Goal: Task Accomplishment & Management: Manage account settings

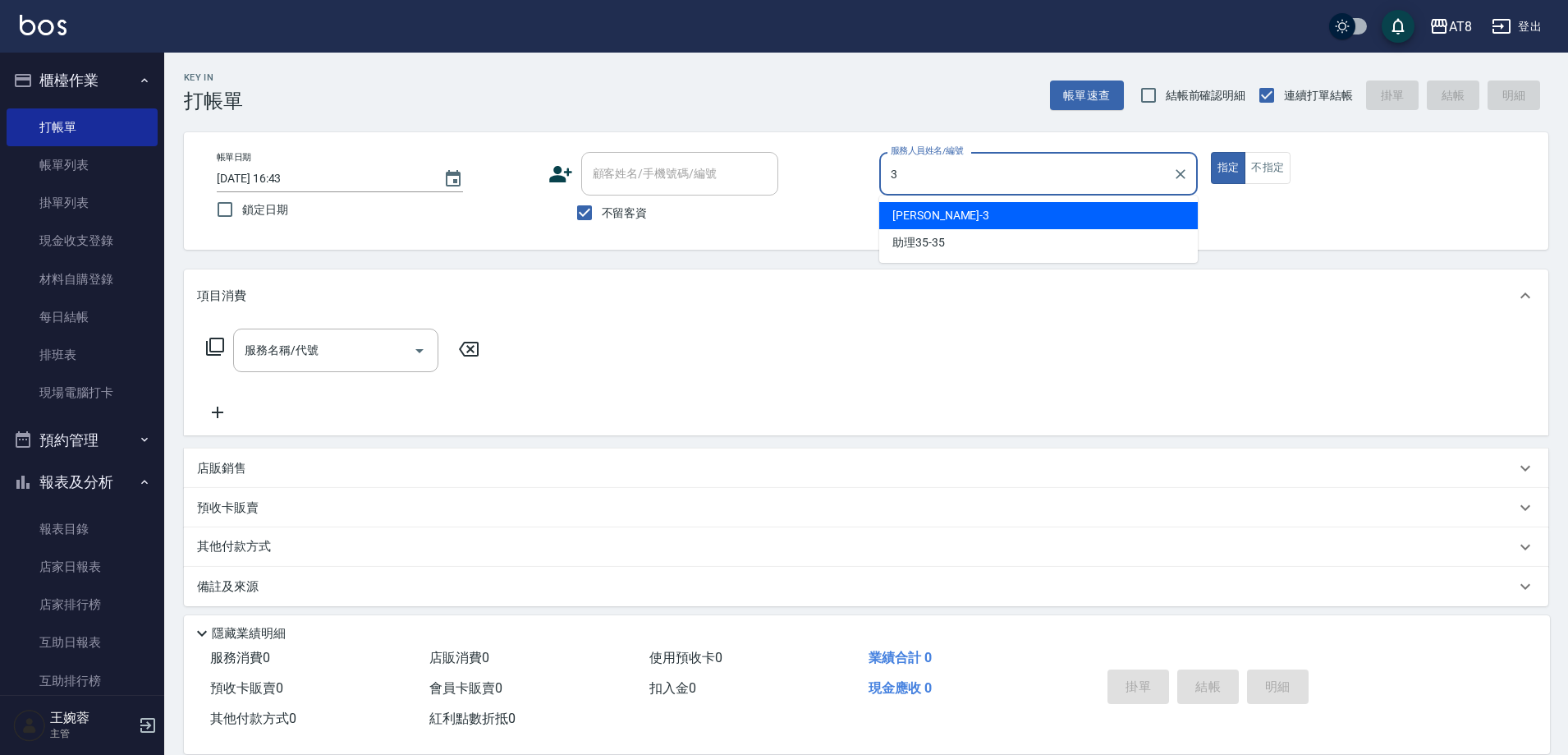
type input "[PERSON_NAME]-3"
type button "true"
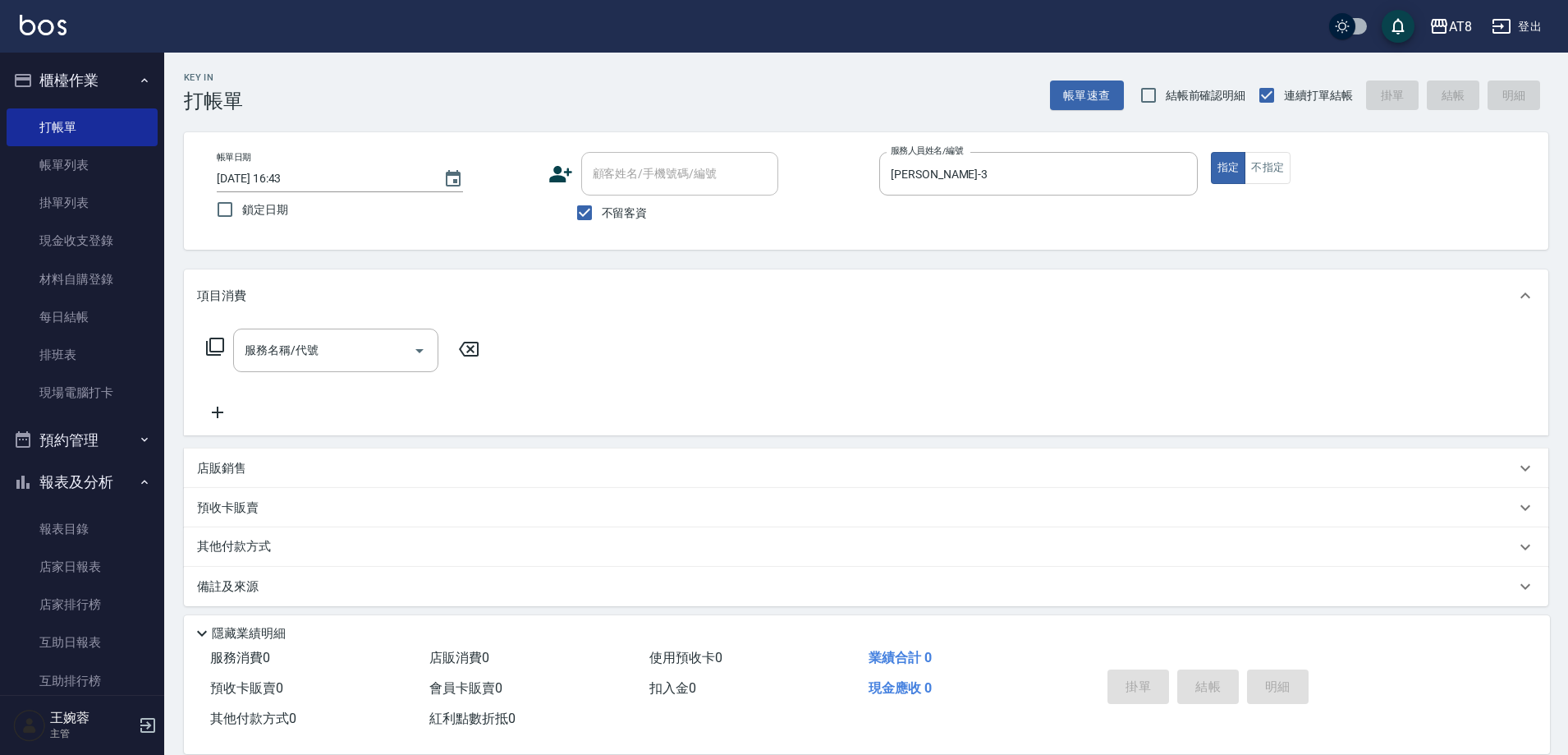
click at [224, 349] on icon at bounding box center [215, 346] width 18 height 18
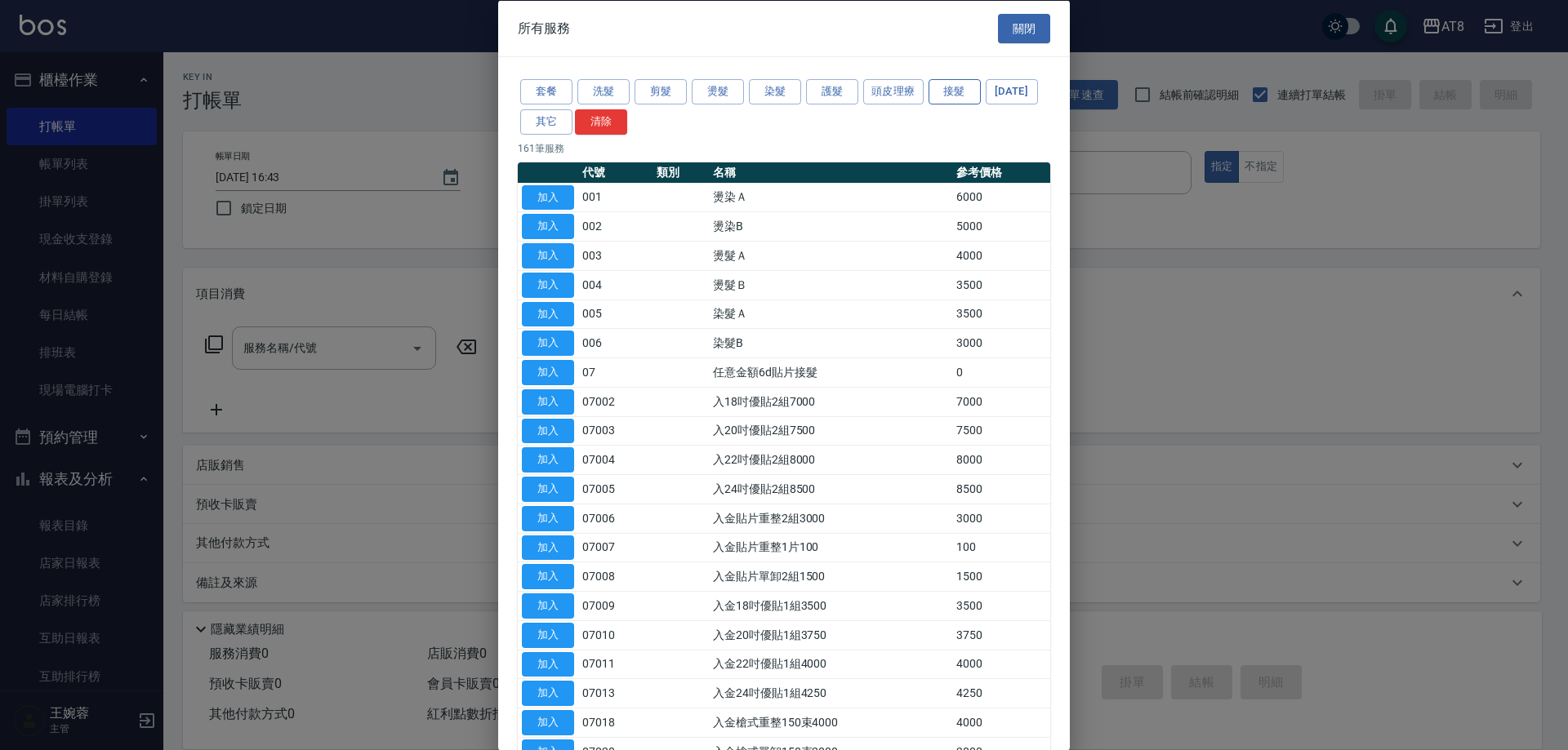
click at [981, 99] on button "接髮" at bounding box center [955, 91] width 52 height 25
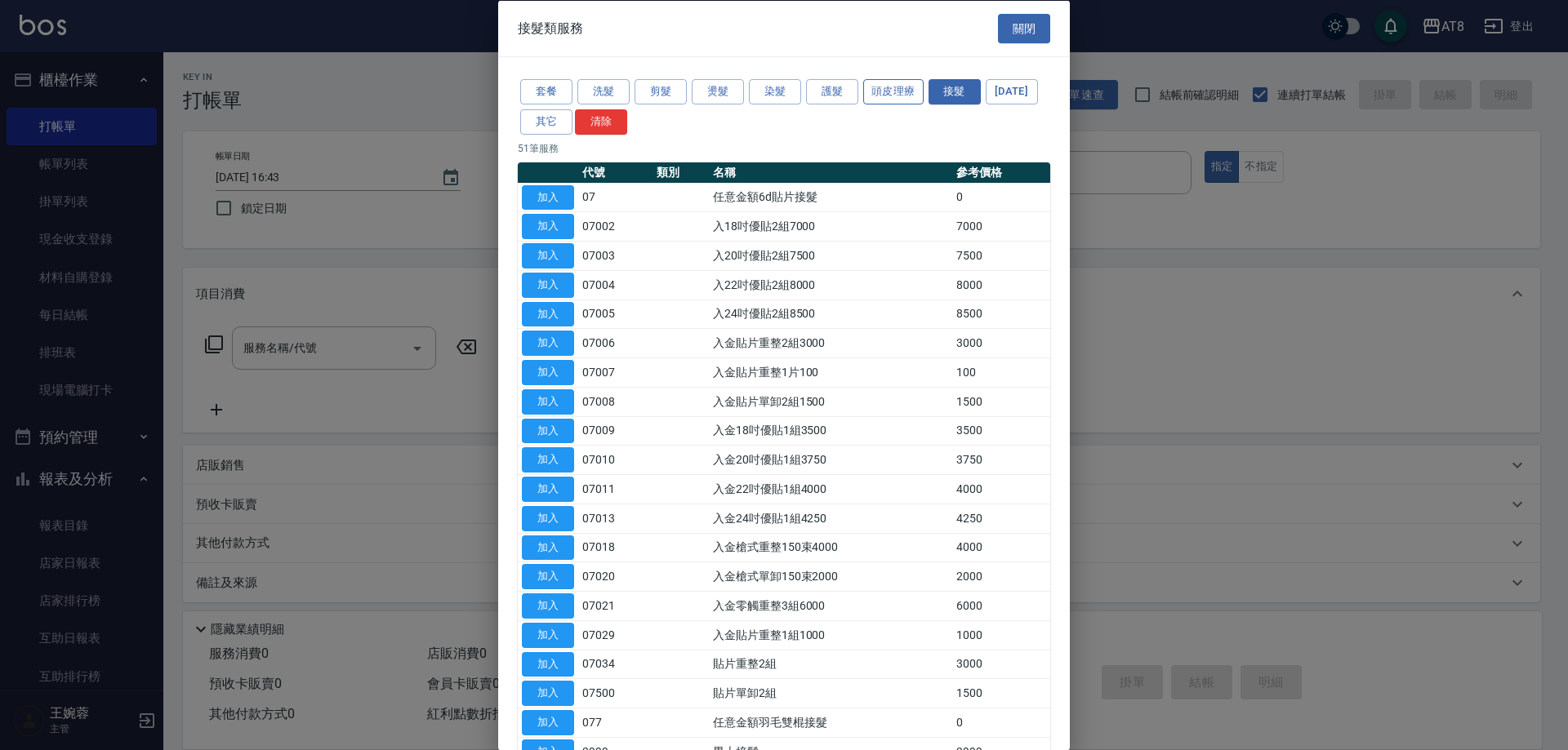
click at [875, 89] on button "頭皮理療" at bounding box center [893, 91] width 60 height 25
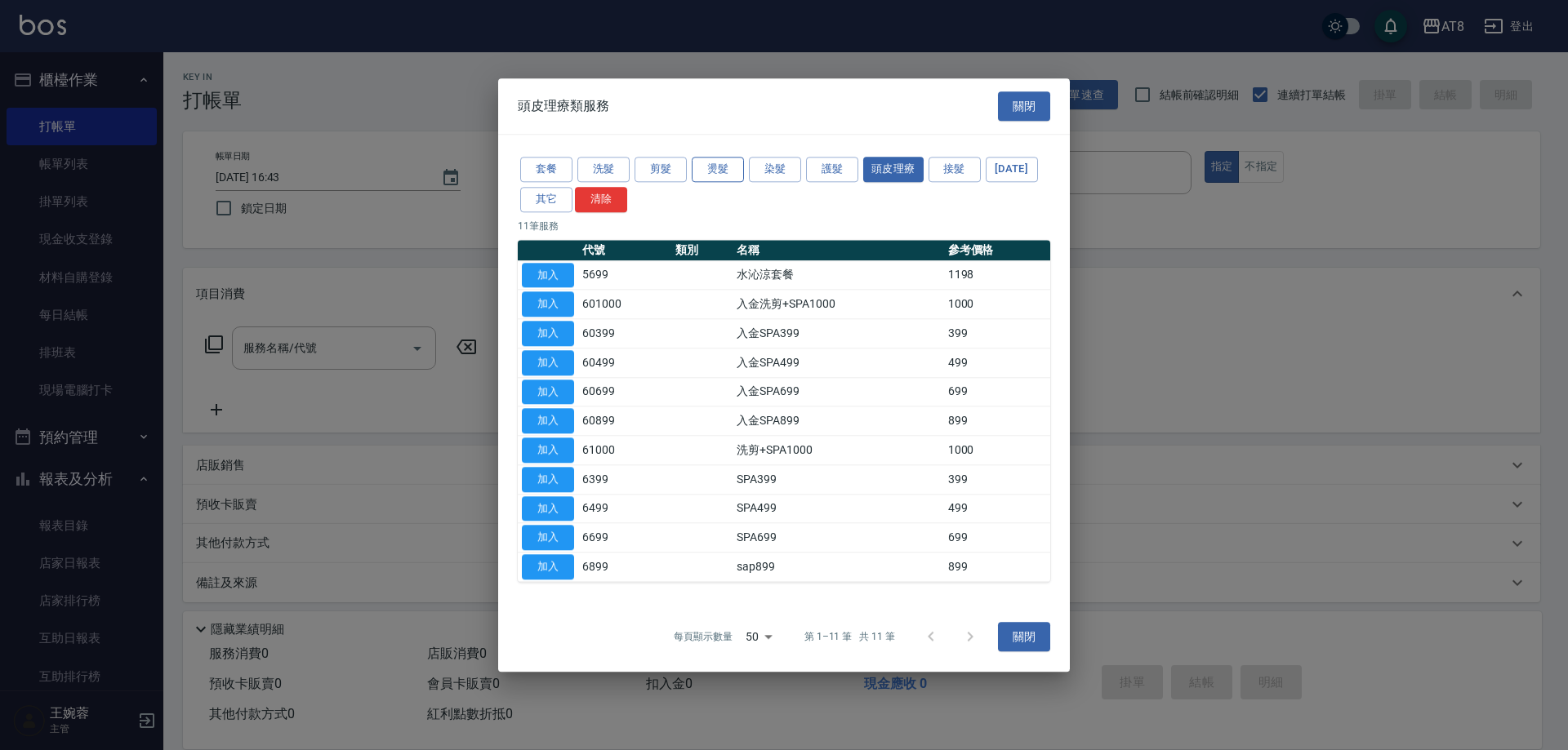
click at [725, 156] on button "燙髮" at bounding box center [717, 169] width 52 height 25
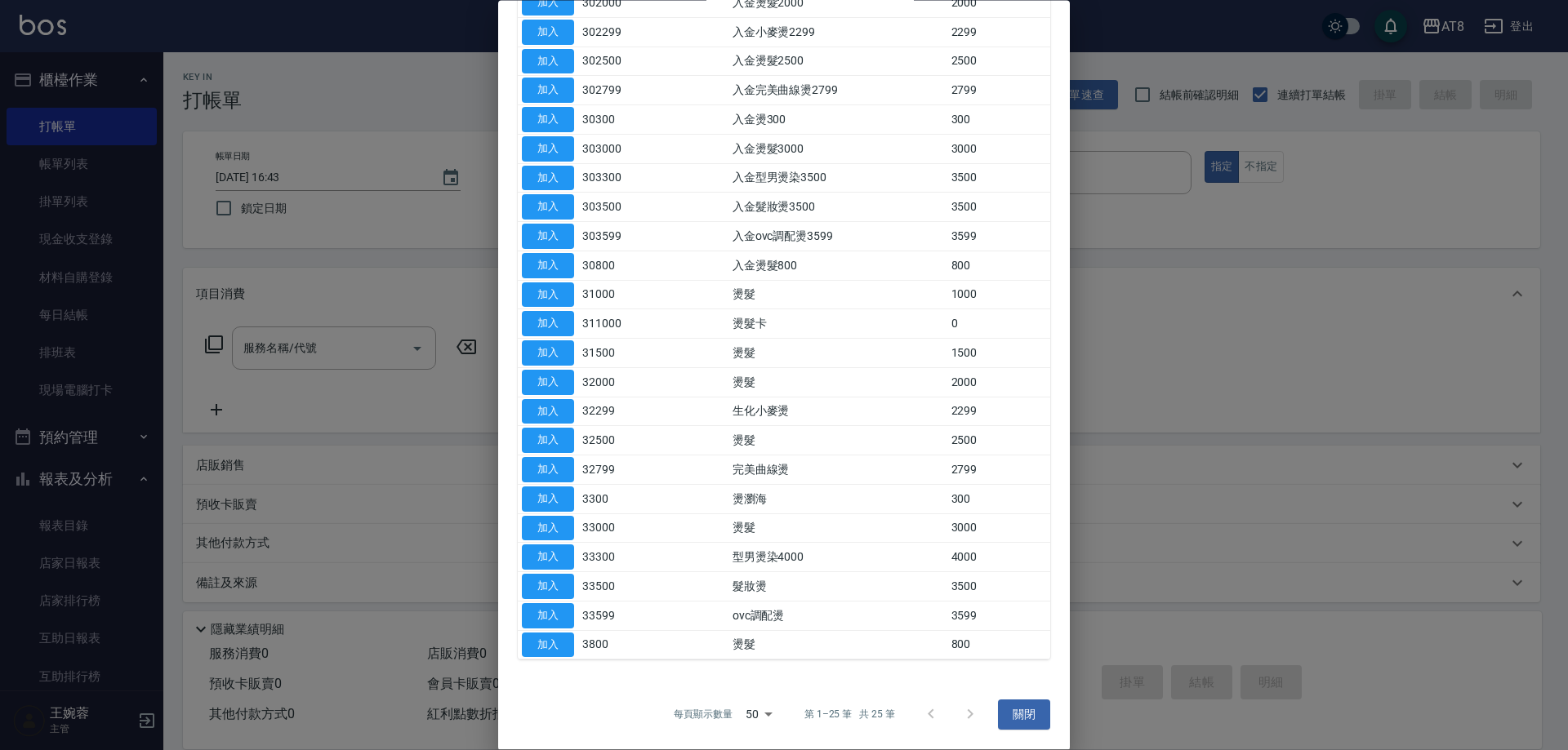
scroll to position [381, 0]
click at [556, 603] on button "加入" at bounding box center [548, 616] width 52 height 25
type input "ovc調配燙(33599)"
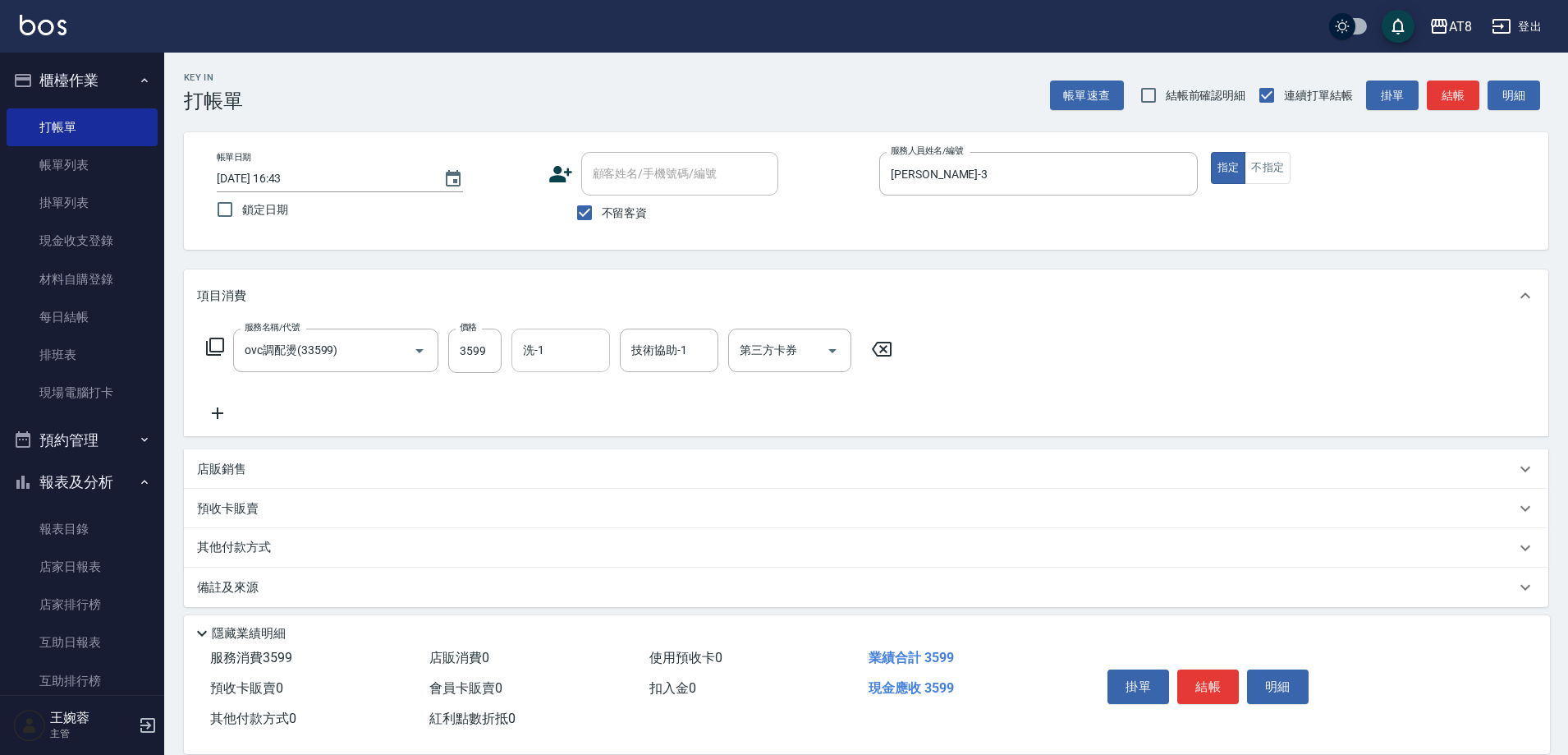
click at [548, 353] on input "洗-1" at bounding box center [561, 349] width 84 height 28
type input "助理25-25"
click at [1212, 669] on button "結帳" at bounding box center [1207, 686] width 62 height 34
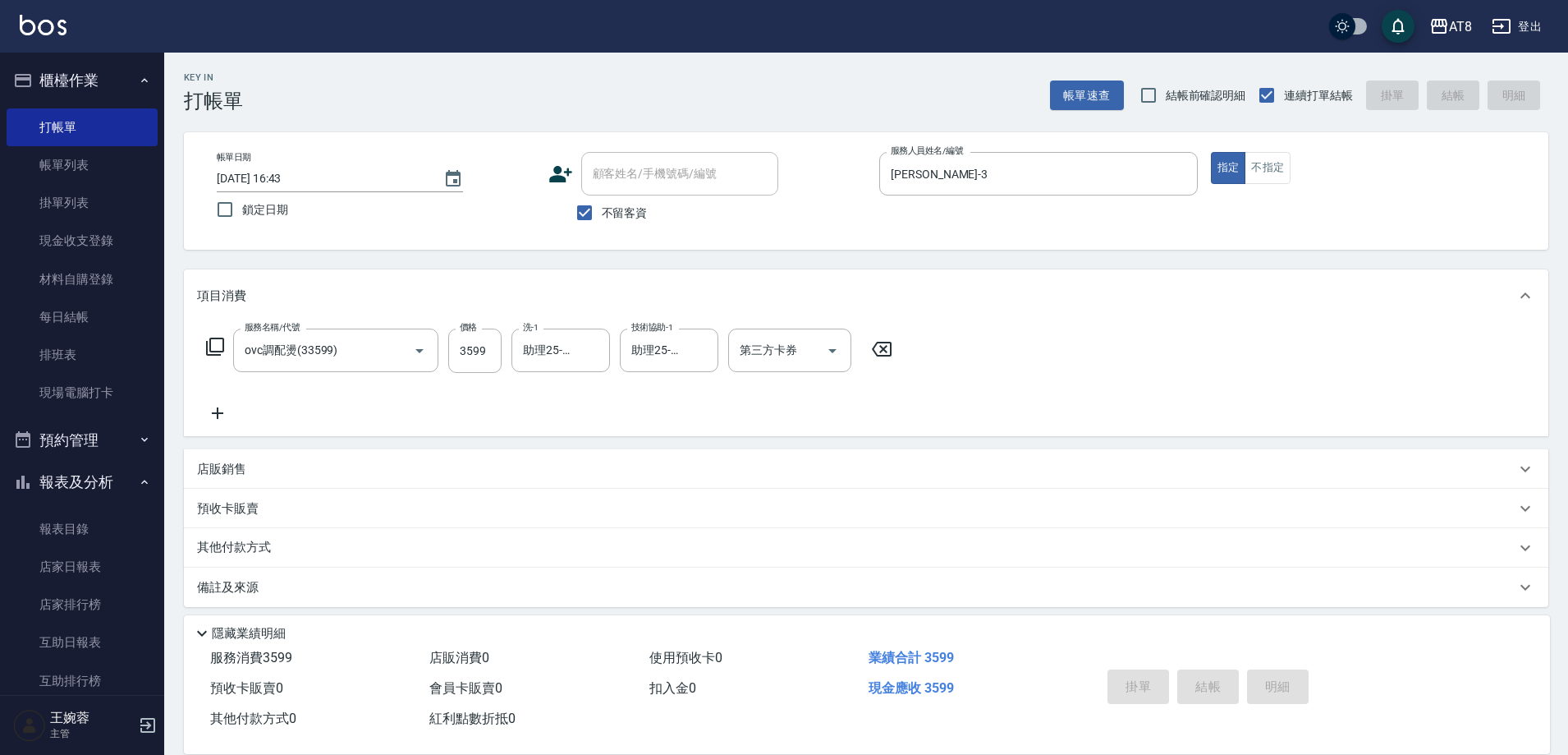
type input "[DATE] 19:31"
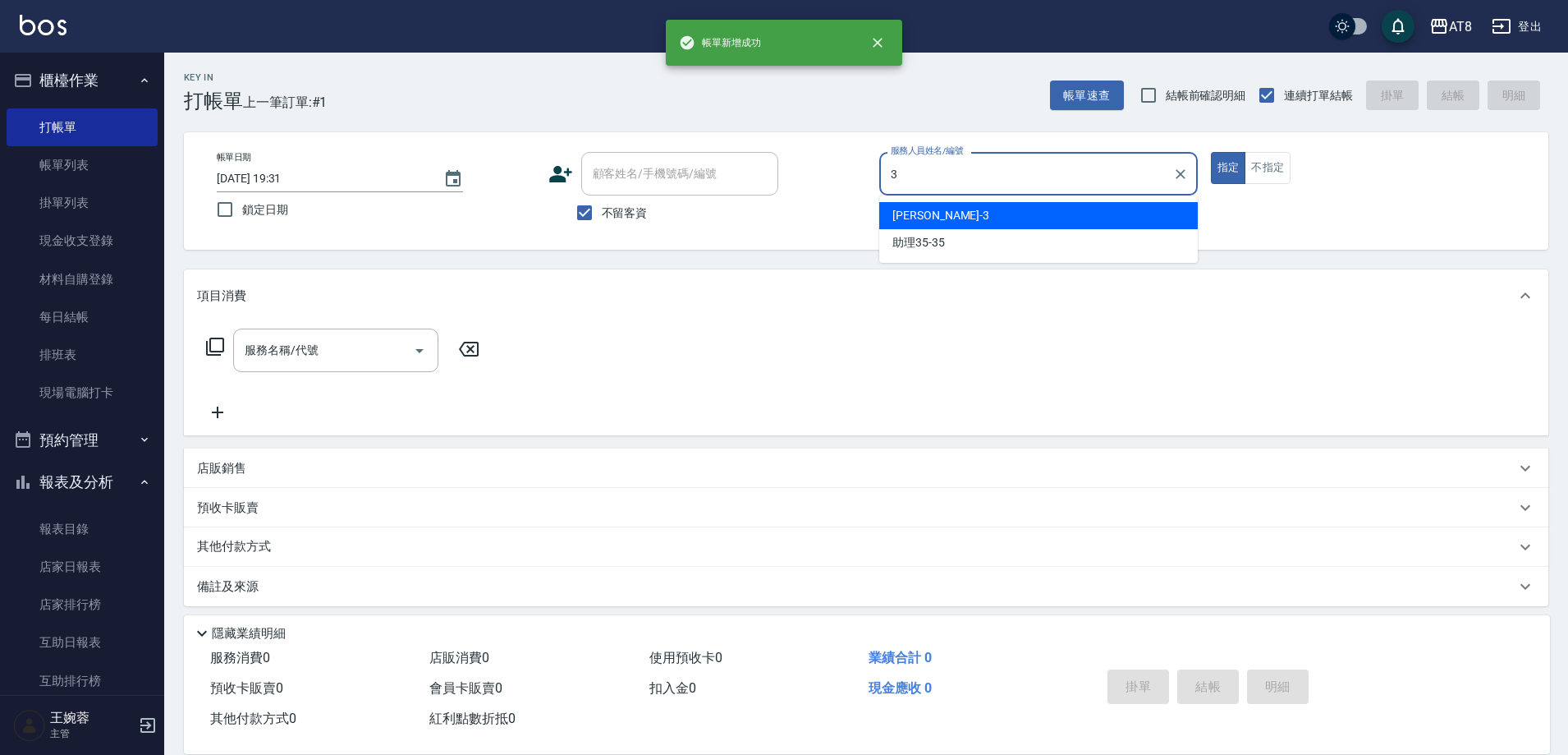
type input "[PERSON_NAME]-3"
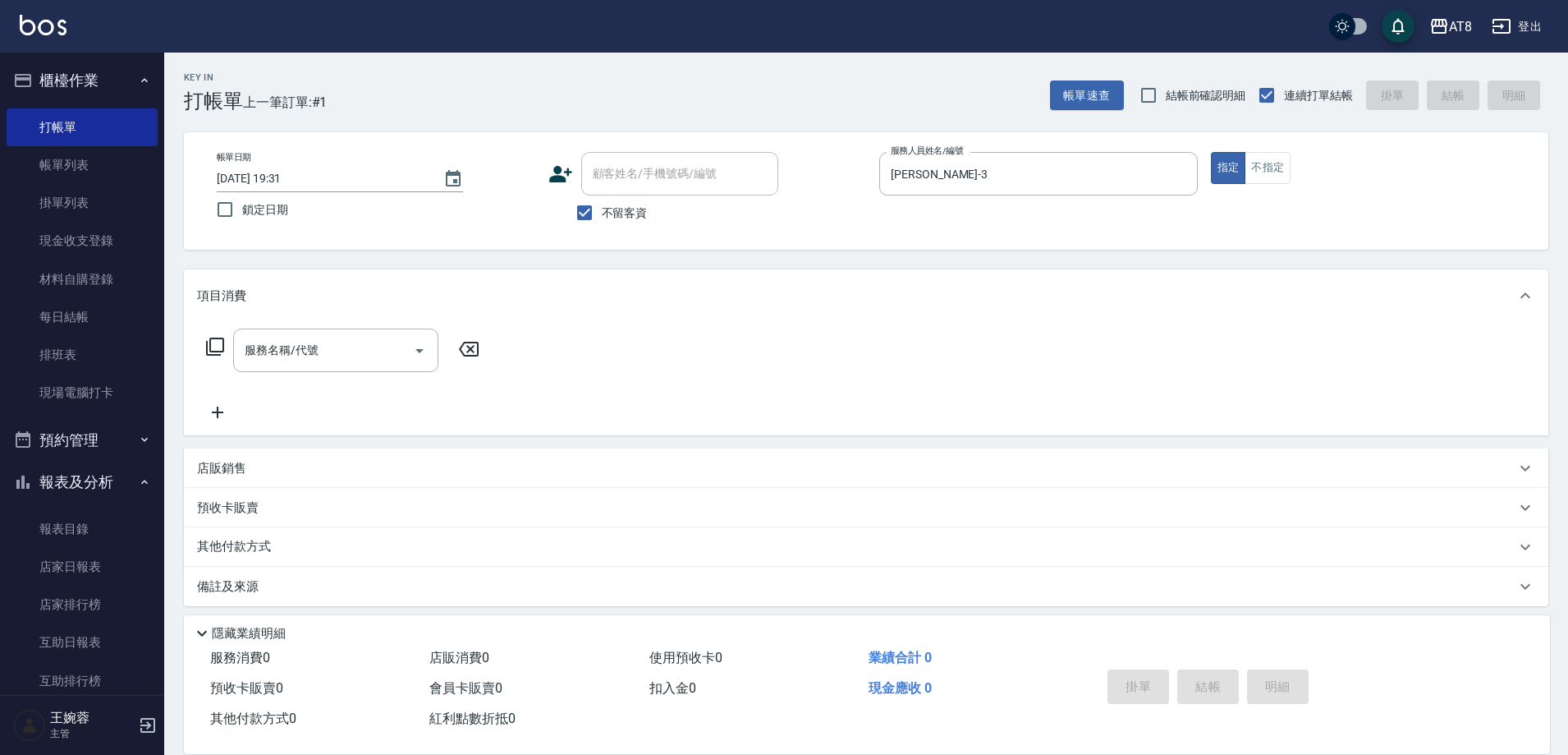
click at [207, 333] on div "服務名稱/代號 服務名稱/代號" at bounding box center [343, 350] width 292 height 44
click at [216, 354] on icon at bounding box center [215, 346] width 20 height 20
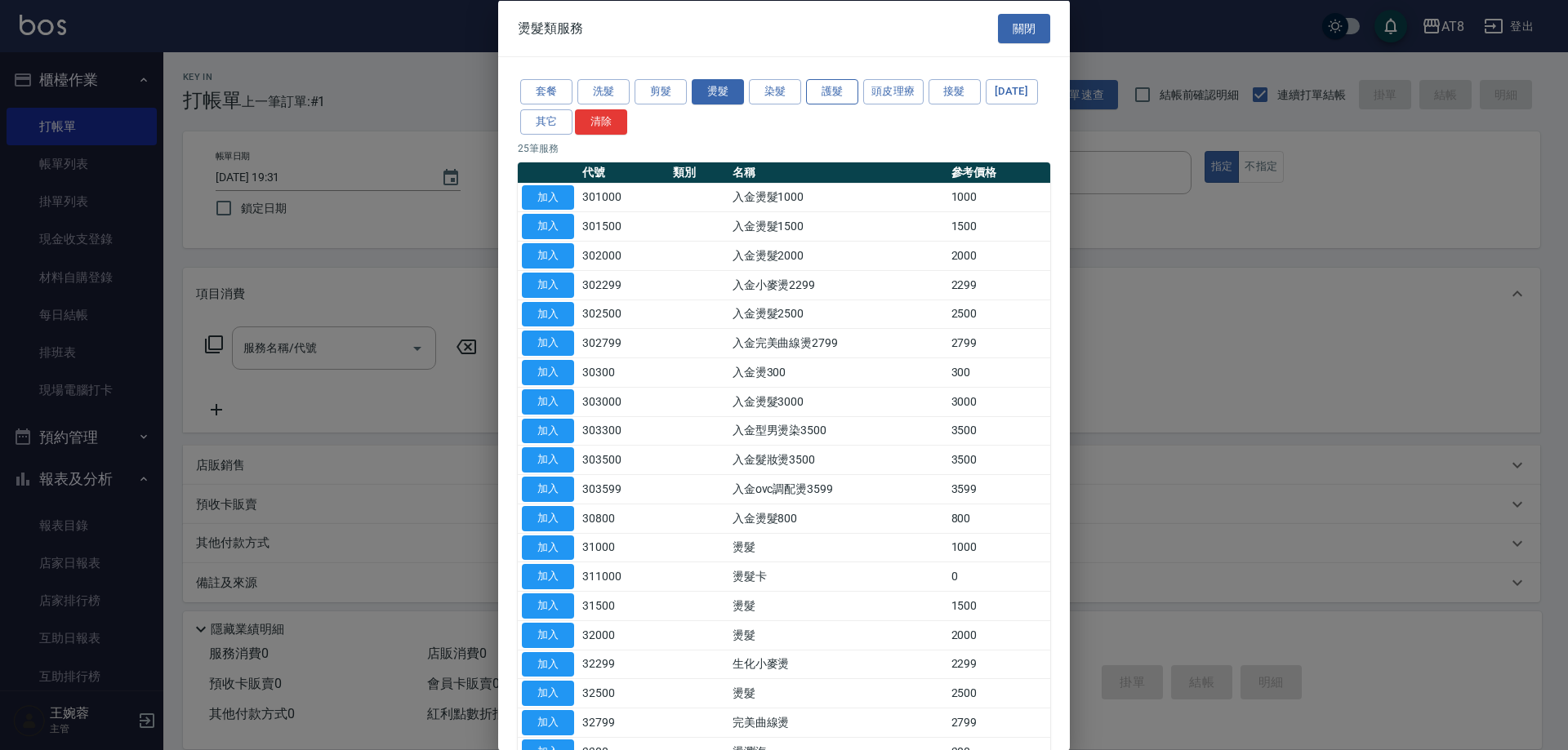
click at [854, 92] on button "護髮" at bounding box center [832, 91] width 52 height 25
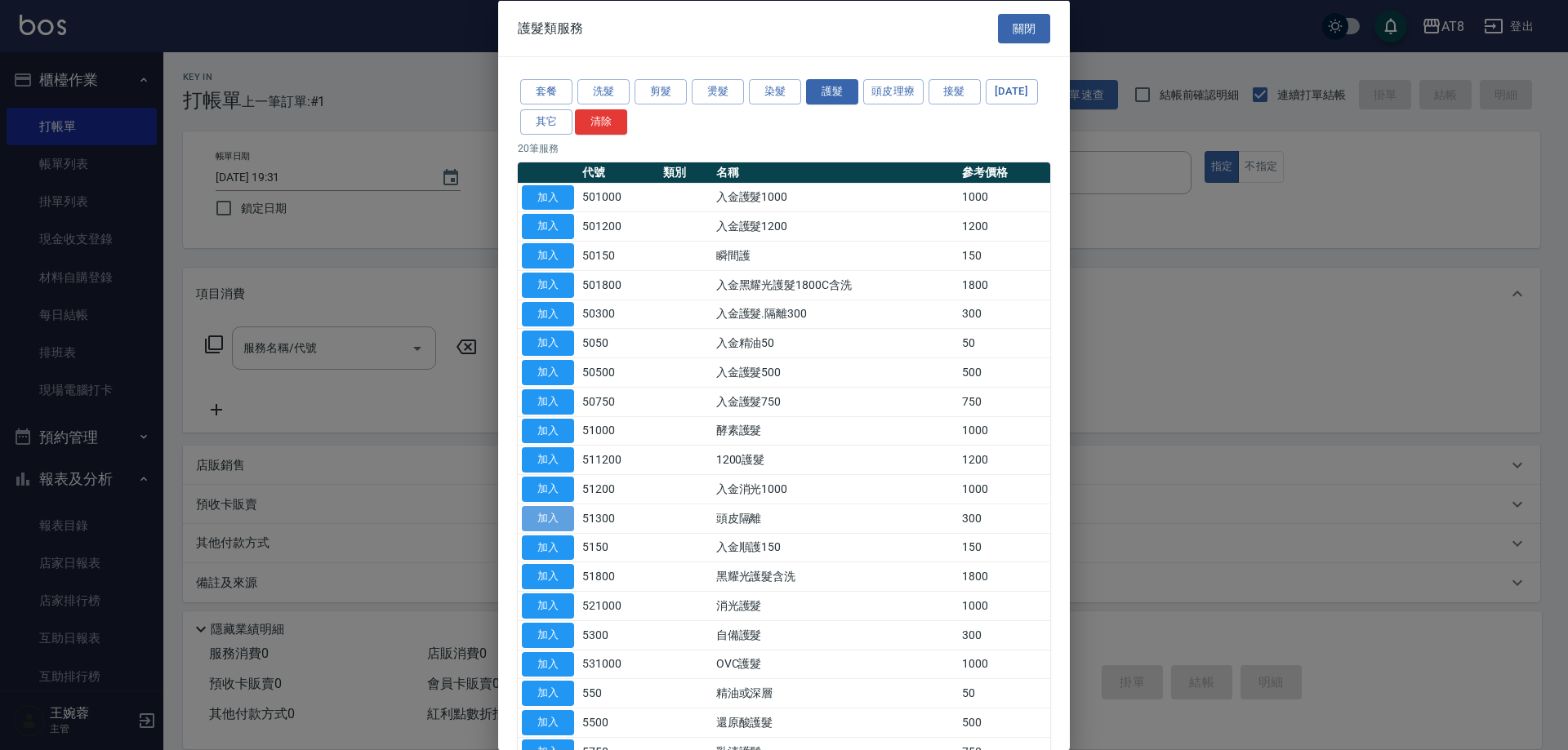
click at [548, 530] on button "加入" at bounding box center [548, 518] width 52 height 25
type input "頭皮隔離(51300)"
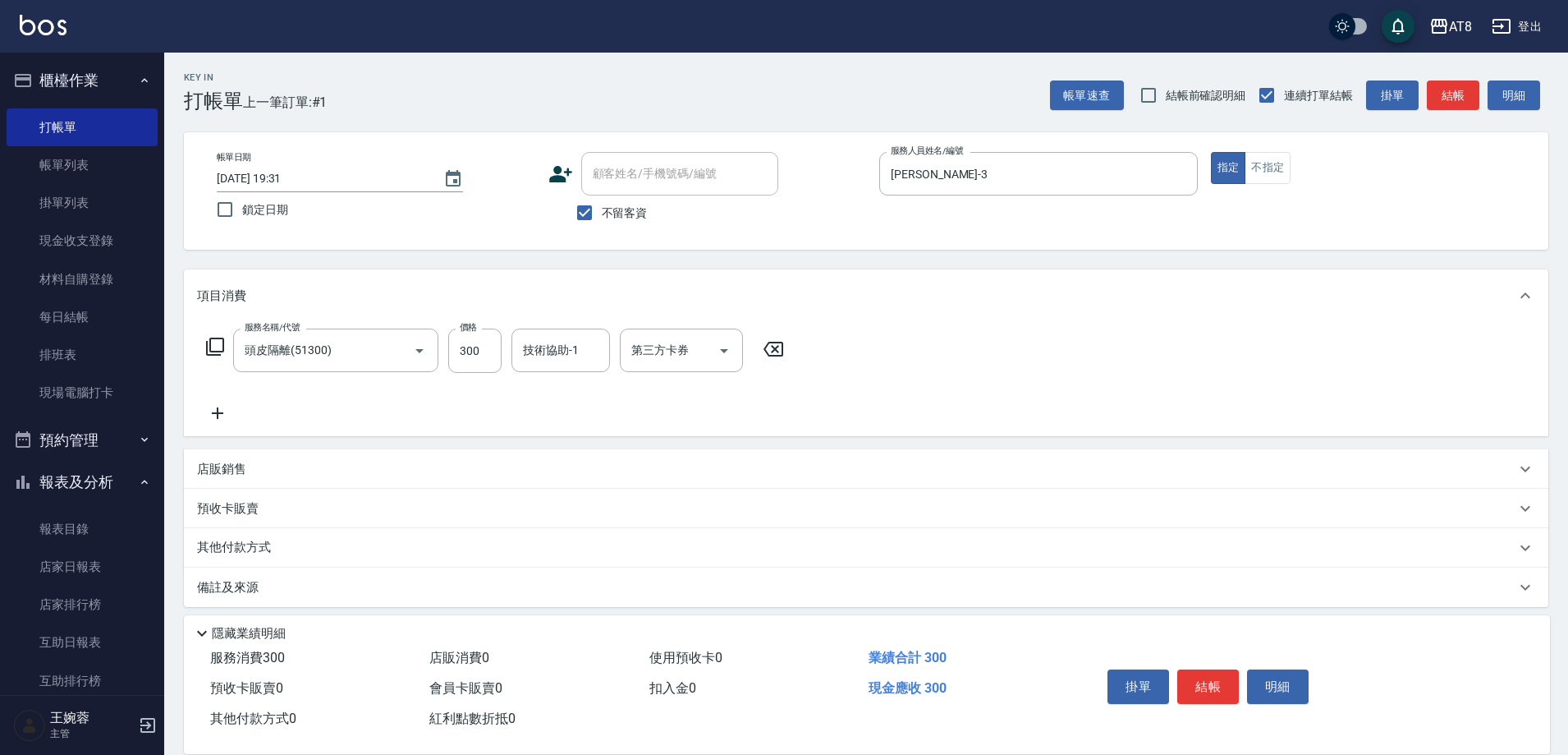
click at [216, 351] on icon at bounding box center [215, 346] width 20 height 20
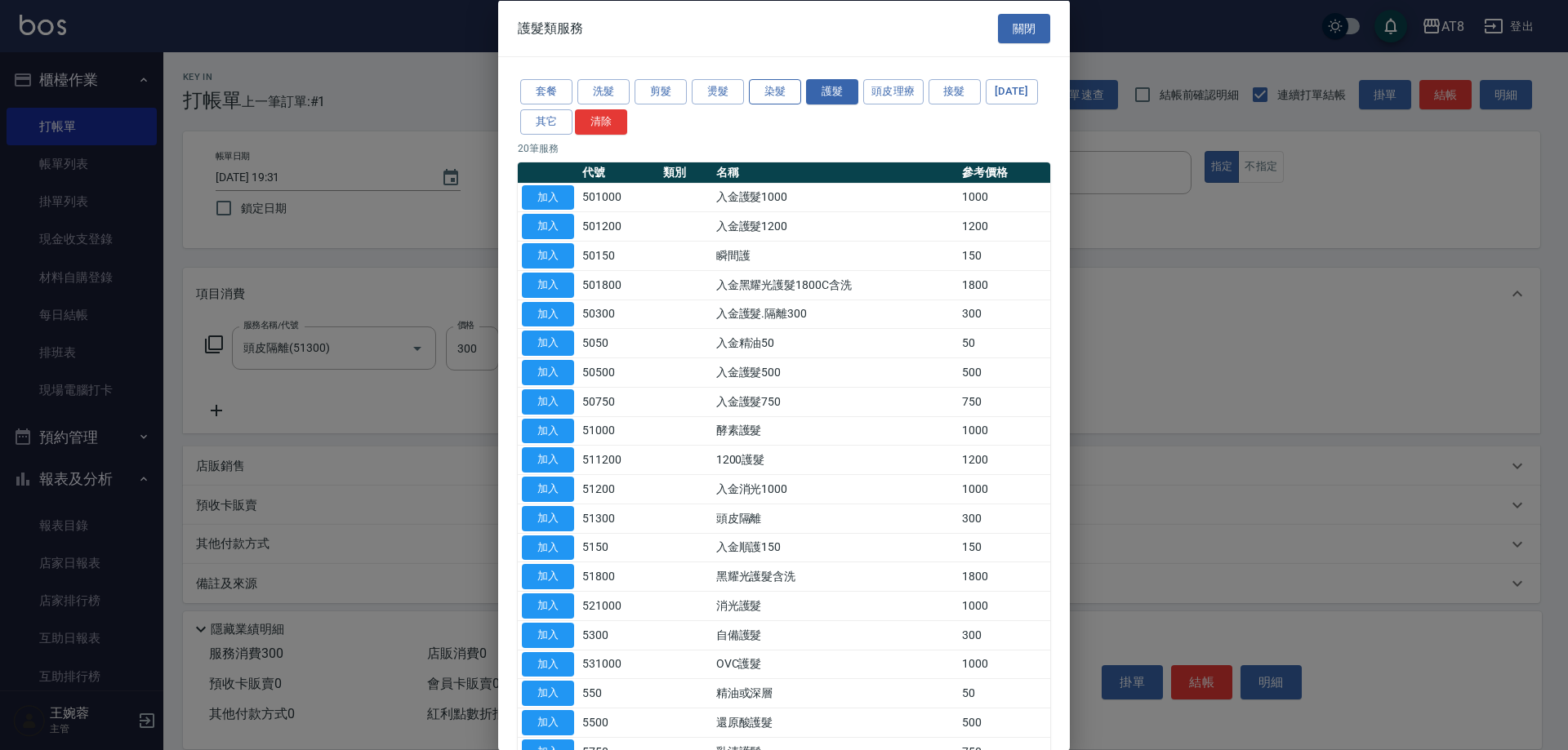
click at [753, 93] on button "染髮" at bounding box center [775, 91] width 52 height 25
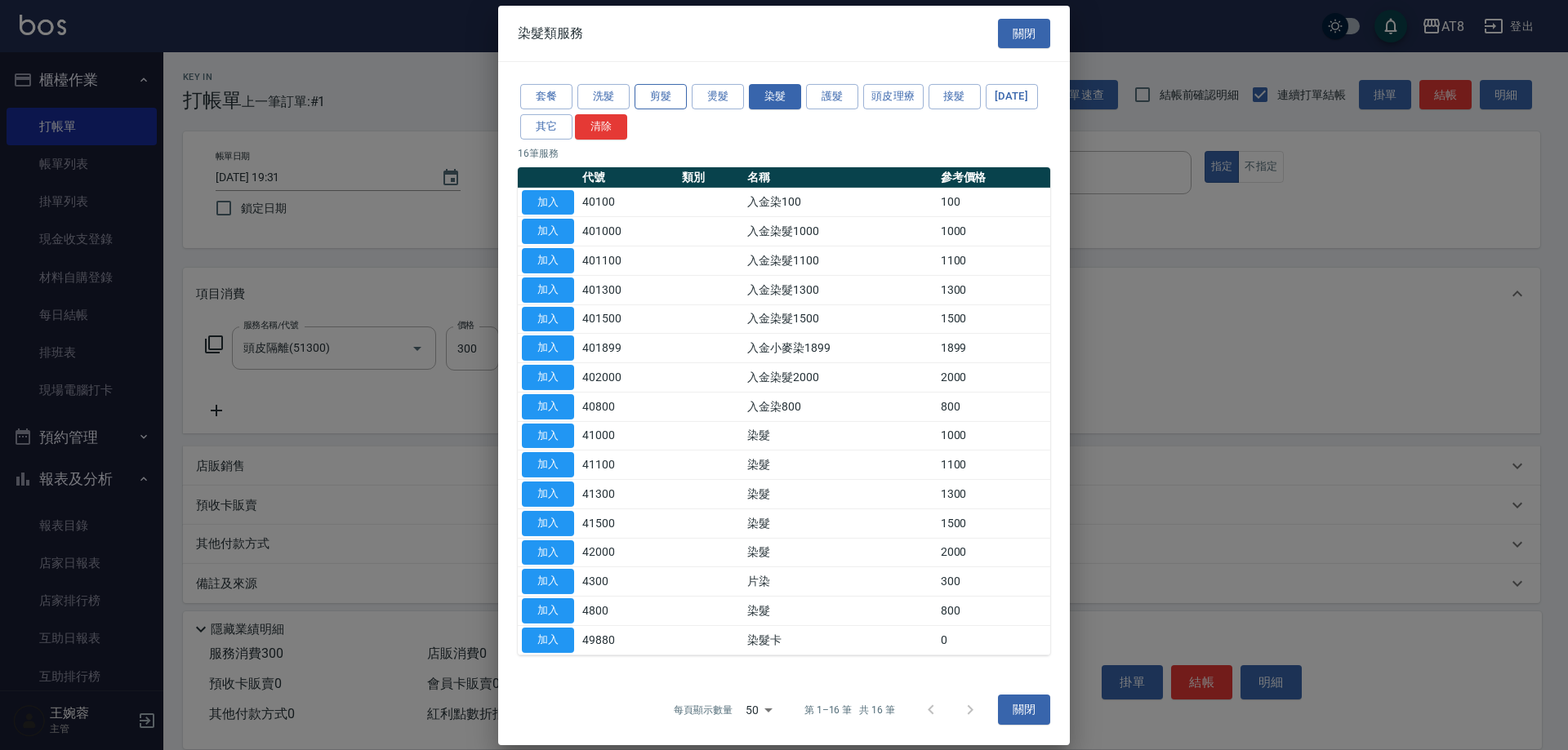
click at [669, 92] on button "剪髮" at bounding box center [661, 97] width 52 height 25
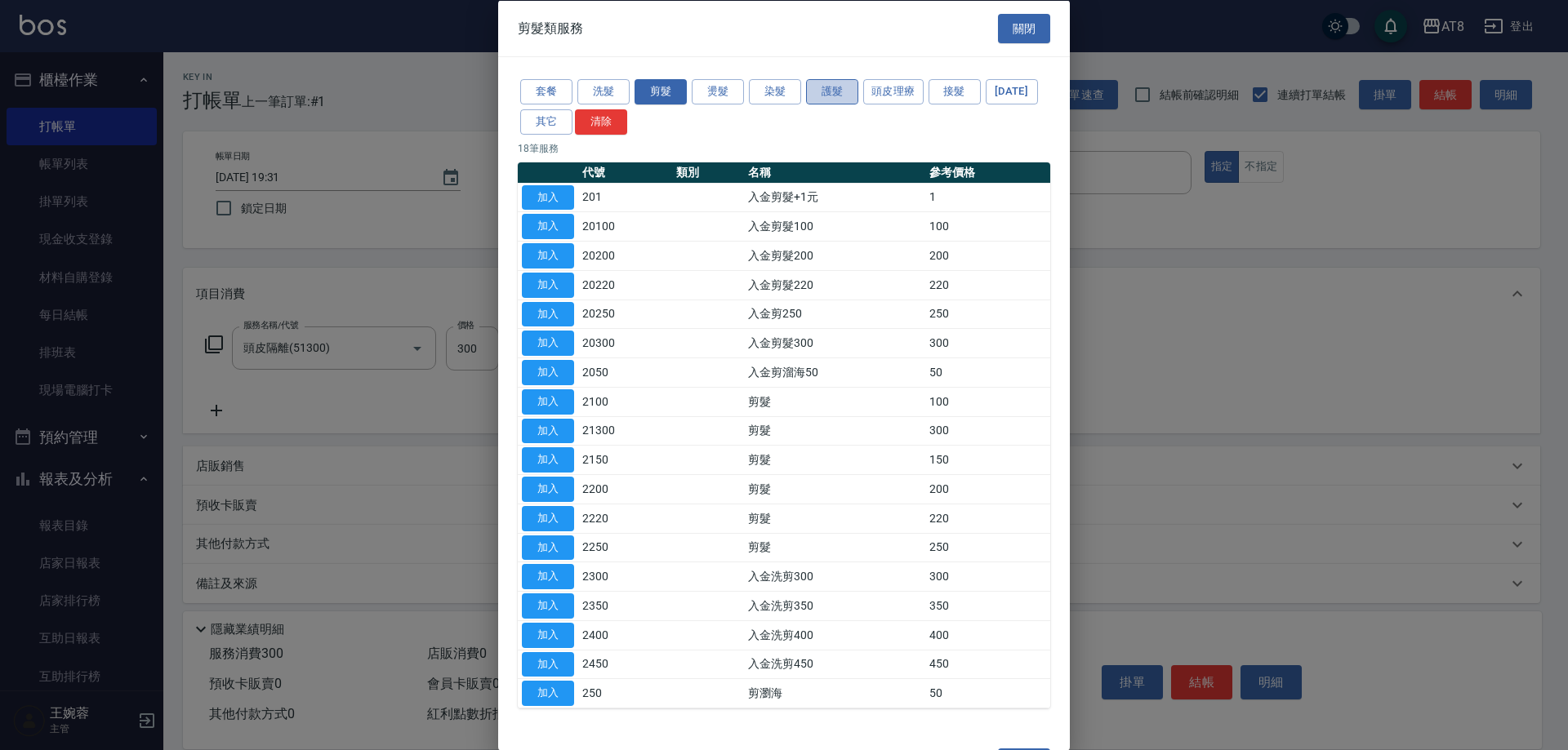
click at [826, 99] on button "護髮" at bounding box center [832, 91] width 52 height 25
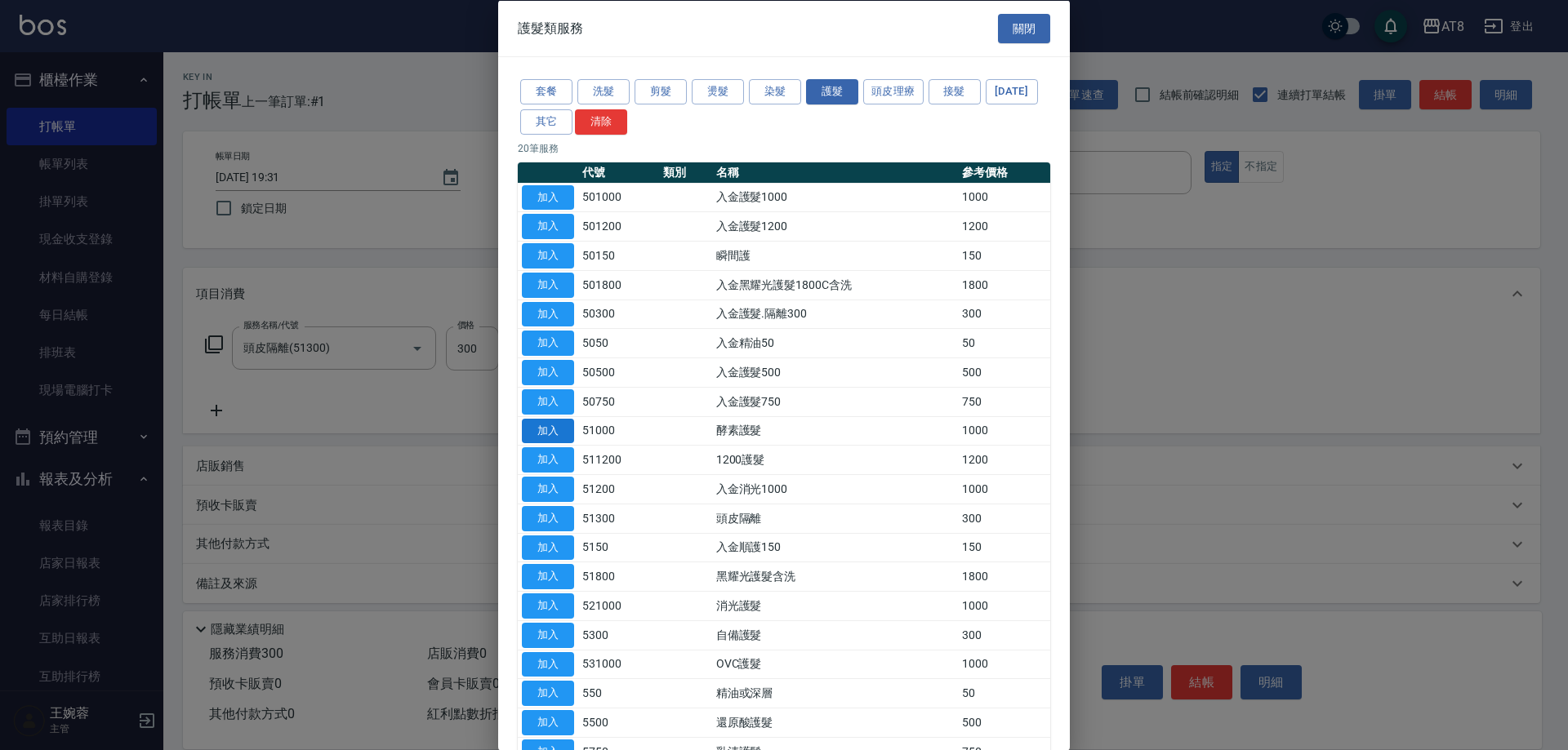
click at [556, 443] on button "加入" at bounding box center [548, 430] width 52 height 25
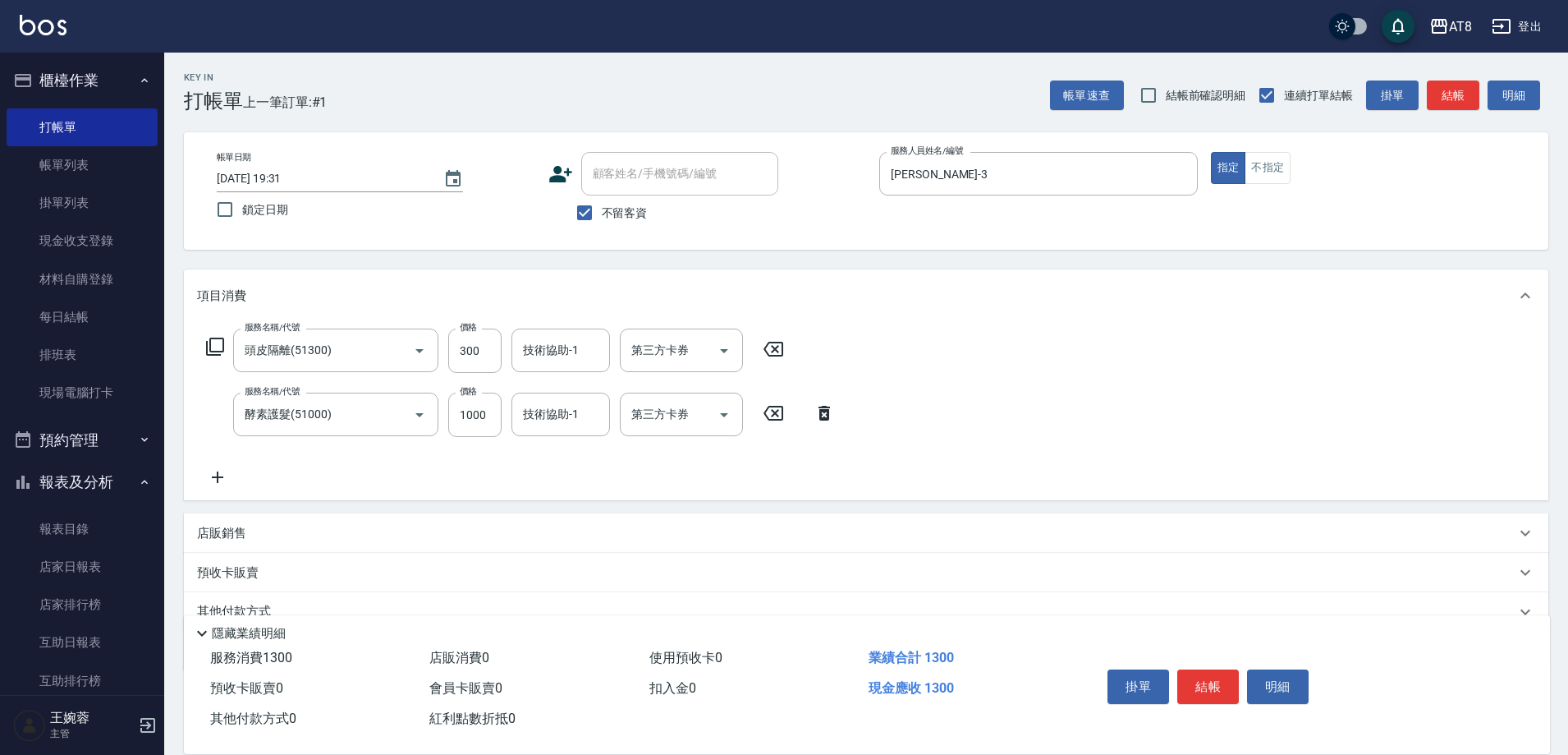
click at [224, 356] on icon at bounding box center [215, 346] width 18 height 18
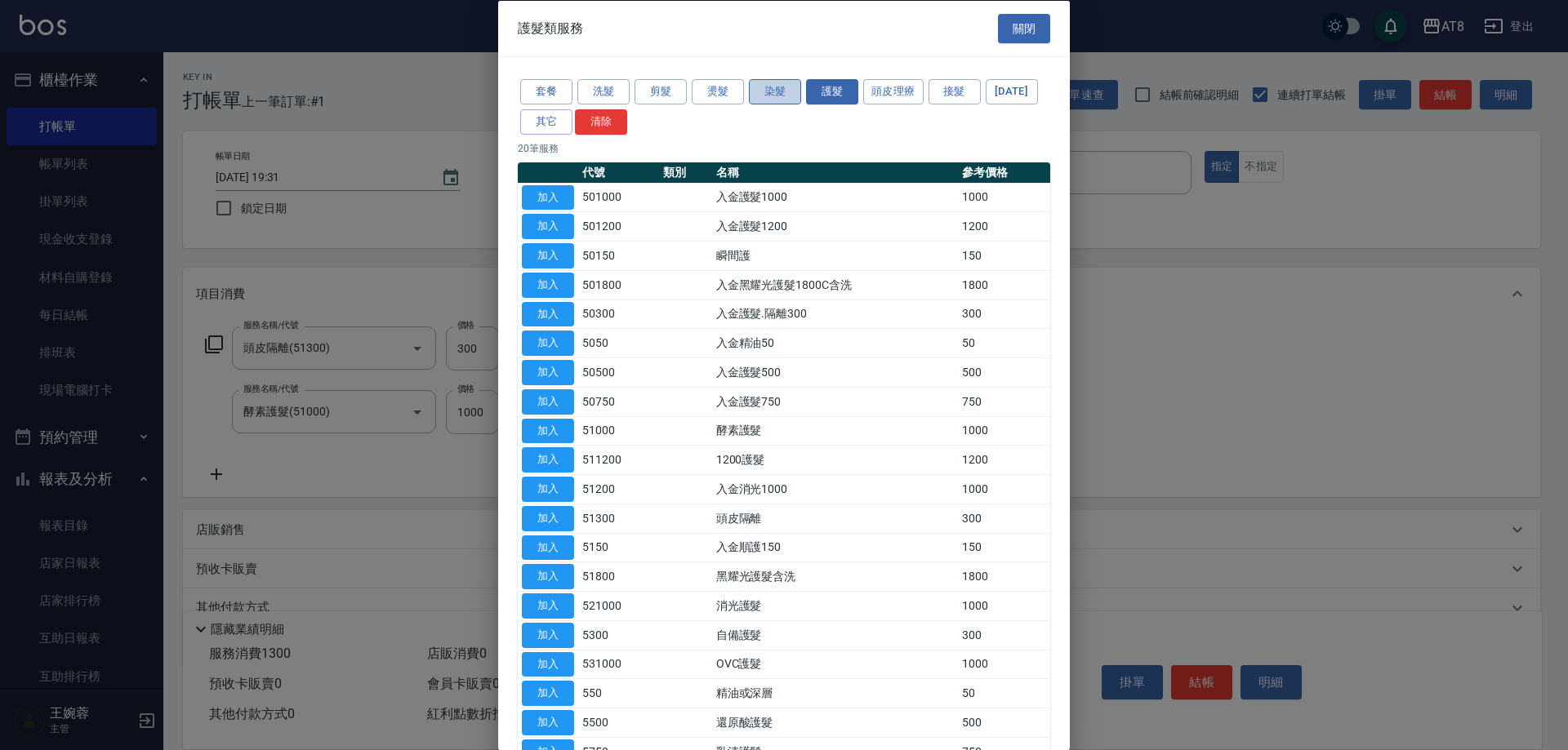
click at [789, 88] on button "染髮" at bounding box center [775, 91] width 52 height 25
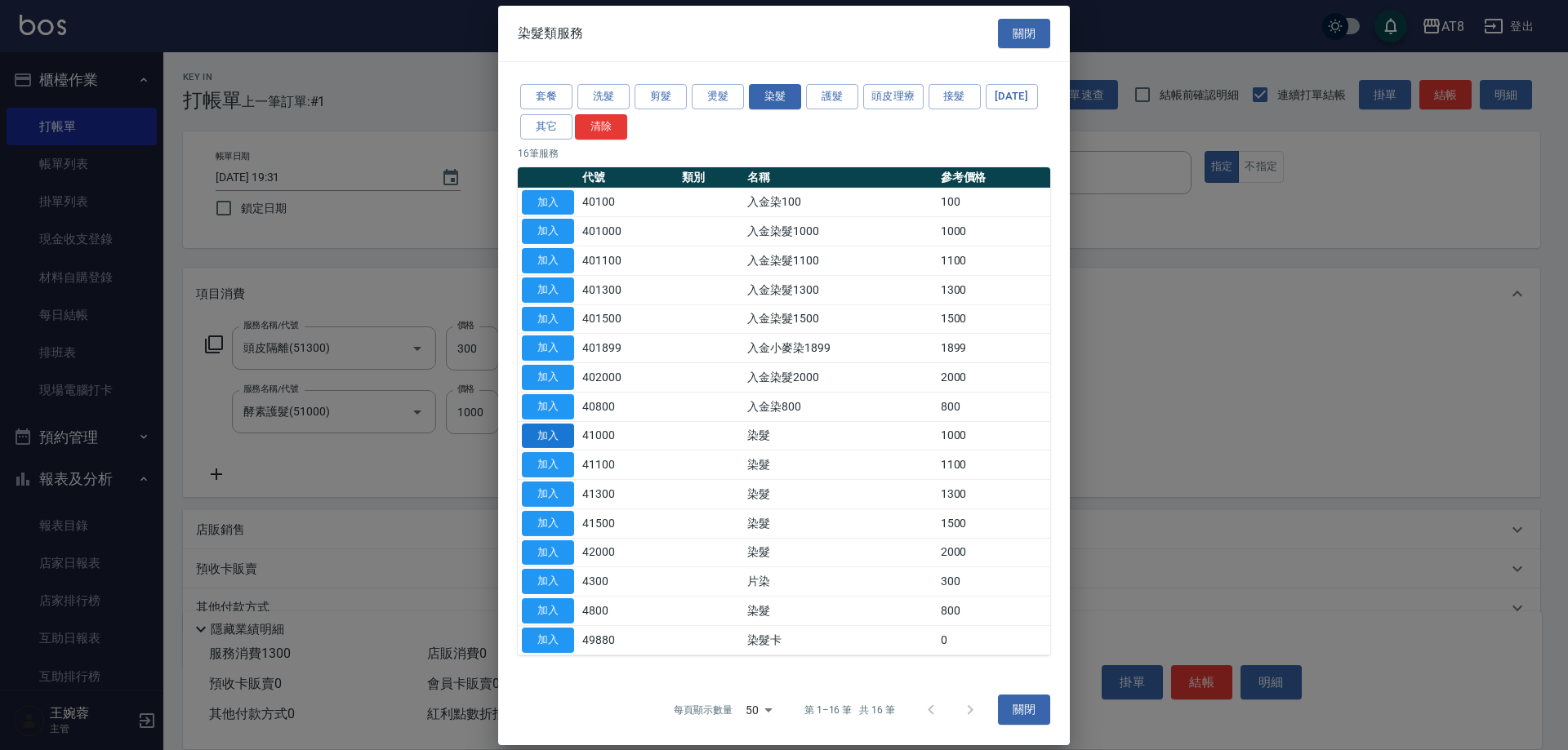
click at [540, 448] on button "加入" at bounding box center [548, 435] width 52 height 25
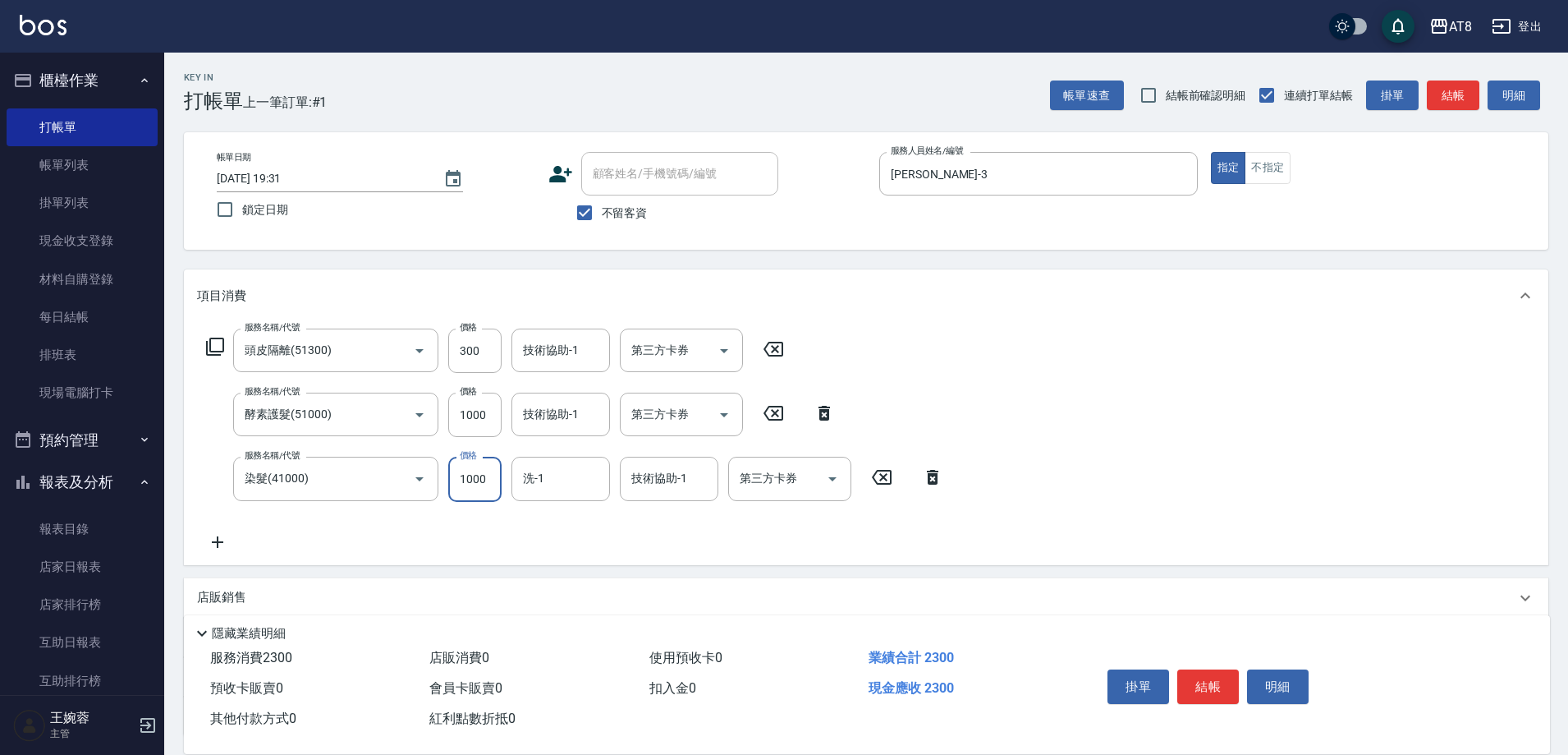
click at [484, 501] on input "1000" at bounding box center [475, 478] width 54 height 44
type input "899"
type input "助理25-25"
click at [557, 345] on div "技術協助-1 技術協助-1" at bounding box center [560, 350] width 99 height 44
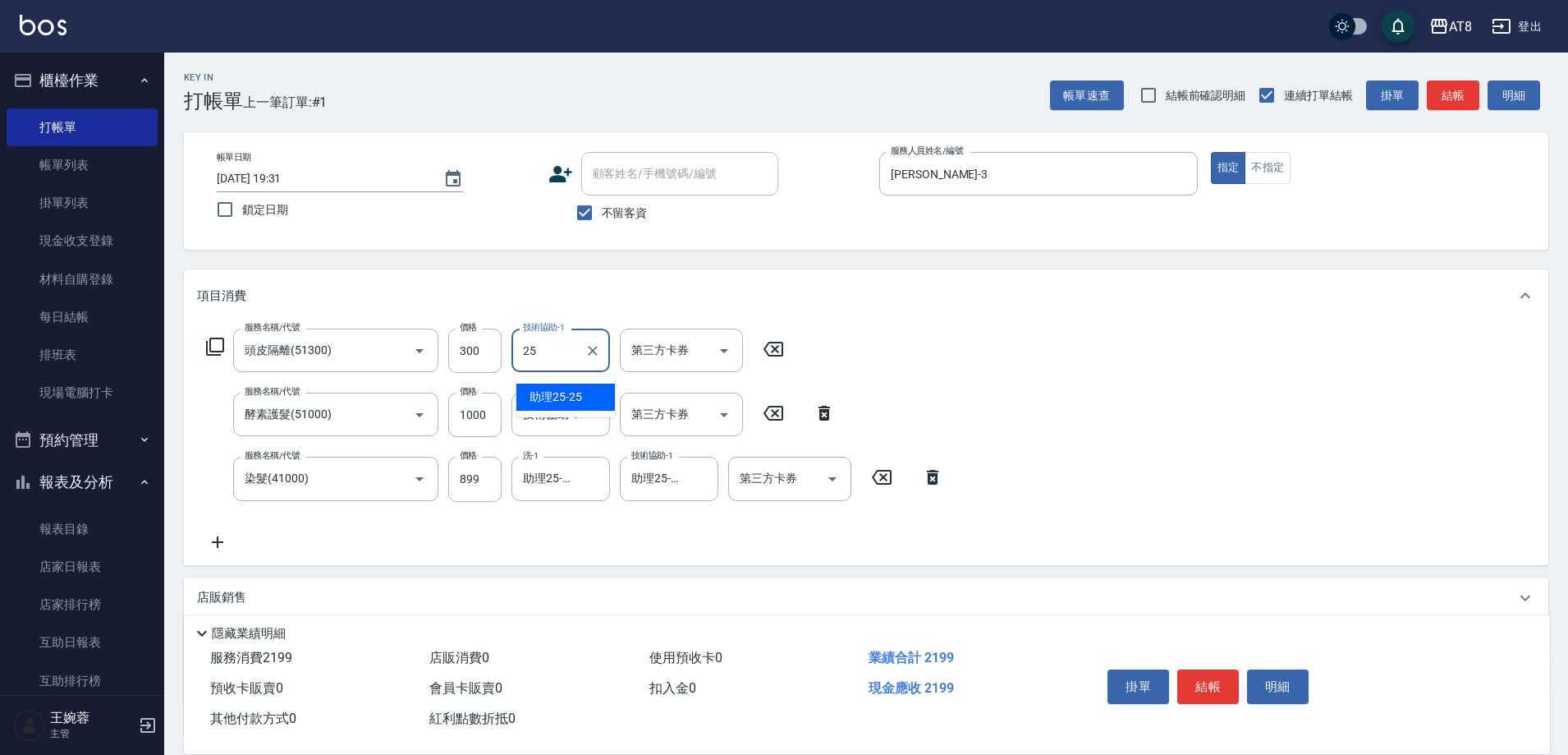
type input "助理25-25"
click at [566, 406] on div "技術協助-1 技術協助-1" at bounding box center [560, 414] width 99 height 44
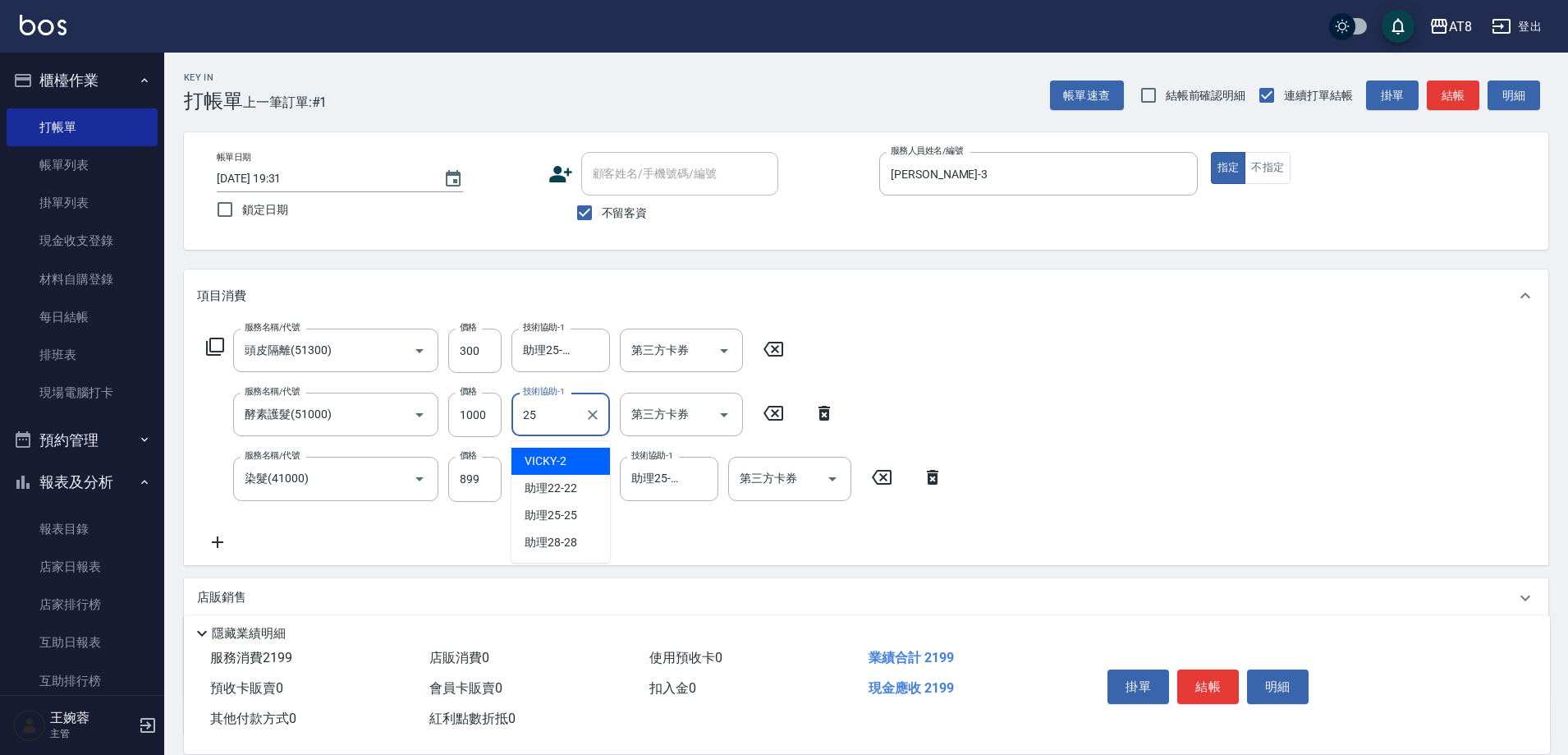
type input "助理25-25"
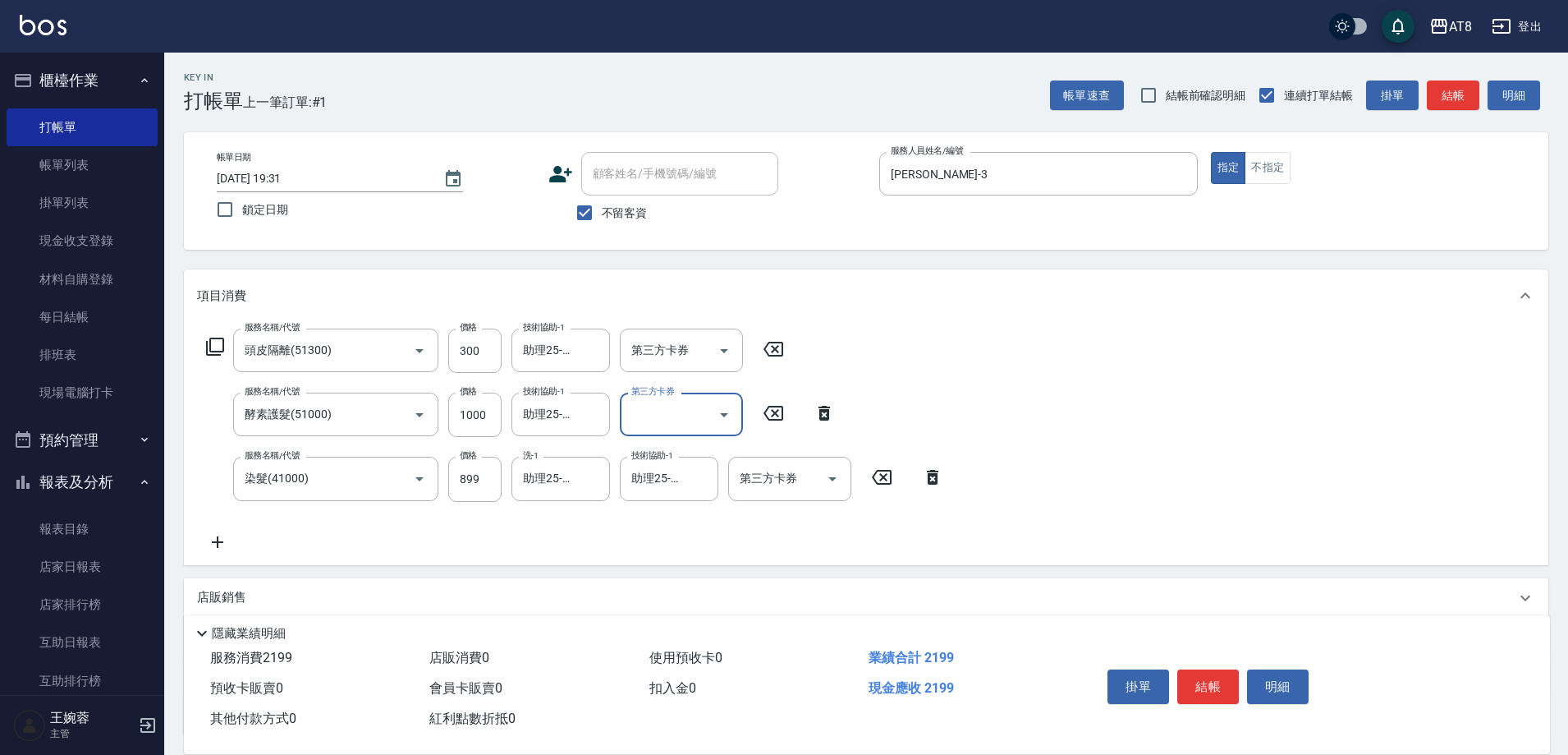
click at [1164, 439] on div "服務名稱/代號 頭皮隔離(51300) 服務名稱/代號 價格 300 價格 技術協助-1 助理25-25 技術協助-1 第三方卡券 第三方卡券 服務名稱/代號…" at bounding box center [866, 443] width 1365 height 243
click at [587, 485] on icon "Clear" at bounding box center [592, 478] width 17 height 17
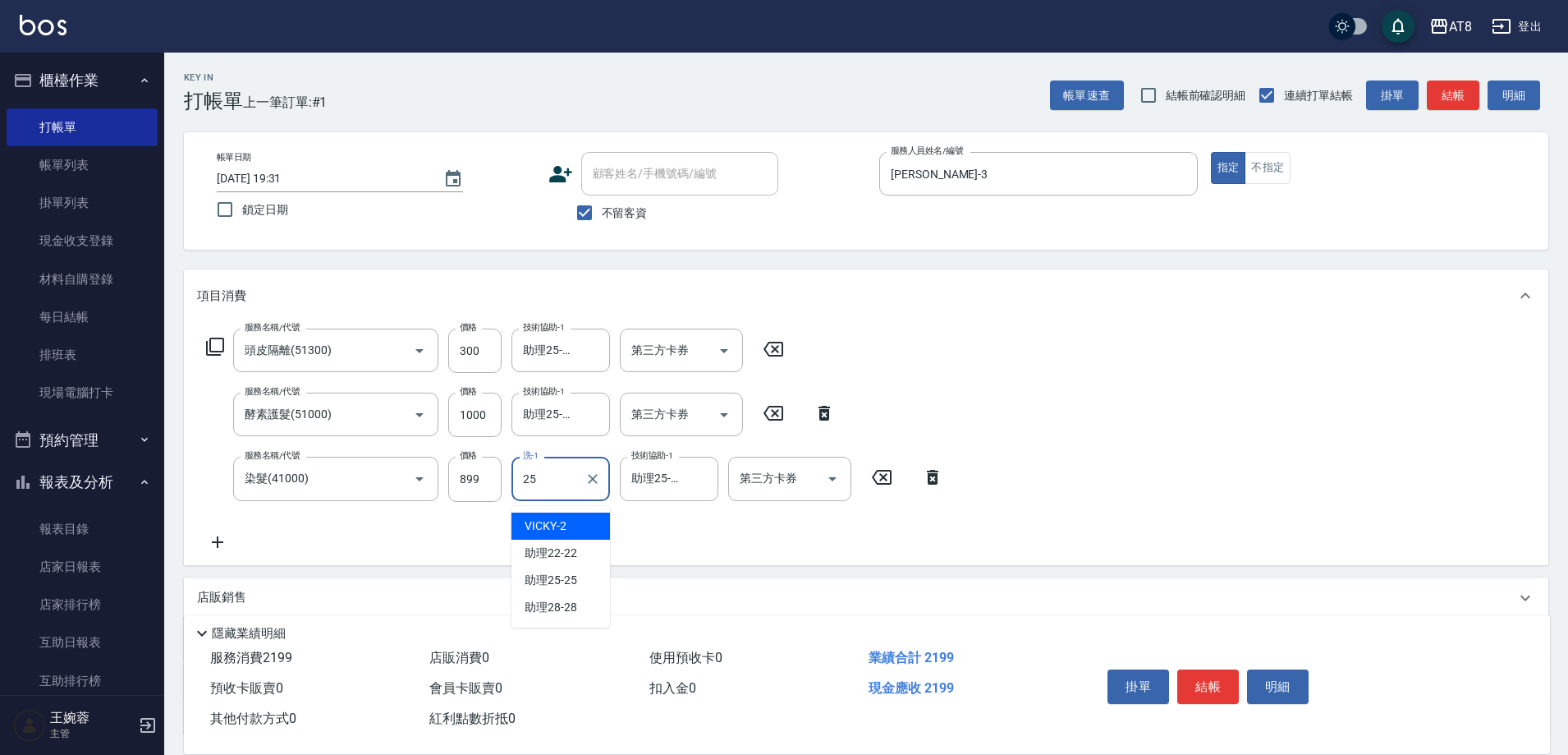
type input "助理25-25"
click at [1135, 405] on div "服務名稱/代號 頭皮隔離(51300) 服務名稱/代號 價格 300 價格 技術協助-1 助理25-25 技術協助-1 第三方卡券 第三方卡券 服務名稱/代號…" at bounding box center [866, 443] width 1365 height 243
click at [1223, 679] on button "結帳" at bounding box center [1207, 686] width 62 height 34
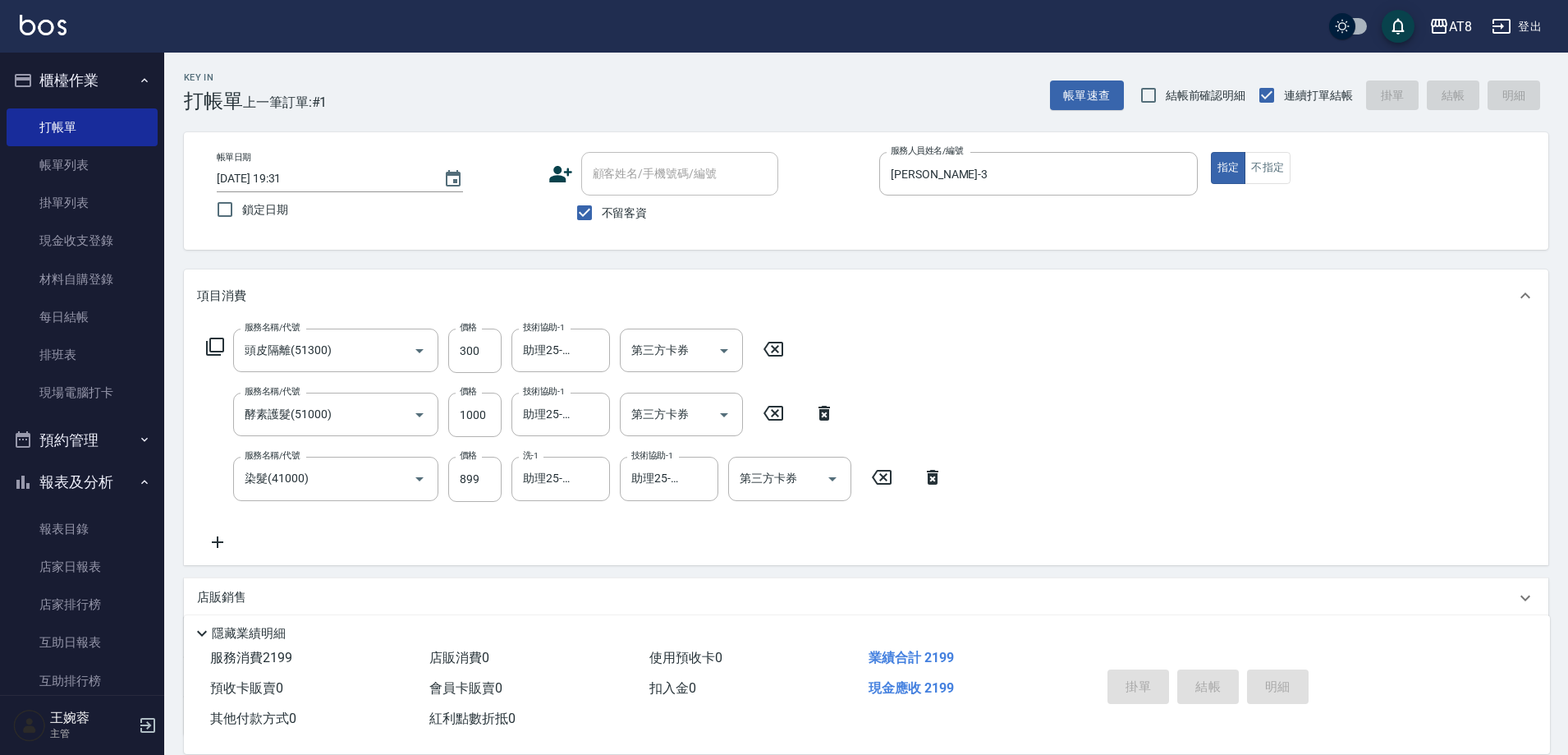
type input "[DATE] 19:32"
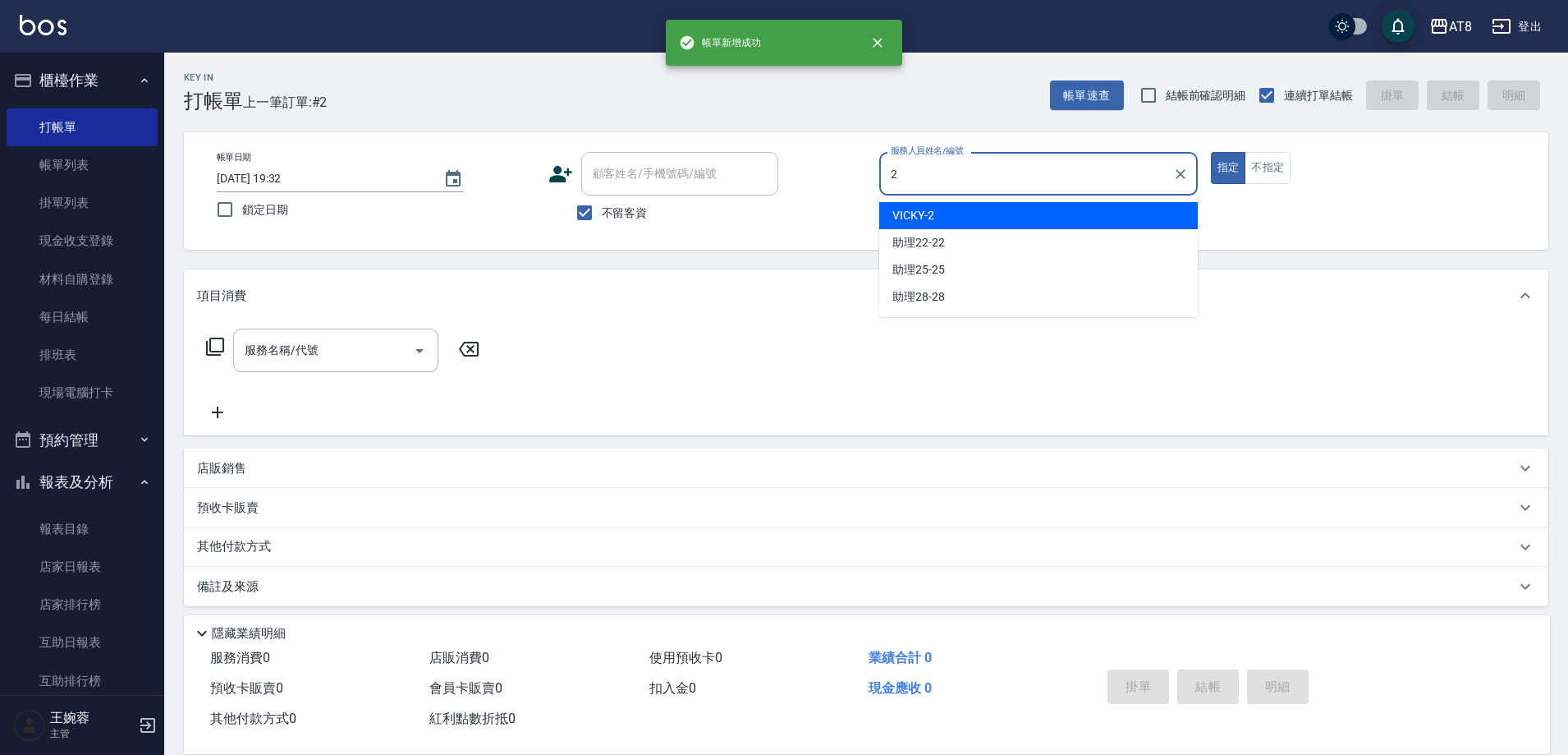
type input "VICKY-2"
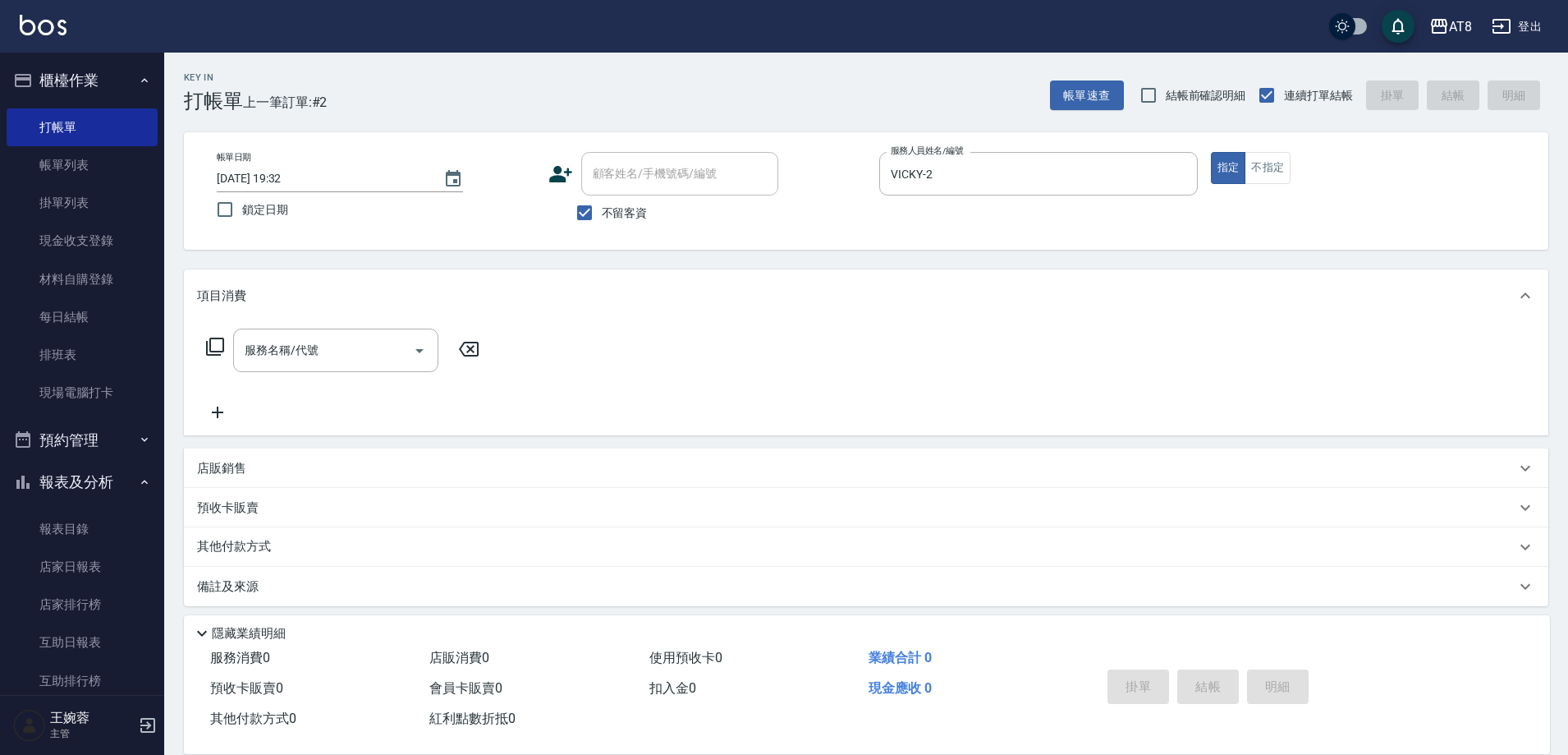
click at [207, 356] on icon at bounding box center [215, 346] width 20 height 20
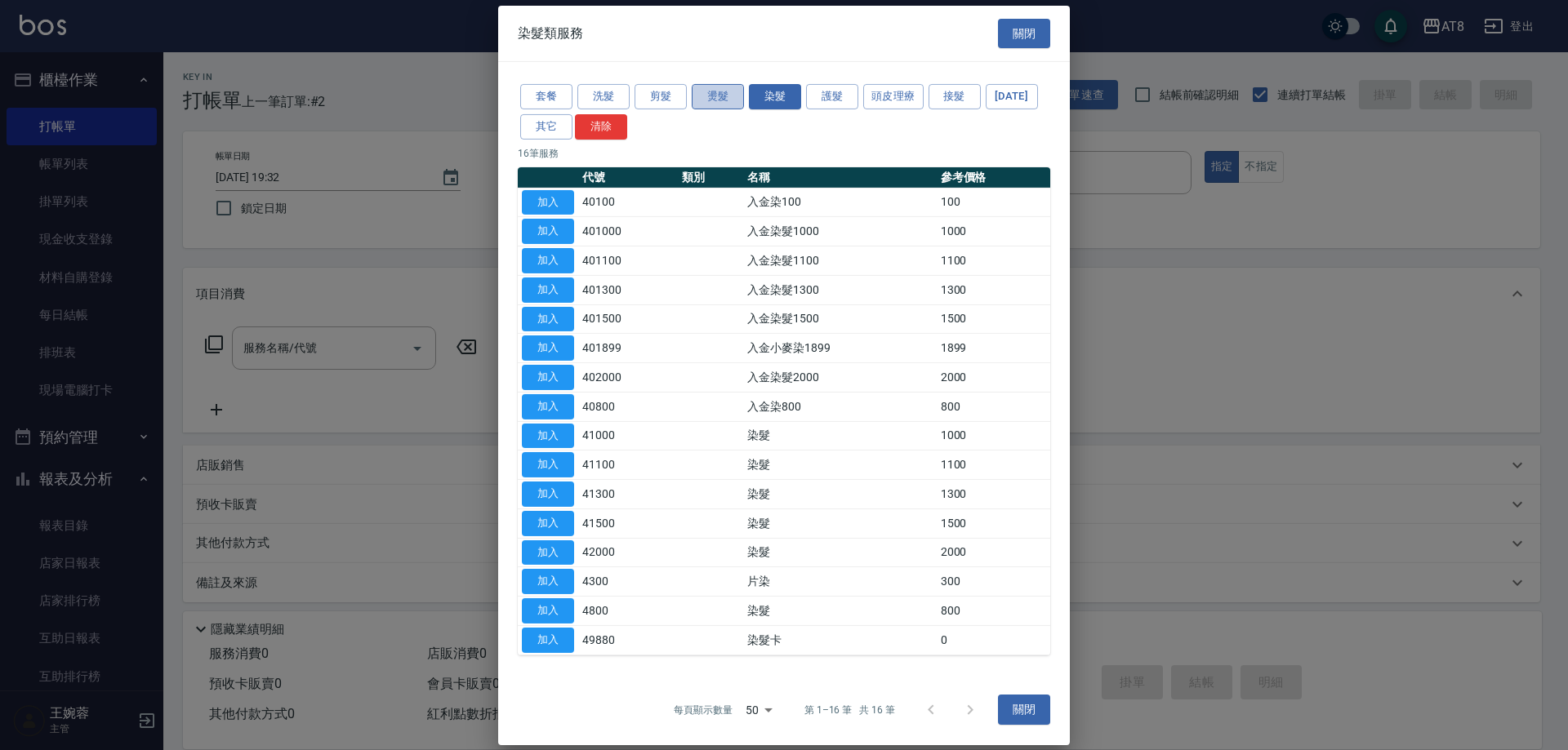
click at [702, 95] on button "燙髮" at bounding box center [717, 97] width 52 height 25
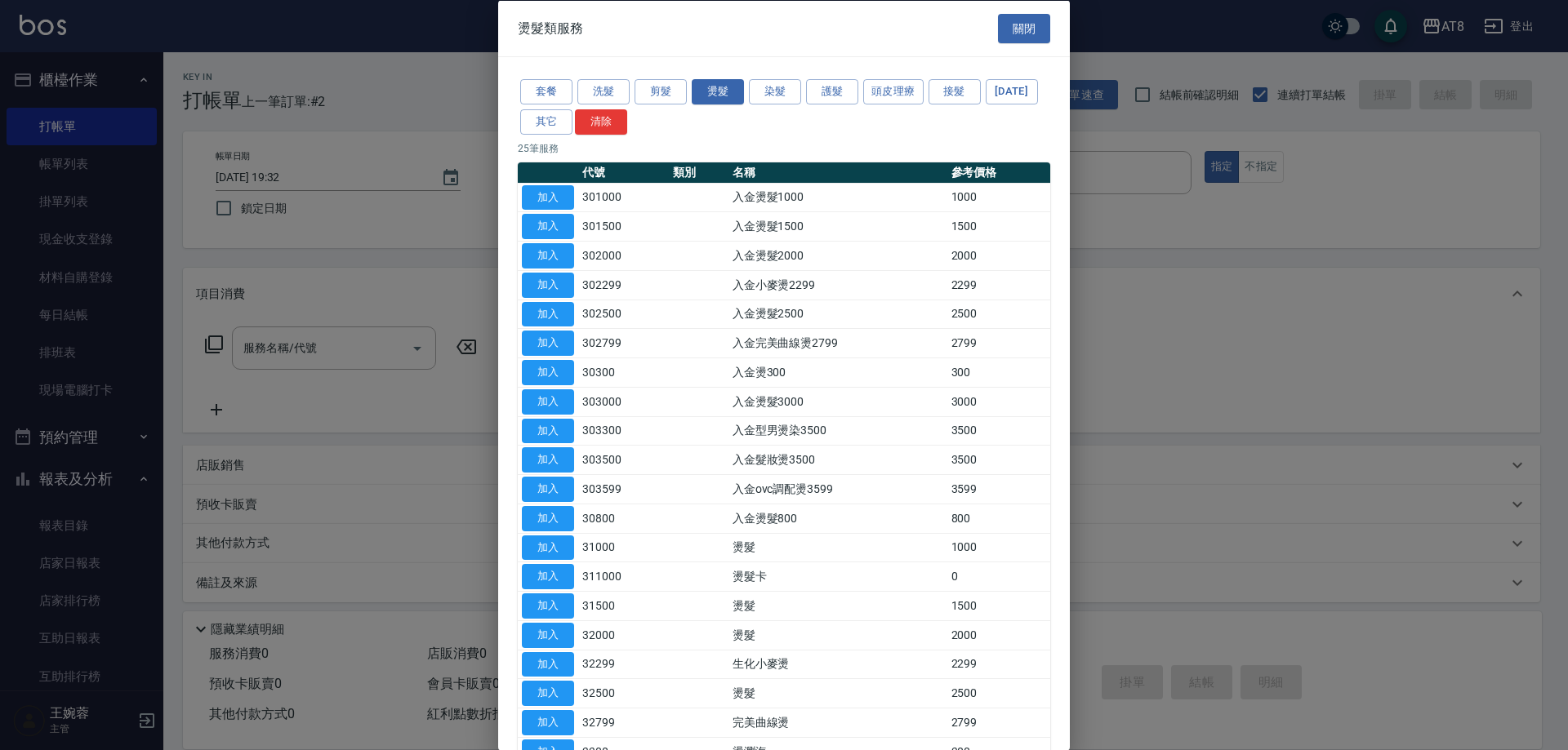
drag, startPoint x: 1070, startPoint y: 456, endPoint x: 1073, endPoint y: 514, distance: 58.1
click at [1073, 578] on div at bounding box center [784, 375] width 1568 height 750
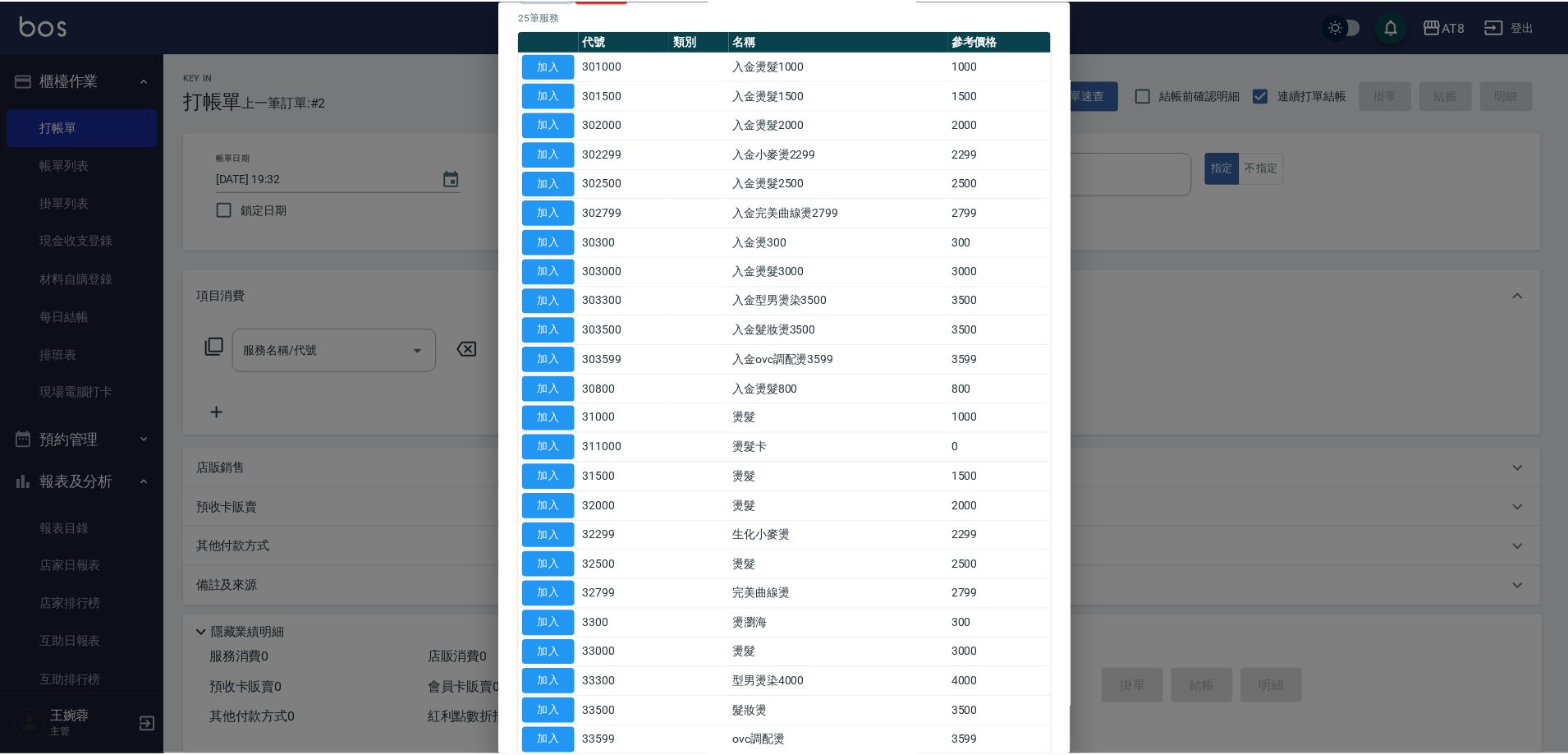
scroll to position [149, 0]
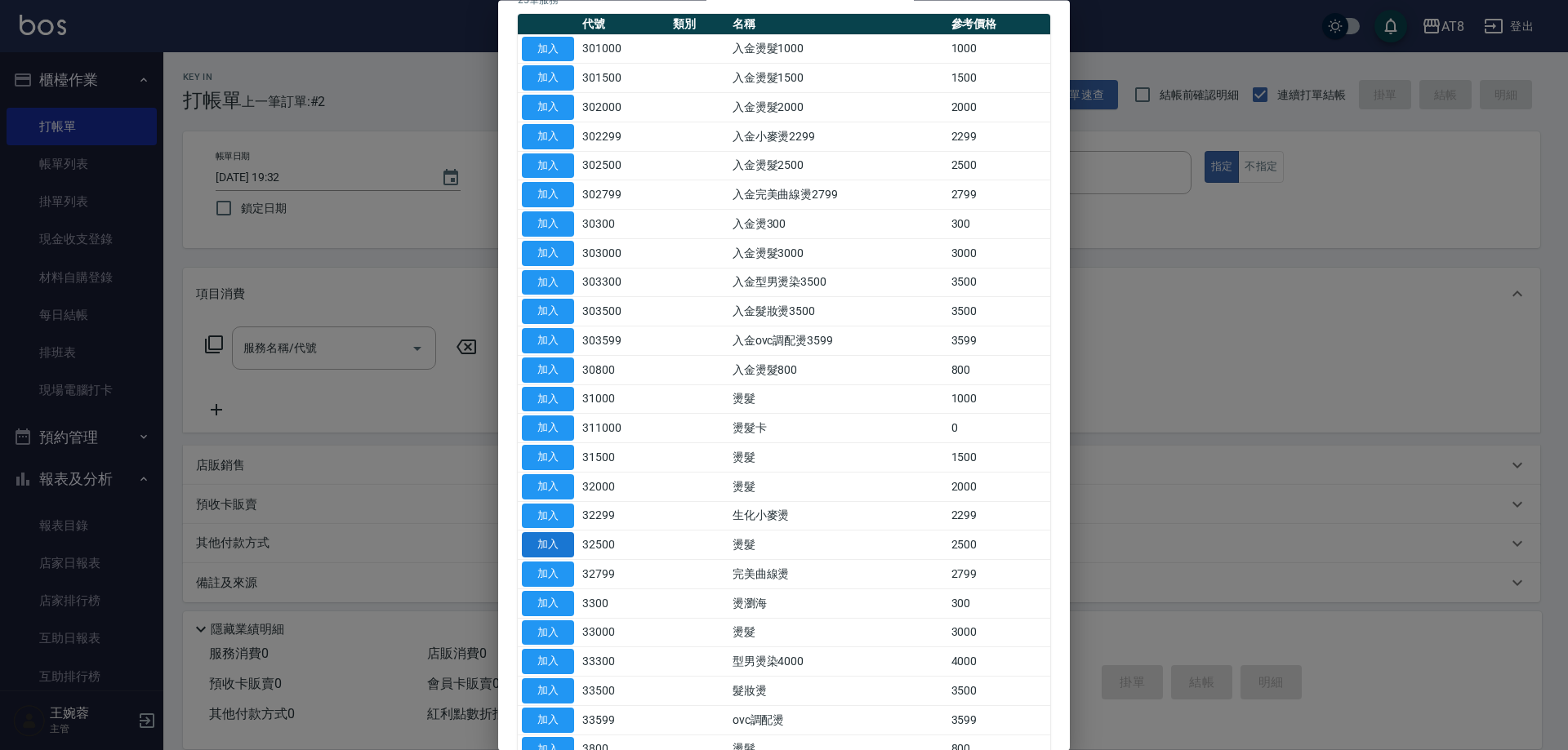
click at [542, 558] on button "加入" at bounding box center [548, 545] width 52 height 25
type input "燙髮(32500)"
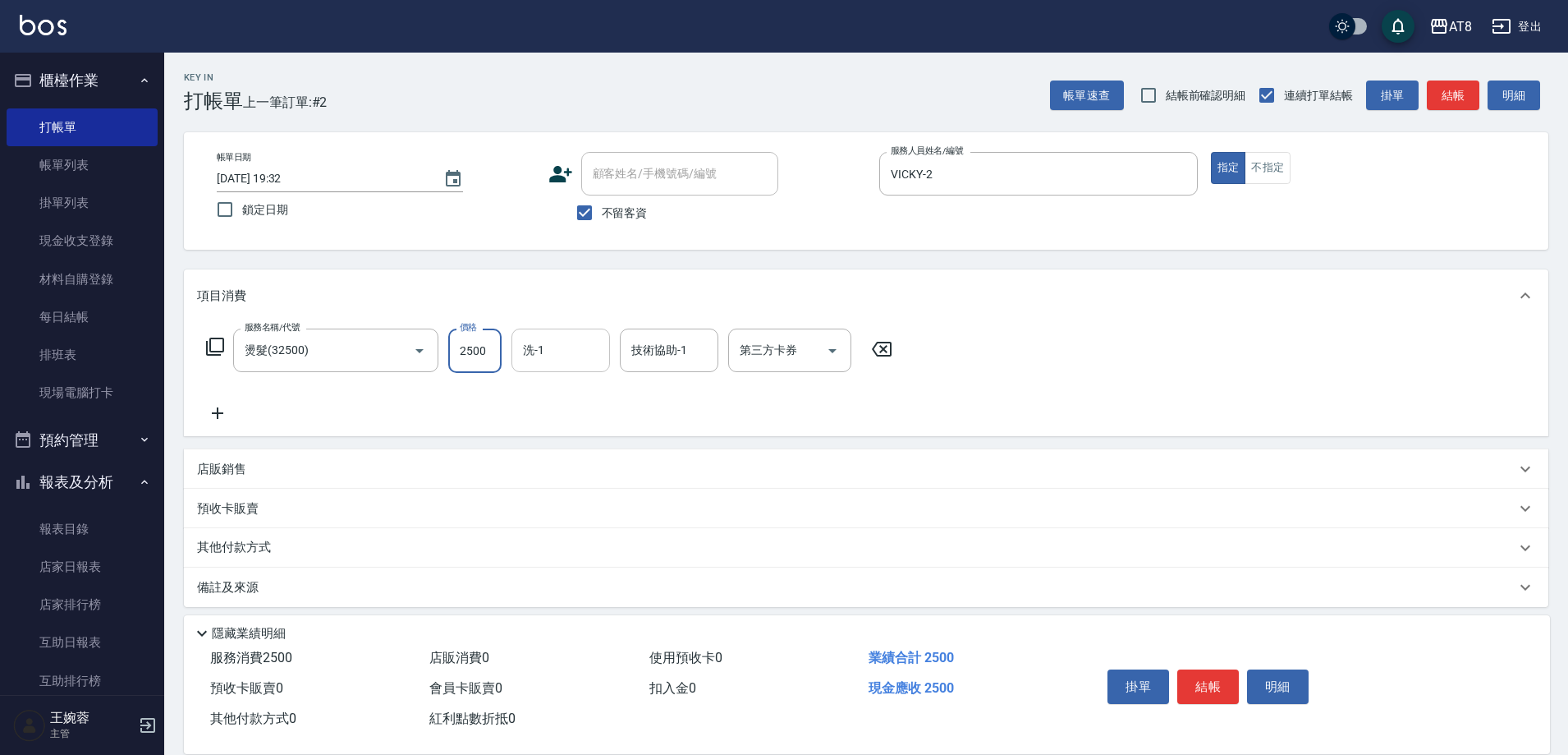
click at [517, 349] on div "洗-1" at bounding box center [560, 350] width 99 height 44
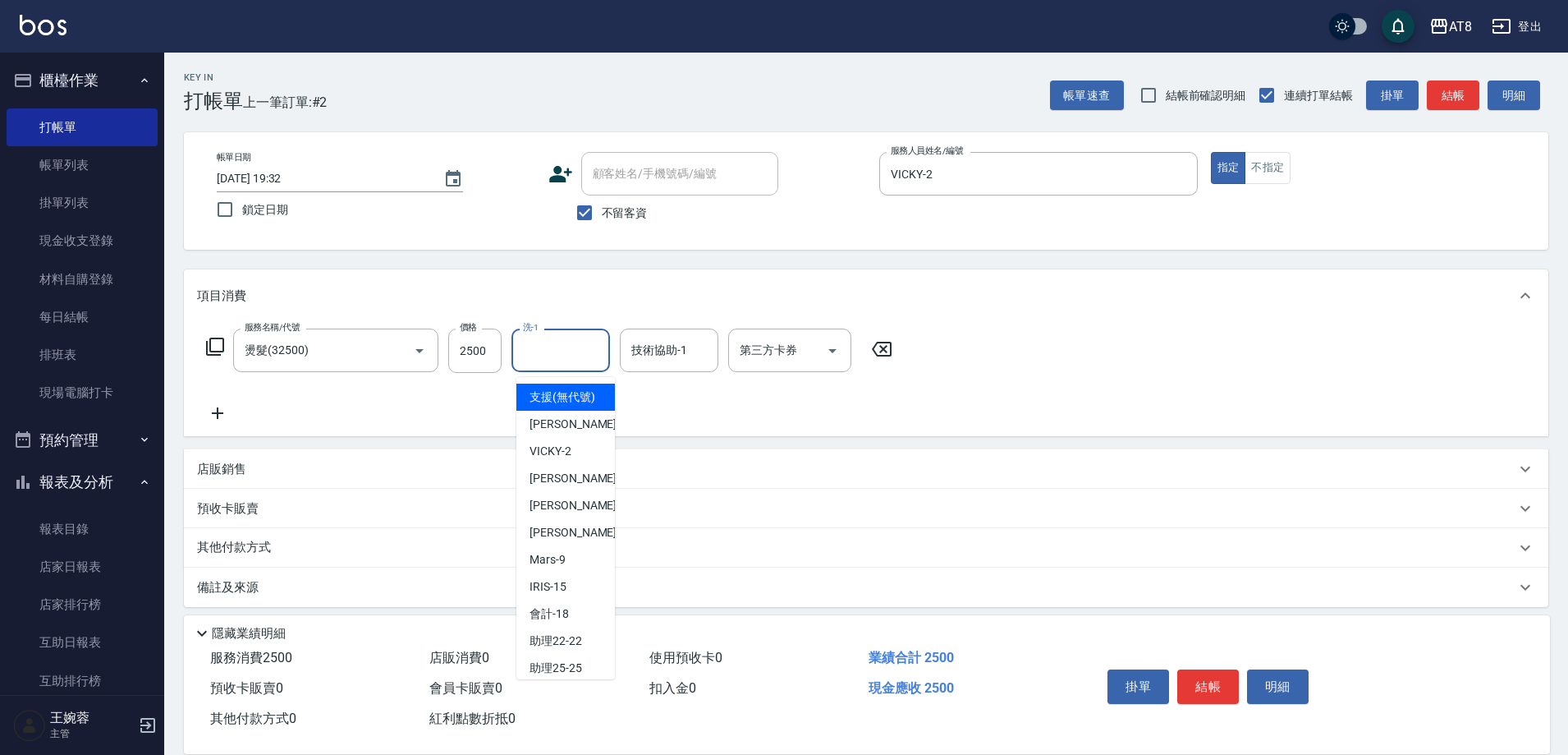
click at [531, 355] on input "洗-1" at bounding box center [561, 349] width 84 height 28
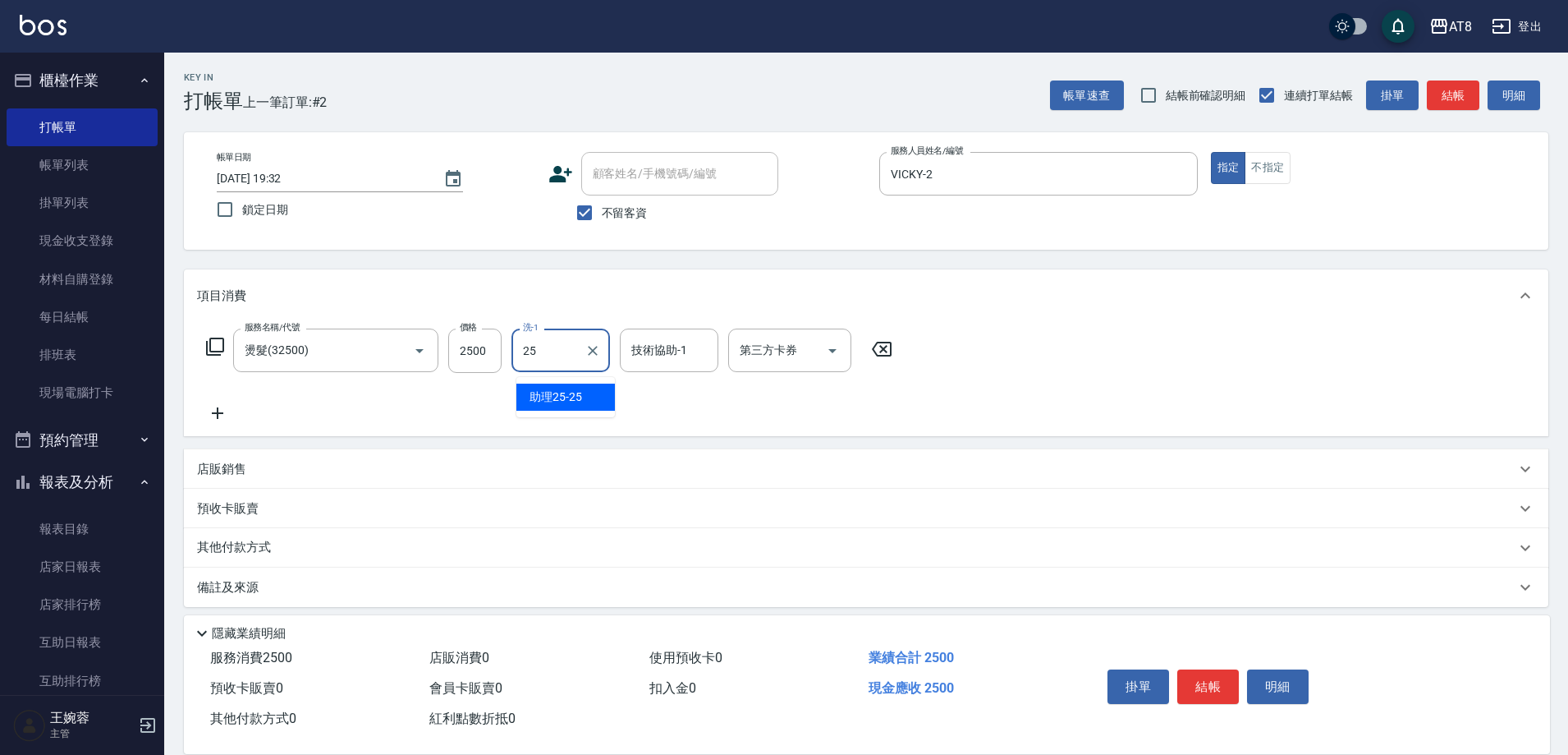
type input "助理25-25"
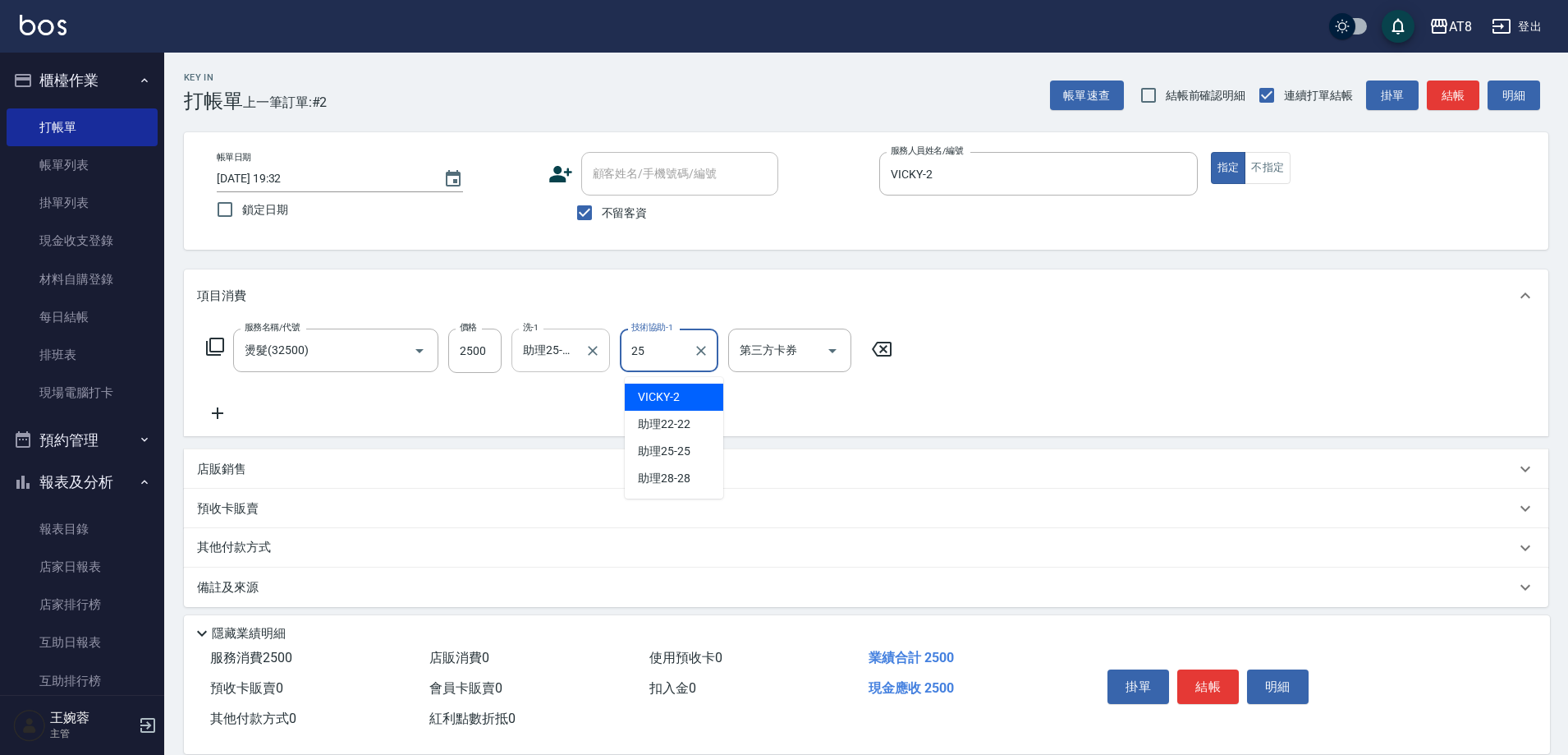
type input "助理25-25"
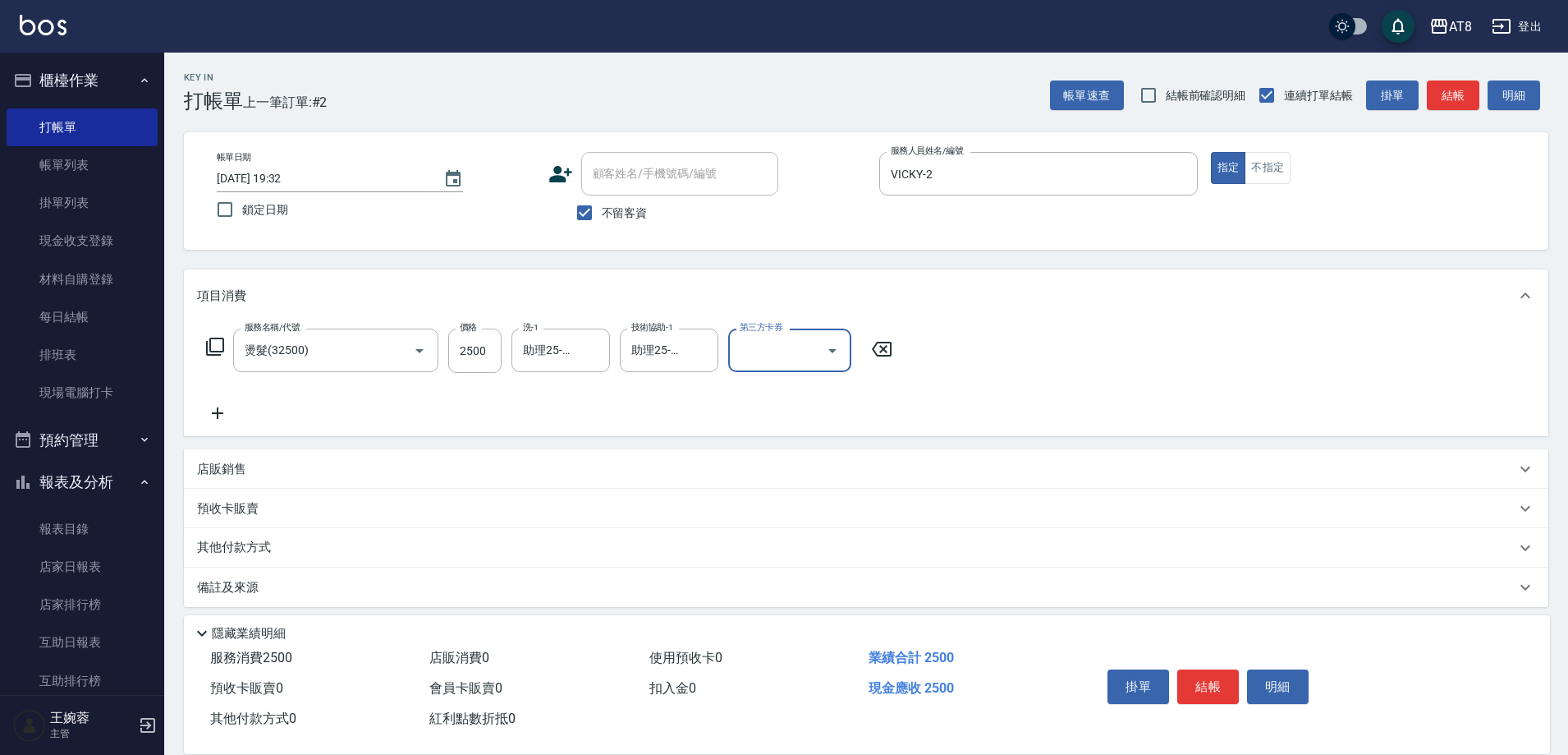
click at [223, 354] on icon at bounding box center [215, 346] width 20 height 20
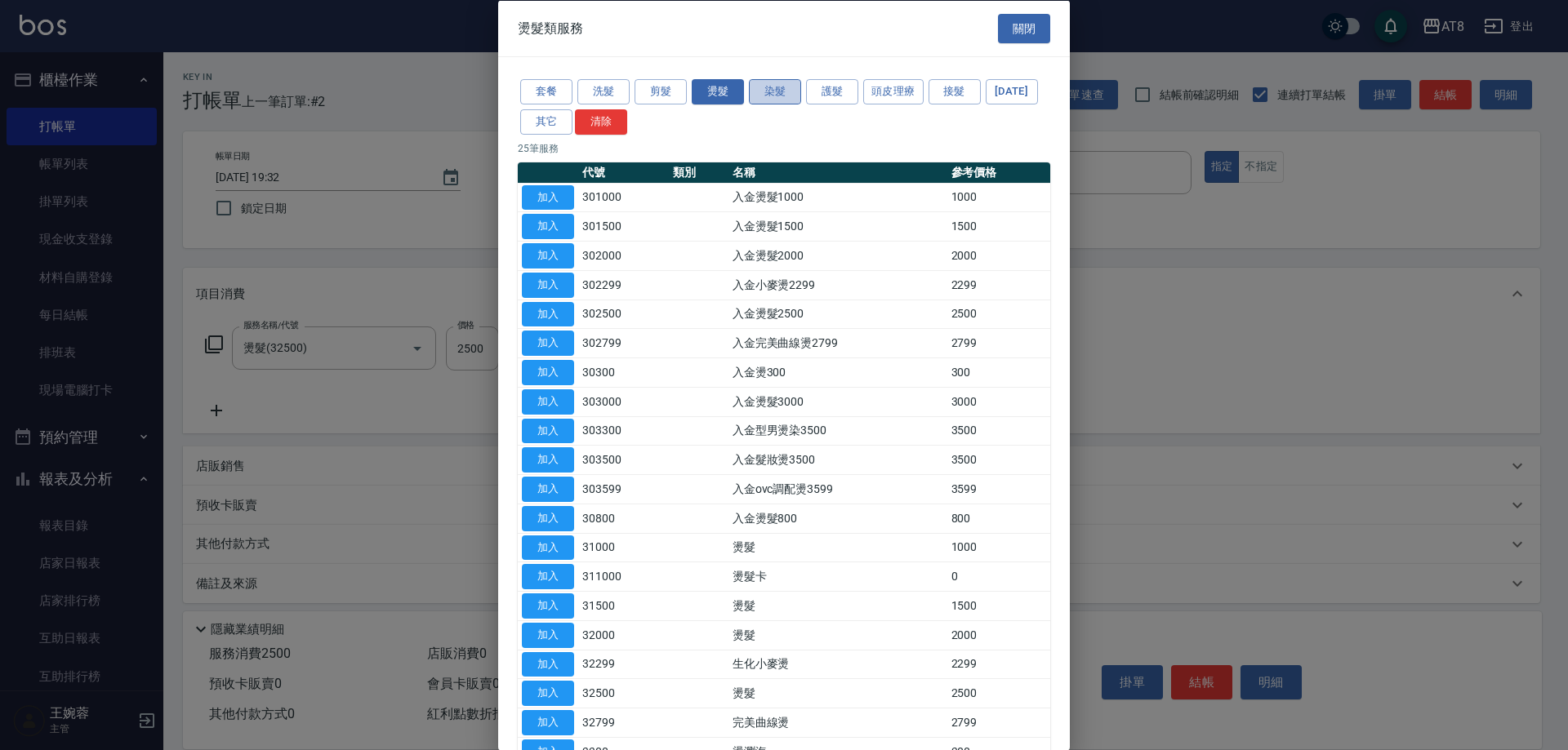
click at [777, 94] on button "染髮" at bounding box center [775, 91] width 52 height 25
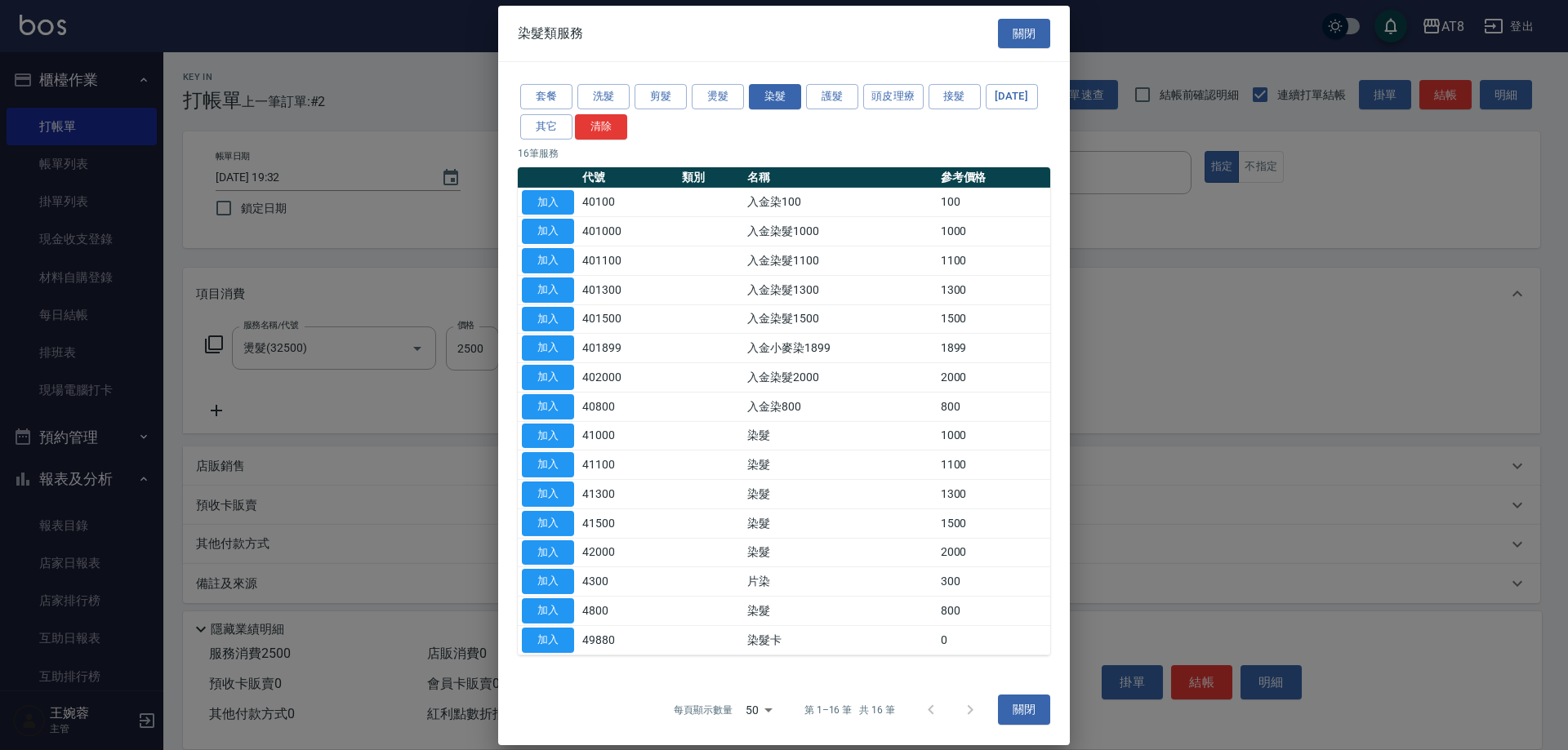
drag, startPoint x: 1020, startPoint y: 30, endPoint x: 877, endPoint y: 84, distance: 152.9
click at [1019, 30] on button "關閉" at bounding box center [1024, 32] width 52 height 30
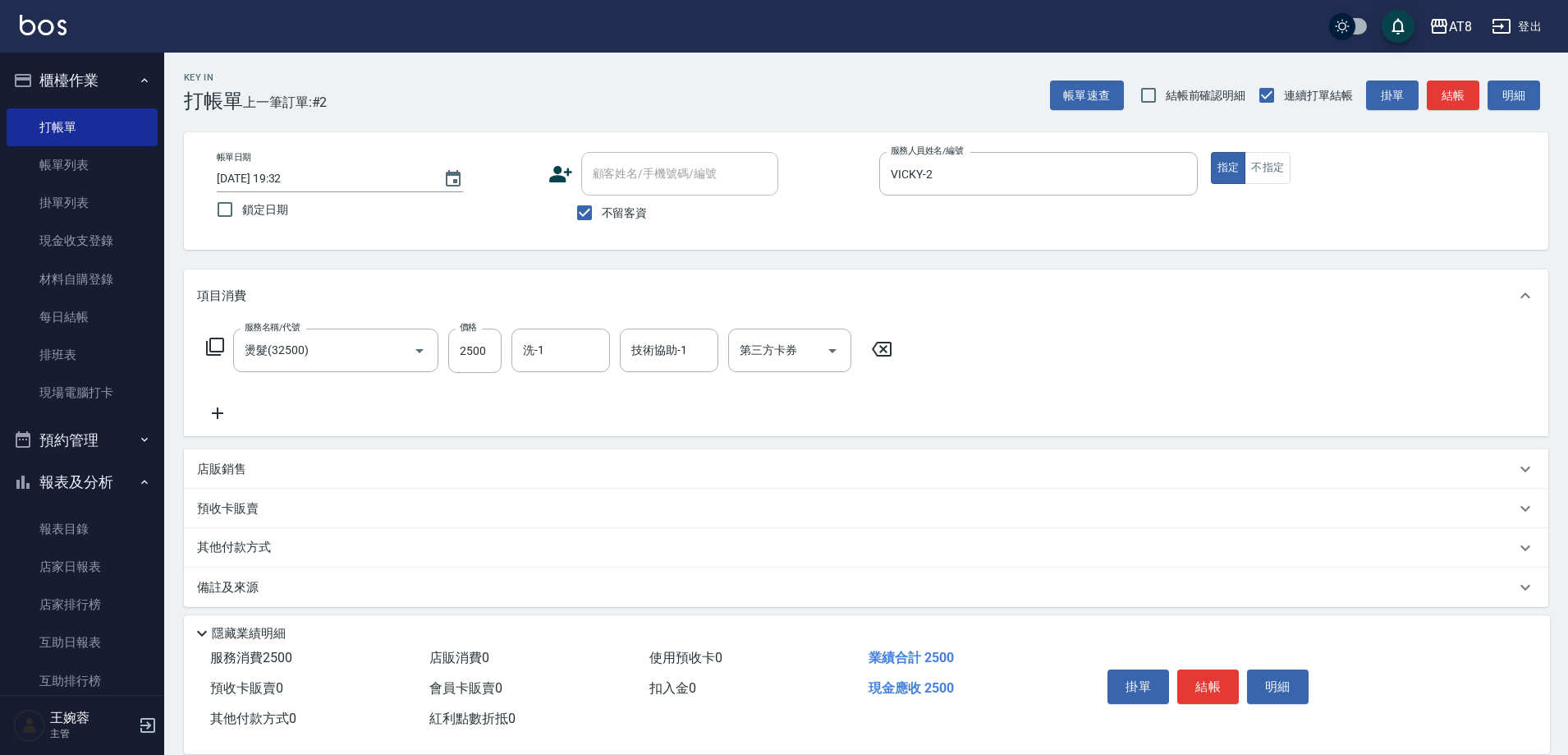
click at [878, 356] on icon at bounding box center [882, 349] width 41 height 20
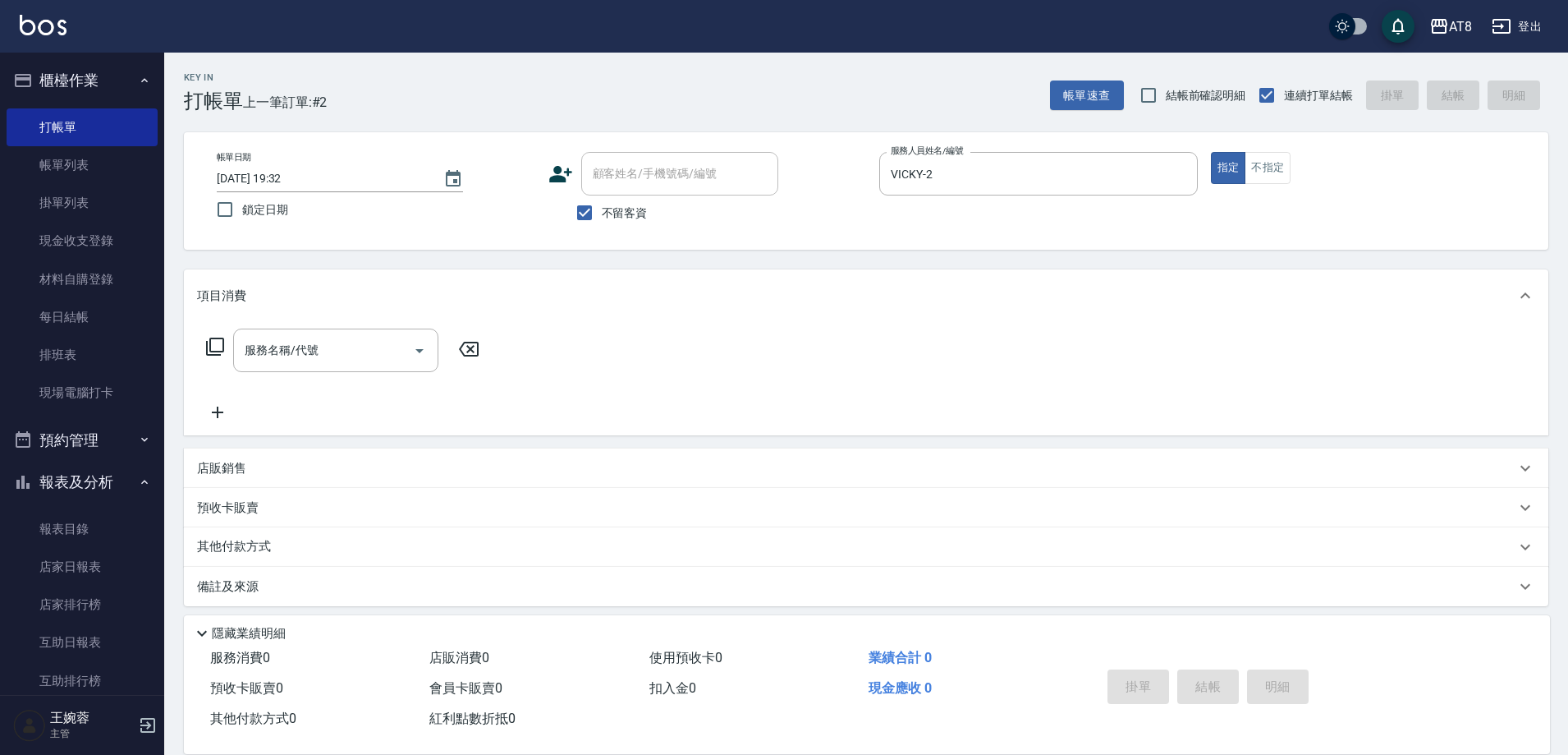
click at [218, 356] on icon at bounding box center [215, 346] width 20 height 20
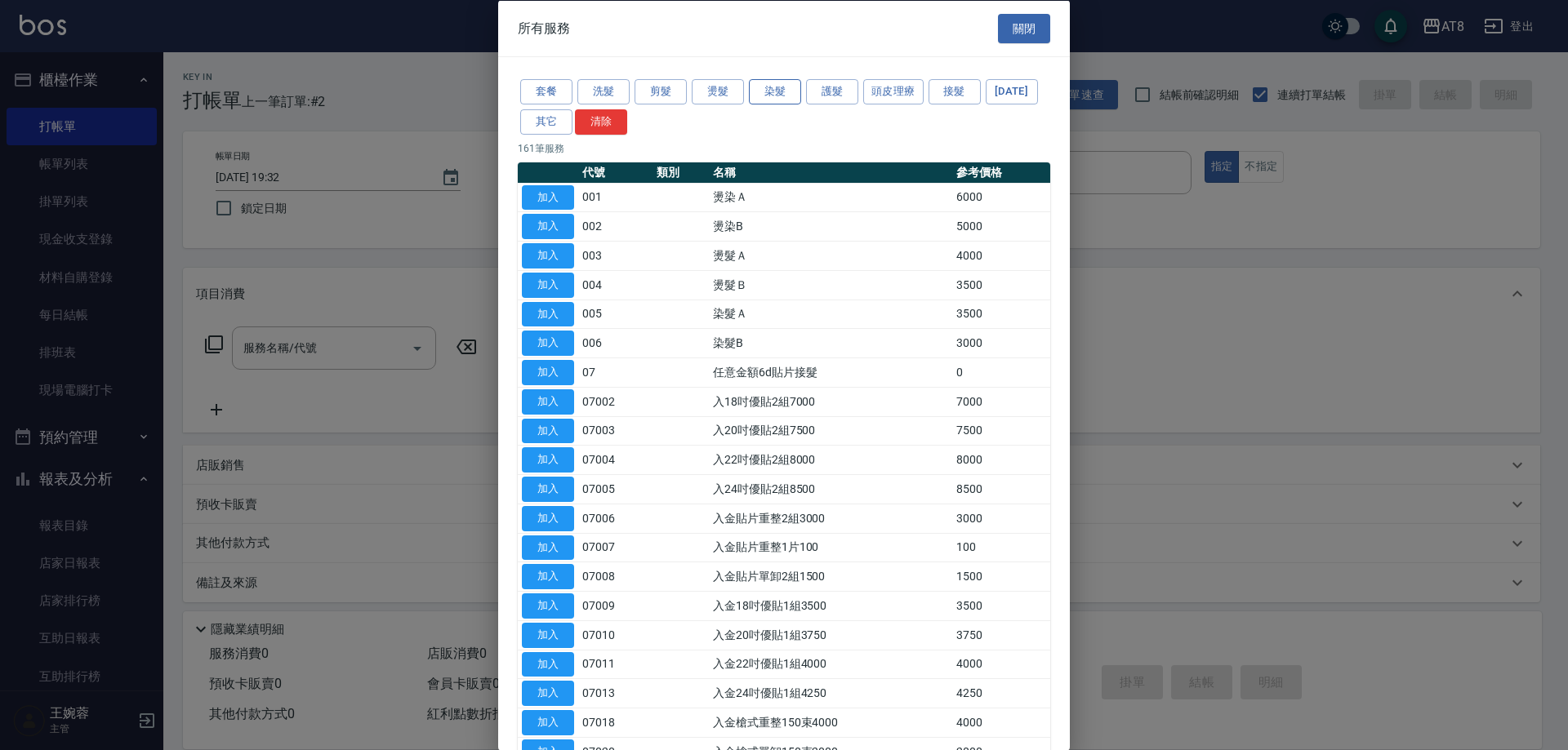
click at [779, 94] on button "染髮" at bounding box center [775, 91] width 52 height 25
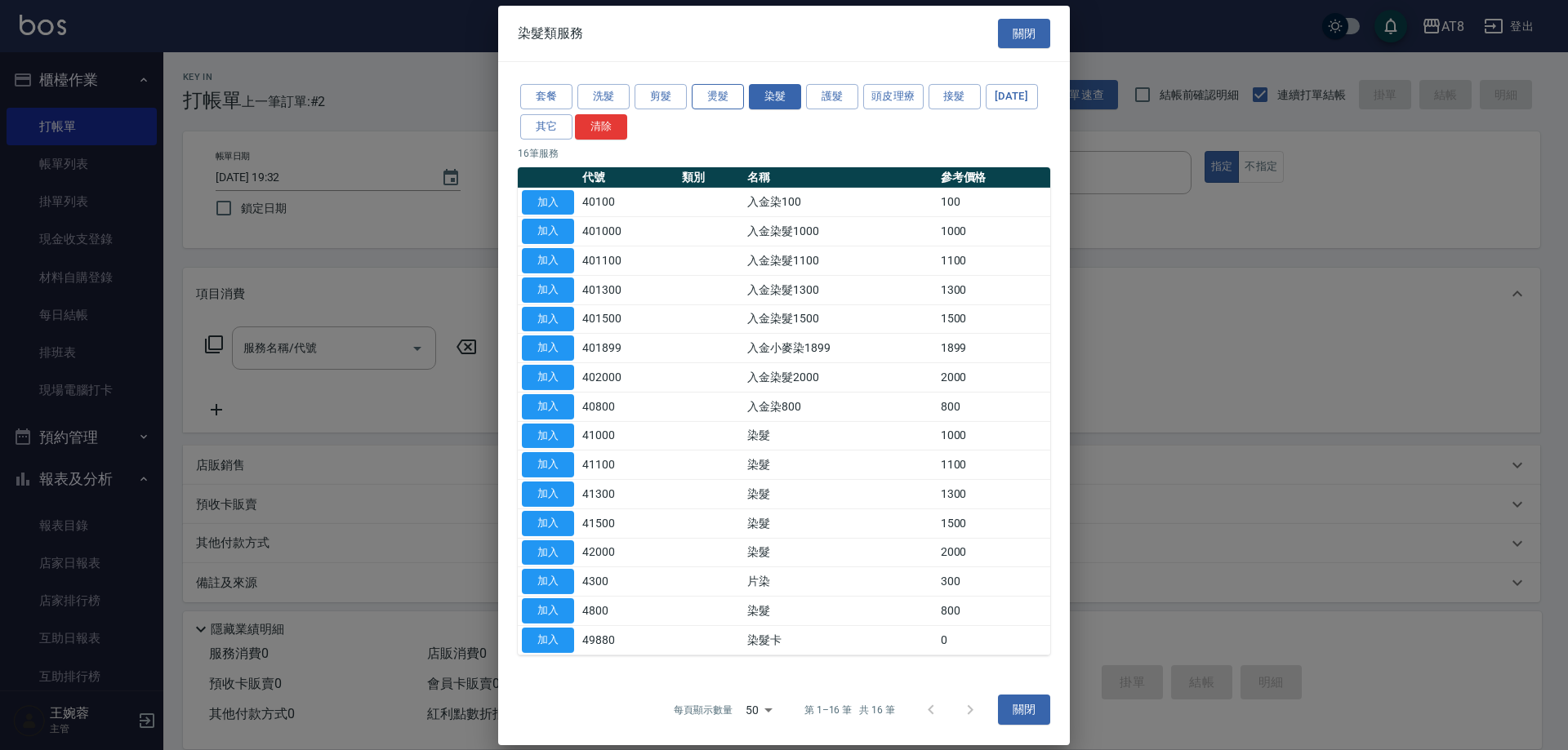
click at [719, 89] on button "燙髮" at bounding box center [717, 97] width 52 height 25
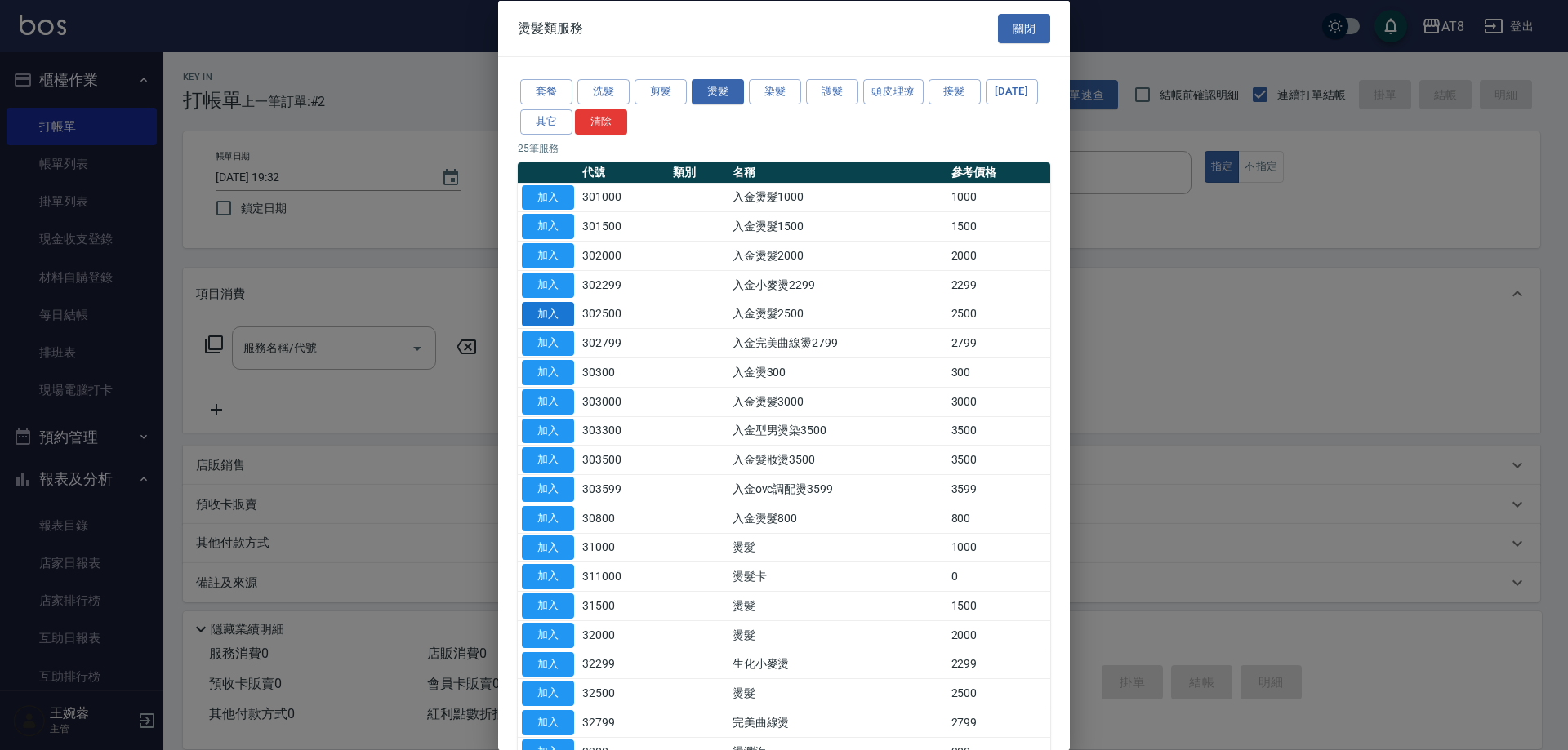
click at [552, 326] on button "加入" at bounding box center [548, 314] width 52 height 25
type input "入金燙髮2500(302500)"
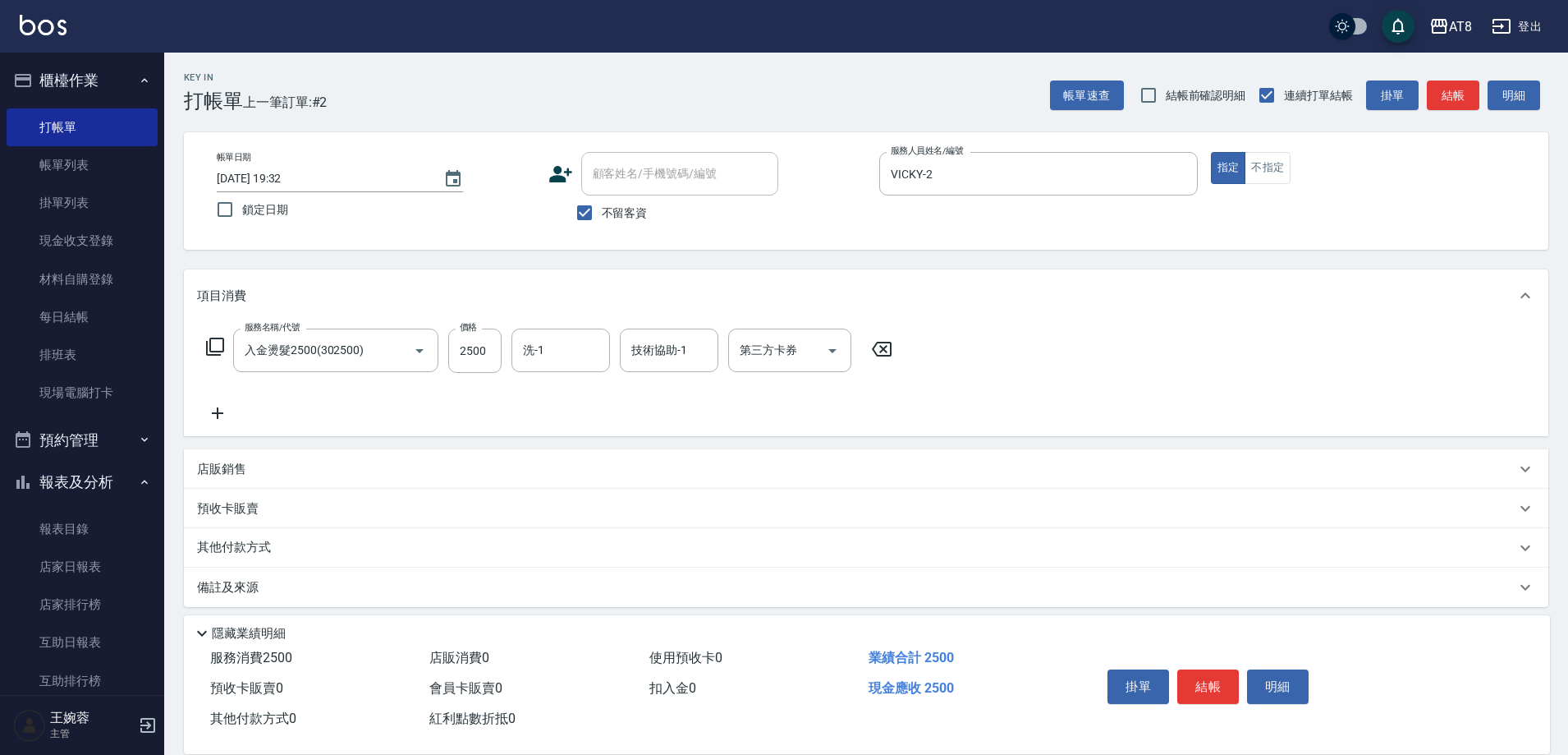
click at [218, 356] on icon at bounding box center [215, 346] width 20 height 20
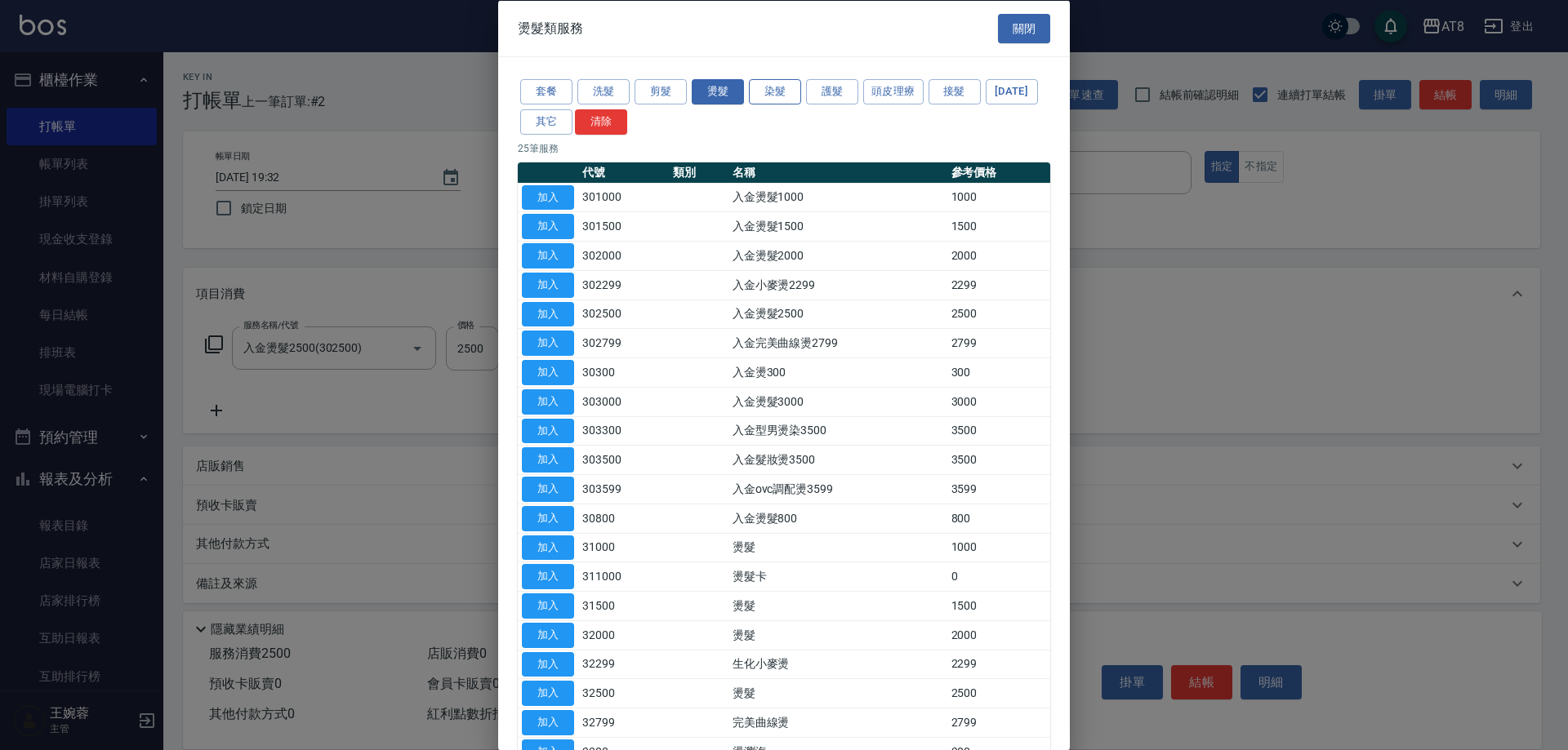
click at [787, 84] on button "染髮" at bounding box center [775, 91] width 52 height 25
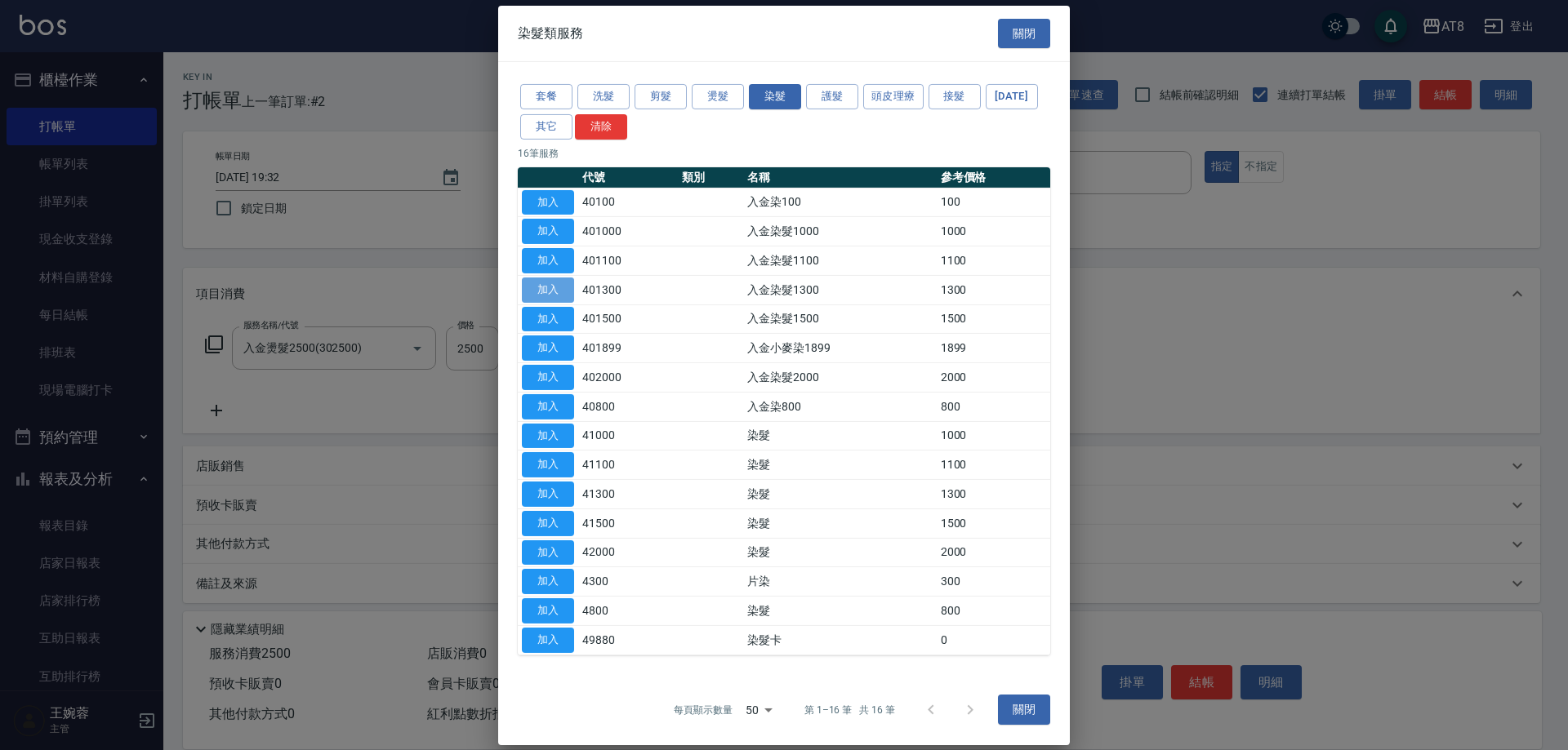
click at [563, 299] on button "加入" at bounding box center [548, 290] width 52 height 25
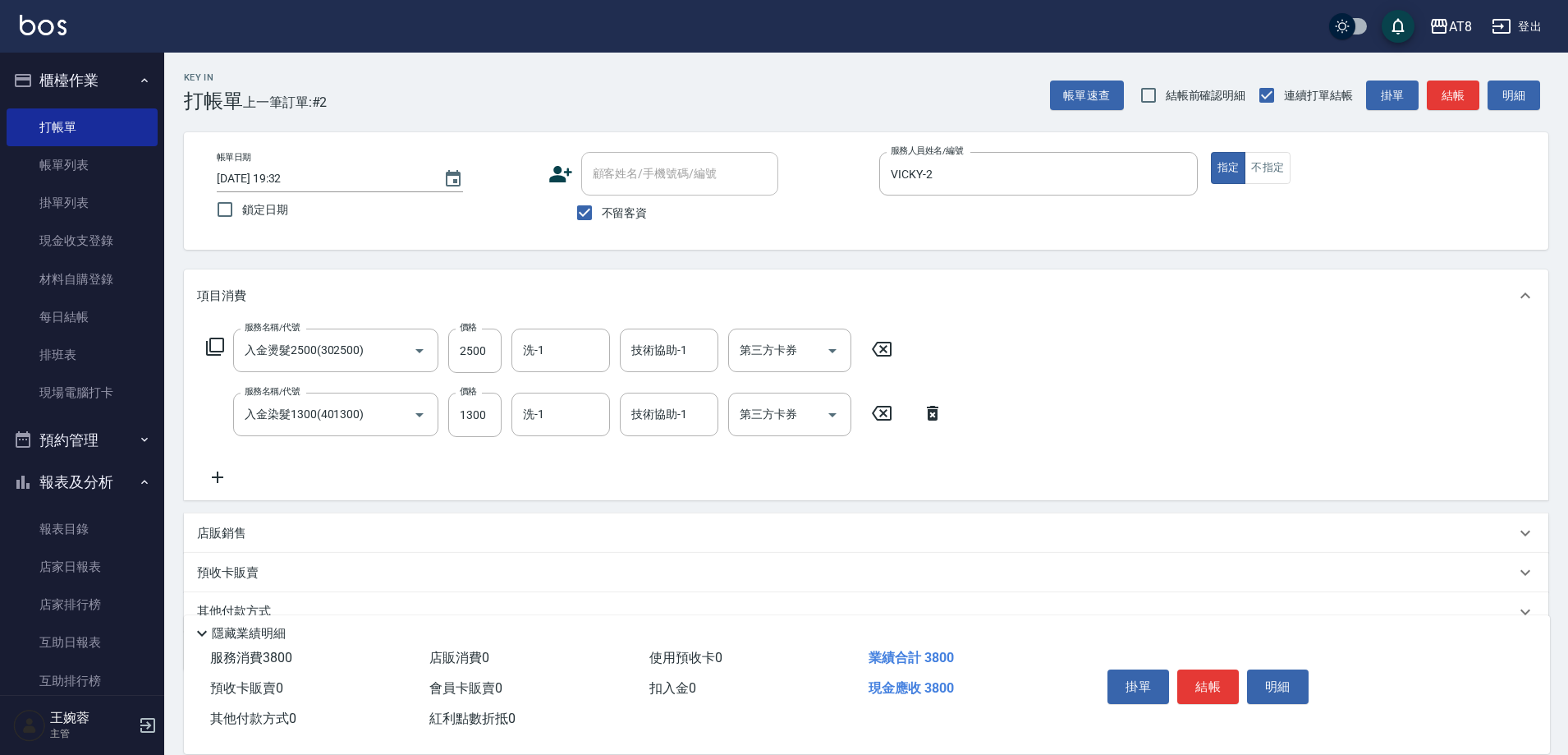
click at [204, 347] on div "服務名稱/代號 入金燙髮2500(302500) 服務名稱/代號 價格 2500 價格 洗-1 洗-1 技術協助-1 技術協助-1 第三方卡券 第三方卡券" at bounding box center [549, 350] width 705 height 44
click at [210, 347] on icon at bounding box center [215, 346] width 20 height 20
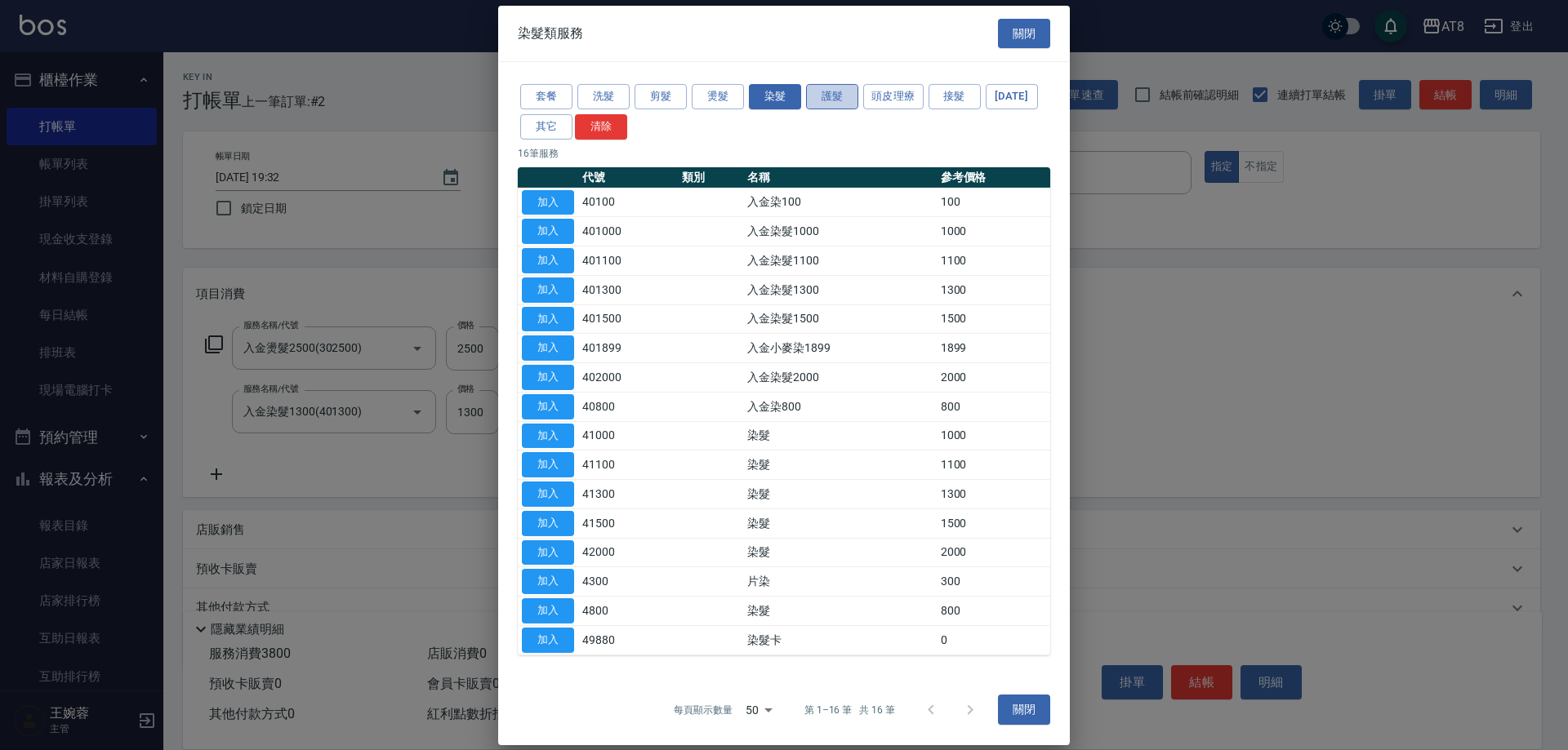
click at [855, 87] on button "護髮" at bounding box center [832, 97] width 52 height 25
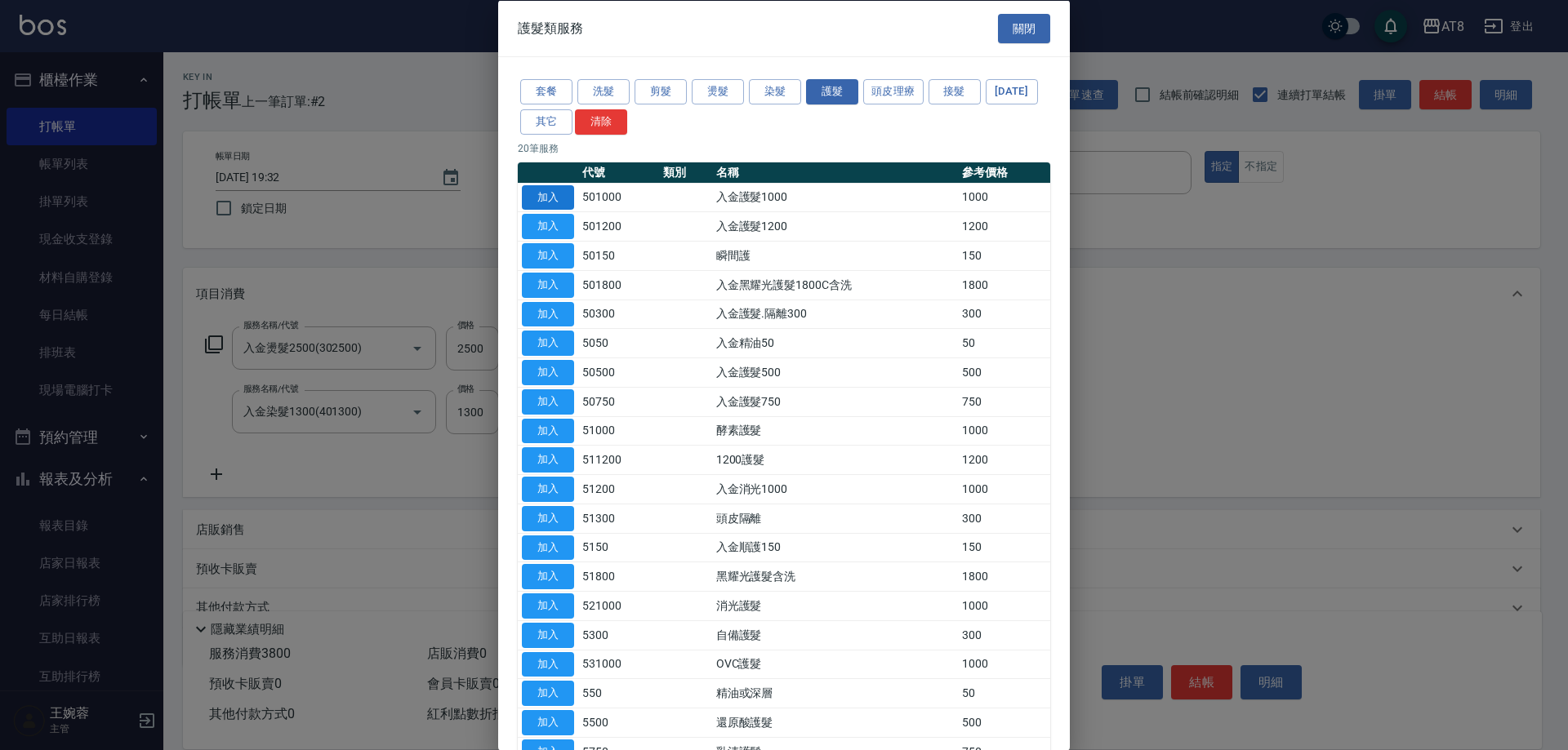
click at [563, 209] on button "加入" at bounding box center [548, 197] width 52 height 25
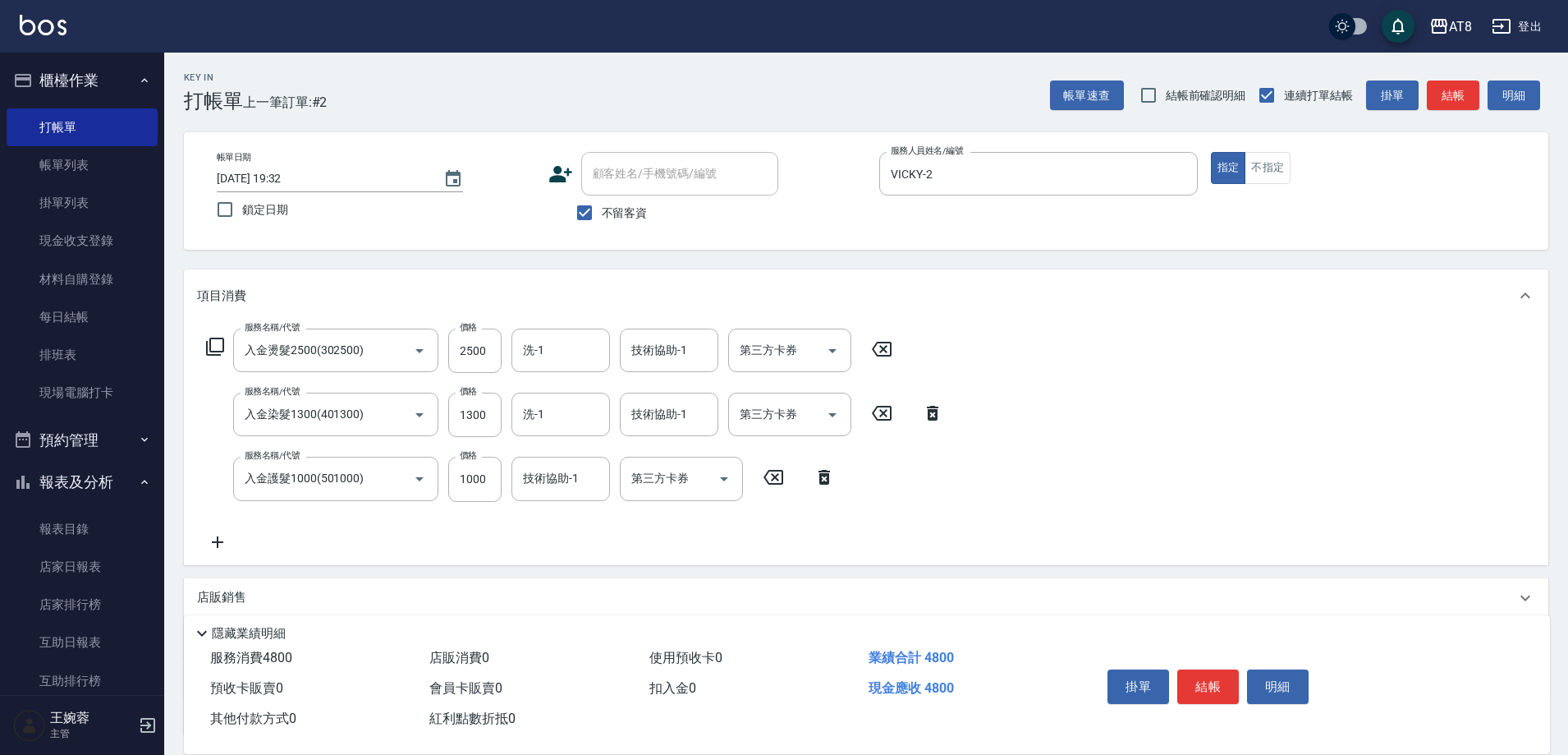
click at [217, 351] on icon at bounding box center [215, 346] width 20 height 20
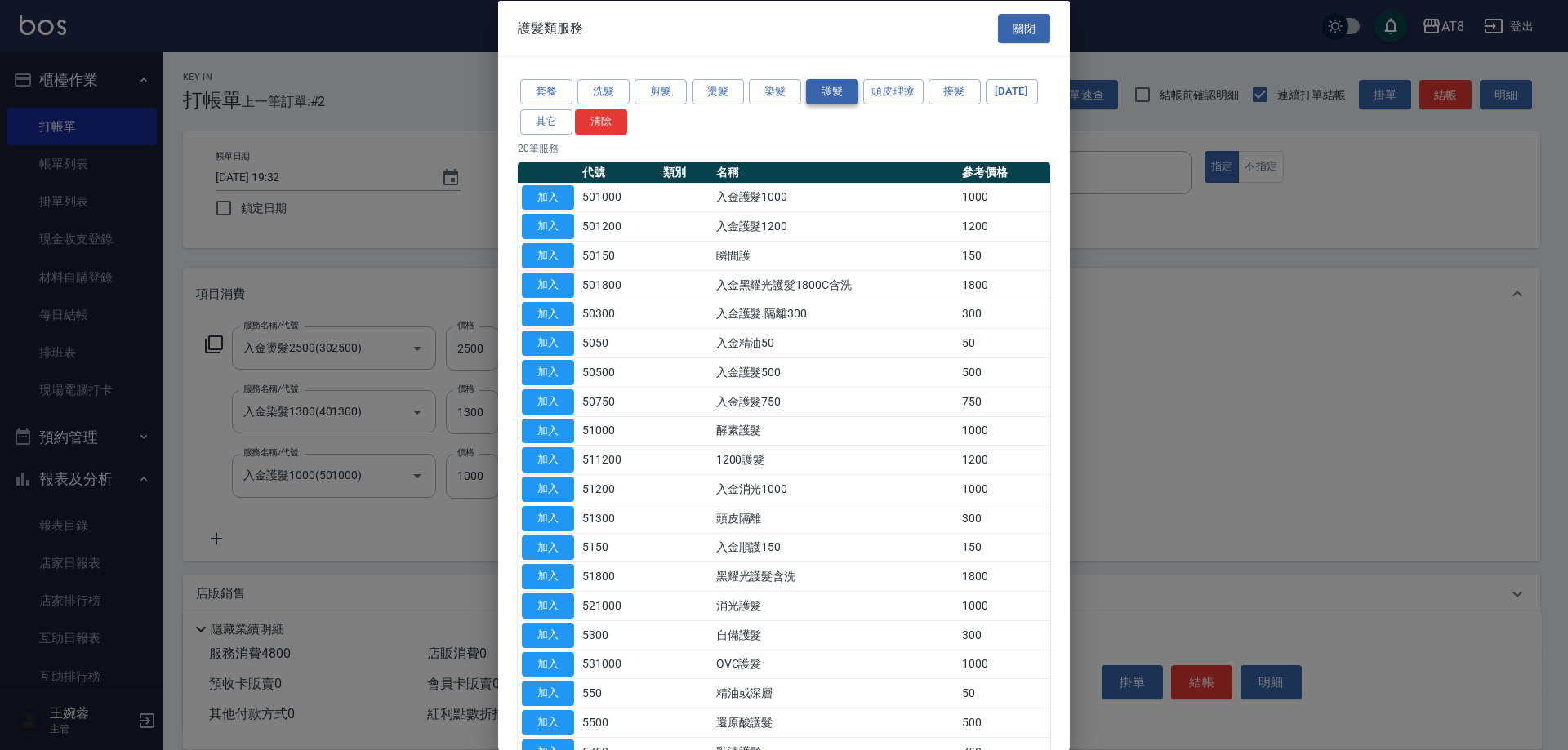
click at [790, 94] on button "染髮" at bounding box center [775, 91] width 52 height 25
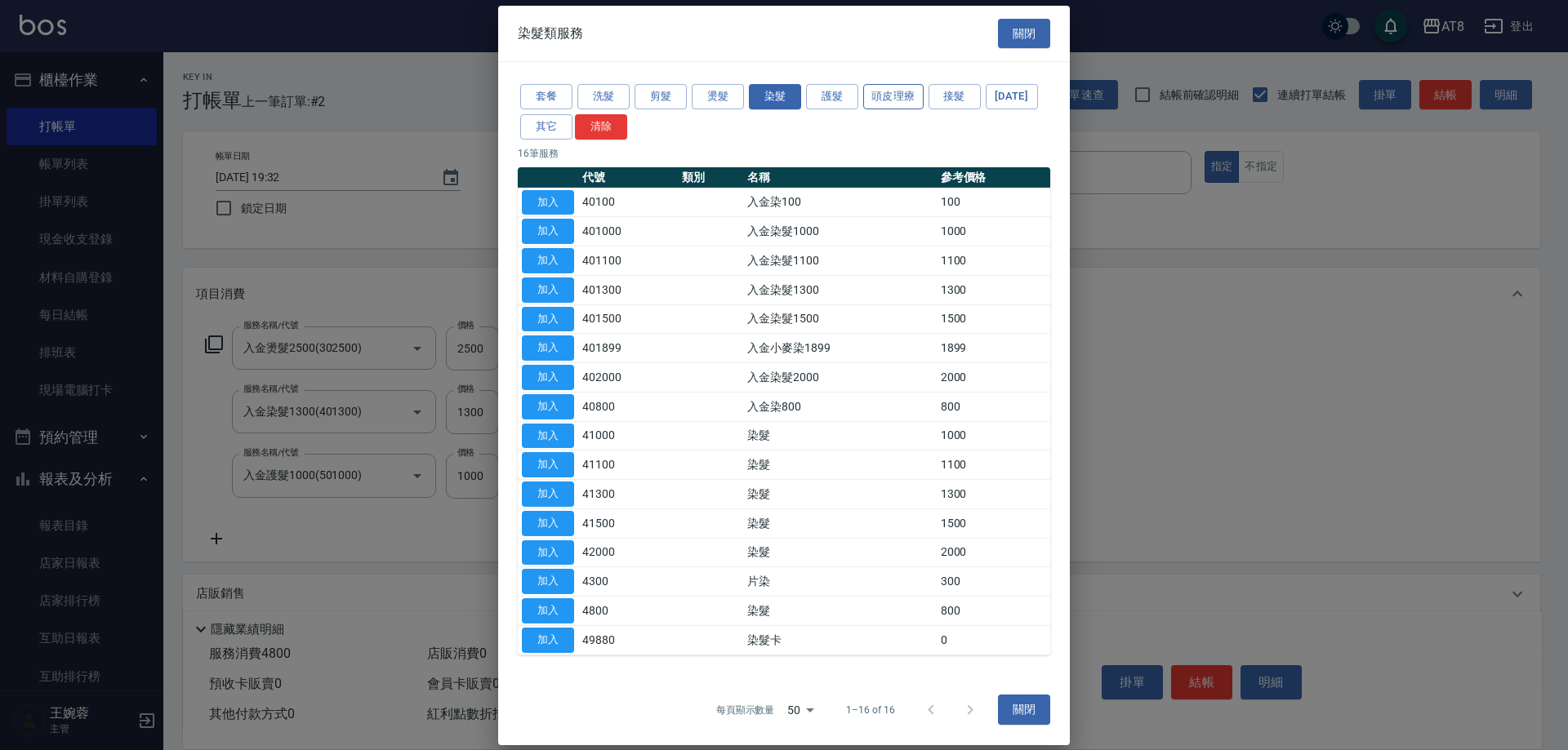
click at [888, 95] on button "頭皮理療" at bounding box center [893, 97] width 60 height 25
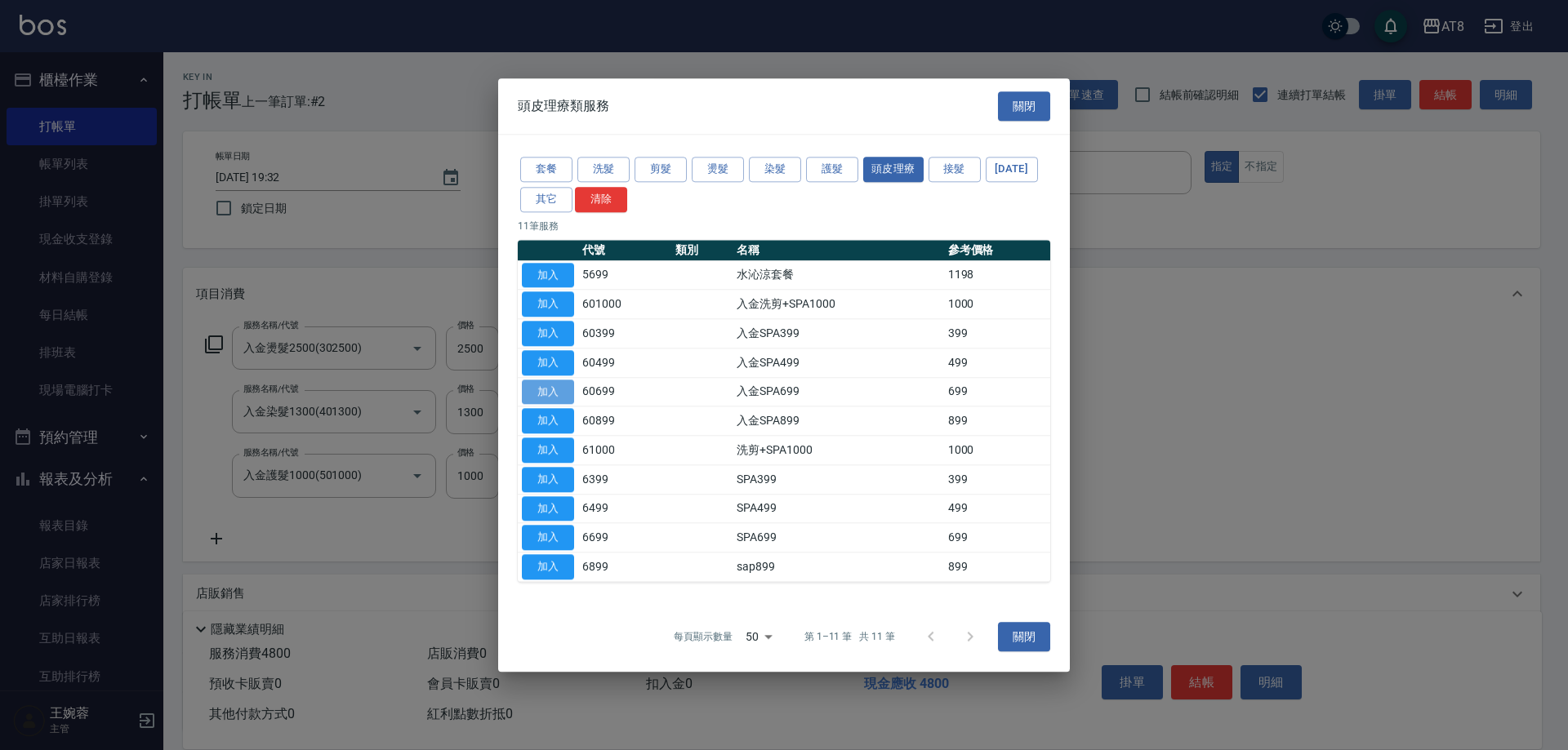
click at [552, 380] on button "加入" at bounding box center [548, 392] width 52 height 25
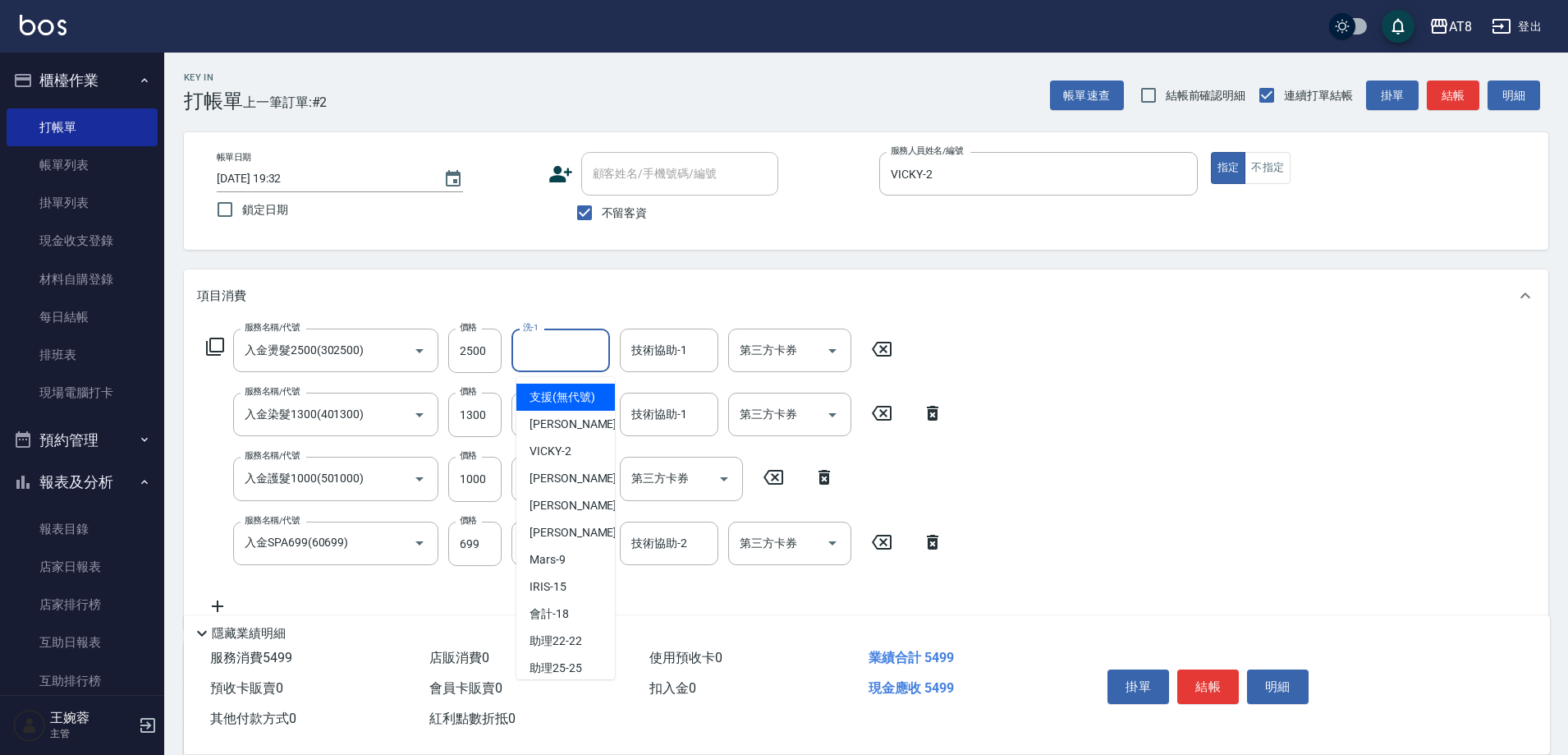
click at [587, 343] on input "洗-1" at bounding box center [561, 349] width 84 height 28
type input "助理25-25"
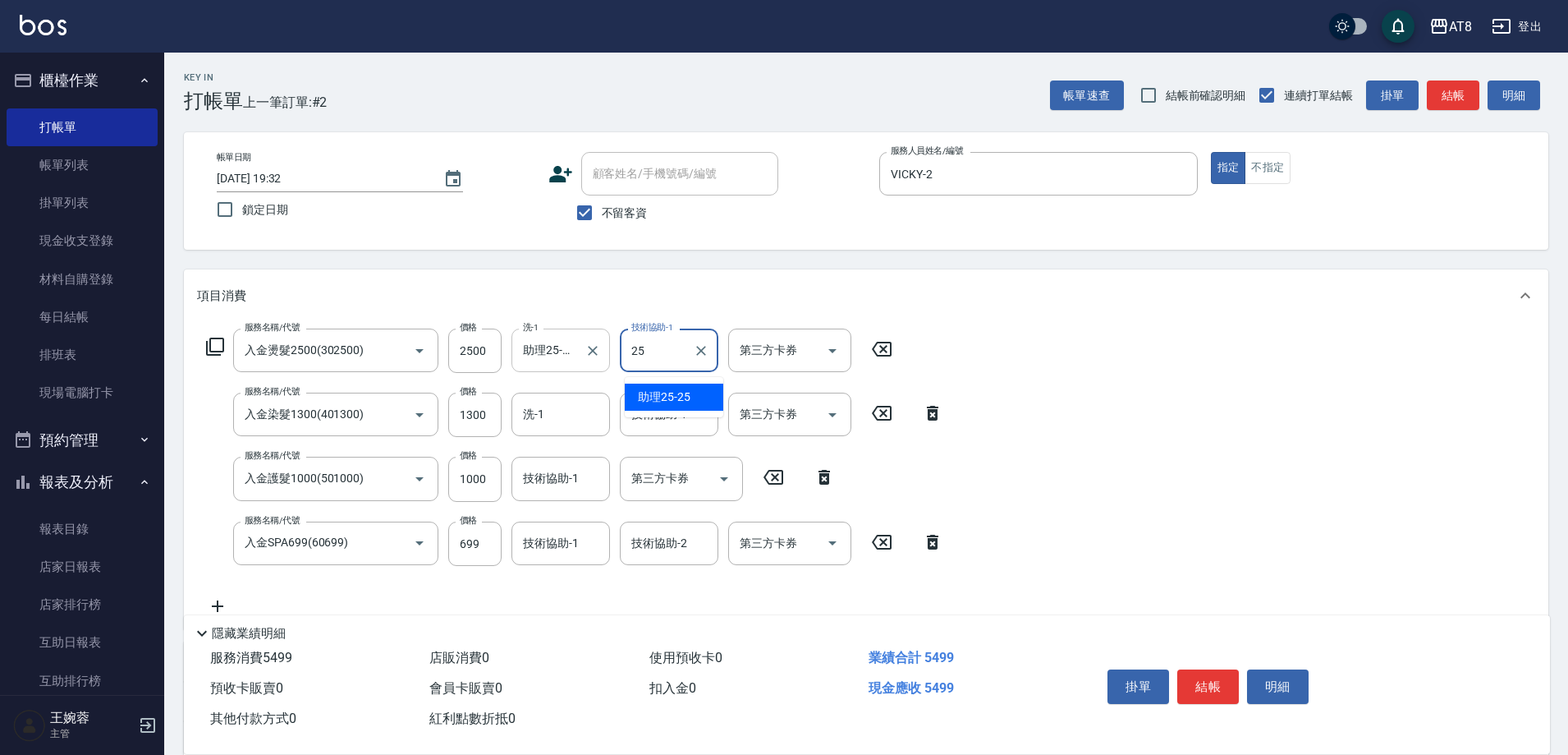
type input "助理25-25"
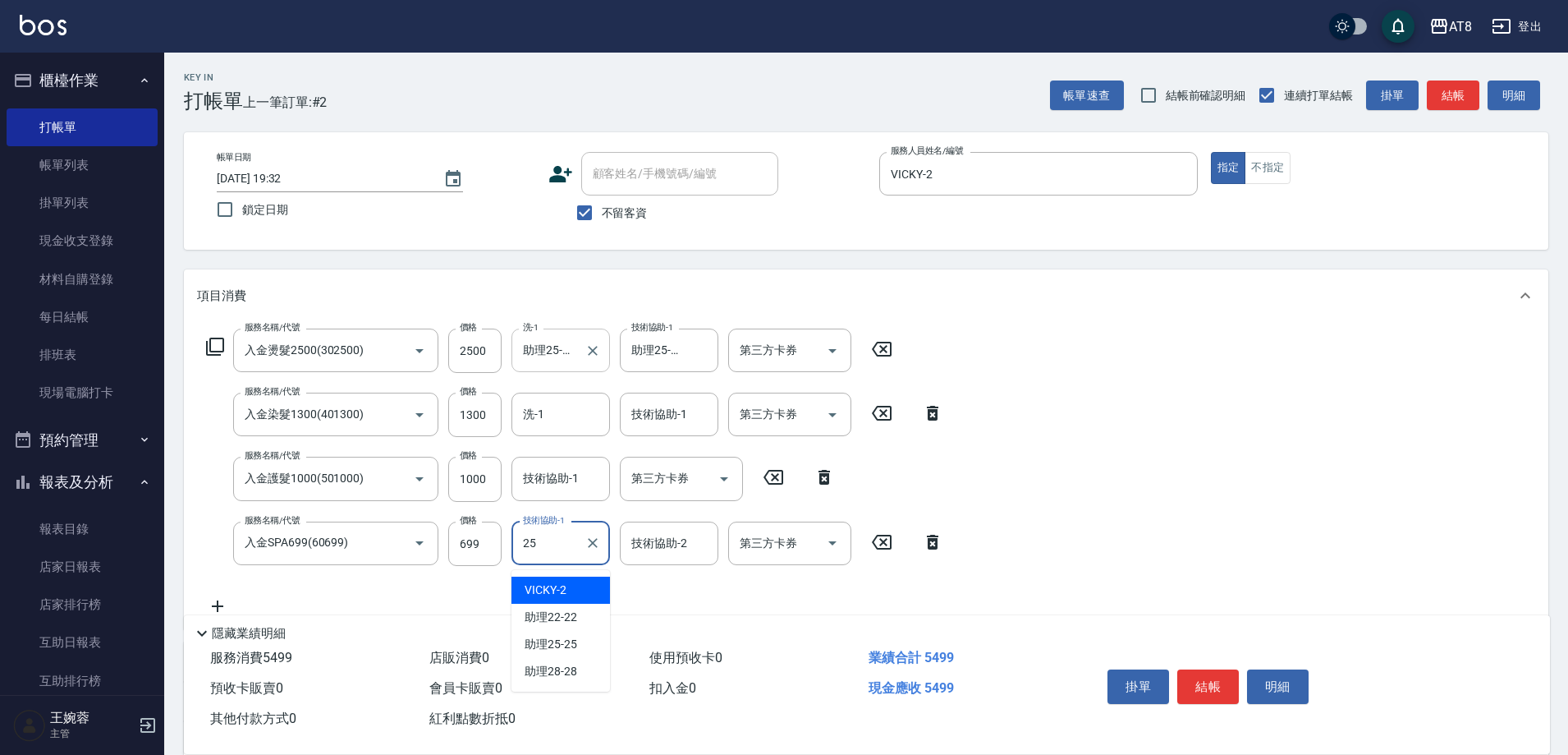
type input "助理25-25"
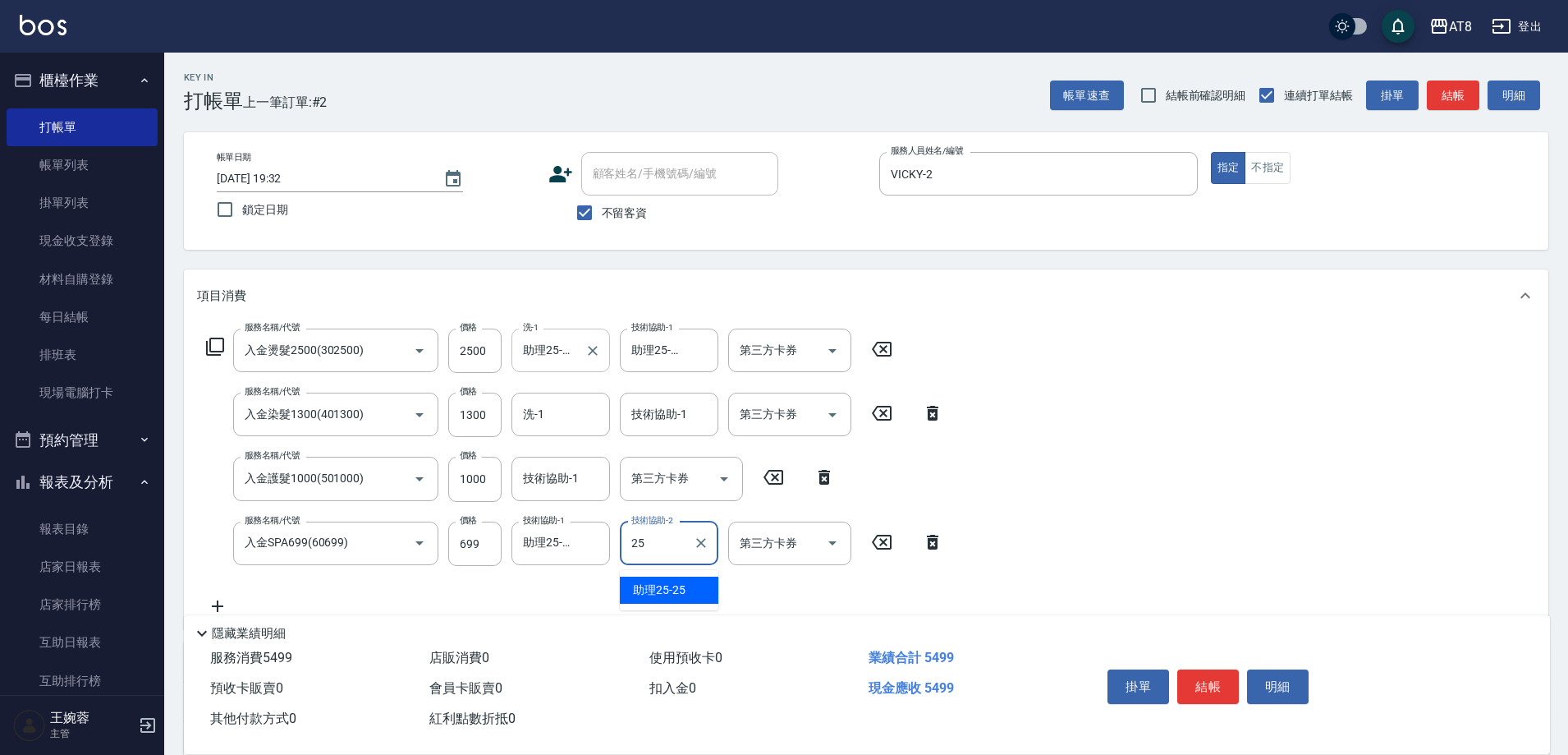
type input "助理25-25"
click at [675, 422] on input "技術協助-1" at bounding box center [670, 414] width 84 height 28
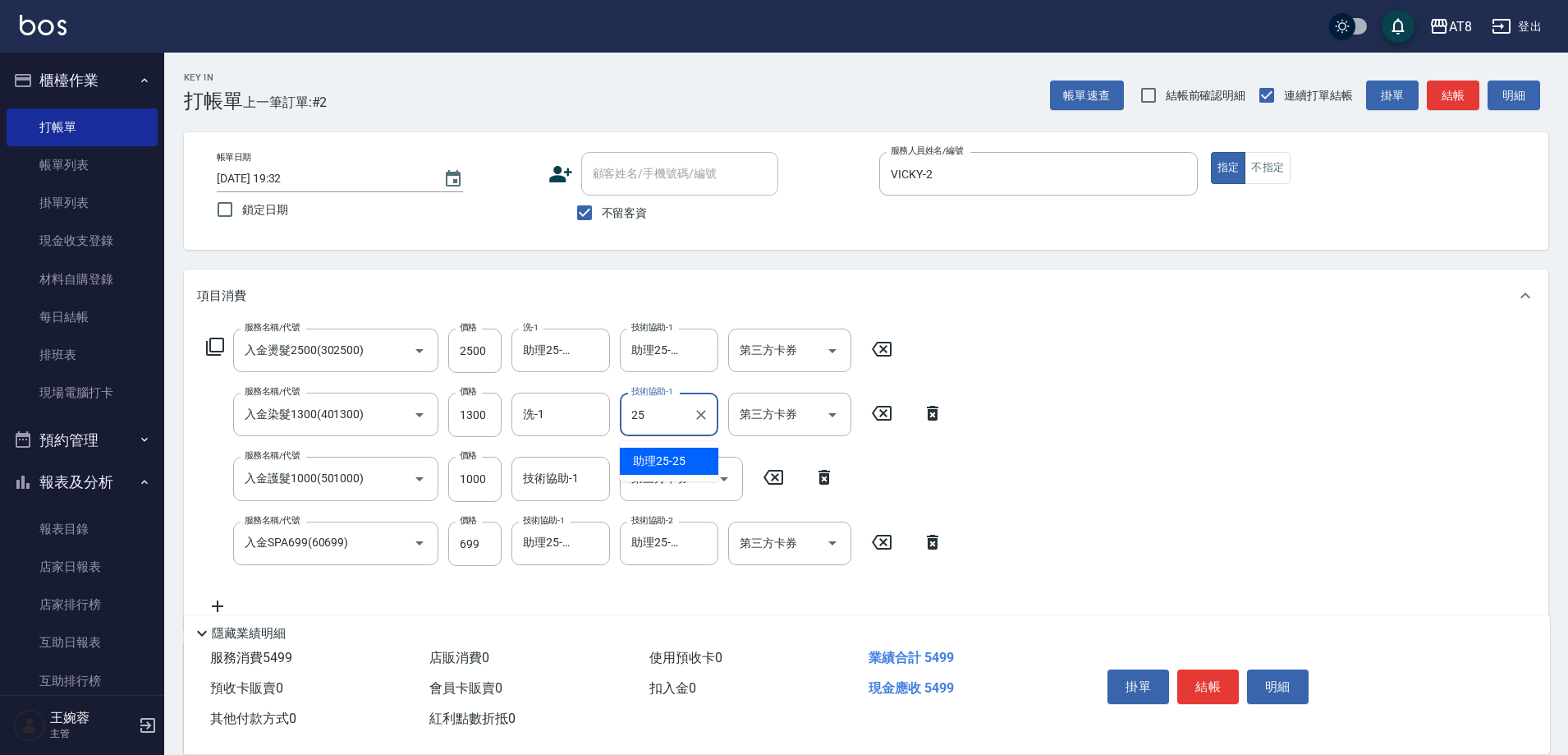
type input "助理25-25"
click at [559, 468] on div "技術協助-1" at bounding box center [560, 478] width 99 height 44
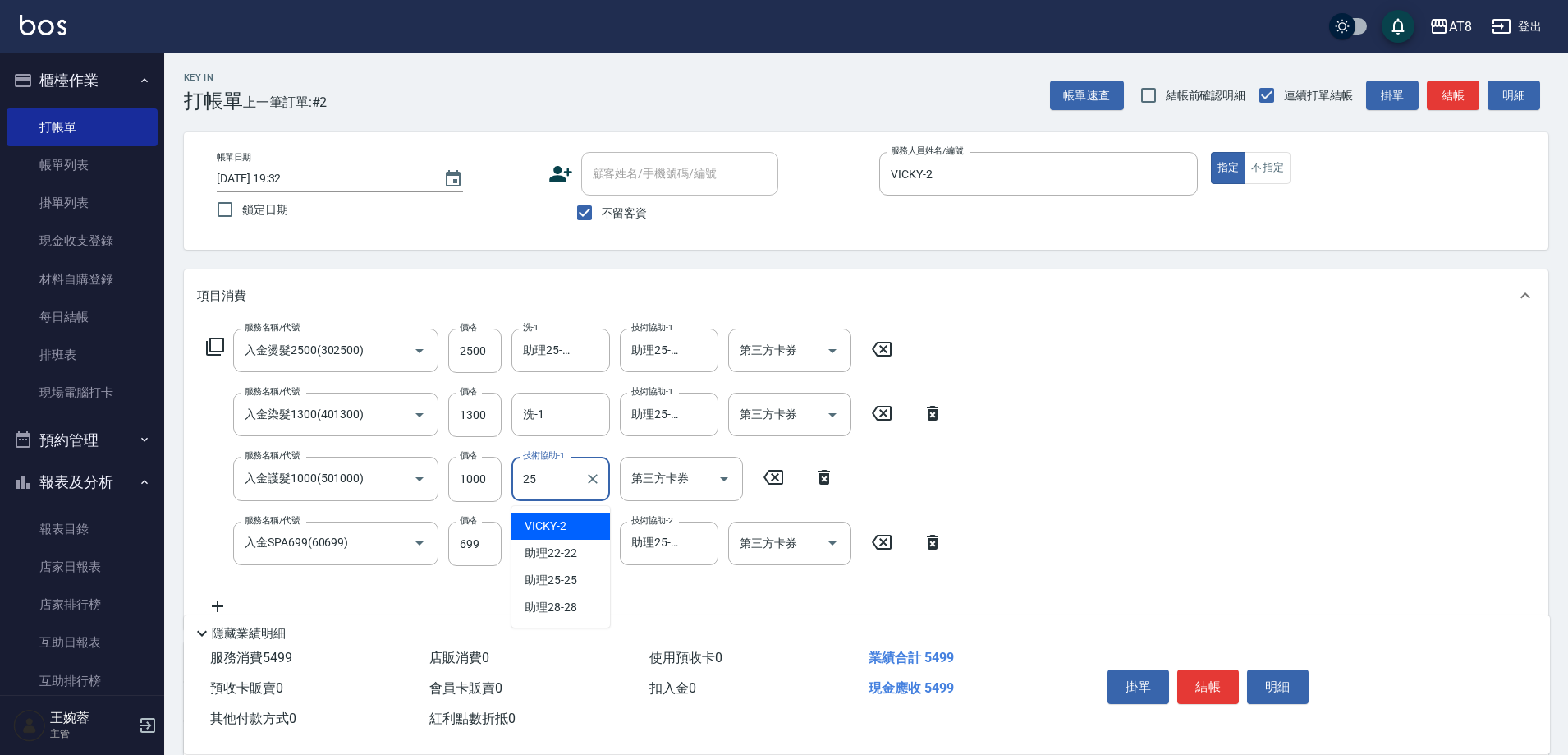
type input "助理25-25"
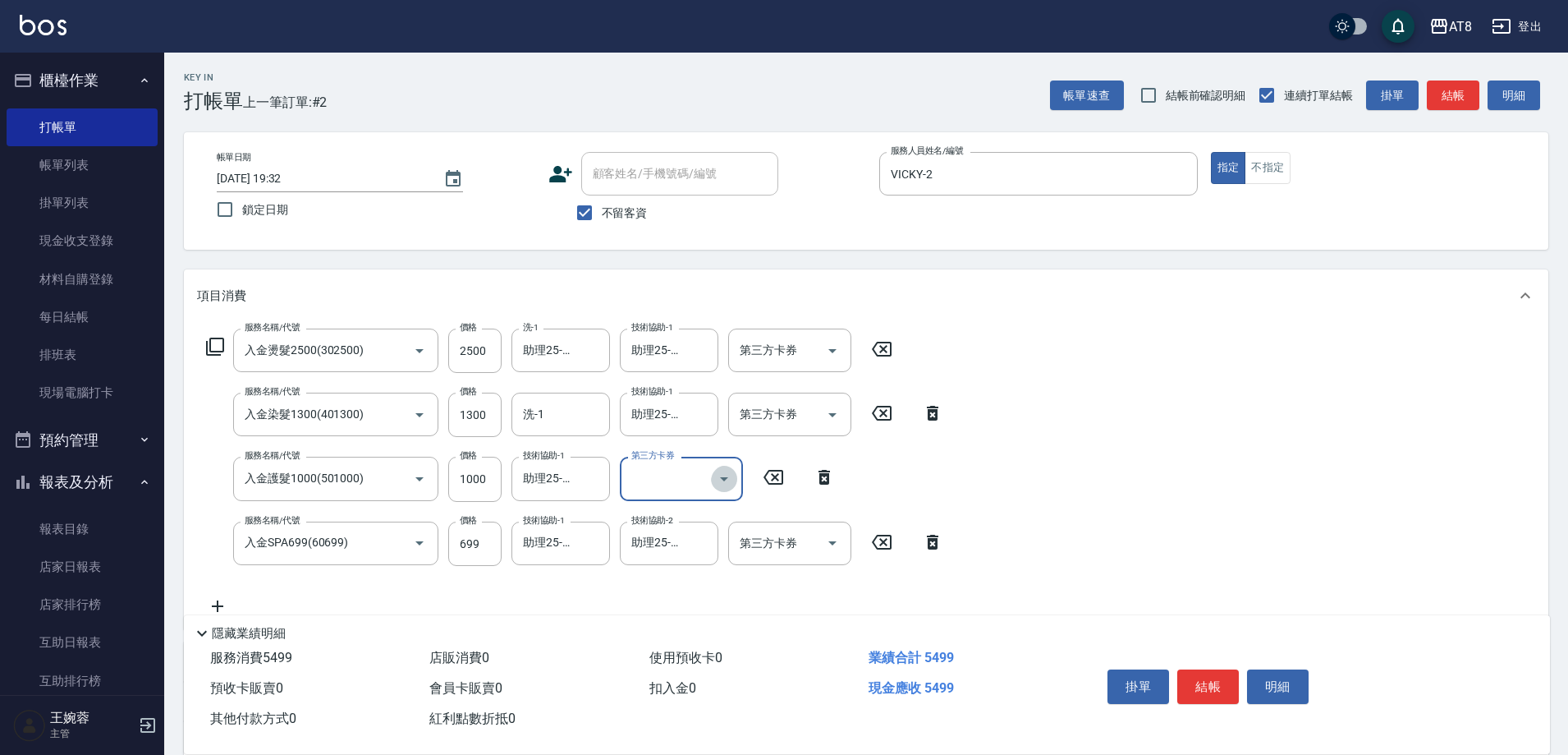
click at [736, 481] on button "Open" at bounding box center [723, 478] width 26 height 26
drag, startPoint x: 686, startPoint y: 637, endPoint x: 887, endPoint y: 555, distance: 217.1
click at [690, 637] on span "儲值卡" at bounding box center [681, 635] width 123 height 27
type input "儲值卡"
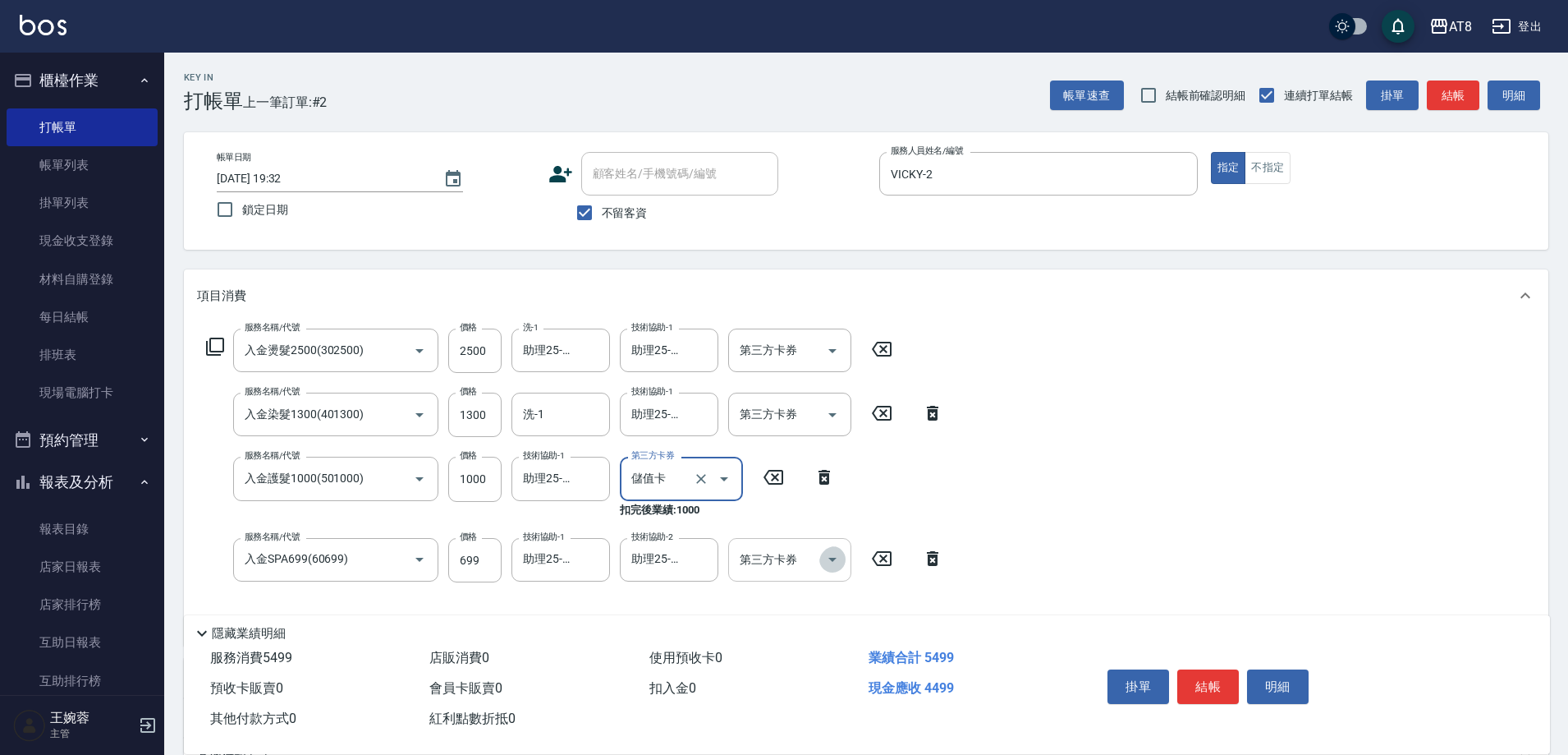
click at [823, 561] on icon "Open" at bounding box center [833, 559] width 20 height 20
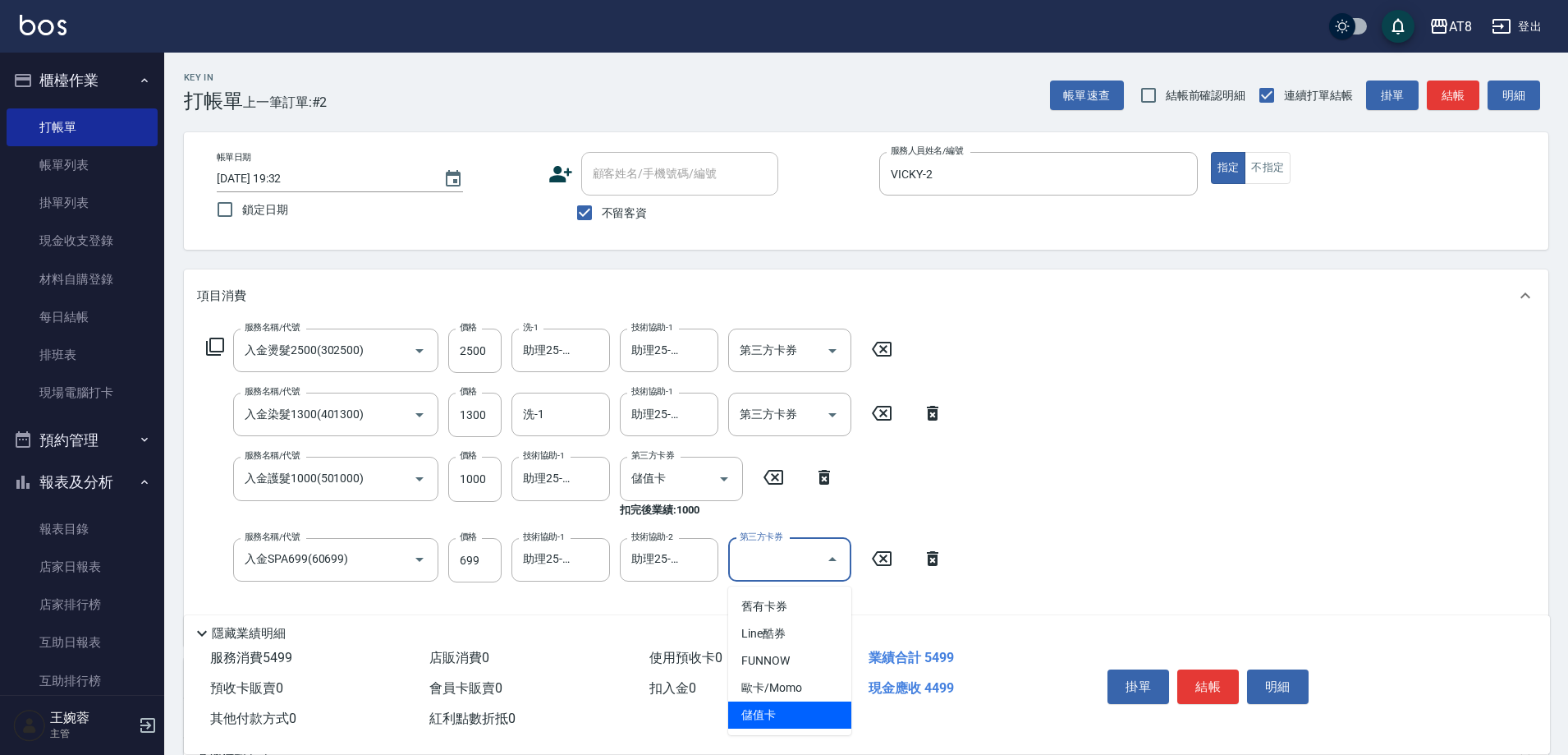
click at [779, 717] on span "儲值卡" at bounding box center [790, 715] width 123 height 27
type input "儲值卡"
drag, startPoint x: 839, startPoint y: 418, endPoint x: 832, endPoint y: 432, distance: 15.7
click at [839, 418] on icon "Open" at bounding box center [833, 415] width 20 height 20
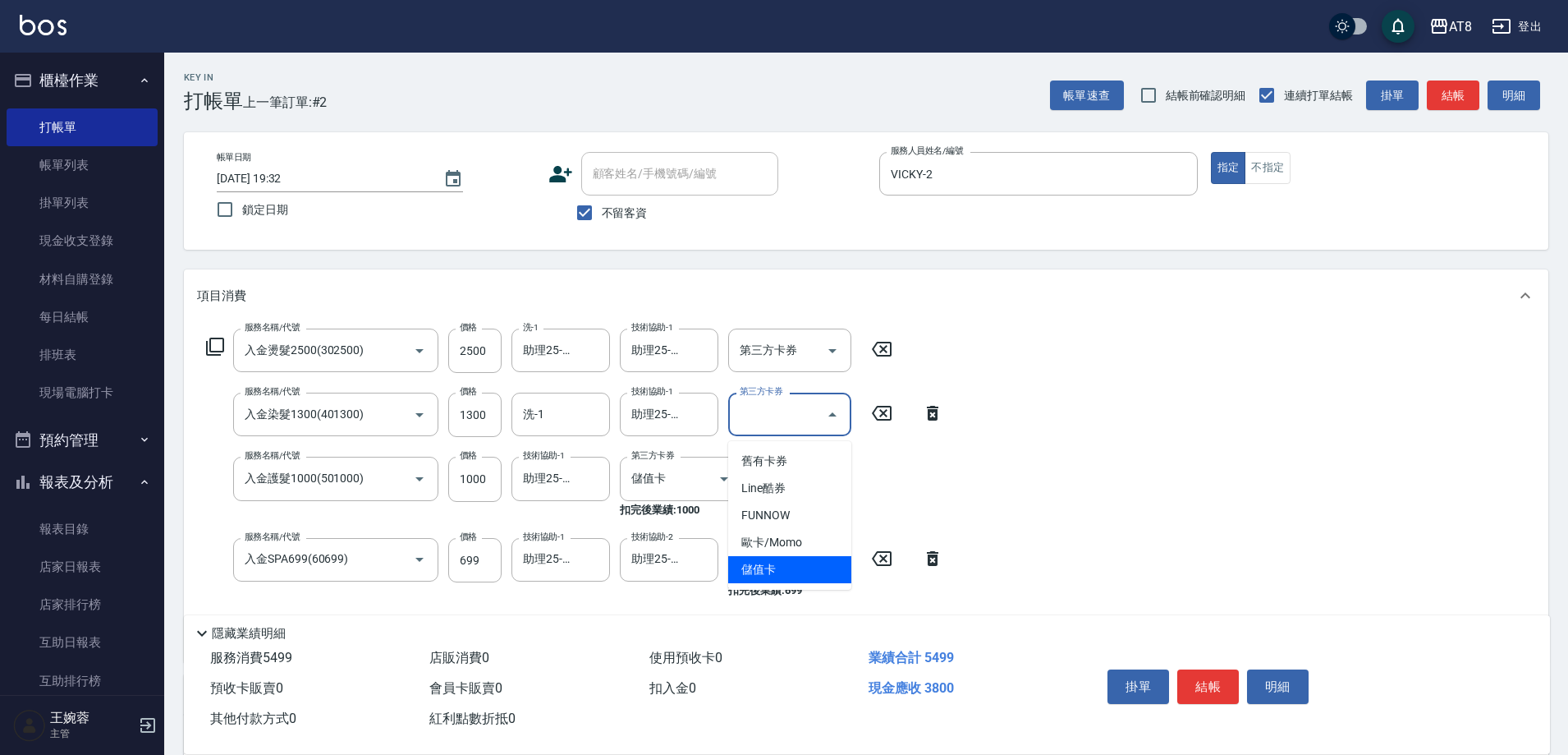
click at [803, 570] on span "儲值卡" at bounding box center [790, 570] width 123 height 27
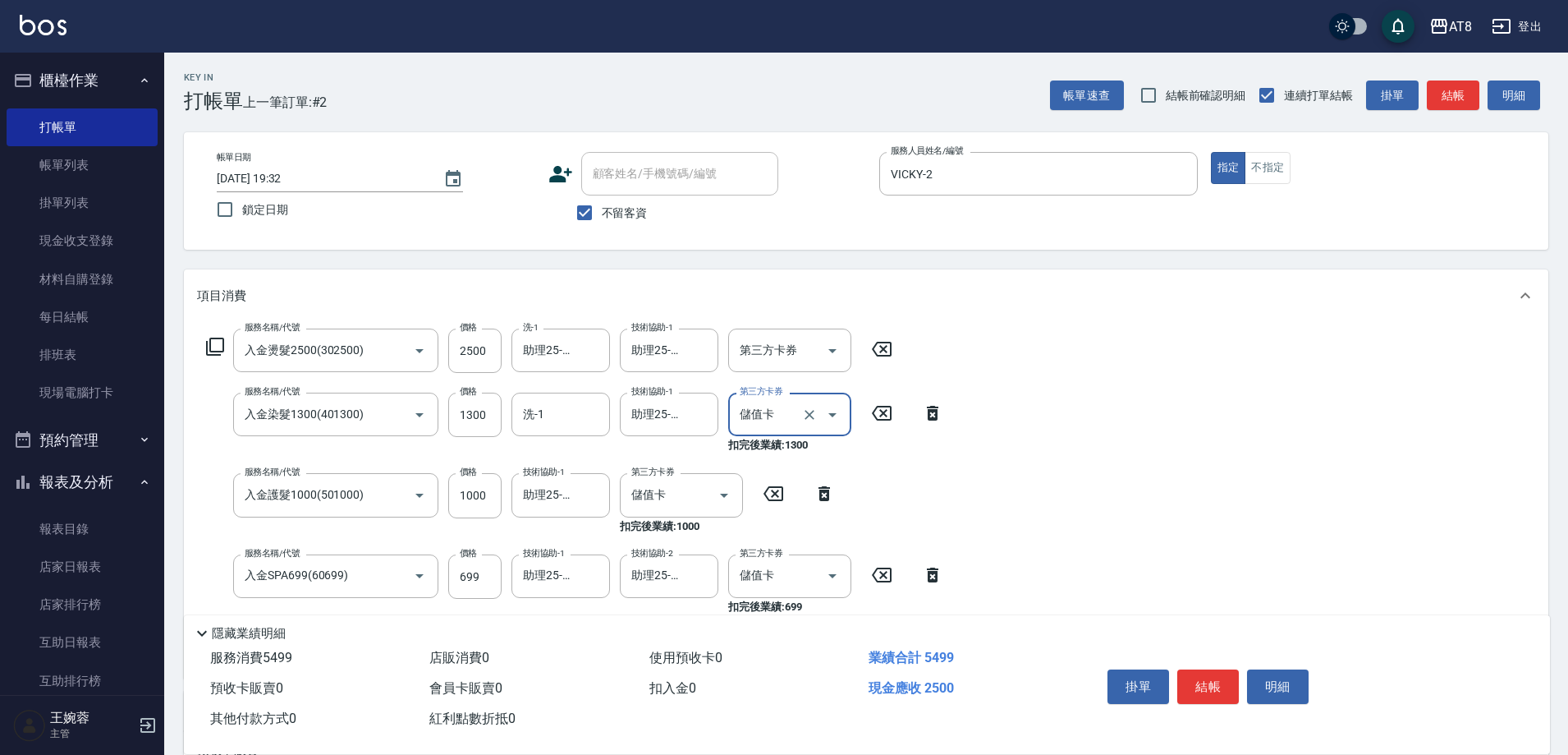
type input "儲值卡"
click at [843, 357] on icon "Open" at bounding box center [833, 351] width 20 height 20
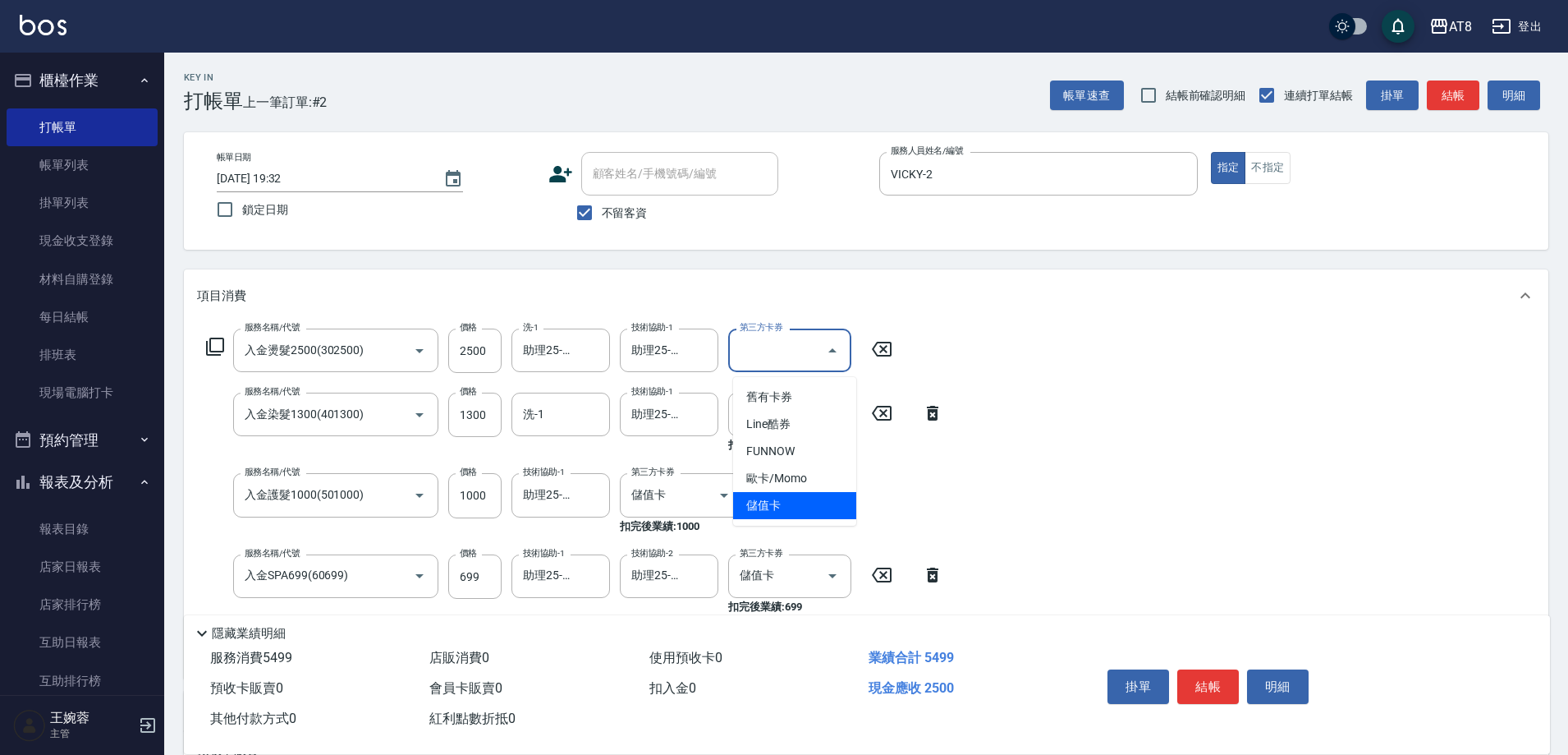
click at [794, 515] on span "儲值卡" at bounding box center [795, 506] width 123 height 27
type input "儲值卡"
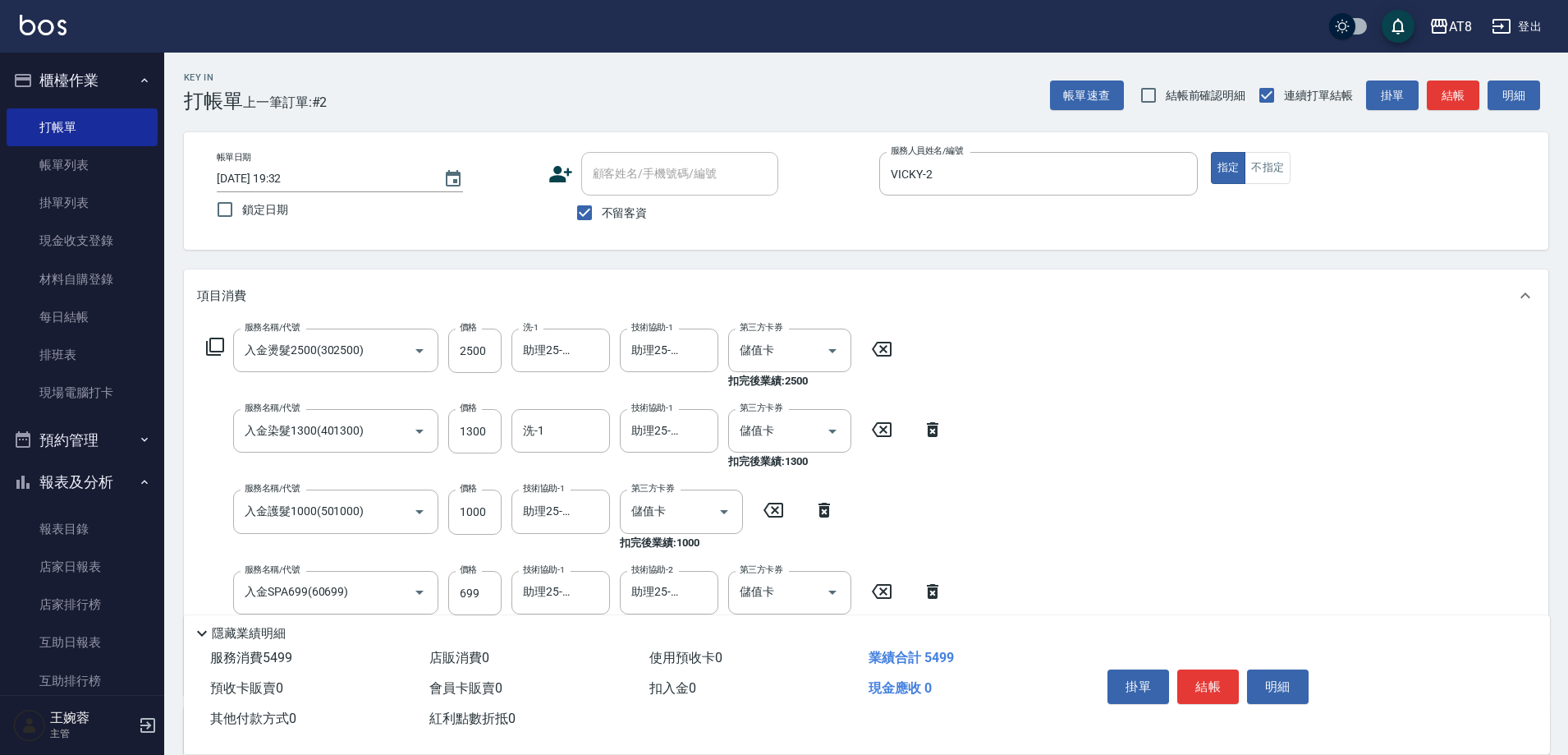
click at [1189, 456] on div "服務名稱/代號 入金燙髮2500(302500) 服務名稱/代號 價格 2500 價格 洗-1 助理25-25 洗-1 技術協助-1 助理25-25 技術協助…" at bounding box center [866, 508] width 1365 height 373
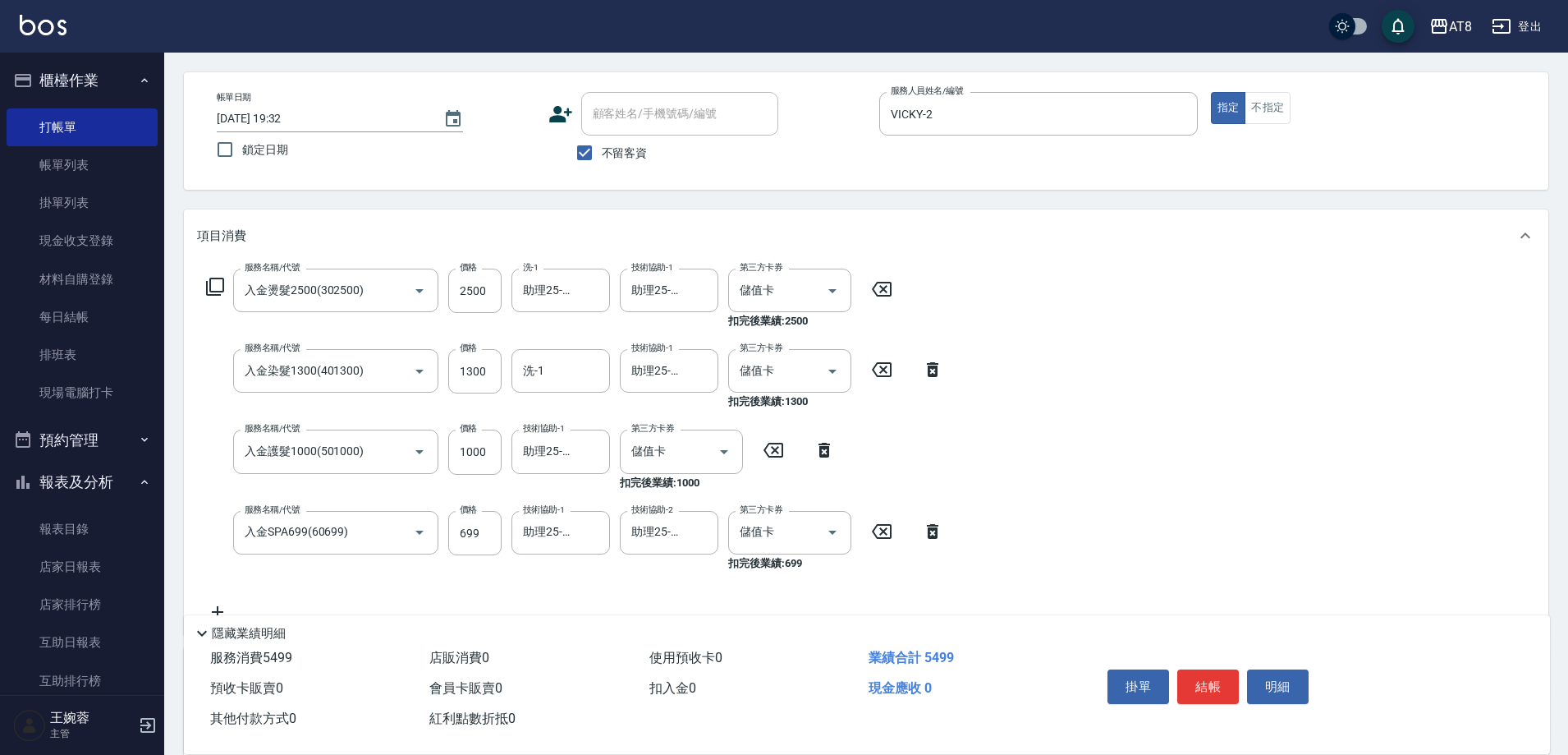
scroll to position [62, 0]
click at [1228, 669] on button "結帳" at bounding box center [1207, 686] width 62 height 34
type input "[DATE] 19:33"
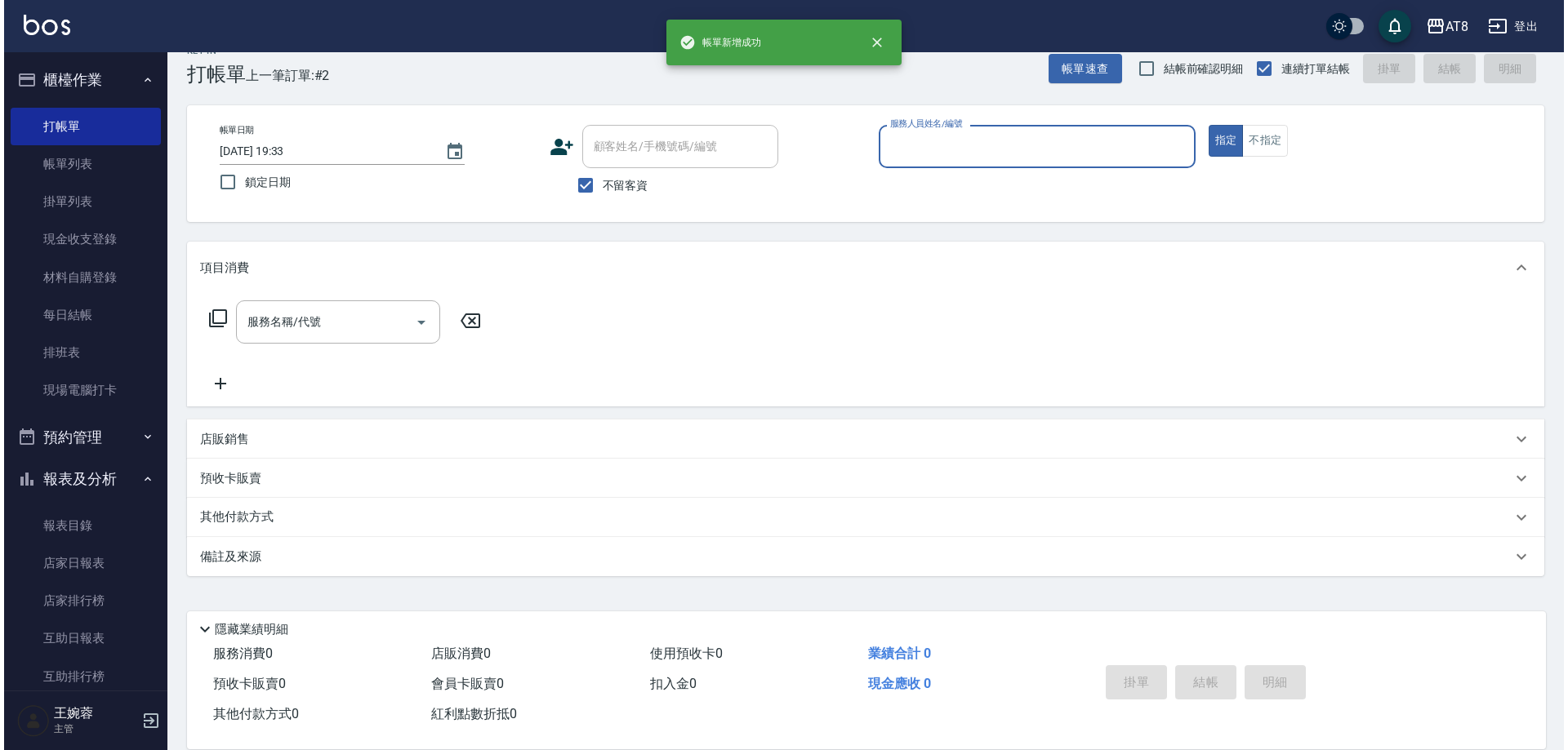
scroll to position [36, 0]
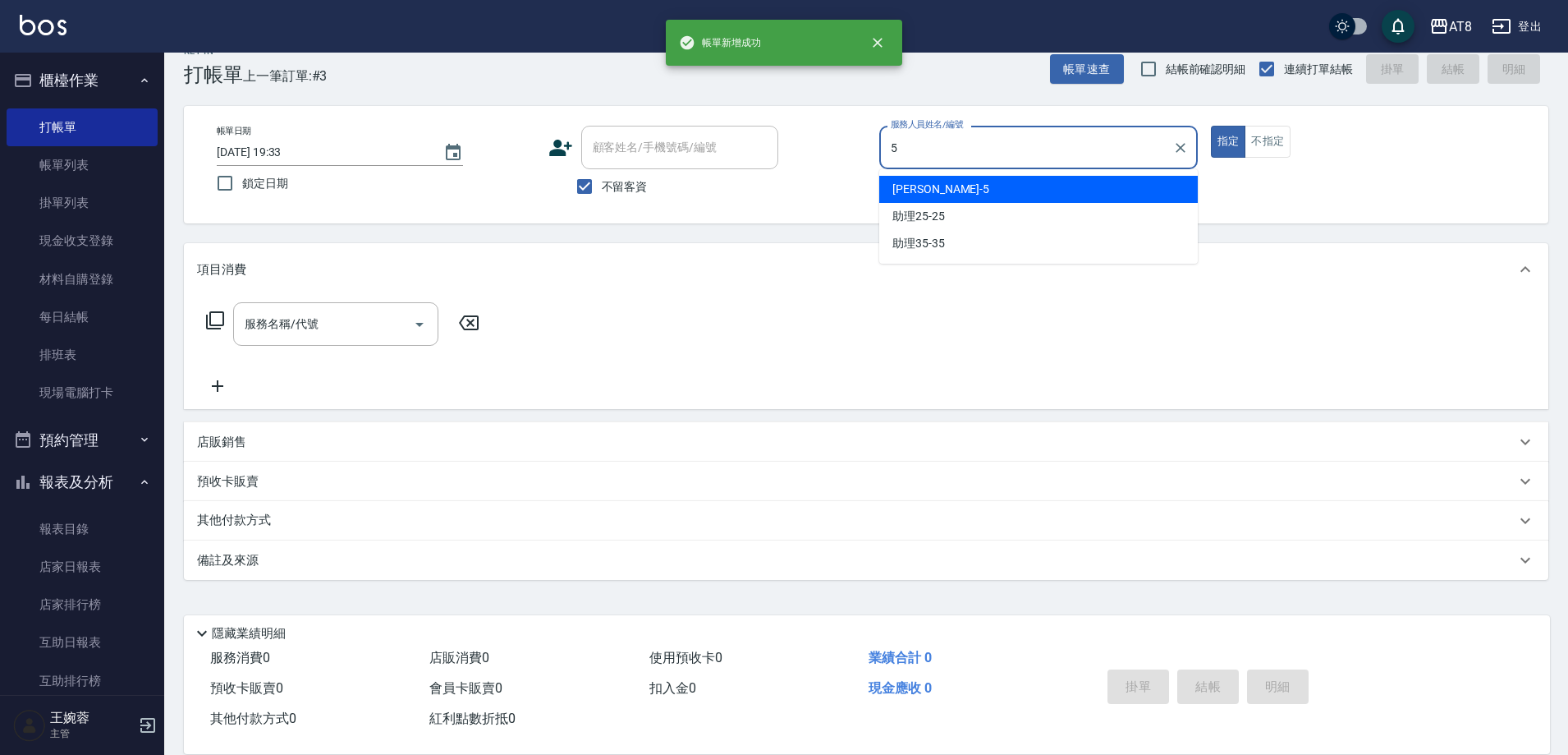
type input "HANK-5"
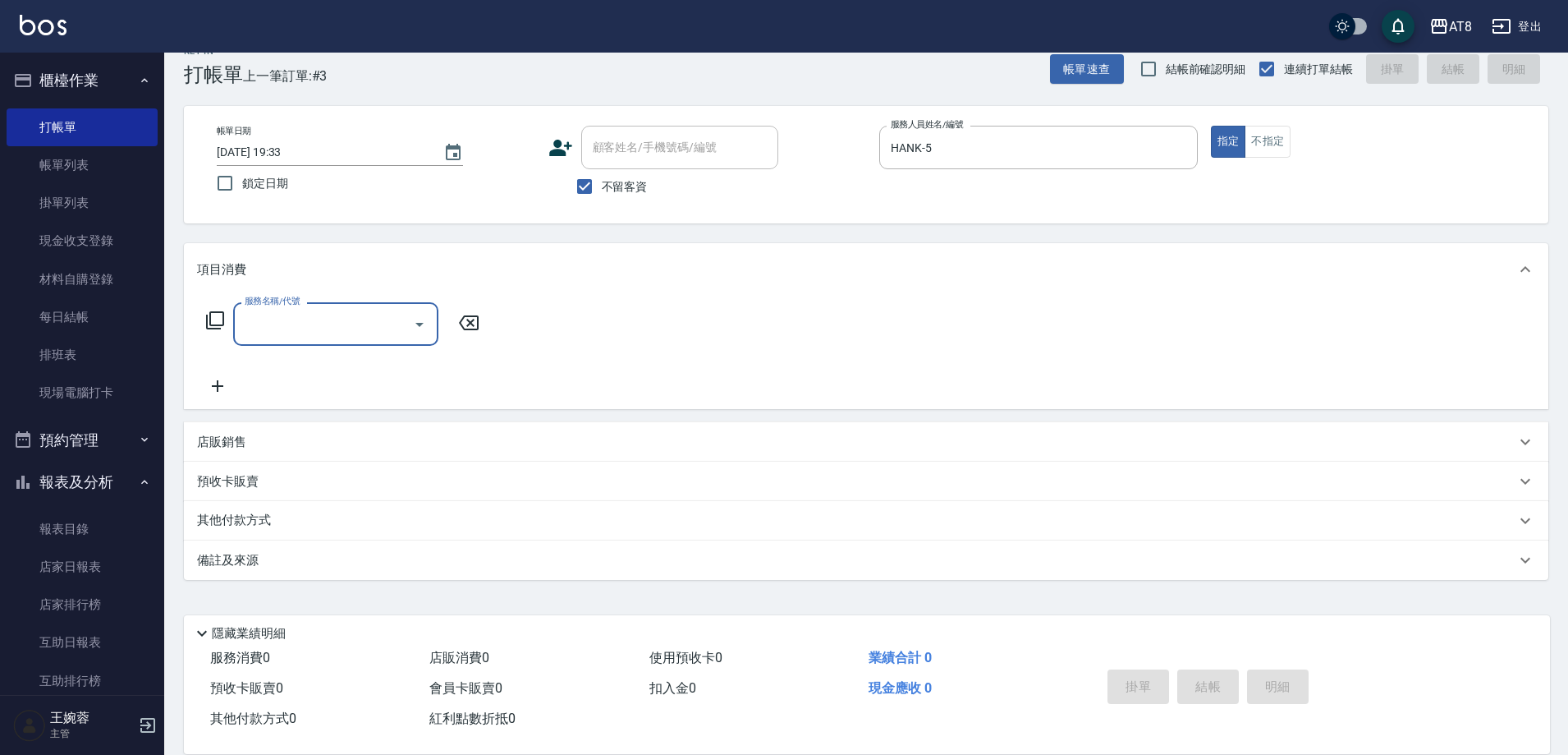
click at [213, 319] on icon at bounding box center [215, 320] width 20 height 20
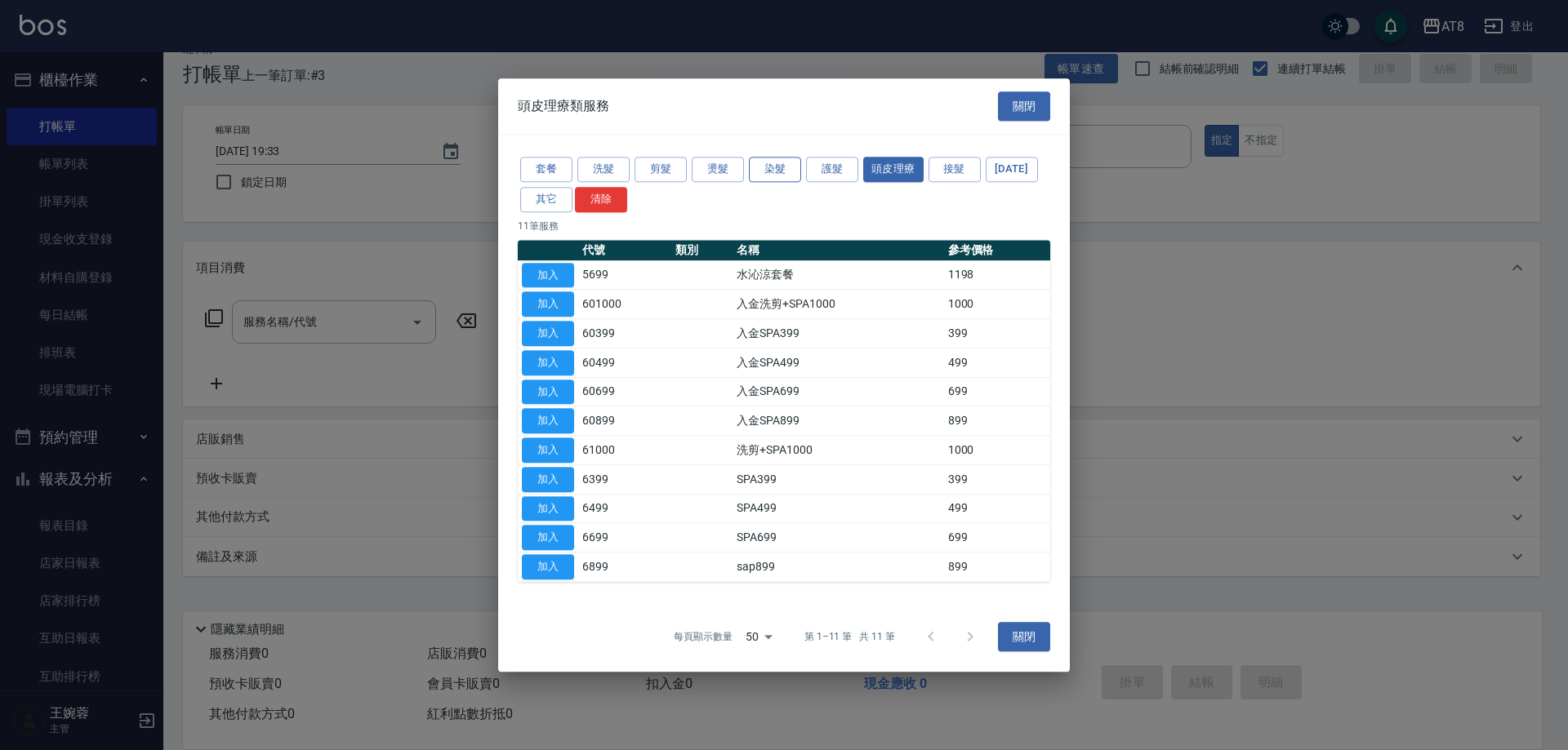
click at [783, 156] on button "染髮" at bounding box center [775, 169] width 52 height 25
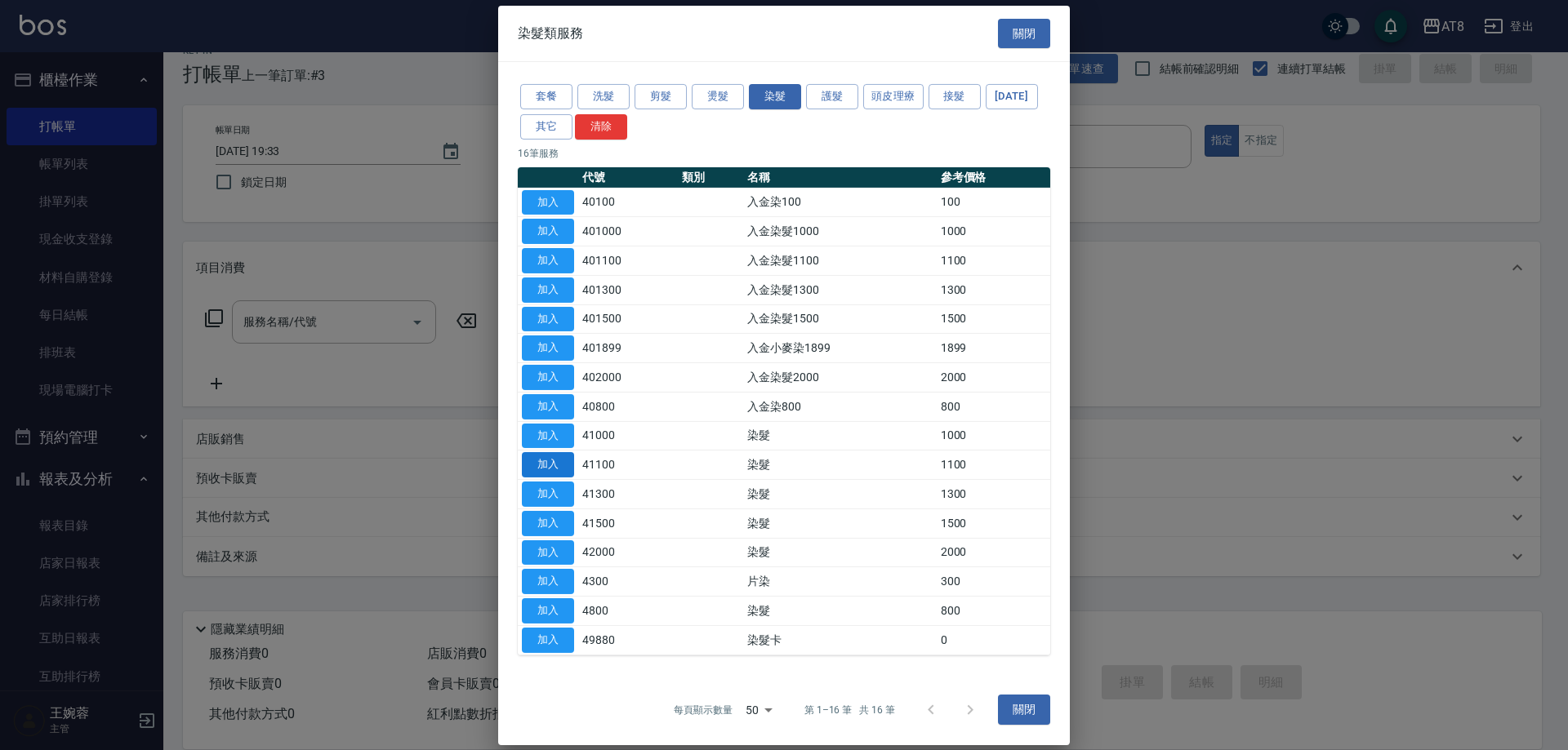
click at [564, 507] on button "加入" at bounding box center [548, 494] width 52 height 25
type input "染髮(41300)"
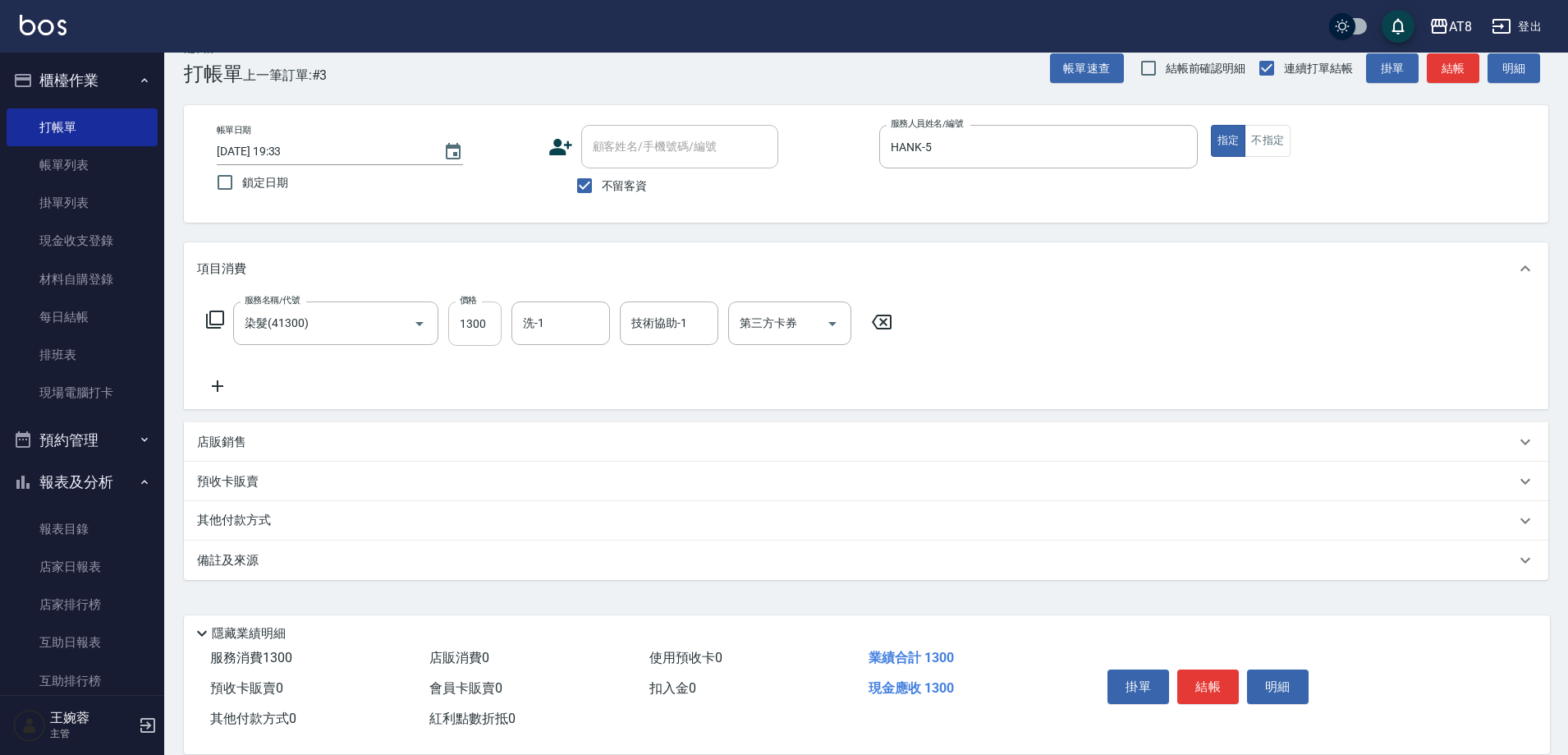
drag, startPoint x: 479, startPoint y: 330, endPoint x: 487, endPoint y: 337, distance: 10.6
click at [479, 330] on input "1300" at bounding box center [475, 323] width 54 height 44
type input "1400"
type input "助理25-25"
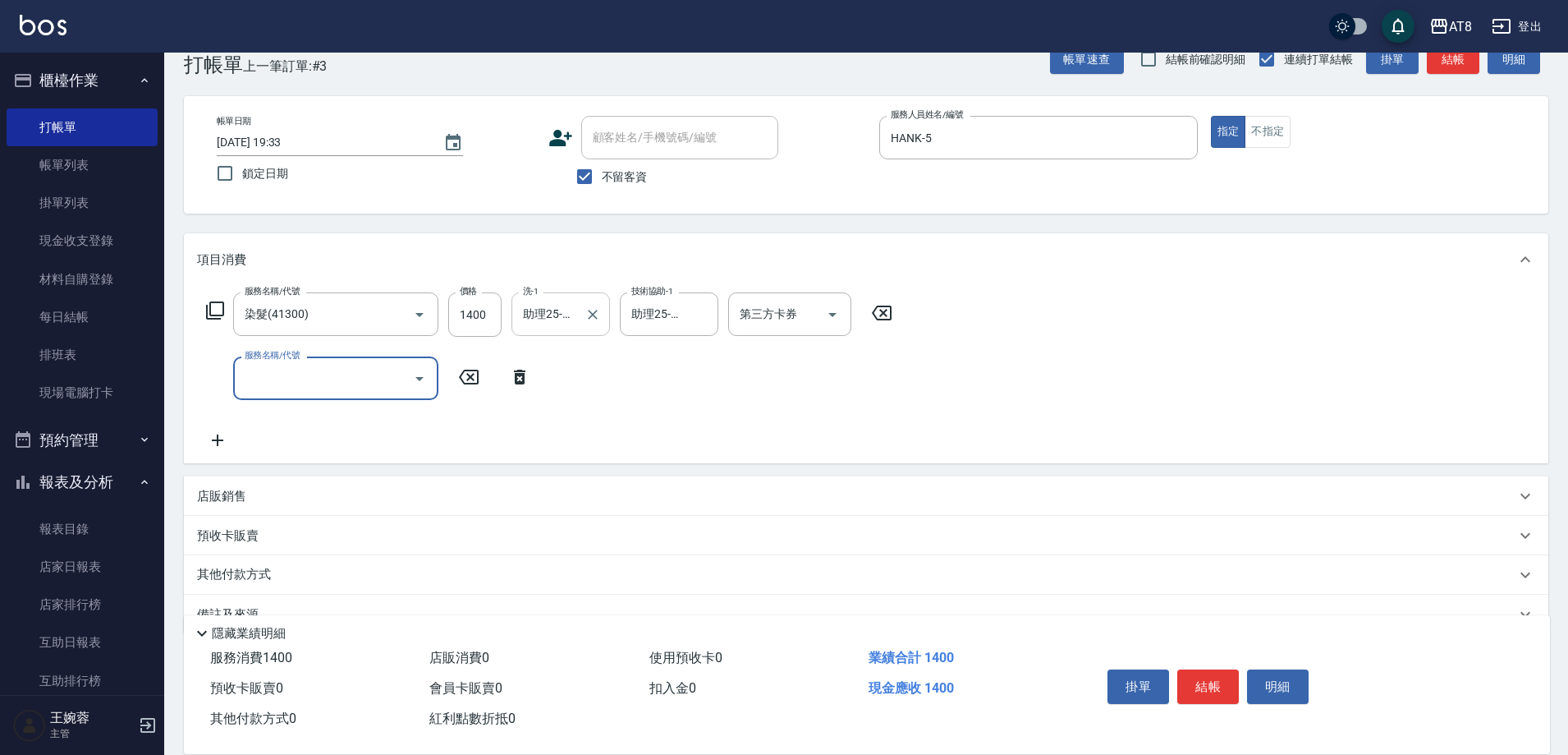
click at [589, 315] on icon "Clear" at bounding box center [592, 314] width 17 height 17
click at [302, 392] on input "服務名稱/代號" at bounding box center [324, 378] width 166 height 28
click at [560, 327] on input "洗-1" at bounding box center [561, 314] width 84 height 28
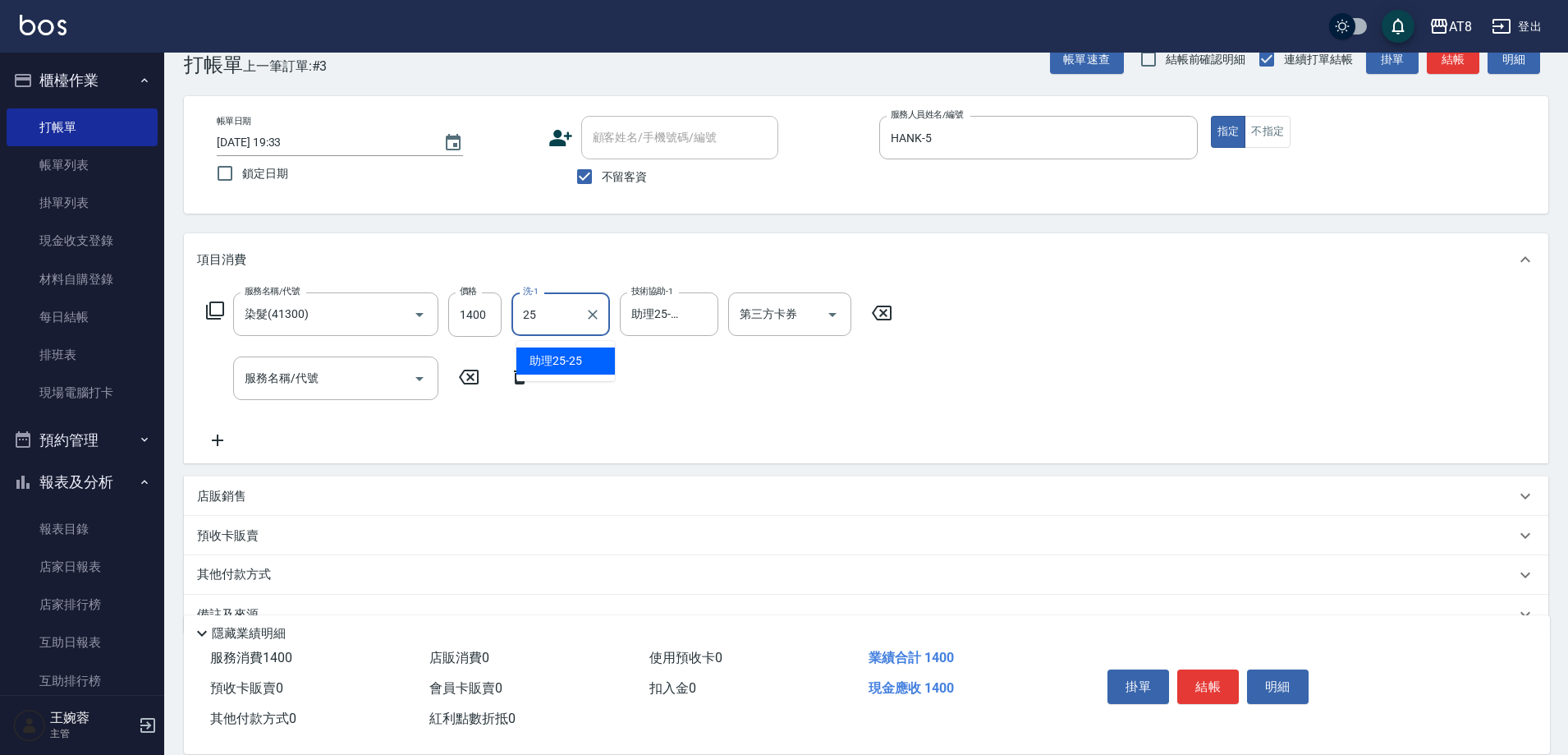
type input "助理25-25"
click at [520, 382] on icon at bounding box center [520, 377] width 12 height 15
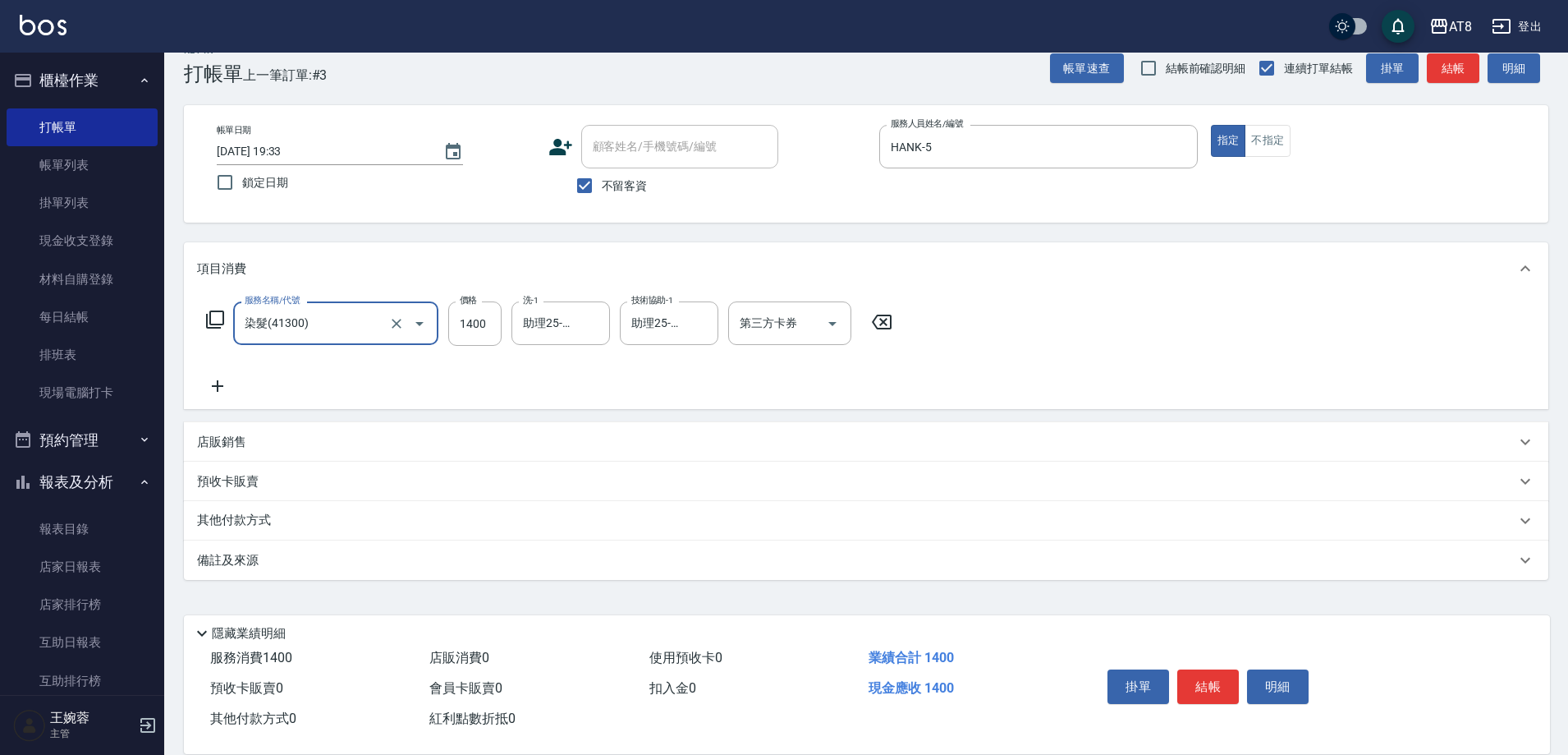
click at [217, 313] on icon at bounding box center [215, 320] width 20 height 20
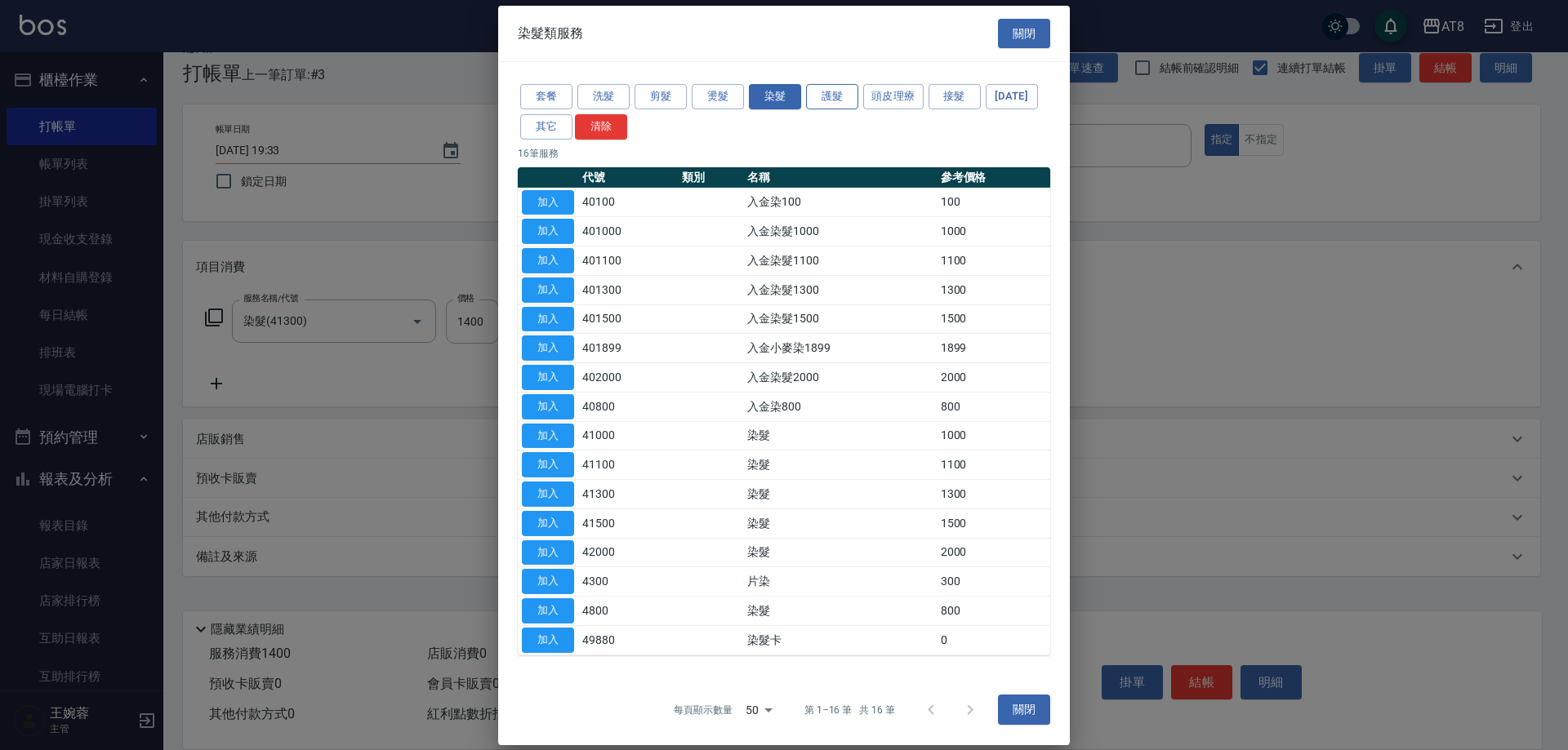
click at [832, 94] on button "護髮" at bounding box center [832, 97] width 52 height 25
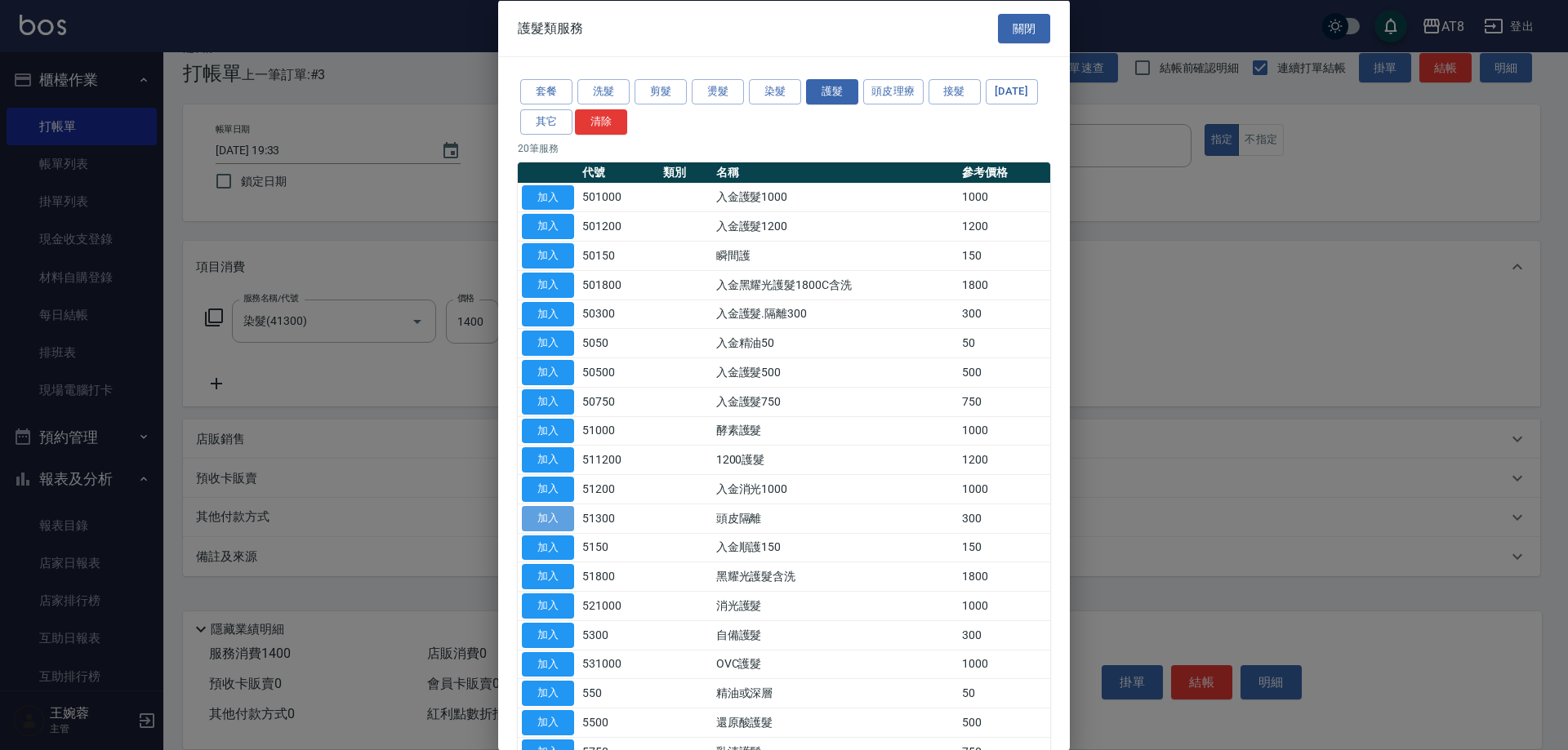
click at [563, 530] on button "加入" at bounding box center [548, 518] width 52 height 25
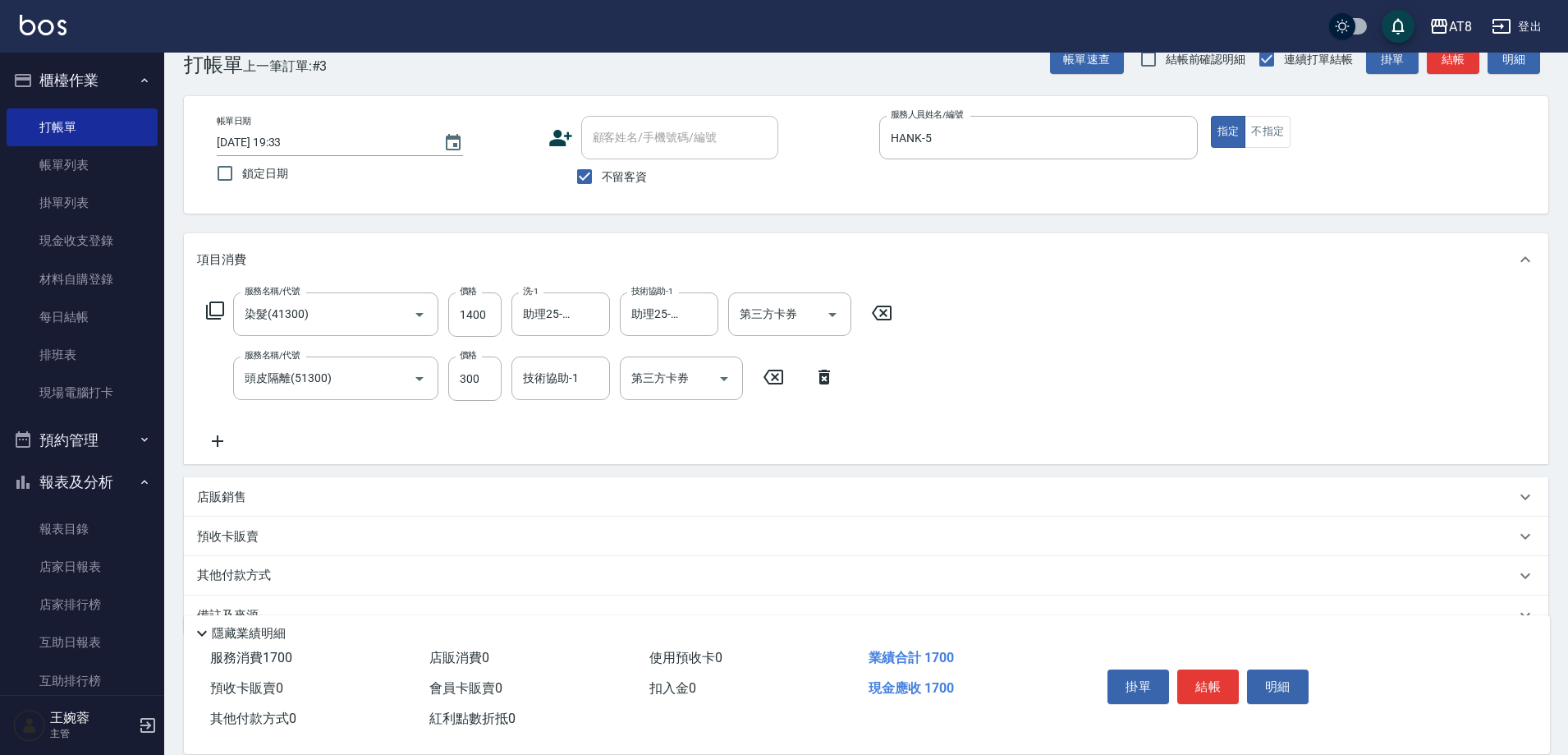
click at [222, 320] on icon at bounding box center [215, 310] width 18 height 18
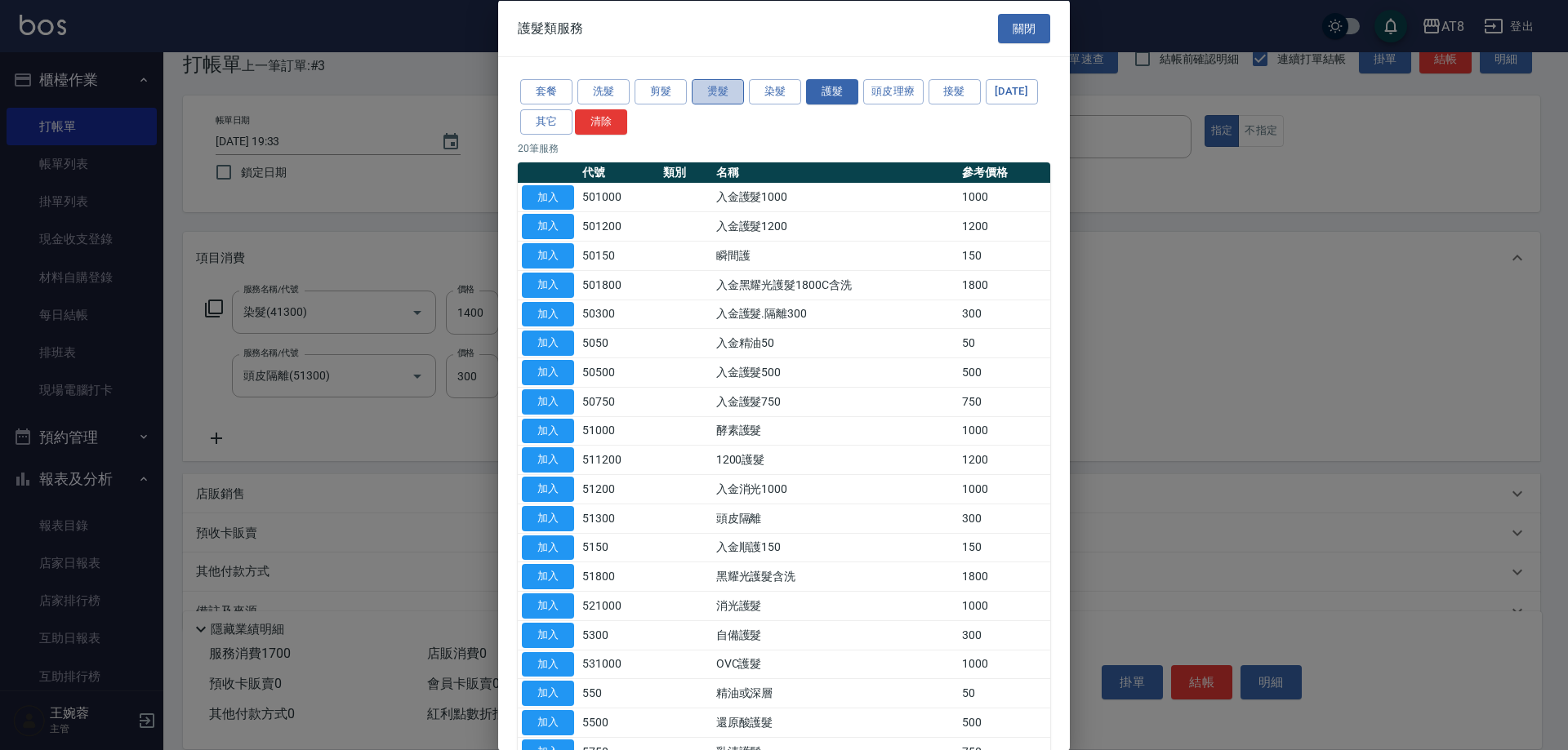
click at [721, 92] on button "燙髮" at bounding box center [717, 91] width 52 height 25
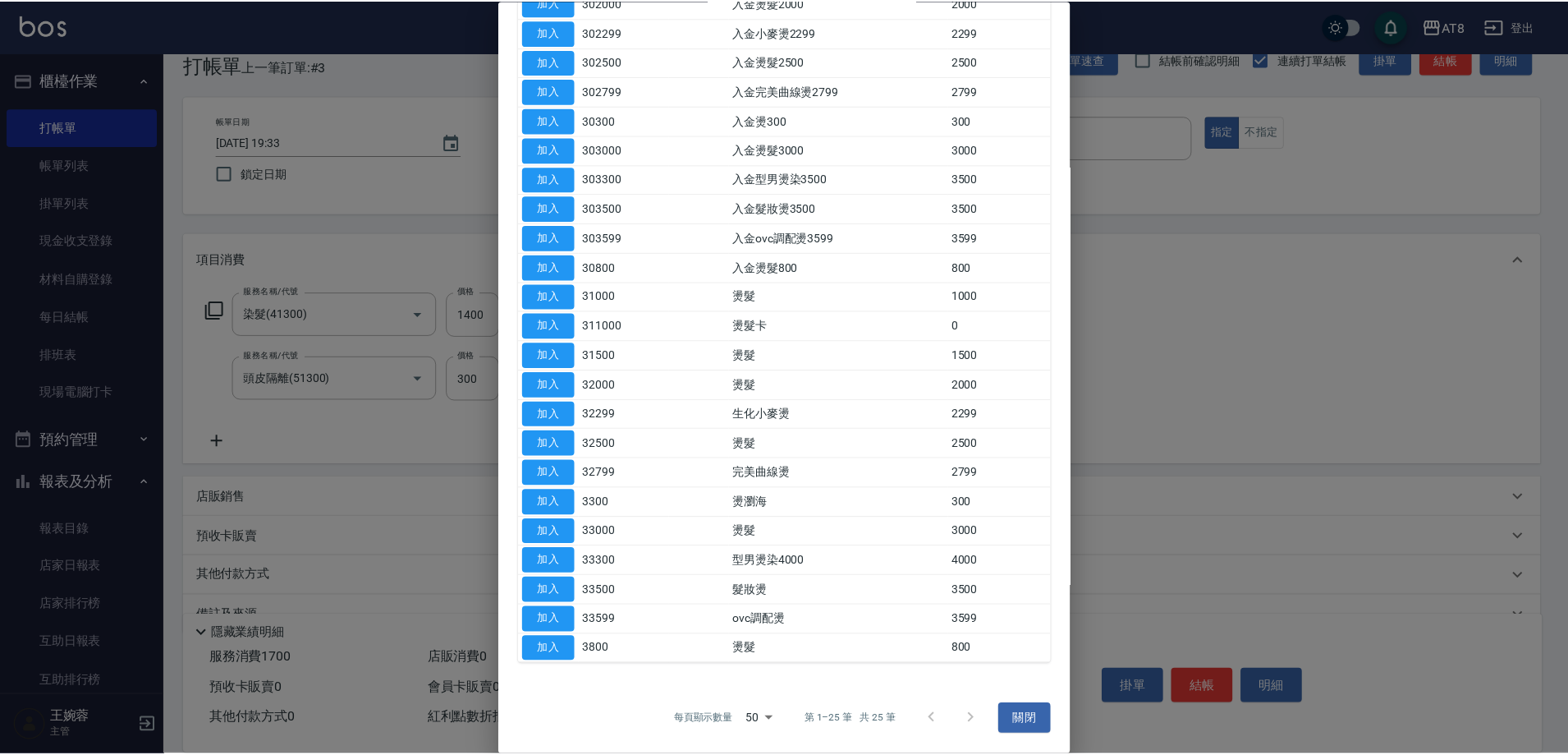
scroll to position [383, 0]
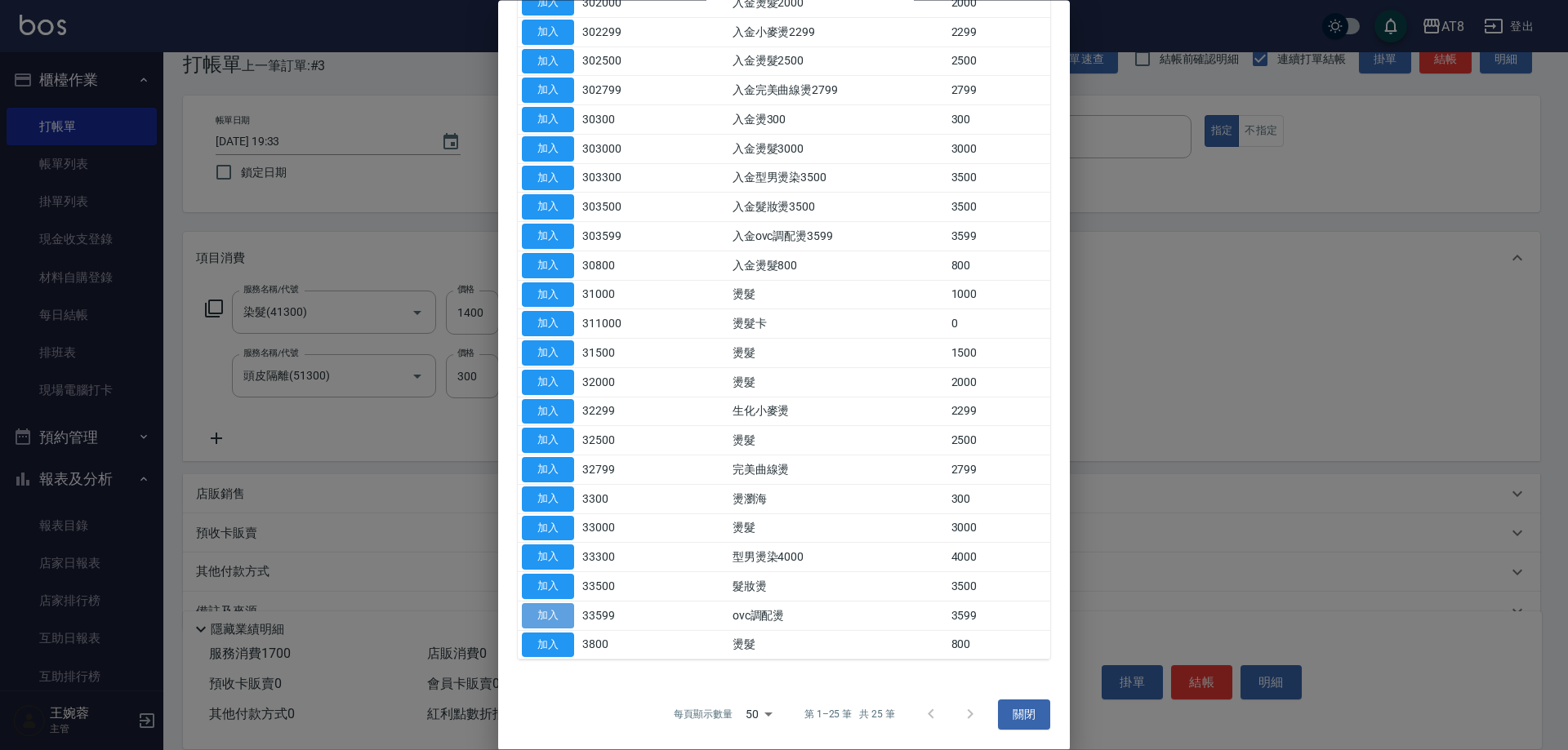
click at [548, 609] on button "加入" at bounding box center [548, 616] width 52 height 25
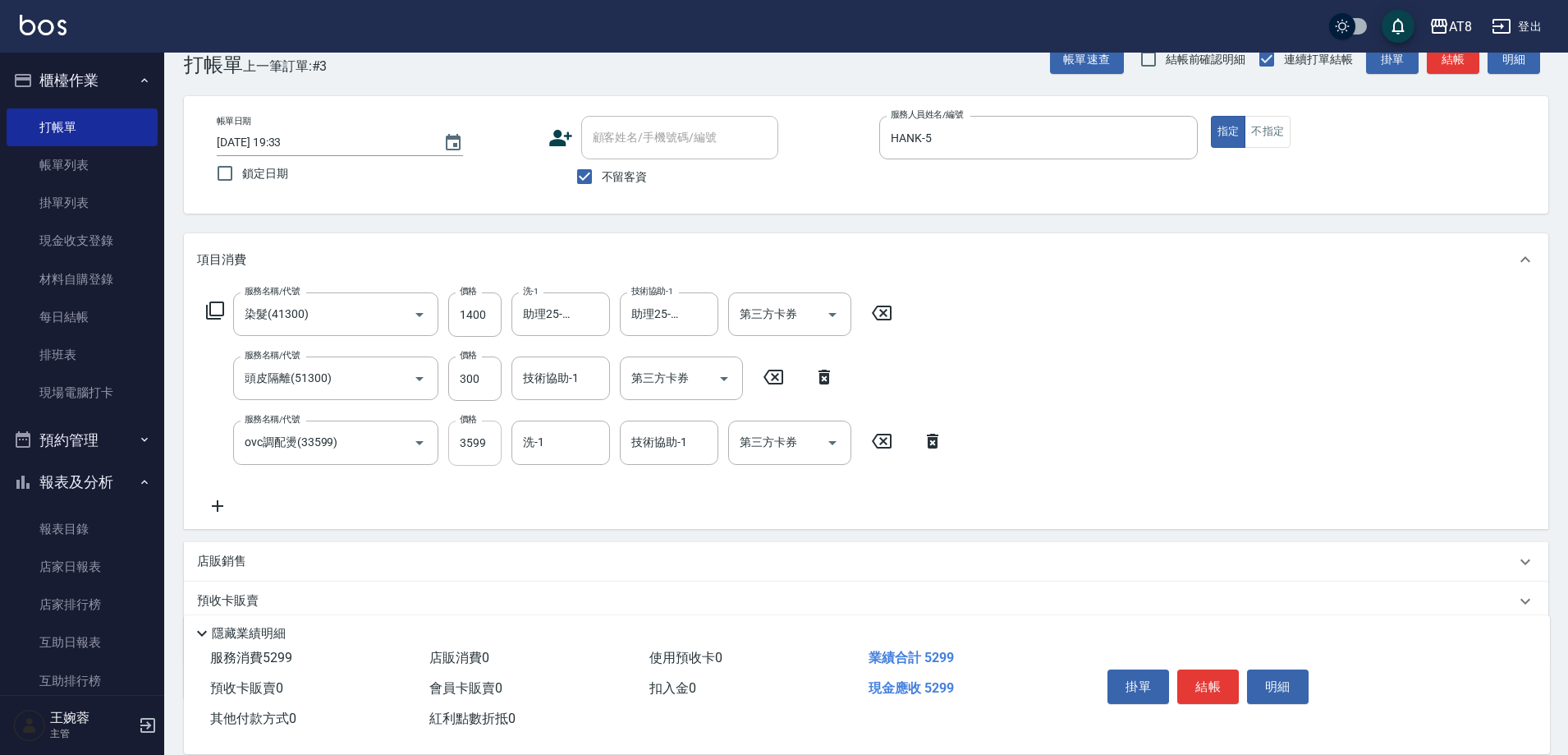
click at [473, 433] on input "3599" at bounding box center [475, 442] width 54 height 44
type input "3399"
type input "助理25-25"
click at [591, 371] on input "技術協助-1" at bounding box center [561, 378] width 84 height 28
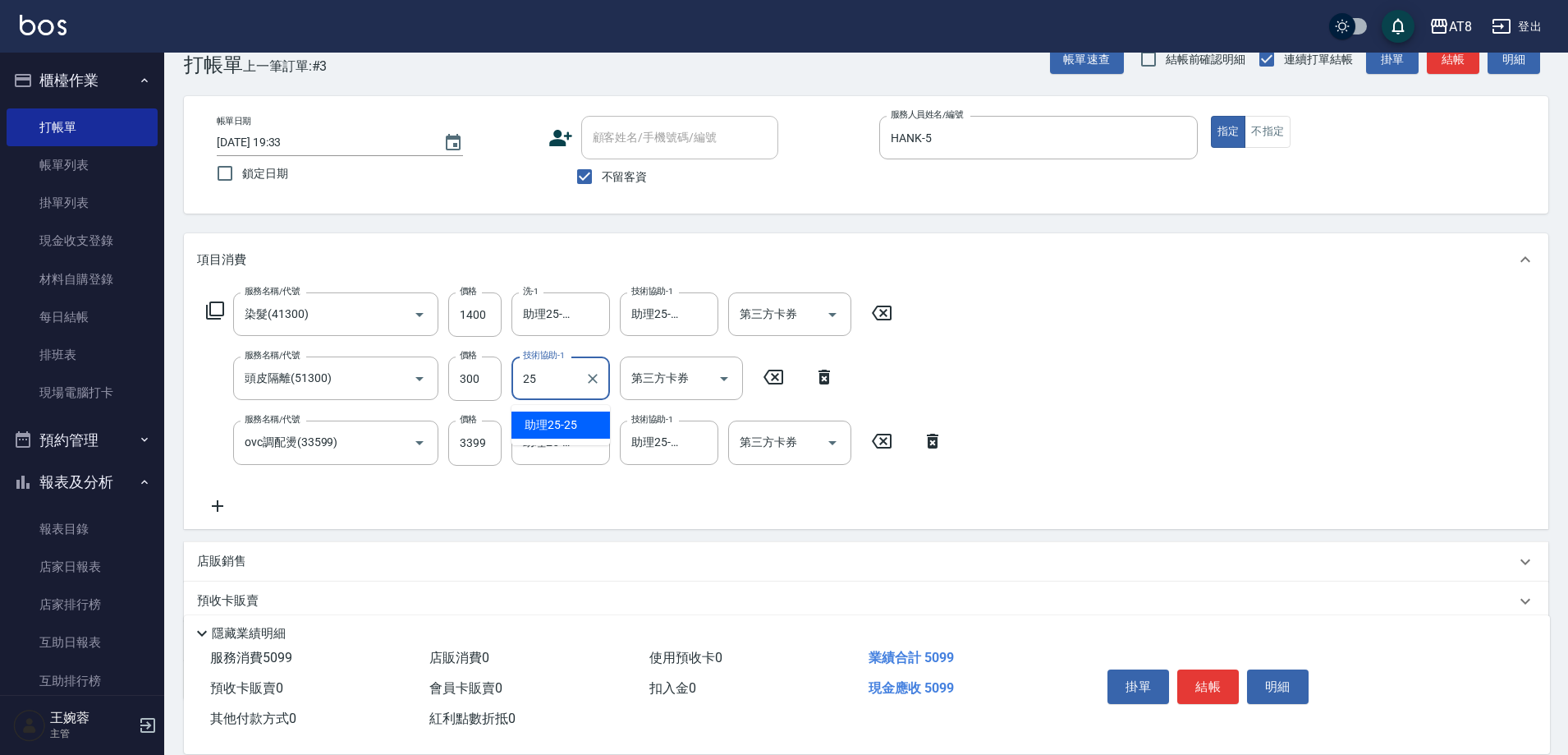
type input "助理25-25"
click at [739, 382] on div "第三方卡券" at bounding box center [681, 378] width 123 height 44
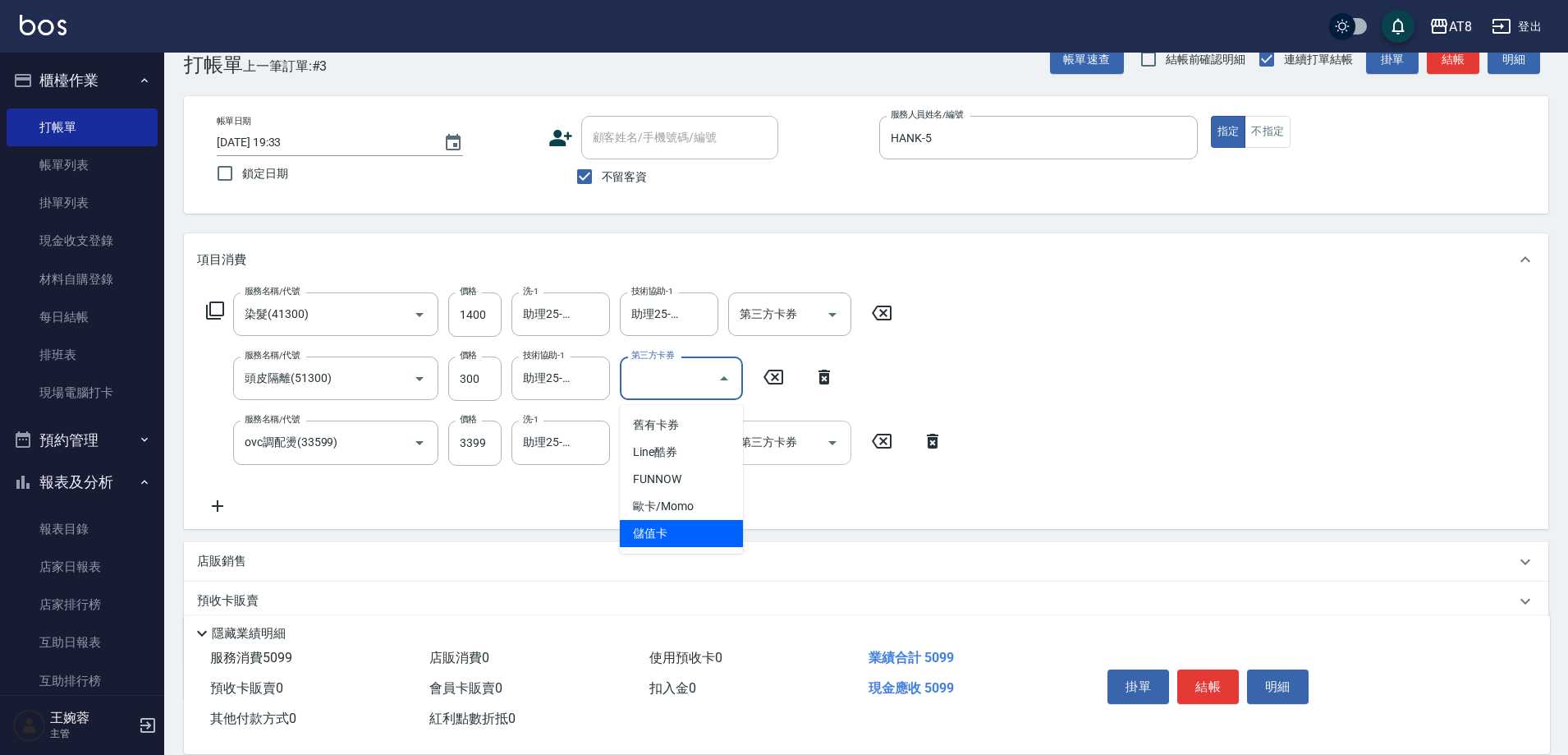
drag, startPoint x: 679, startPoint y: 528, endPoint x: 792, endPoint y: 481, distance: 122.4
click at [679, 527] on span "儲值卡" at bounding box center [681, 534] width 123 height 27
type input "儲值卡"
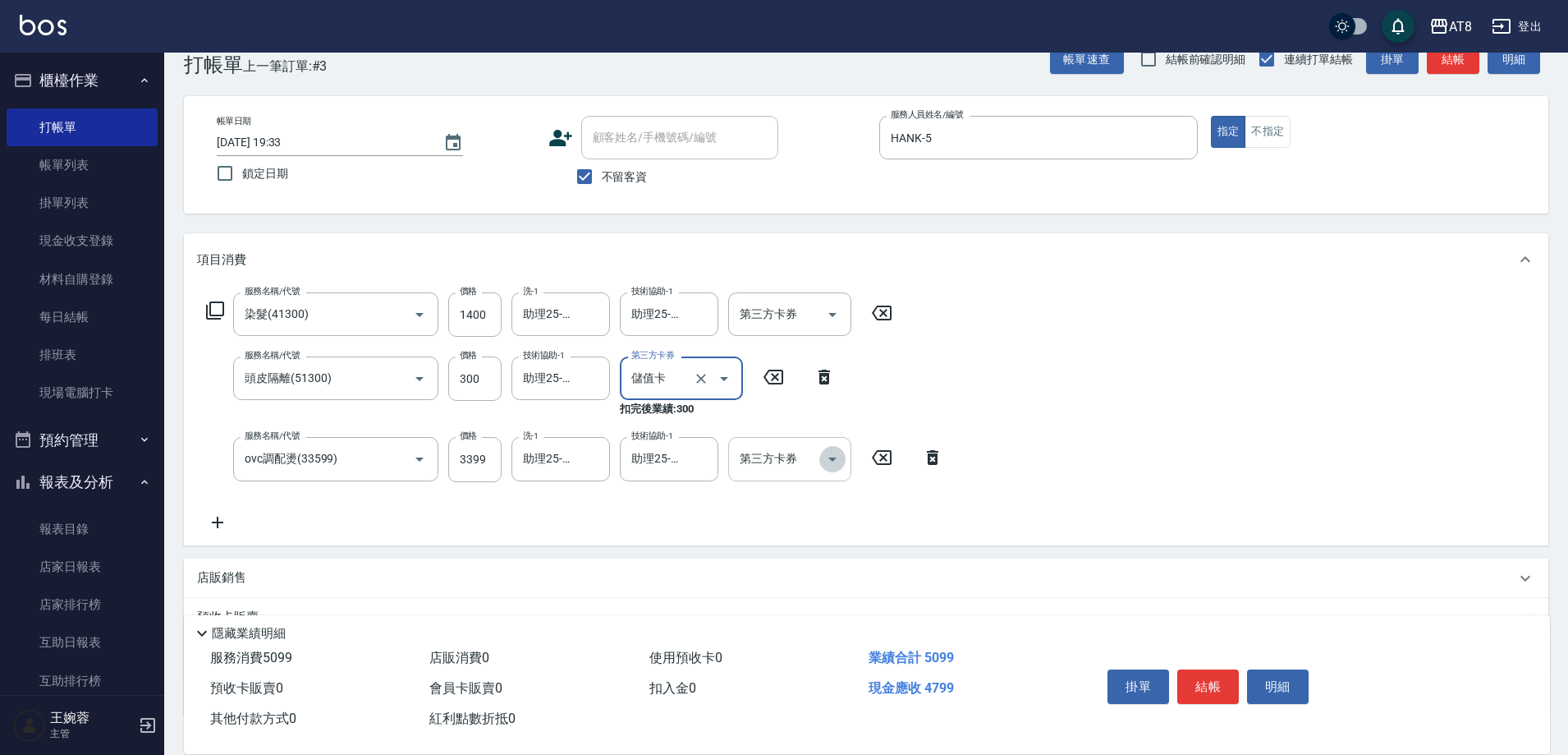
click at [826, 453] on icon "Open" at bounding box center [833, 459] width 20 height 20
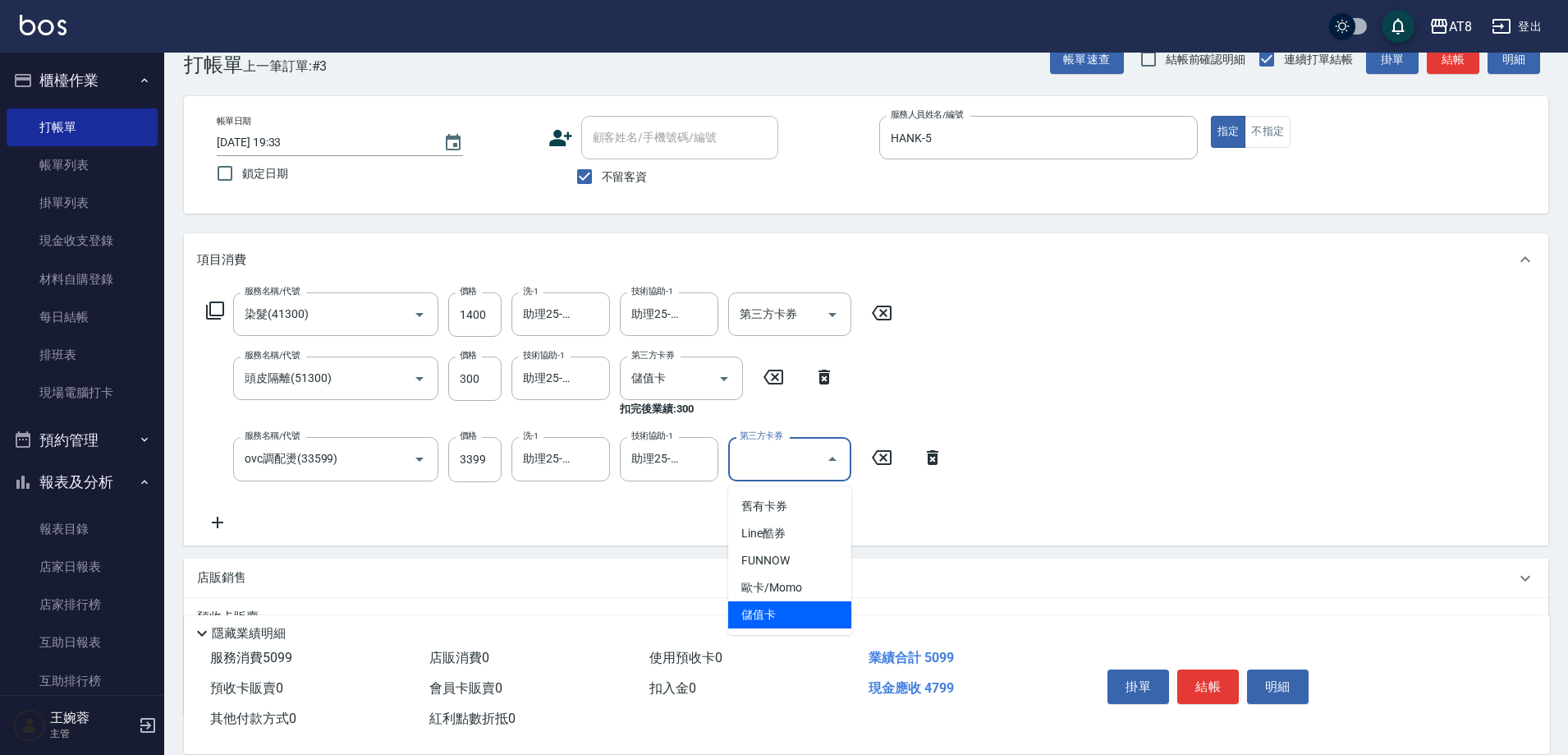
click at [779, 605] on span "儲值卡" at bounding box center [790, 615] width 123 height 27
type input "儲值卡"
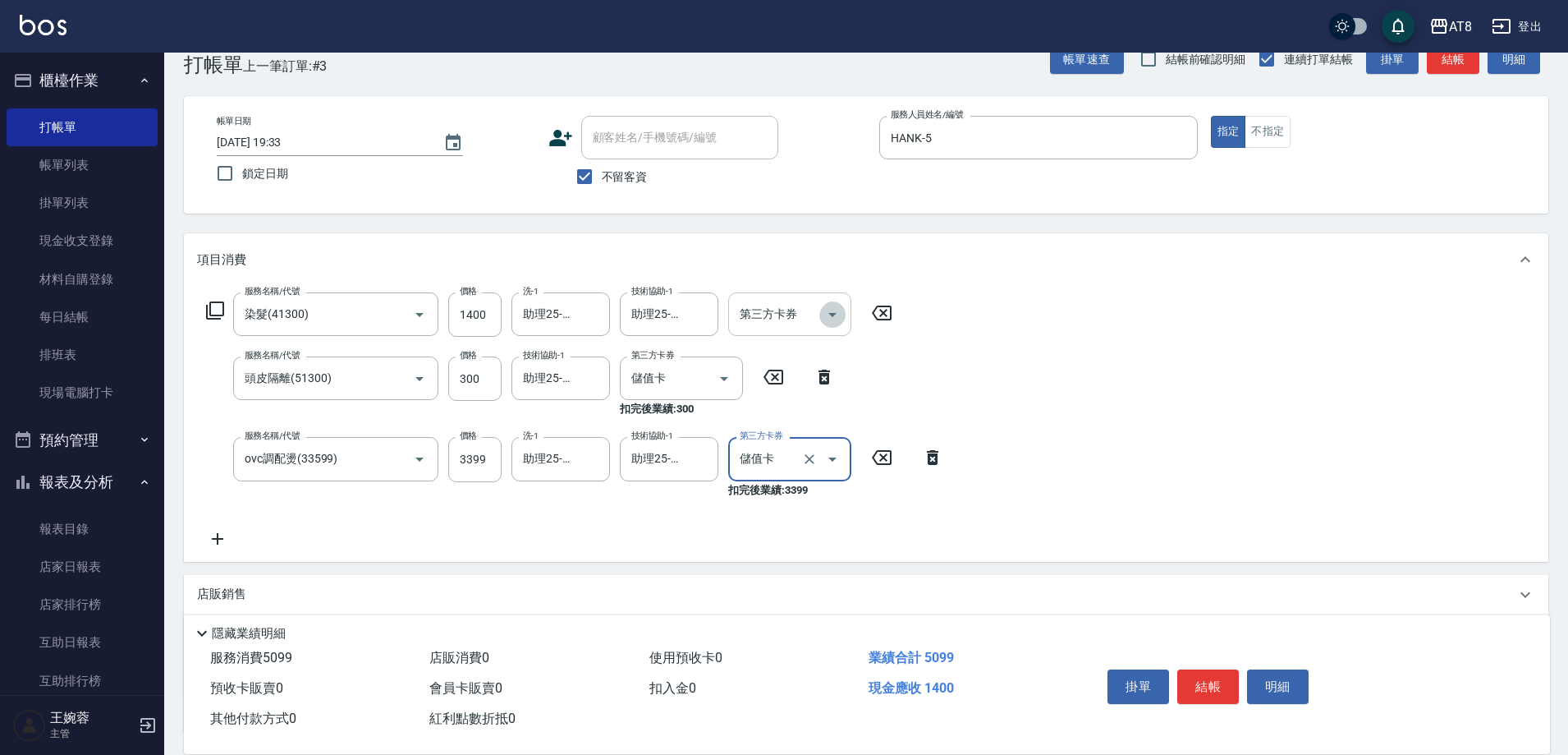
click at [843, 308] on icon "Open" at bounding box center [833, 315] width 20 height 20
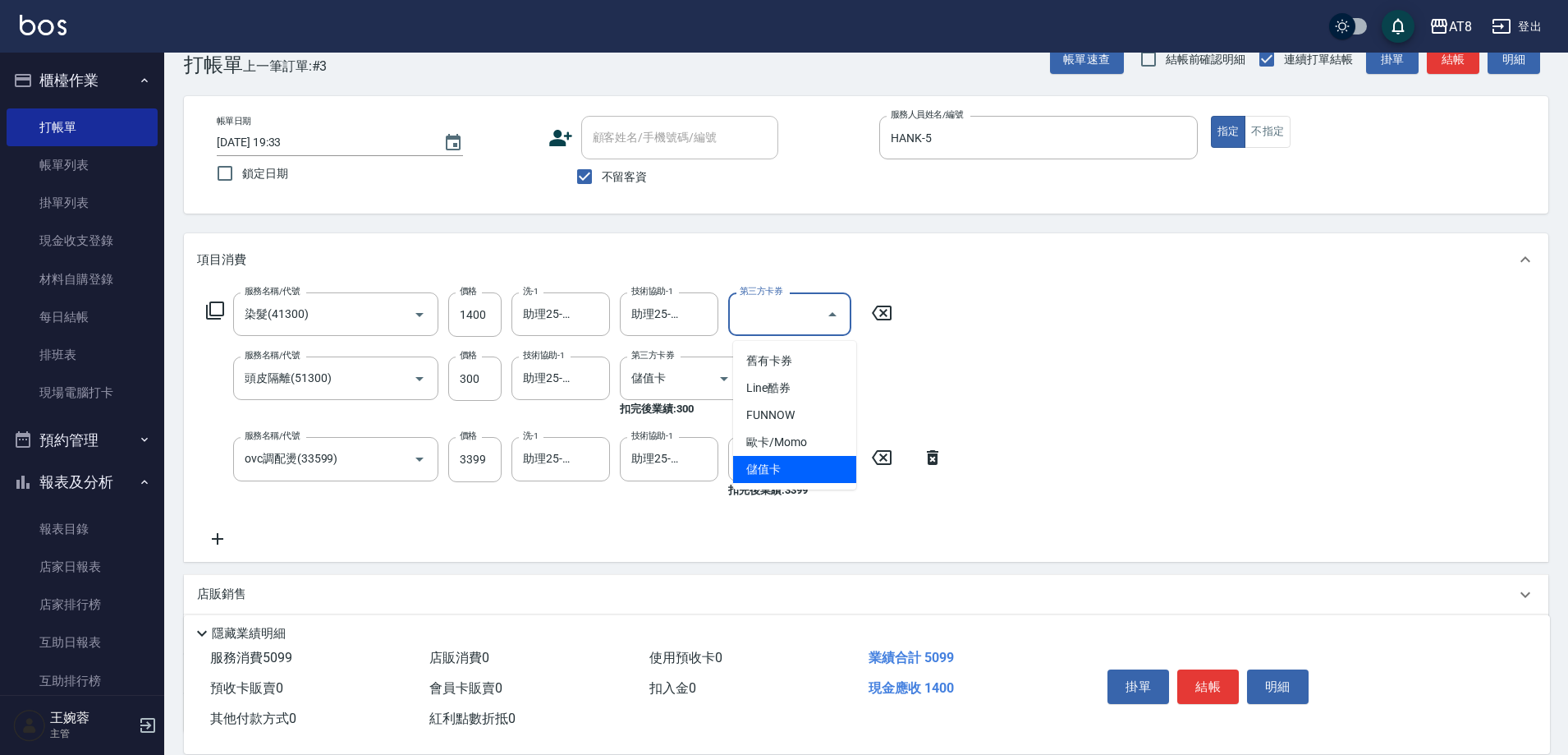
click at [808, 469] on span "儲值卡" at bounding box center [795, 469] width 123 height 27
type input "儲值卡"
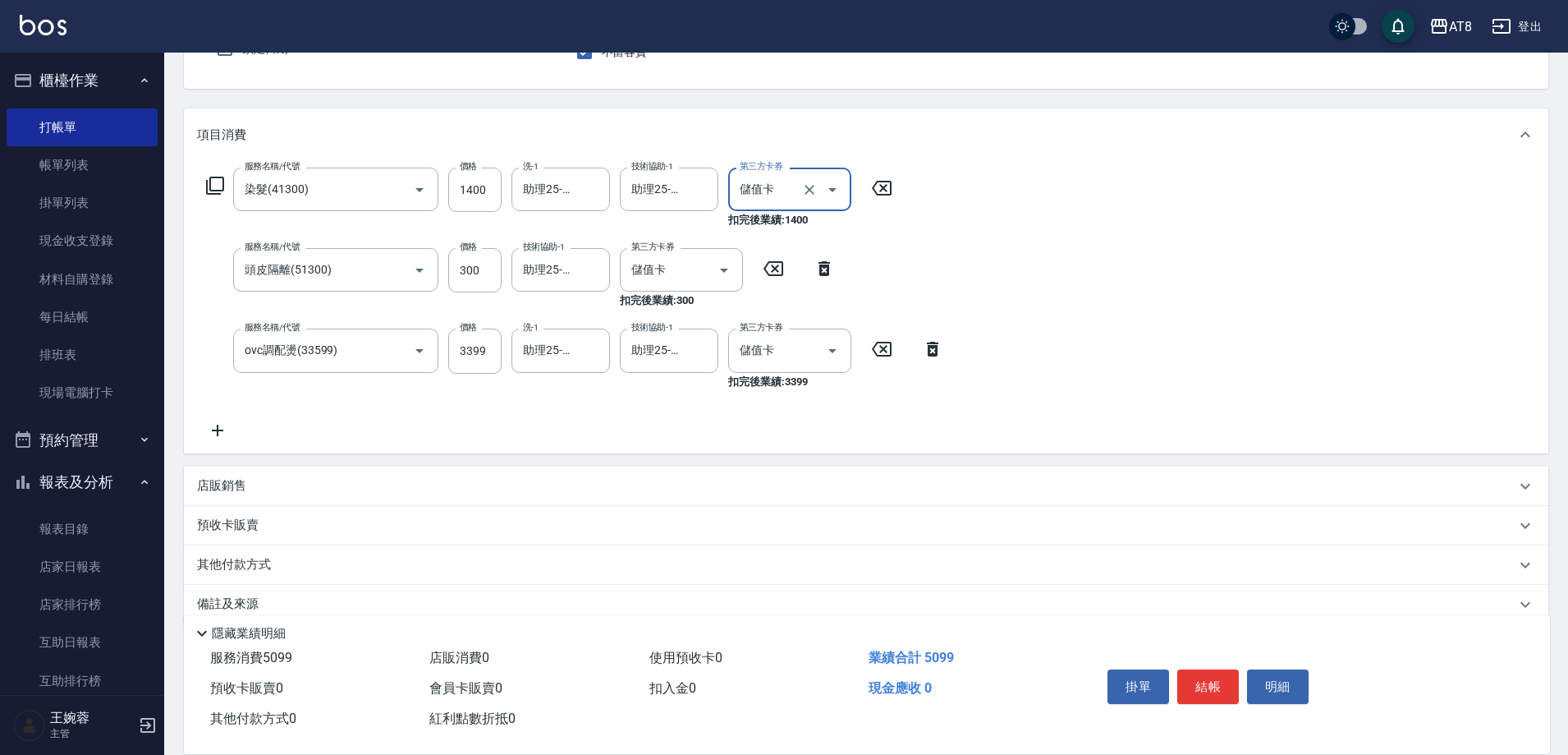
scroll to position [215, 0]
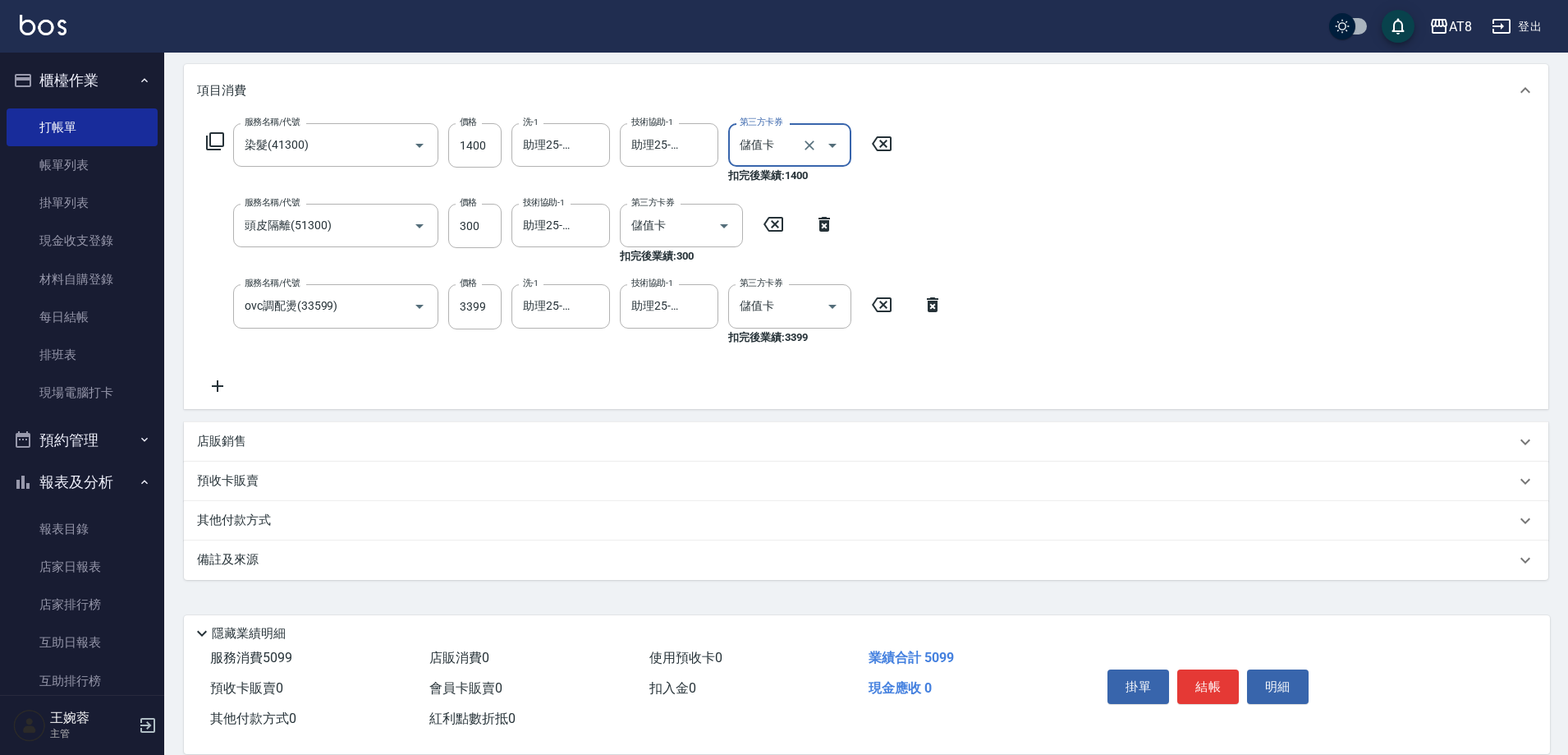
click at [235, 431] on div "店販銷售" at bounding box center [866, 442] width 1365 height 39
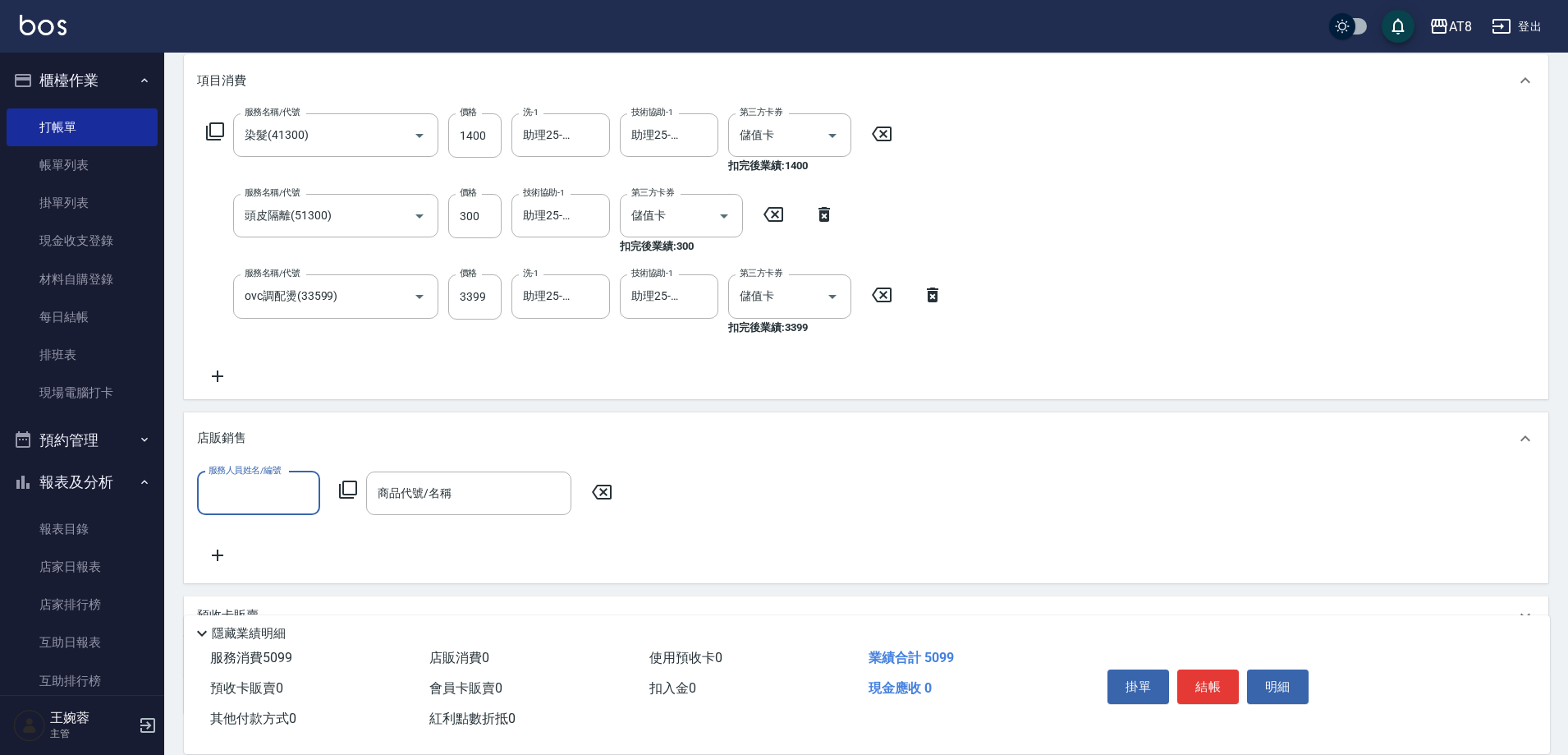
scroll to position [0, 0]
type input "HANK-5"
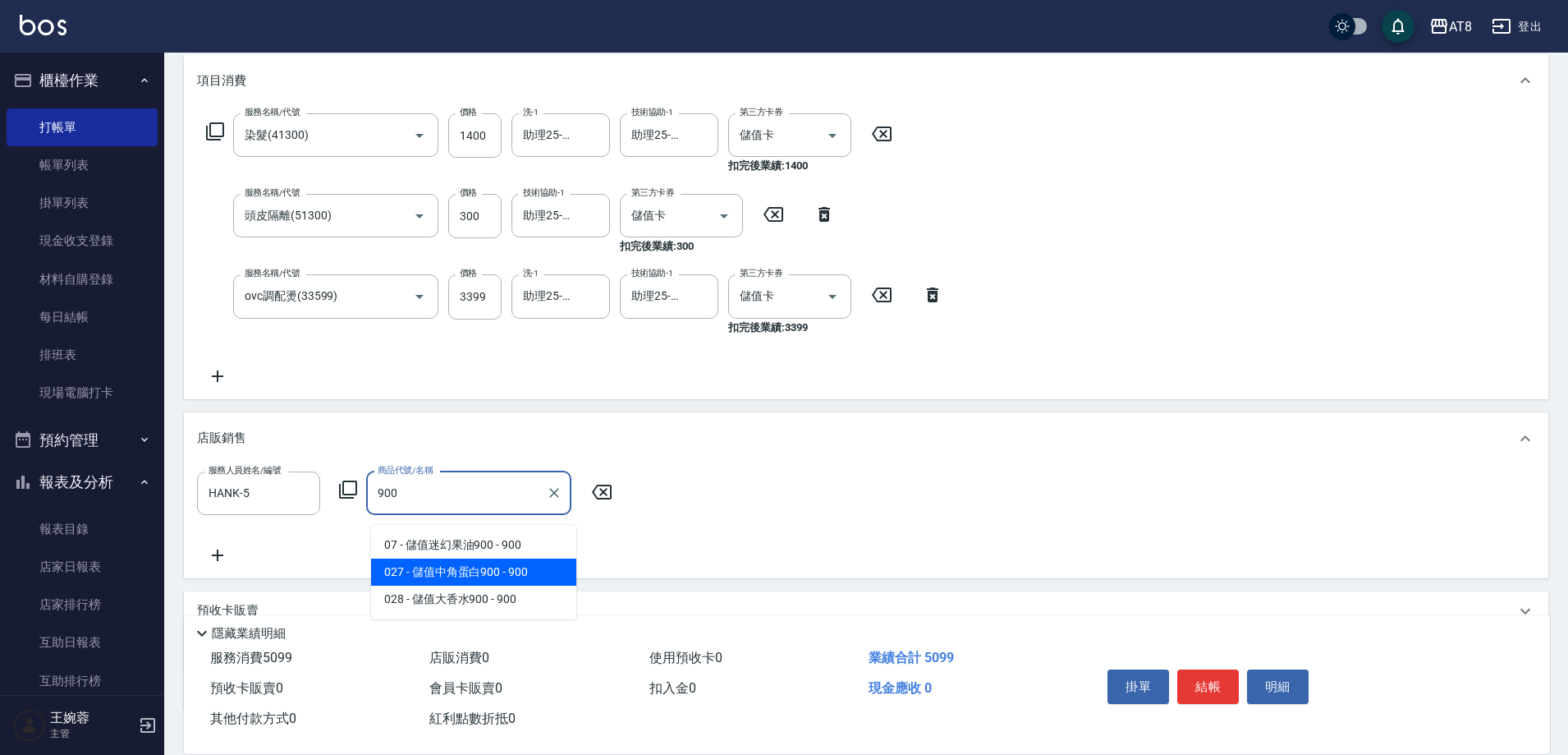
click at [540, 566] on span "027 - 儲值中角蛋白900 - 900" at bounding box center [474, 572] width 205 height 27
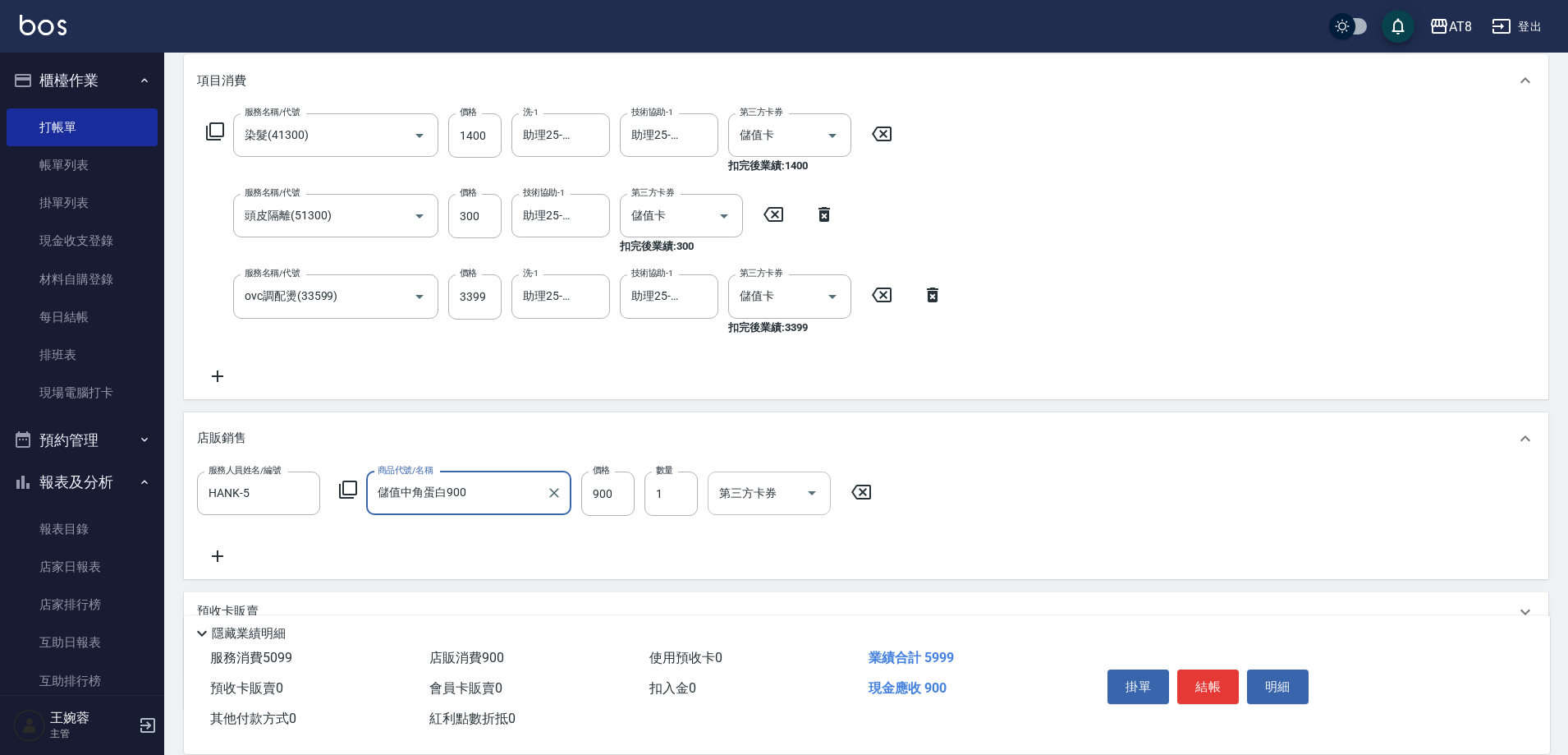
click at [828, 511] on div "第三方卡券" at bounding box center [769, 493] width 123 height 44
type input "儲值中角蛋白900"
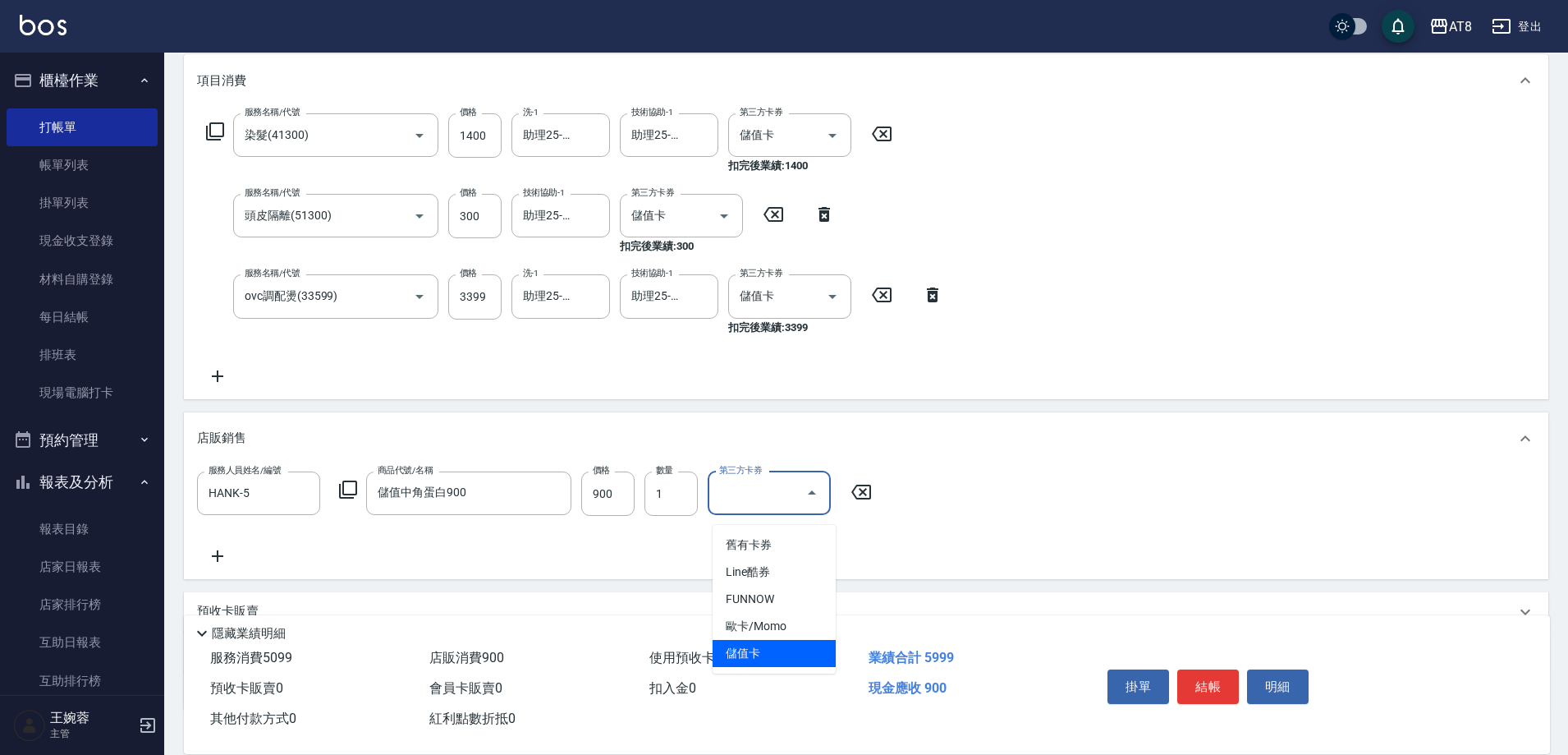
click at [780, 656] on span "儲值卡" at bounding box center [774, 653] width 123 height 27
type input "儲值卡"
click at [218, 380] on icon at bounding box center [218, 377] width 12 height 12
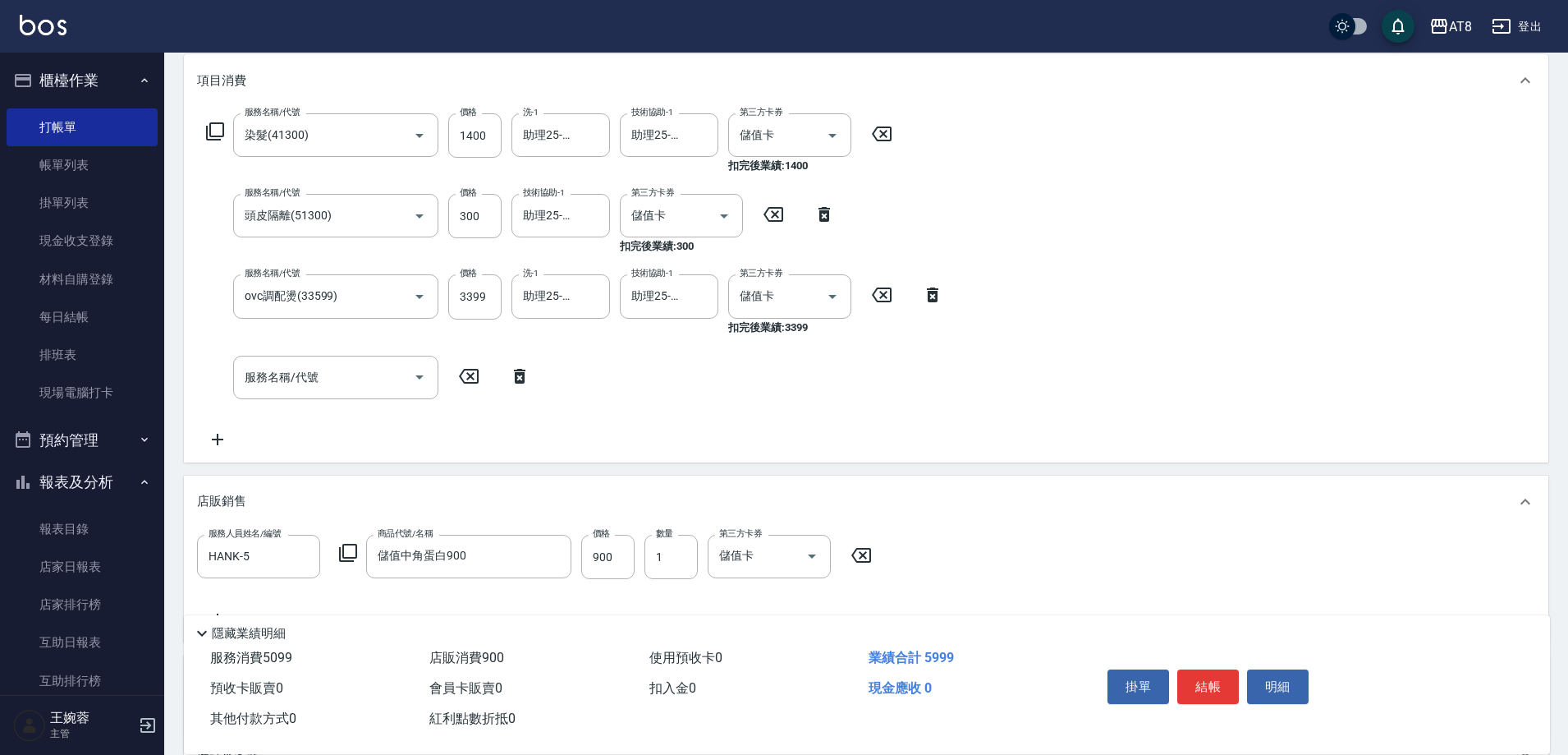
click at [537, 383] on icon at bounding box center [520, 377] width 41 height 20
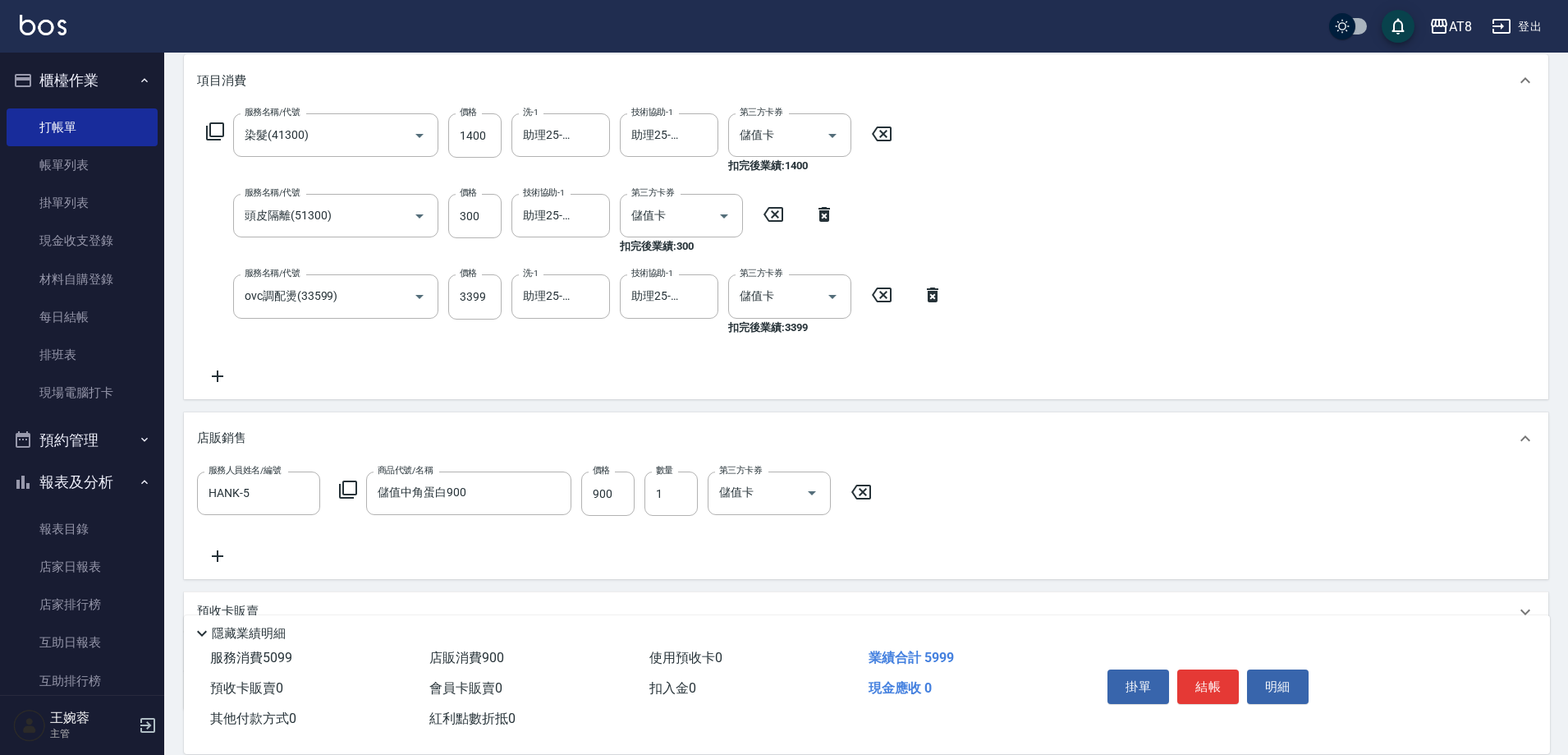
click at [224, 137] on icon at bounding box center [215, 131] width 18 height 18
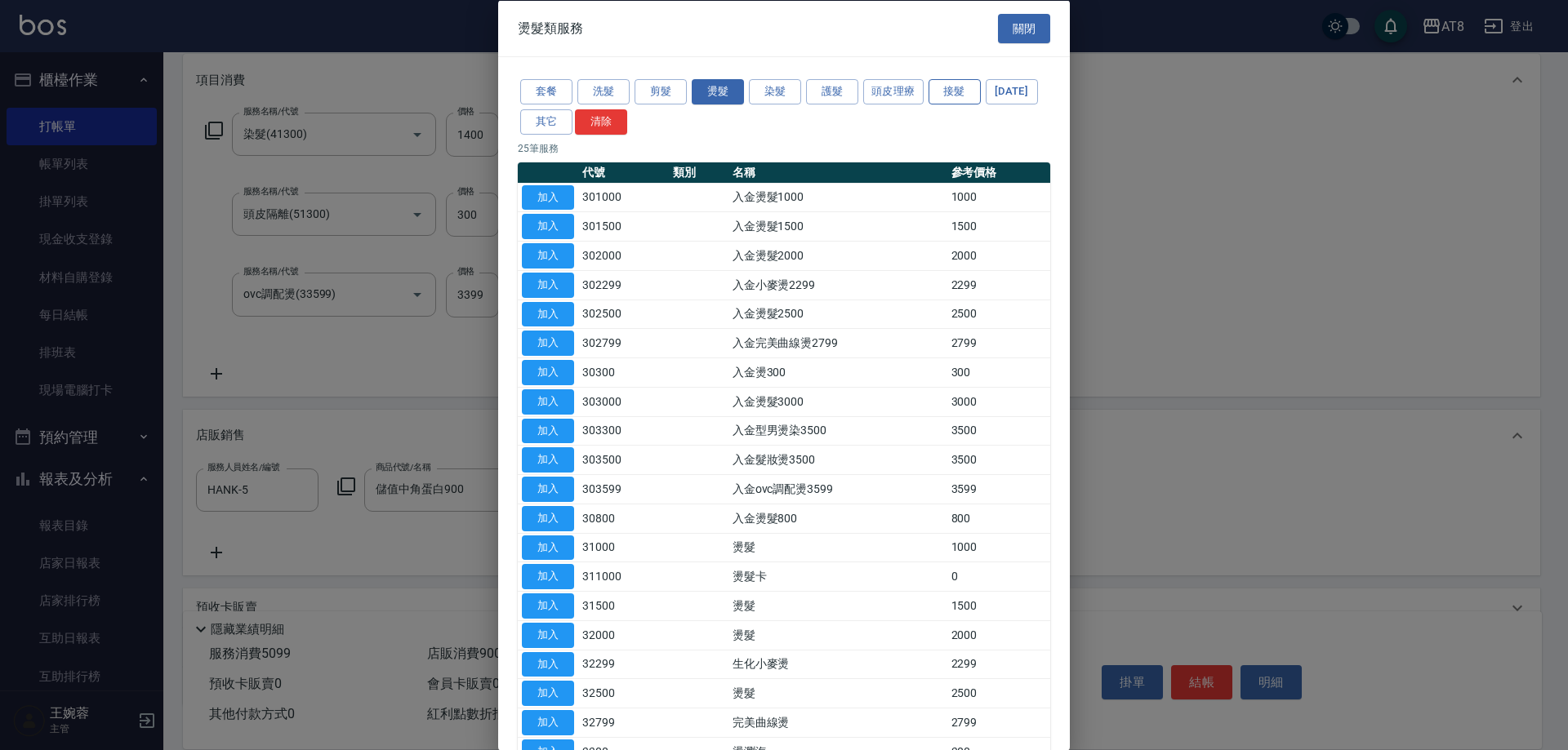
click at [961, 91] on button "接髮" at bounding box center [955, 91] width 52 height 25
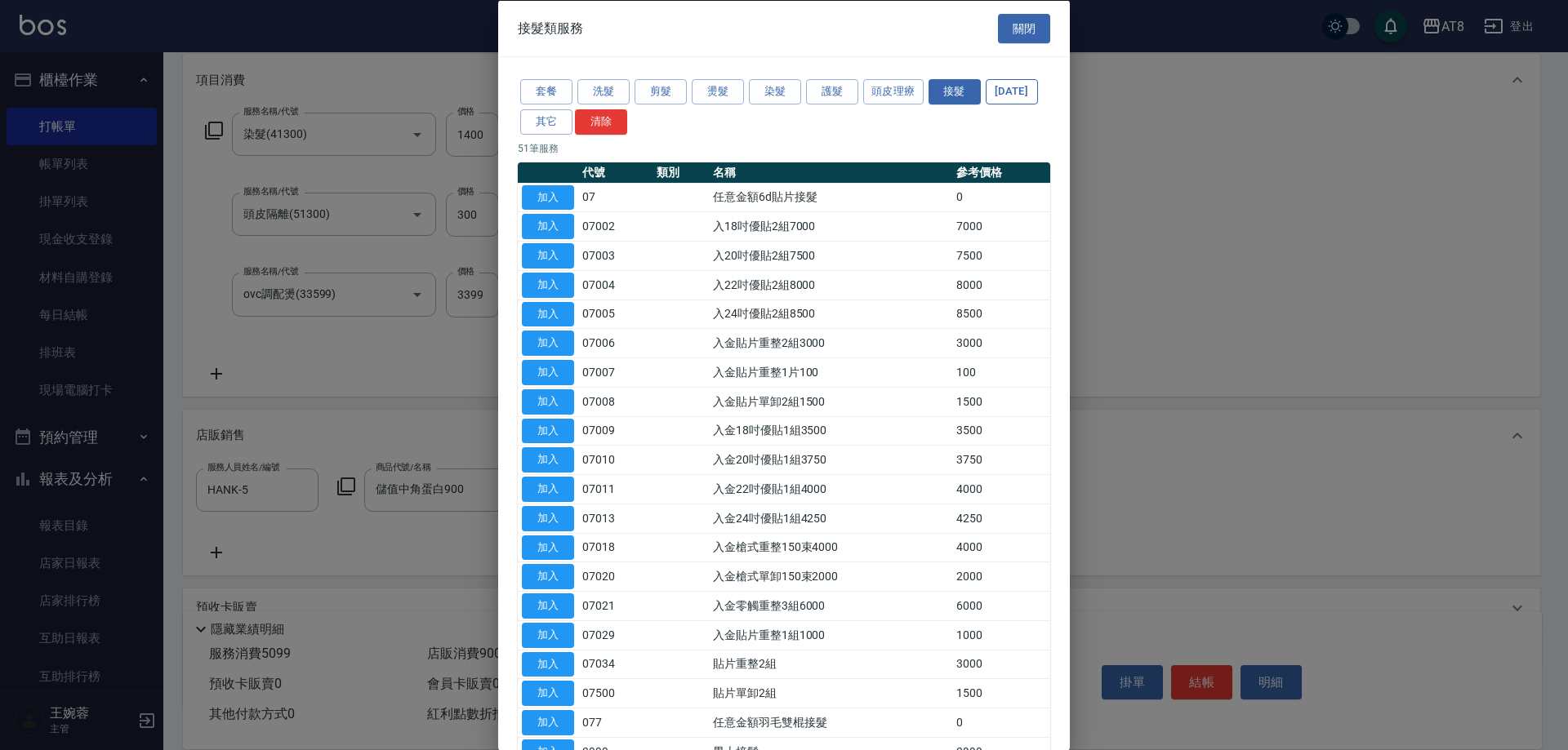
click at [986, 105] on button "[DATE]" at bounding box center [1012, 91] width 52 height 25
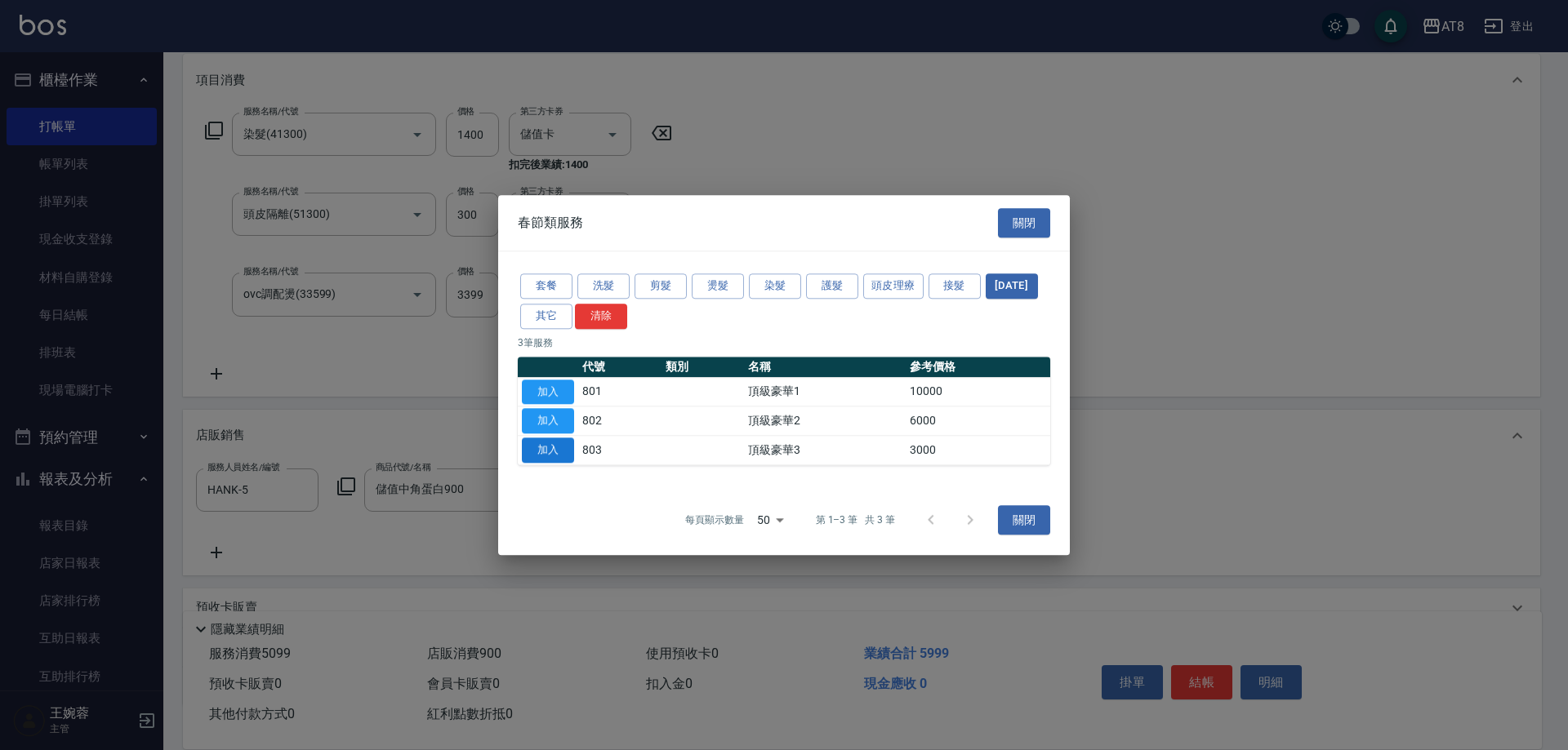
click at [543, 458] on button "加入" at bounding box center [548, 450] width 52 height 25
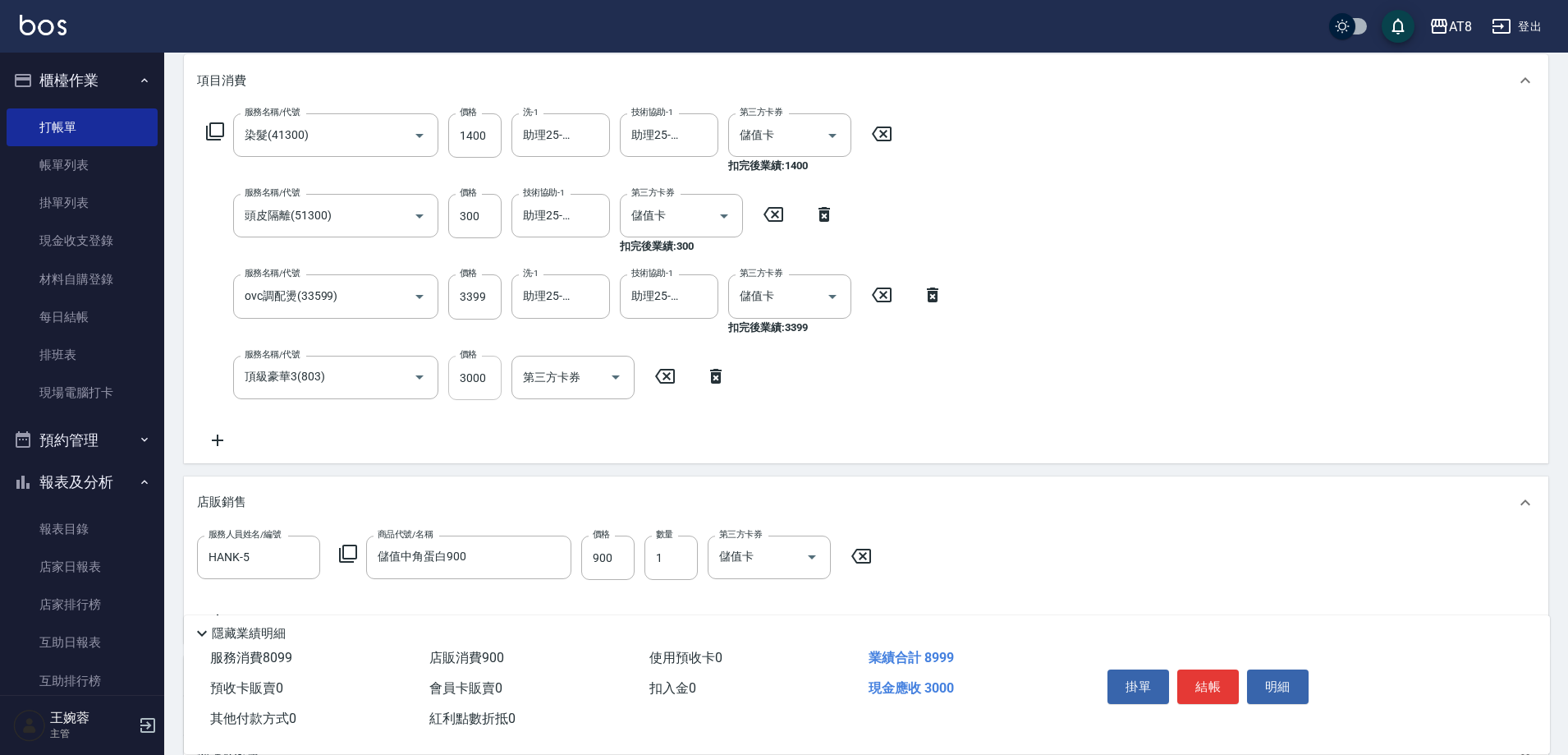
click at [500, 386] on input "3000" at bounding box center [475, 378] width 54 height 44
type input "3297"
click at [1245, 341] on div "服務名稱/代號 染髮(41300) 服務名稱/代號 價格 1400 價格 洗-1 助理25-25 洗-1 技術協助-1 助理25-25 技術協助-1 第三方卡…" at bounding box center [866, 285] width 1365 height 356
click at [1235, 669] on button "結帳" at bounding box center [1207, 686] width 62 height 34
type input "[DATE] 19:35"
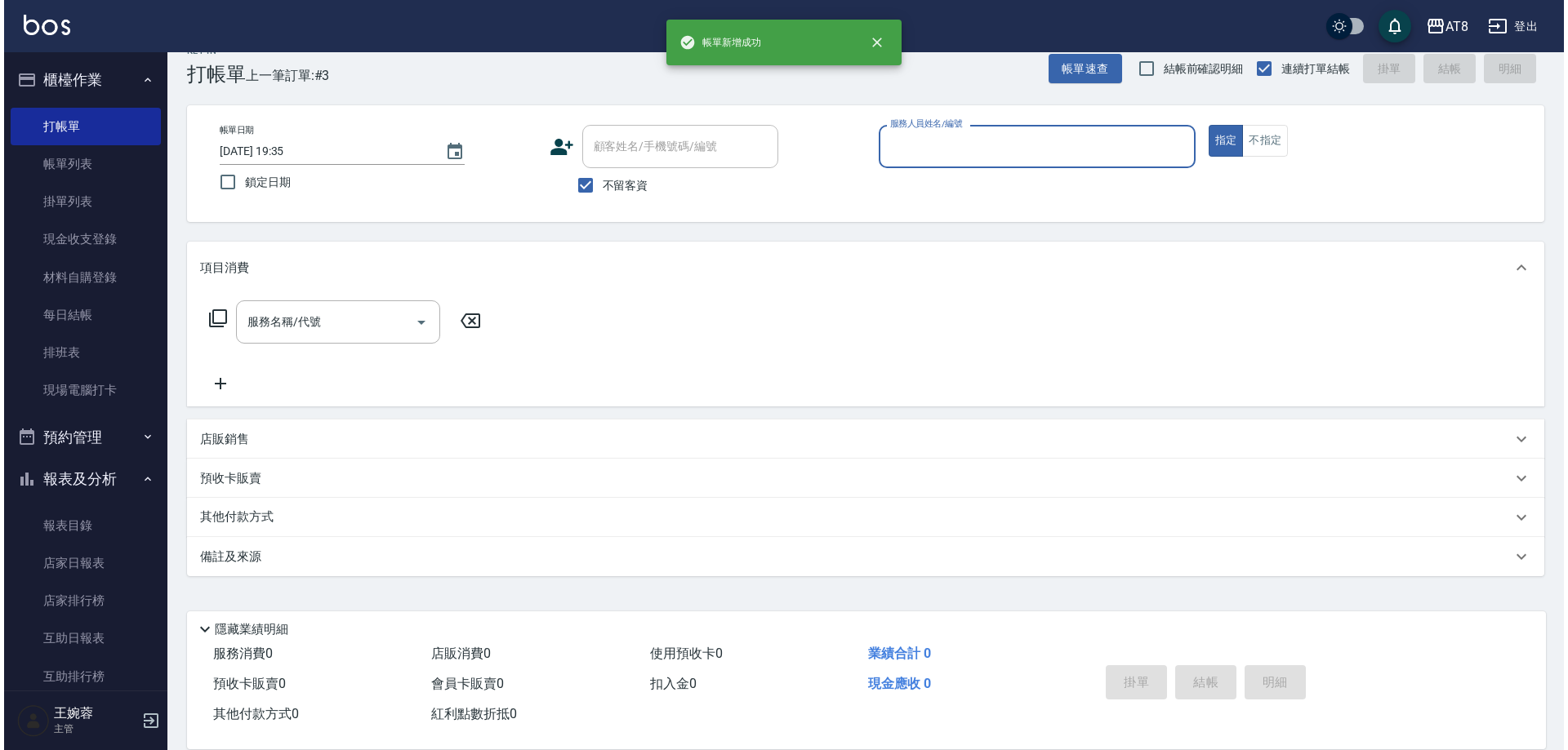
scroll to position [36, 0]
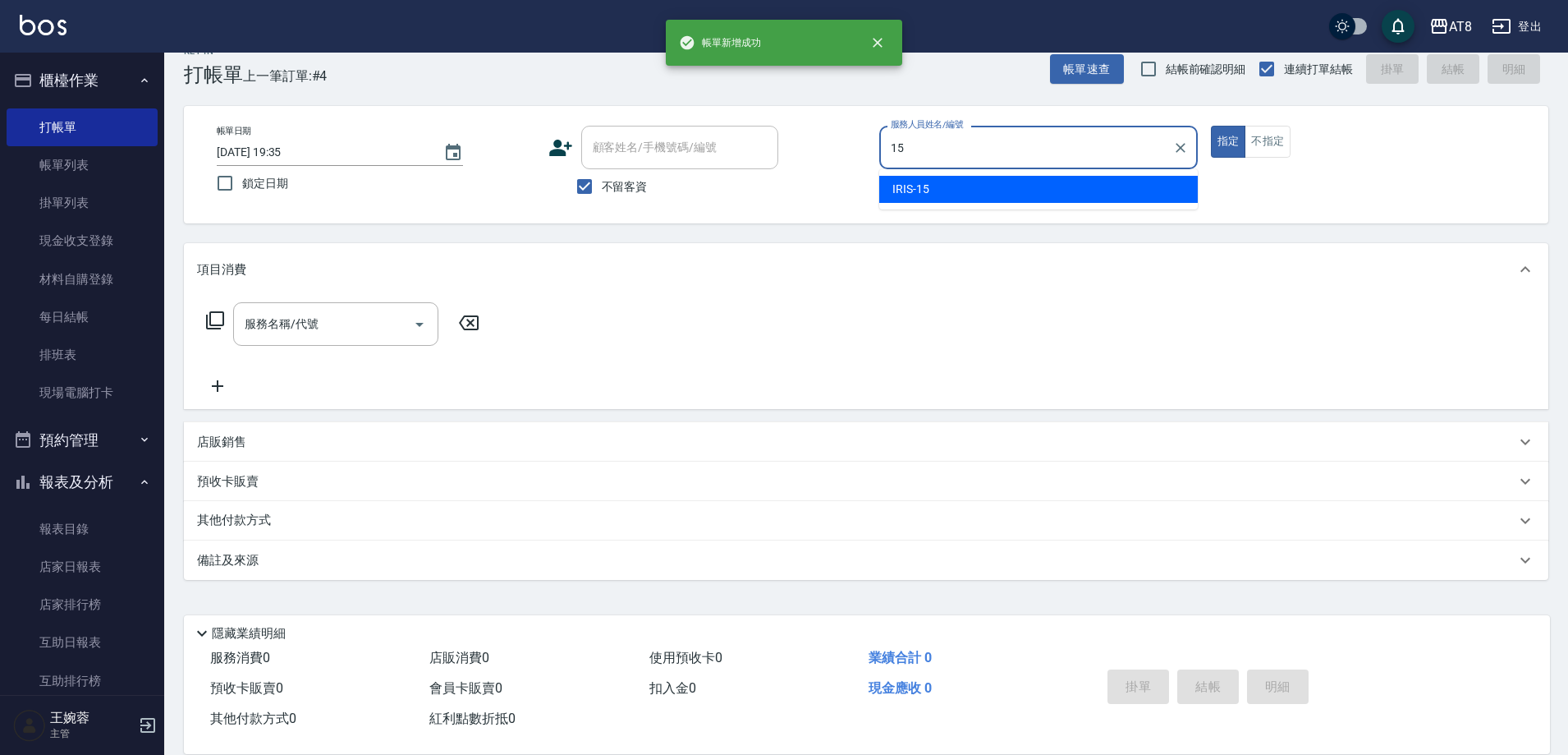
type input "IRIS-15"
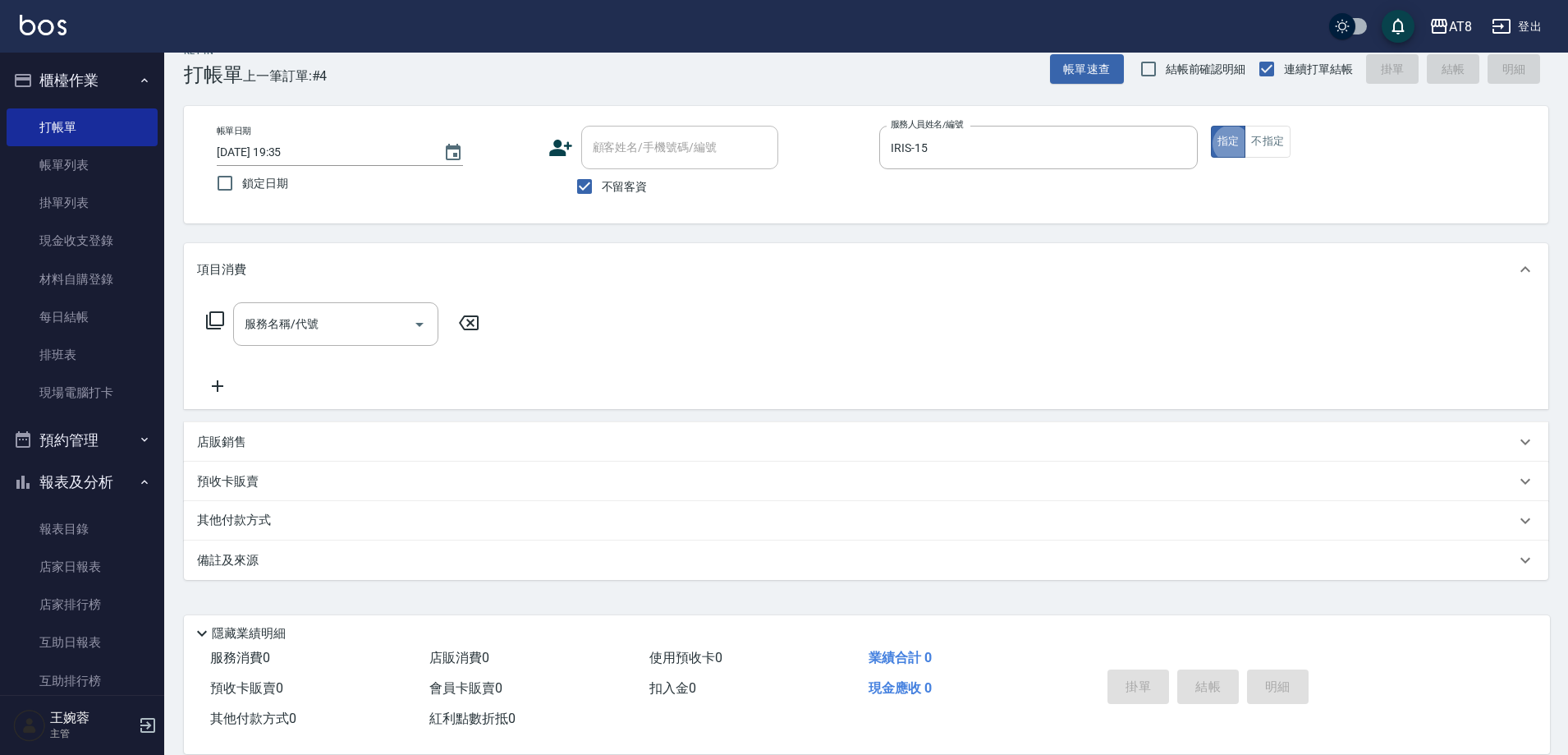
click at [224, 315] on icon at bounding box center [215, 320] width 20 height 20
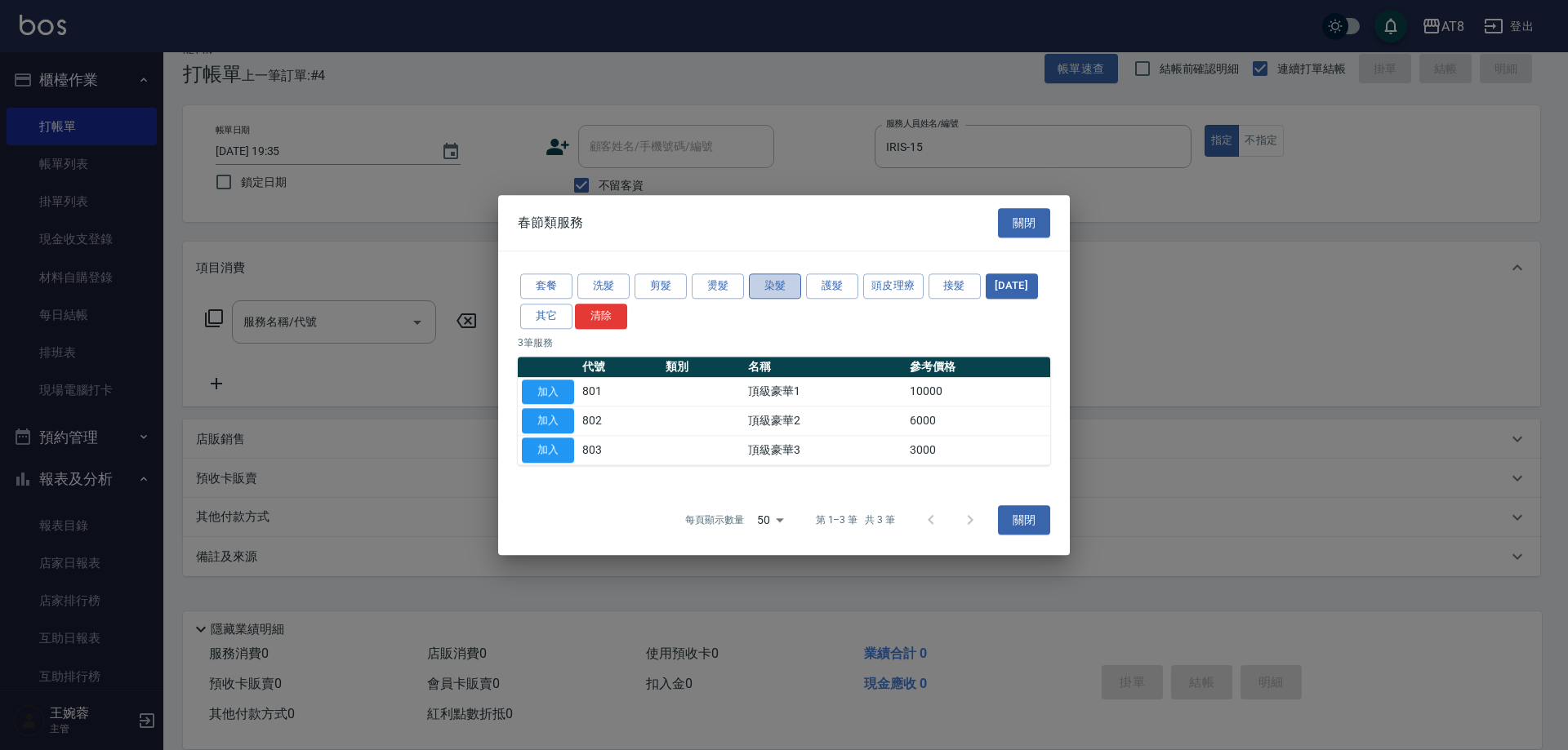
click at [772, 278] on button "染髮" at bounding box center [775, 286] width 52 height 25
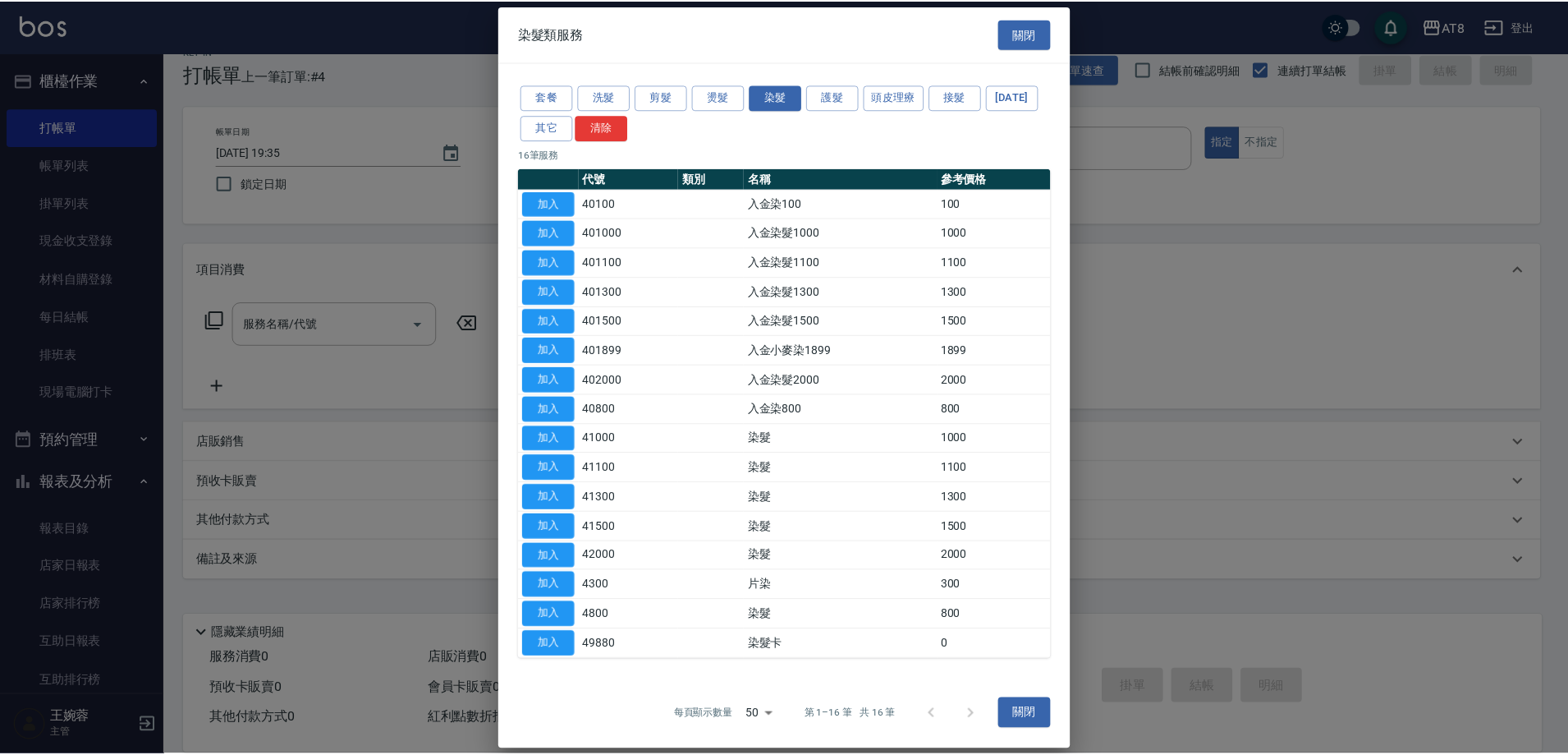
scroll to position [3, 0]
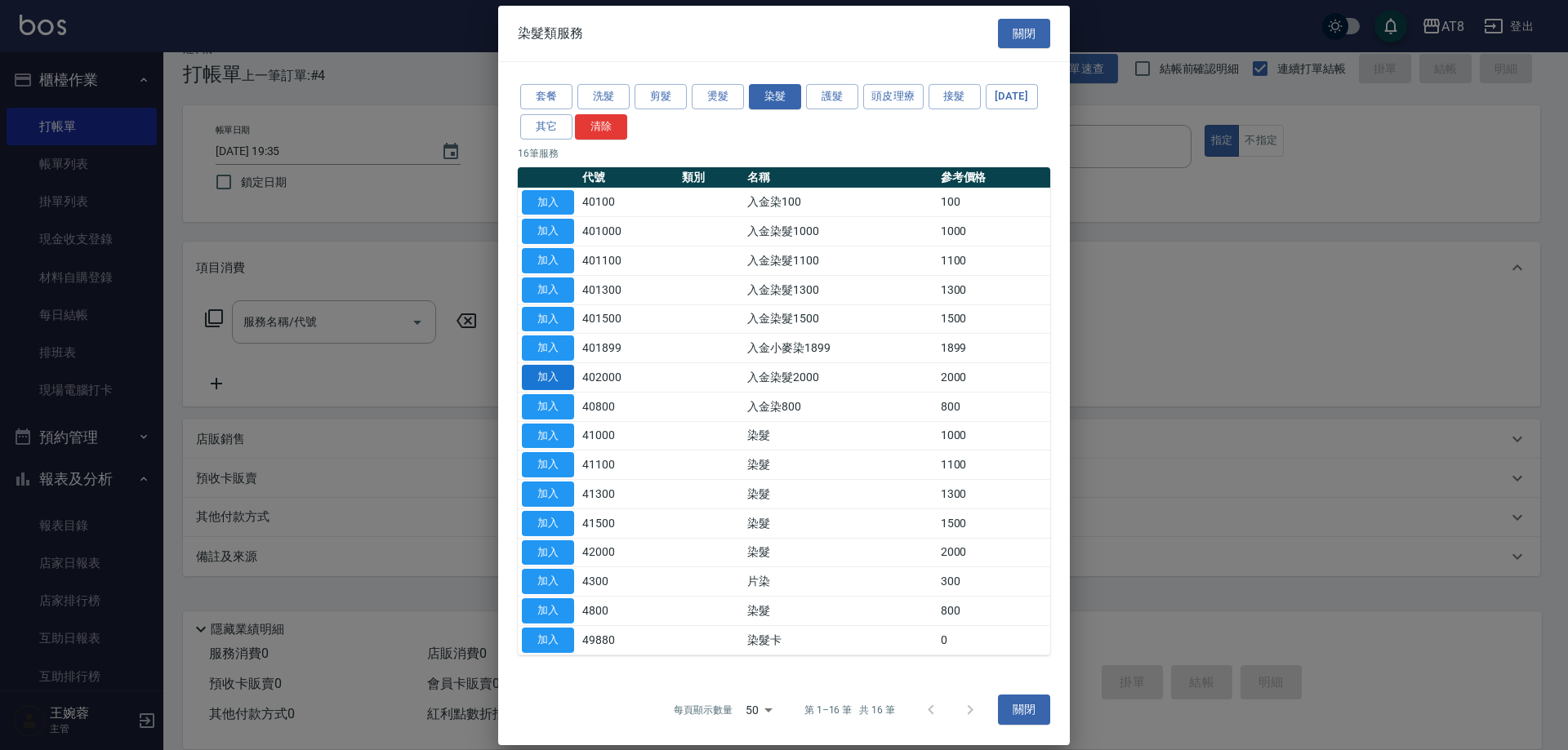
click at [566, 390] on button "加入" at bounding box center [548, 377] width 52 height 25
type input "入金染髮2000(402000)"
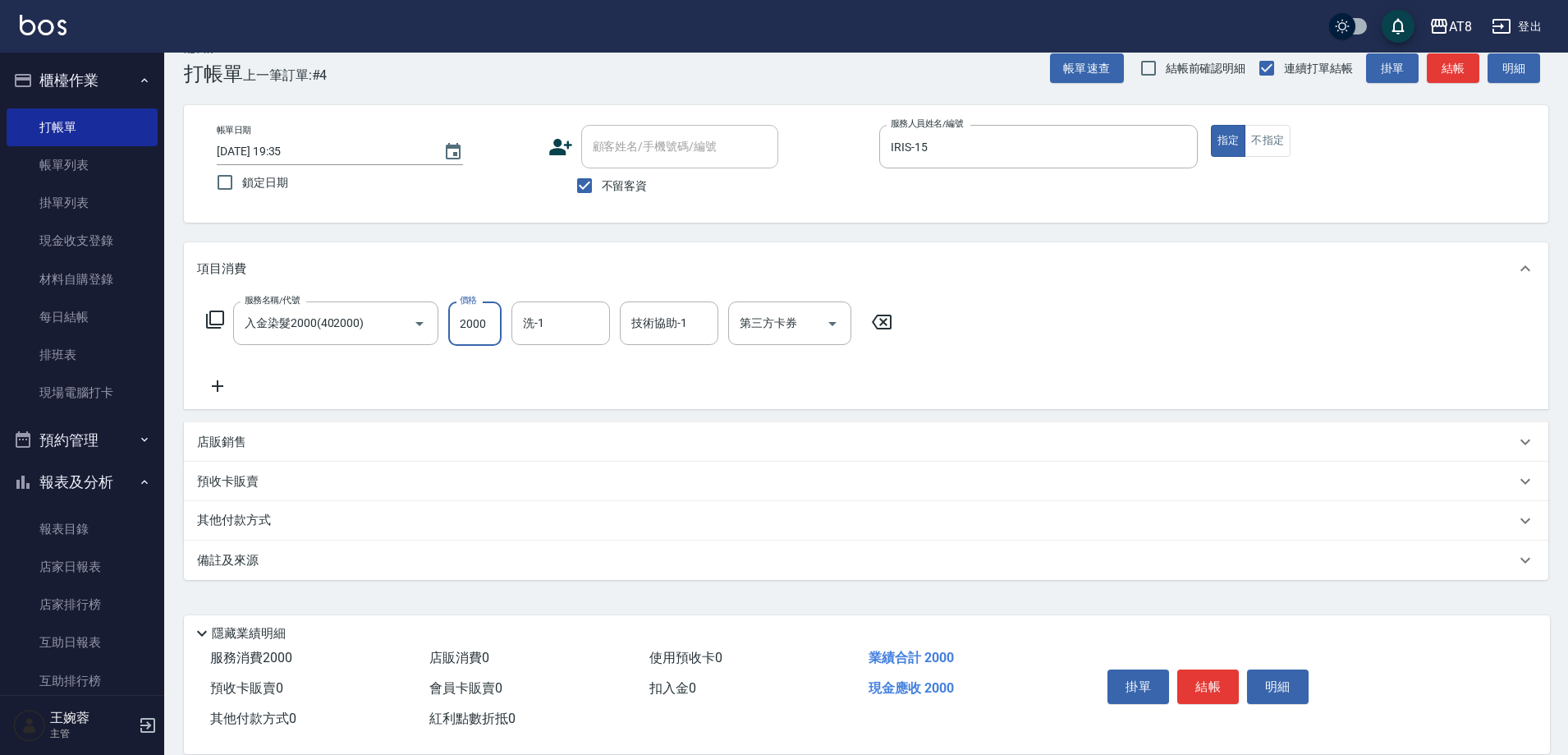
drag, startPoint x: 474, startPoint y: 321, endPoint x: 502, endPoint y: 331, distance: 29.7
click at [477, 320] on input "2000" at bounding box center [475, 323] width 54 height 44
type input "3500"
type input "助理28-28"
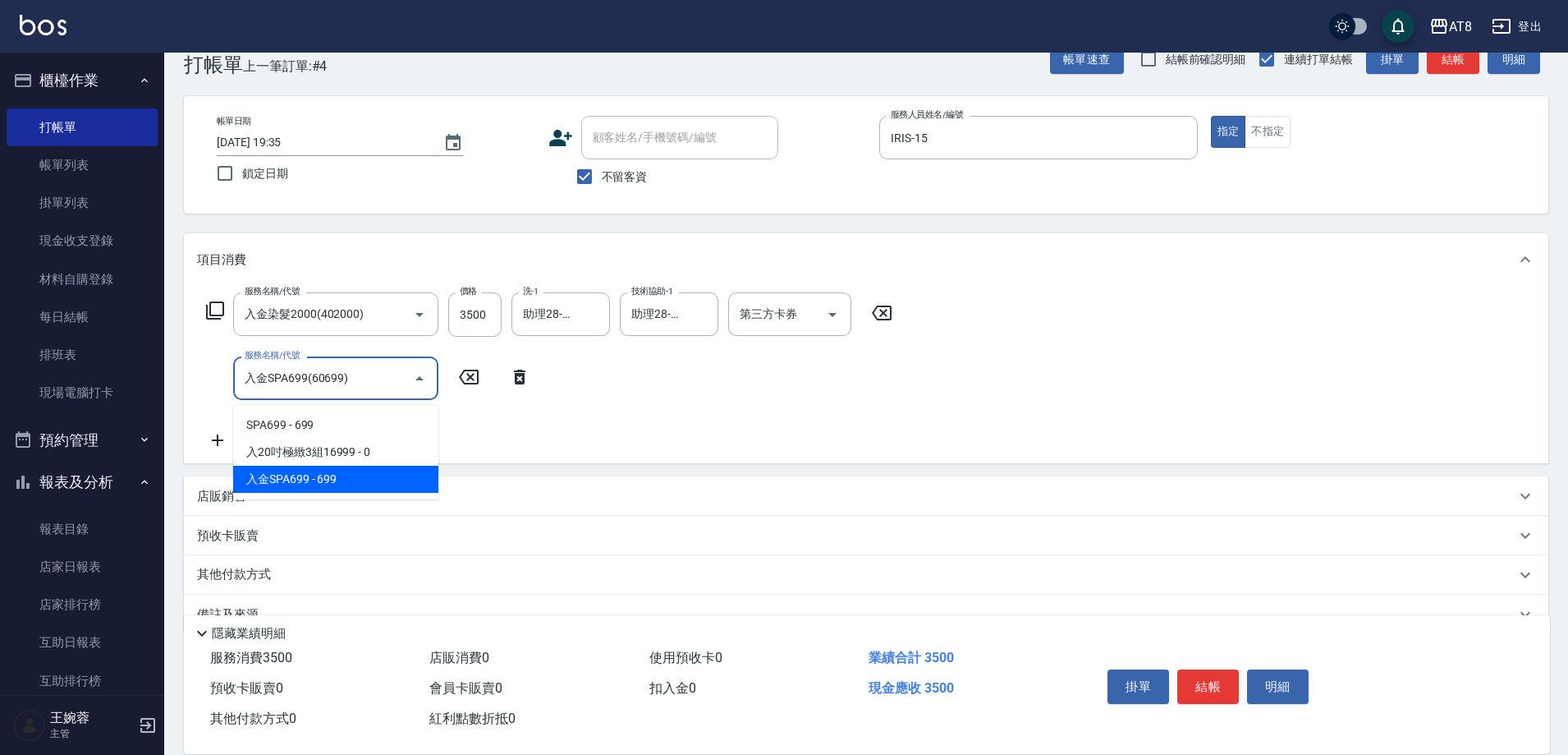
type input "入金SPA699(60699)"
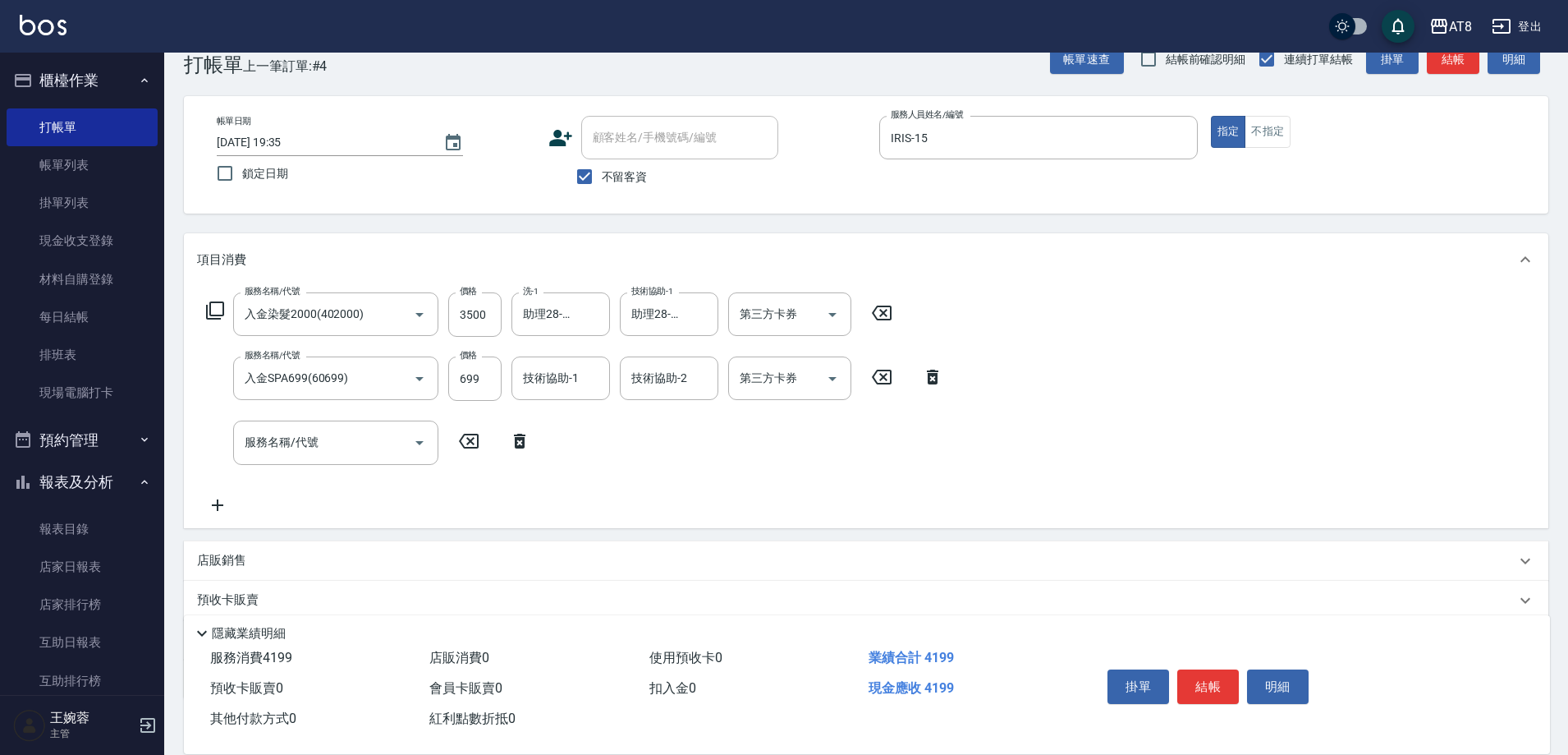
click at [534, 446] on icon at bounding box center [520, 441] width 41 height 20
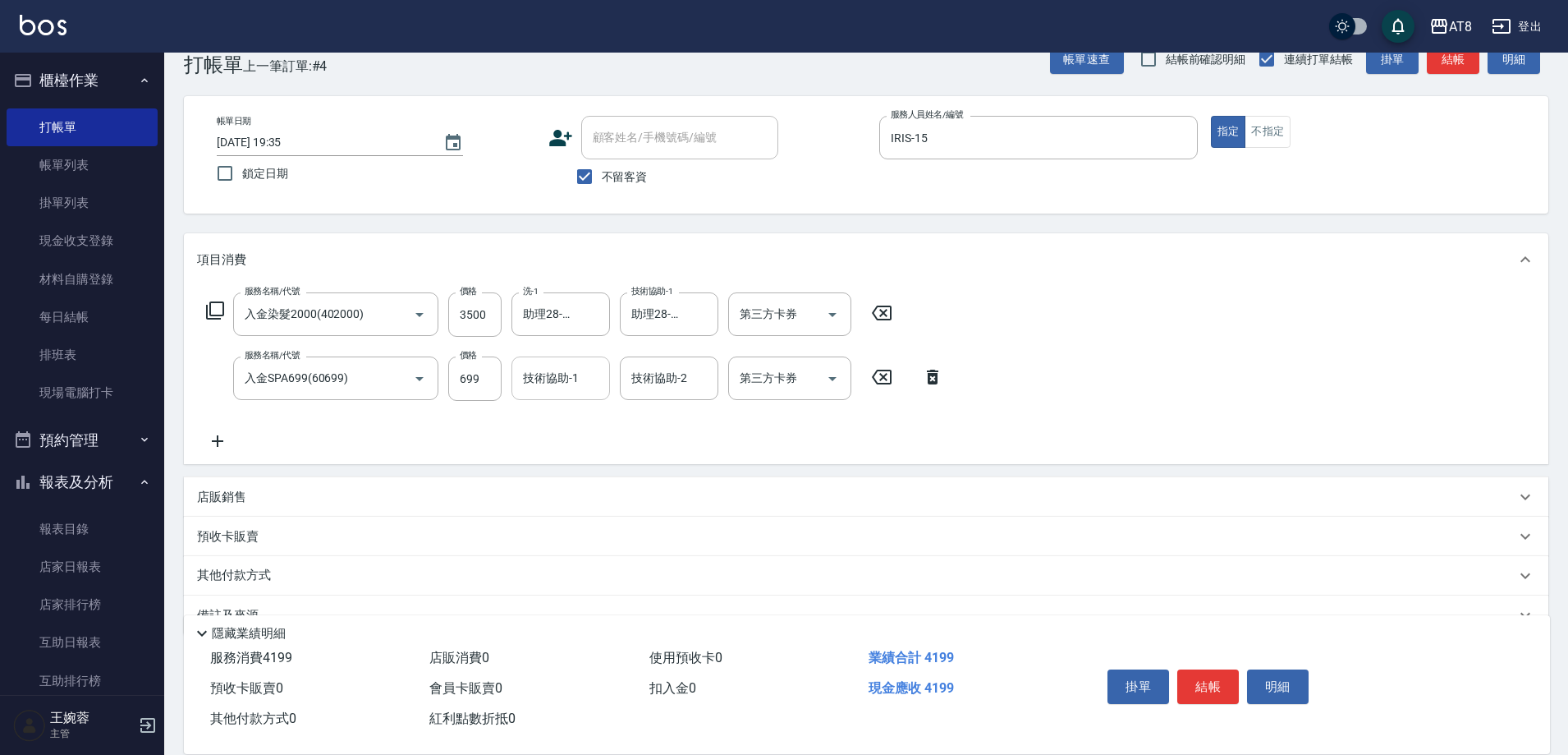
click at [558, 385] on input "技術協助-1" at bounding box center [561, 378] width 84 height 28
type input "助理28-28"
click at [593, 317] on icon "Clear" at bounding box center [592, 315] width 10 height 10
click at [1084, 390] on div "服務名稱/代號 入金染髮2000(402000) 服務名稱/代號 價格 3500 價格 洗-1 洗-1 技術協助-1 助理28-28 技術協助-1 第三方卡券…" at bounding box center [866, 375] width 1365 height 178
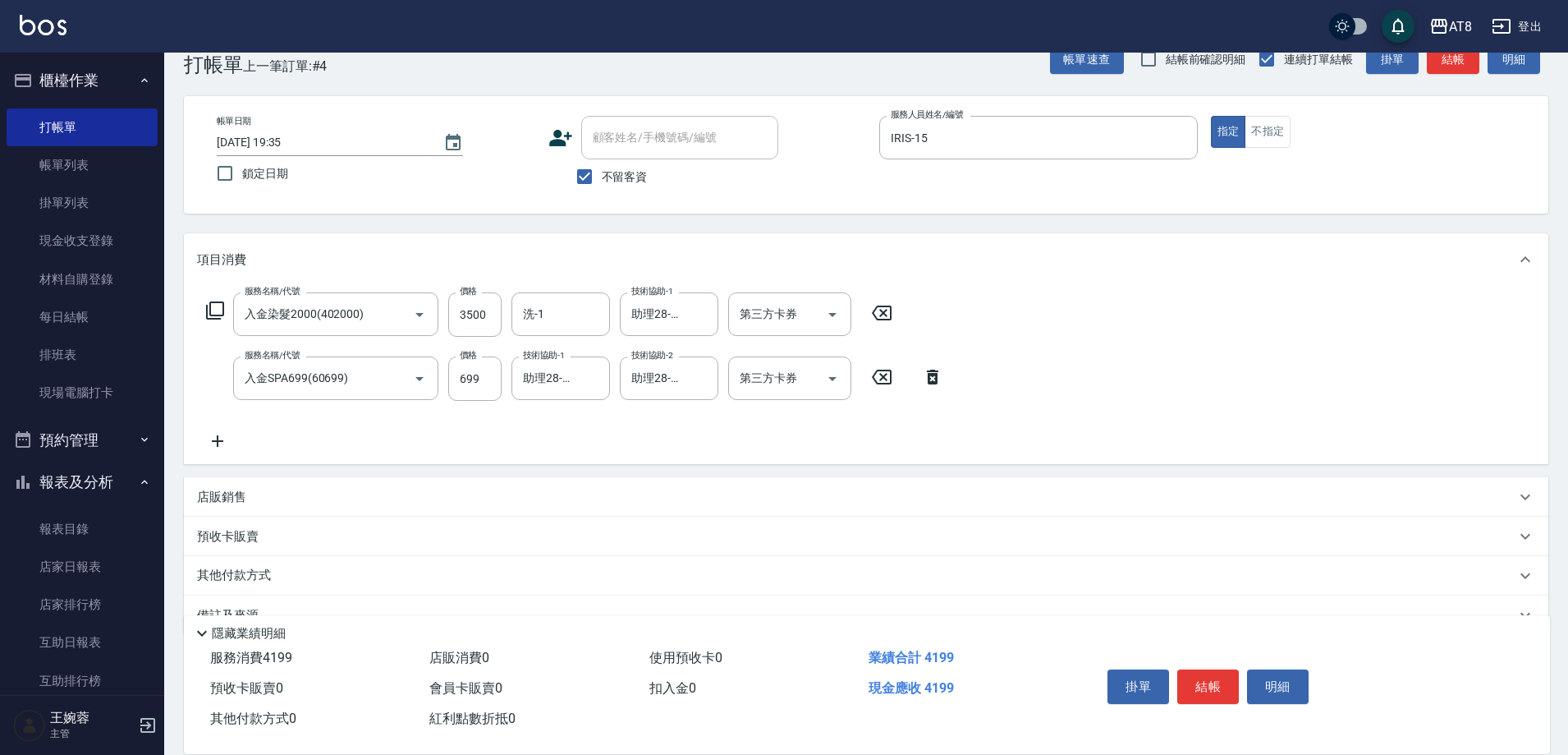
click at [223, 446] on icon at bounding box center [218, 441] width 41 height 20
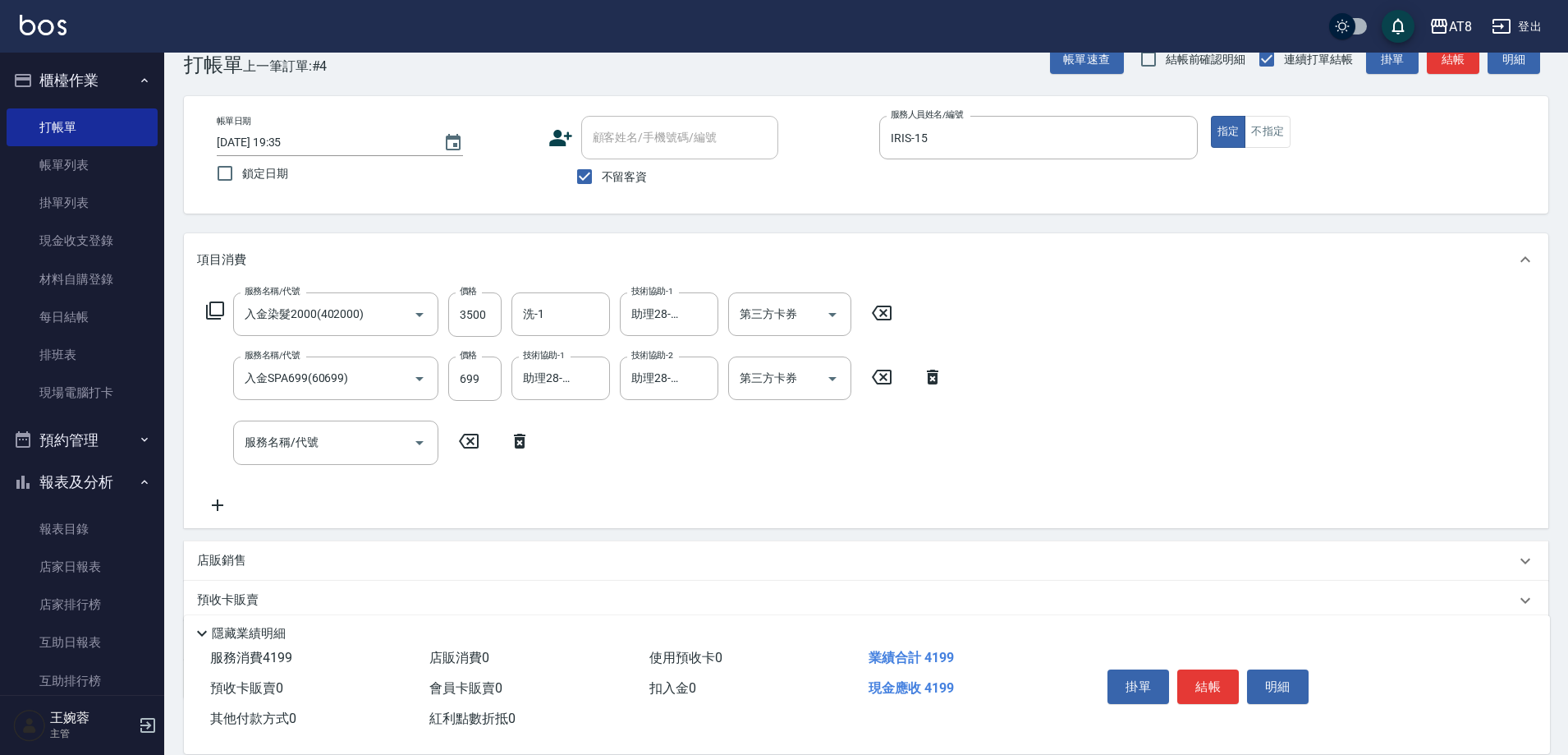
click at [530, 445] on icon at bounding box center [520, 441] width 41 height 20
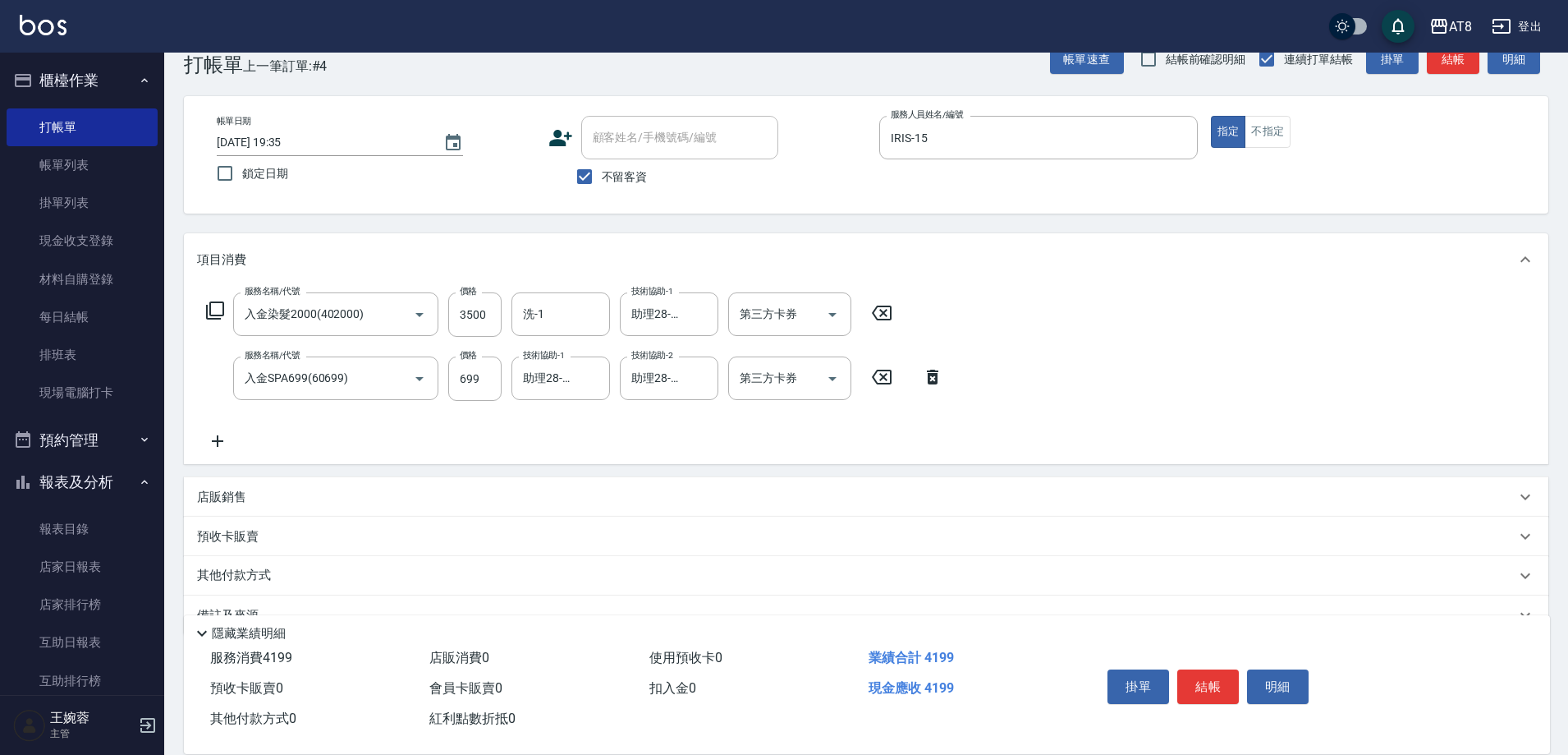
click at [216, 320] on icon at bounding box center [215, 310] width 20 height 20
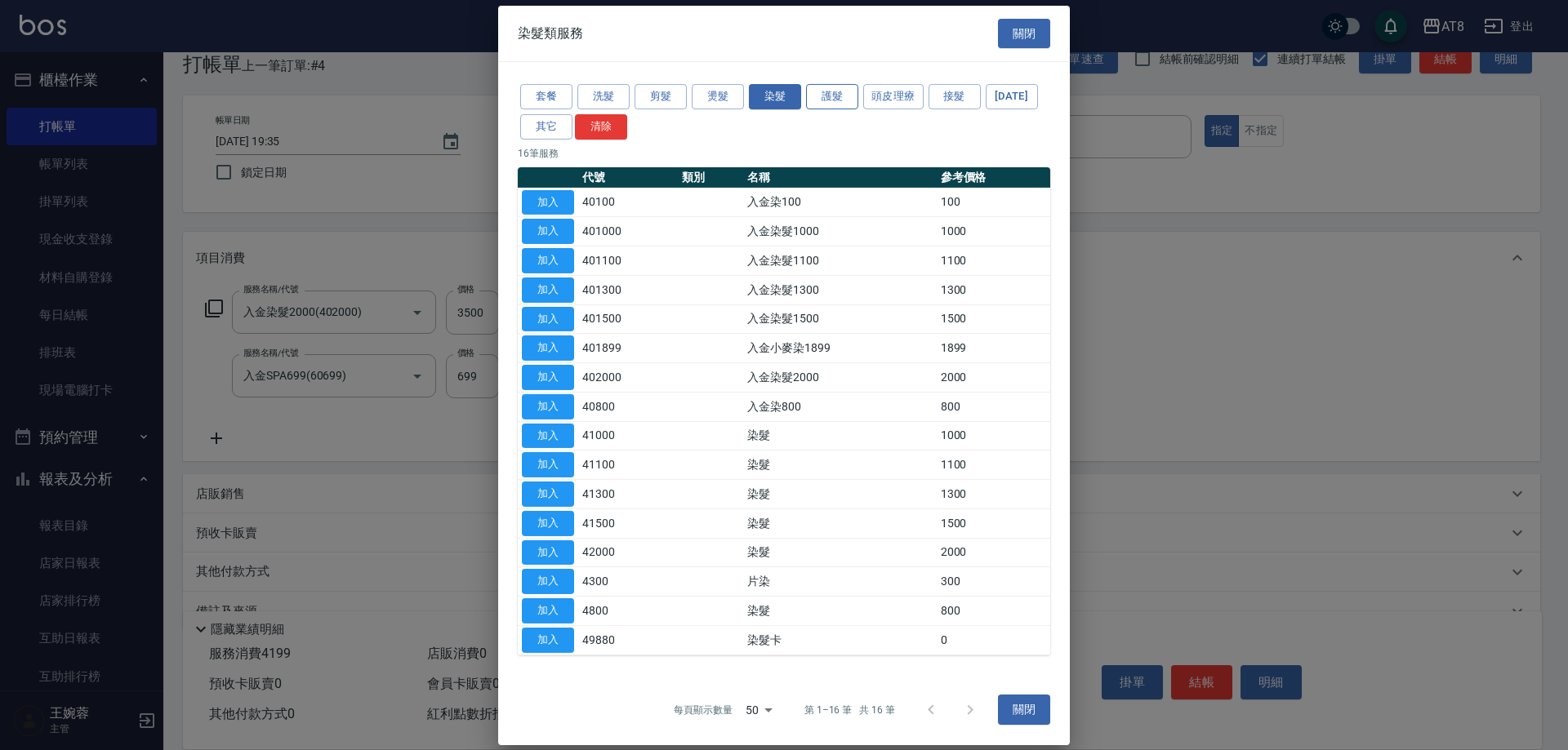
click at [843, 98] on button "護髮" at bounding box center [832, 97] width 52 height 25
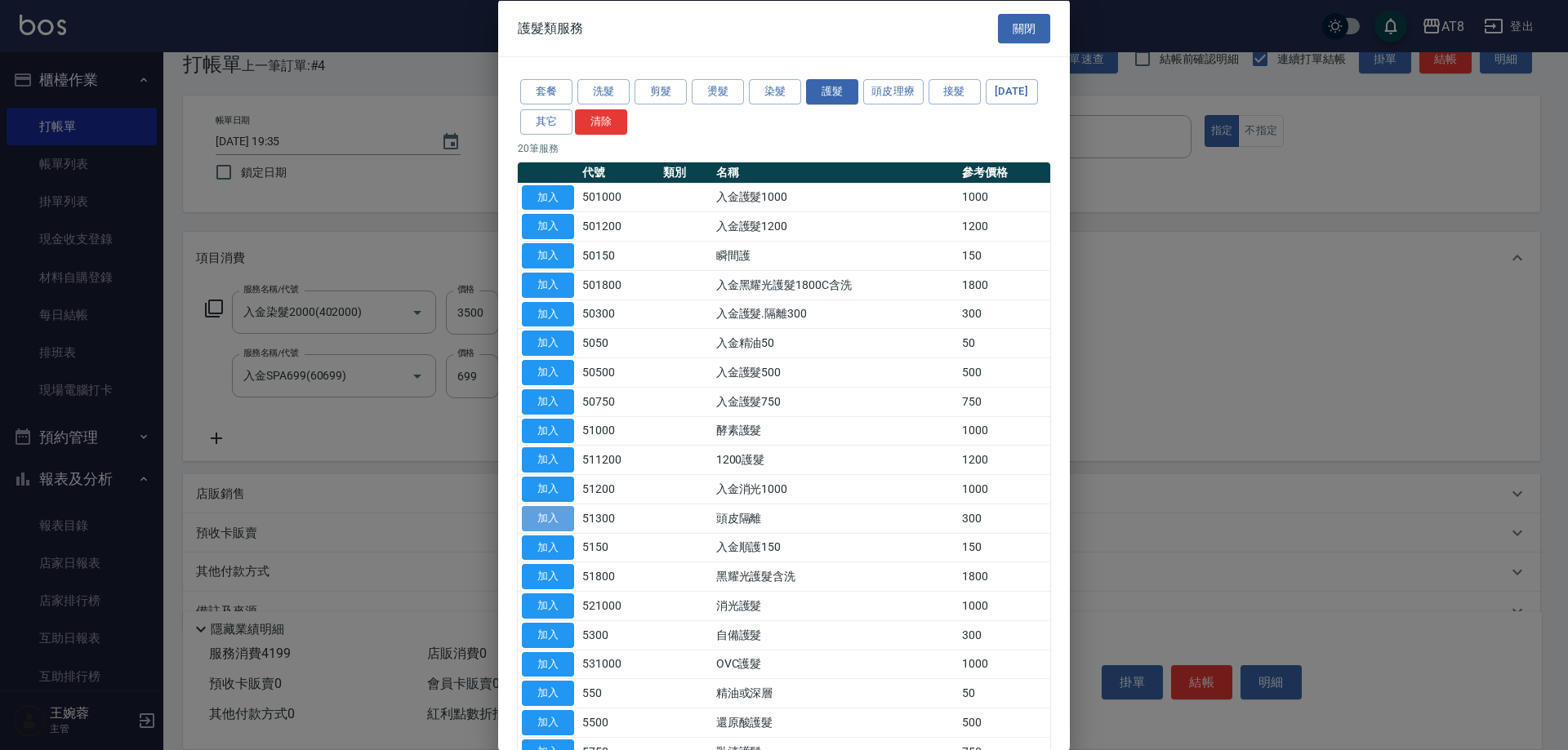
click at [536, 530] on button "加入" at bounding box center [548, 518] width 52 height 25
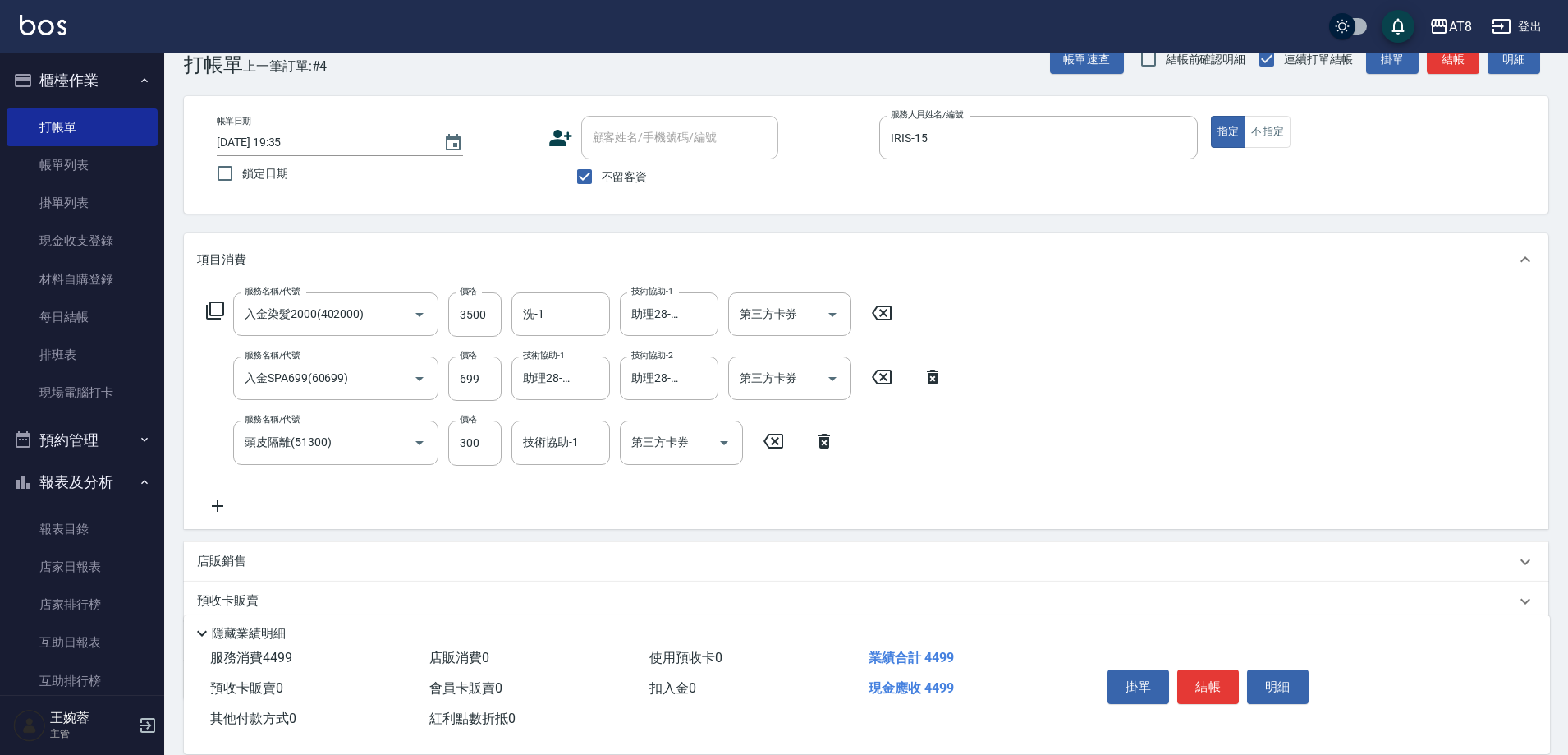
click at [223, 502] on icon at bounding box center [218, 506] width 41 height 20
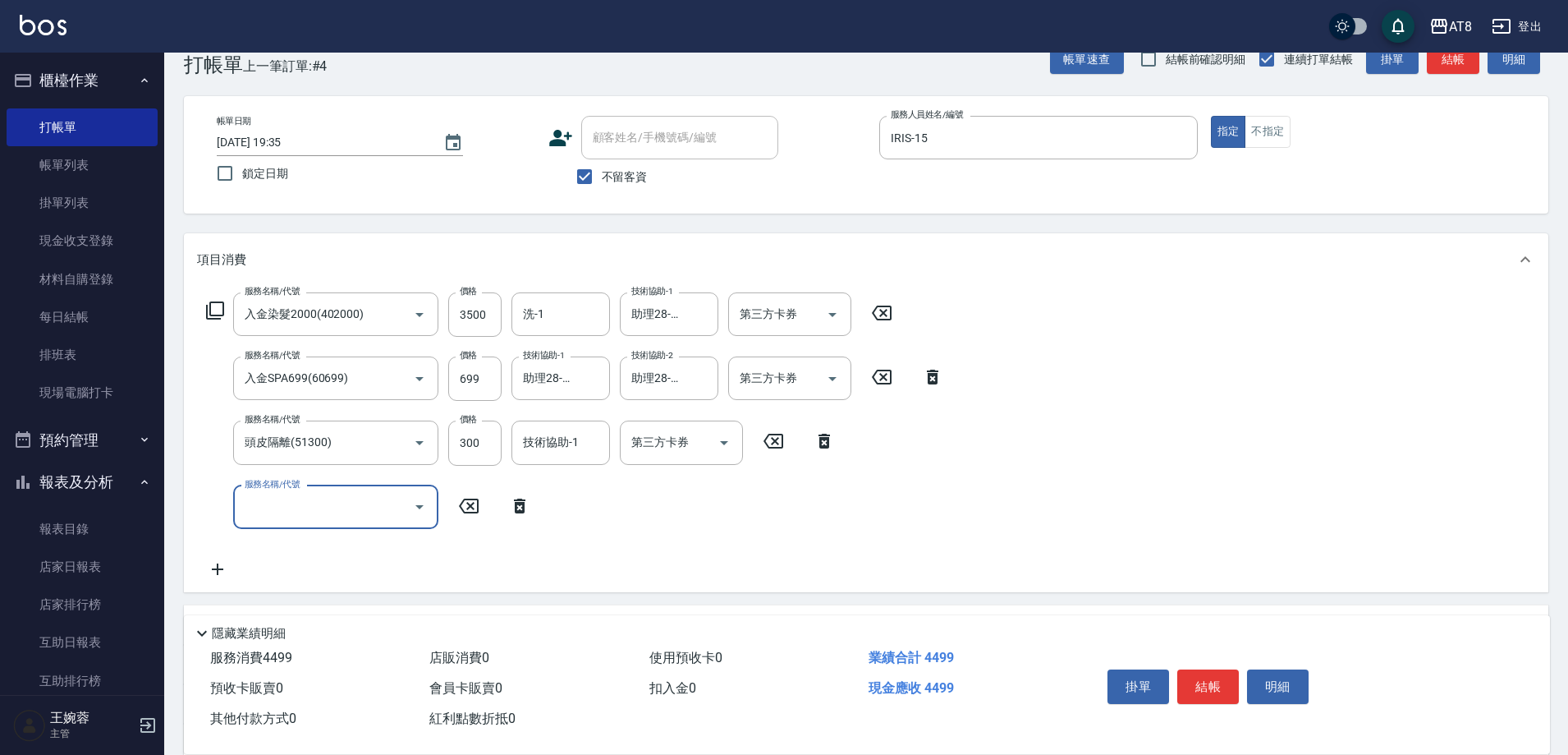
click at [305, 505] on input "服務名稱/代號" at bounding box center [324, 507] width 166 height 28
type input "頭皮隔離(51300)"
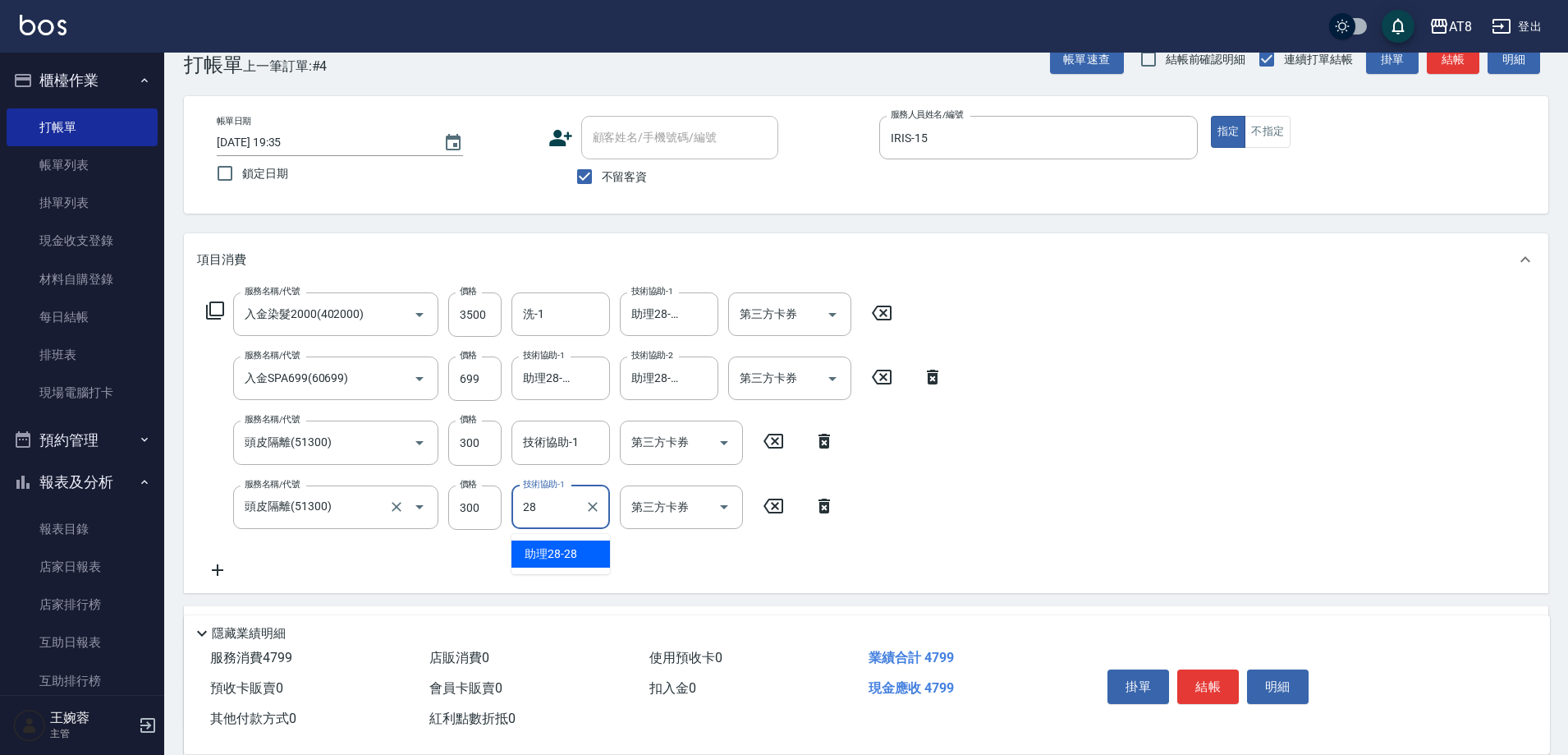
type input "助理28-28"
click at [588, 457] on input "技術協助-1" at bounding box center [561, 442] width 84 height 28
type input "助理28-28"
click at [588, 317] on input "洗-1" at bounding box center [561, 314] width 84 height 28
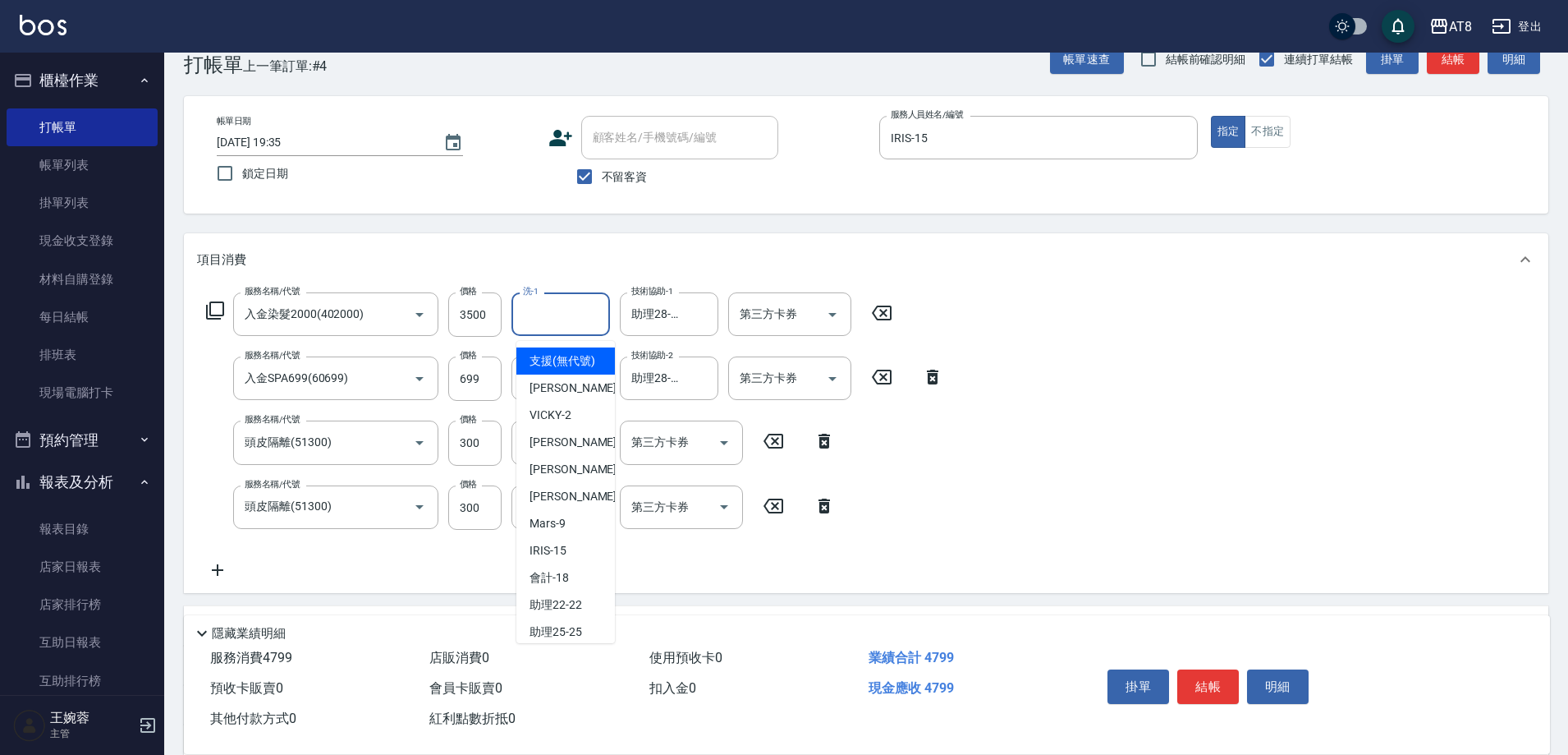
click at [1072, 449] on div "服務名稱/代號 入金染髮2000(402000) 服務名稱/代號 價格 3500 價格 洗-1 洗-1 技術協助-1 助理28-28 技術協助-1 第三方卡券…" at bounding box center [866, 439] width 1365 height 307
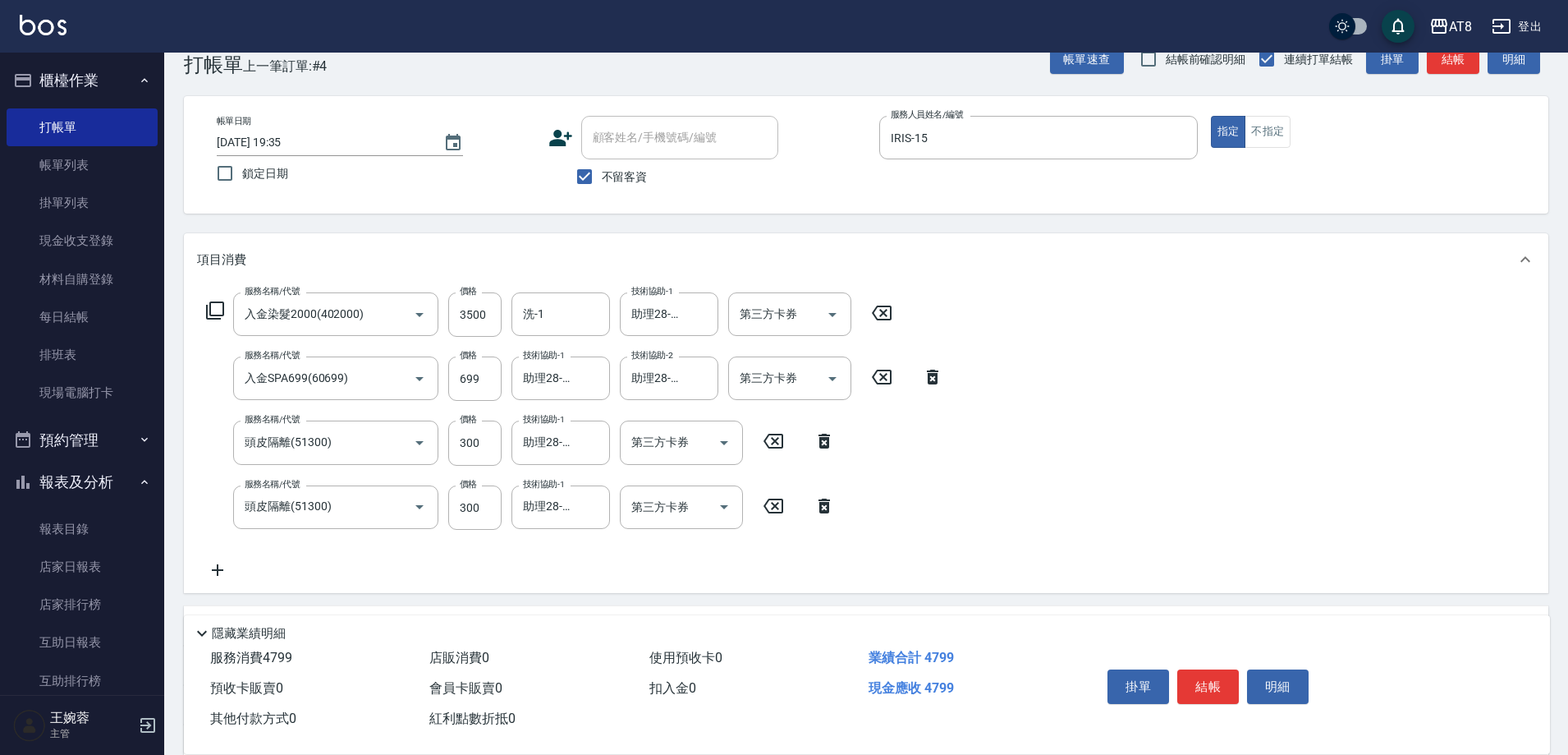
click at [220, 320] on icon at bounding box center [215, 310] width 20 height 20
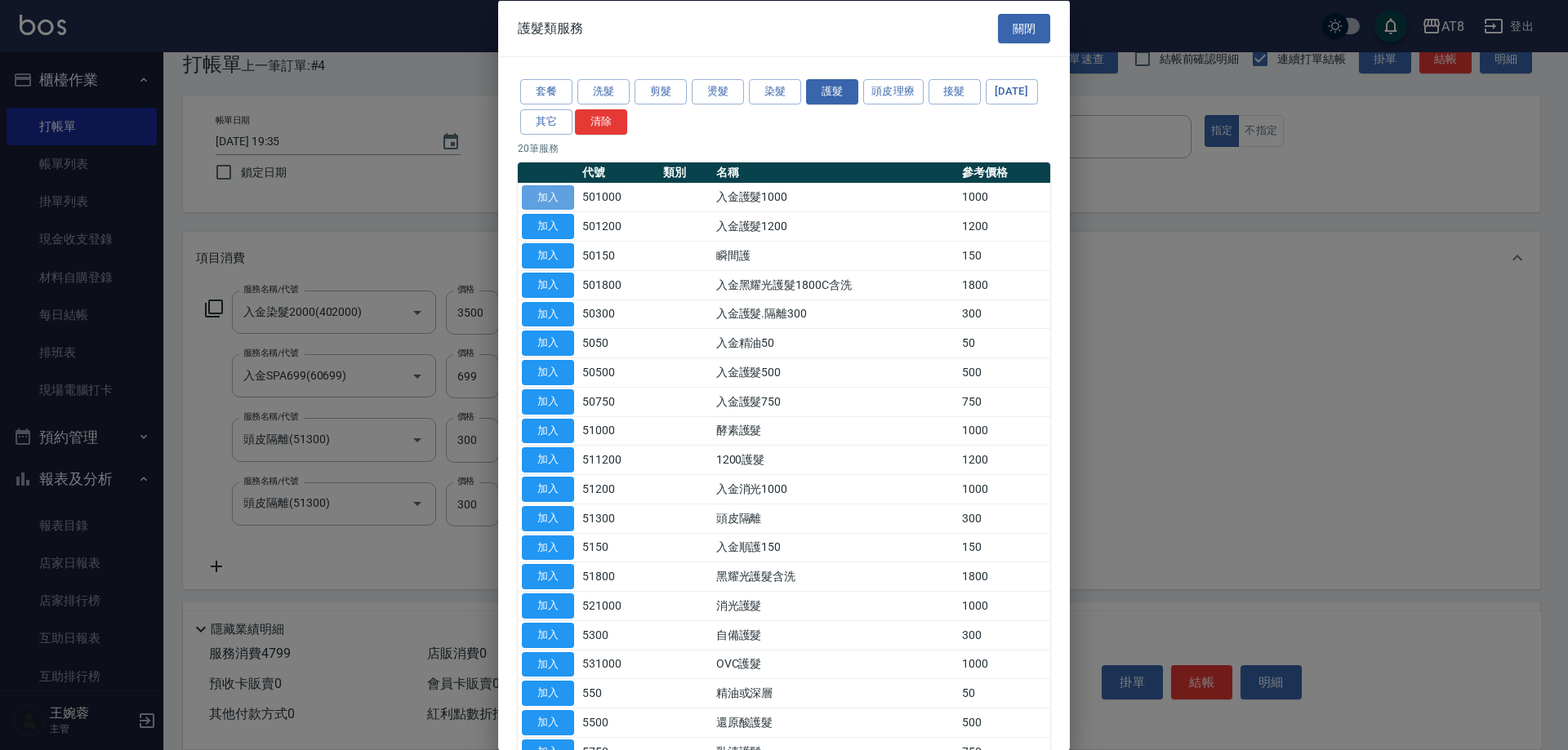
click at [553, 210] on button "加入" at bounding box center [548, 197] width 52 height 25
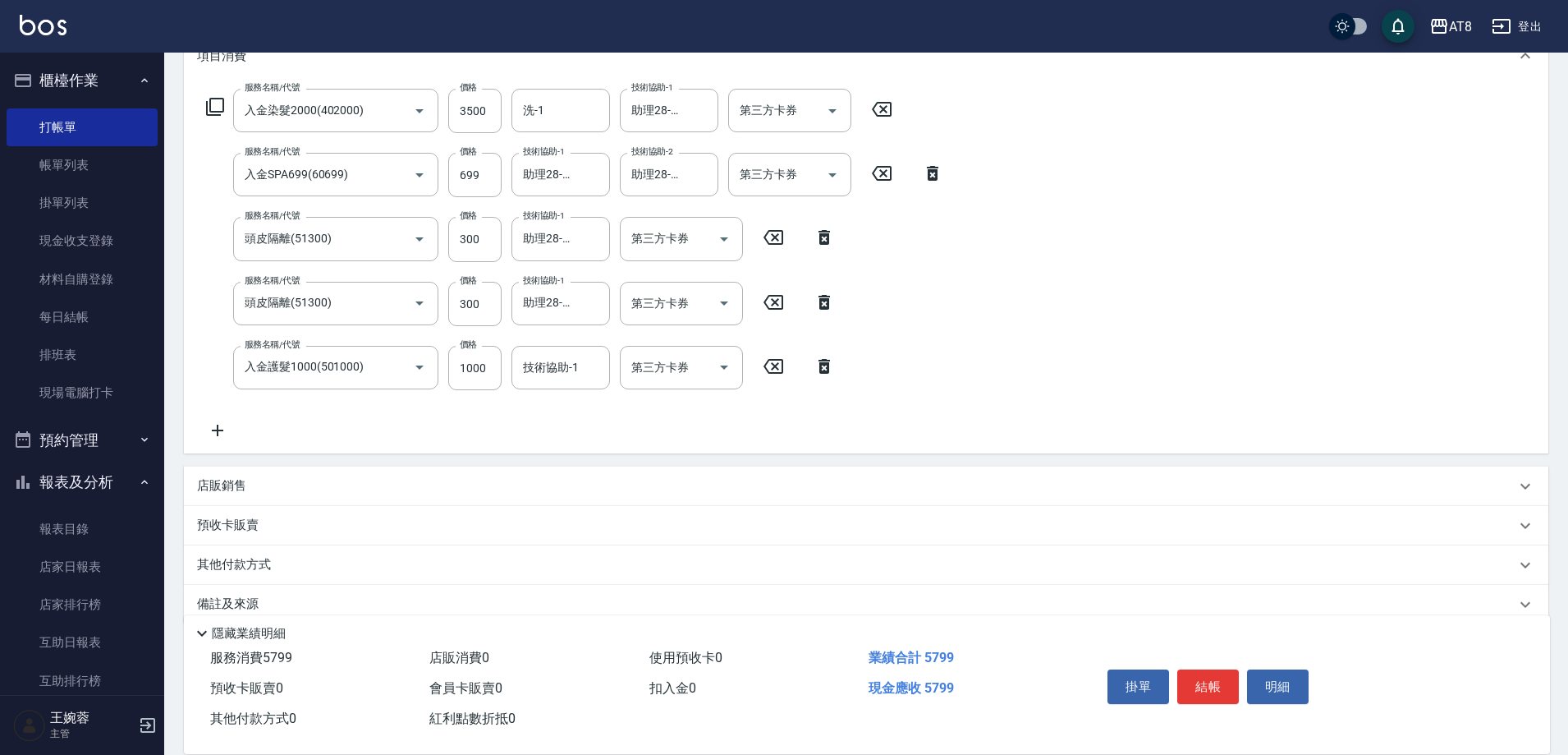
scroll to position [254, 0]
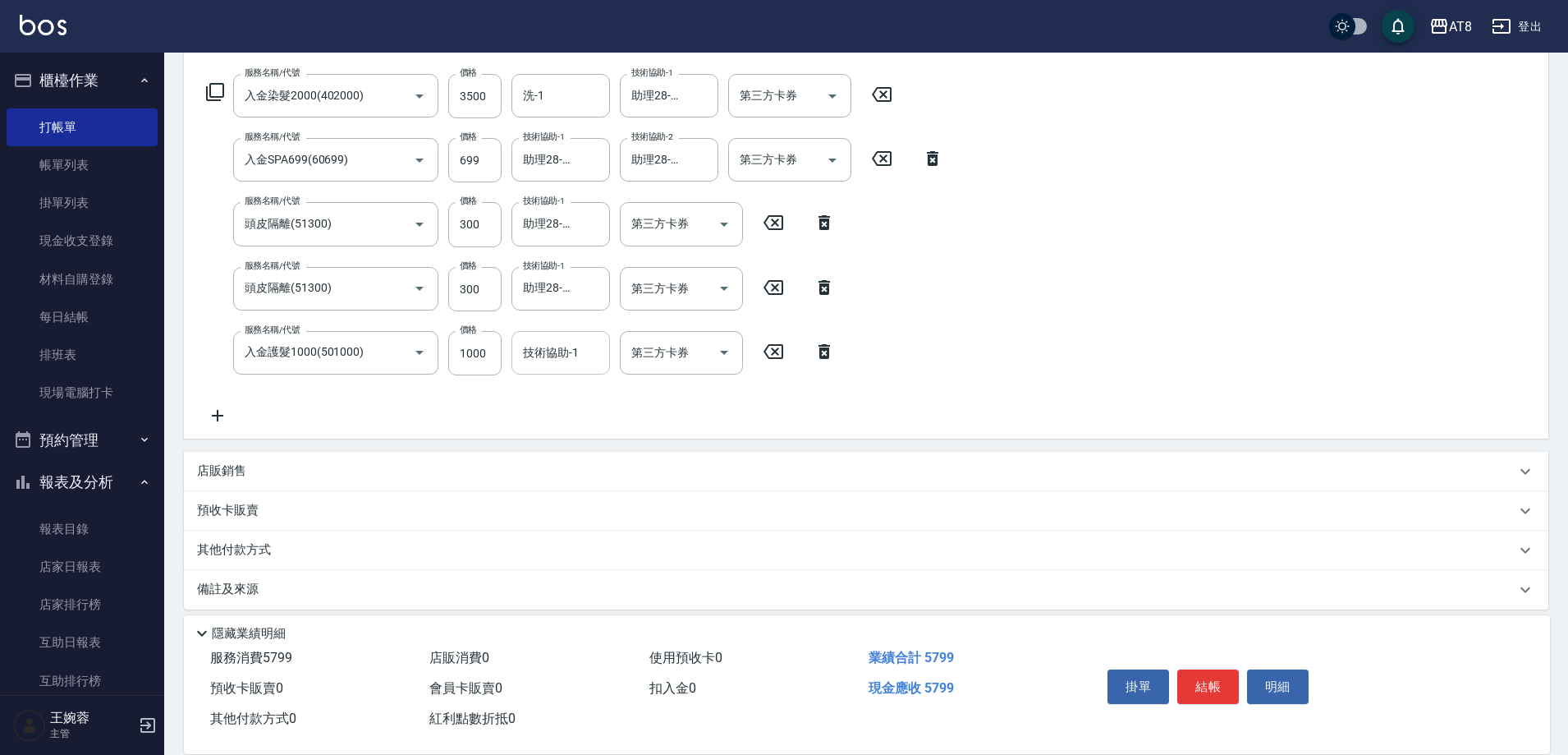
click at [574, 357] on div "技術協助-1 技術協助-1" at bounding box center [560, 352] width 99 height 44
type input "258"
drag, startPoint x: 574, startPoint y: 357, endPoint x: 588, endPoint y: 370, distance: 19.1
click at [588, 367] on input "技術協助-1" at bounding box center [561, 352] width 84 height 28
type input "助理28-28"
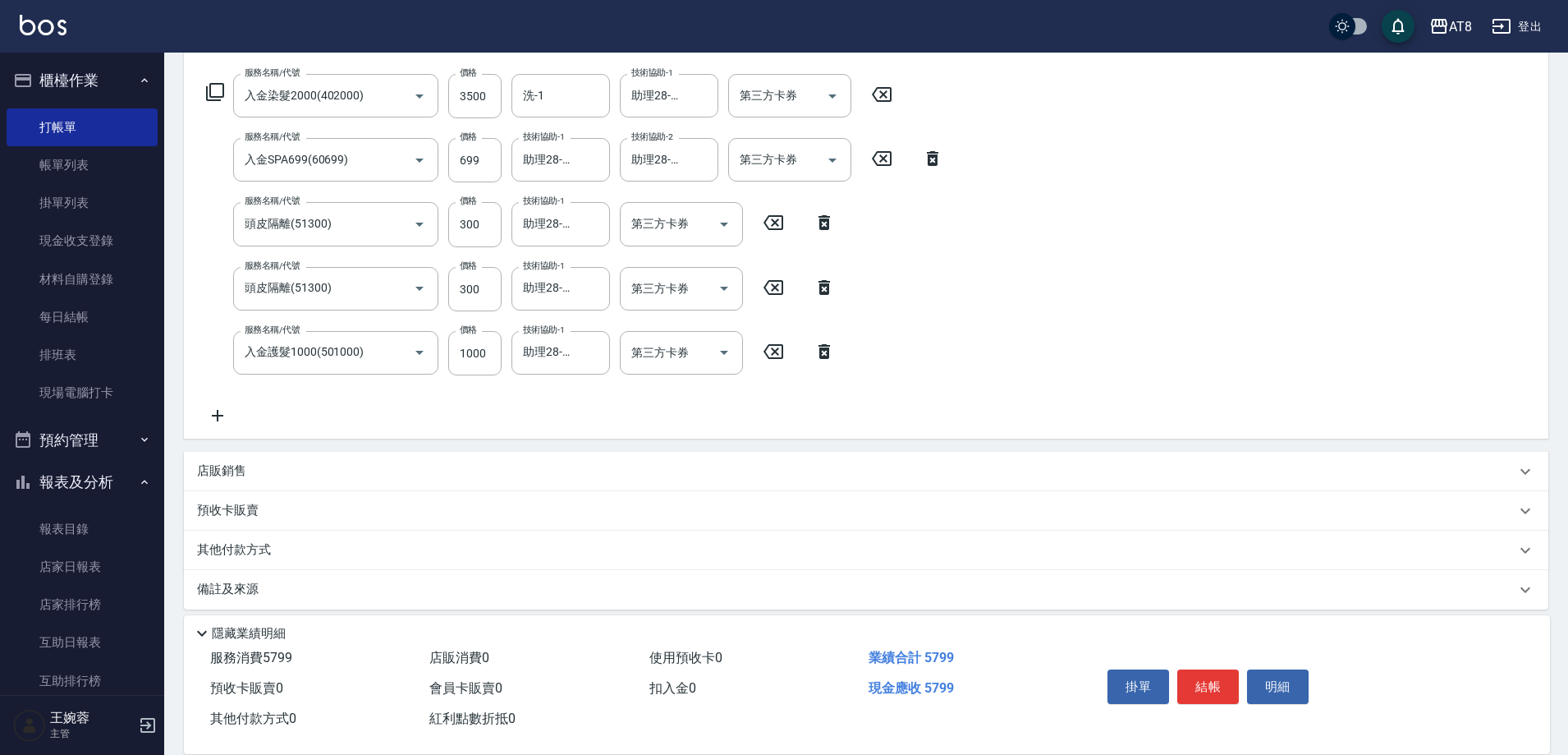
click at [1110, 345] on div "服務名稱/代號 入金染髮2000(402000) 服務名稱/代號 價格 3500 價格 洗-1 洗-1 技術協助-1 助理28-28 技術協助-1 第三方卡券…" at bounding box center [866, 253] width 1365 height 372
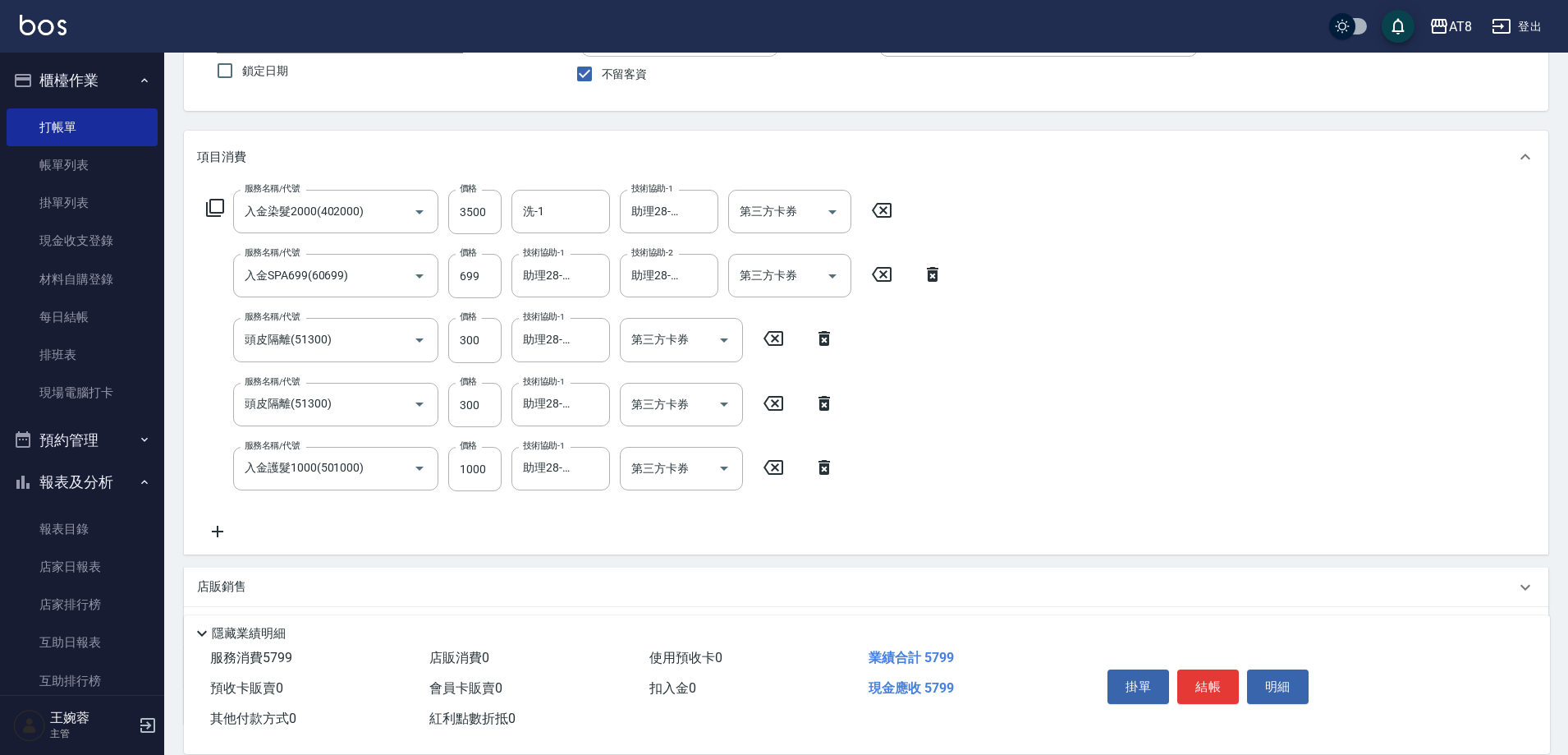
scroll to position [133, 0]
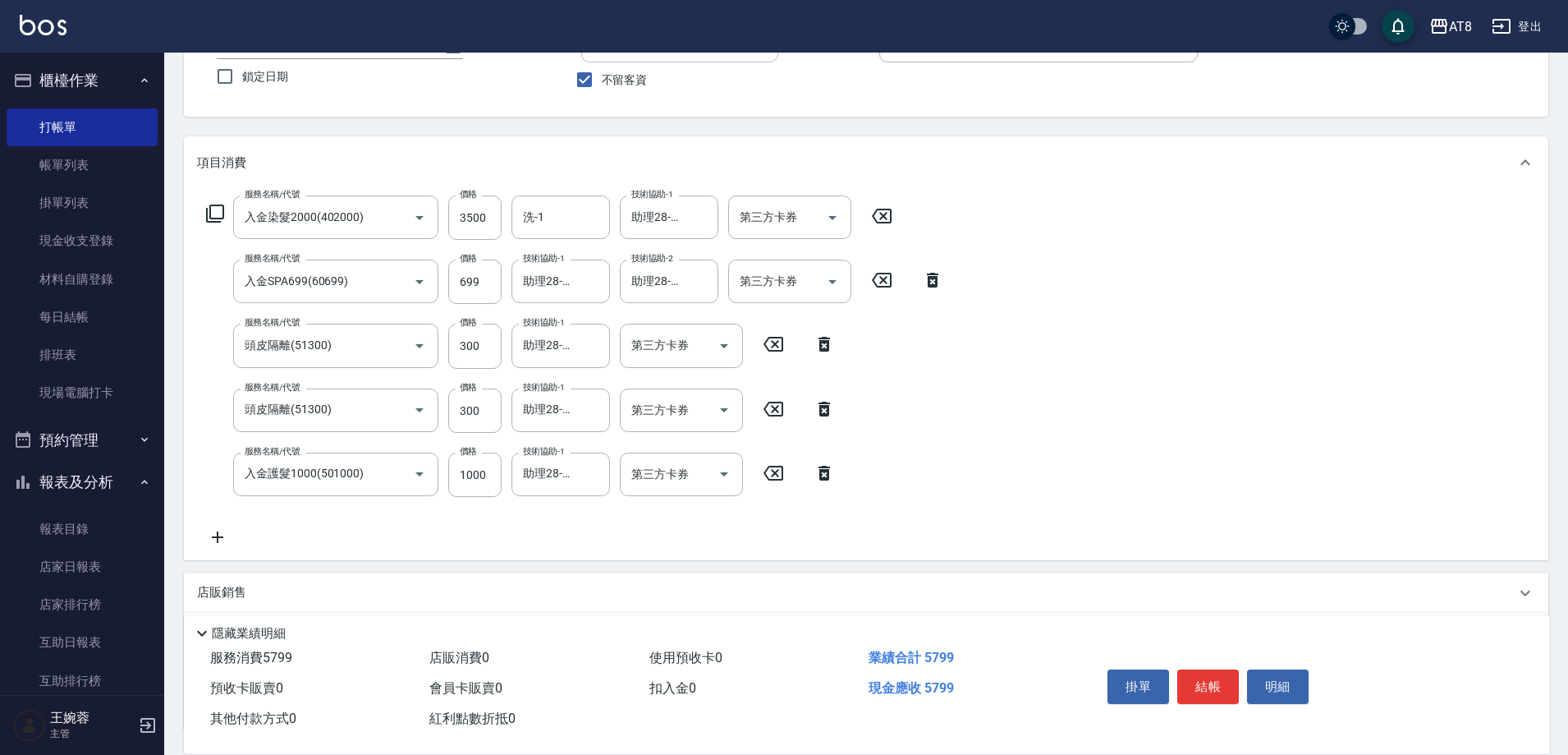
click at [1326, 361] on div "服務名稱/代號 入金染髮2000(402000) 服務名稱/代號 價格 3500 價格 洗-1 洗-1 技術協助-1 助理28-28 技術協助-1 第三方卡券…" at bounding box center [866, 375] width 1365 height 372
click at [215, 543] on icon at bounding box center [218, 537] width 41 height 20
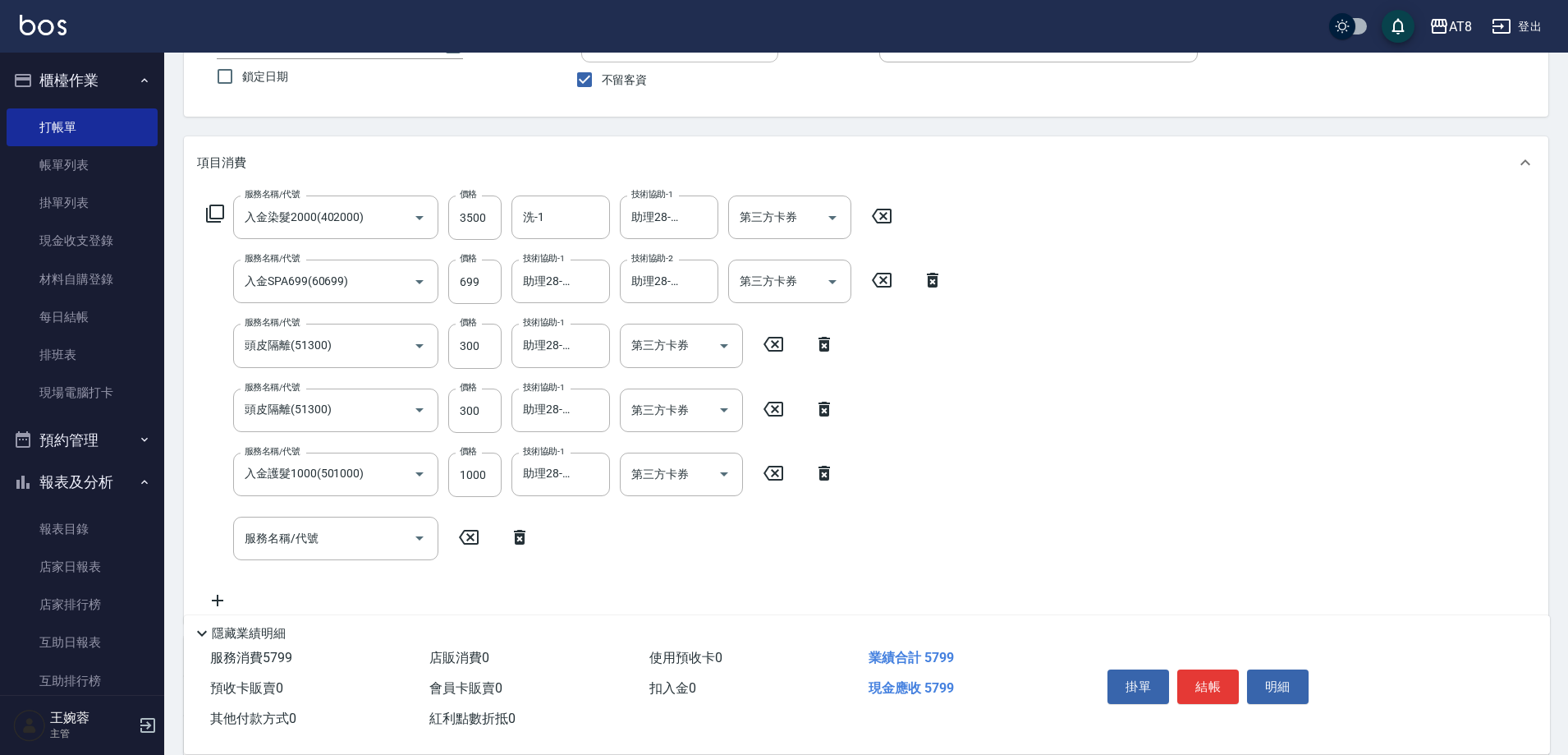
click at [522, 543] on icon at bounding box center [520, 537] width 12 height 15
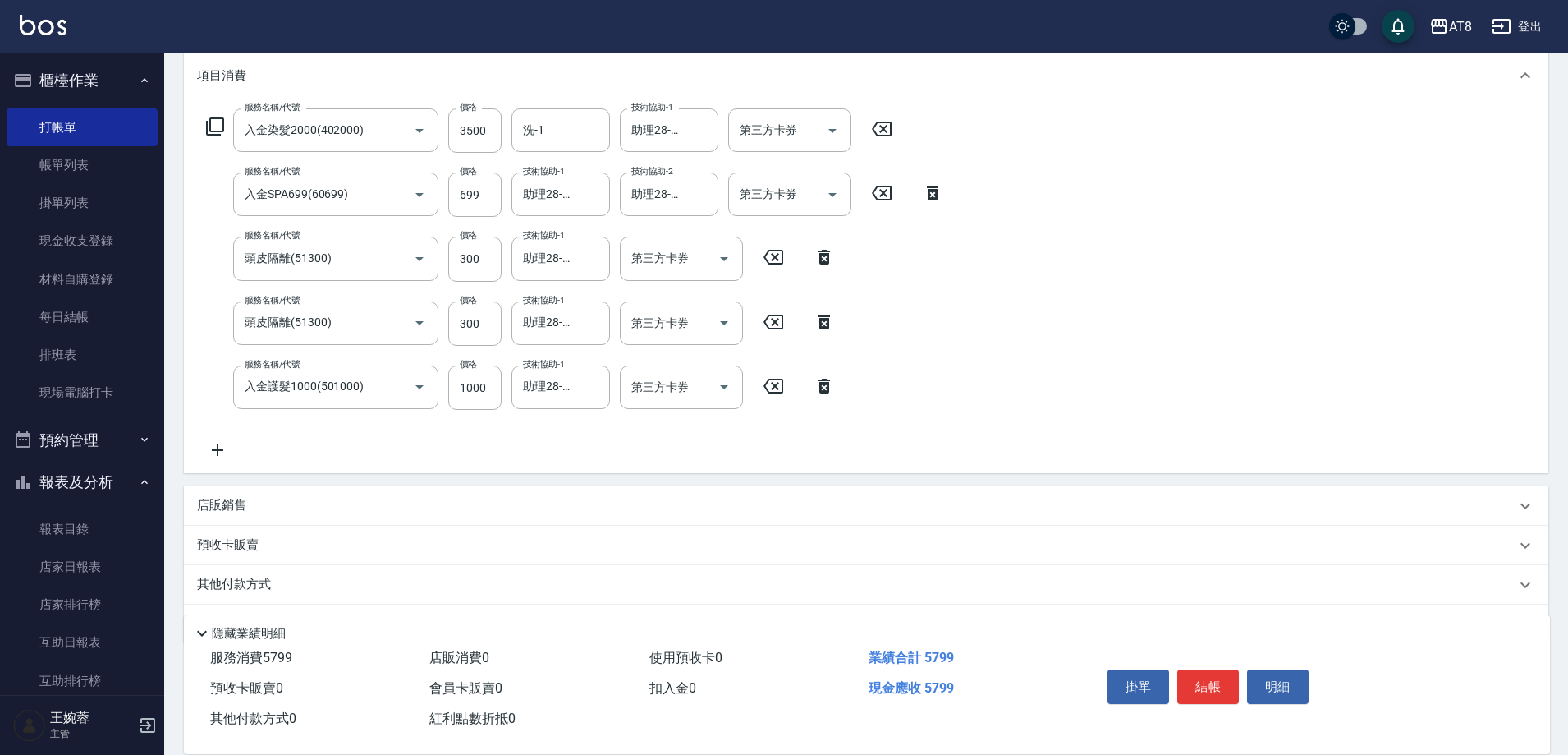
scroll to position [294, 0]
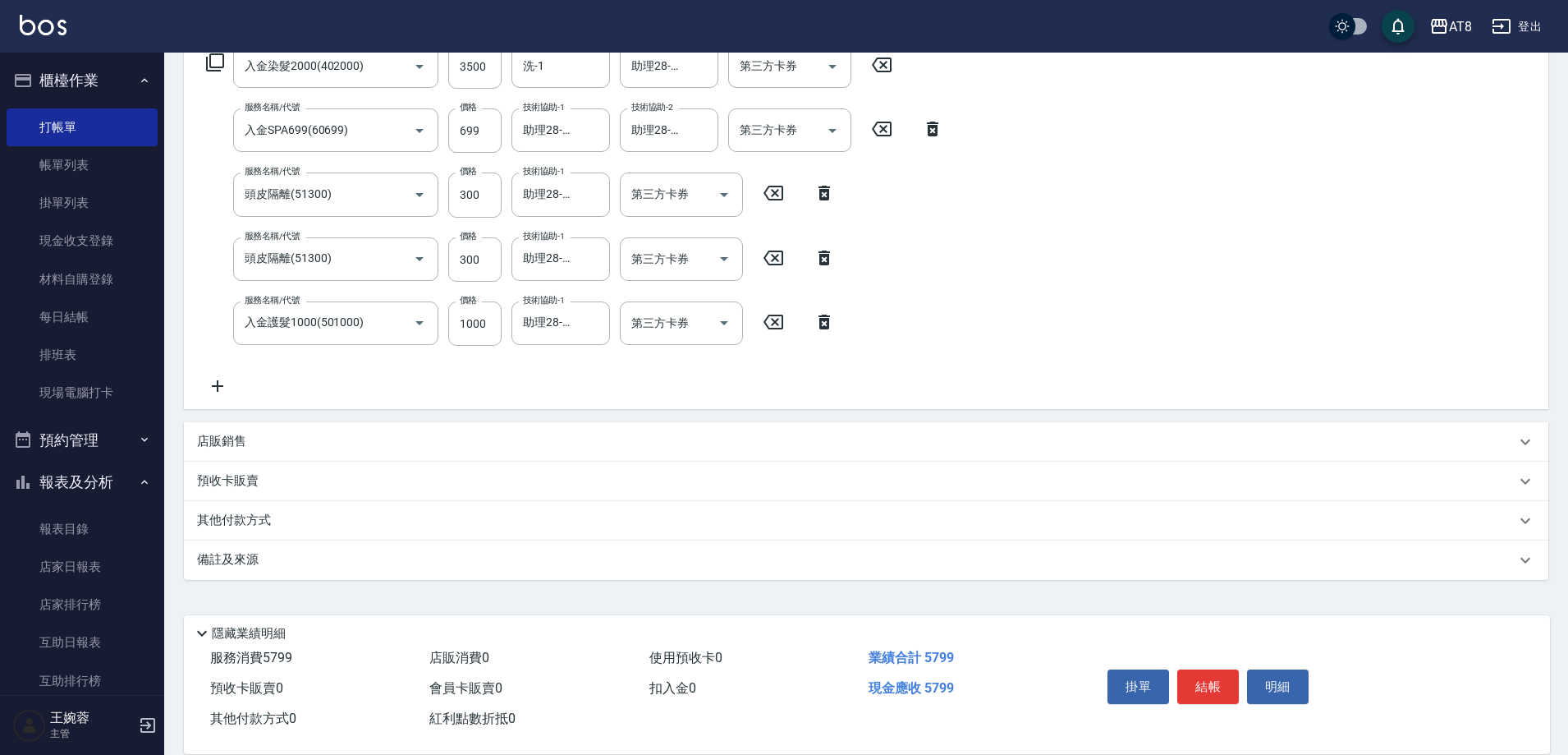
drag, startPoint x: 320, startPoint y: 433, endPoint x: 337, endPoint y: 422, distance: 20.2
click at [319, 435] on div "店販銷售" at bounding box center [856, 442] width 1319 height 18
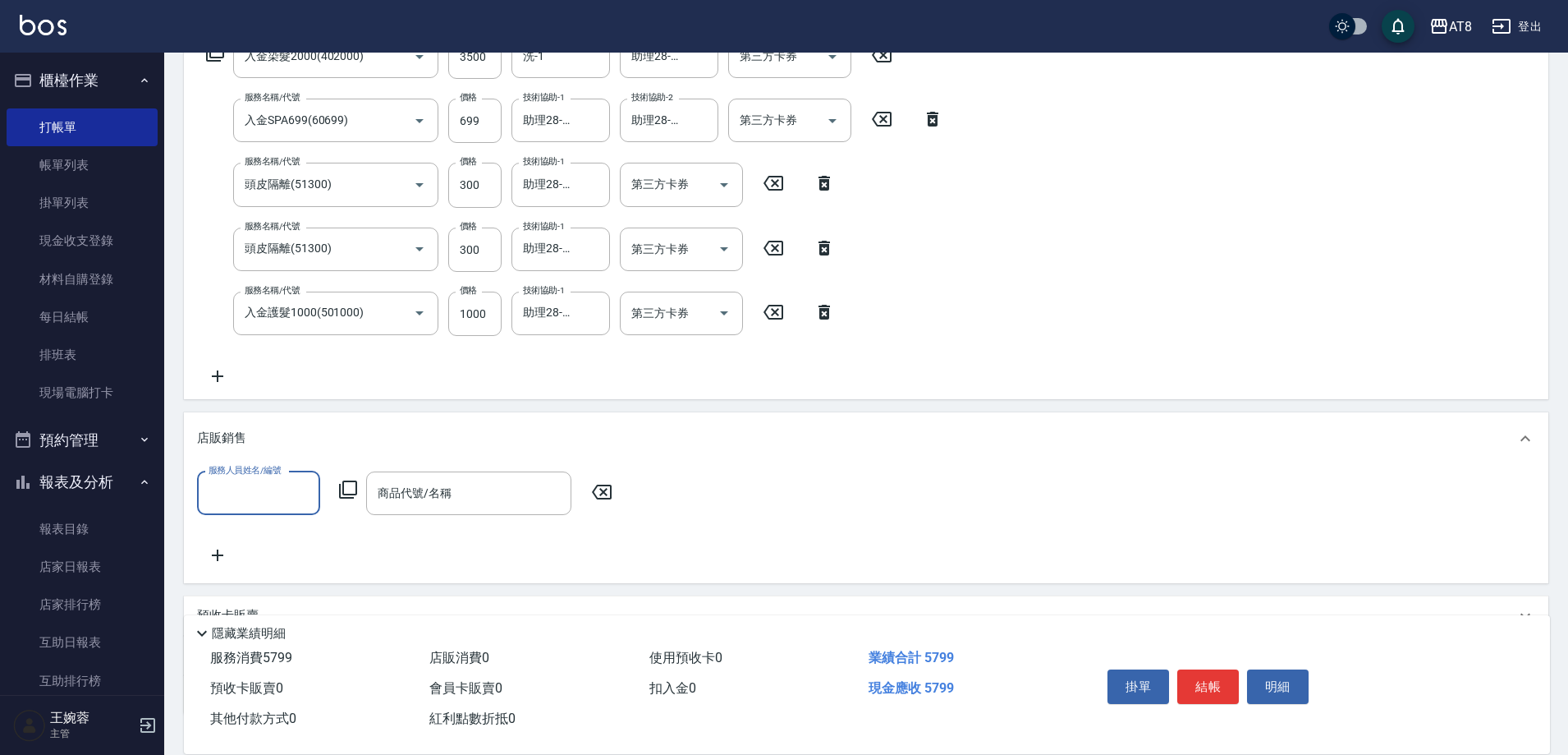
scroll to position [0, 0]
type input "2"
type input "IRIS-15"
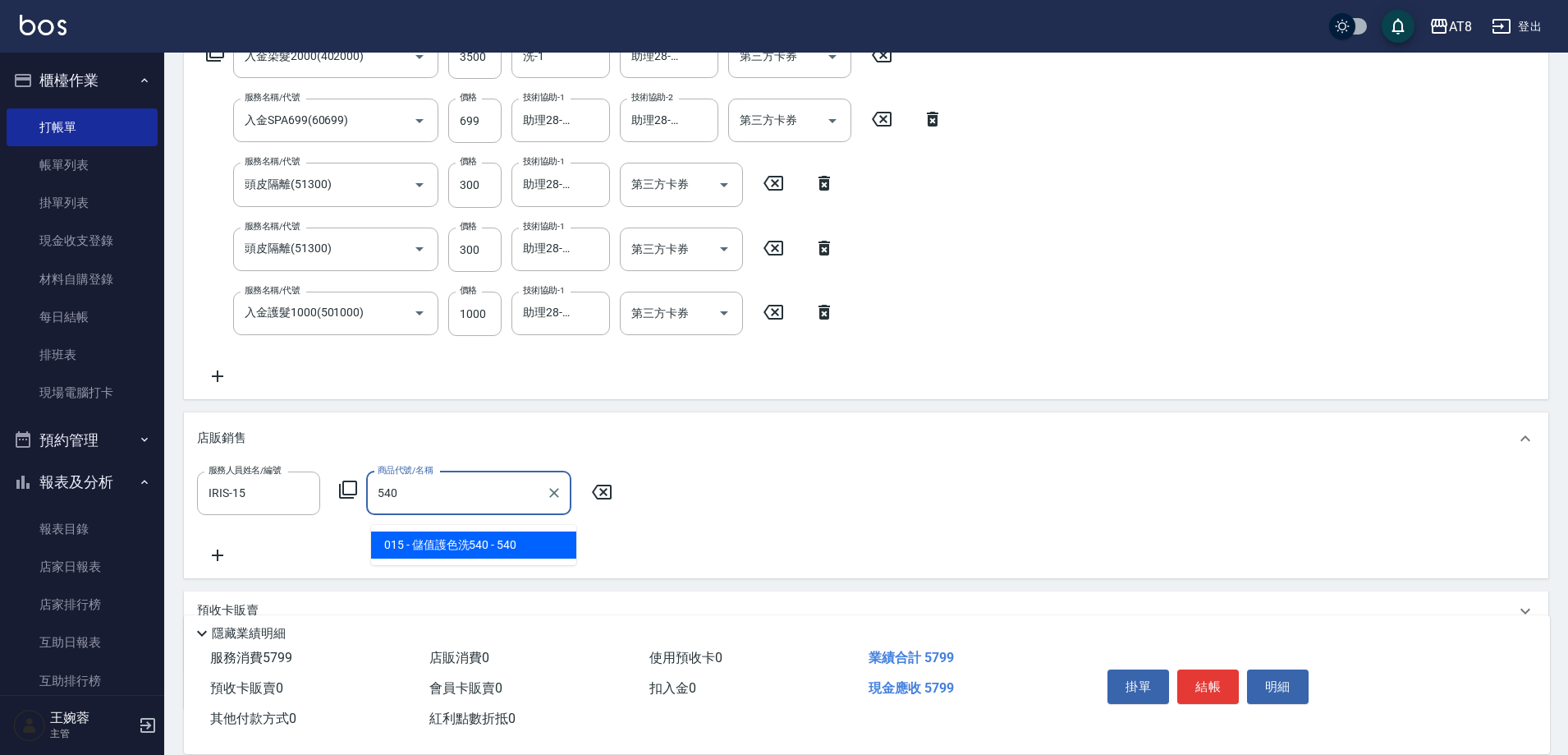
type input "儲值護色洗540"
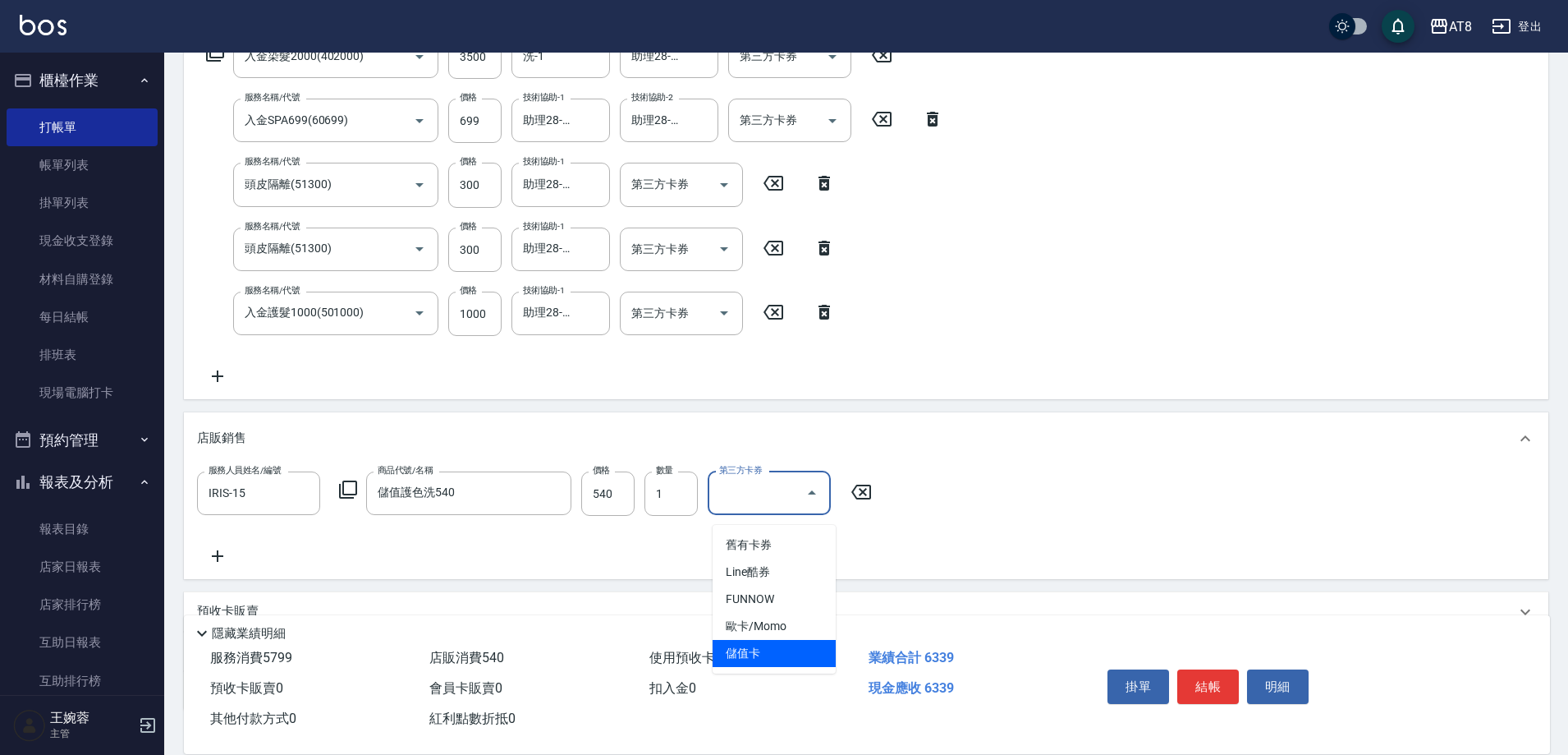
type input "儲值卡"
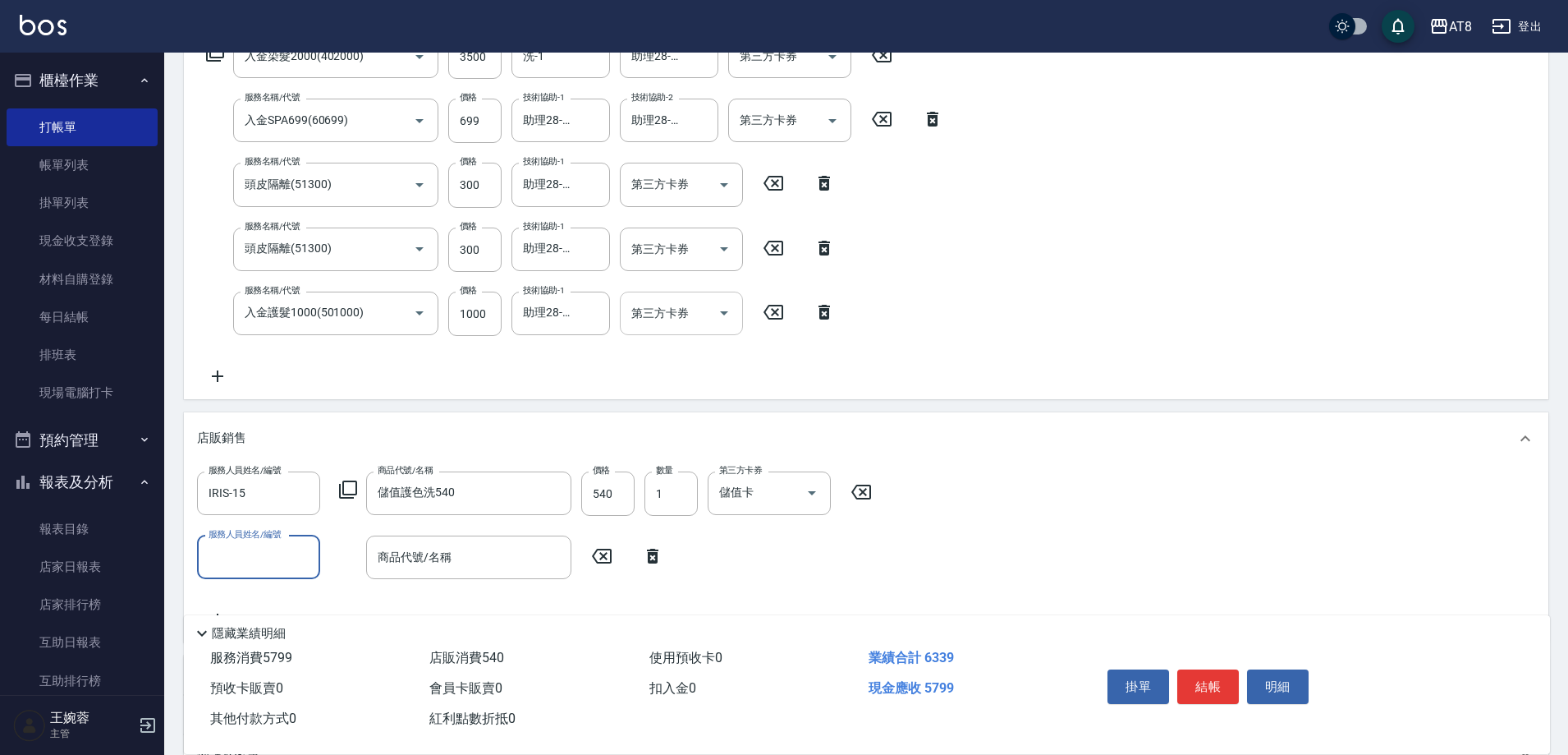
click at [718, 308] on icon "Open" at bounding box center [724, 313] width 20 height 20
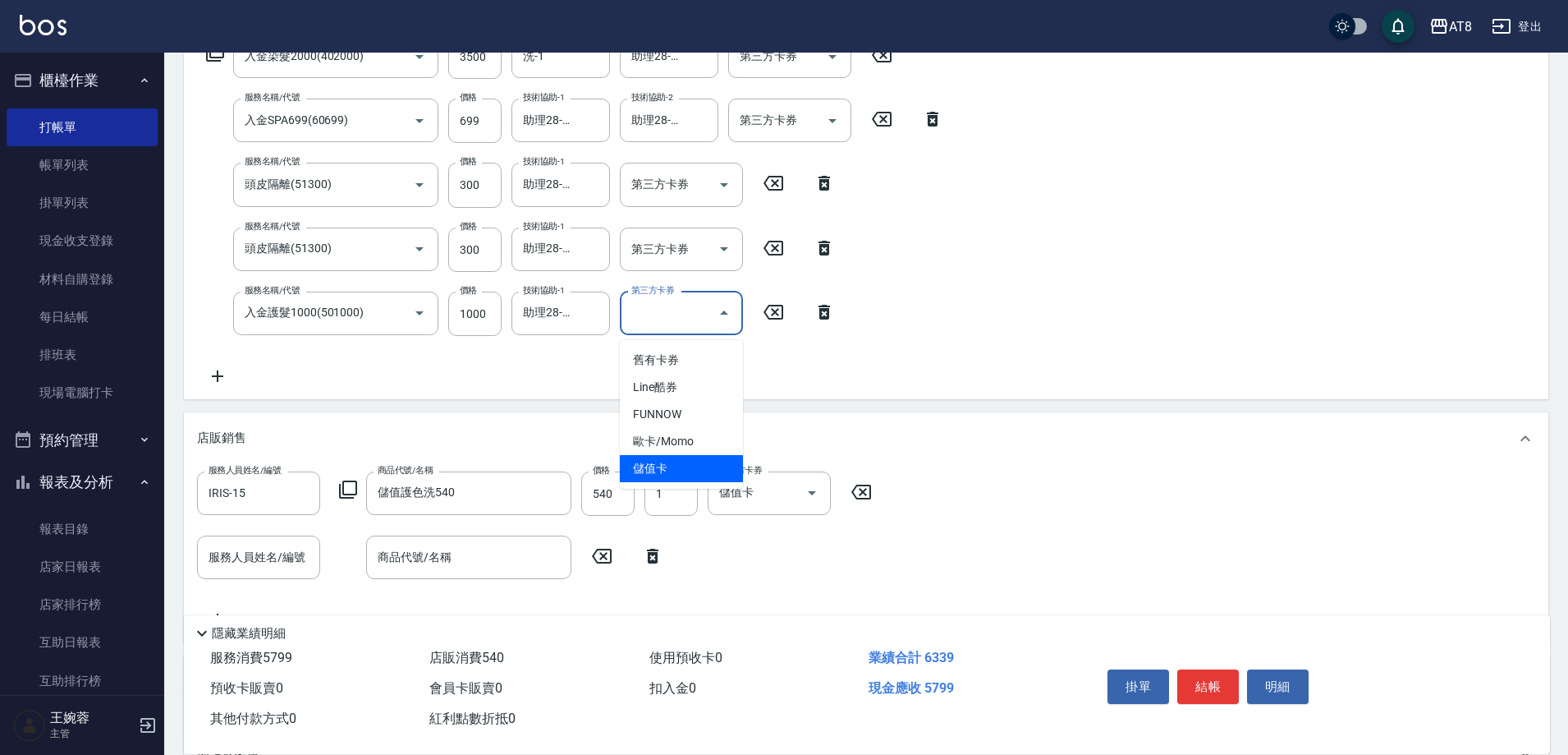
click at [680, 467] on span "儲值卡" at bounding box center [681, 468] width 123 height 27
type input "儲值卡"
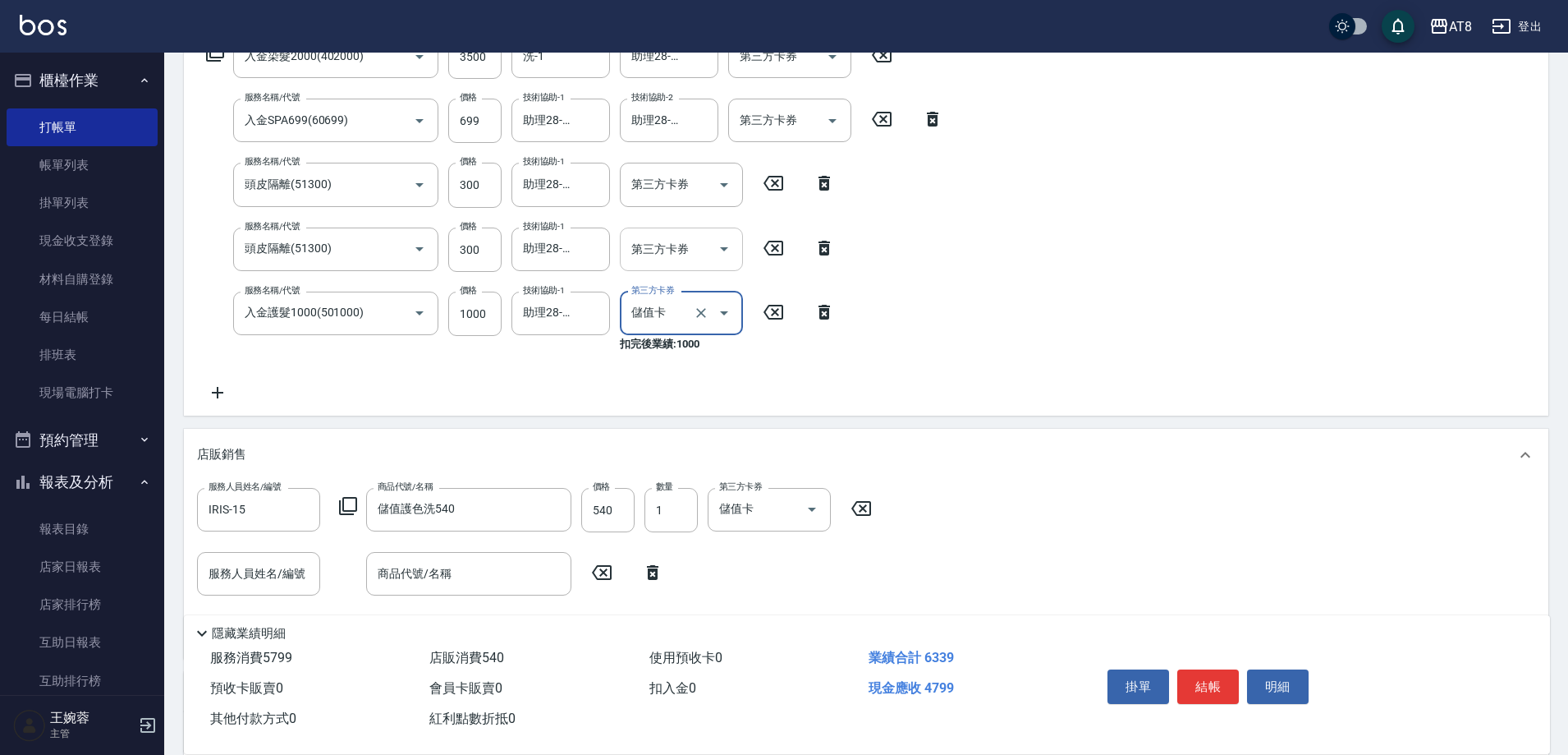
drag, startPoint x: 700, startPoint y: 232, endPoint x: 715, endPoint y: 248, distance: 21.9
click at [702, 237] on div "第三方卡券" at bounding box center [681, 249] width 123 height 44
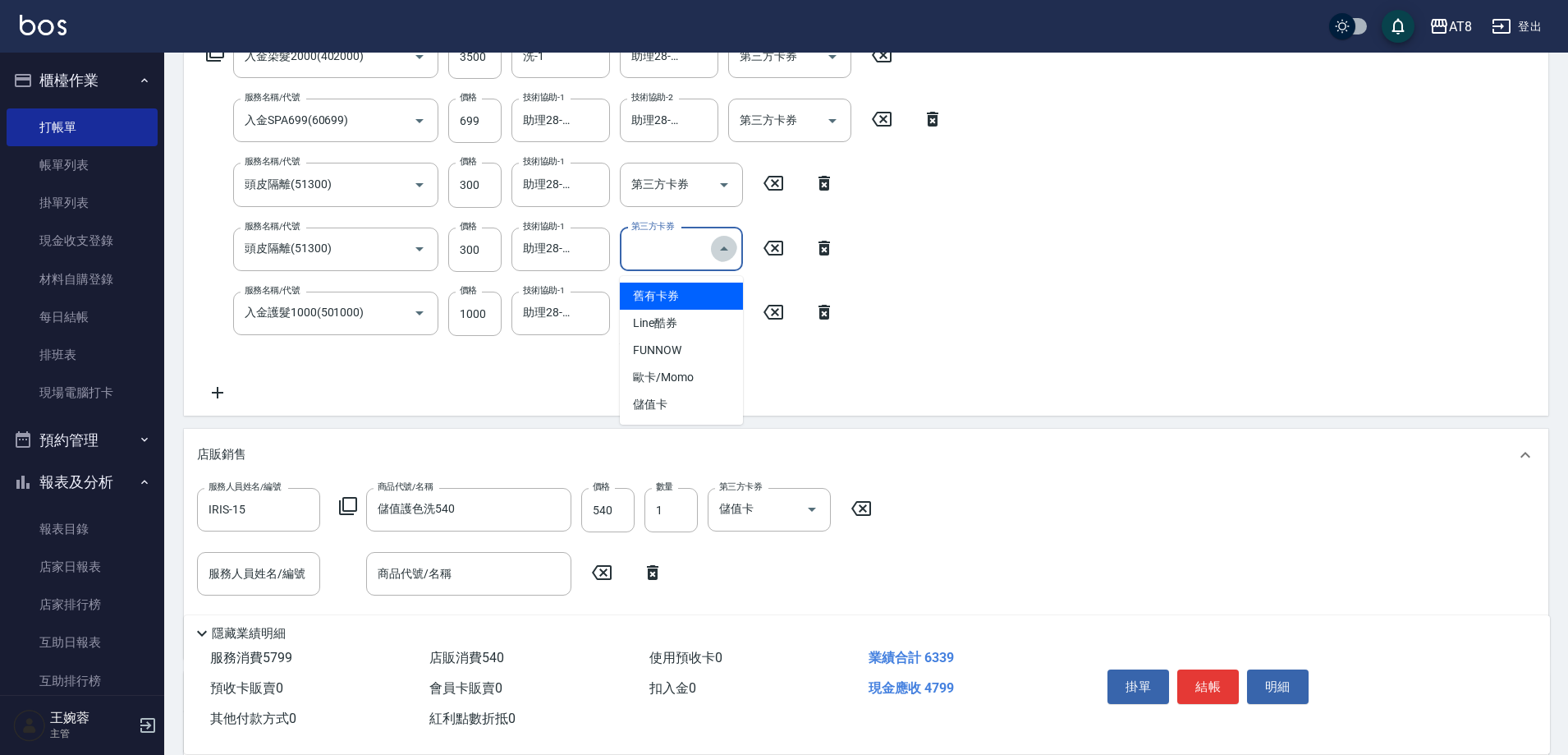
click at [721, 258] on icon "Close" at bounding box center [724, 248] width 20 height 20
click at [715, 250] on icon "Open" at bounding box center [724, 248] width 20 height 20
click at [696, 400] on span "儲值卡" at bounding box center [681, 405] width 123 height 27
type input "儲值卡"
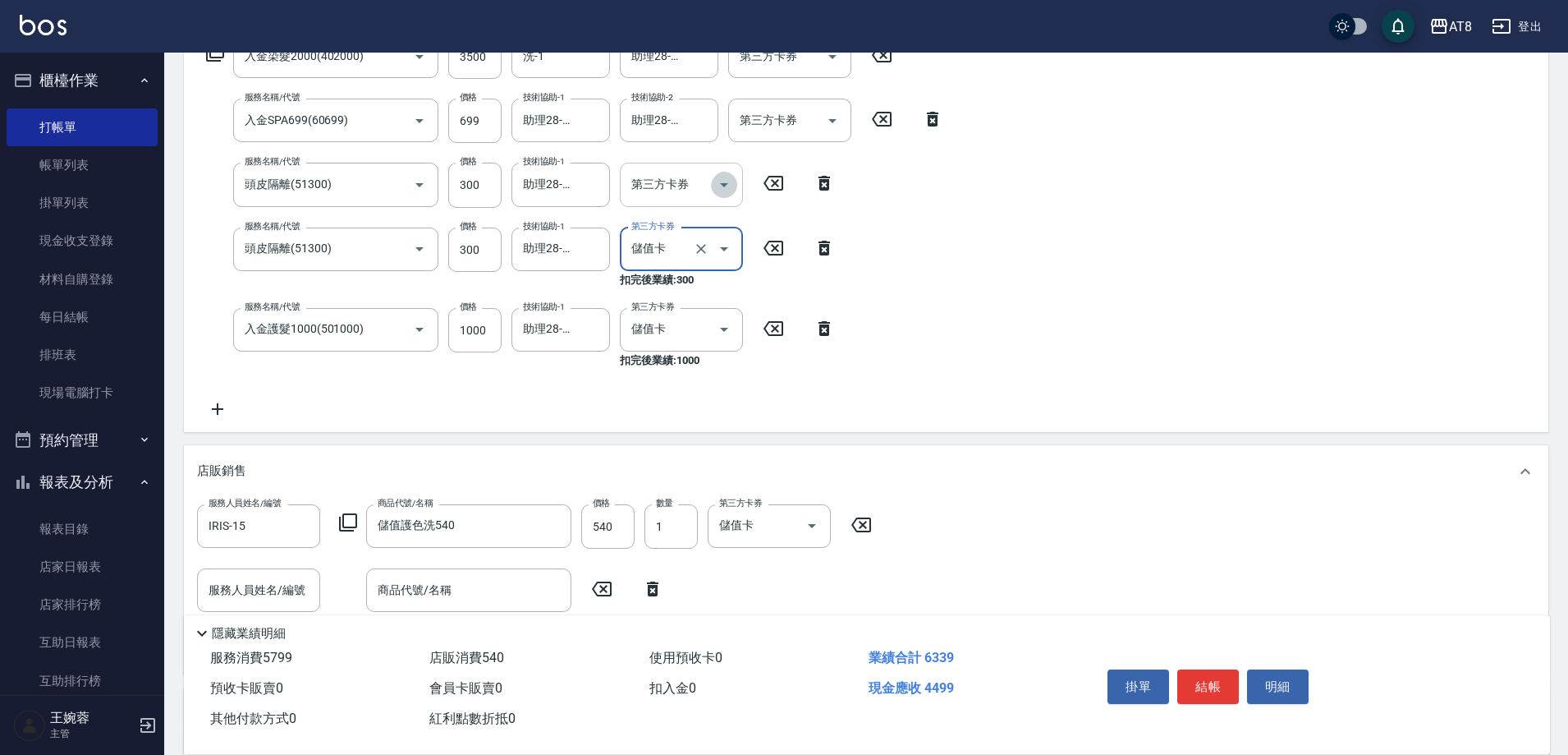
drag, startPoint x: 729, startPoint y: 183, endPoint x: 731, endPoint y: 196, distance: 13.2
click at [729, 185] on icon "Open" at bounding box center [724, 185] width 20 height 20
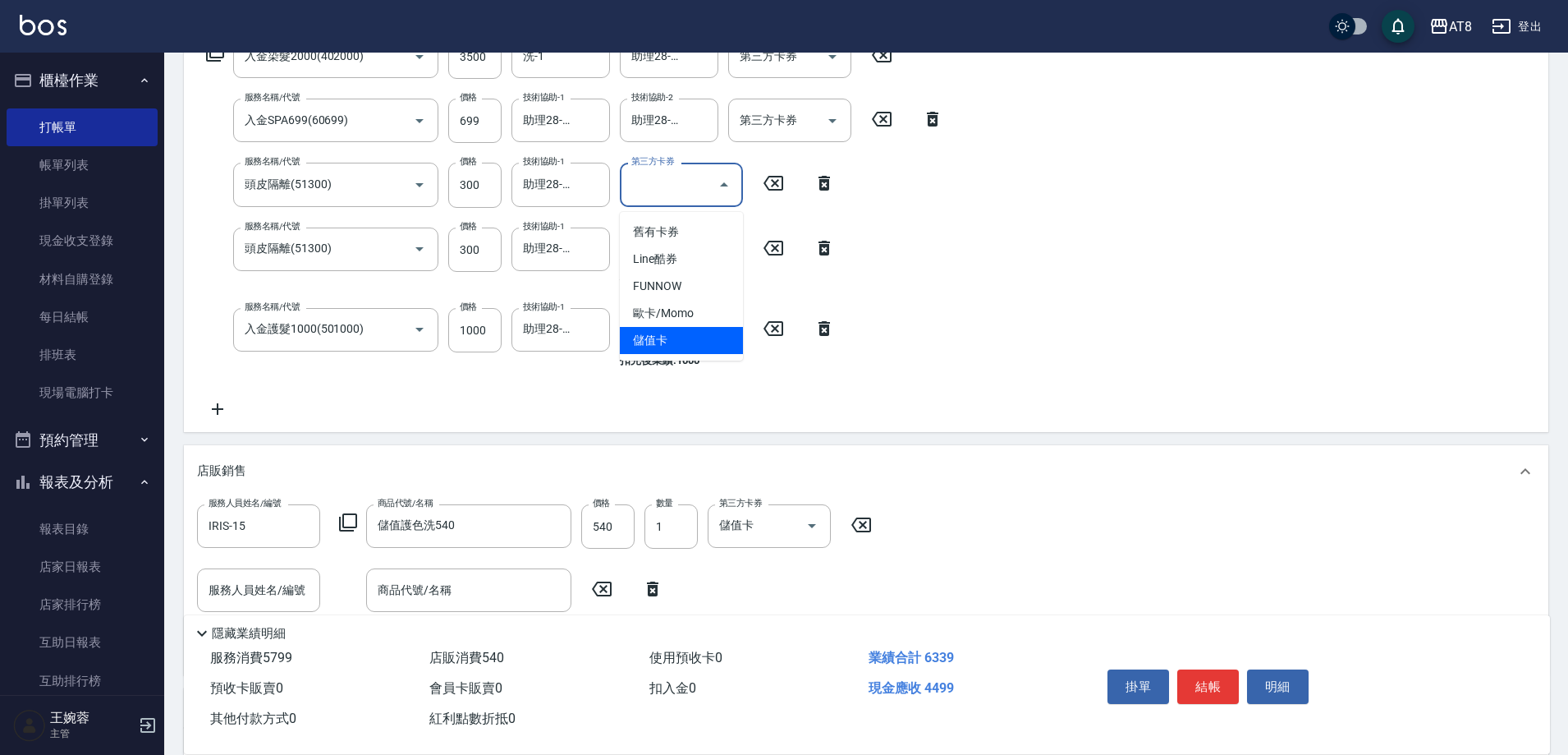
click at [712, 348] on span "儲值卡" at bounding box center [681, 340] width 123 height 27
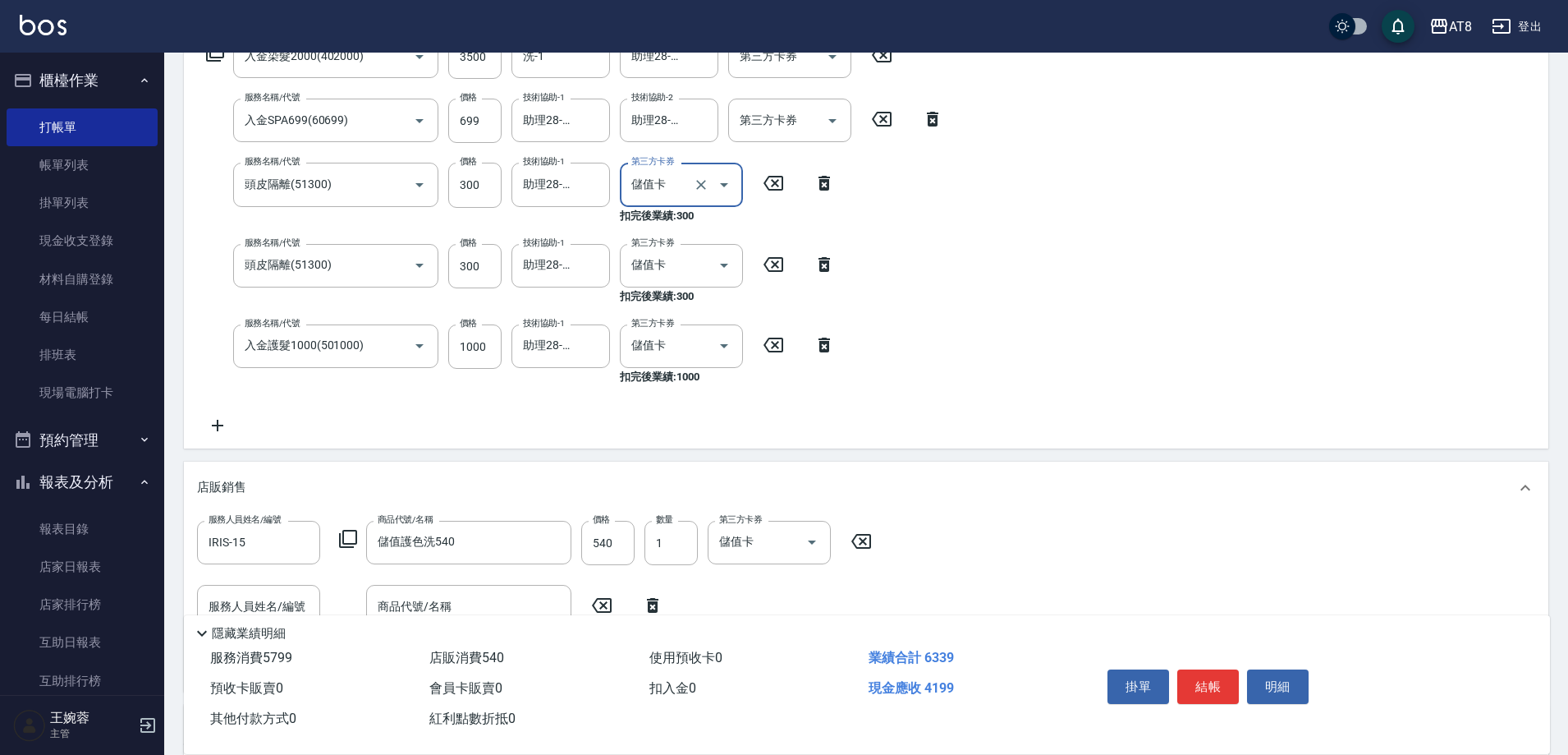
type input "儲值卡"
click at [823, 131] on icon "Open" at bounding box center [833, 120] width 20 height 20
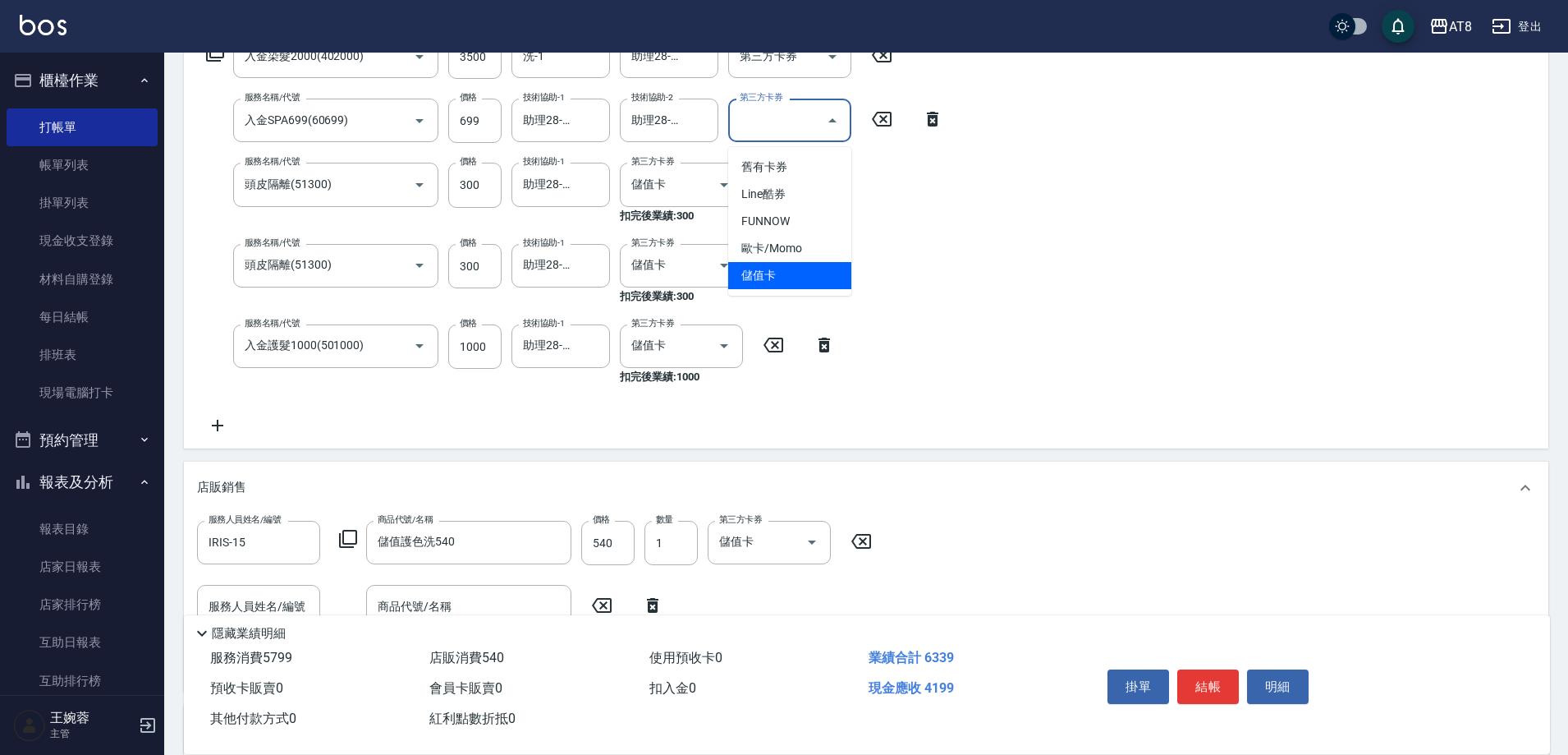
click at [790, 269] on span "儲值卡" at bounding box center [790, 276] width 123 height 27
type input "儲值卡"
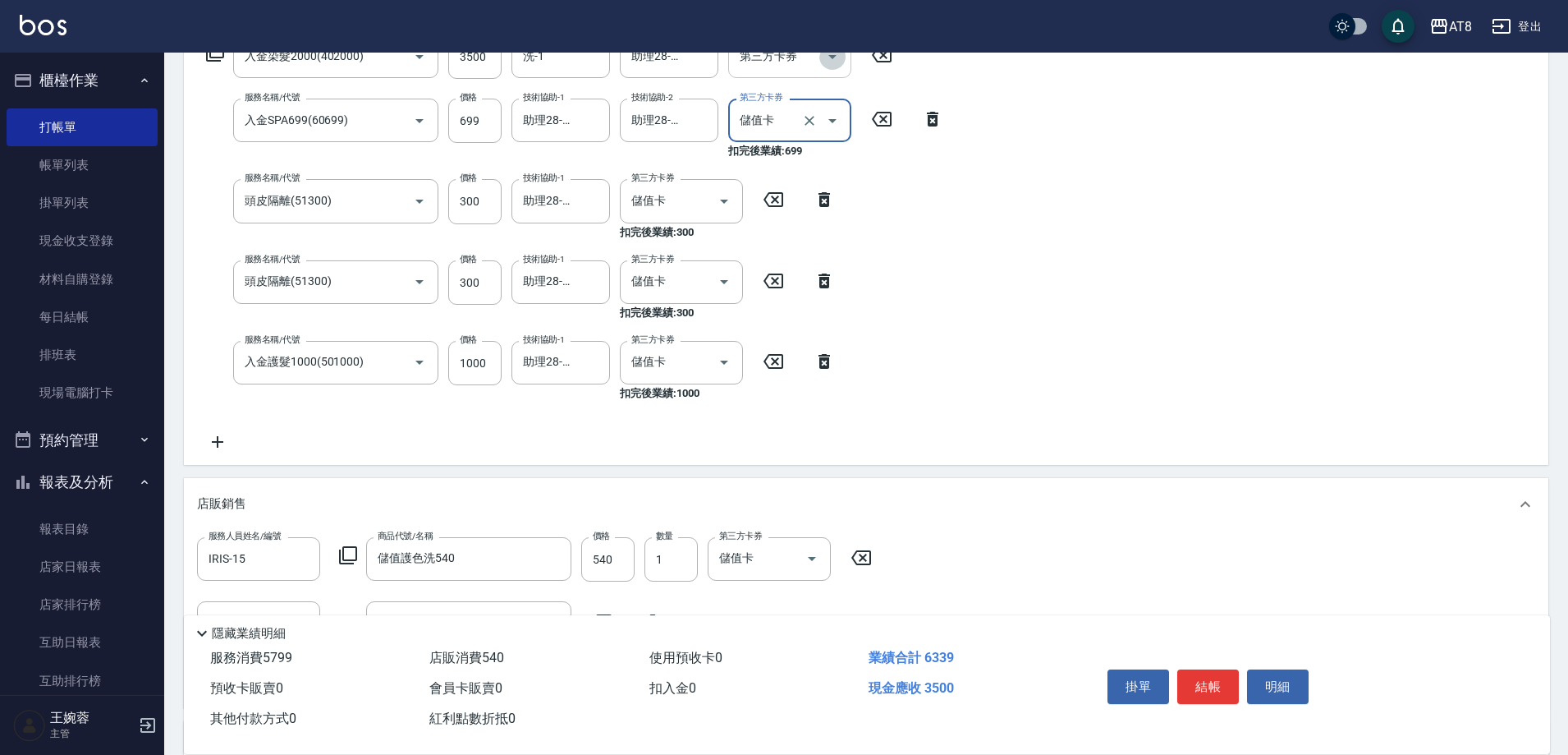
click at [839, 67] on icon "Open" at bounding box center [833, 57] width 20 height 20
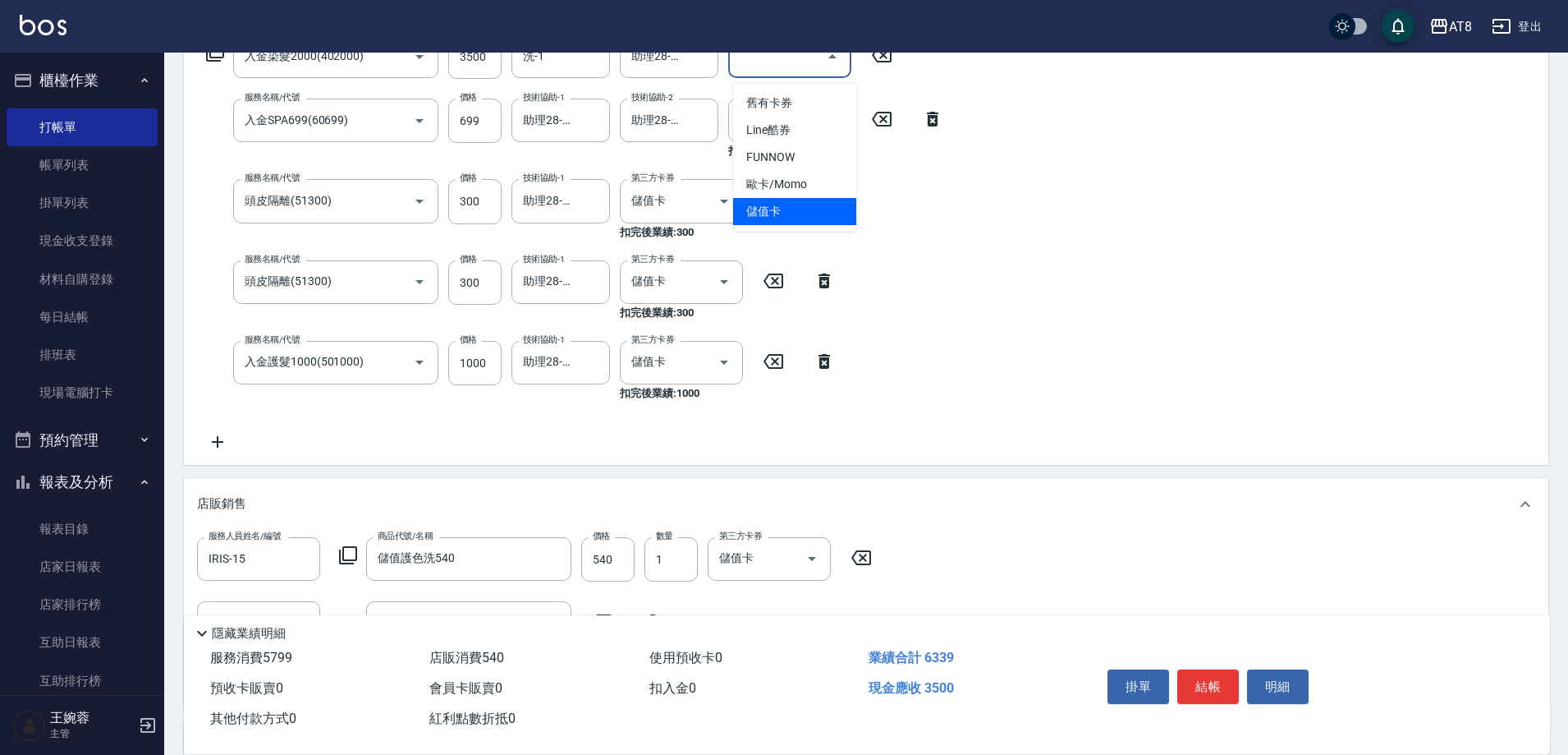
click at [811, 203] on span "儲值卡" at bounding box center [795, 211] width 123 height 27
type input "儲值卡"
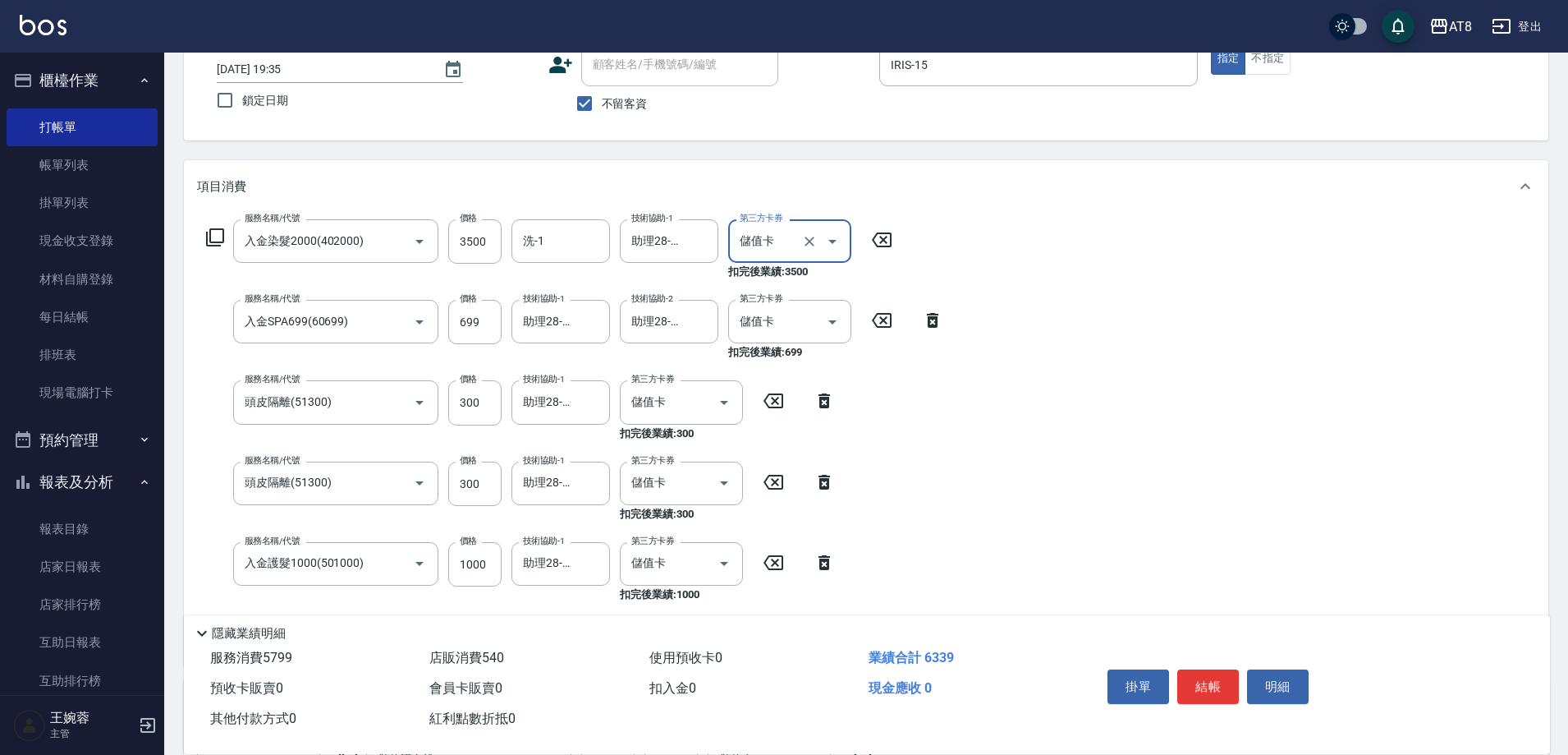
scroll to position [104, 0]
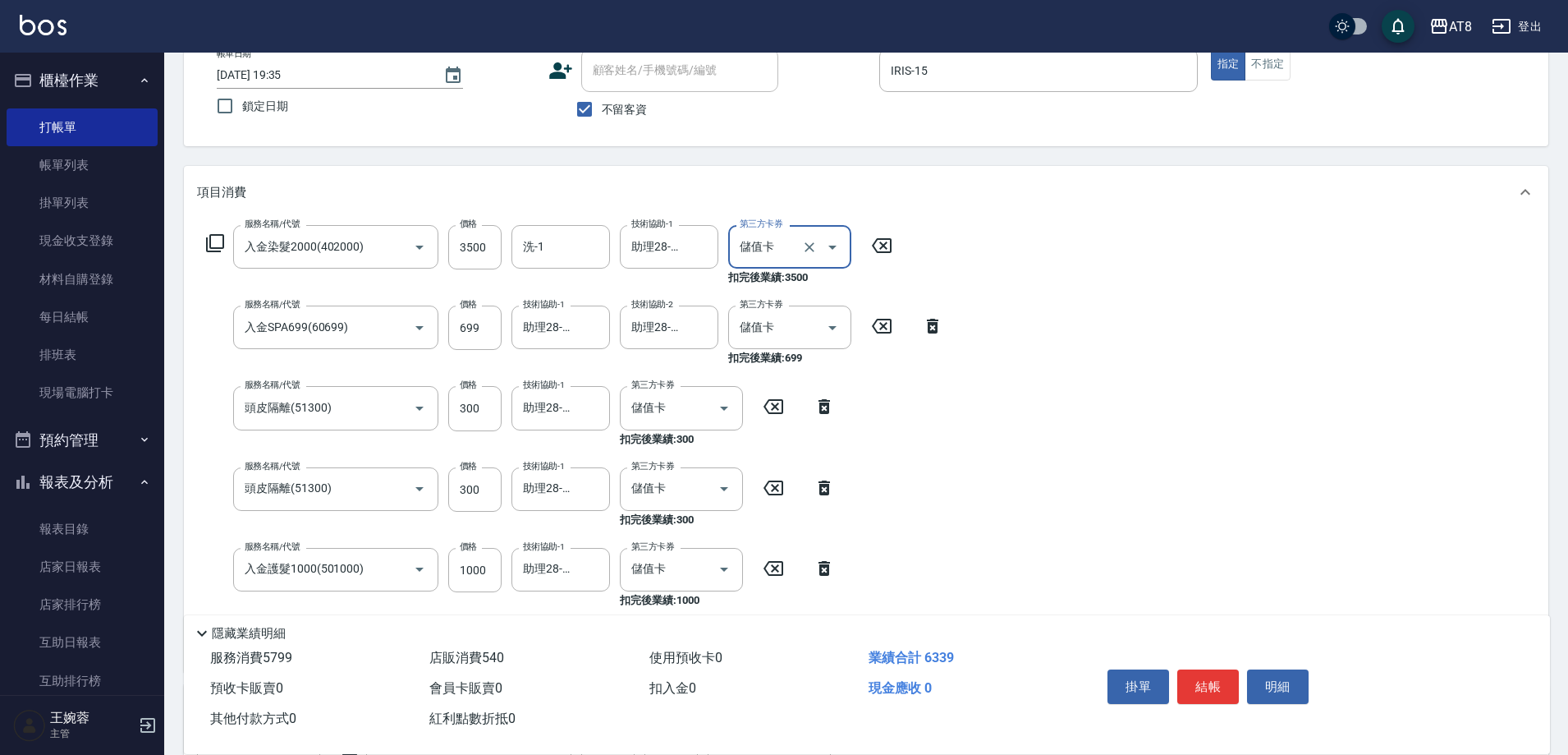
click at [1240, 433] on div "服務名稱/代號 入金染髮2000(402000) 服務名稱/代號 價格 3500 價格 洗-1 洗-1 技術協助-1 助理28-28 技術協助-1 第三方卡券…" at bounding box center [866, 445] width 1365 height 454
click at [1219, 669] on button "結帳" at bounding box center [1207, 686] width 62 height 34
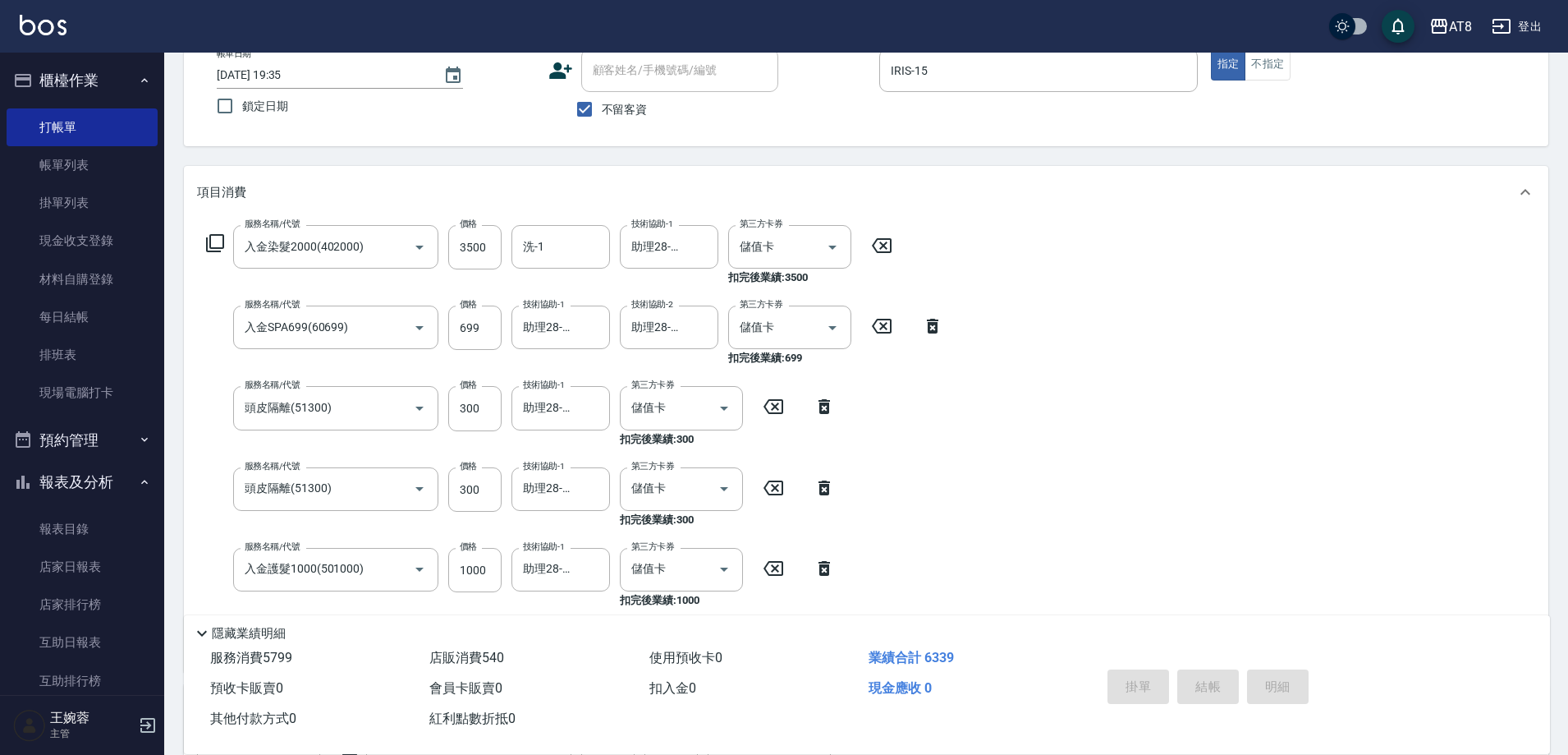
type input "[DATE] 19:37"
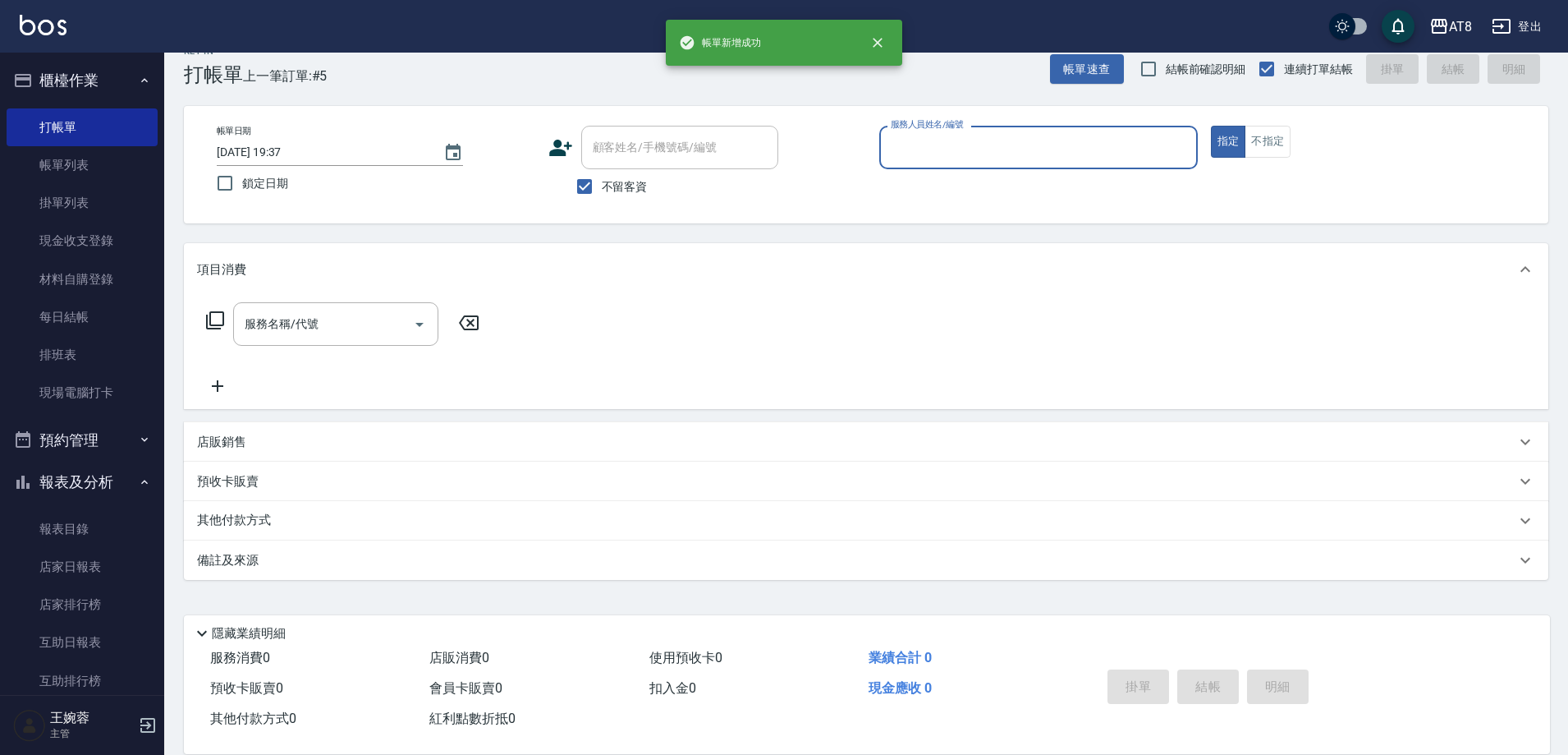
scroll to position [36, 0]
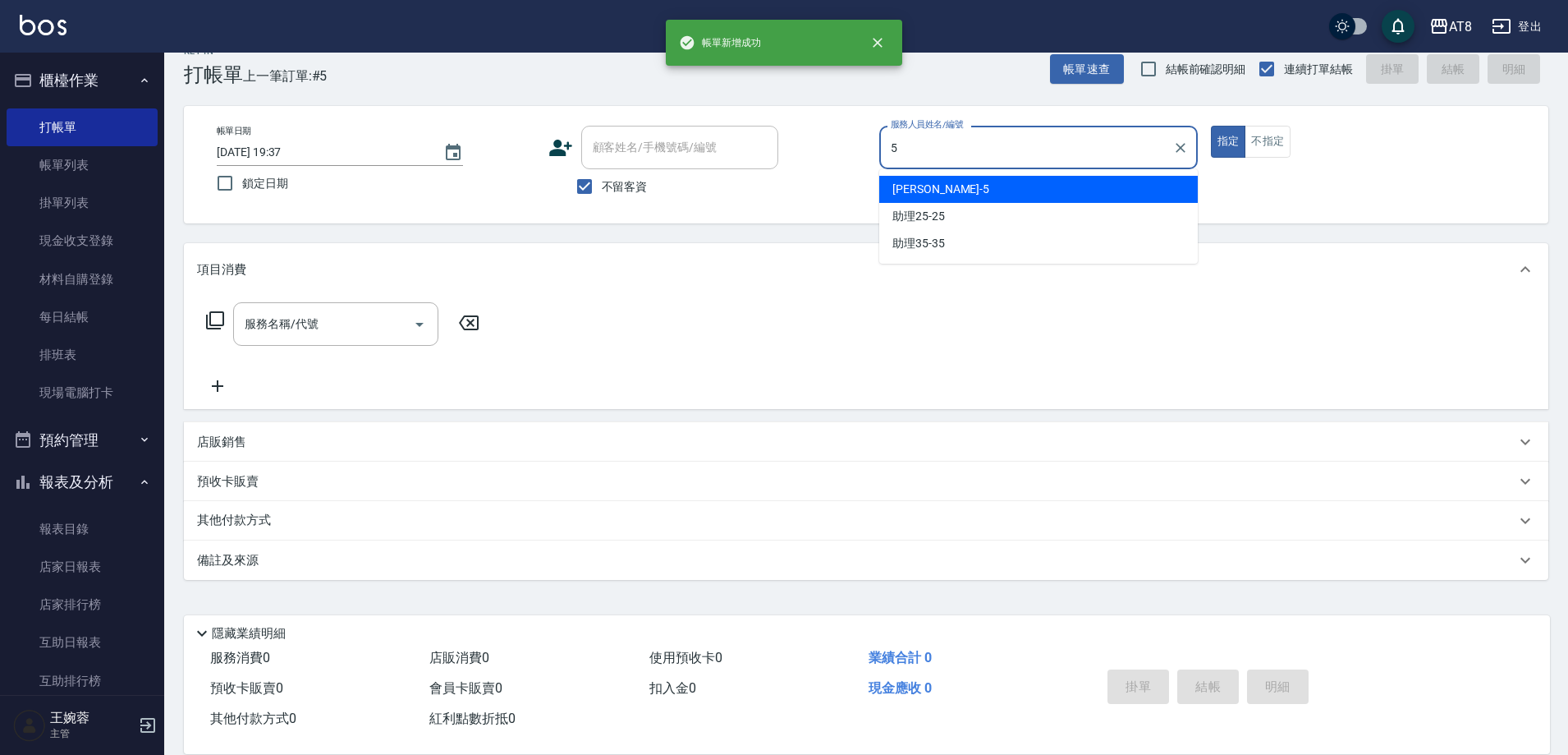
type input "HANK-5"
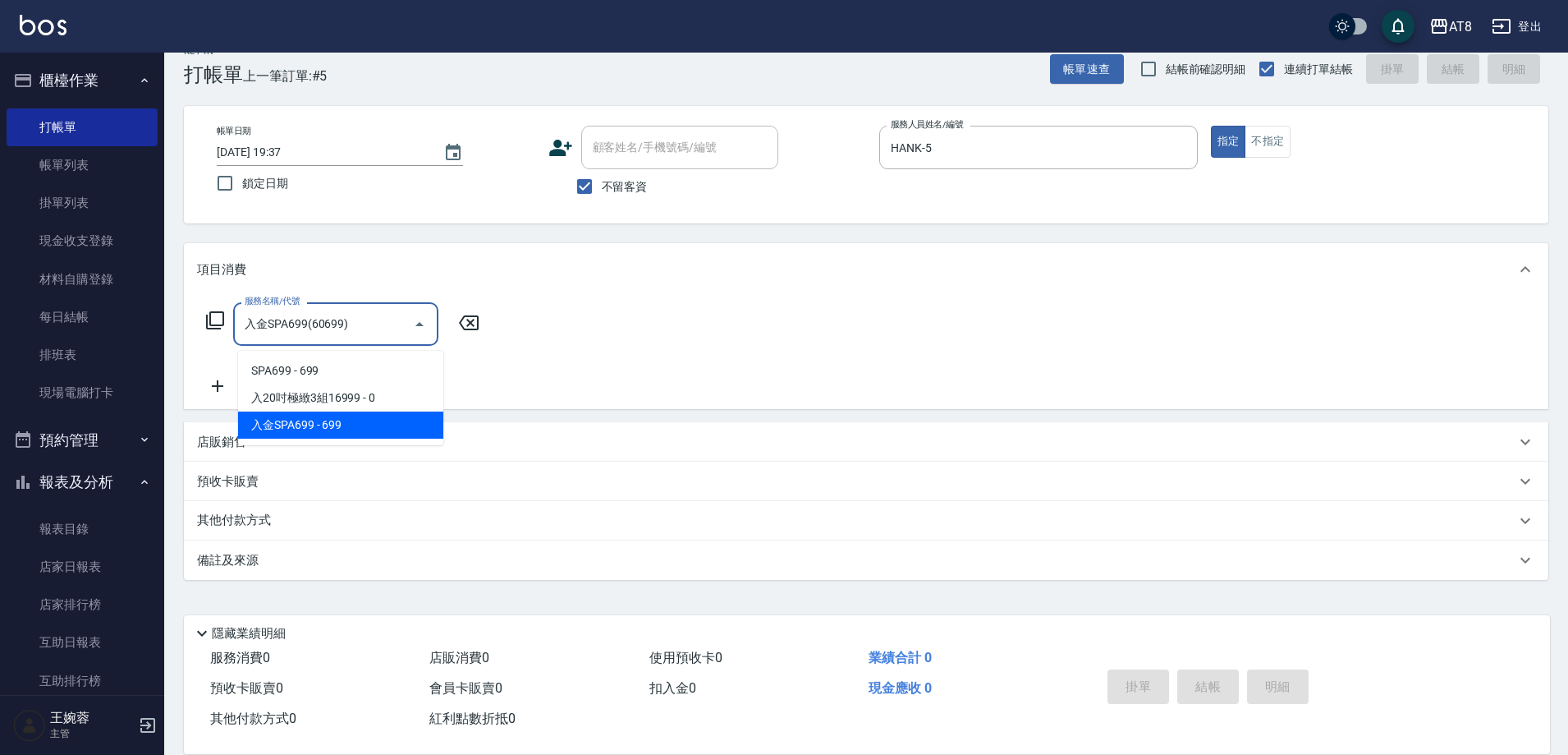
type input "入金SPA699(60699)"
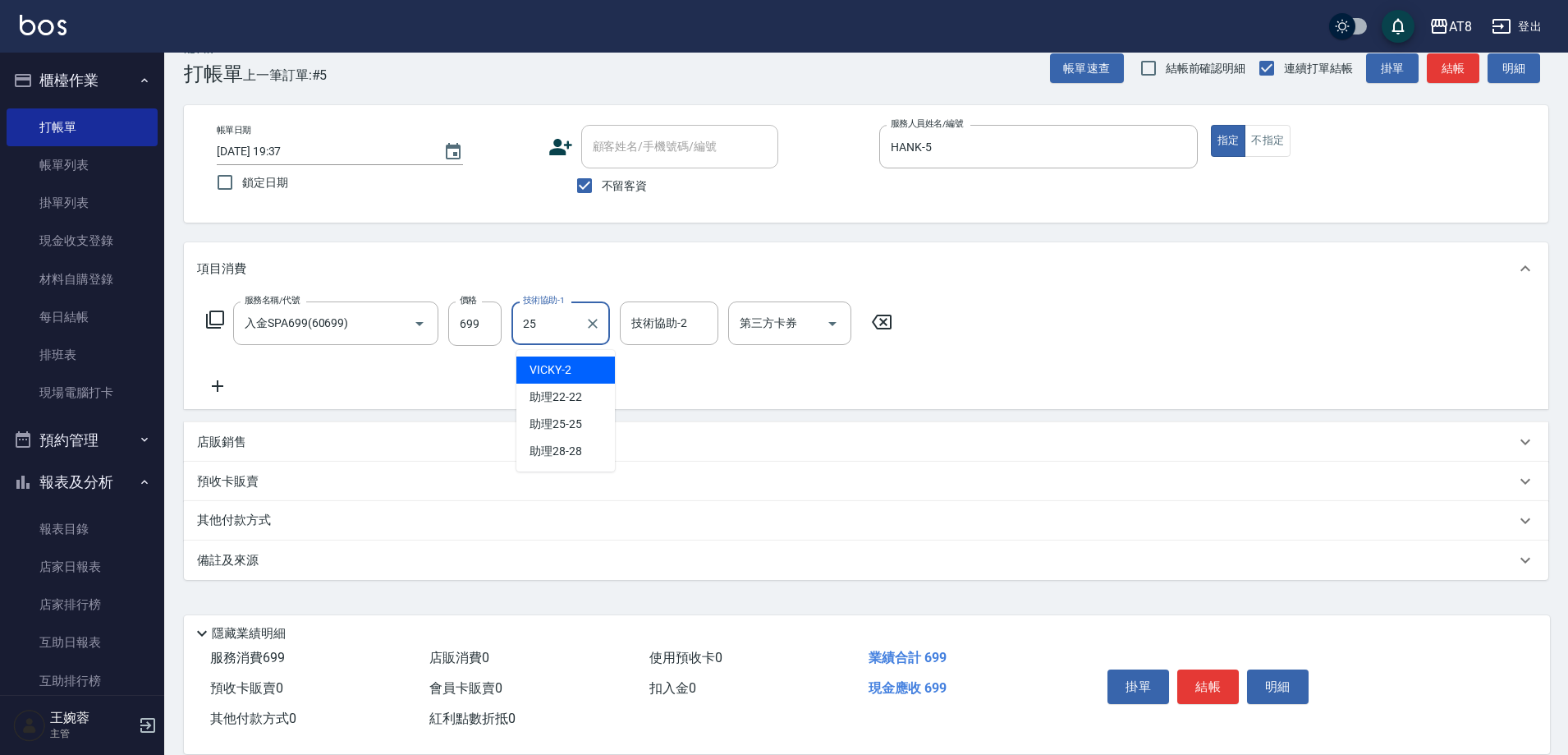
type input "助理25-25"
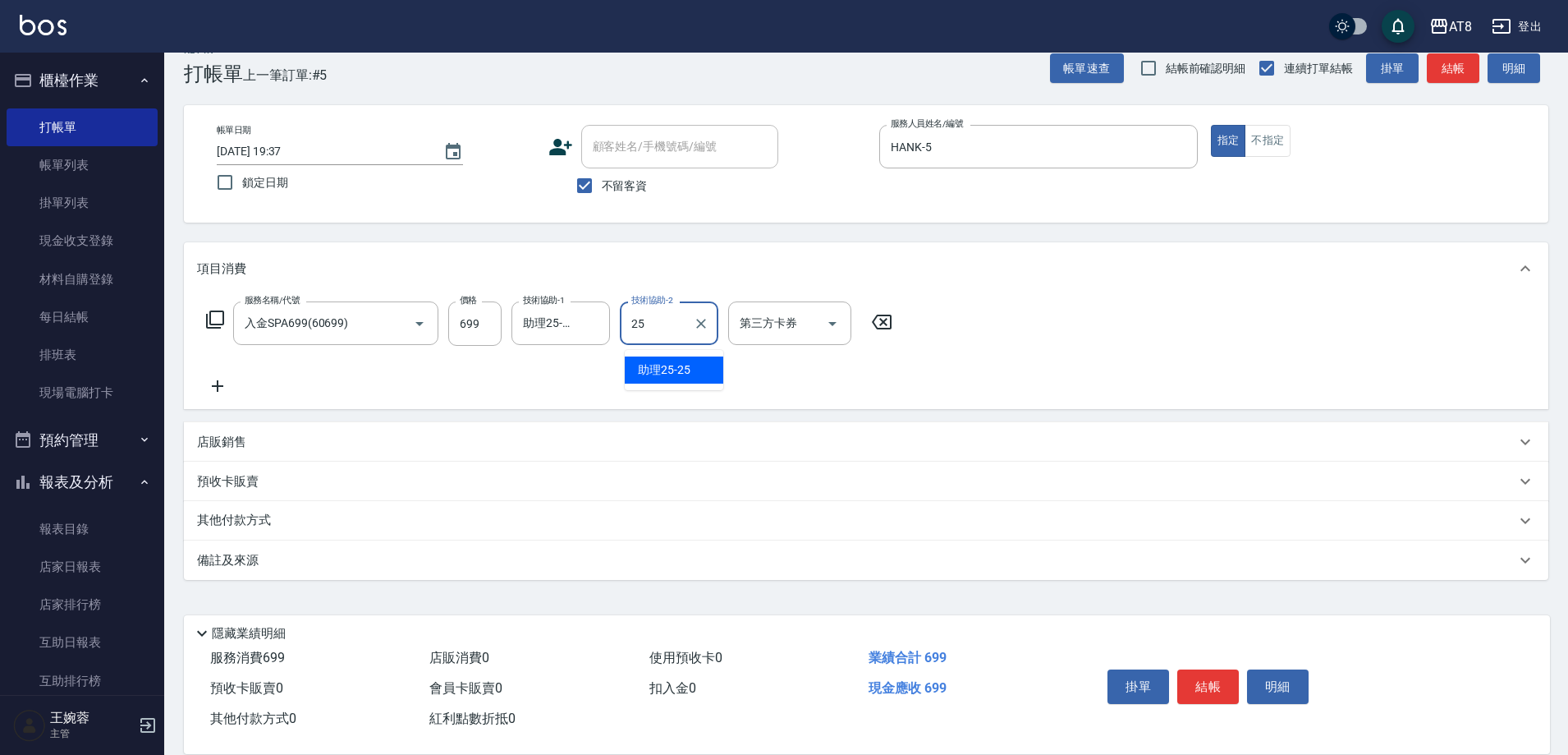
type input "助理25-25"
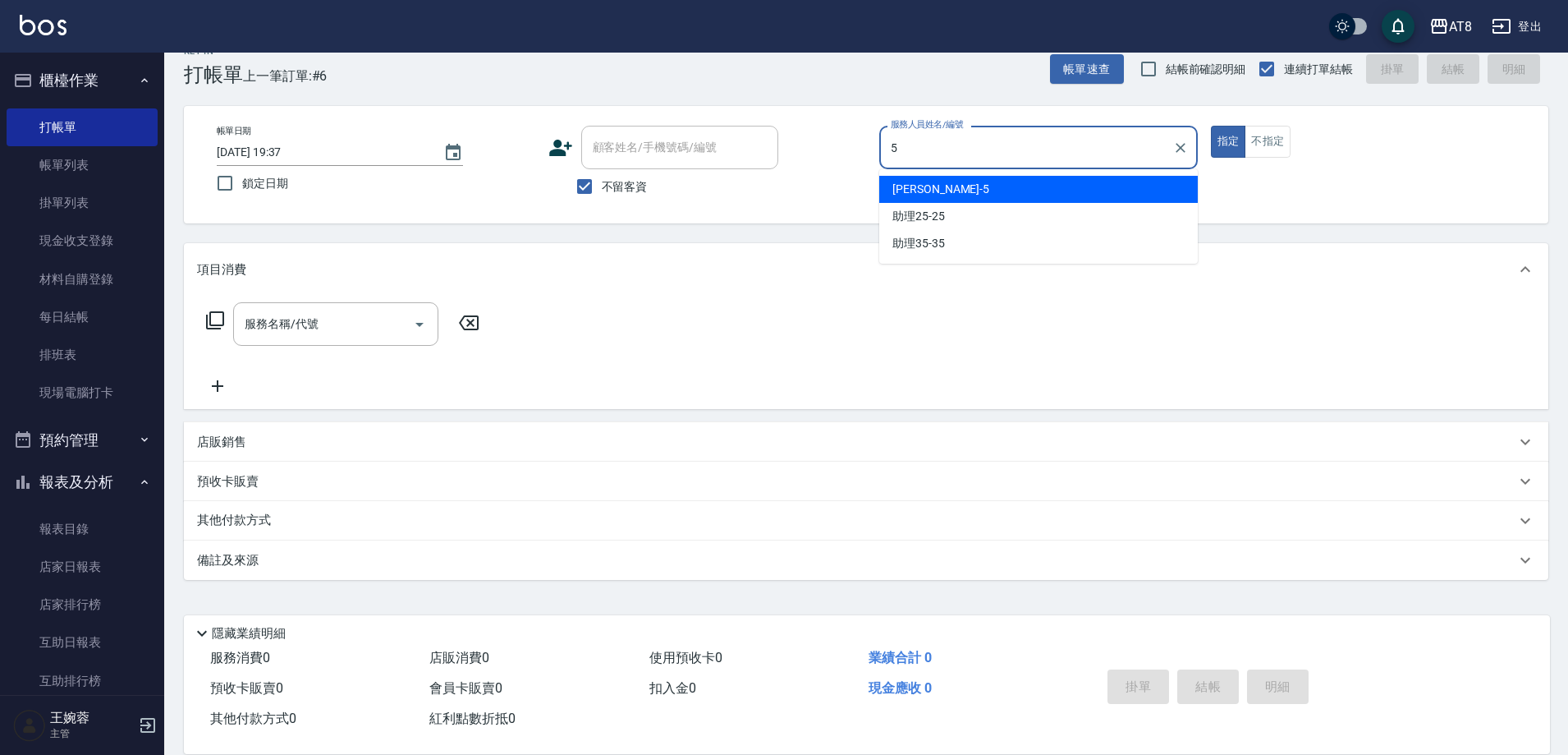
type input "HANK-5"
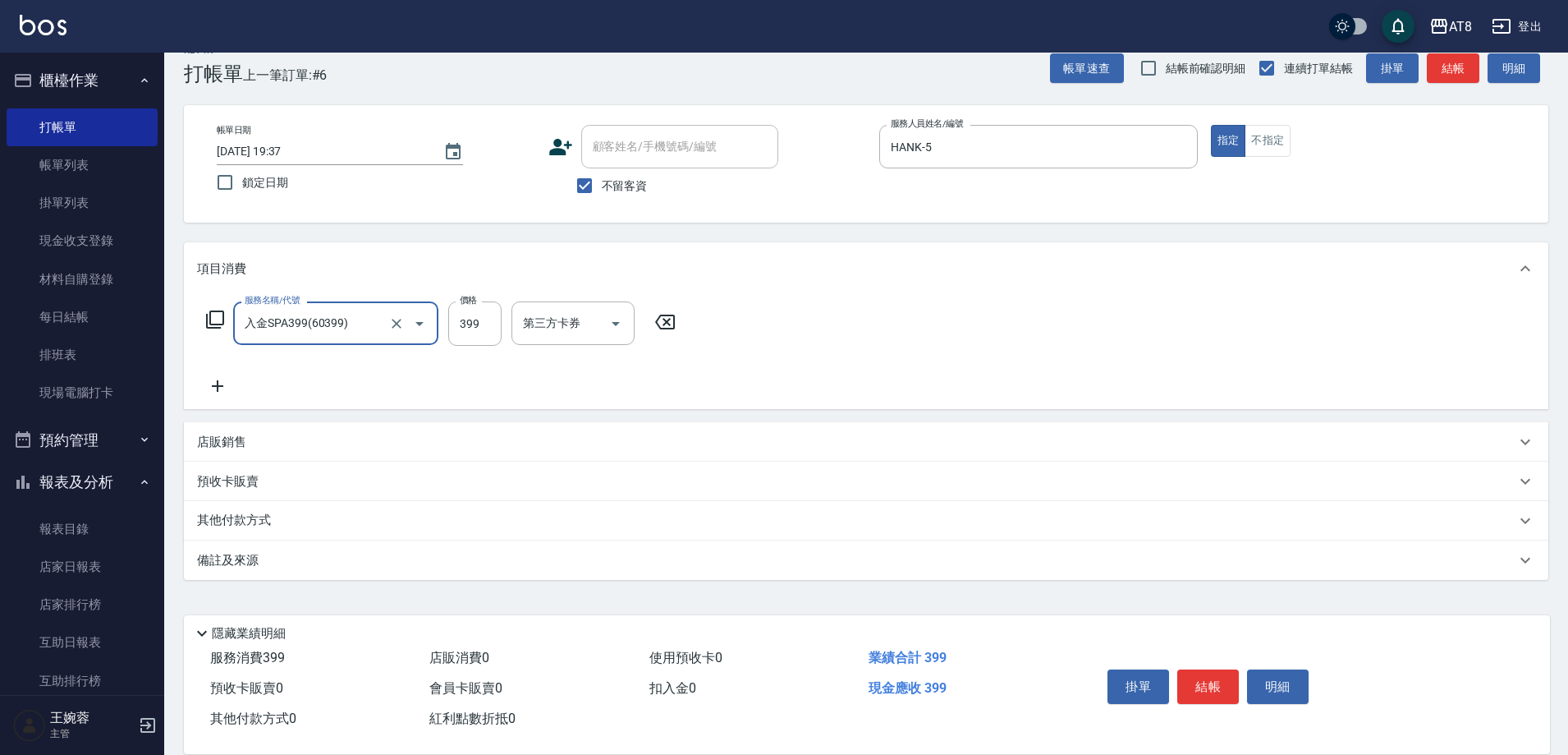
type input "入金SPA399(60399)"
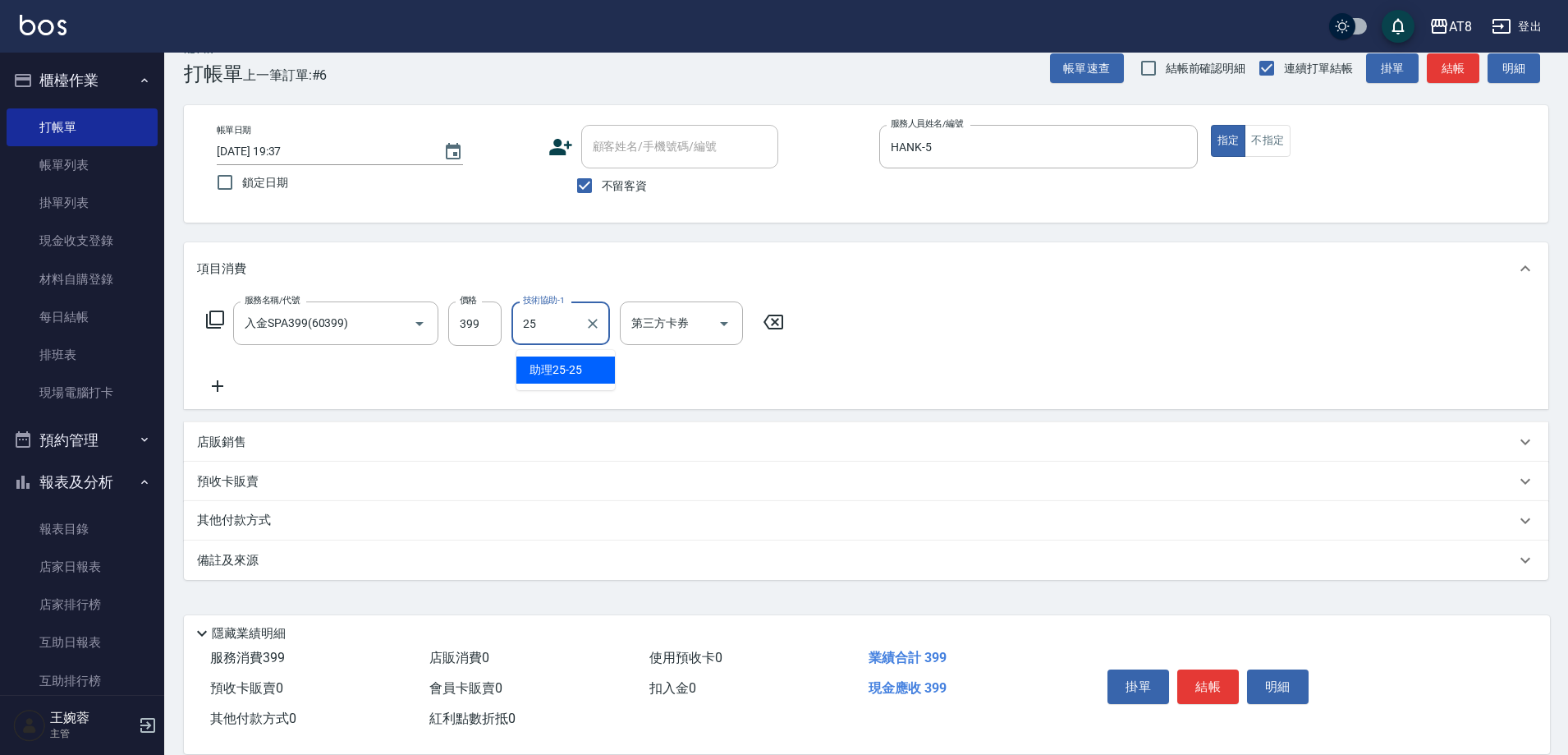
type input "助理25-25"
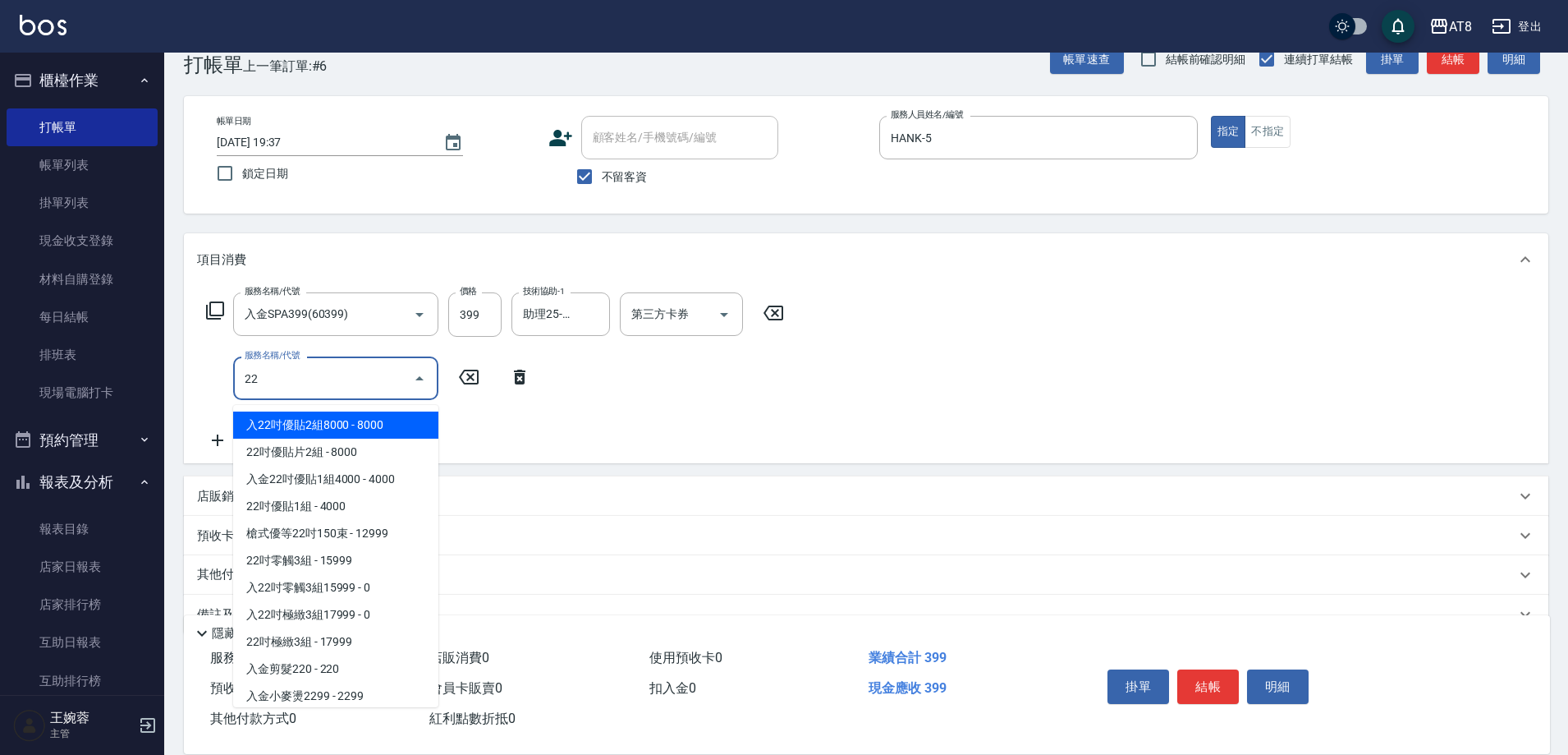
type input "2"
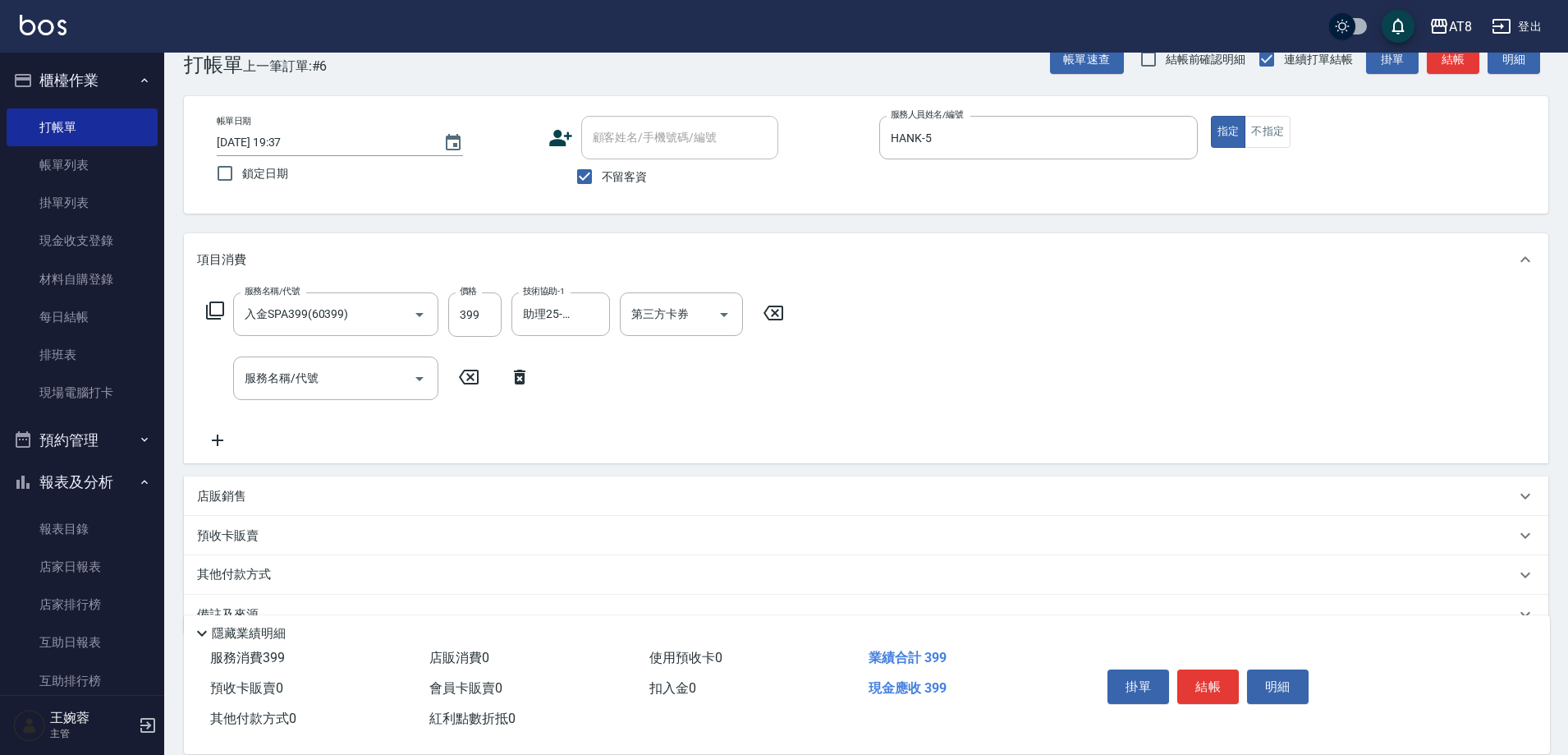
click at [521, 377] on icon at bounding box center [520, 377] width 12 height 15
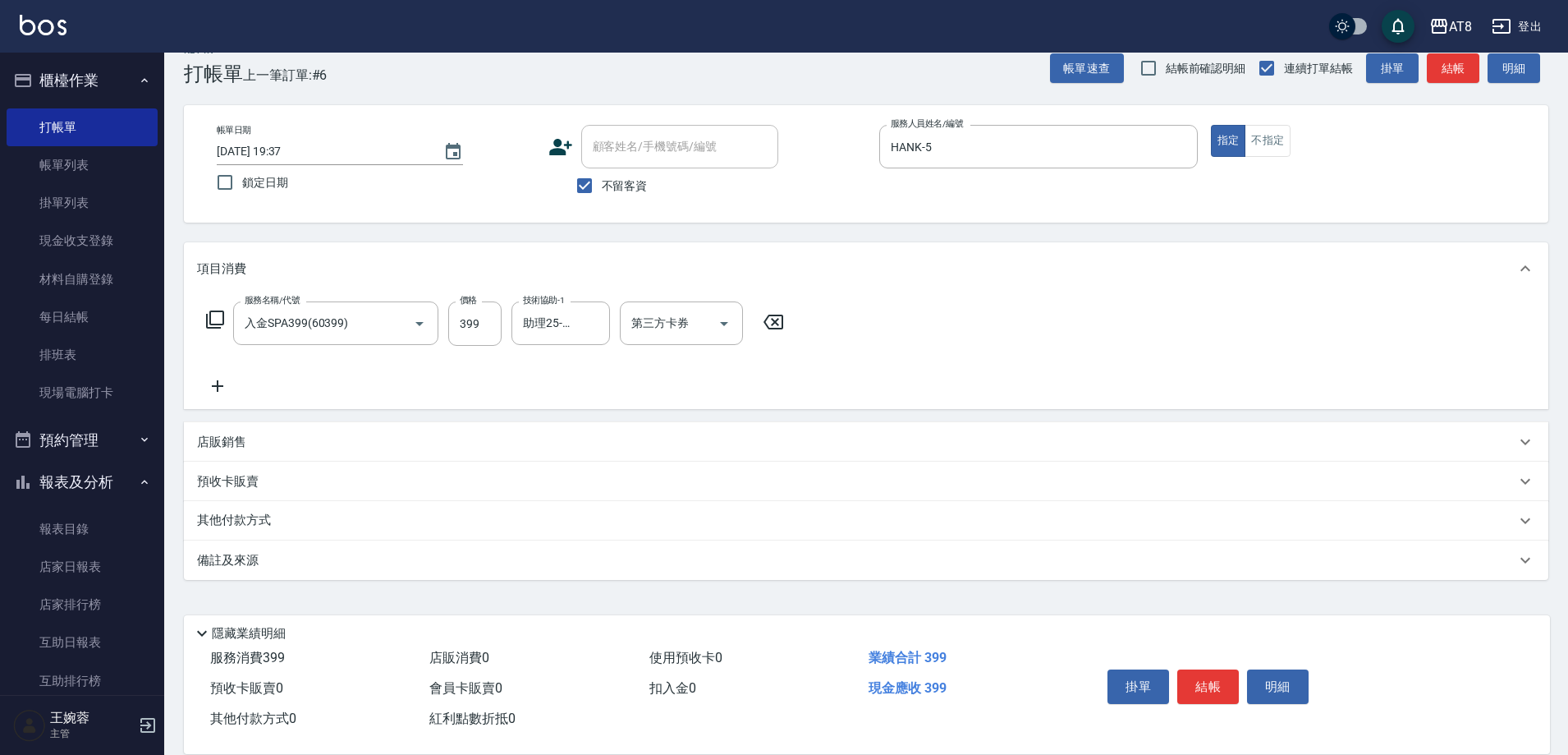
click at [201, 311] on div "服務名稱/代號 入金SPA399(60399) 服務名稱/代號 價格 399 價格 技術協助-1 助理25-25 技術協助-1 第三方卡券 第三方卡券" at bounding box center [496, 323] width 597 height 44
click at [218, 313] on icon at bounding box center [215, 320] width 20 height 20
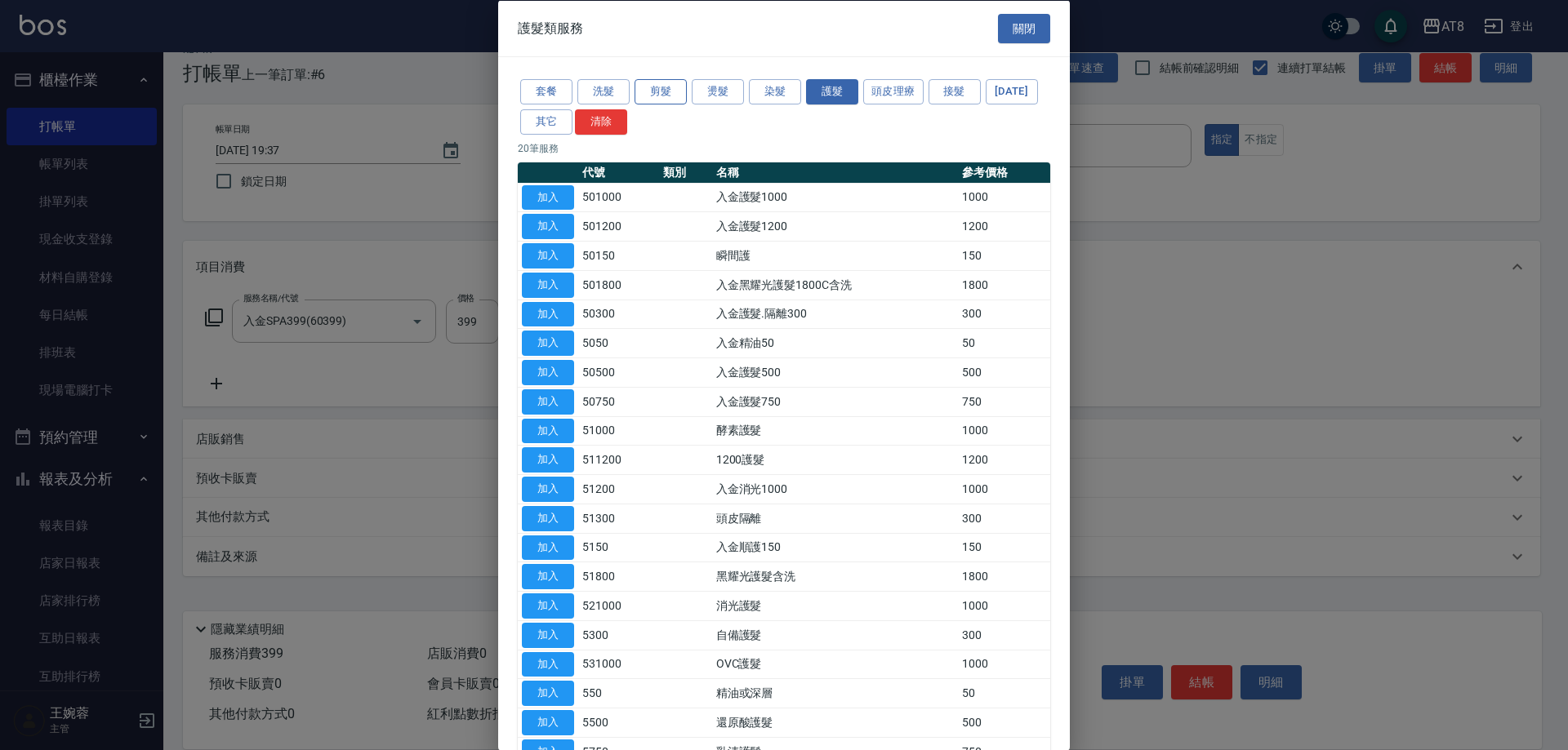
click at [671, 91] on button "剪髮" at bounding box center [661, 91] width 52 height 25
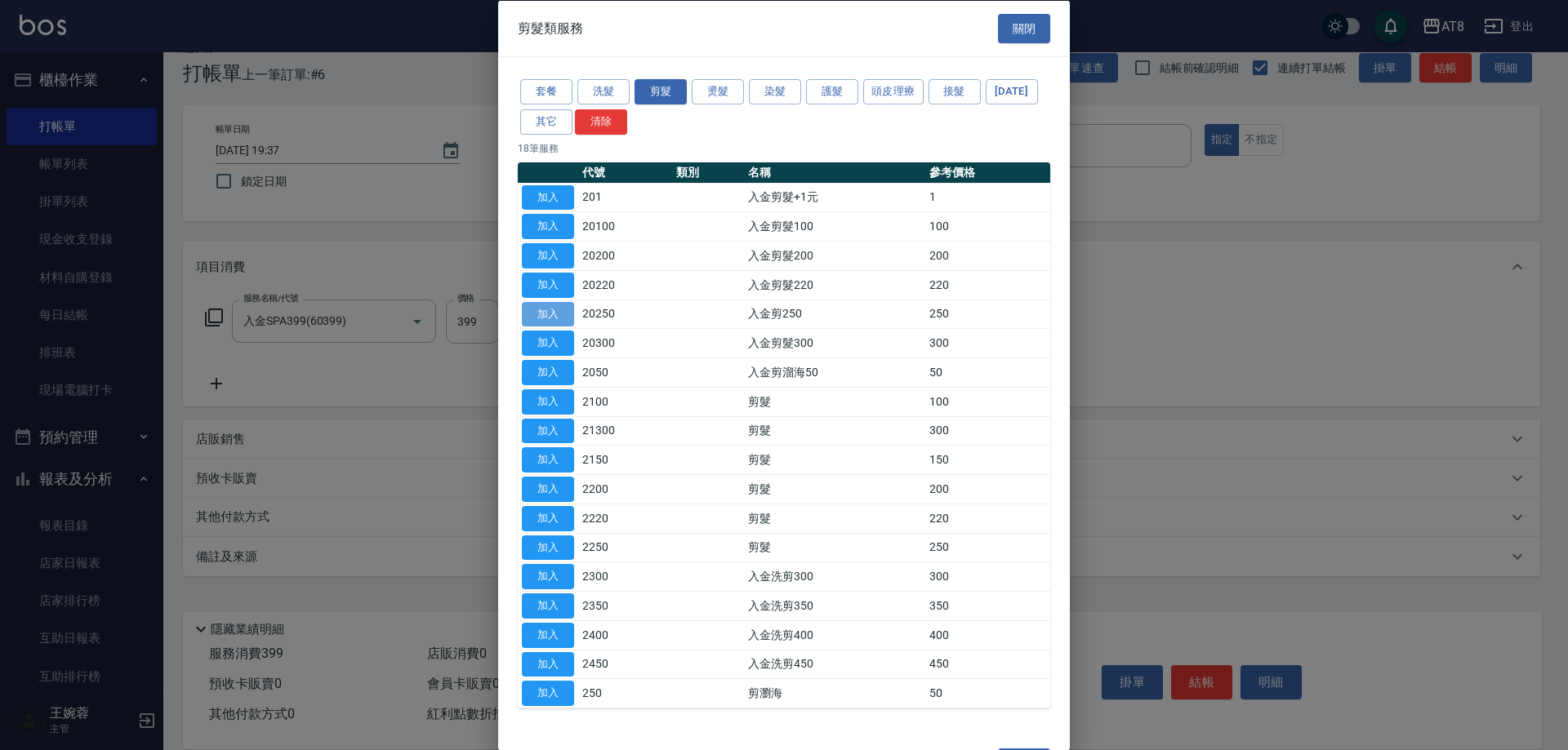
click at [542, 326] on button "加入" at bounding box center [548, 314] width 52 height 25
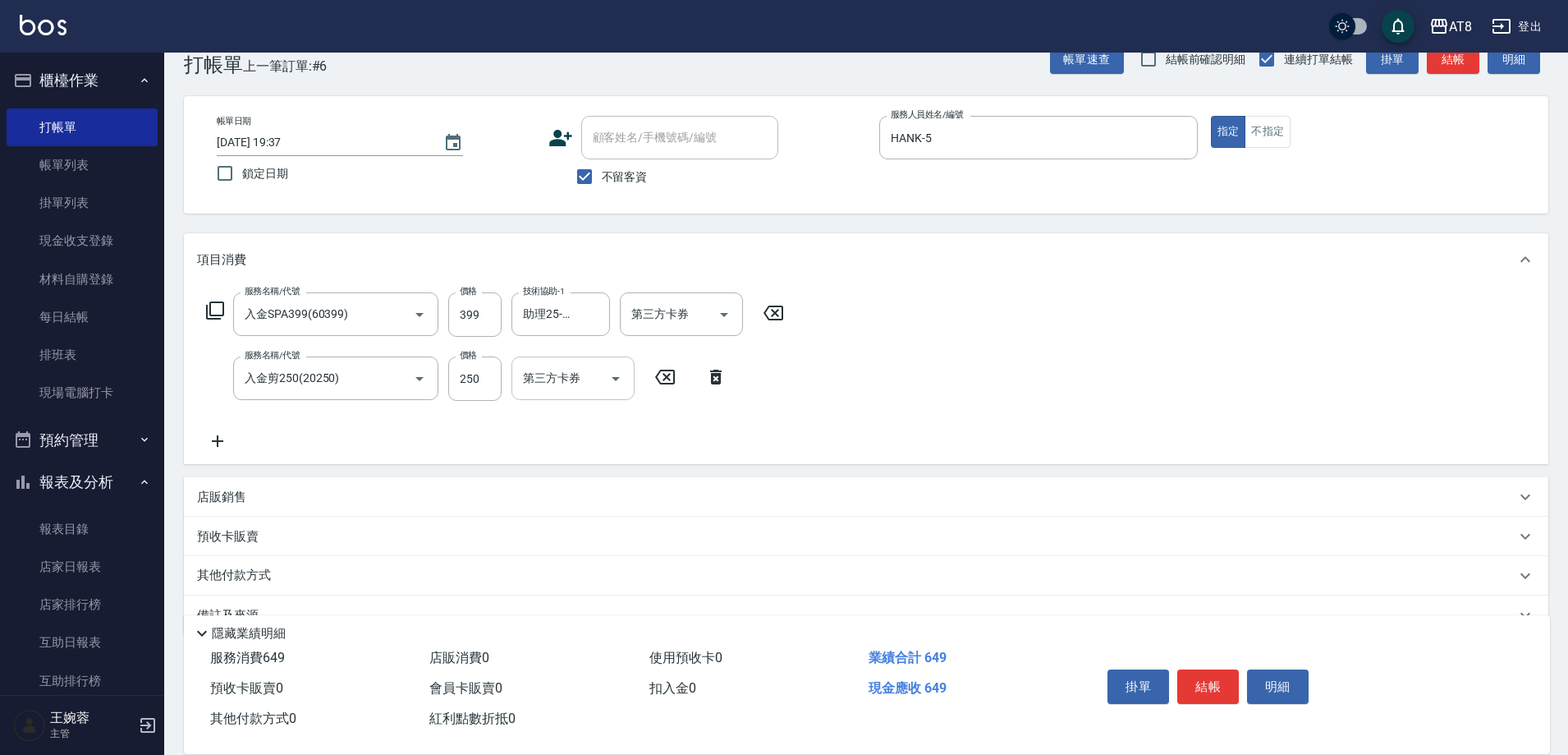
click at [606, 383] on icon "Open" at bounding box center [616, 378] width 20 height 20
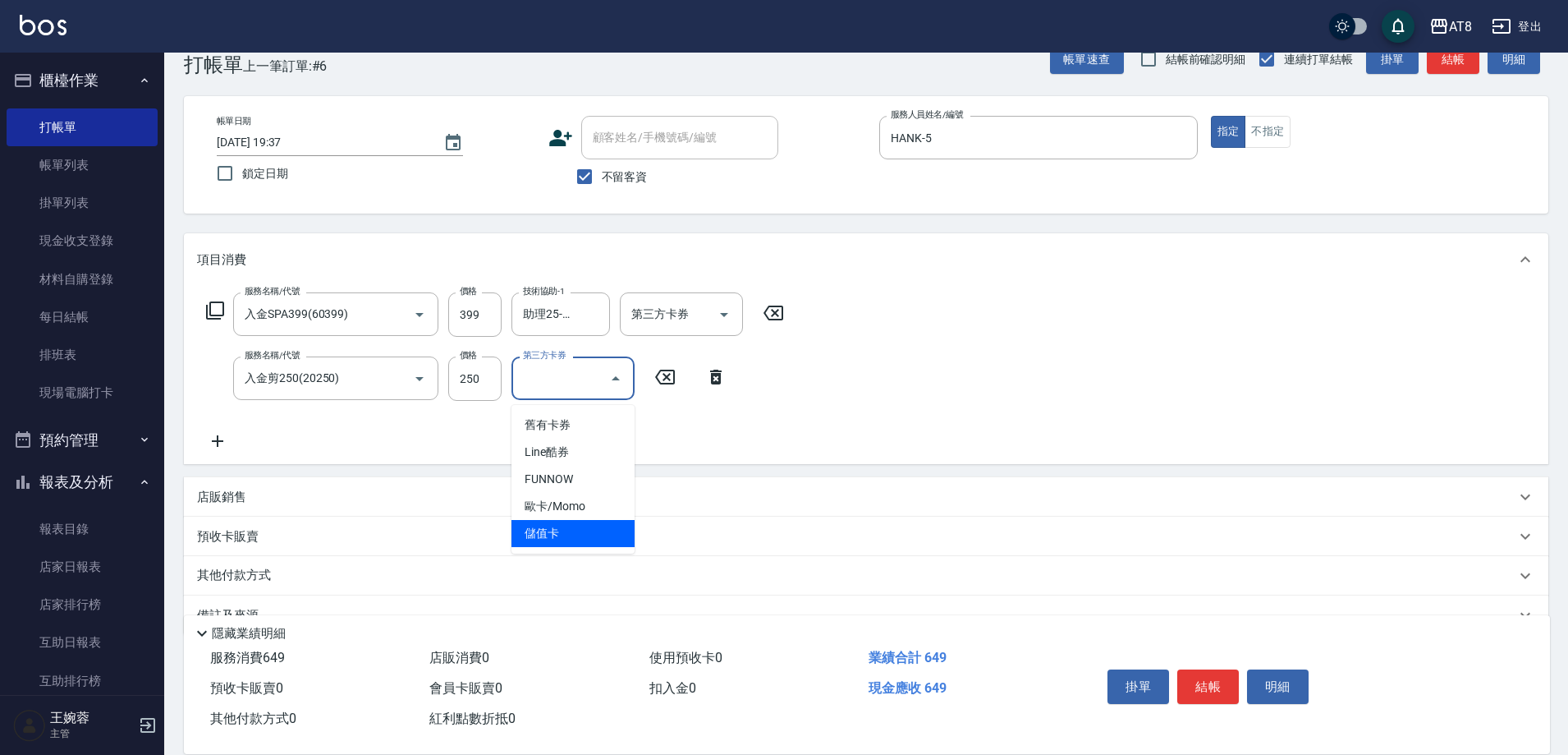
click at [582, 525] on span "儲值卡" at bounding box center [573, 534] width 123 height 27
type input "儲值卡"
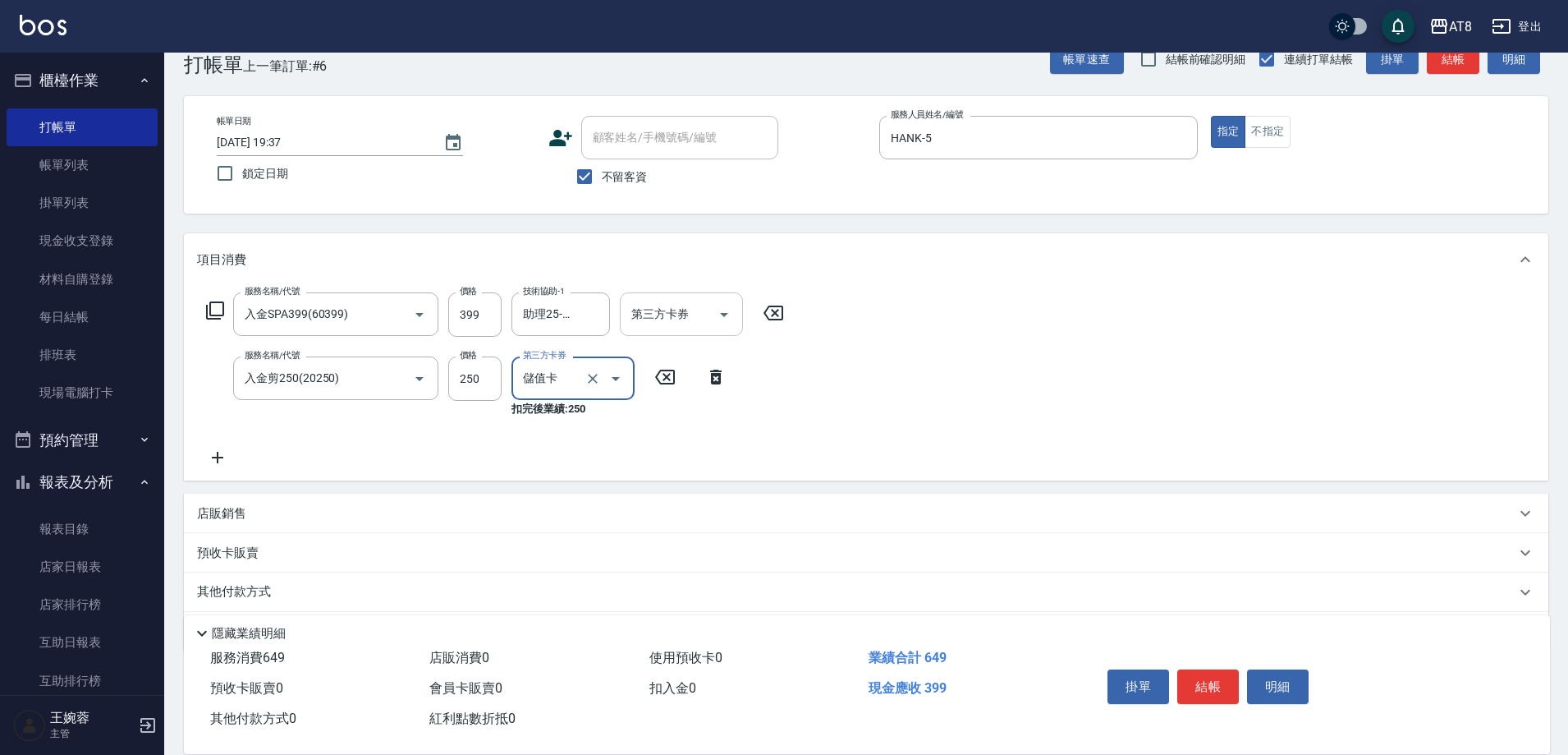
click at [737, 321] on button "Open" at bounding box center [723, 314] width 26 height 26
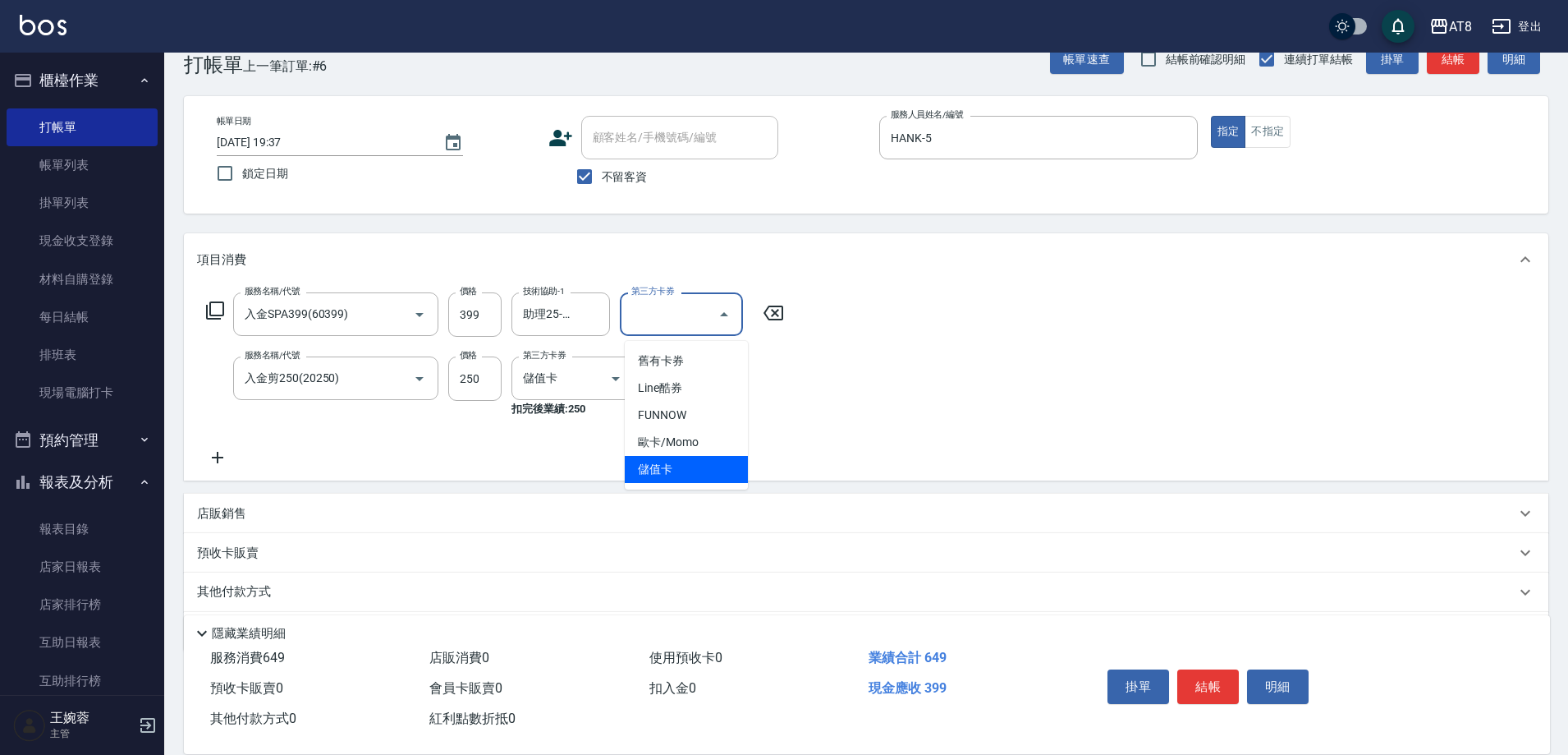
drag, startPoint x: 701, startPoint y: 464, endPoint x: 711, endPoint y: 464, distance: 10.0
click at [700, 464] on span "儲值卡" at bounding box center [686, 469] width 123 height 27
type input "儲值卡"
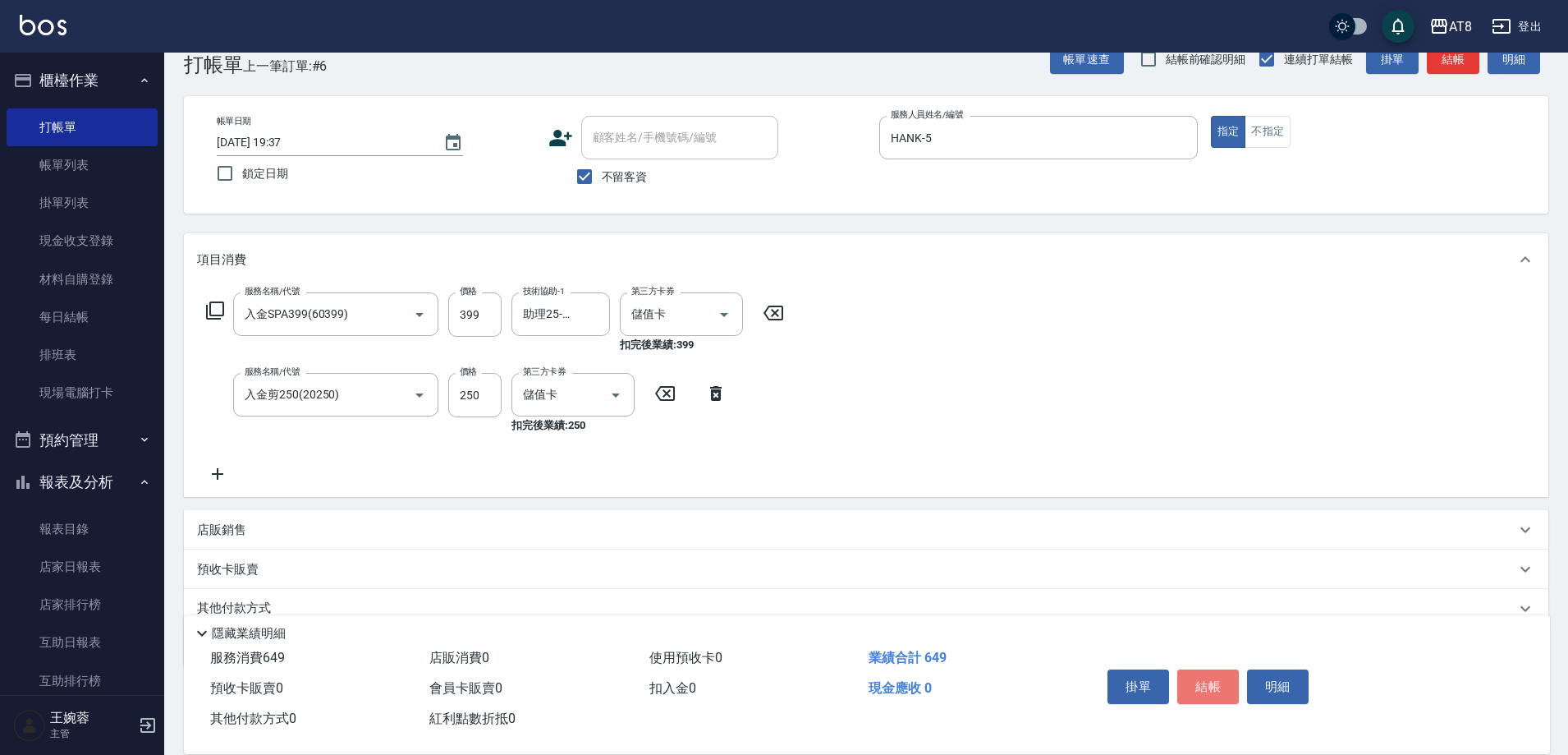
drag, startPoint x: 1230, startPoint y: 676, endPoint x: 1202, endPoint y: 660, distance: 32.2
click at [1228, 676] on button "結帳" at bounding box center [1207, 686] width 62 height 34
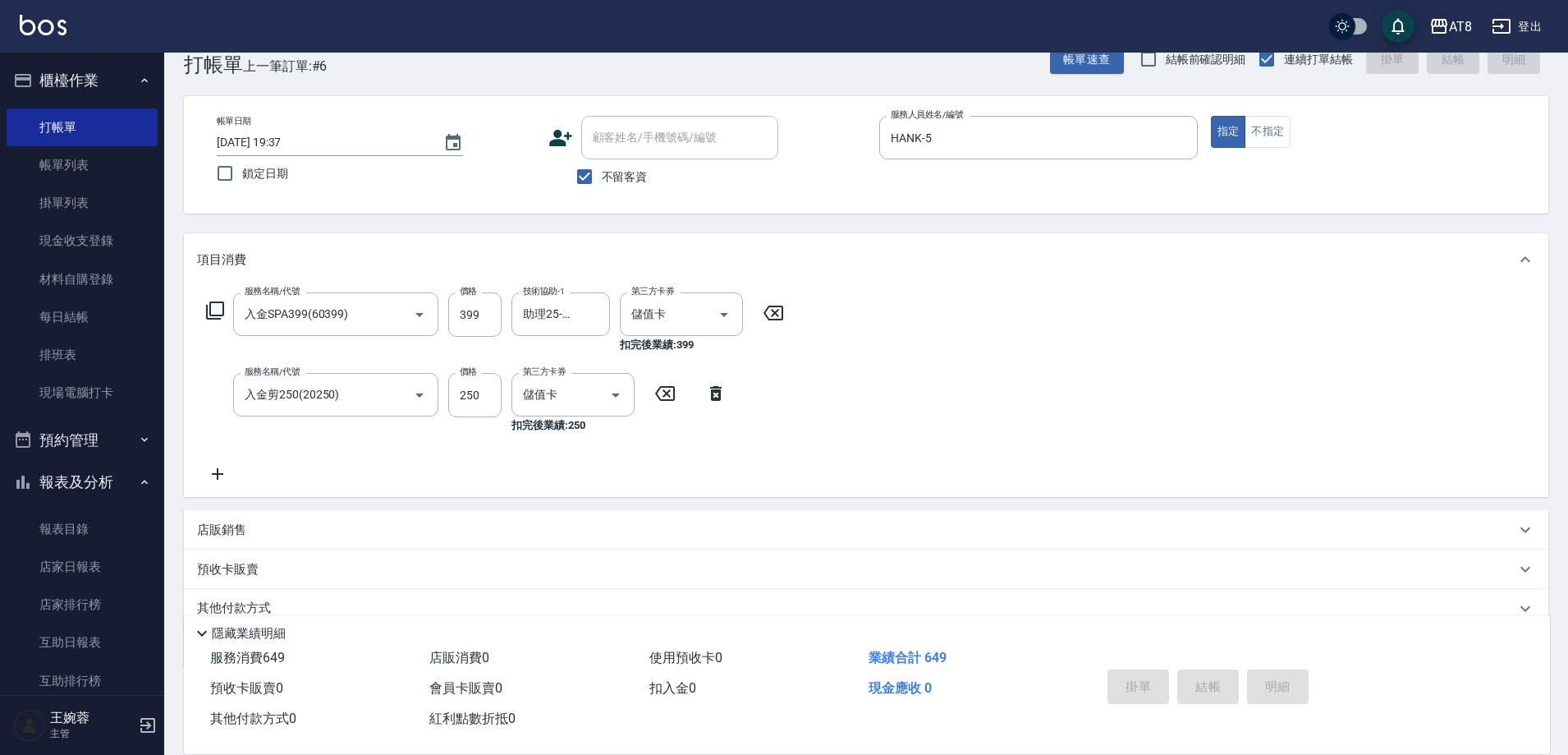
type input "[DATE] 19:38"
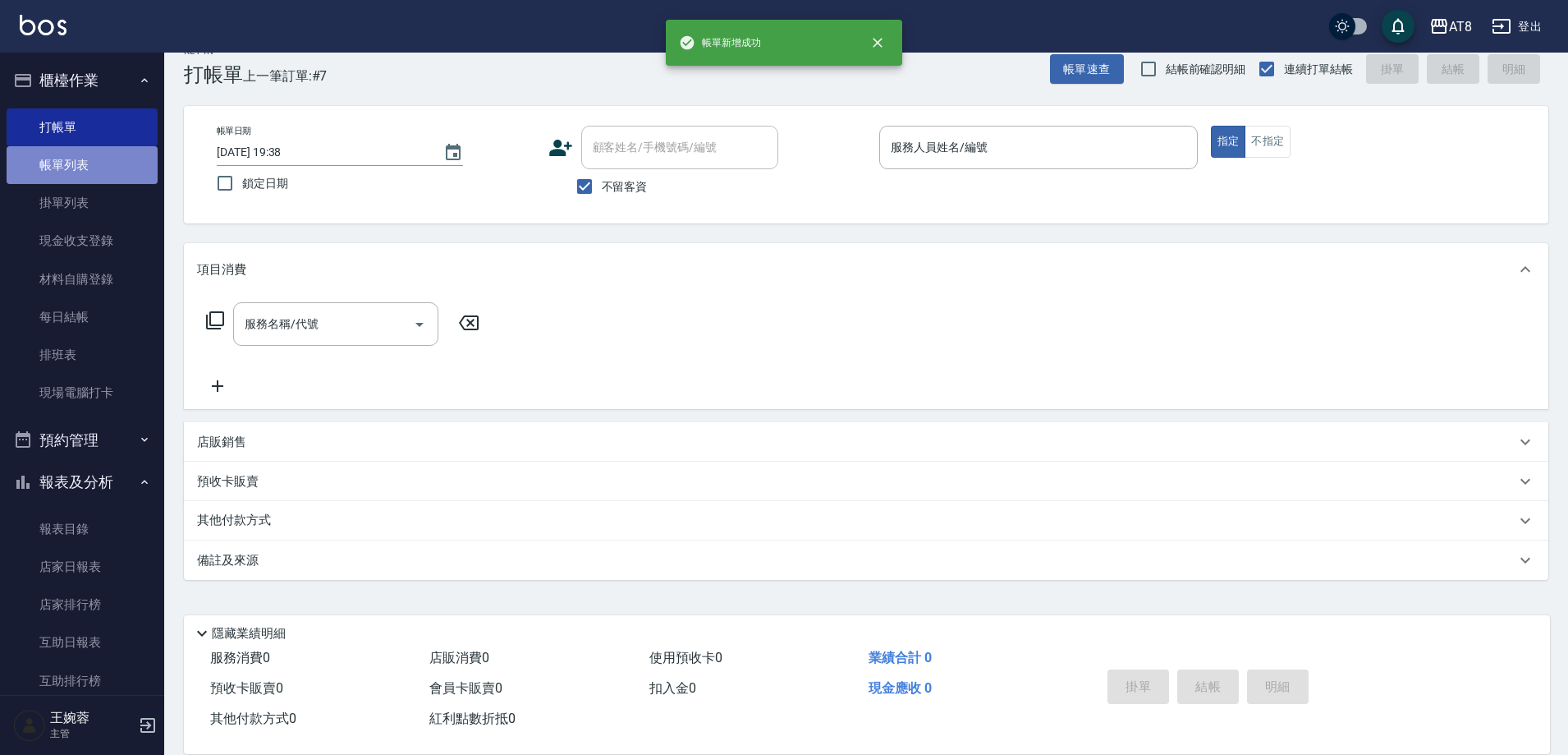
click at [87, 160] on link "帳單列表" at bounding box center [82, 164] width 152 height 38
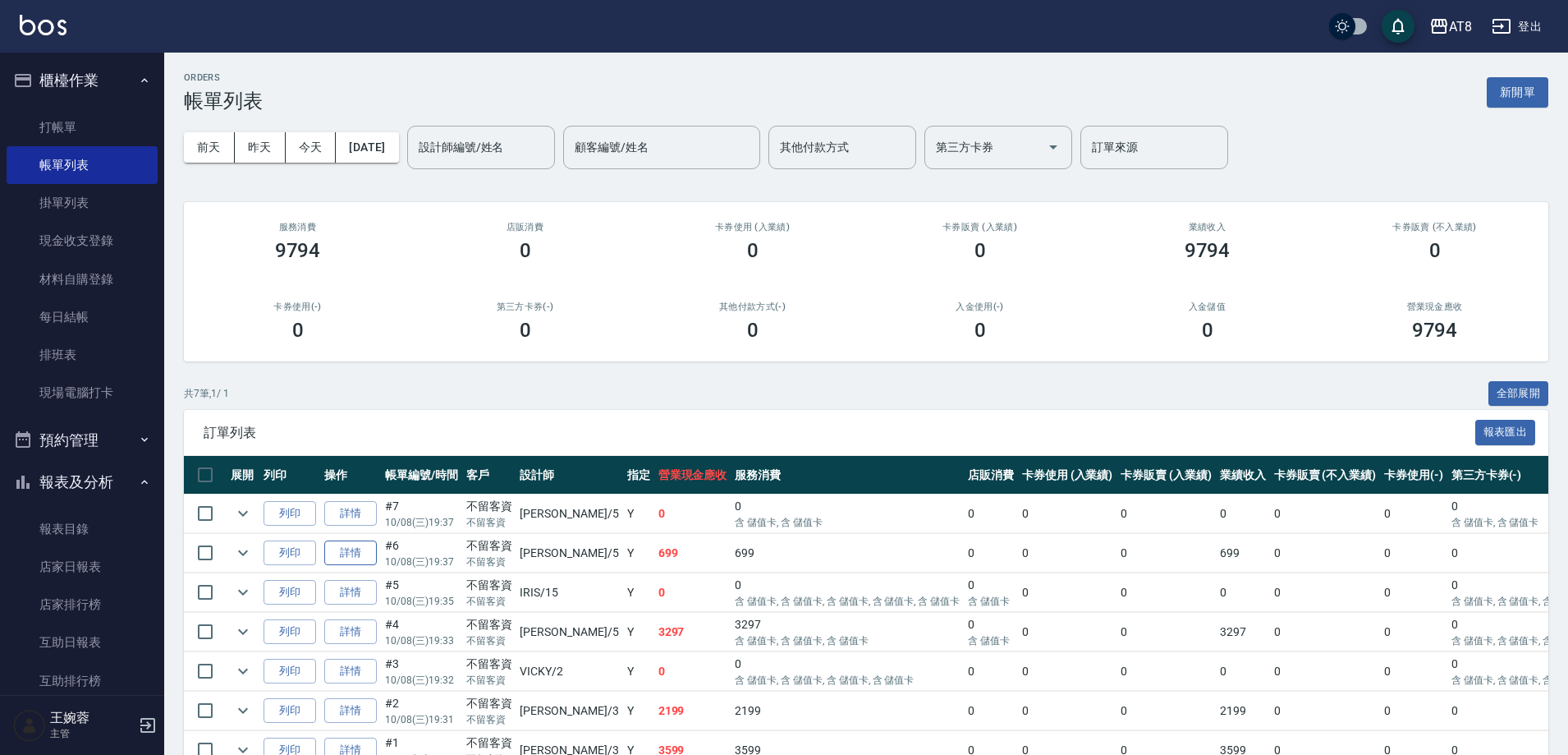
click at [376, 566] on link "詳情" at bounding box center [351, 554] width 53 height 25
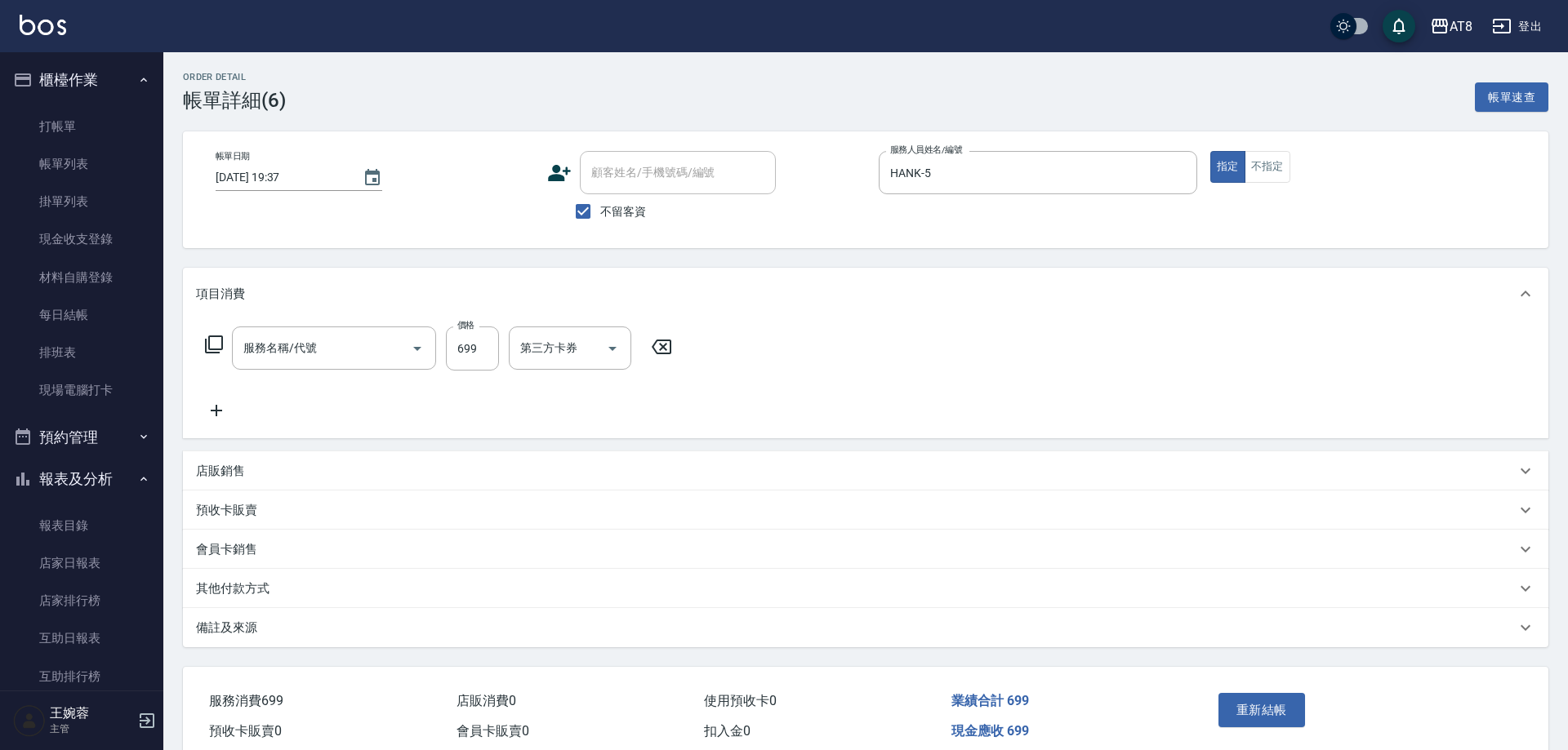
type input "[DATE] 19:37"
checkbox input "true"
type input "HANK-5"
type input "入金SPA699(60699)"
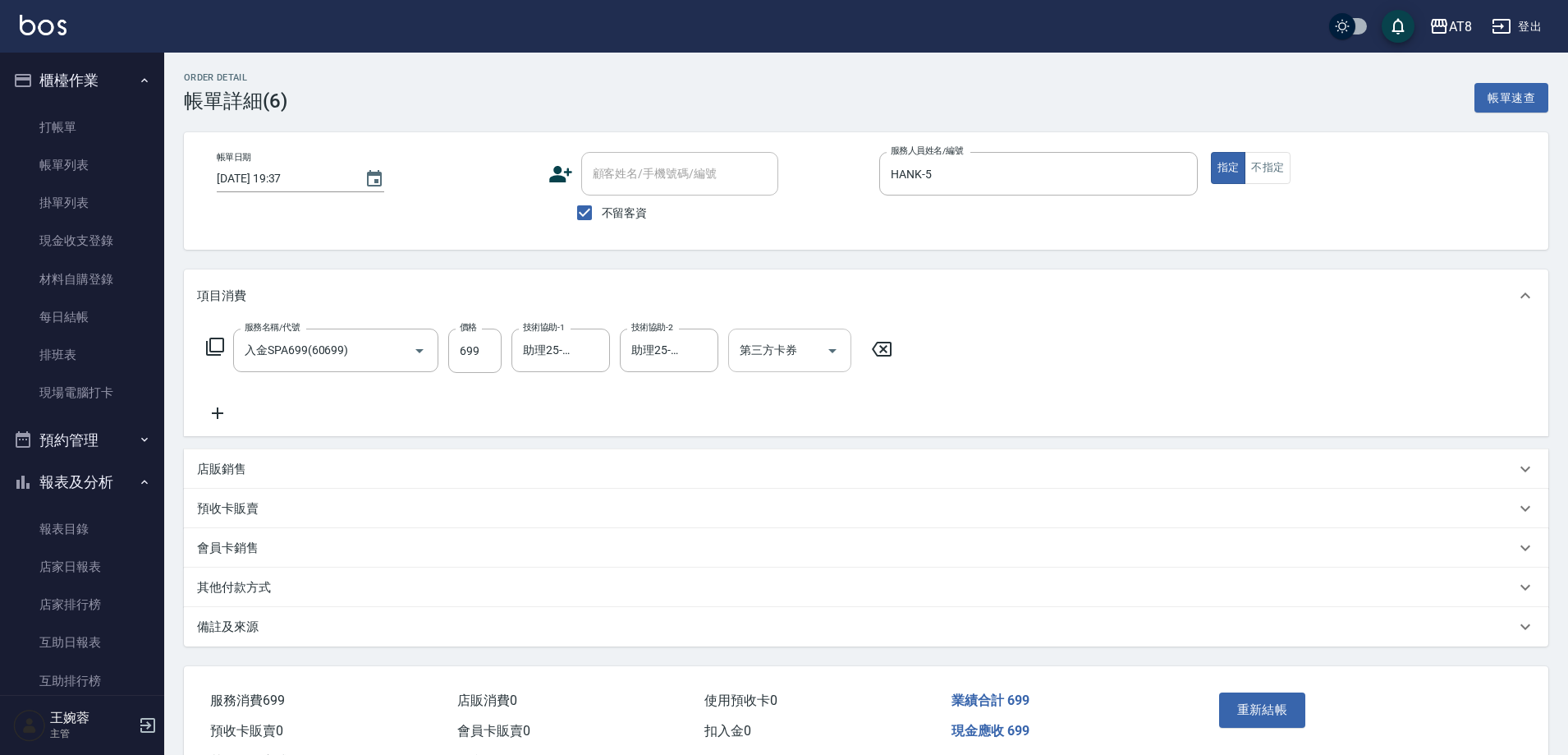
click at [825, 369] on div at bounding box center [831, 350] width 24 height 44
click at [851, 362] on div "第三方卡券" at bounding box center [790, 350] width 123 height 44
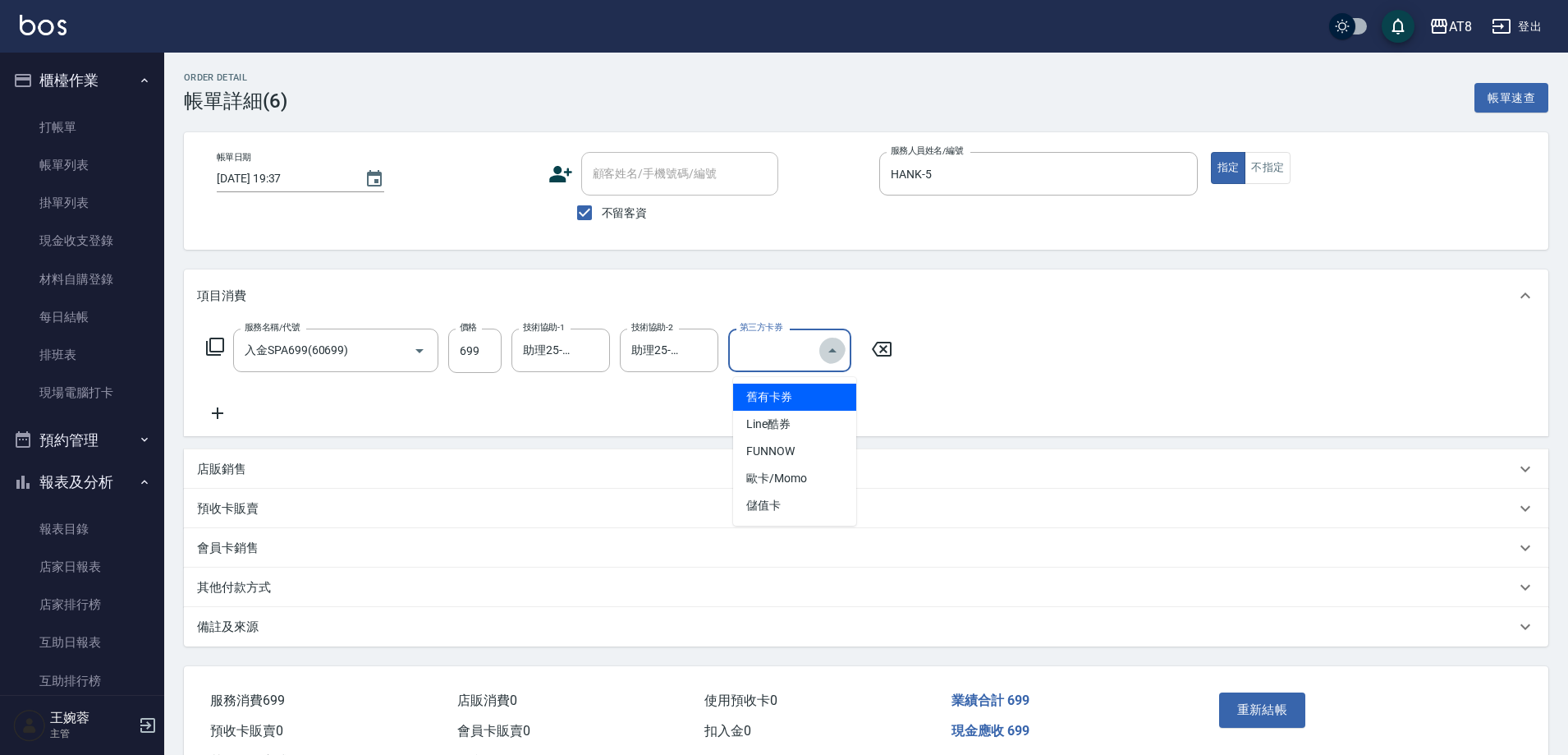
click at [843, 361] on icon "Close" at bounding box center [833, 351] width 20 height 20
click at [839, 359] on icon "Open" at bounding box center [833, 351] width 20 height 20
click at [791, 508] on span "儲值卡" at bounding box center [795, 506] width 123 height 27
type input "儲值卡"
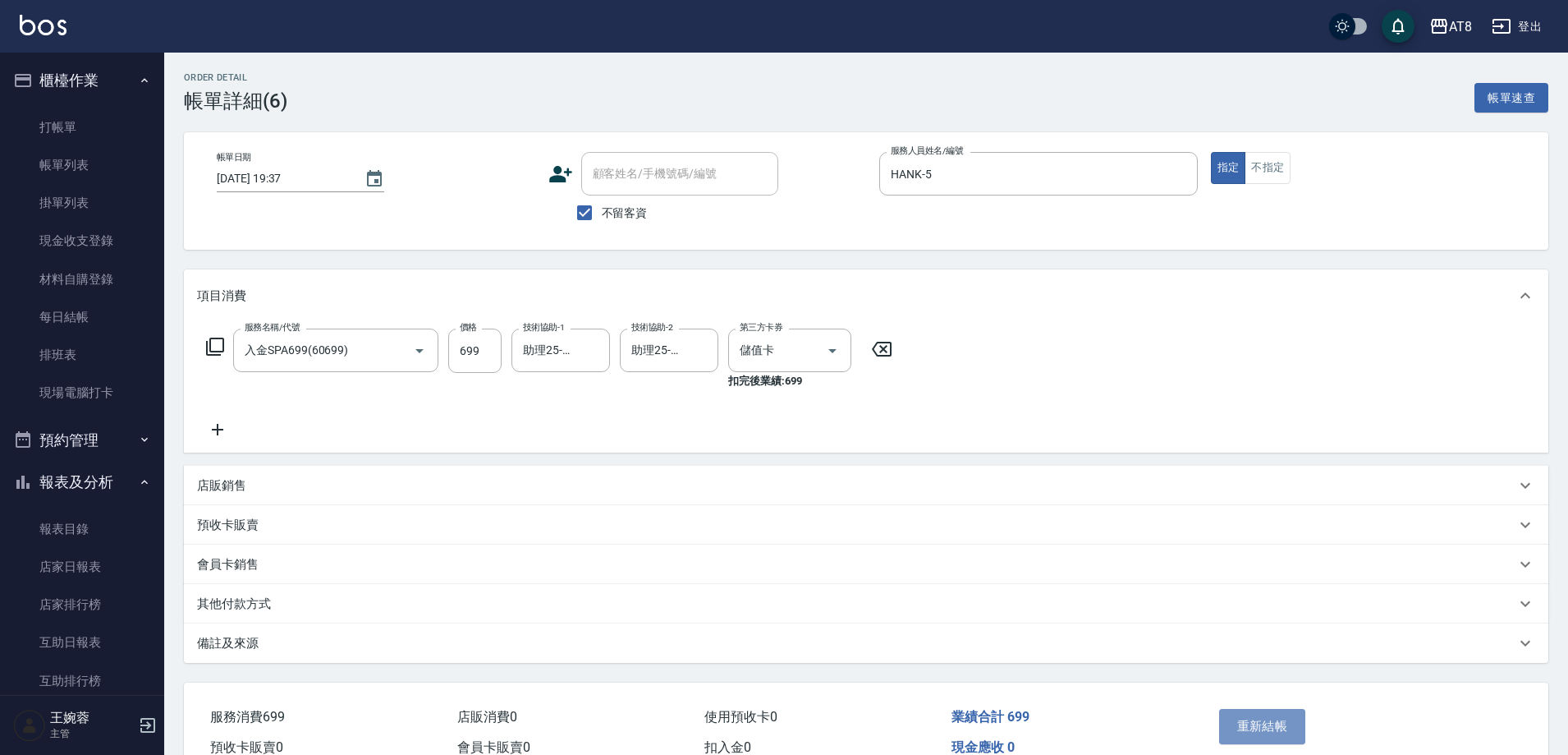
drag, startPoint x: 1265, startPoint y: 738, endPoint x: 1266, endPoint y: 730, distance: 8.1
click at [1265, 739] on button "重新結帳" at bounding box center [1262, 726] width 87 height 34
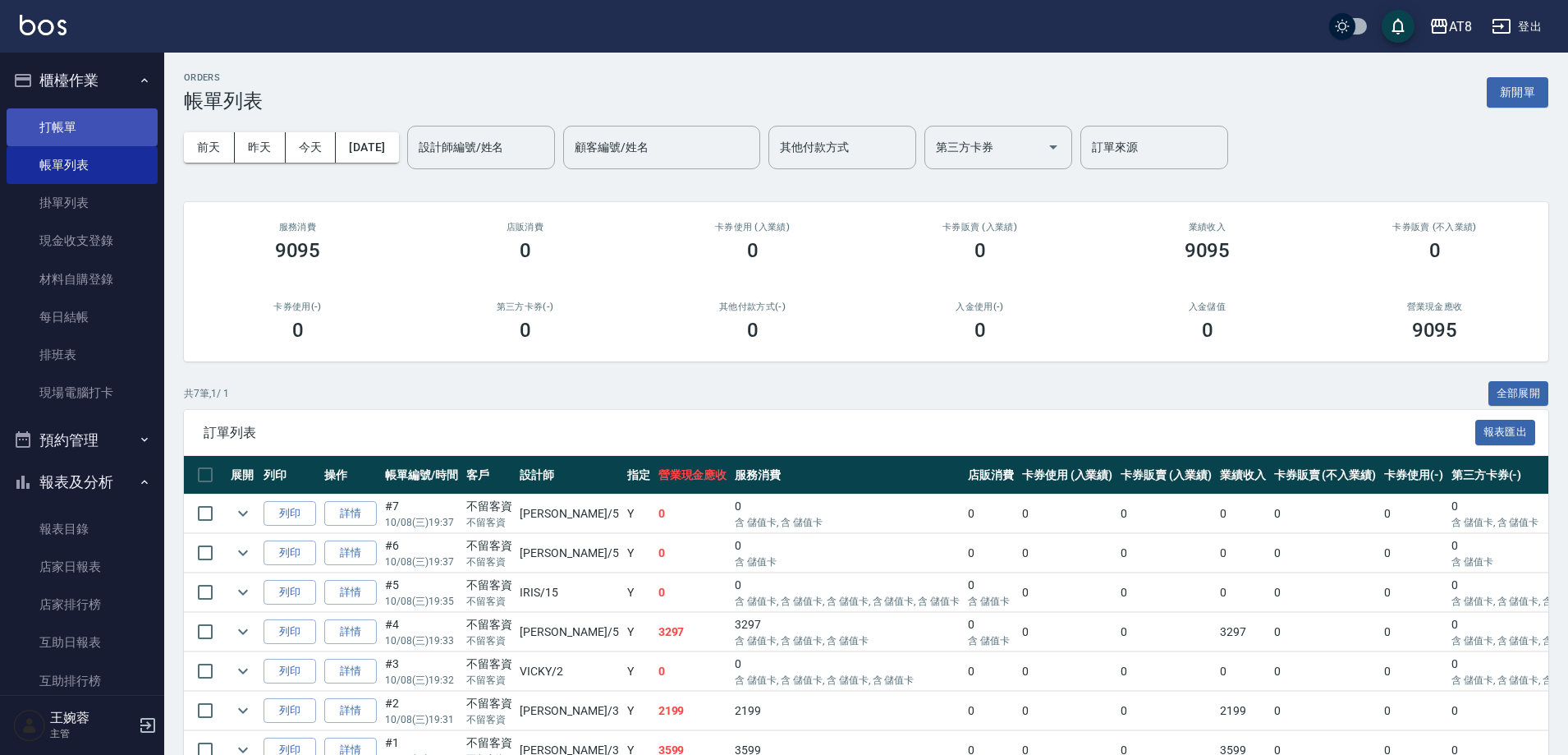
click at [54, 125] on link "打帳單" at bounding box center [82, 127] width 152 height 38
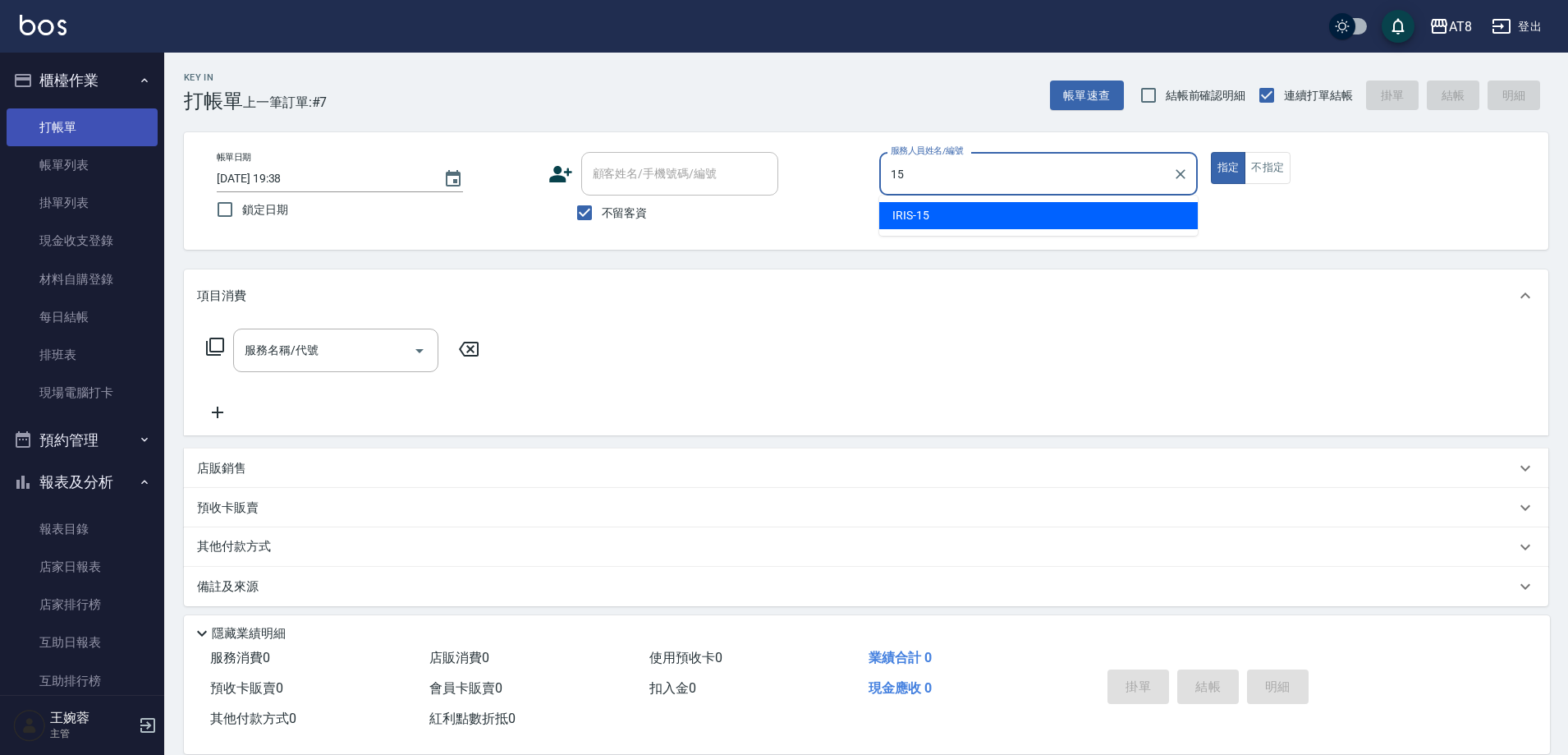
type input "IRIS-15"
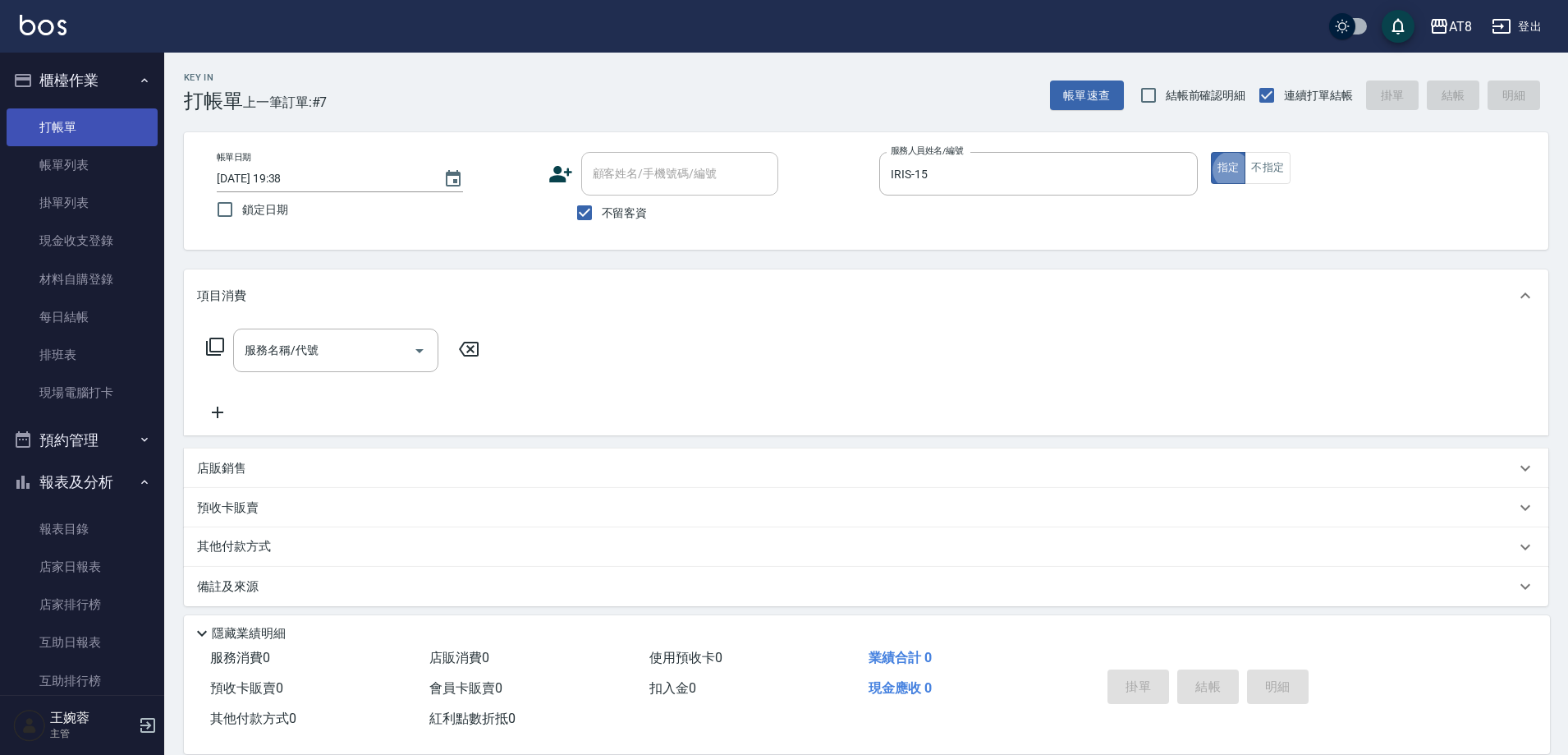
type button "true"
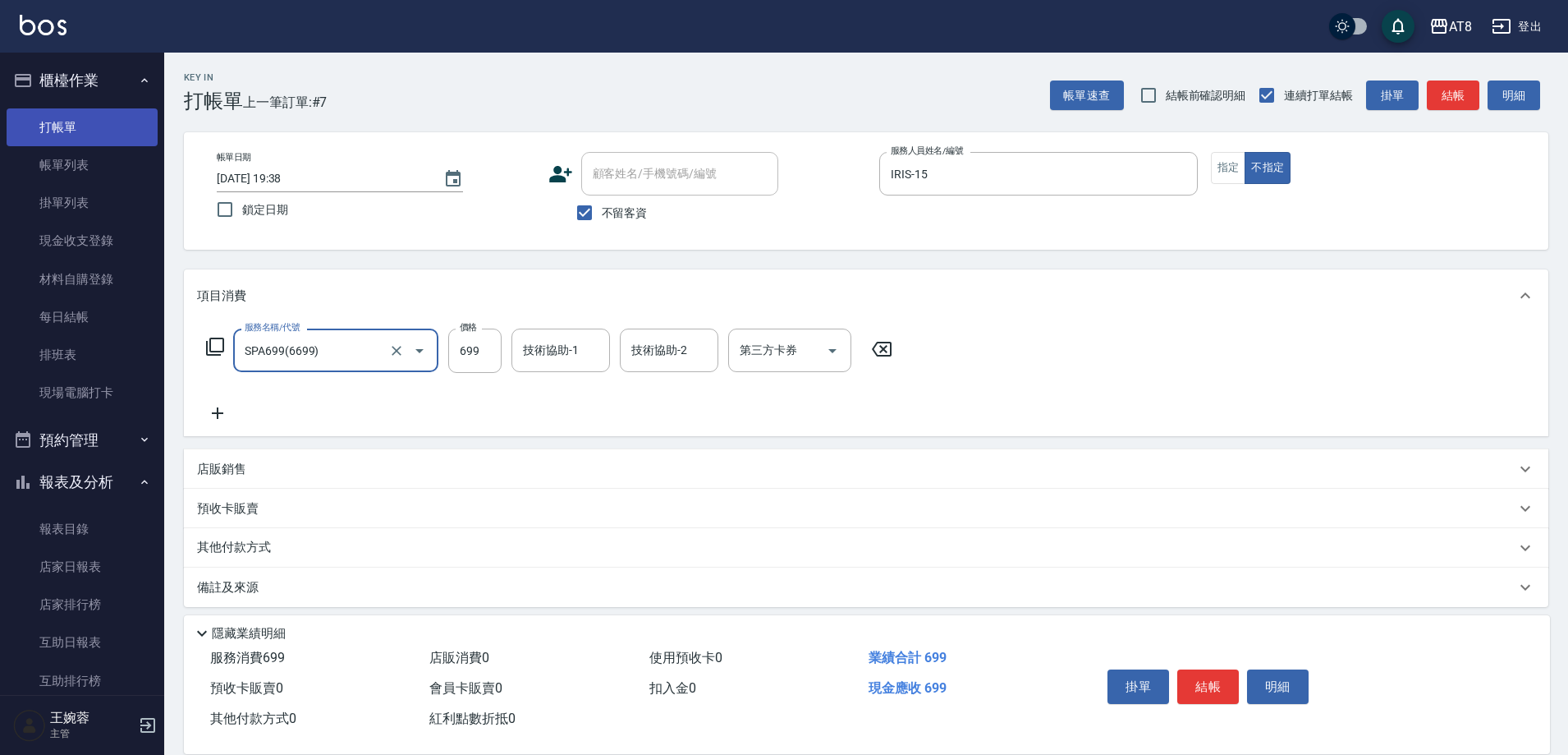
type input "SPA699(6699)"
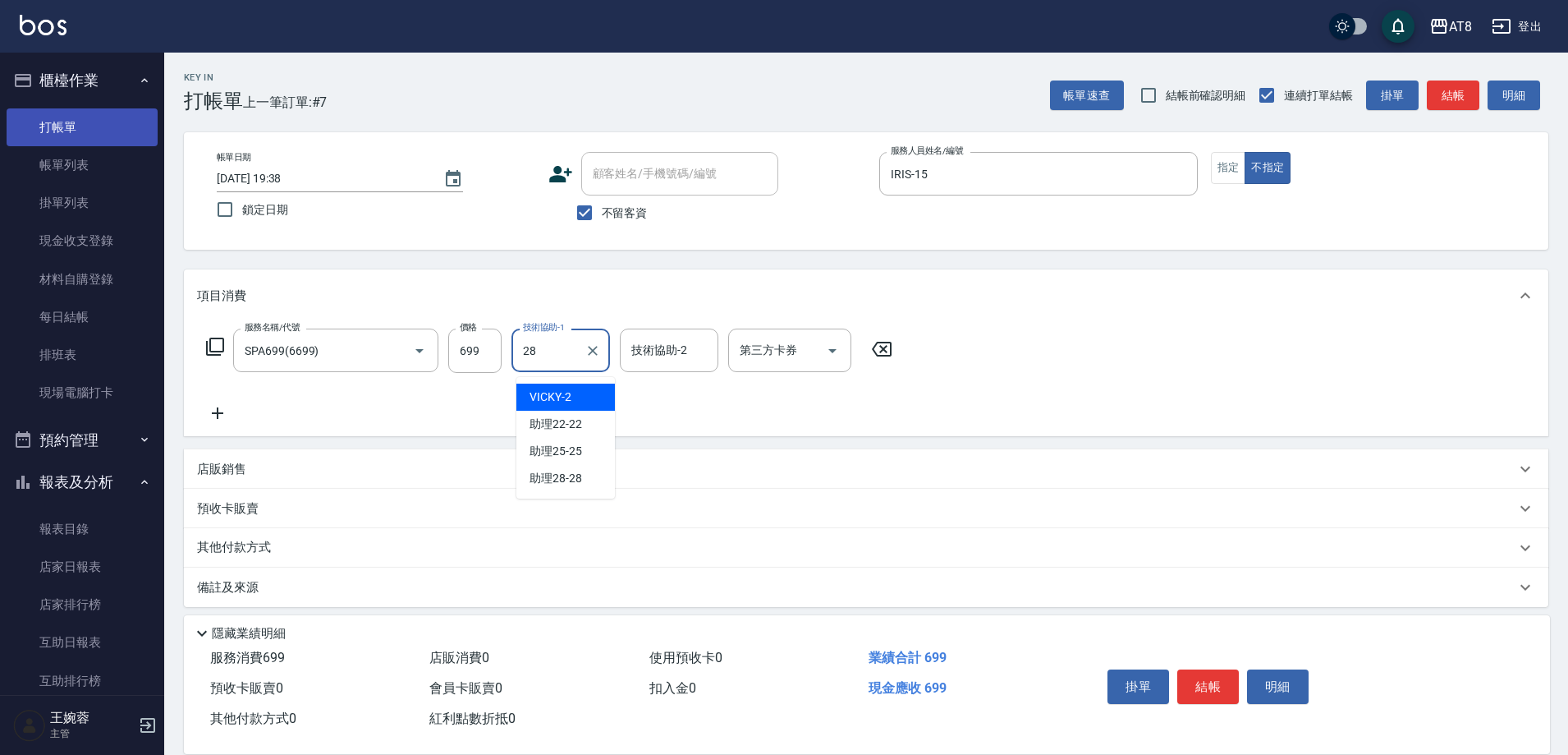
type input "助理28-28"
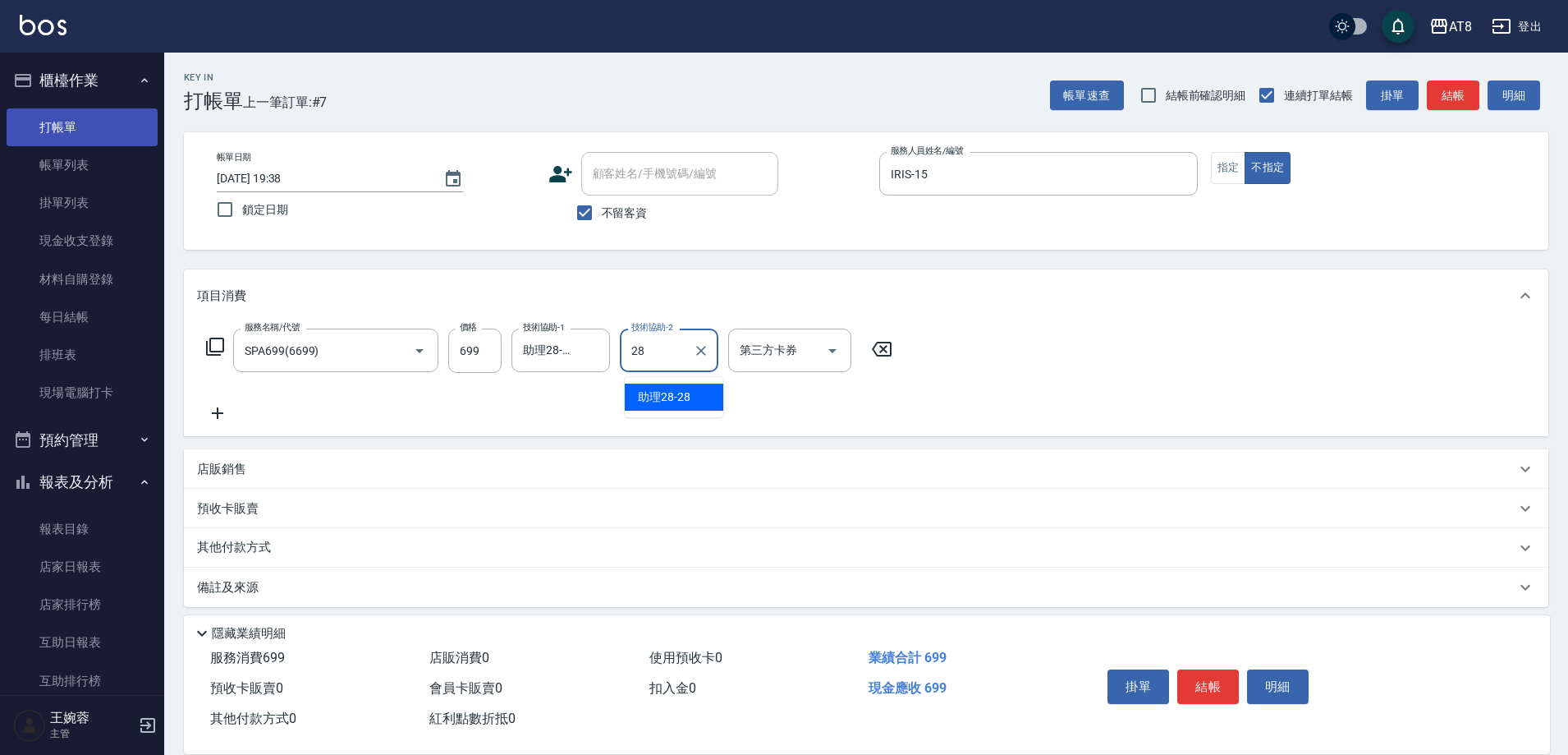
type input "助理28-28"
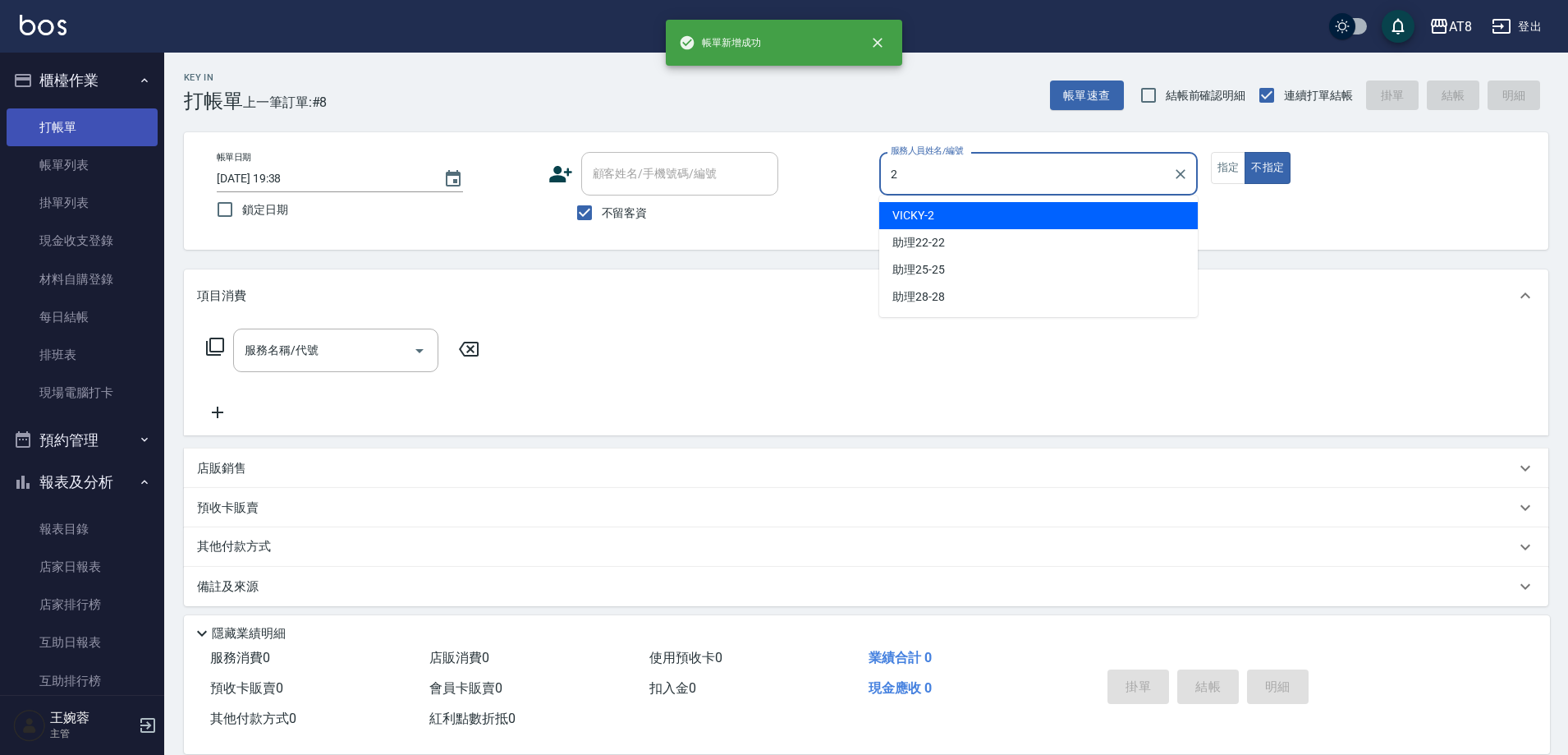
type input "VICKY-2"
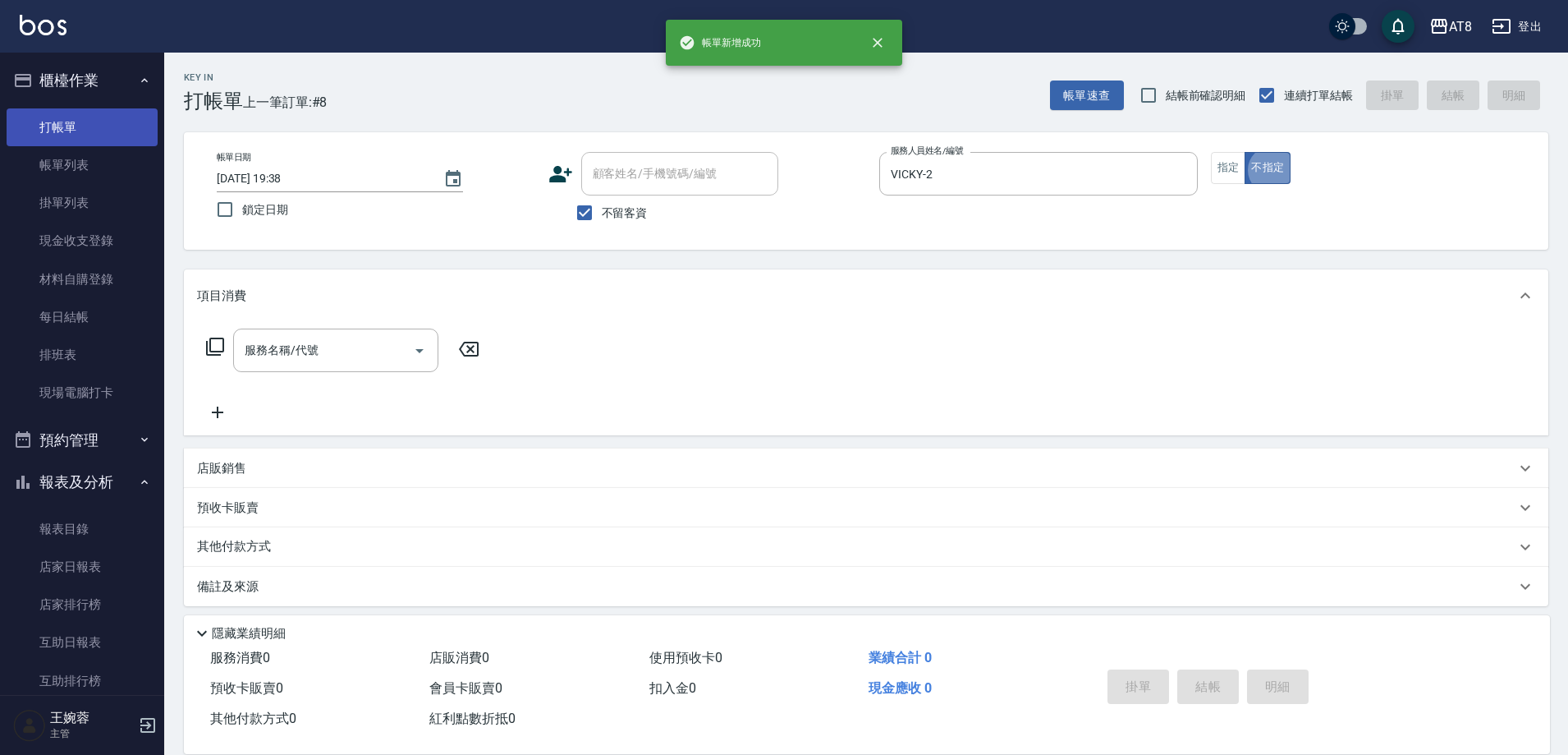
type button "false"
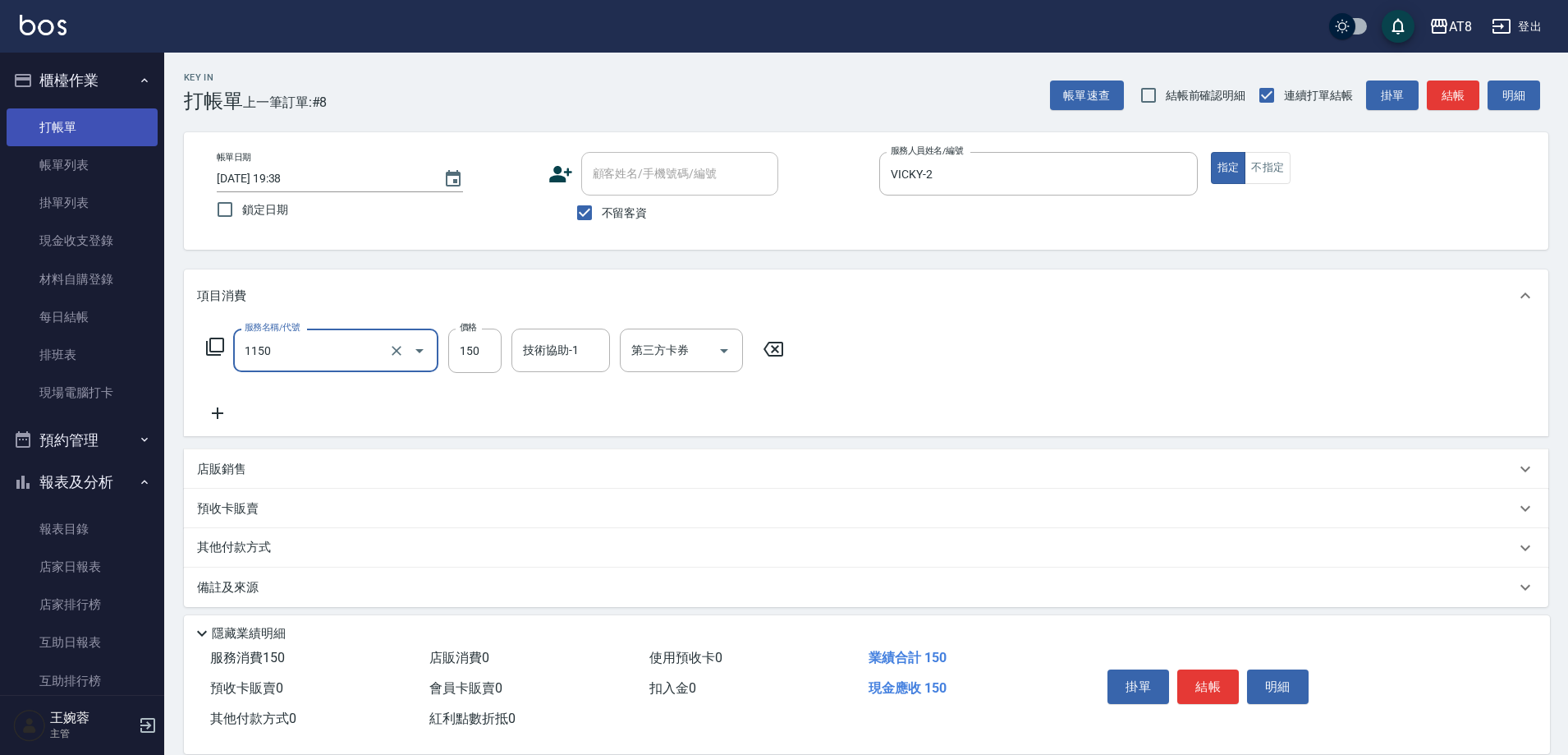
type input "洗髮(1150)"
type input "200"
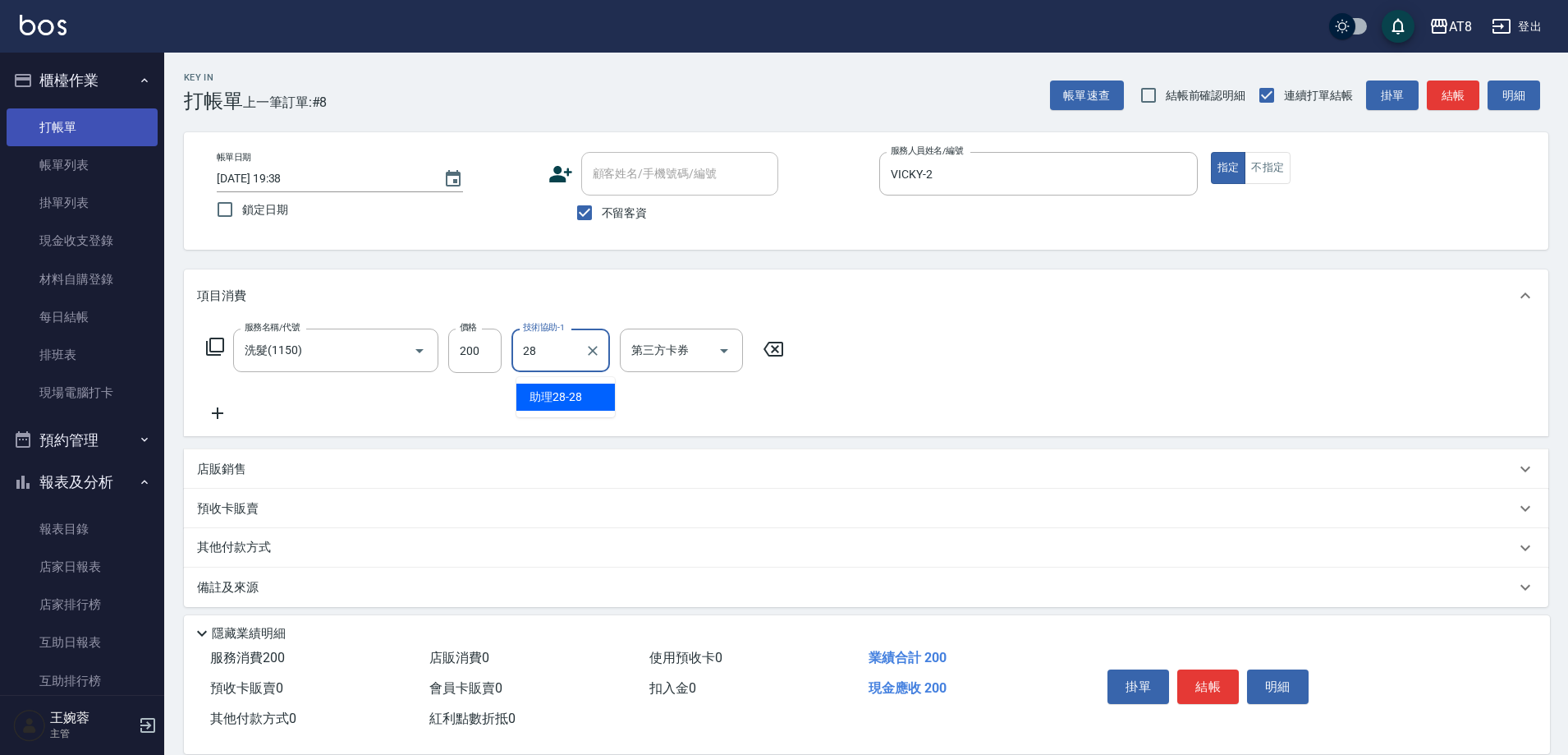
type input "助理28-28"
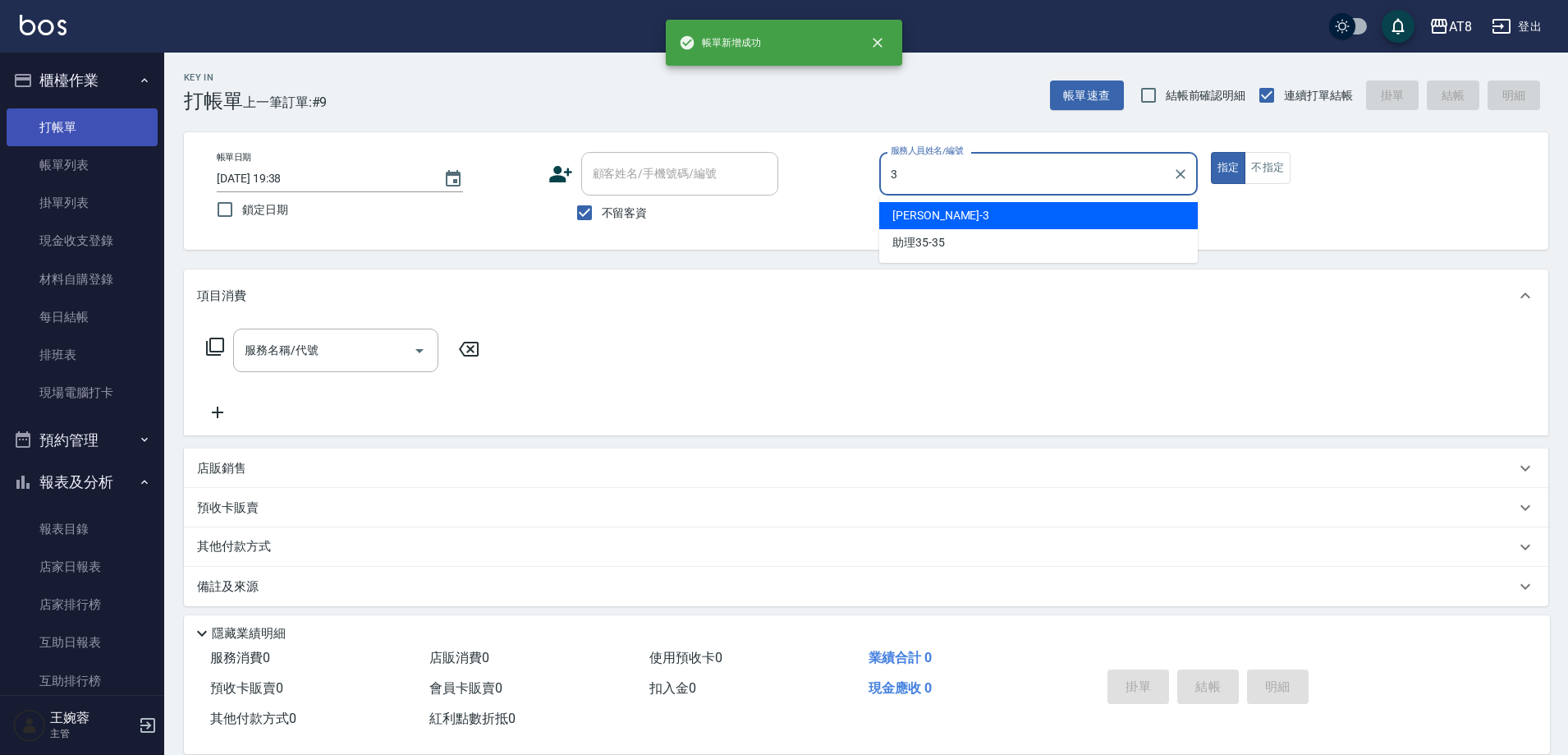
type input "[PERSON_NAME]-3"
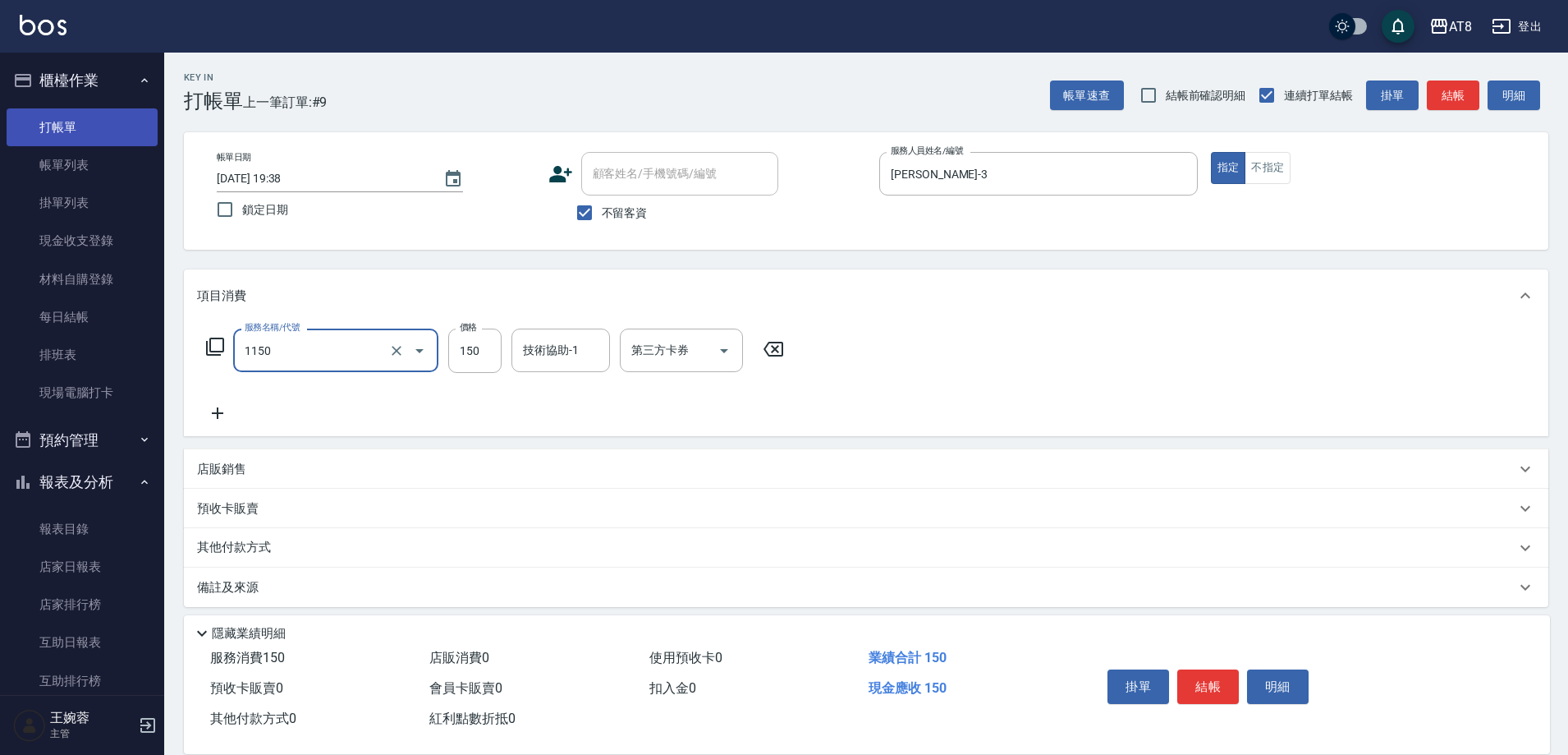
type input "洗髮(1150)"
type input "2"
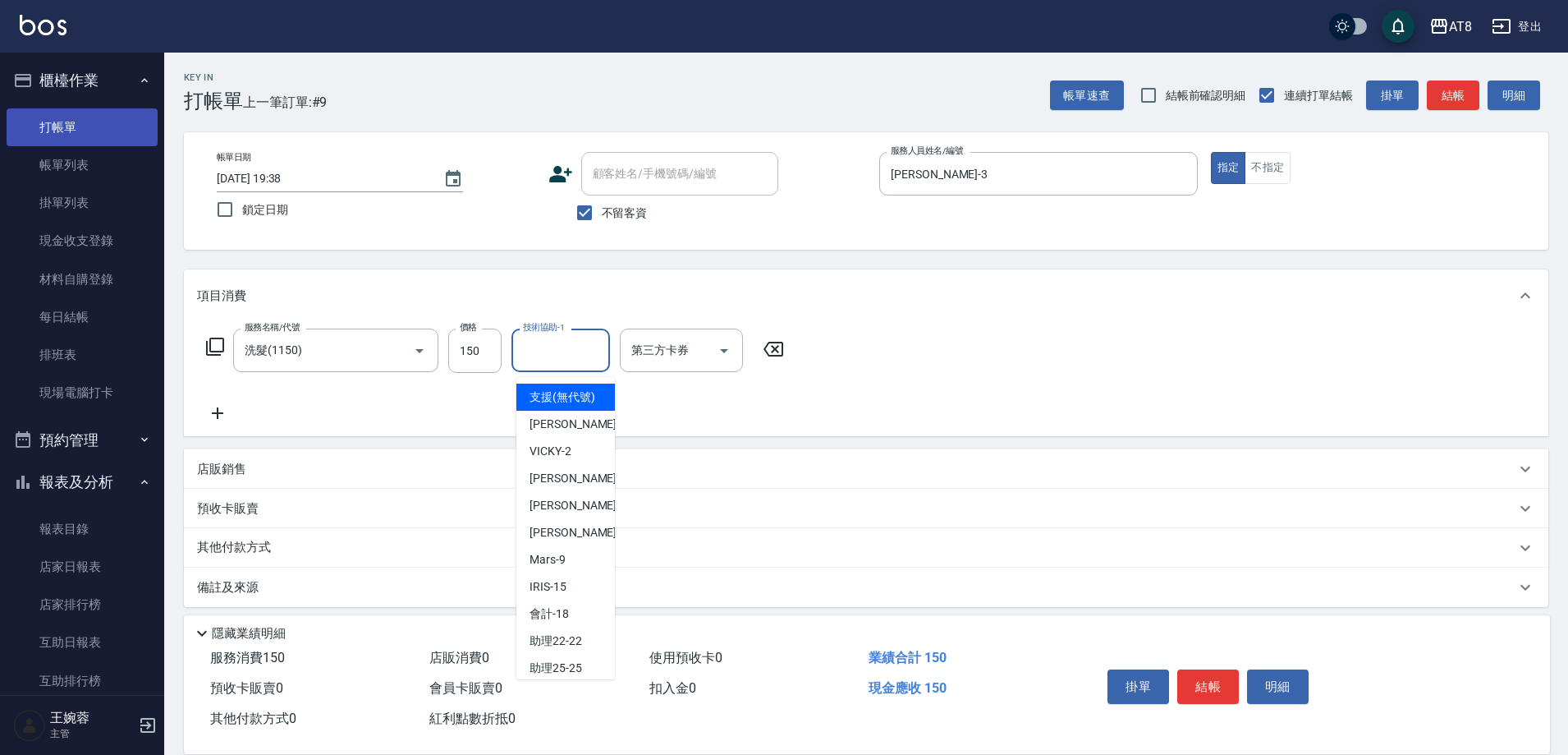
type input "支援(無代號)"
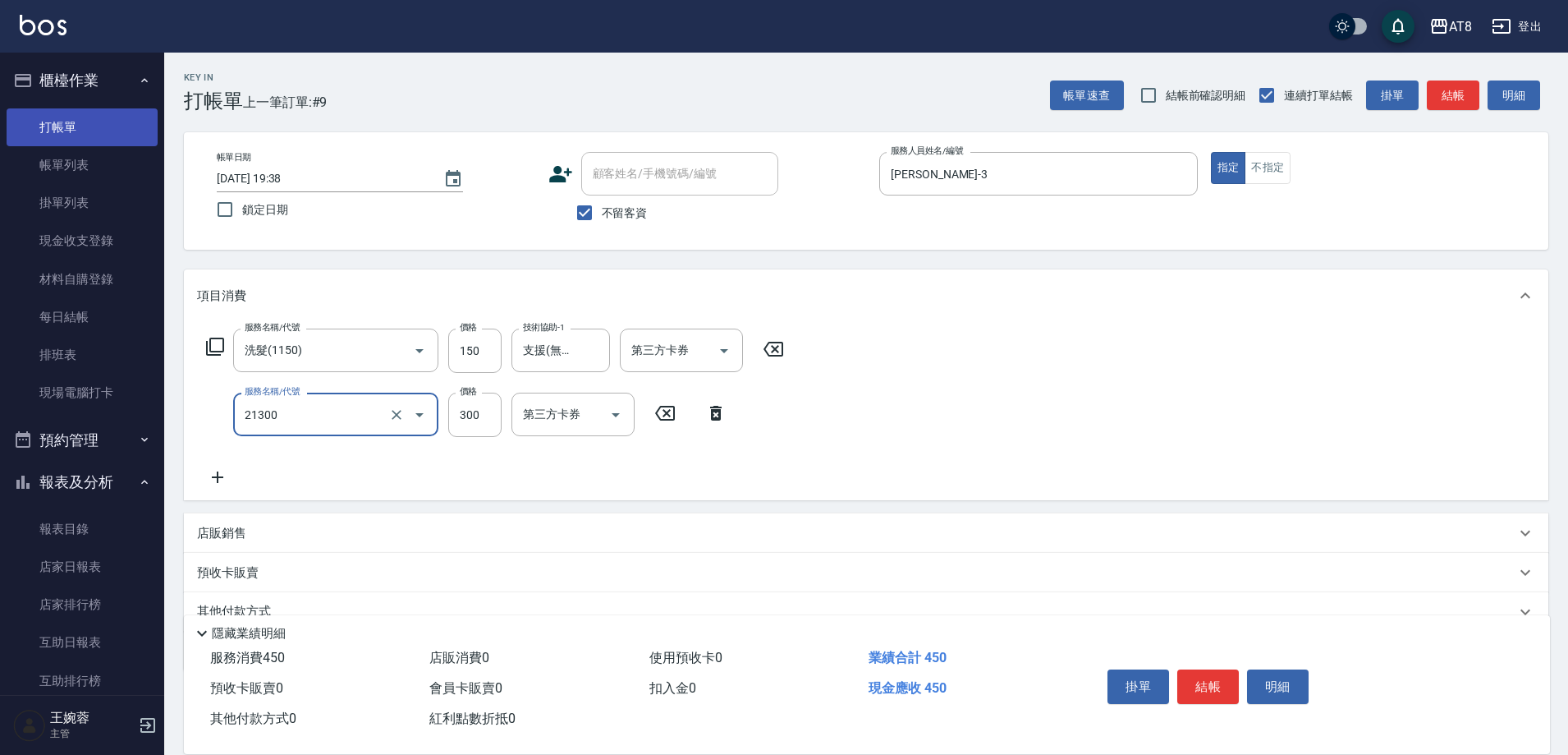
type input "剪髮(21300)"
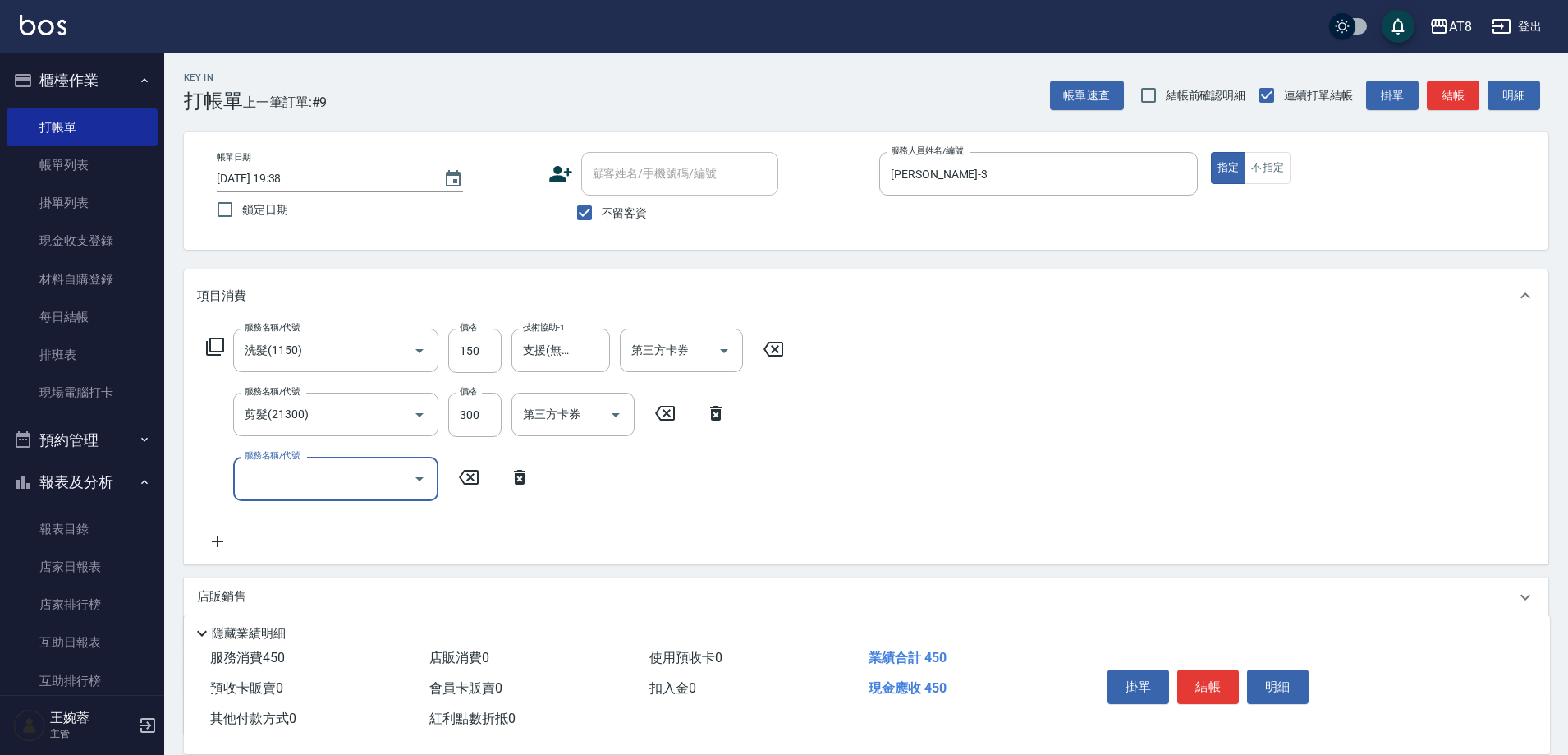
click at [531, 487] on icon at bounding box center [520, 477] width 41 height 20
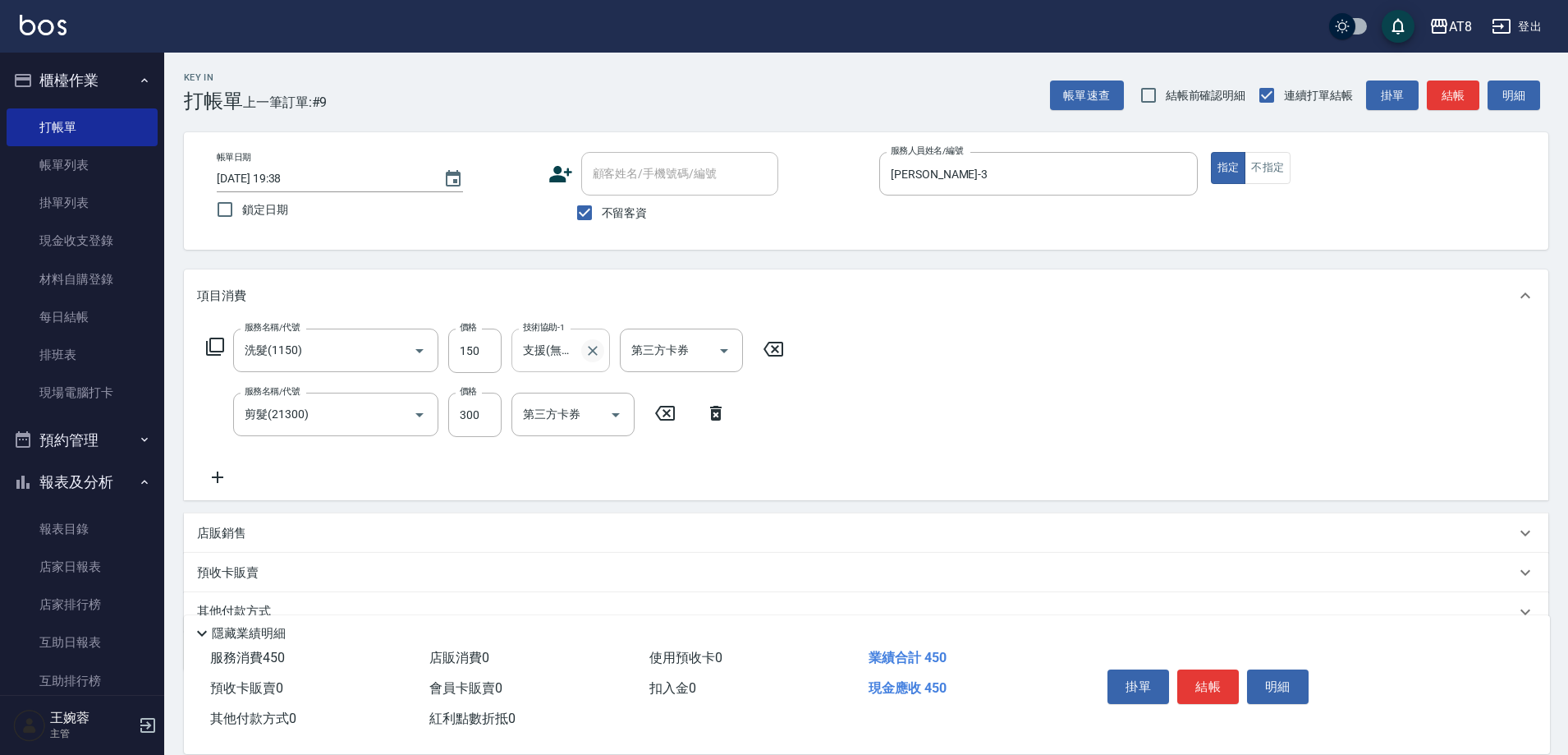
click at [604, 352] on button "Clear" at bounding box center [593, 351] width 23 height 23
click at [980, 448] on div "服務名稱/代號 洗髮(1150) 服務名稱/代號 價格 150 價格 技術協助-1 技術協助-1 第三方卡券 第三方卡券 服務名稱/代號 剪髮(21300) …" at bounding box center [866, 411] width 1365 height 178
click at [1225, 669] on button "結帳" at bounding box center [1207, 686] width 62 height 34
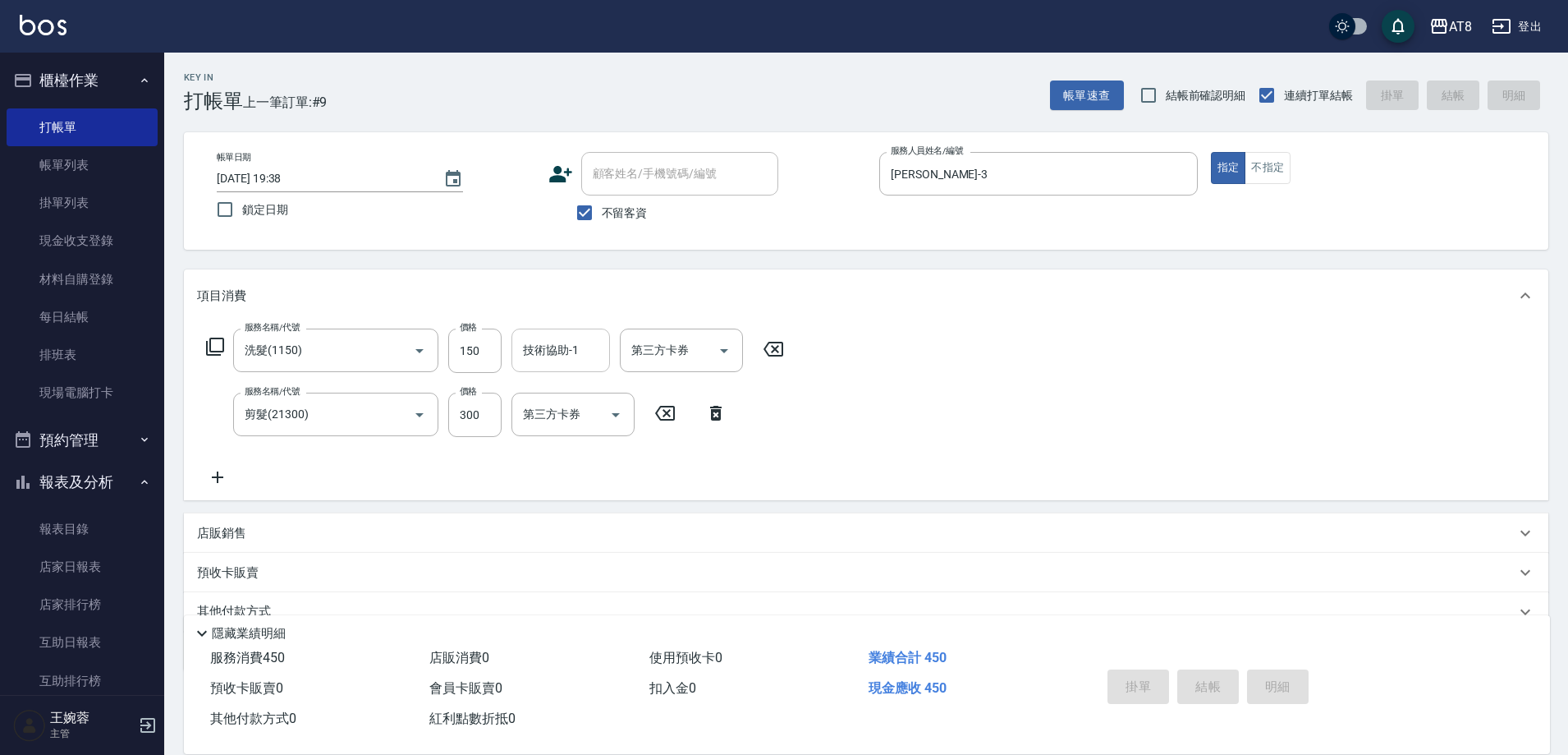
type input "[DATE] 19:39"
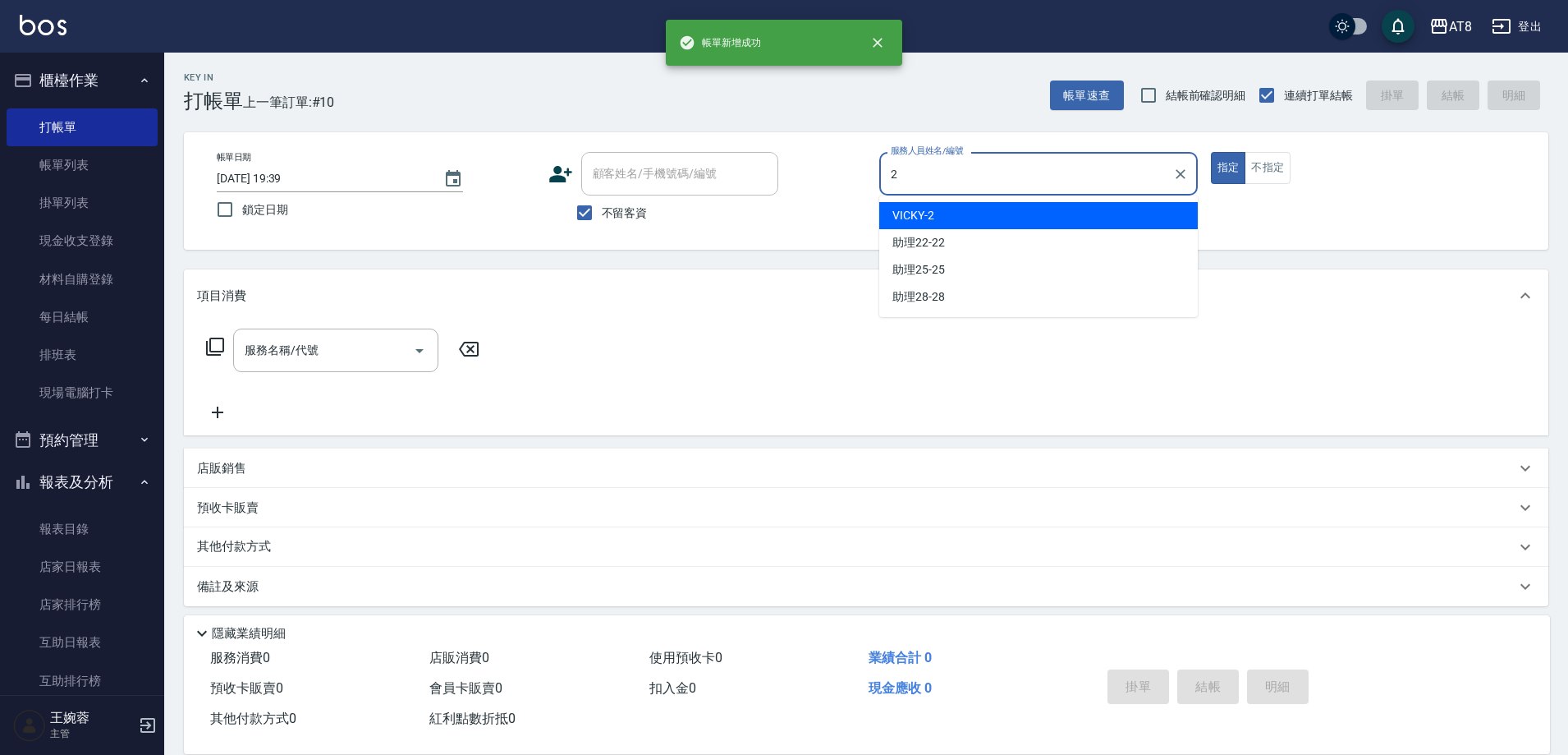
type input "VICKY-2"
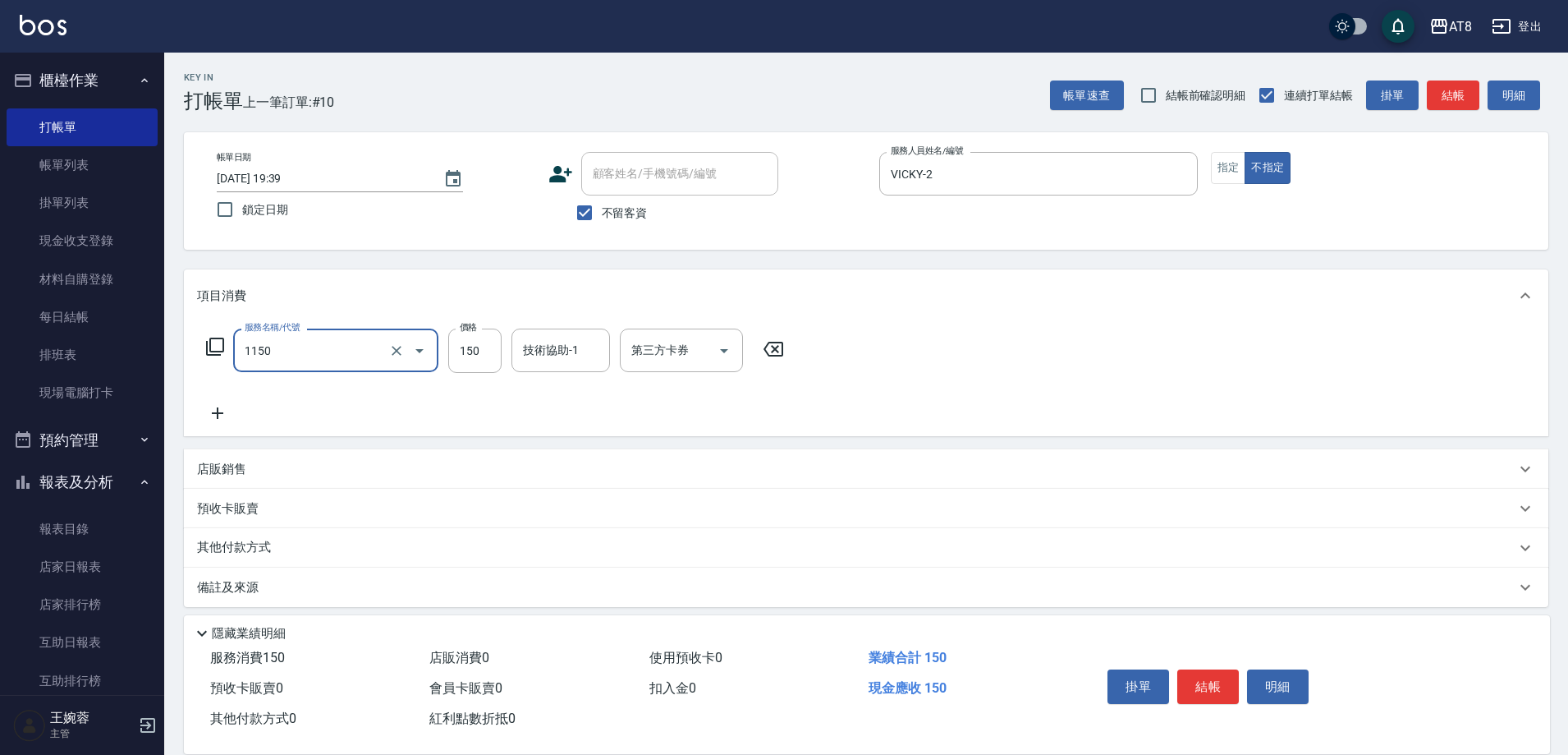
type input "洗髮(1150)"
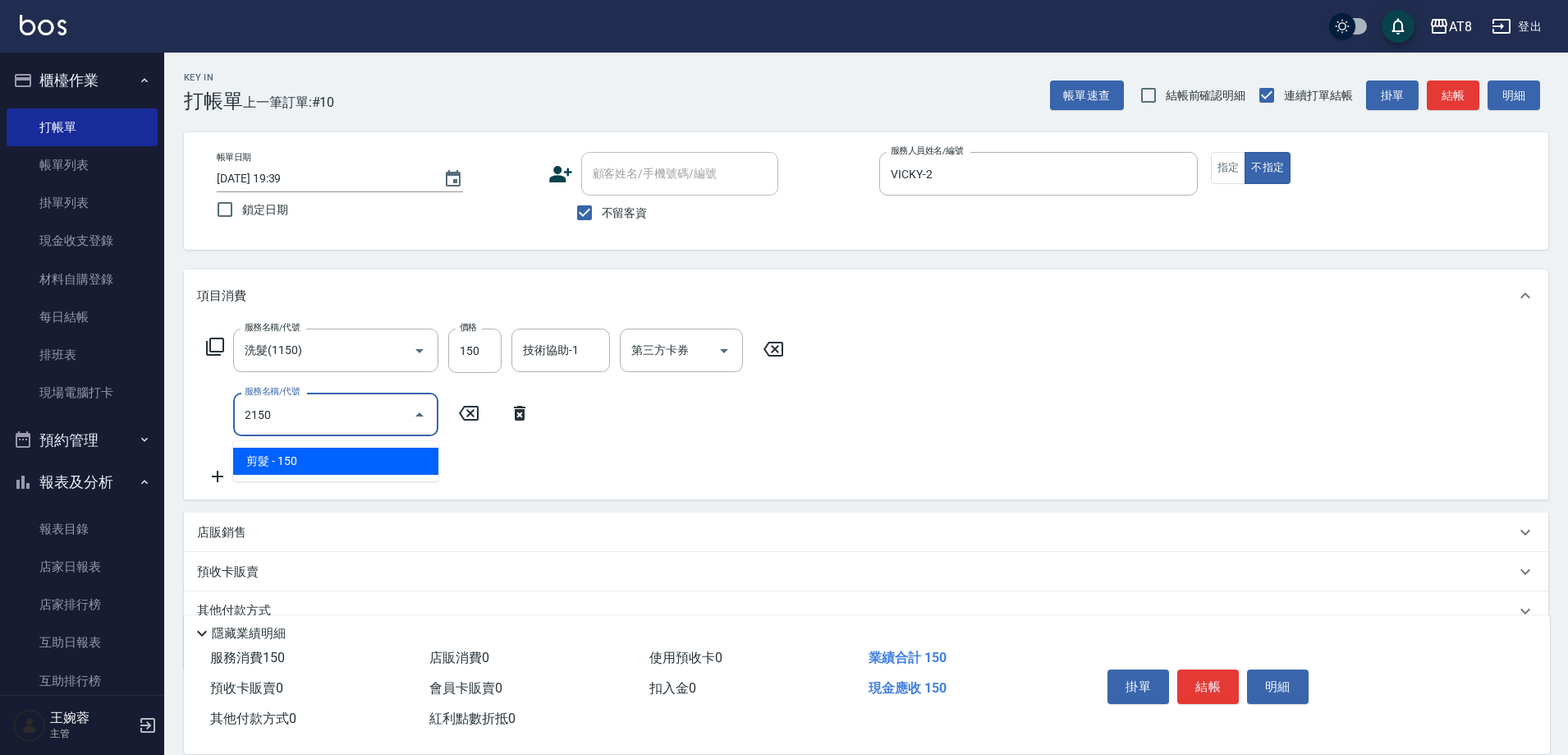
type input "剪髮(2150)"
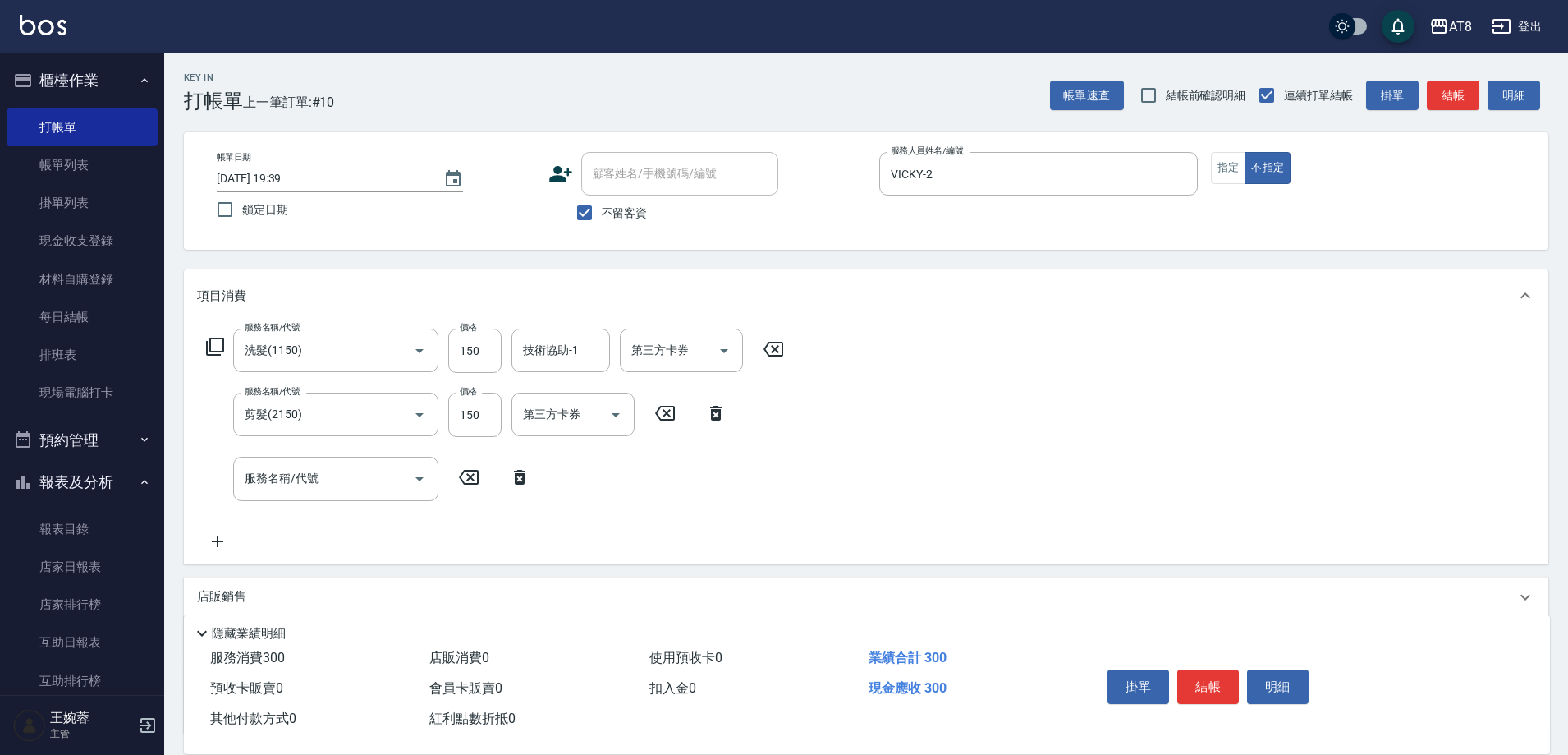
click at [522, 475] on icon at bounding box center [520, 477] width 41 height 20
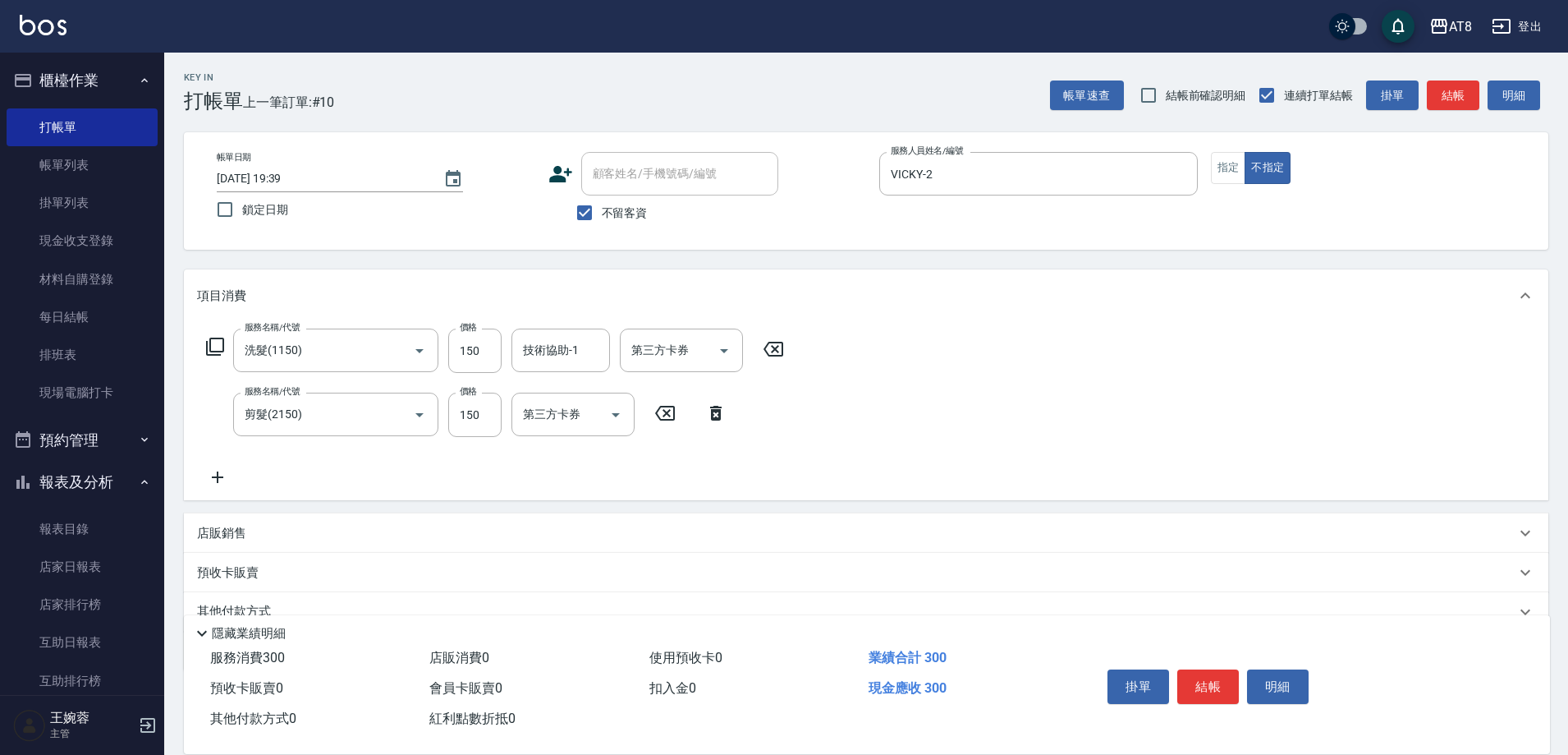
click at [225, 351] on icon at bounding box center [215, 346] width 20 height 20
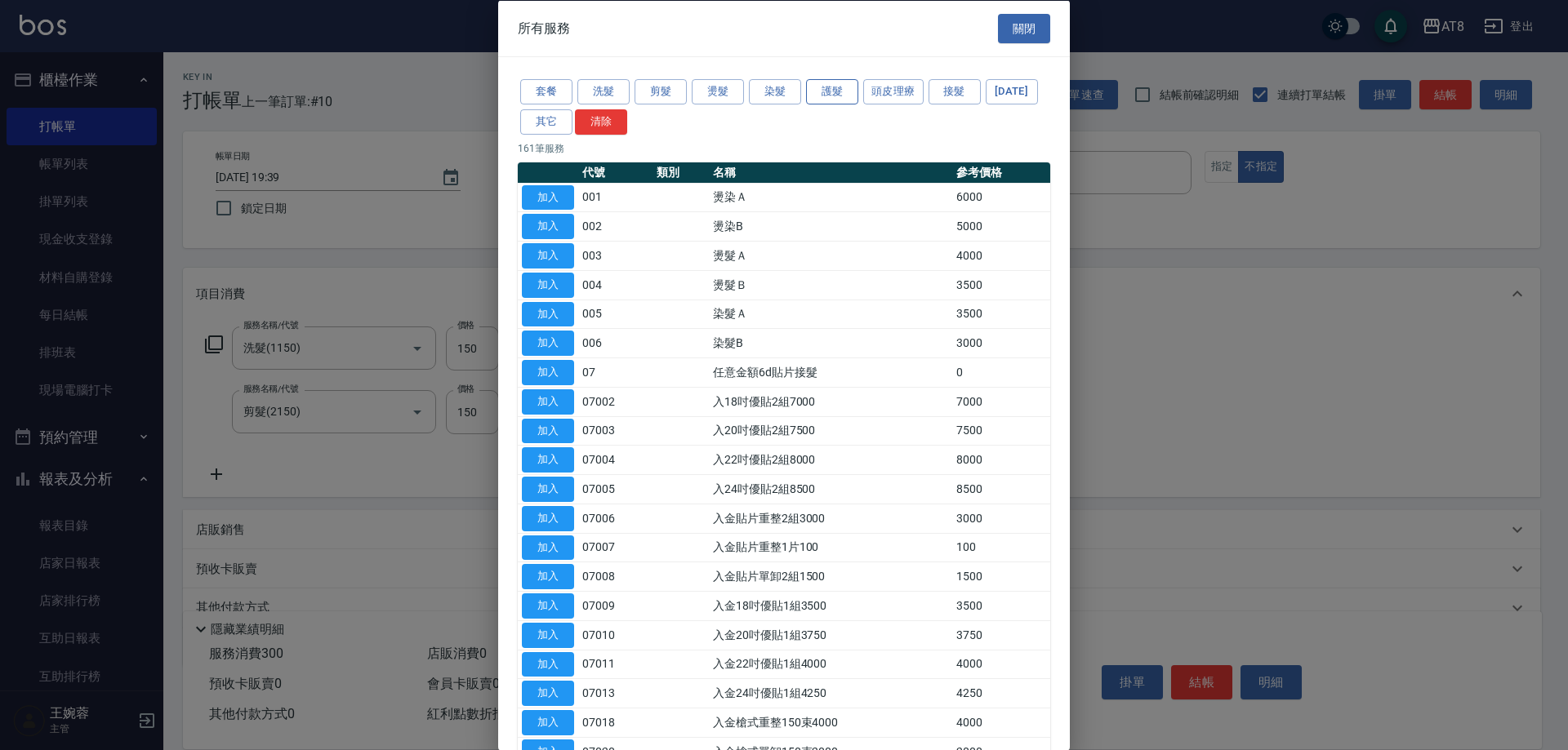
click at [833, 89] on button "護髮" at bounding box center [832, 91] width 52 height 25
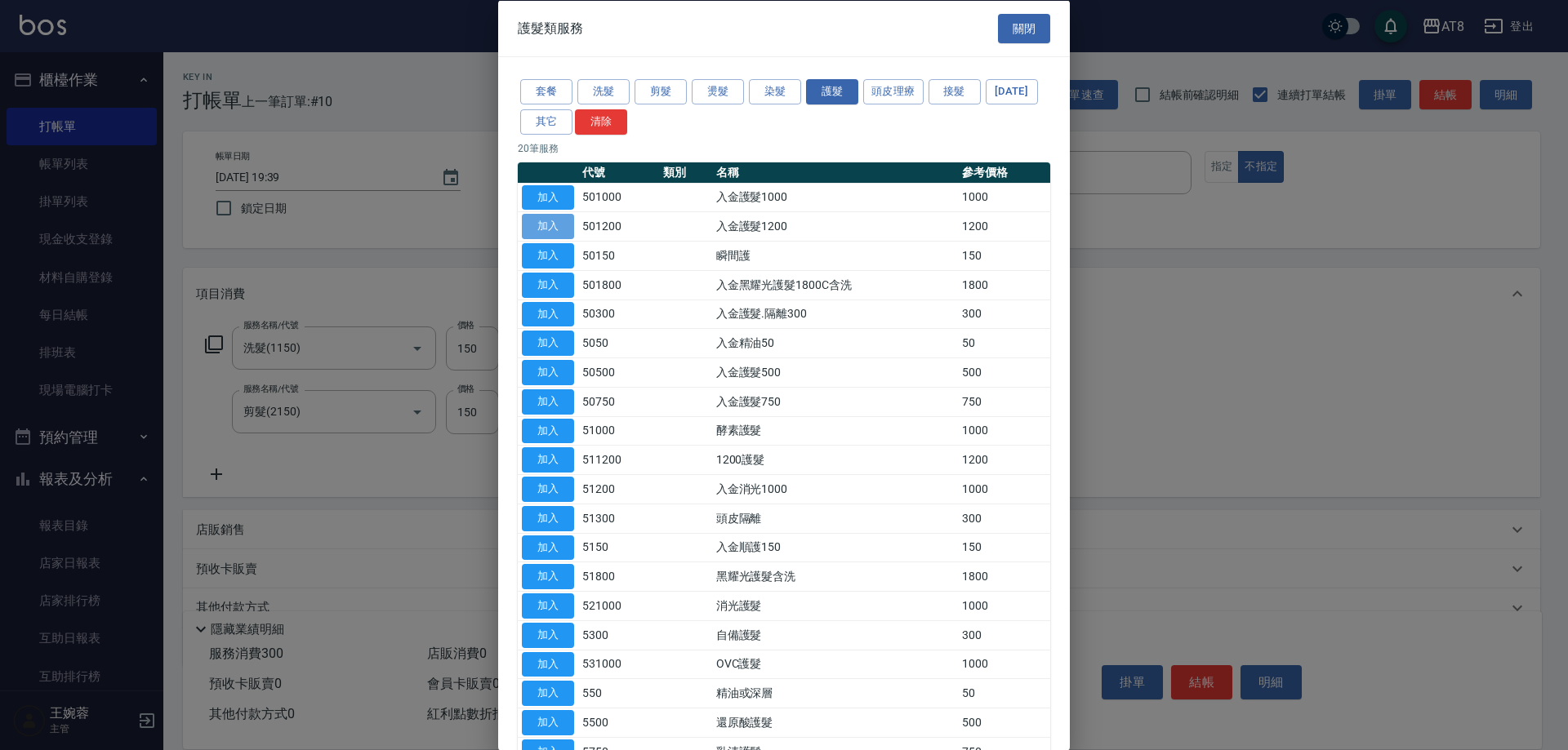
click at [569, 239] on button "加入" at bounding box center [548, 226] width 52 height 25
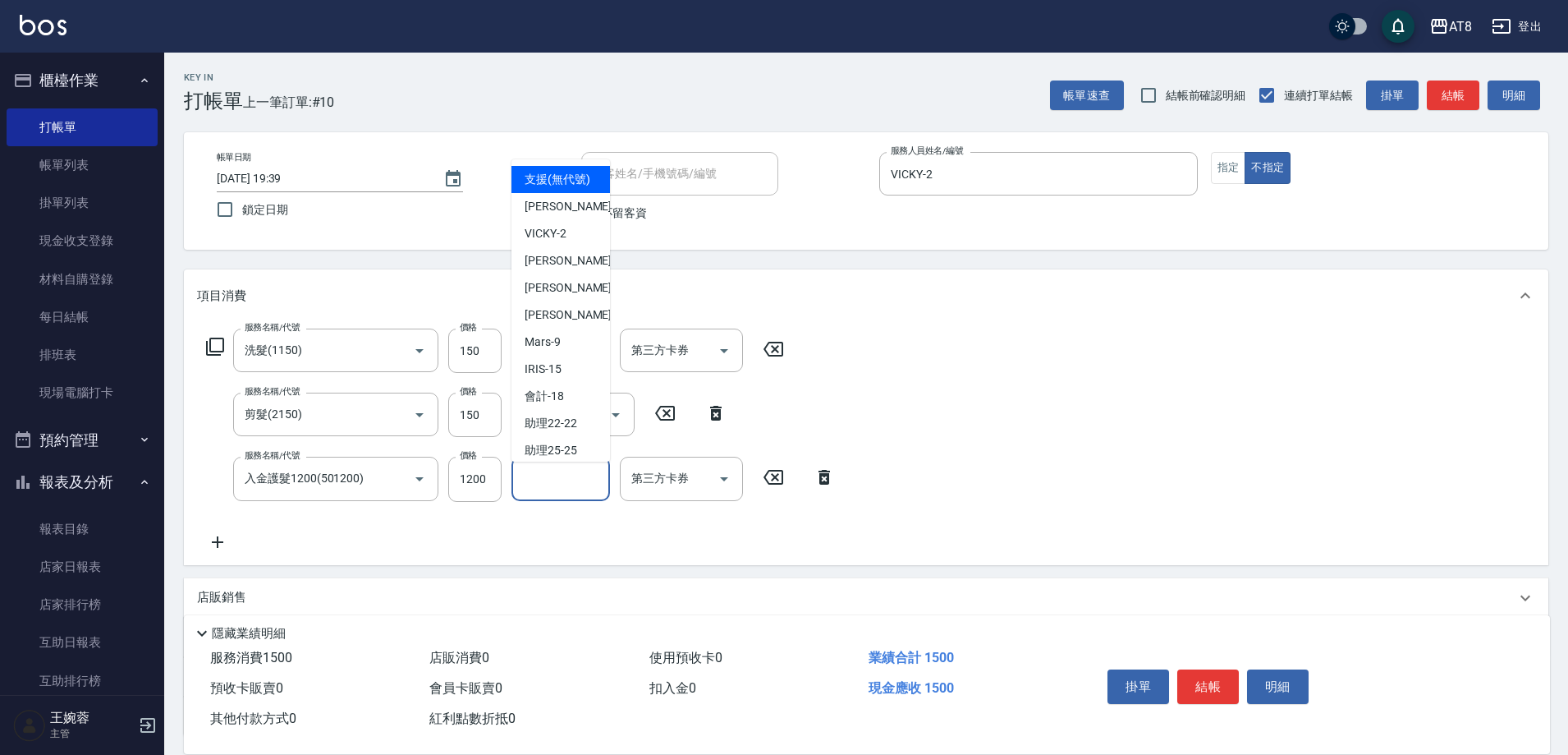
click at [582, 485] on input "技術協助-1" at bounding box center [561, 478] width 84 height 28
click at [1092, 501] on div "服務名稱/代號 洗髮(1150) 服務名稱/代號 價格 150 價格 技術協助-1 技術協助-1 第三方卡券 第三方卡券 服務名稱/代號 剪髮(2150) 服…" at bounding box center [866, 443] width 1365 height 243
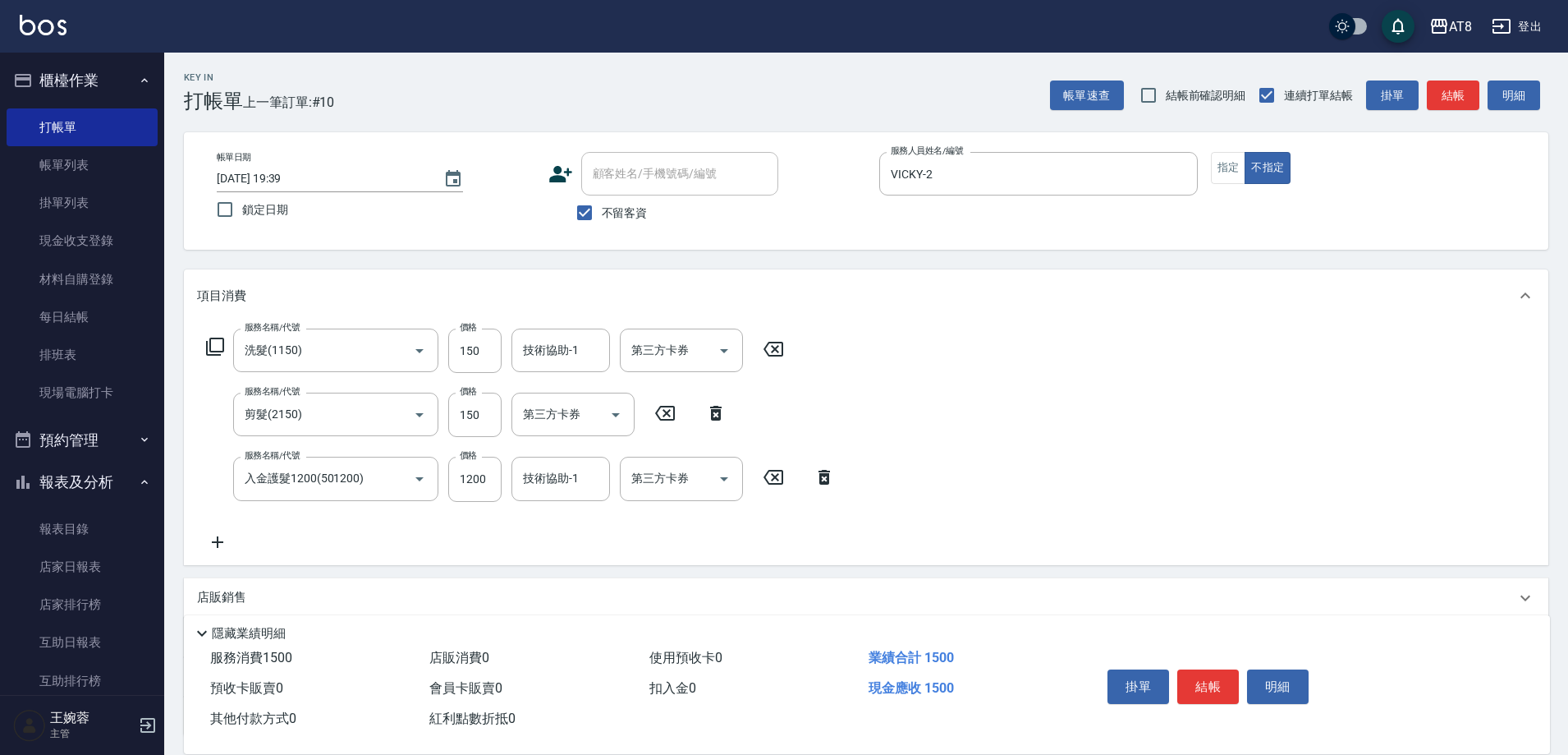
click at [1224, 669] on button "結帳" at bounding box center [1207, 686] width 62 height 34
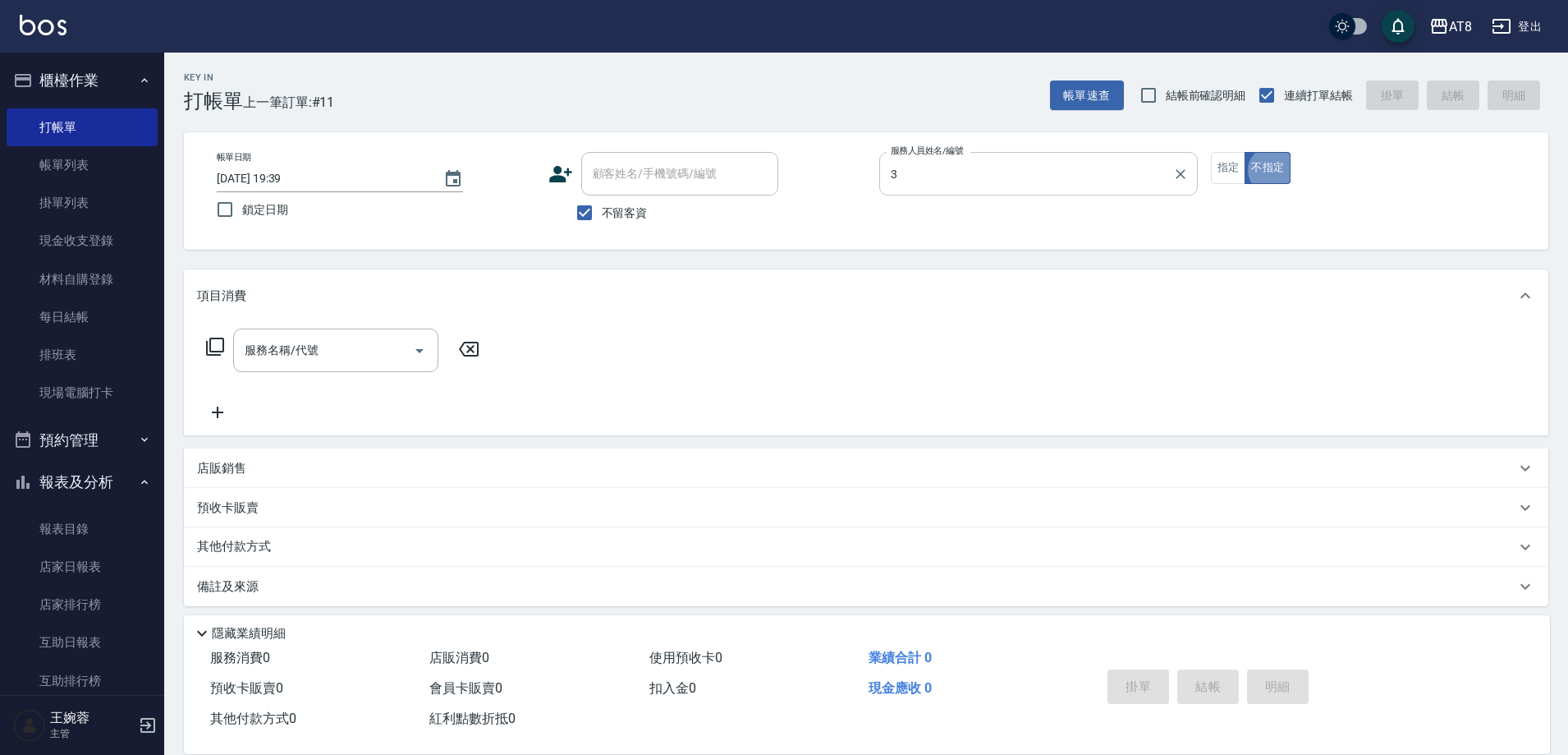
type input "[PERSON_NAME]-3"
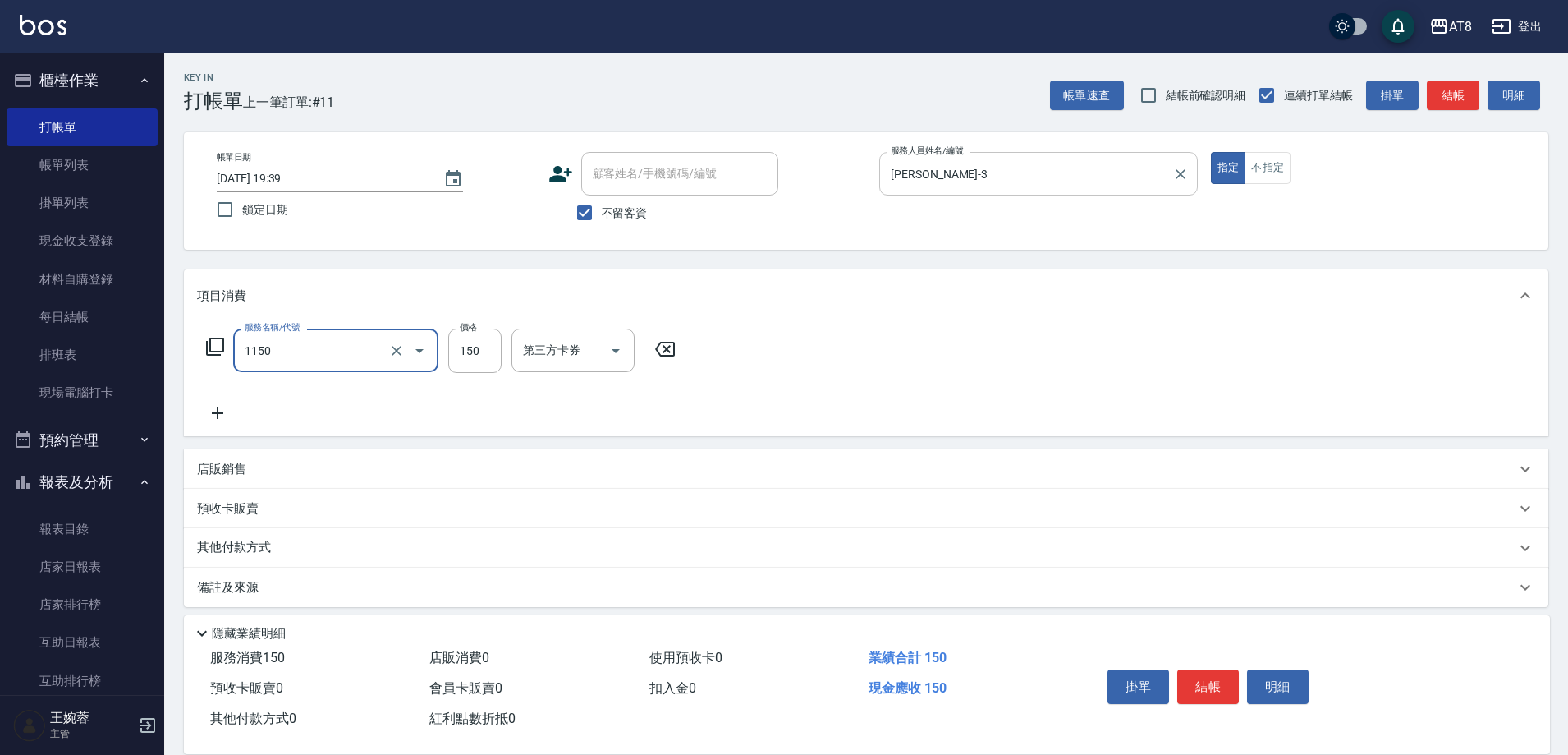
type input "洗髮(1150)"
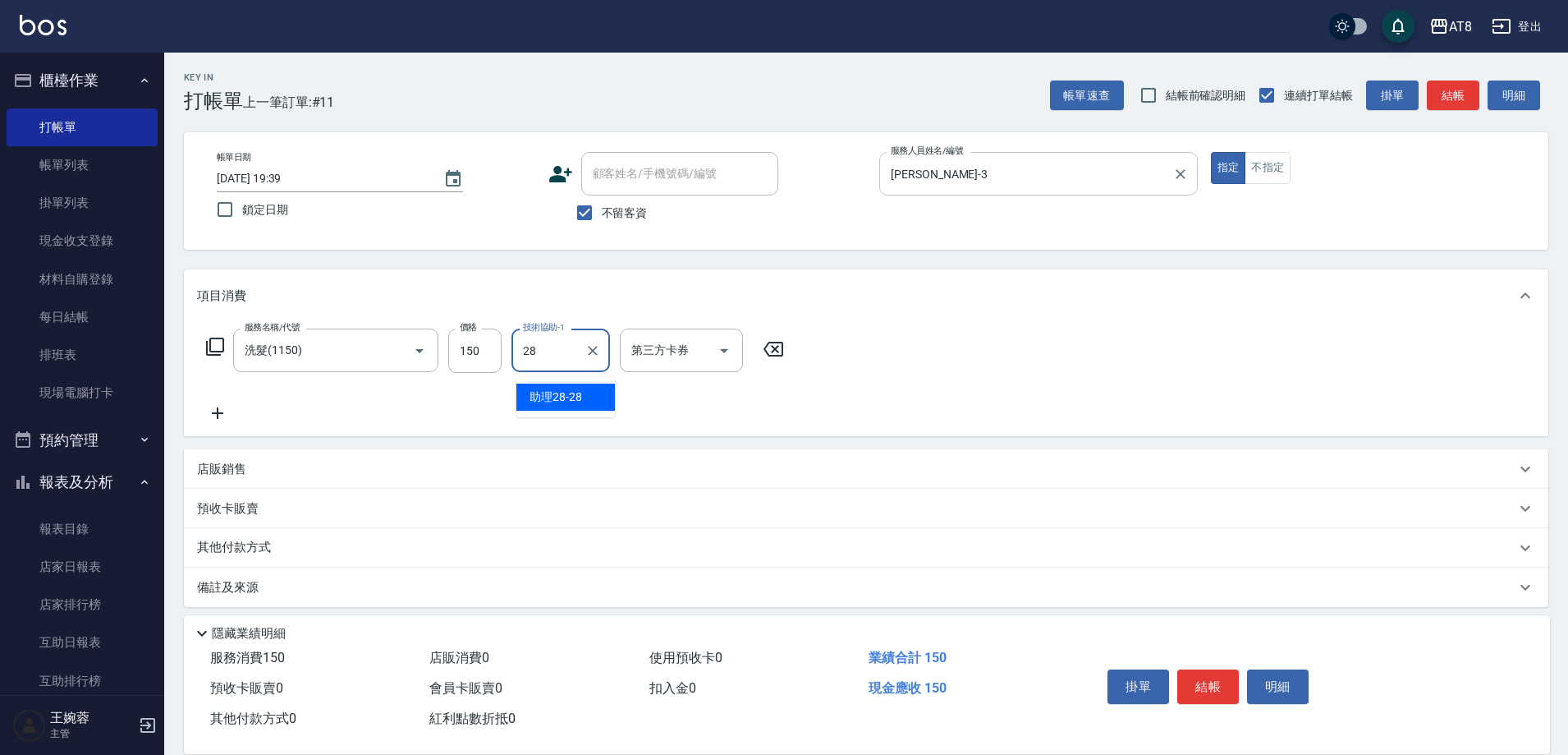
type input "助理28-28"
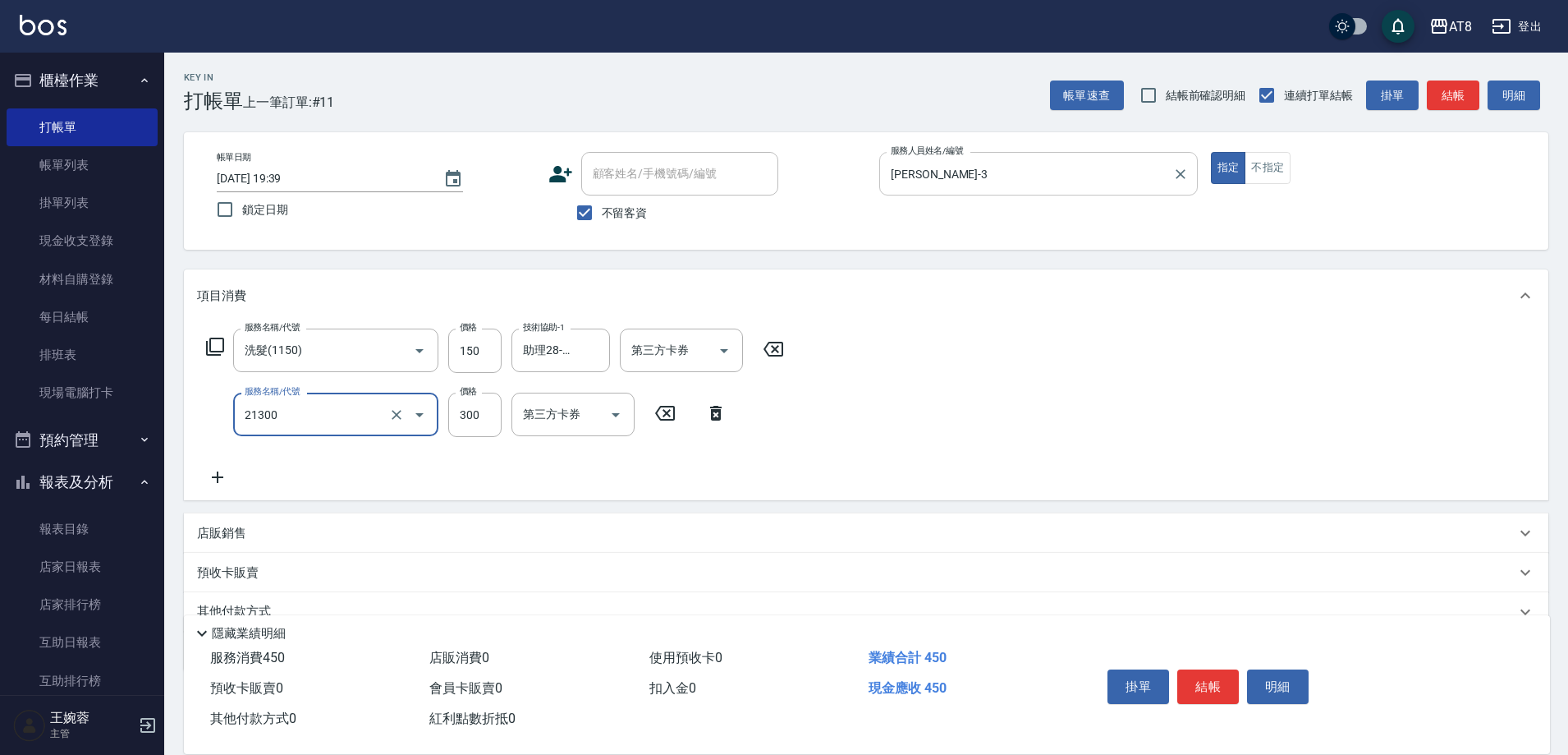
type input "剪髮(21300)"
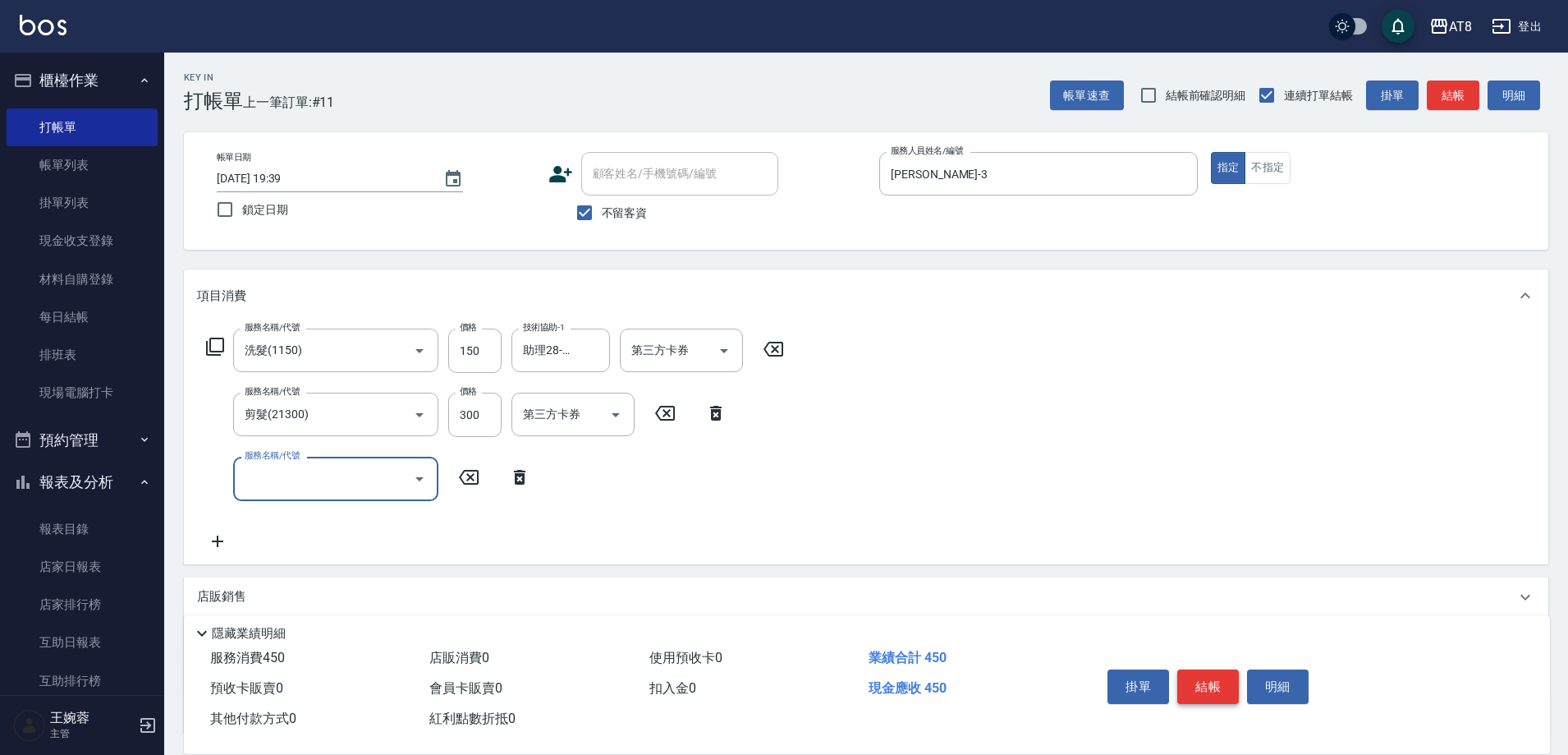
click at [1217, 669] on button "結帳" at bounding box center [1207, 686] width 62 height 34
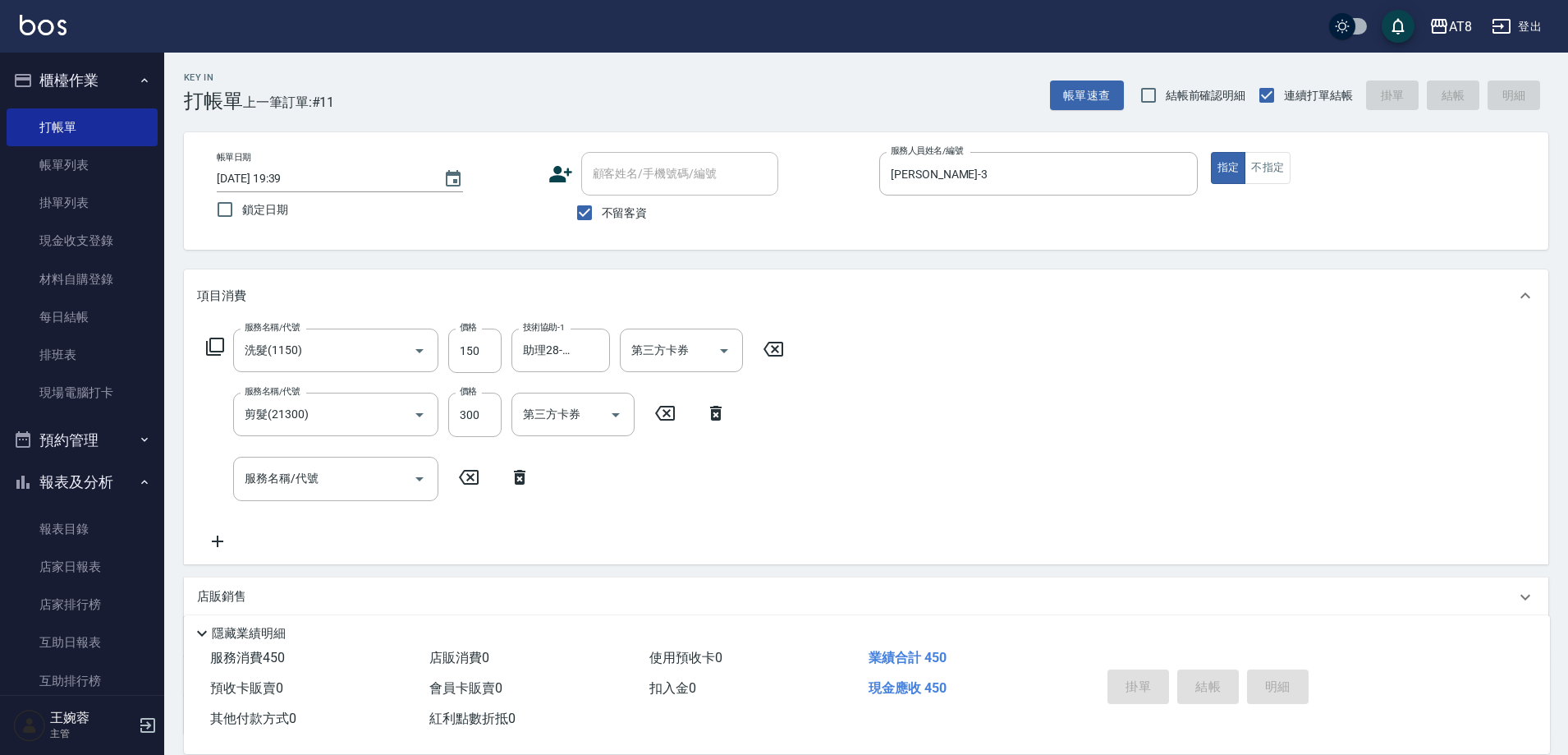
type input "[DATE] 19:44"
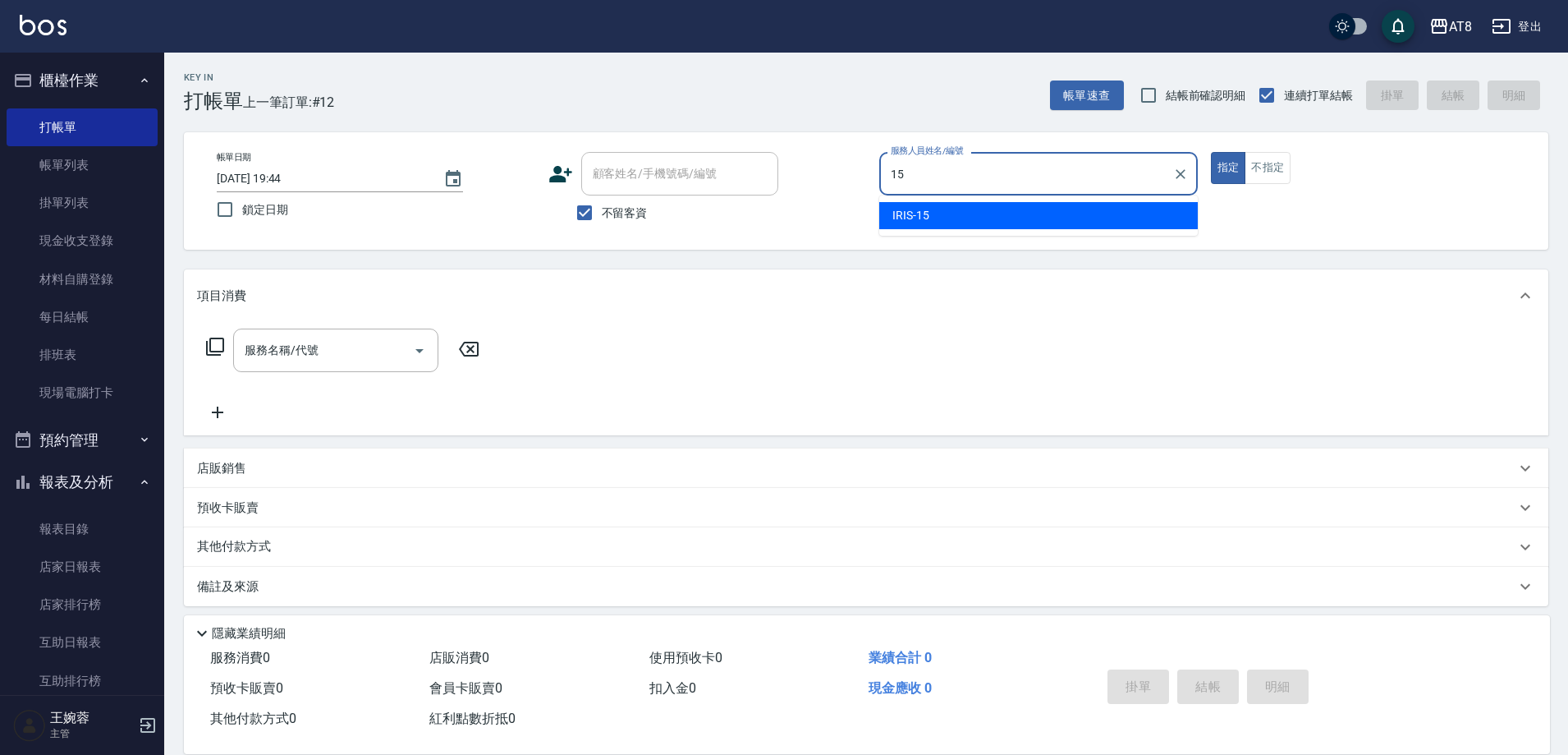
type input "IRIS-15"
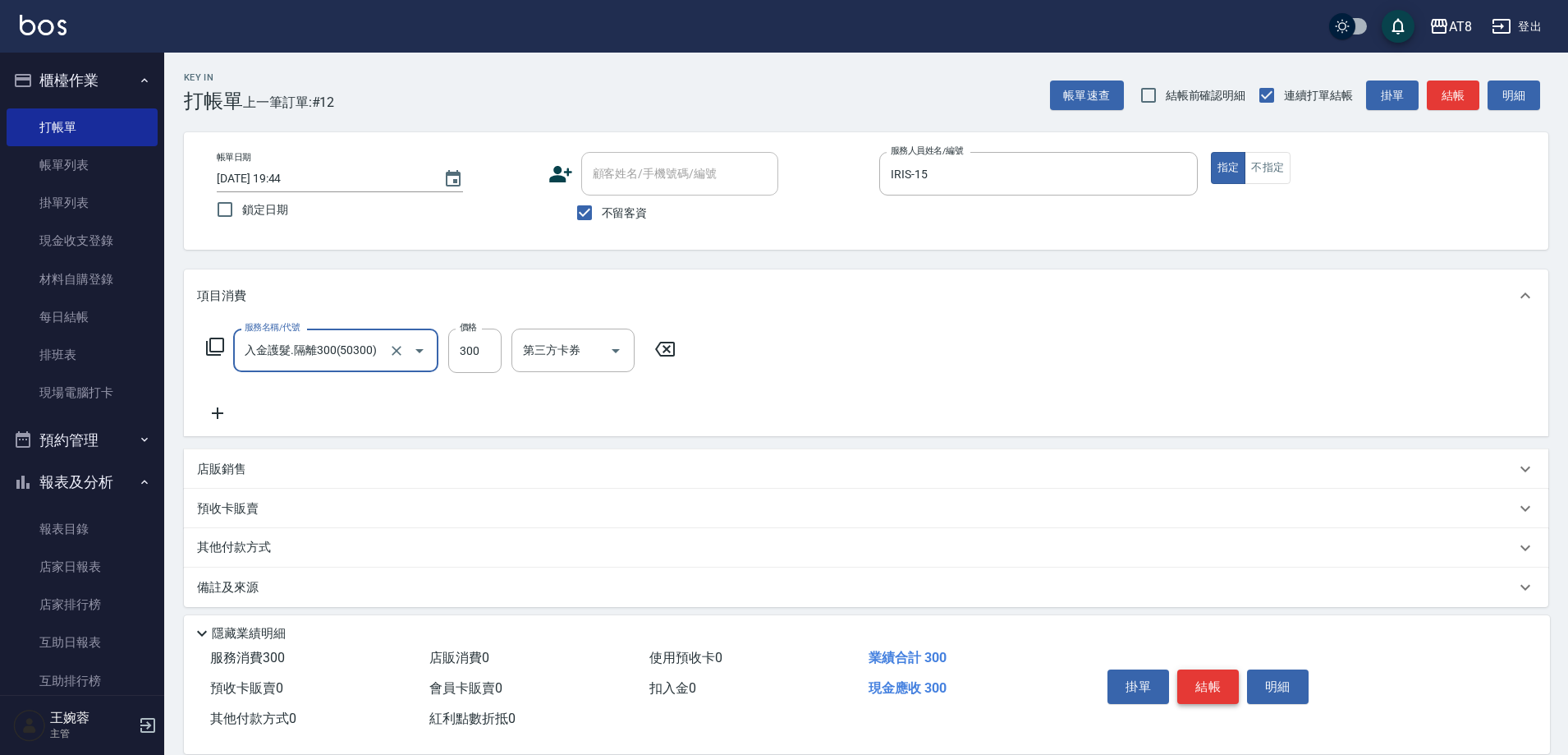
type input "入金護髮.隔離300(50300)"
click at [391, 362] on button "Clear" at bounding box center [397, 351] width 23 height 23
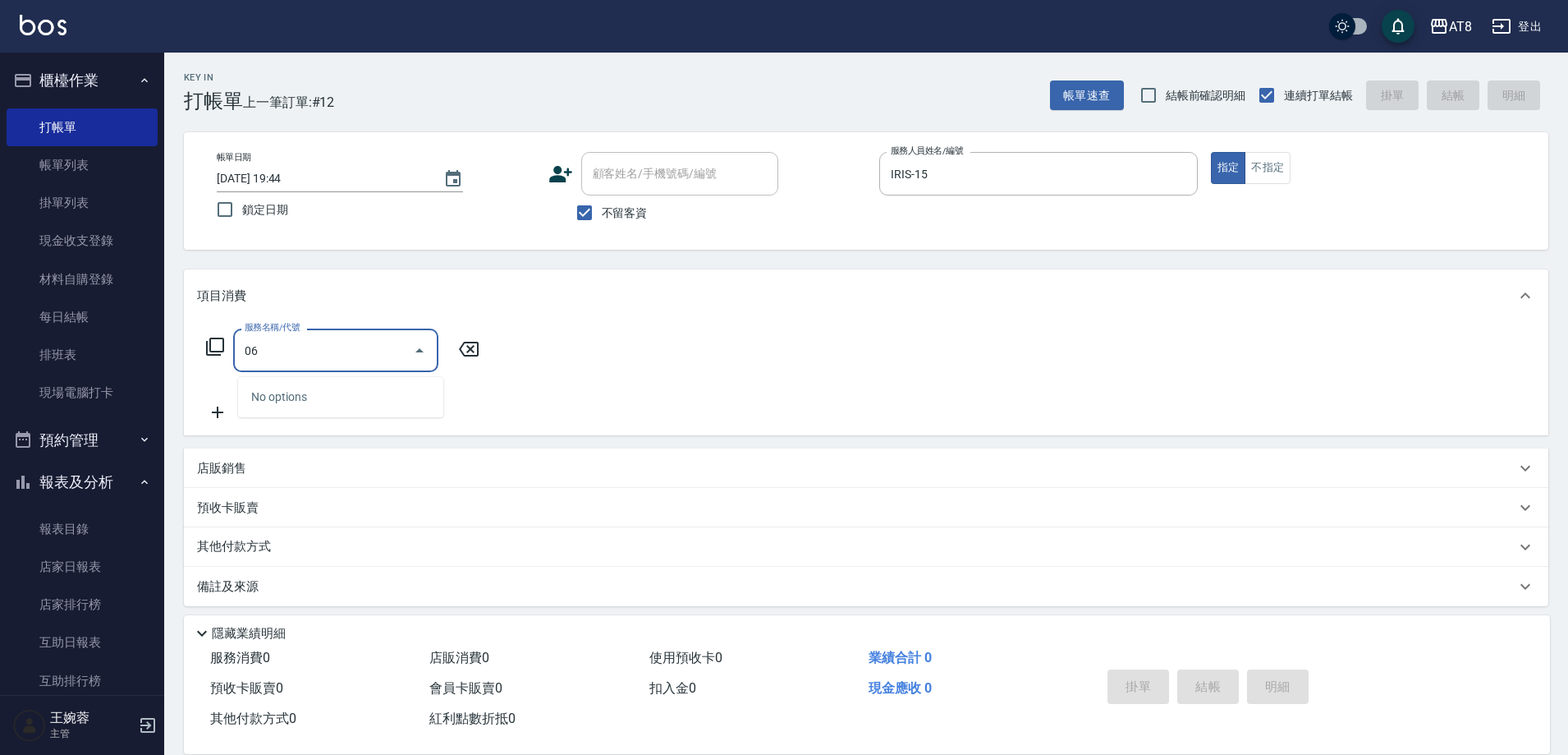
type input "0"
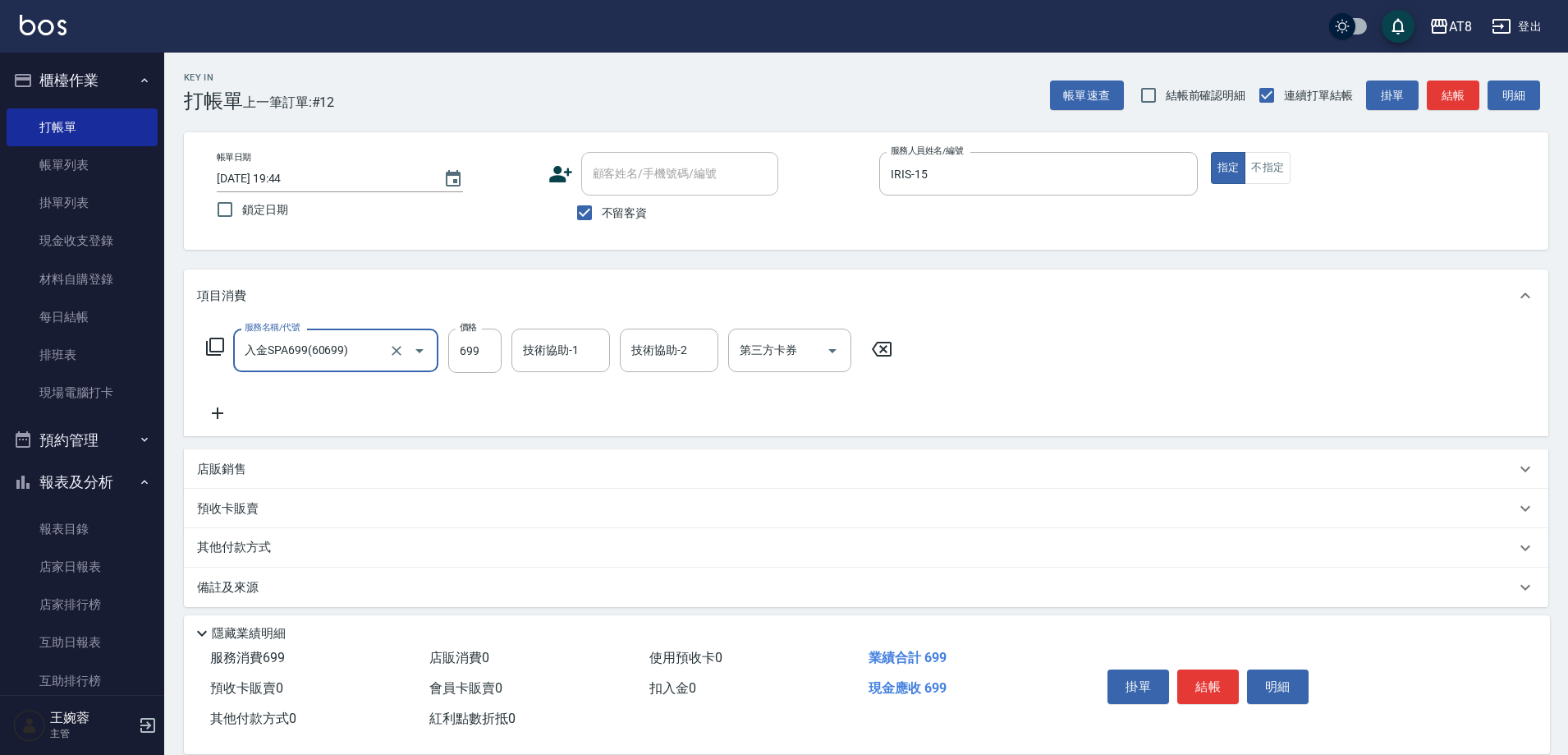
type input "入金SPA699(60699)"
type input "助理28-28"
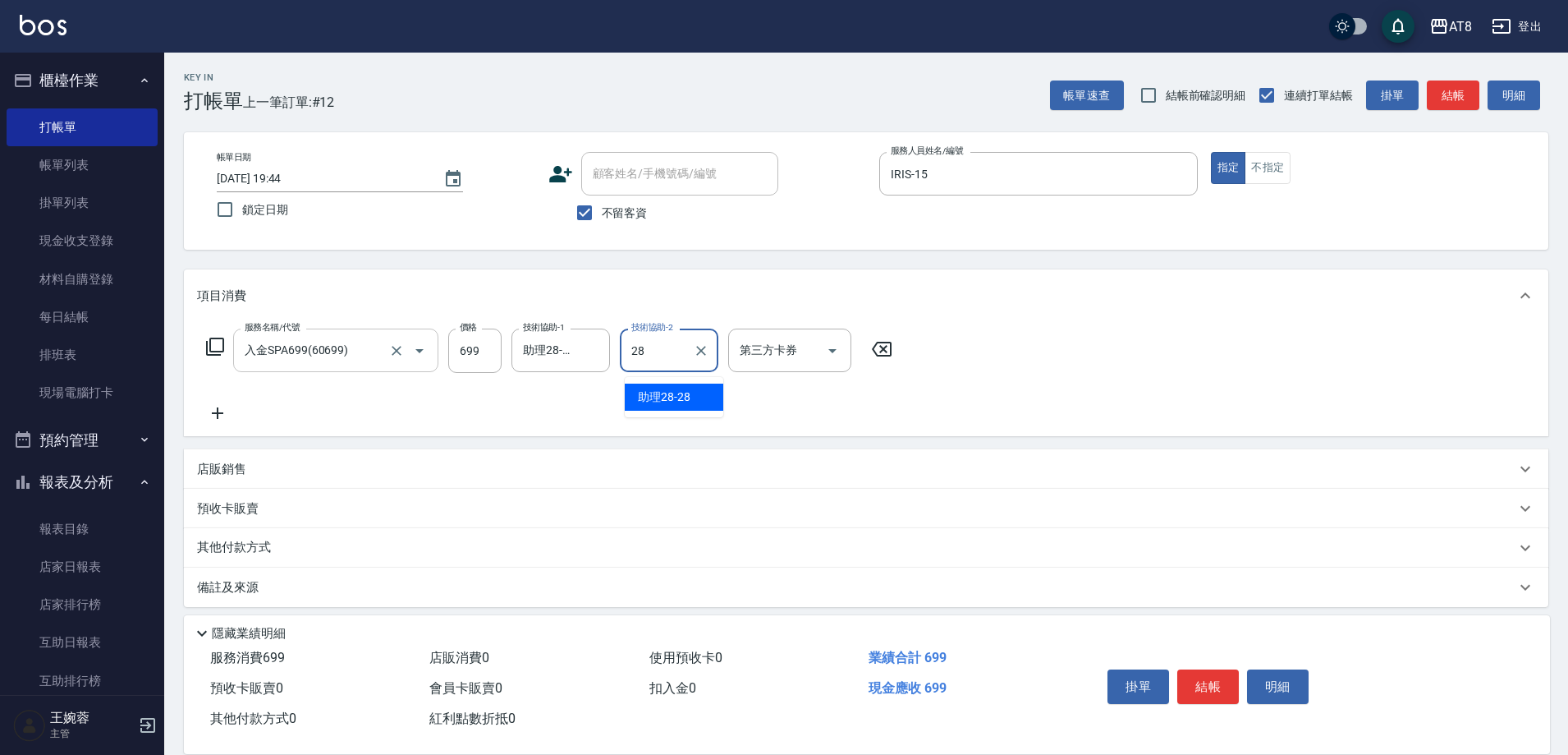
type input "助理28-28"
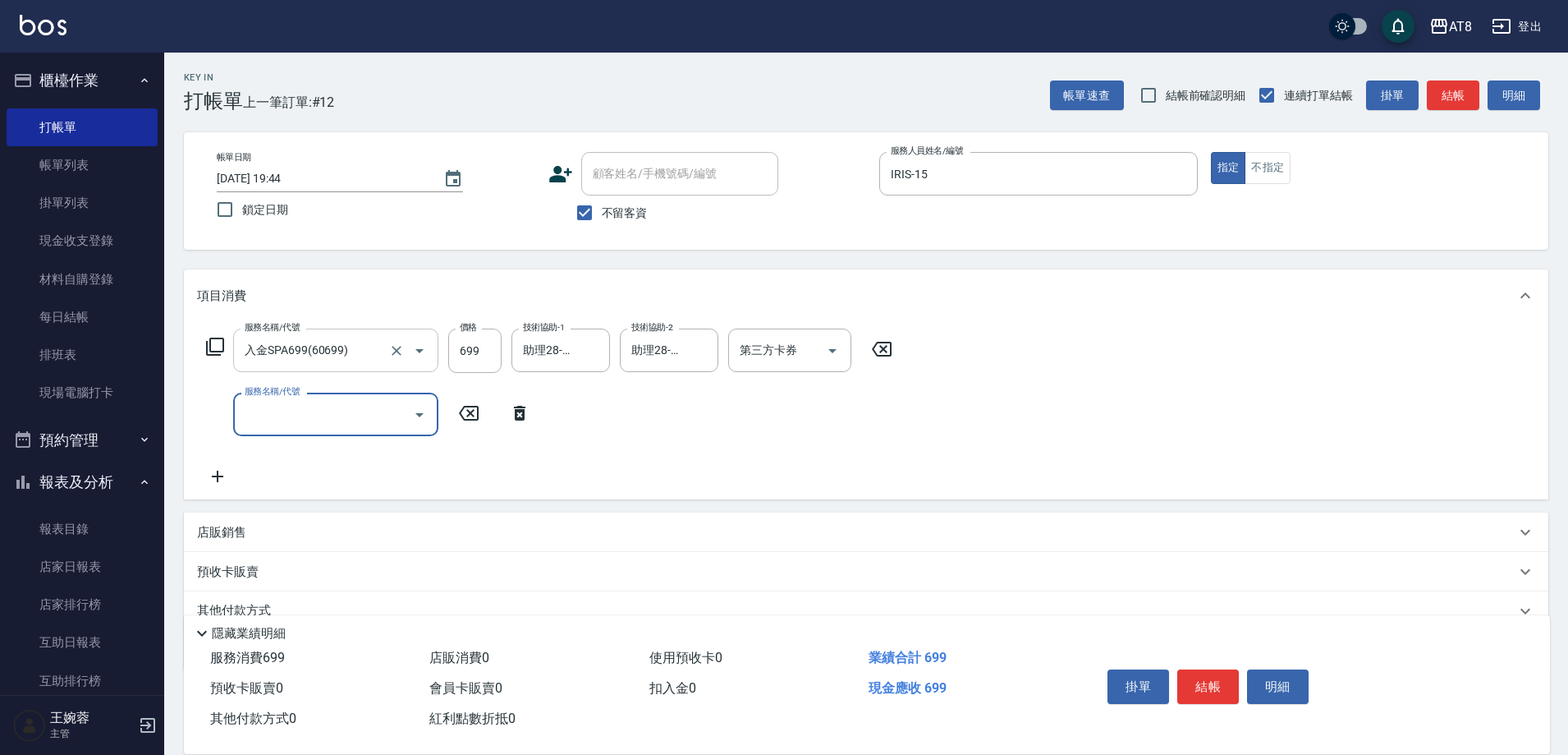
click at [1228, 671] on button "結帳" at bounding box center [1207, 686] width 62 height 34
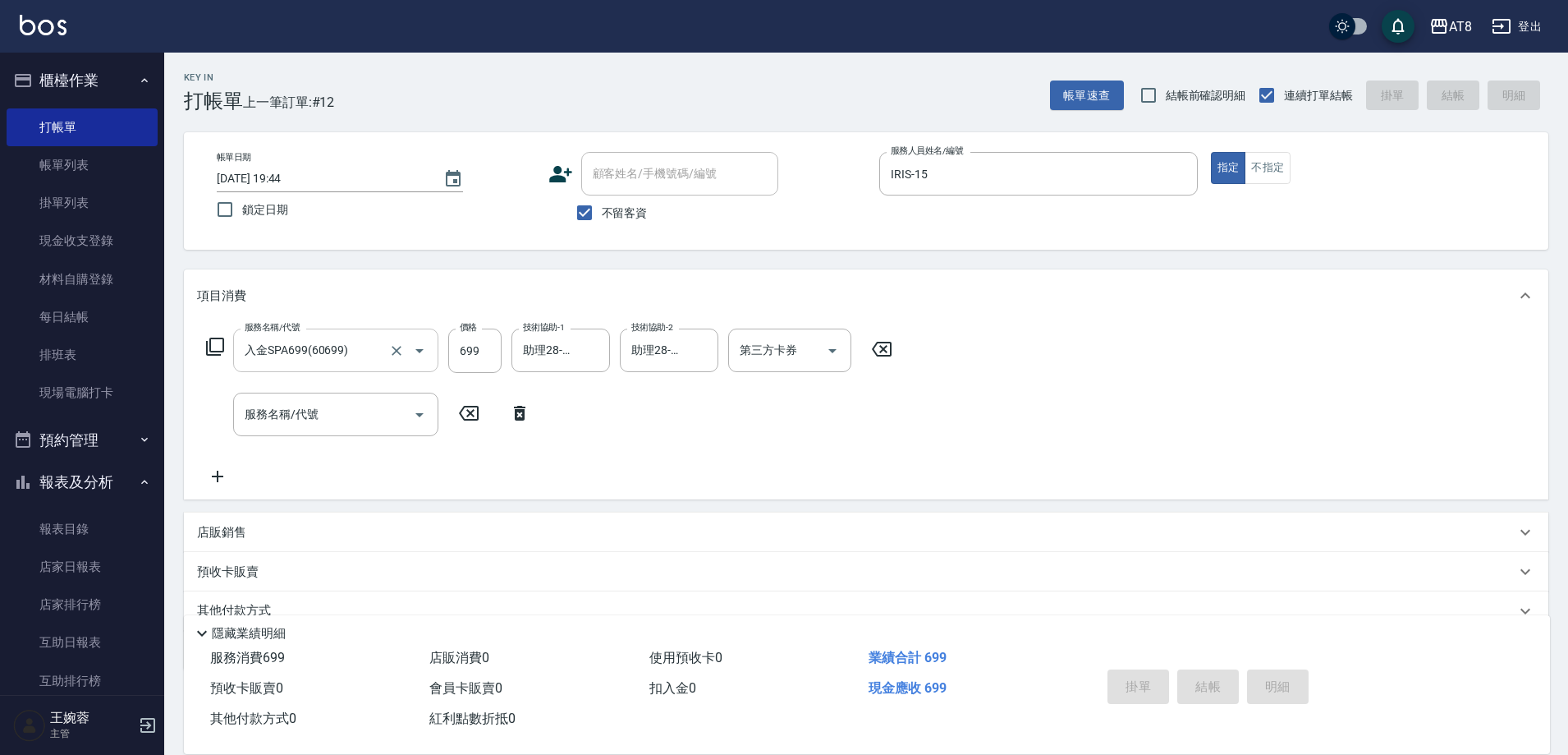
type input "[DATE] 19:46"
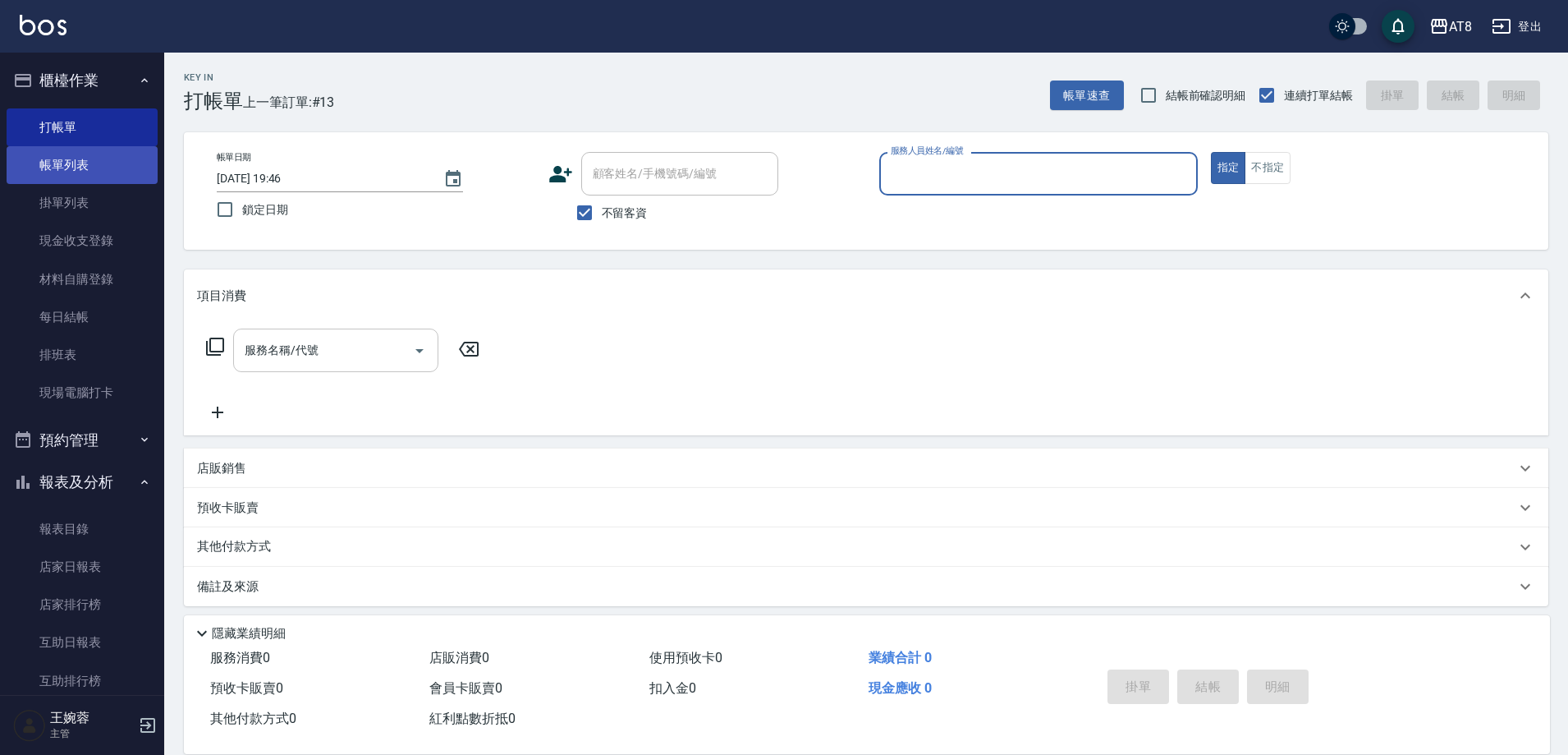
drag, startPoint x: 74, startPoint y: 158, endPoint x: 83, endPoint y: 164, distance: 10.8
click at [74, 157] on link "帳單列表" at bounding box center [82, 164] width 152 height 38
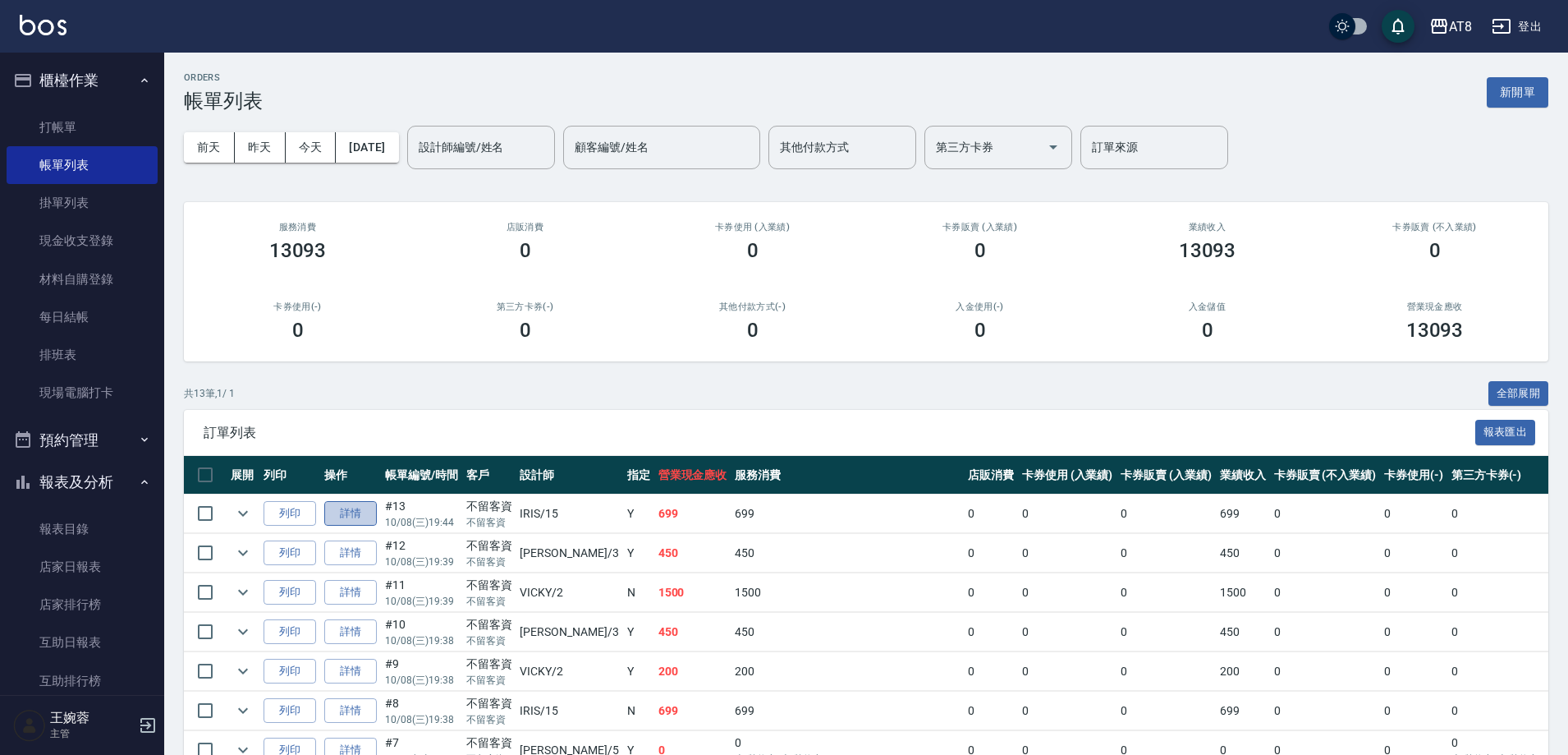
click at [356, 520] on link "詳情" at bounding box center [351, 513] width 53 height 25
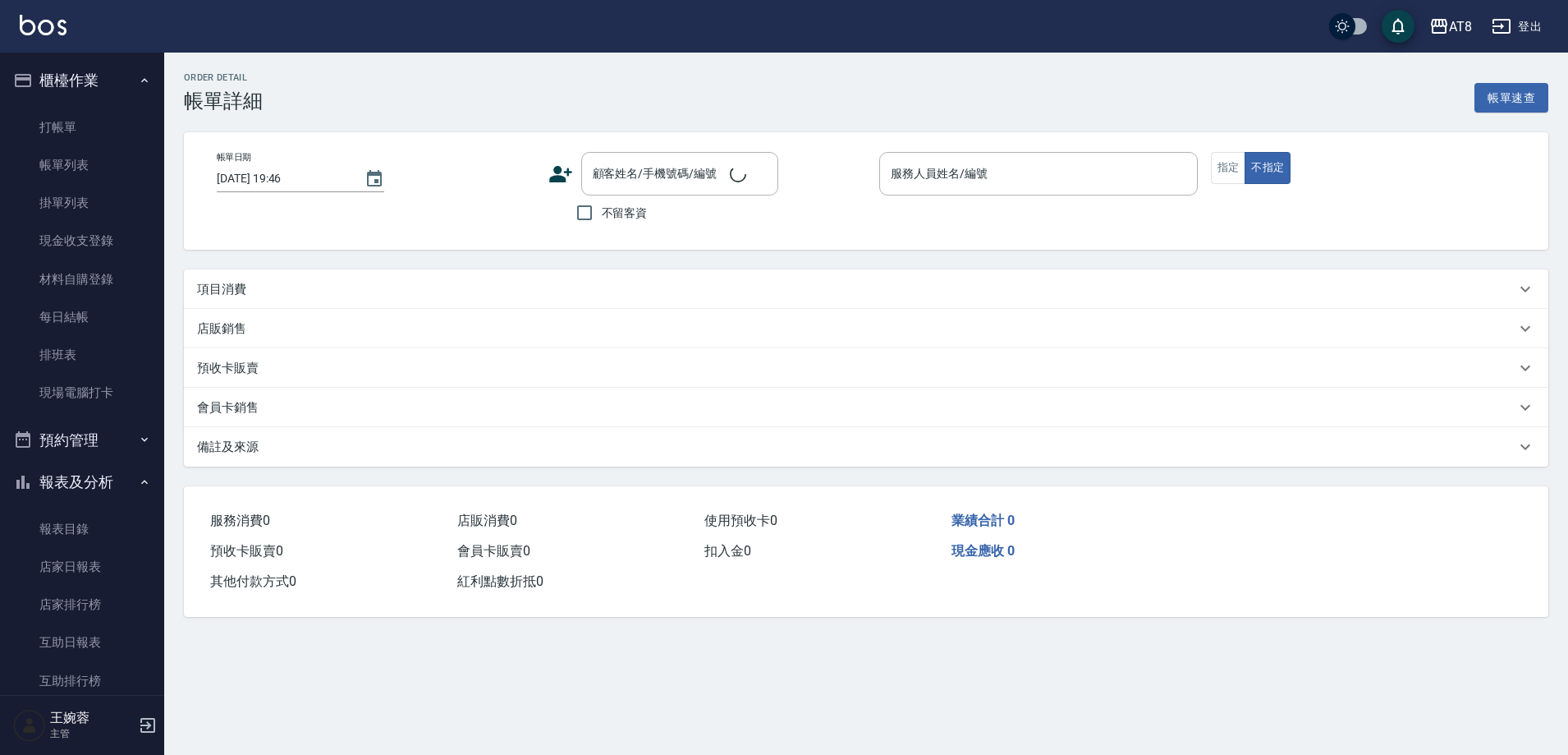
type input "[DATE] 19:44"
checkbox input "true"
type input "IRIS-15"
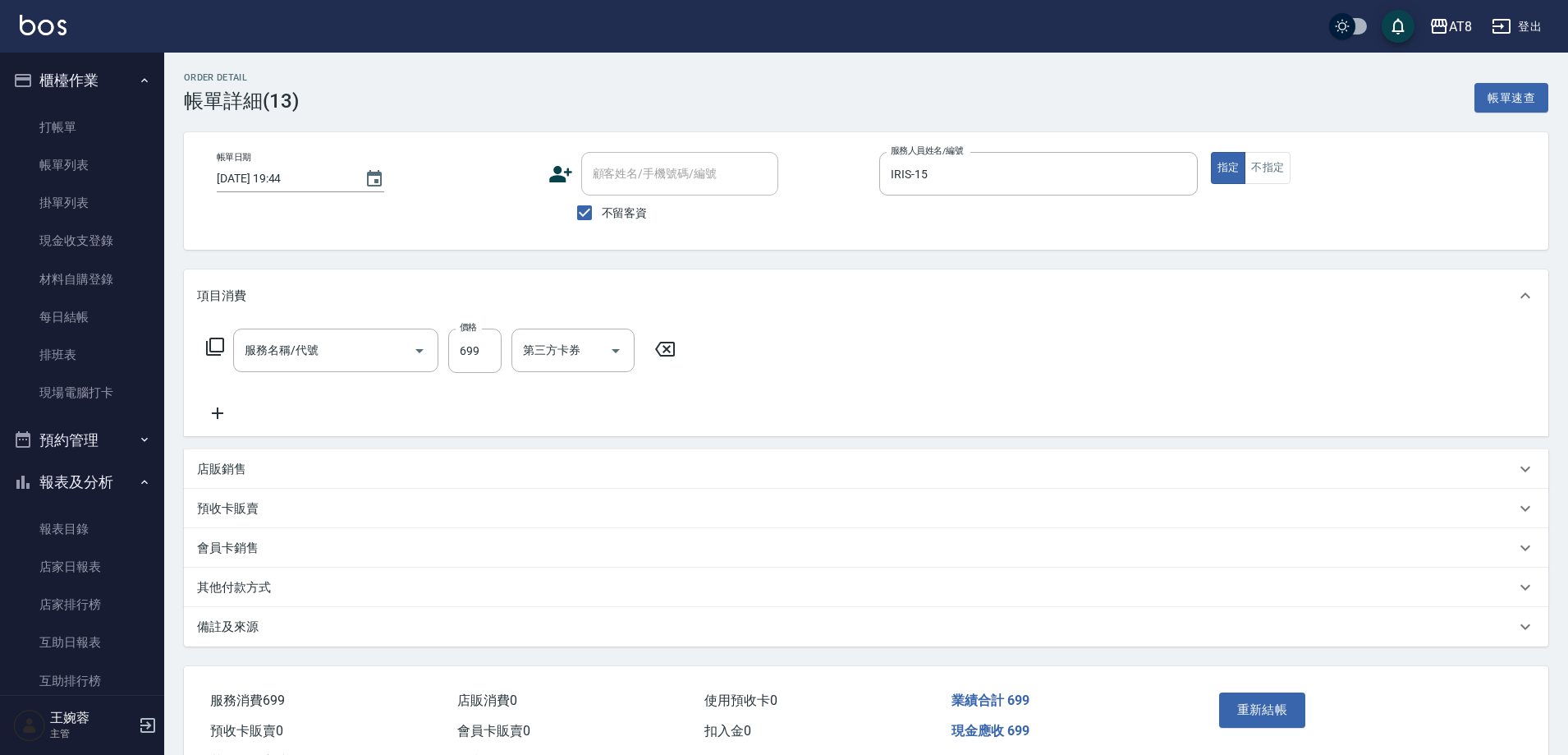
type input "入金SPA699(60699)"
click at [842, 352] on icon "Open" at bounding box center [833, 351] width 20 height 20
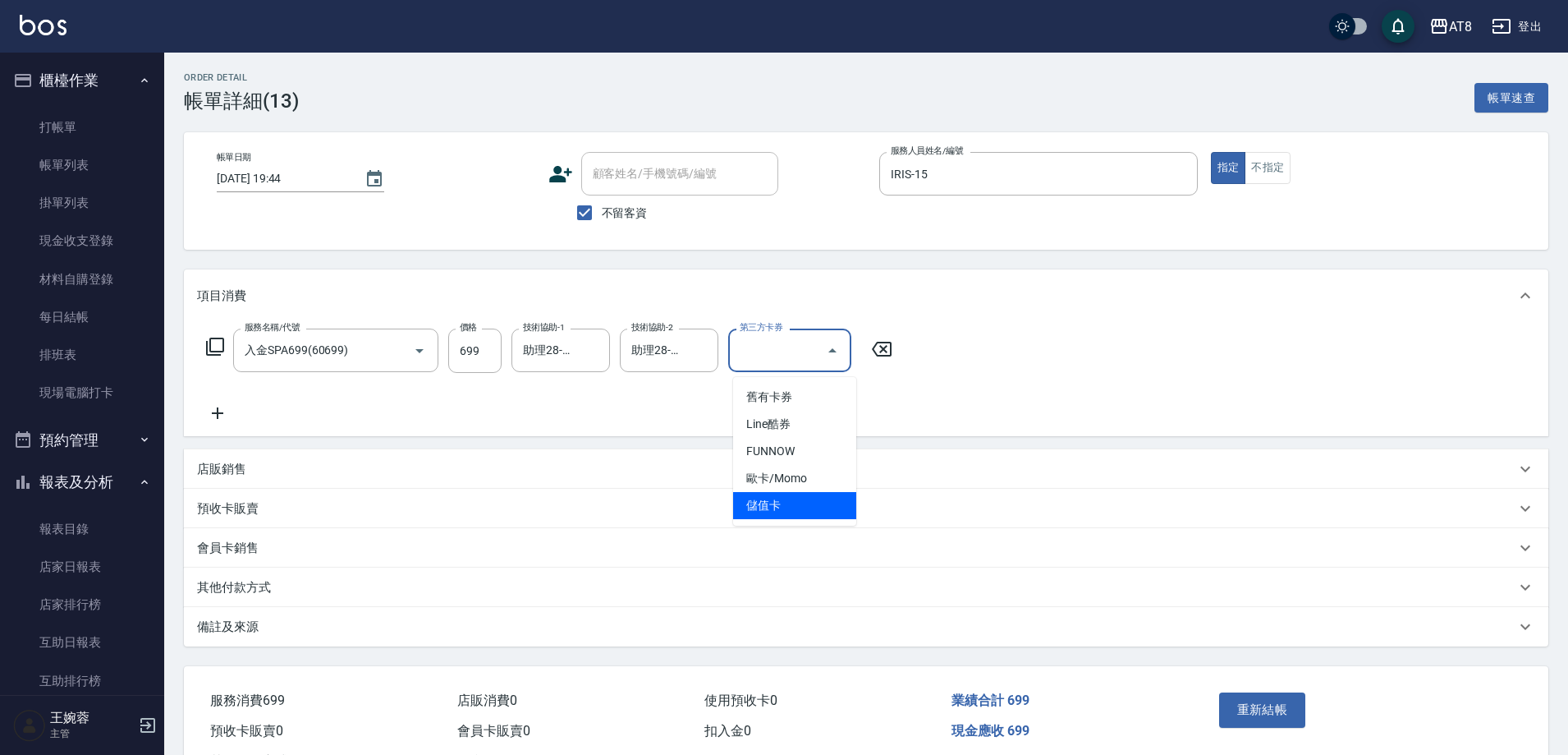
click at [789, 511] on span "儲值卡" at bounding box center [795, 506] width 123 height 27
type input "儲值卡"
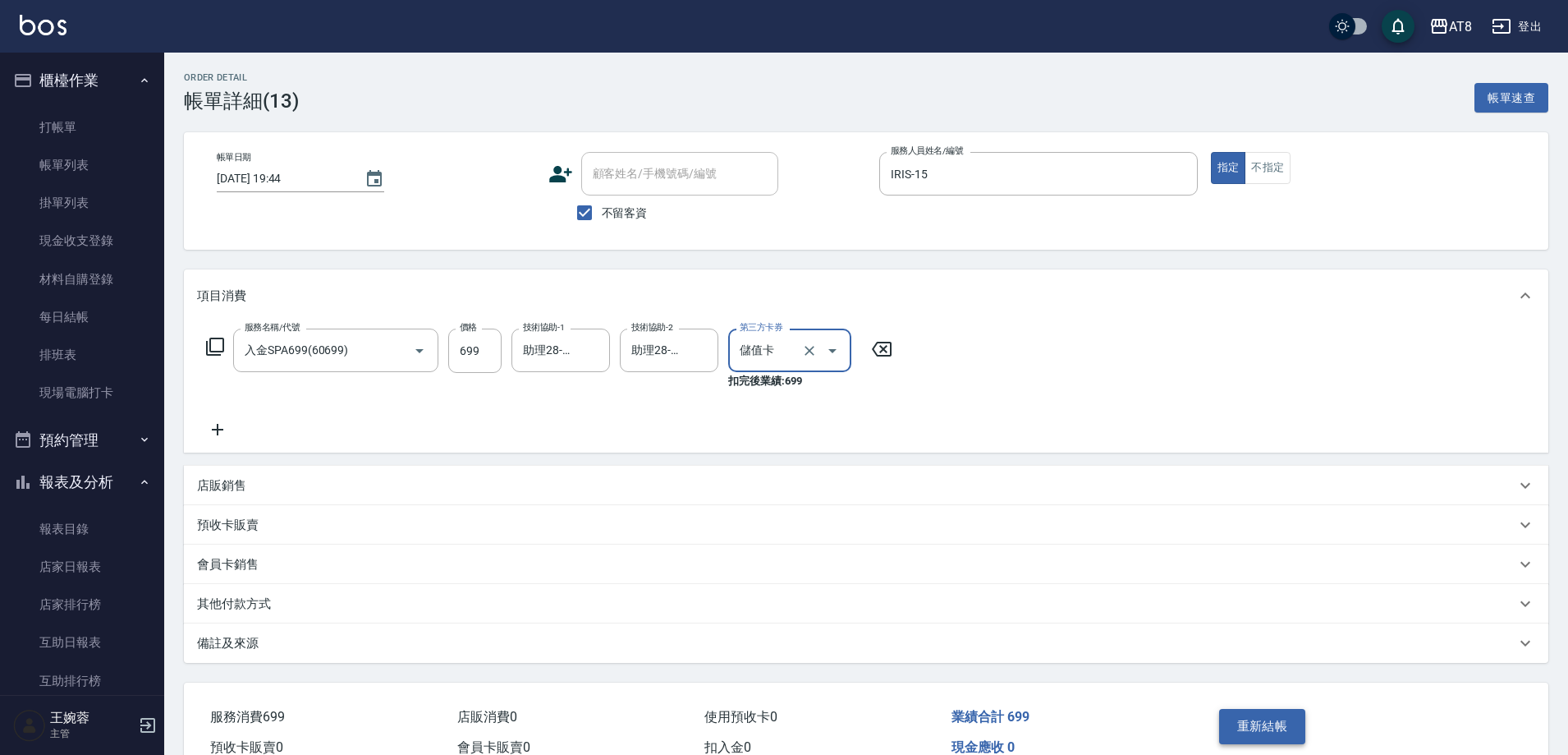
click at [1273, 738] on button "重新結帳" at bounding box center [1262, 726] width 87 height 34
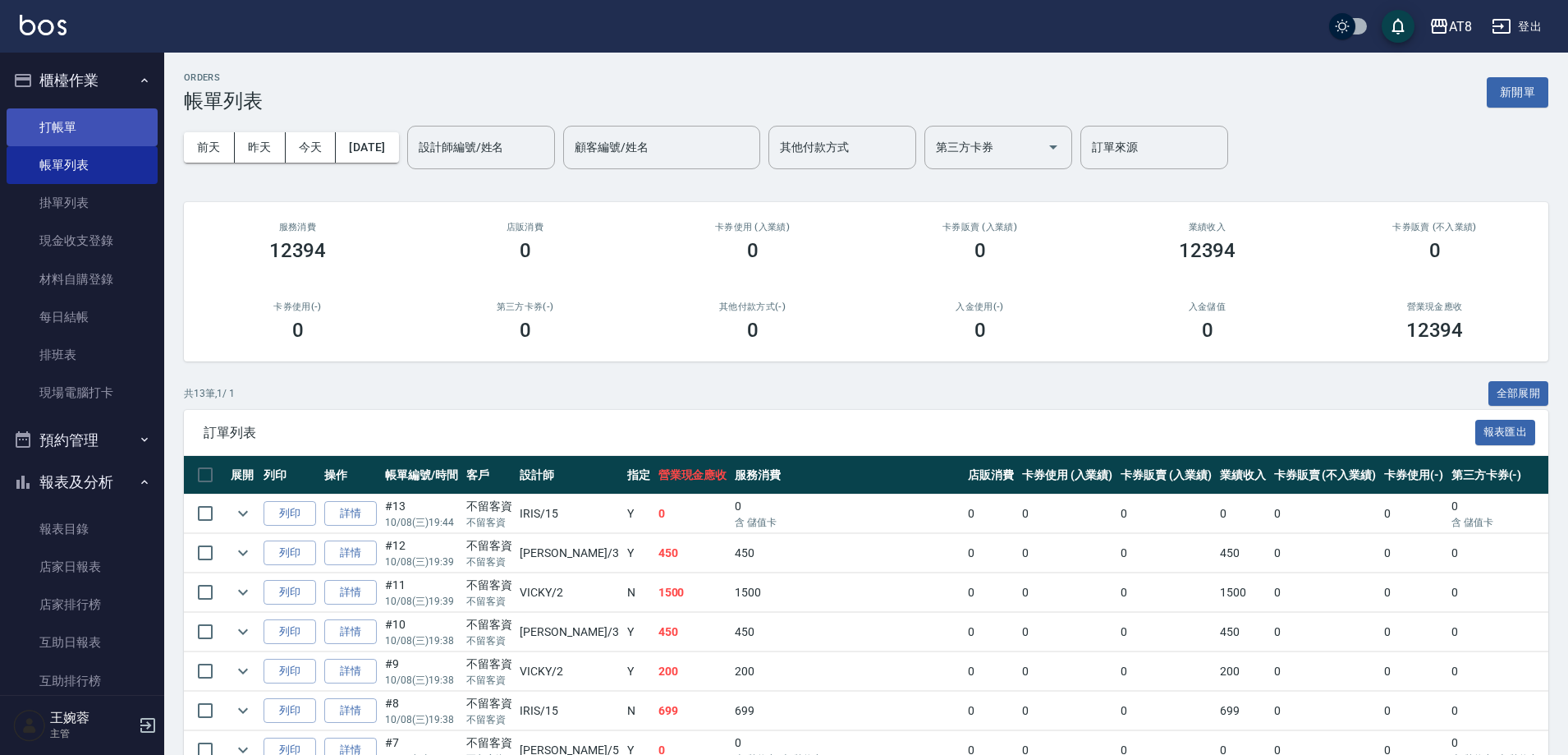
click at [66, 114] on link "打帳單" at bounding box center [82, 127] width 152 height 38
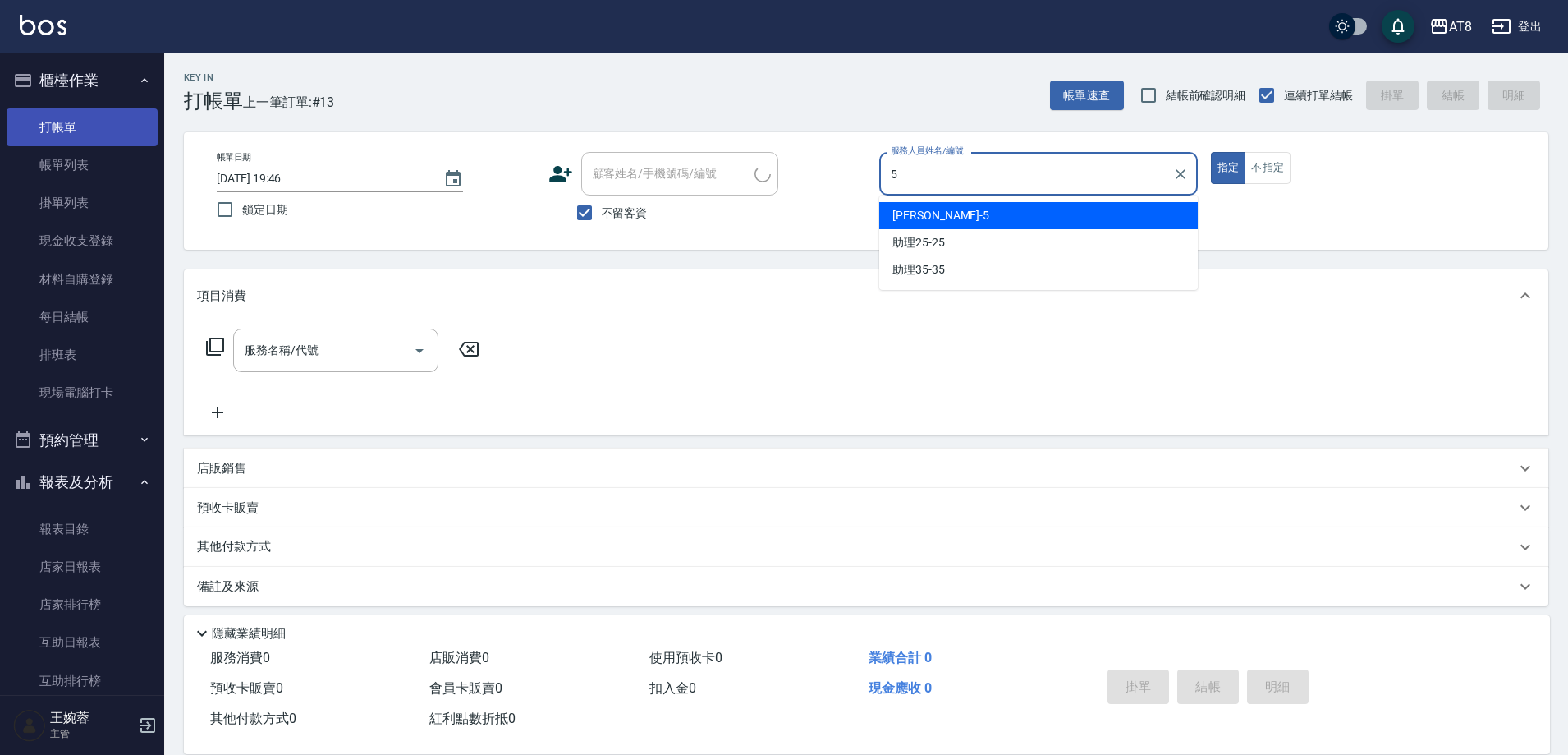
type input "HANK-5"
type button "true"
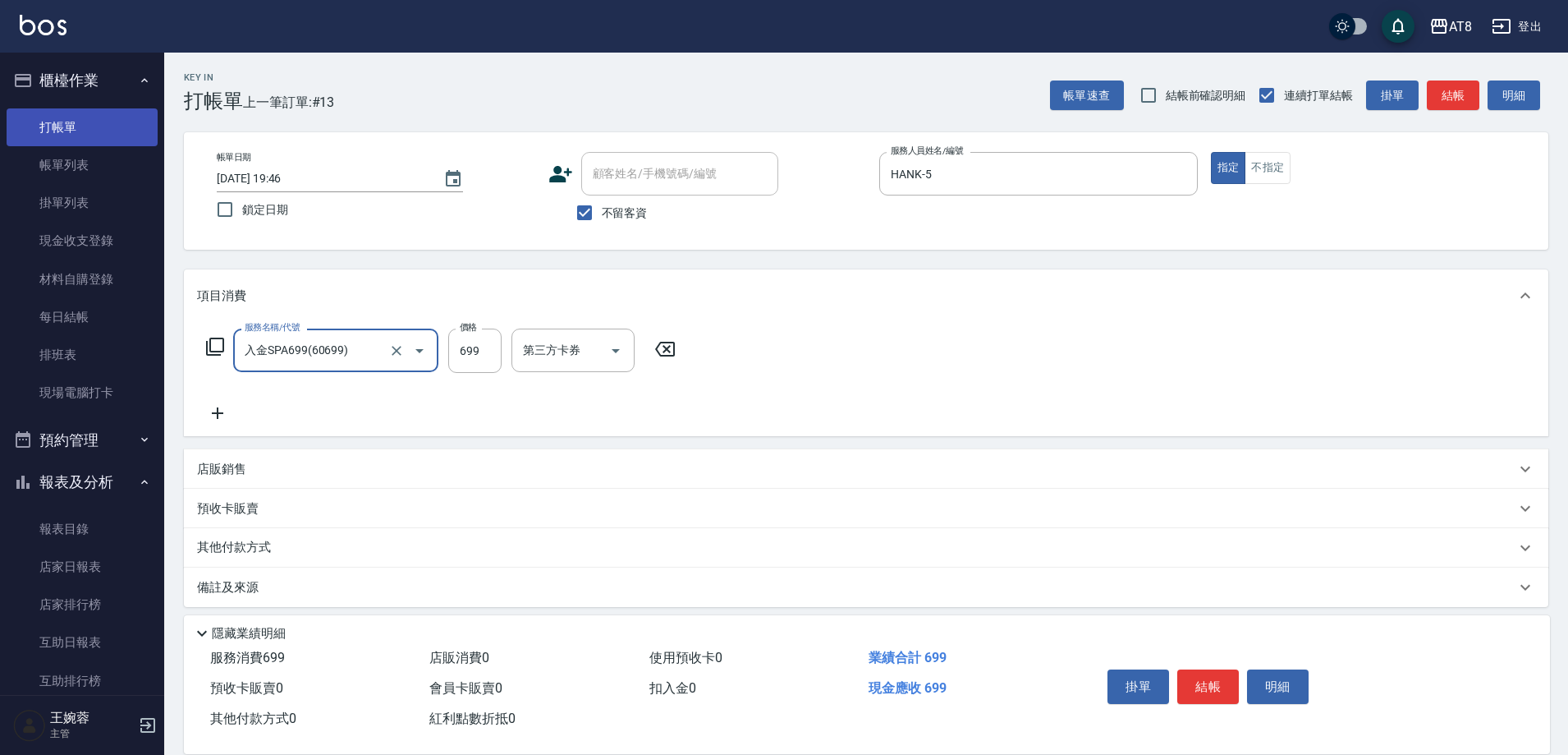
type input "入金SPA699(60699)"
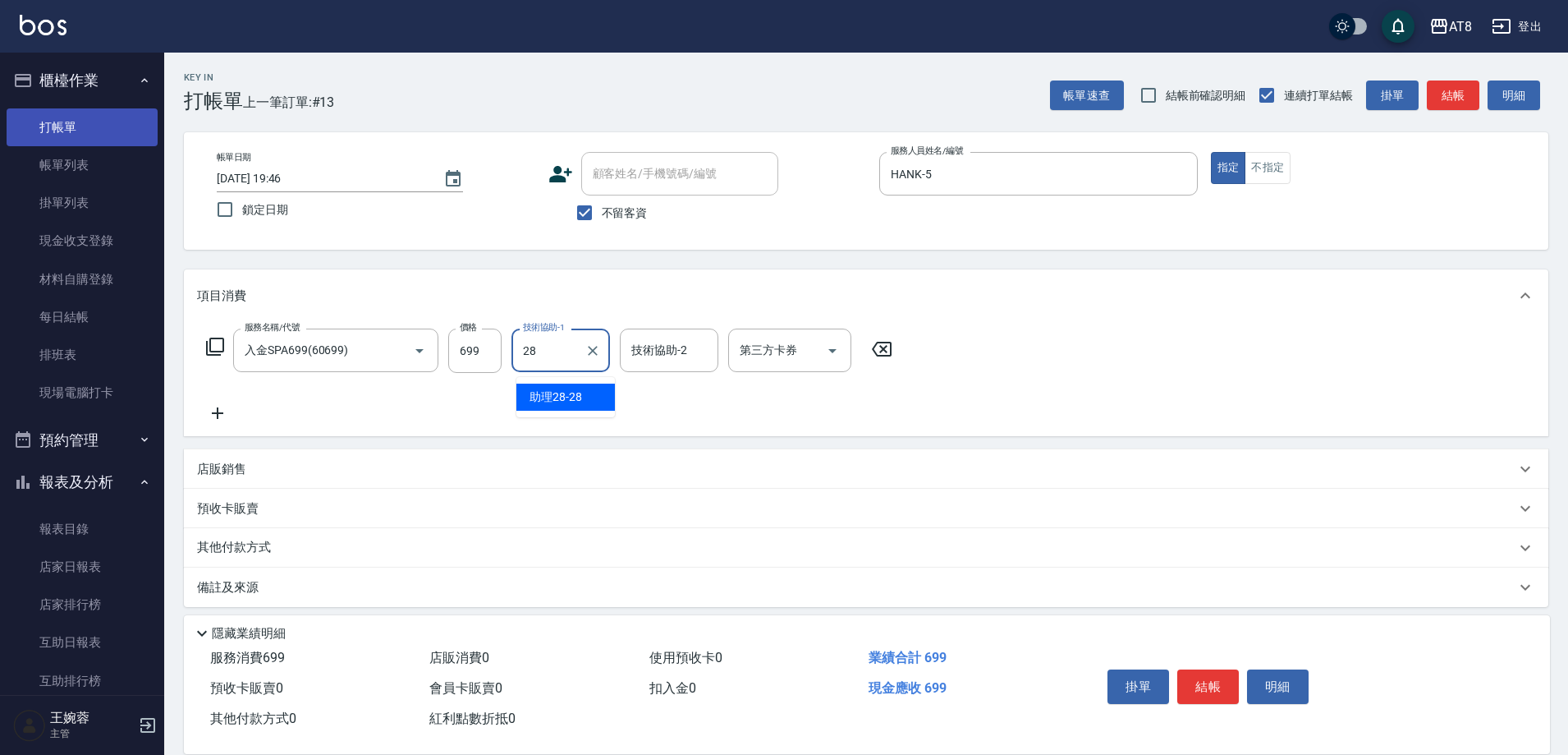
type input "助理28-28"
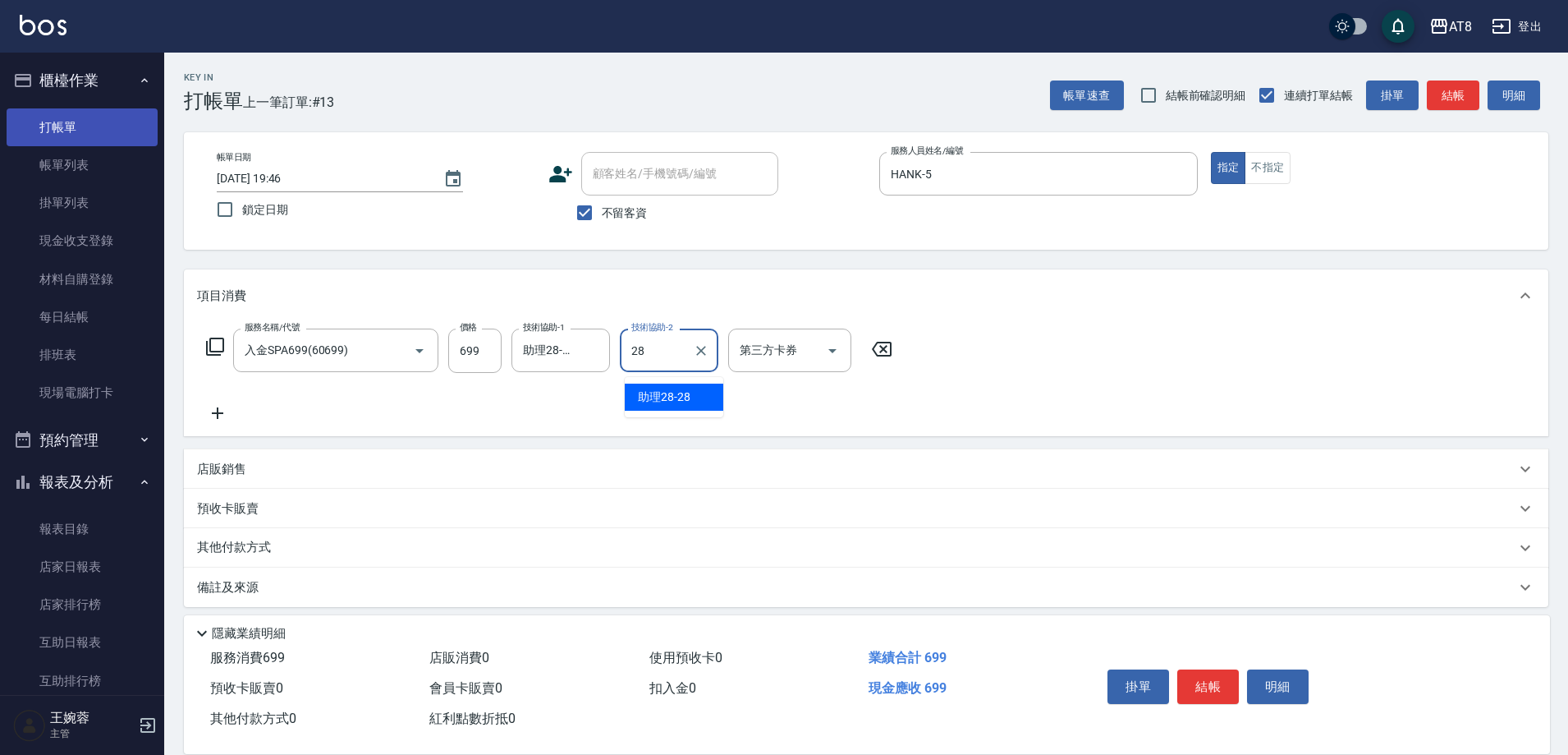
type input "助理28-28"
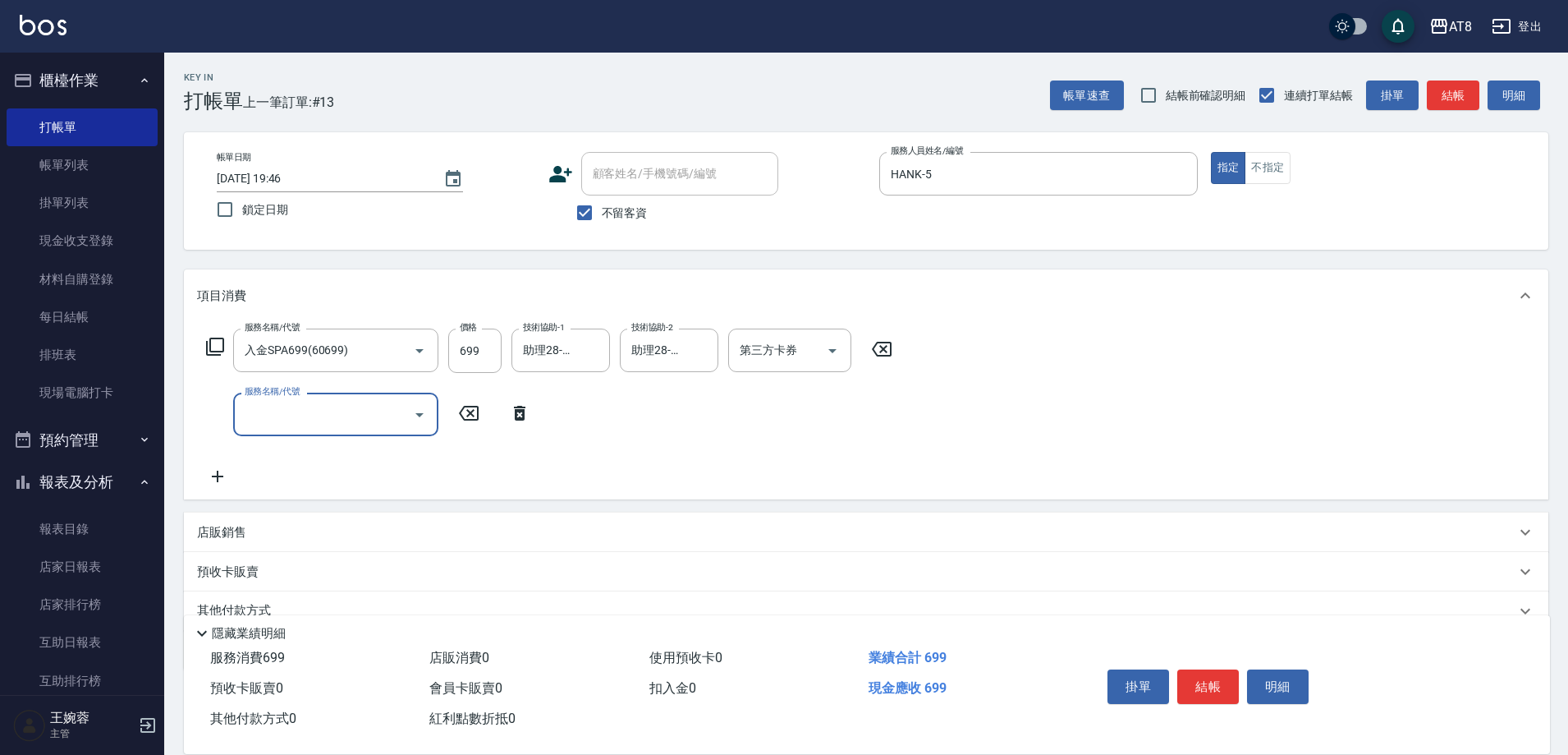
click at [517, 415] on icon at bounding box center [520, 413] width 41 height 20
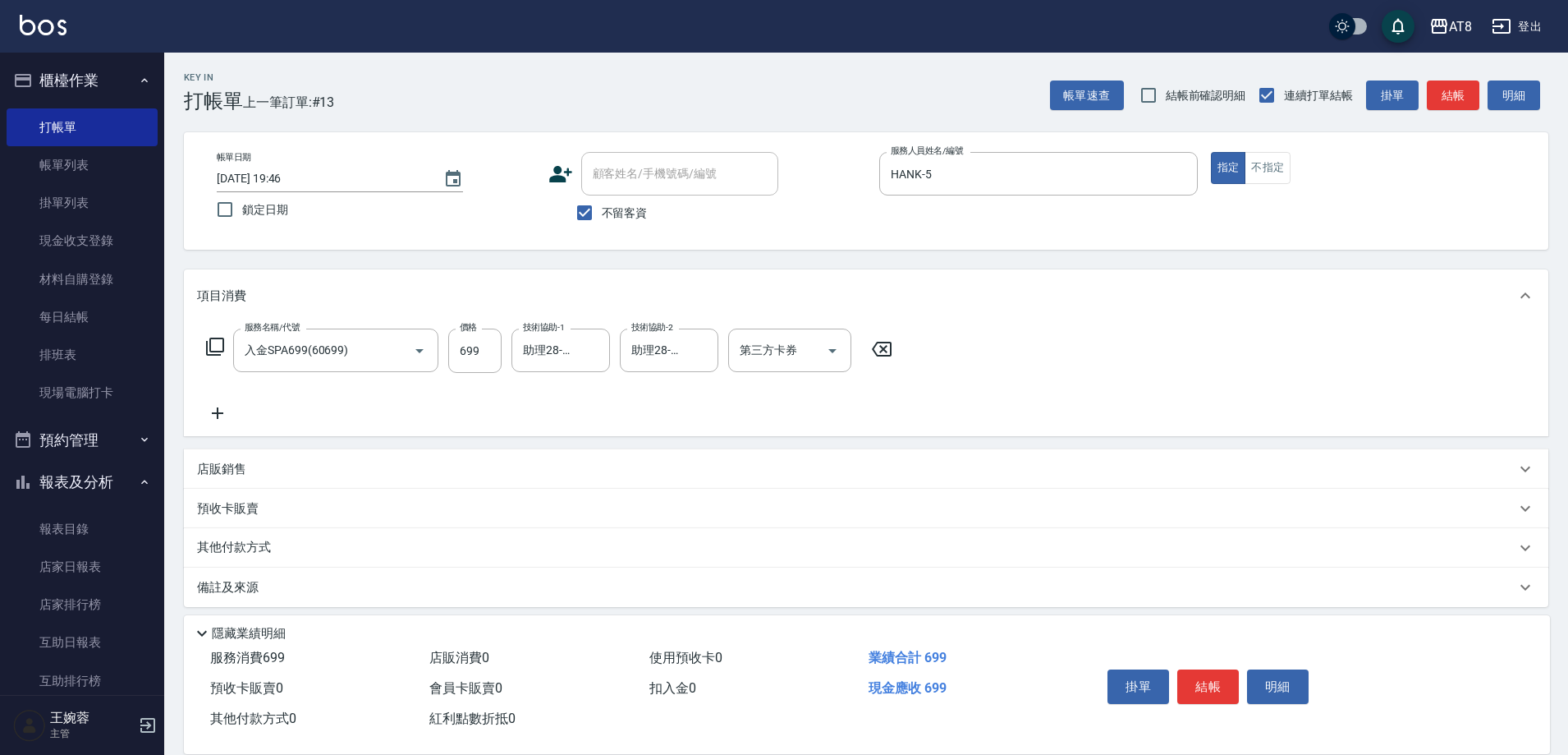
click at [224, 340] on div "服務名稱/代號 入金SPA699(60699) 服務名稱/代號 價格 699 價格 技術協助-1 助理28-28 技術協助-1 技術協助-2 助理28-28 …" at bounding box center [549, 350] width 705 height 44
click at [214, 349] on icon at bounding box center [215, 346] width 20 height 20
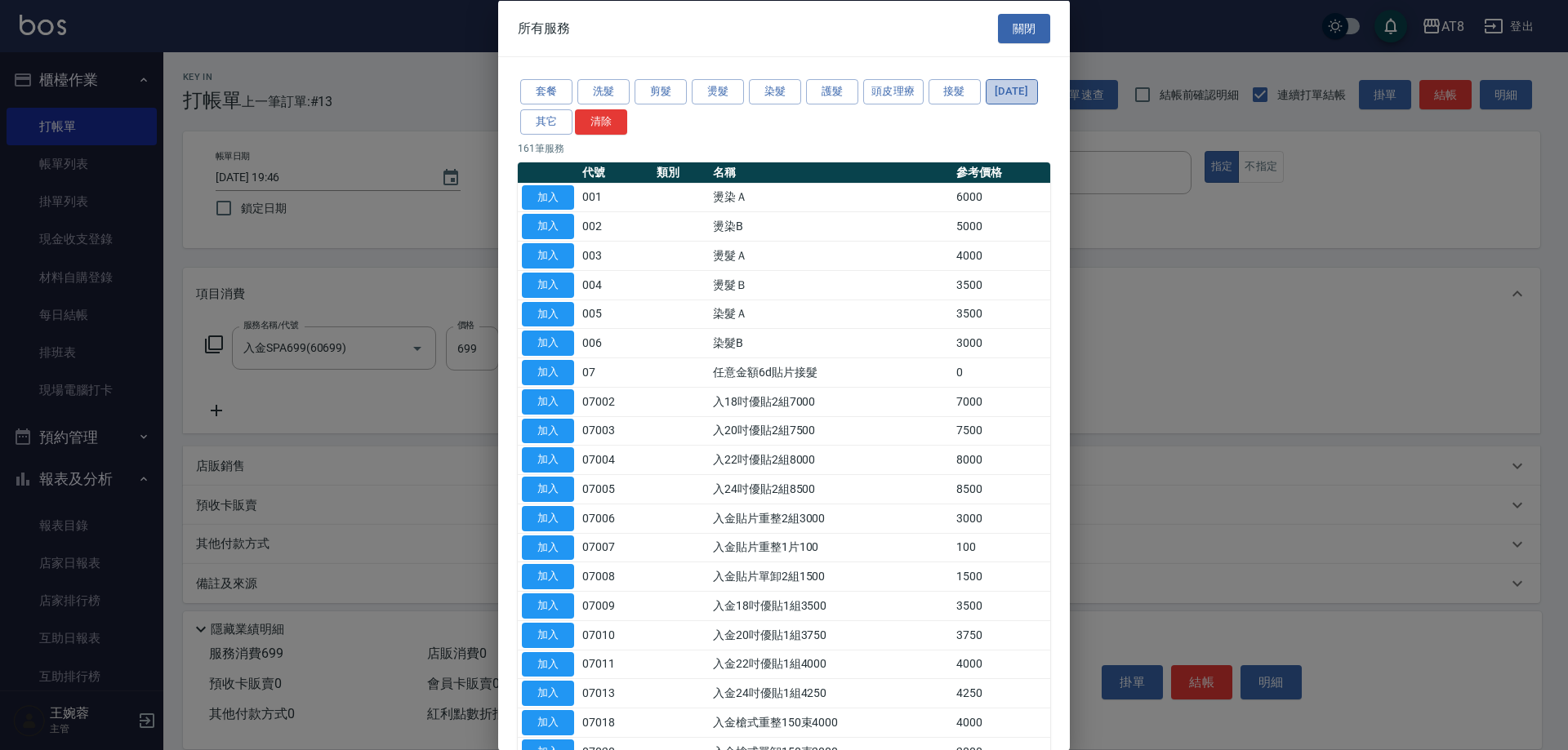
click at [986, 105] on button "[DATE]" at bounding box center [1012, 91] width 52 height 25
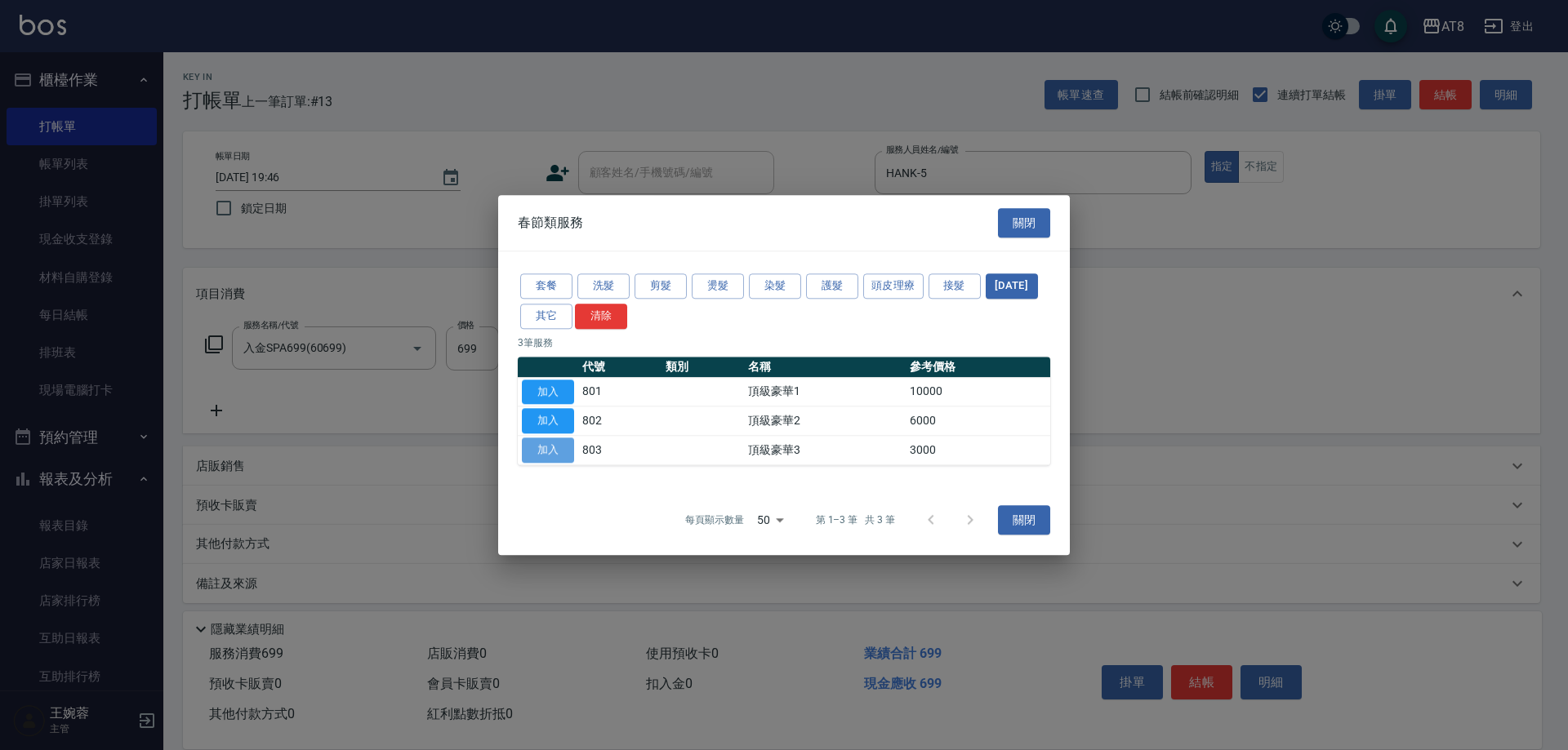
click at [548, 456] on button "加入" at bounding box center [548, 450] width 52 height 25
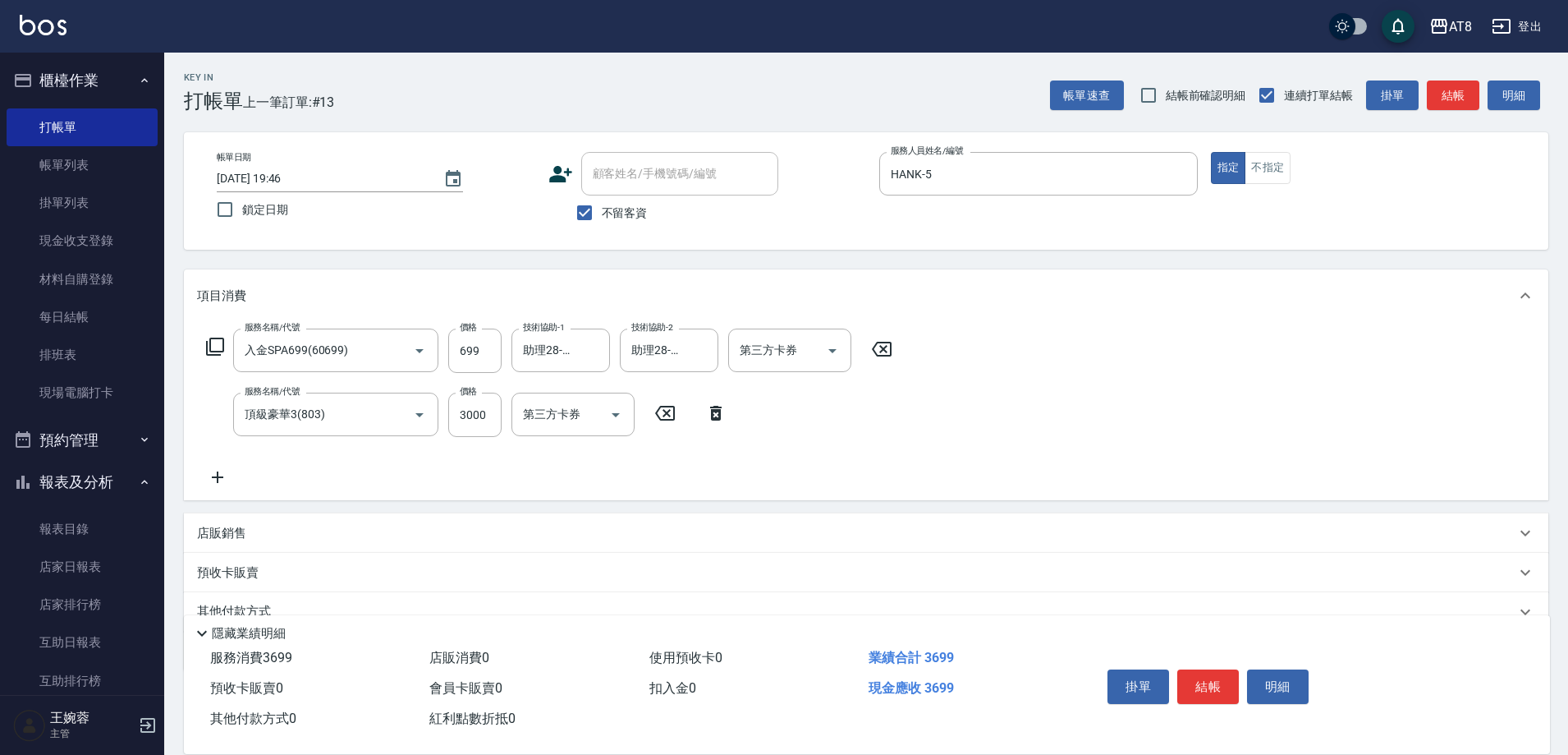
click at [952, 395] on div "服務名稱/代號 入金SPA699(60699) 服務名稱/代號 價格 699 價格 技術協助-1 助理28-28 技術協助-1 技術協助-2 助理28-28 …" at bounding box center [866, 411] width 1365 height 178
click at [818, 351] on input "第三方卡券" at bounding box center [778, 349] width 84 height 28
click at [773, 513] on span "儲值卡" at bounding box center [795, 506] width 123 height 27
type input "儲值卡"
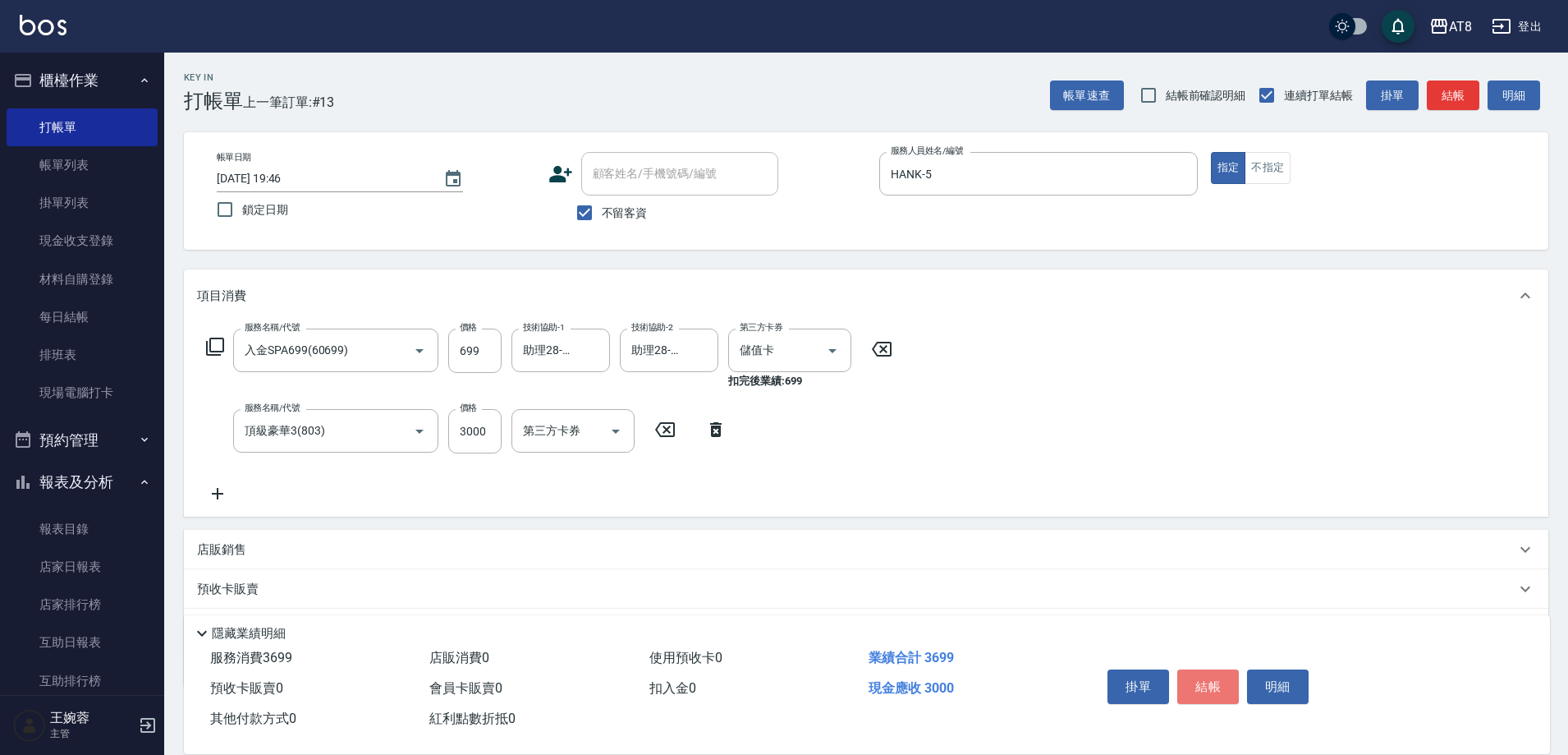
click at [1216, 669] on button "結帳" at bounding box center [1207, 686] width 62 height 34
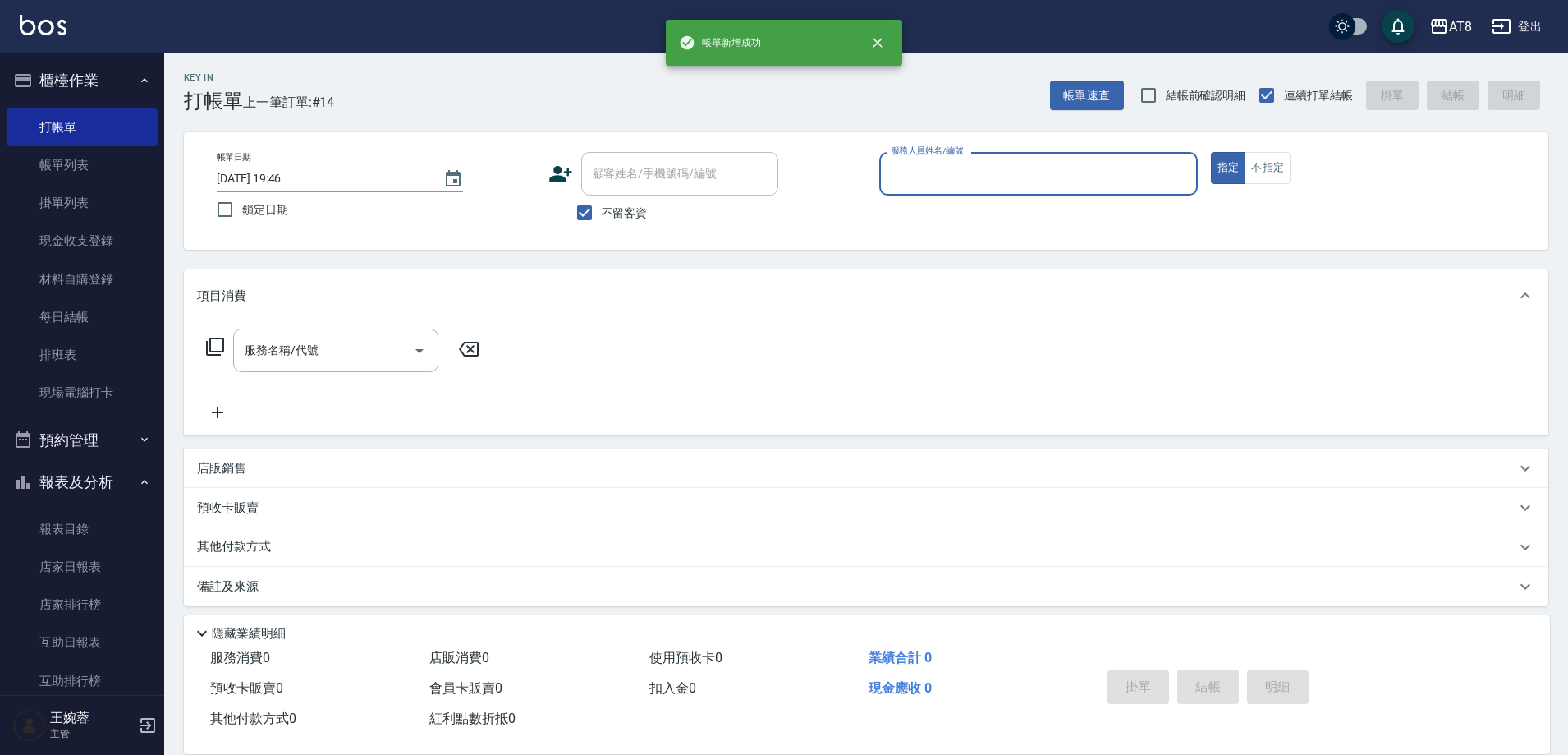
drag, startPoint x: 1216, startPoint y: 659, endPoint x: 1223, endPoint y: 644, distance: 16.6
click at [1221, 663] on div "掛單 結帳 明細" at bounding box center [1207, 688] width 214 height 52
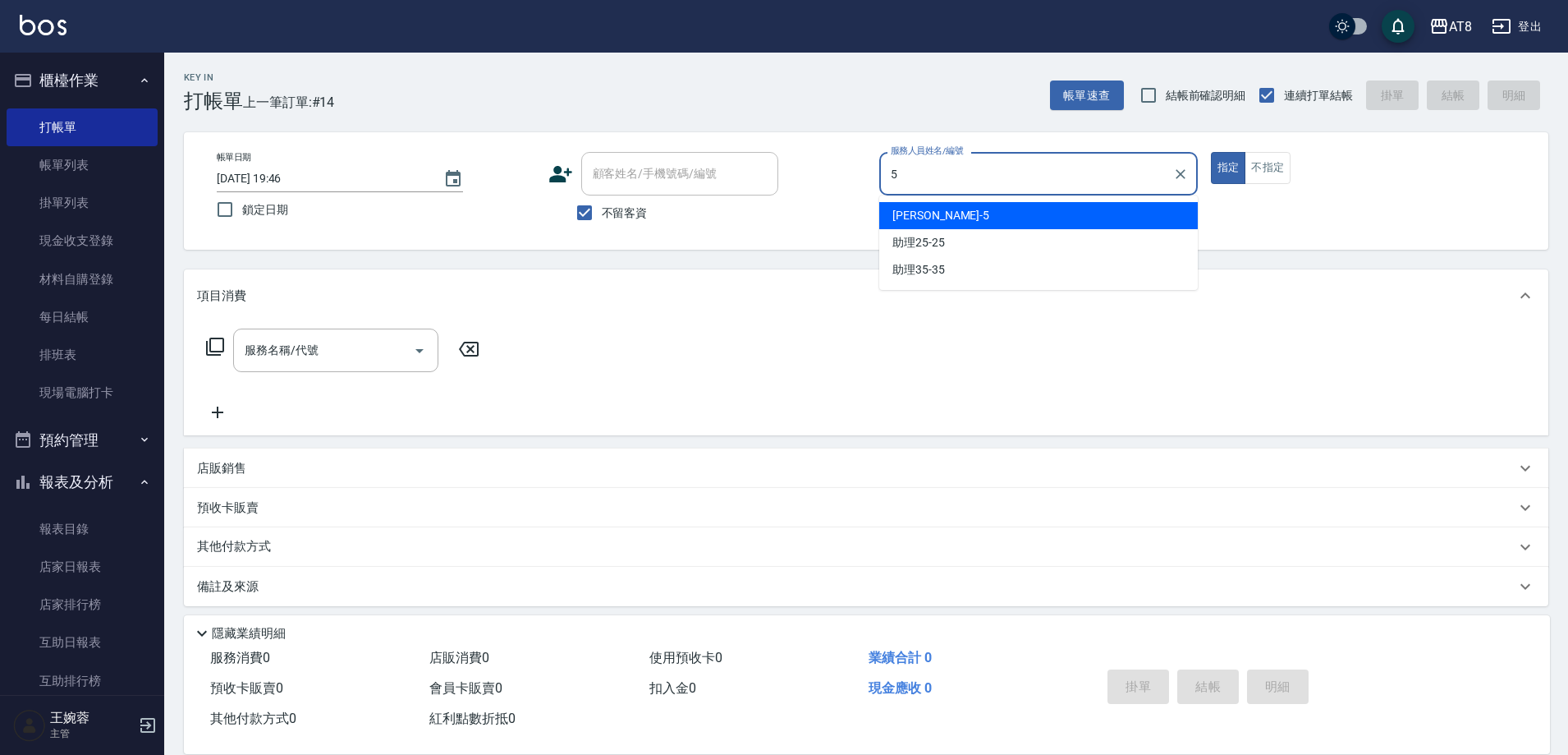
type input "HANK-5"
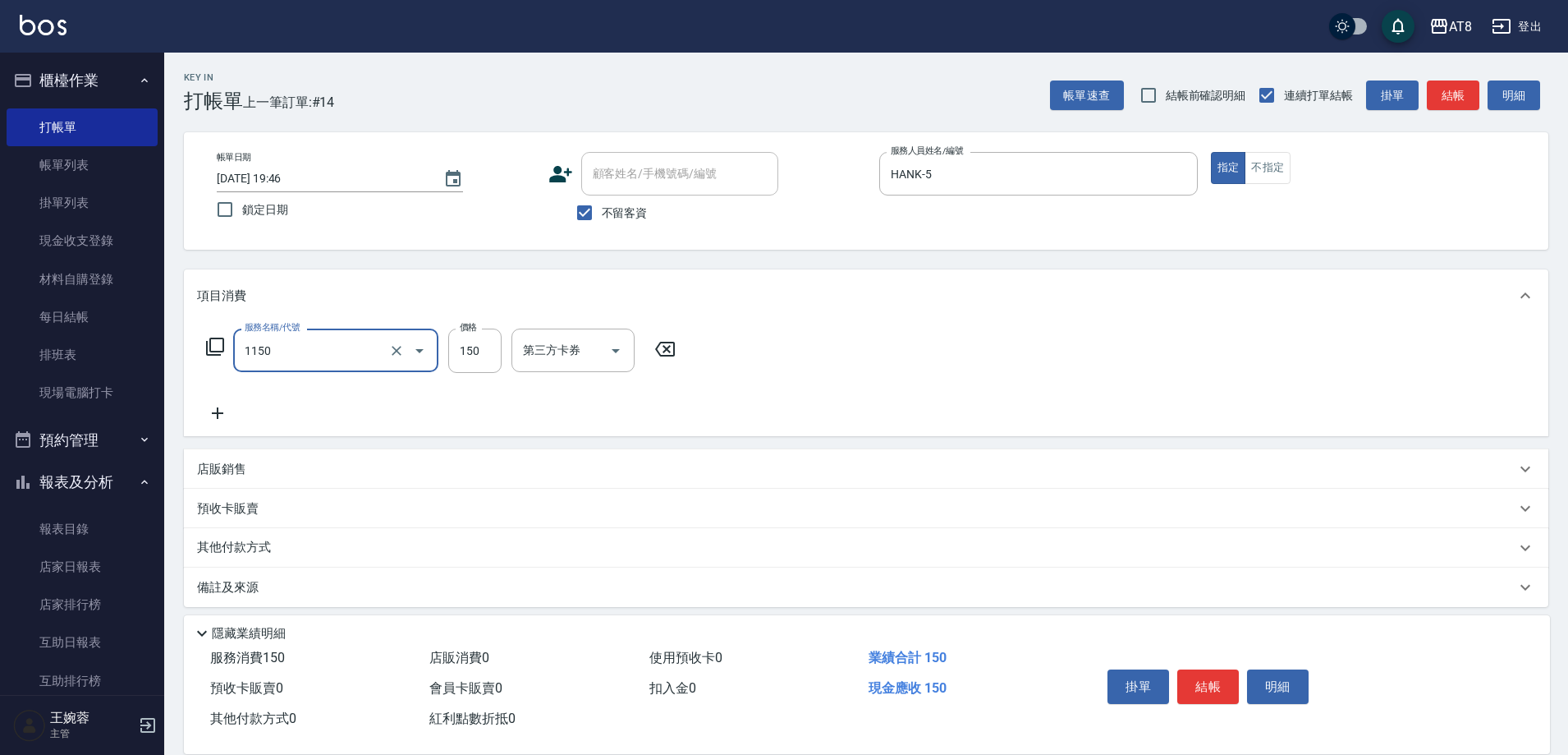
type input "洗髮(1150)"
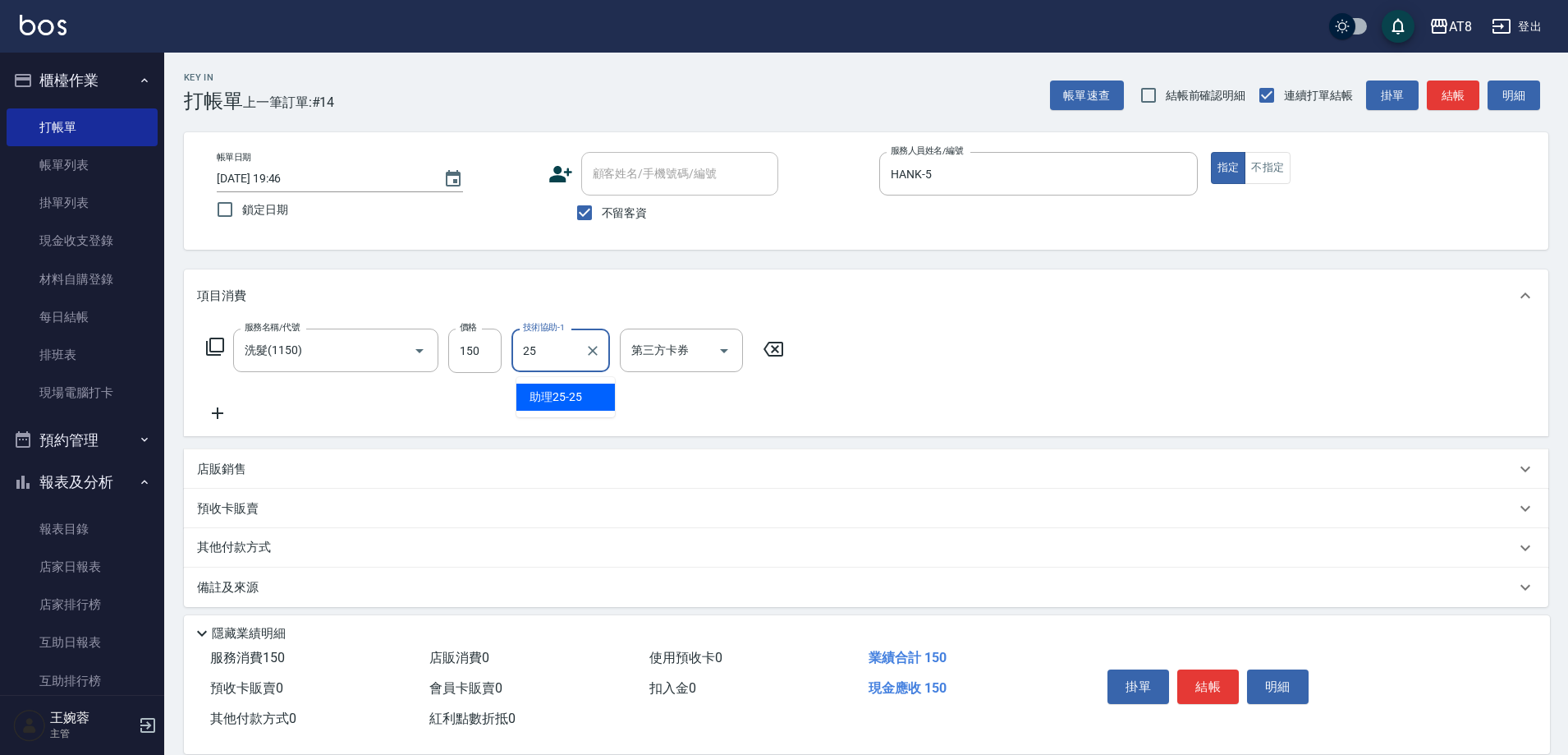
type input "助理25-25"
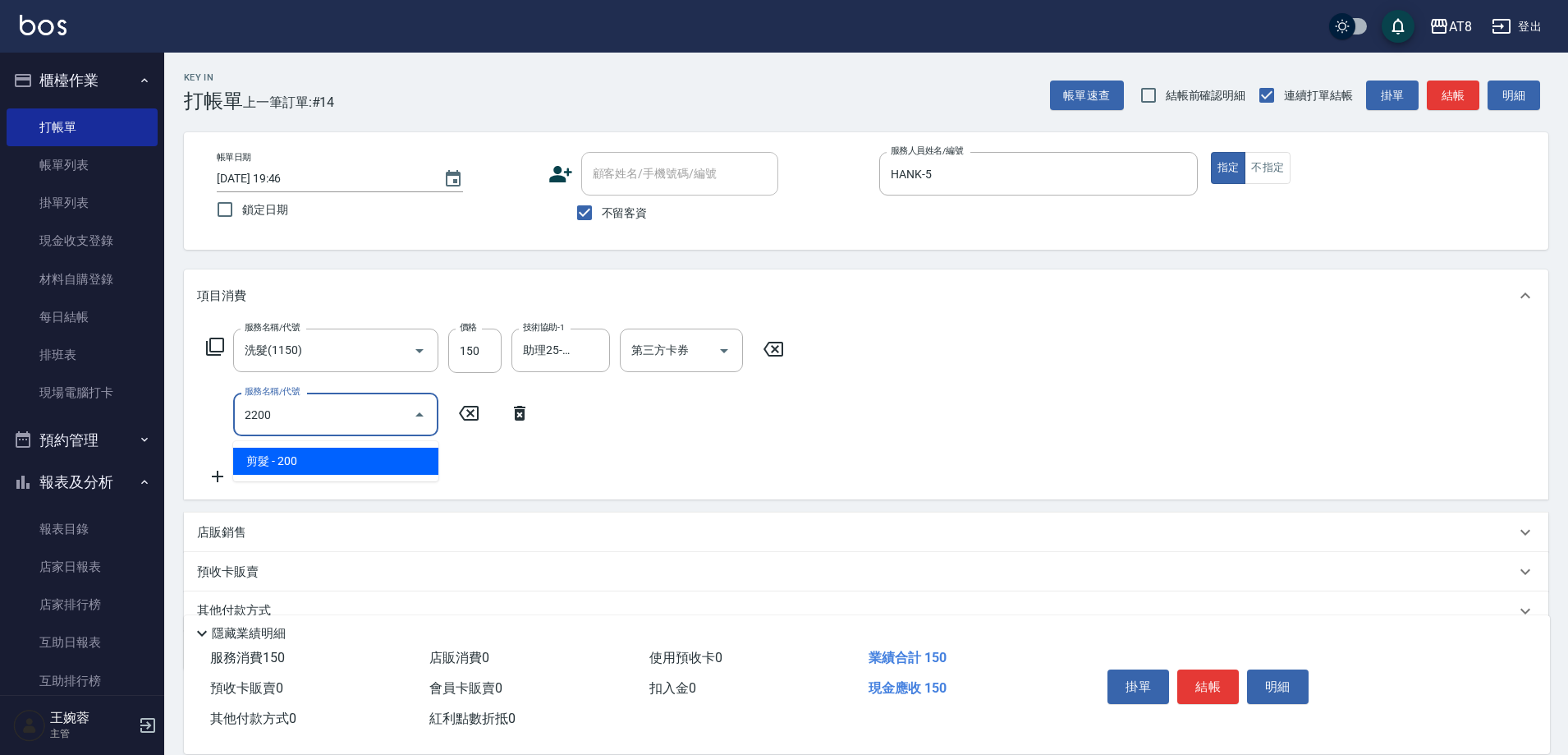
type input "剪髮(2200)"
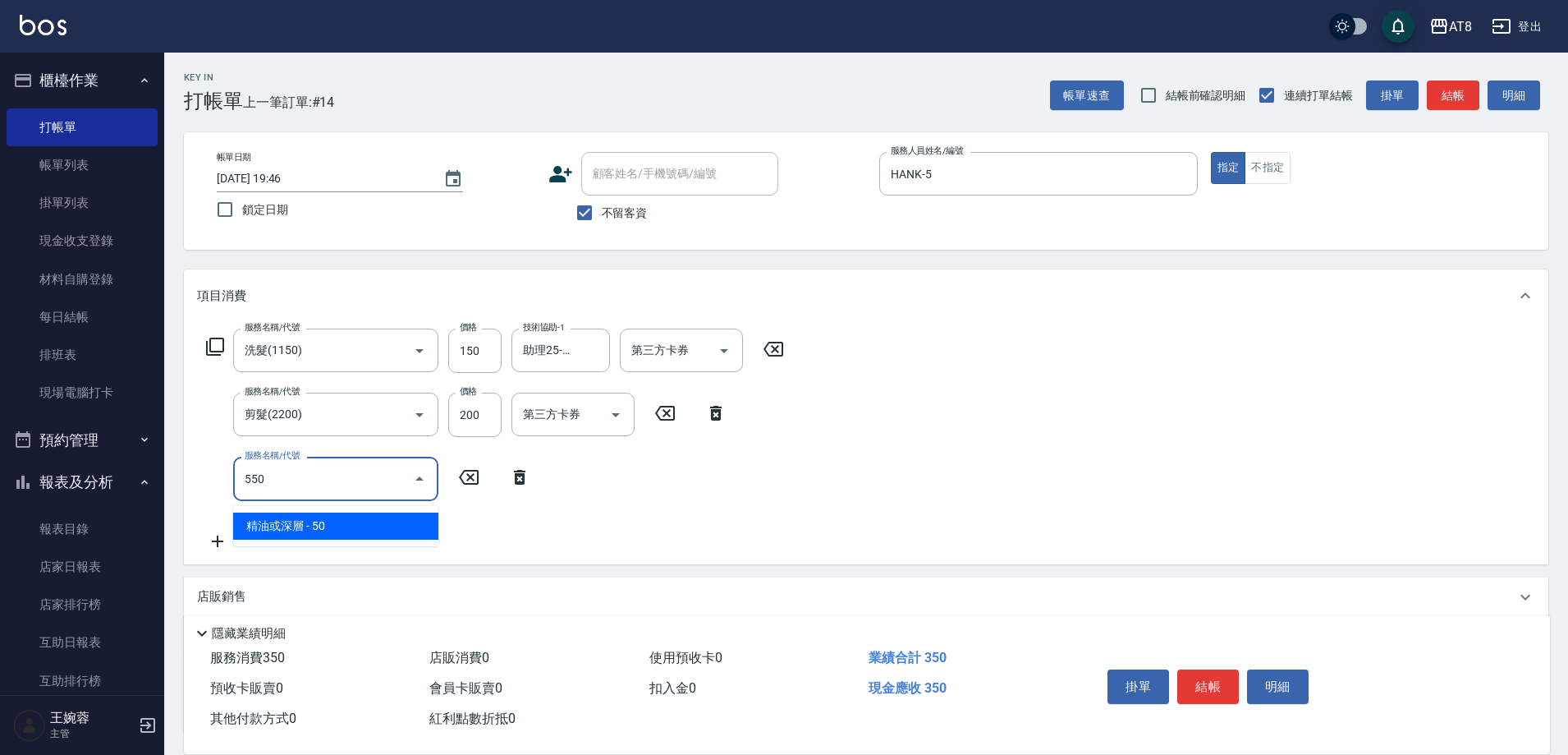
type input "精油或深層(550)"
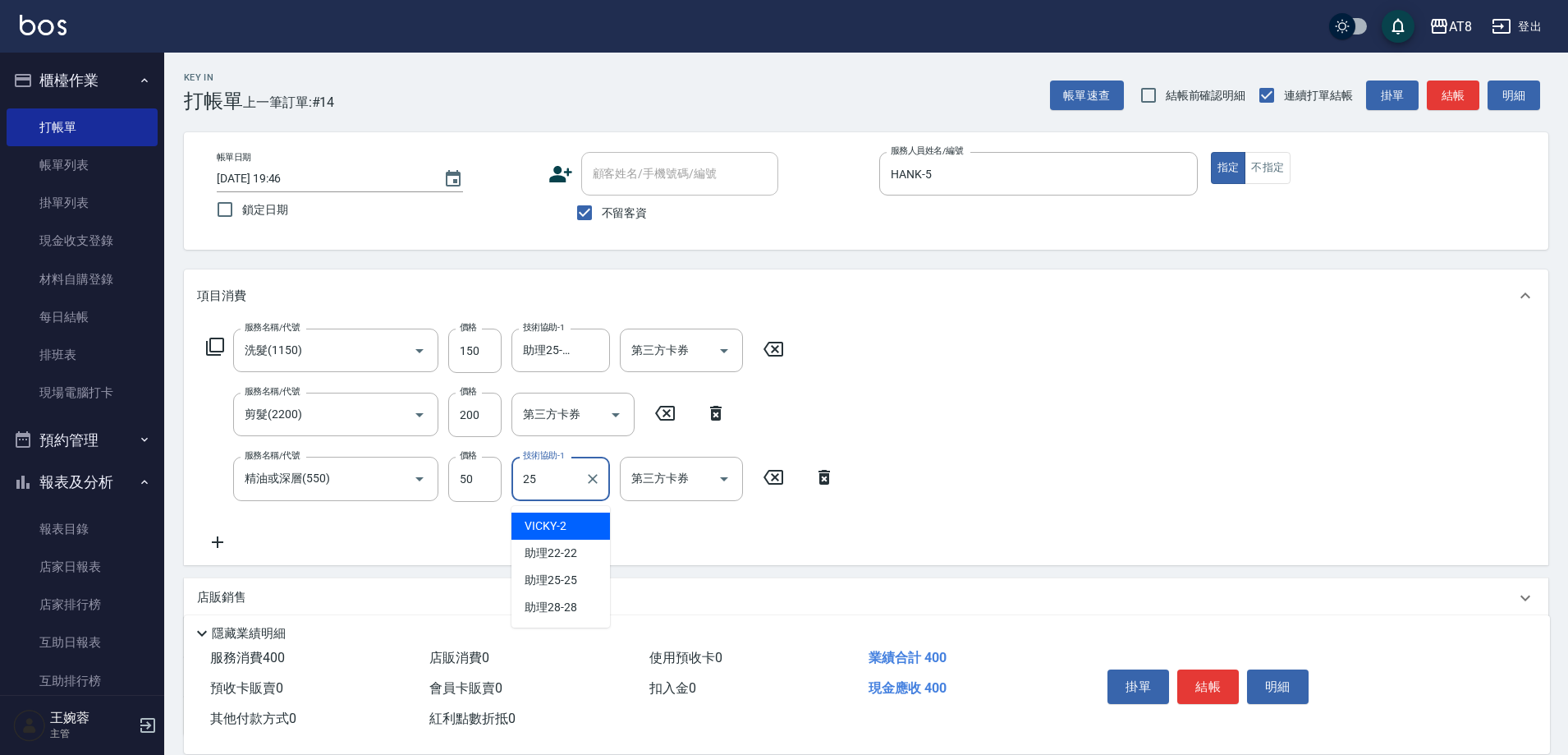
type input "助理25-25"
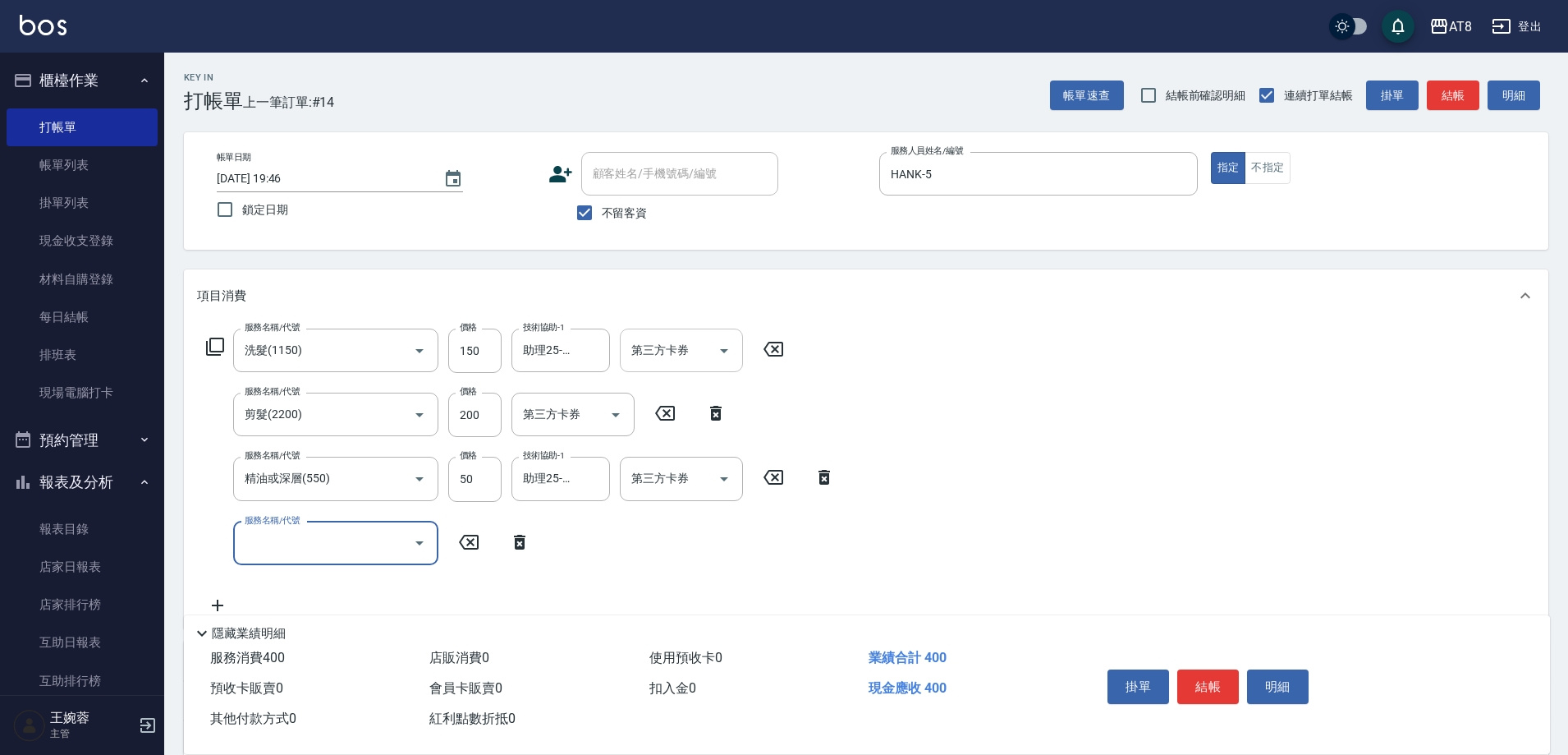
click at [725, 358] on icon "Open" at bounding box center [724, 351] width 20 height 20
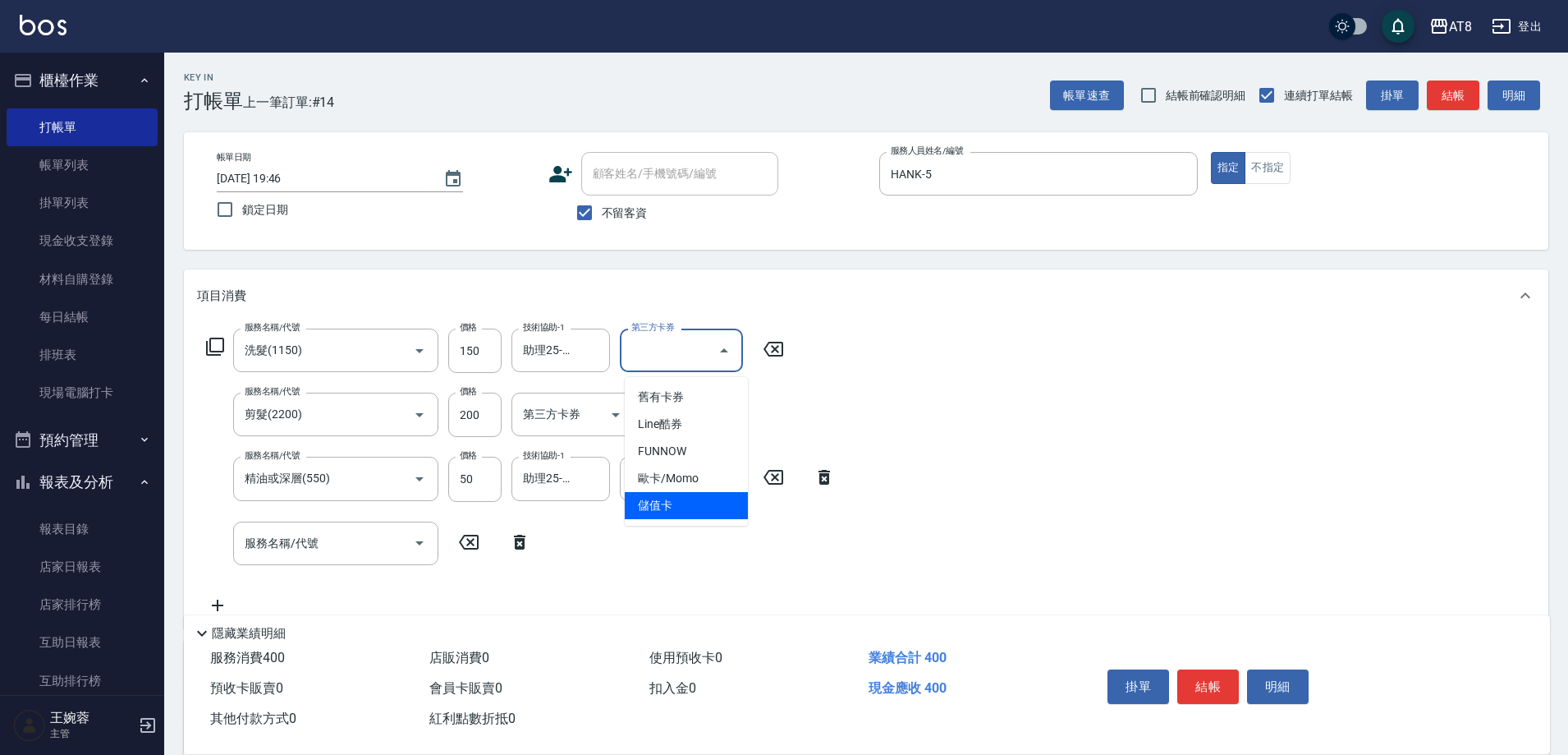
click at [689, 514] on span "儲值卡" at bounding box center [686, 506] width 123 height 27
type input "儲值卡"
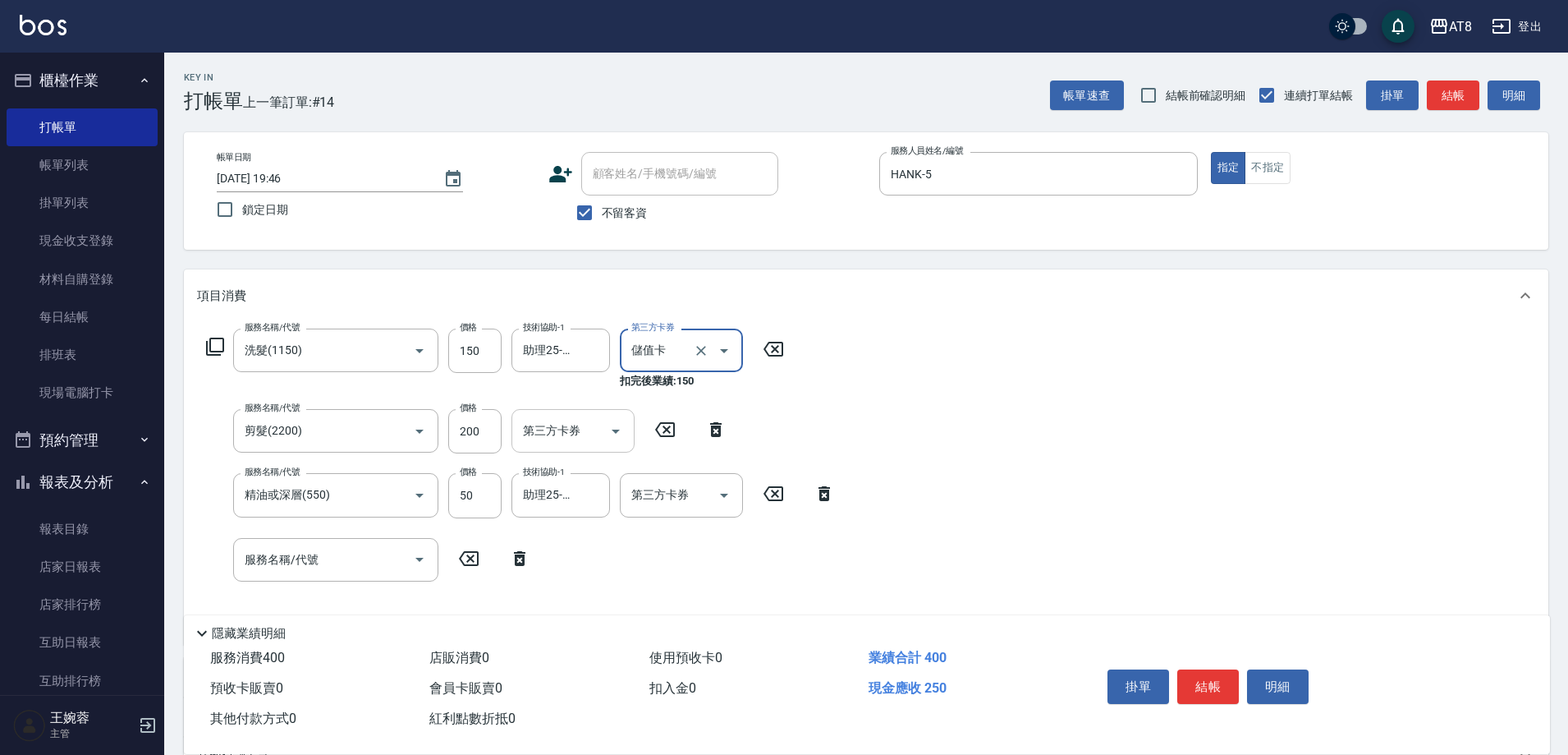
drag, startPoint x: 612, startPoint y: 423, endPoint x: 613, endPoint y: 439, distance: 16.0
click at [612, 423] on button "Open" at bounding box center [615, 430] width 26 height 26
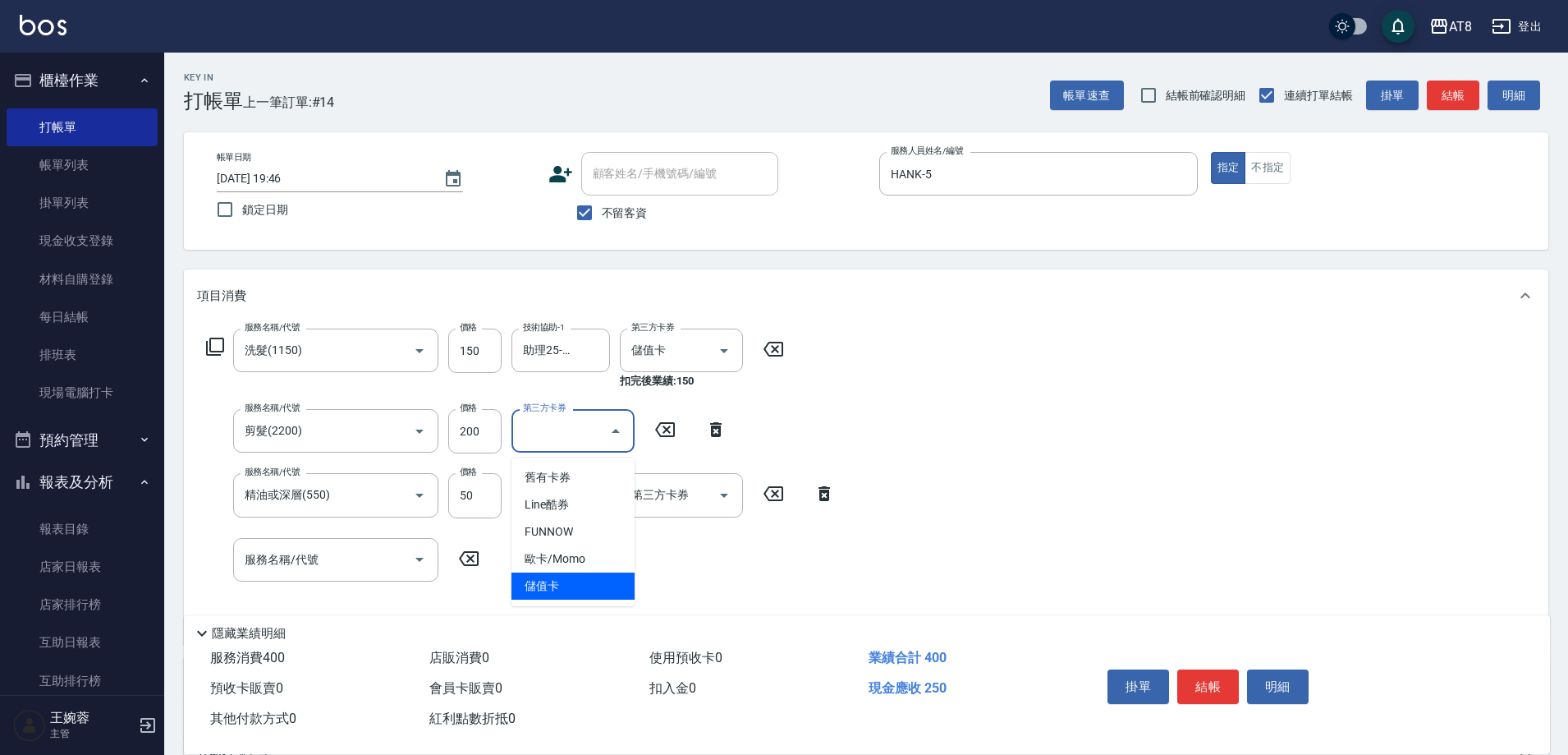
click at [595, 576] on span "儲值卡" at bounding box center [573, 586] width 123 height 27
type input "儲值卡"
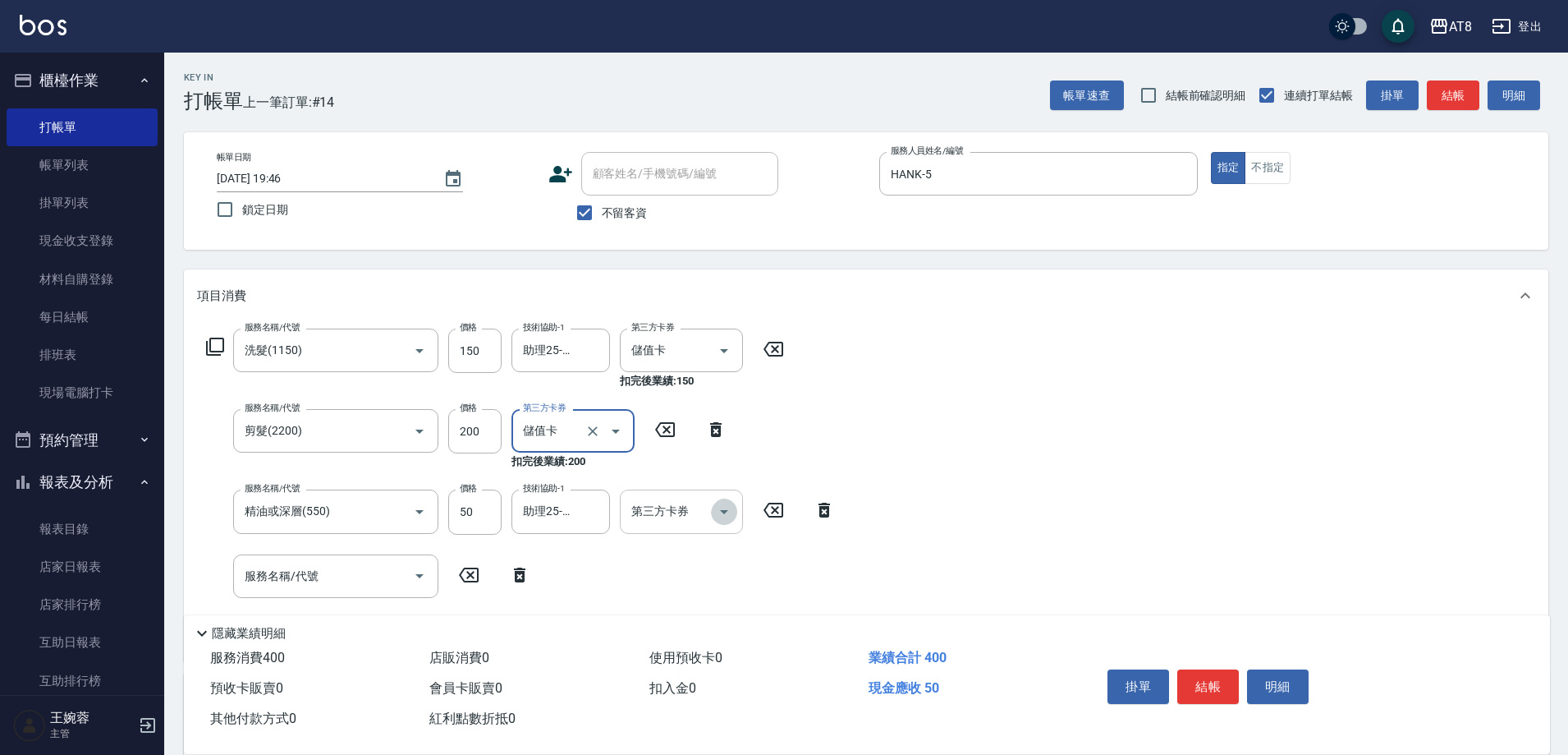
drag, startPoint x: 719, startPoint y: 515, endPoint x: 715, endPoint y: 536, distance: 21.4
click at [718, 515] on icon "Open" at bounding box center [724, 511] width 20 height 20
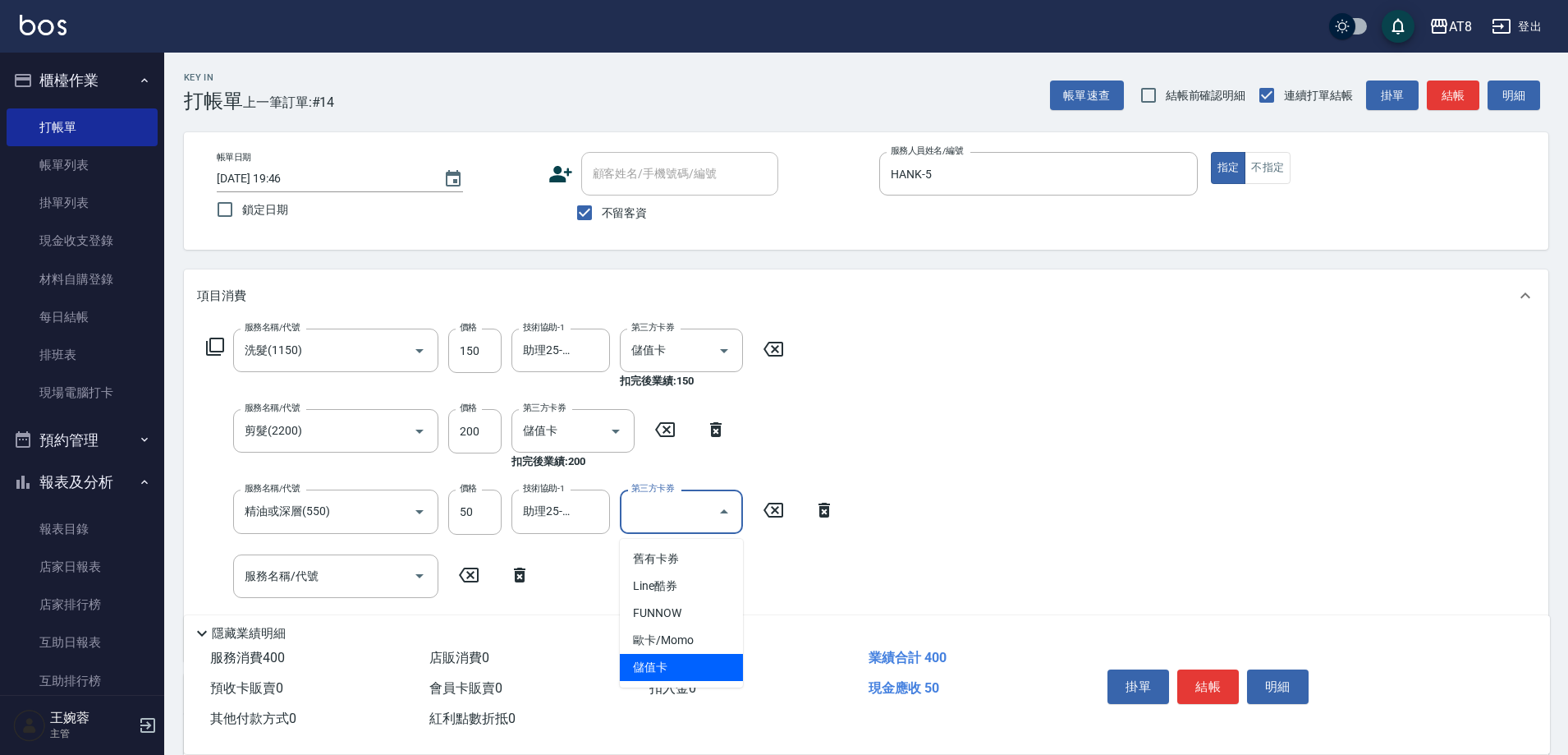
click at [680, 662] on span "儲值卡" at bounding box center [681, 668] width 123 height 27
type input "儲值卡"
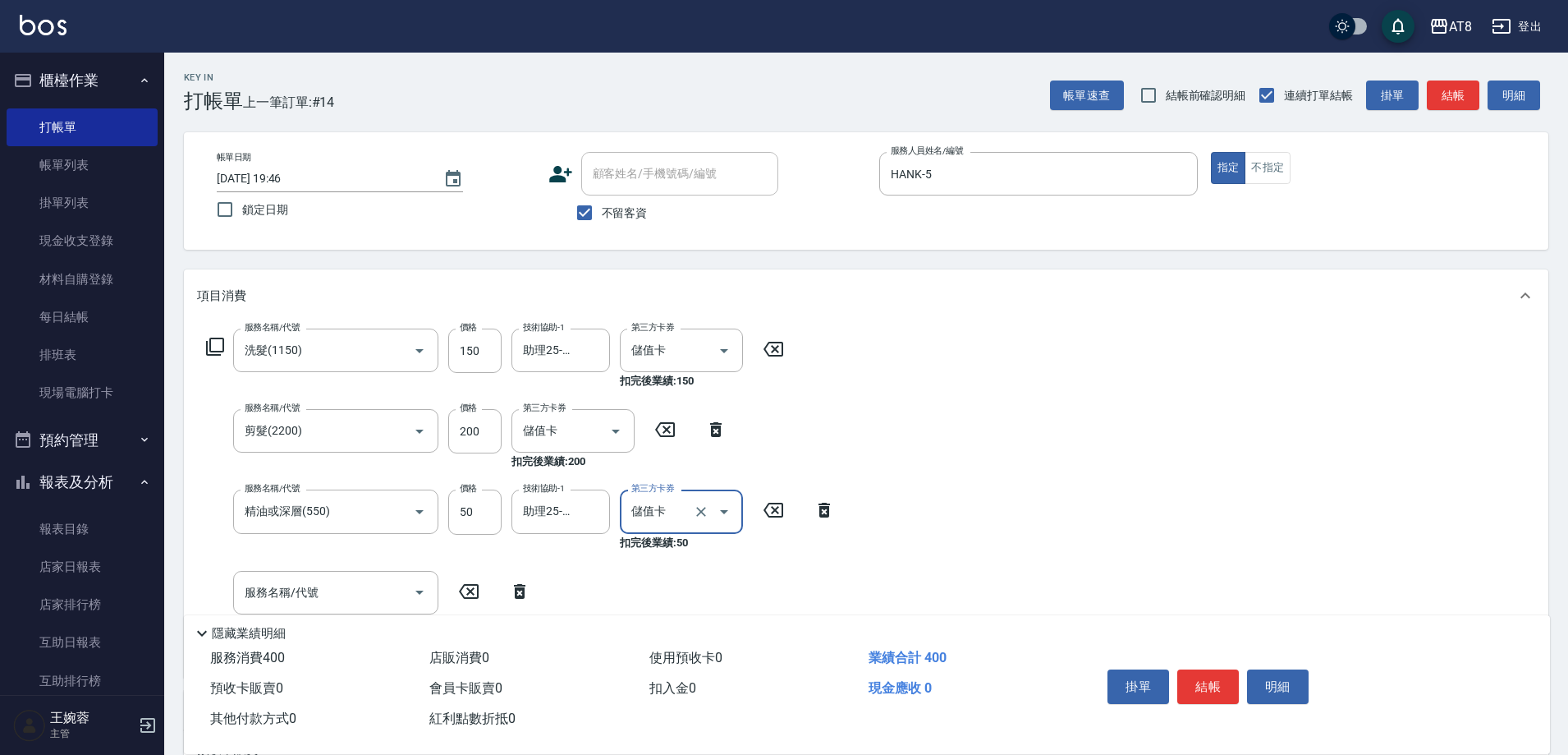
click at [520, 586] on div "服務名稱/代號 服務名稱/代號" at bounding box center [369, 593] width 343 height 44
click at [518, 588] on icon at bounding box center [520, 592] width 41 height 20
click at [1222, 669] on button "結帳" at bounding box center [1207, 686] width 62 height 34
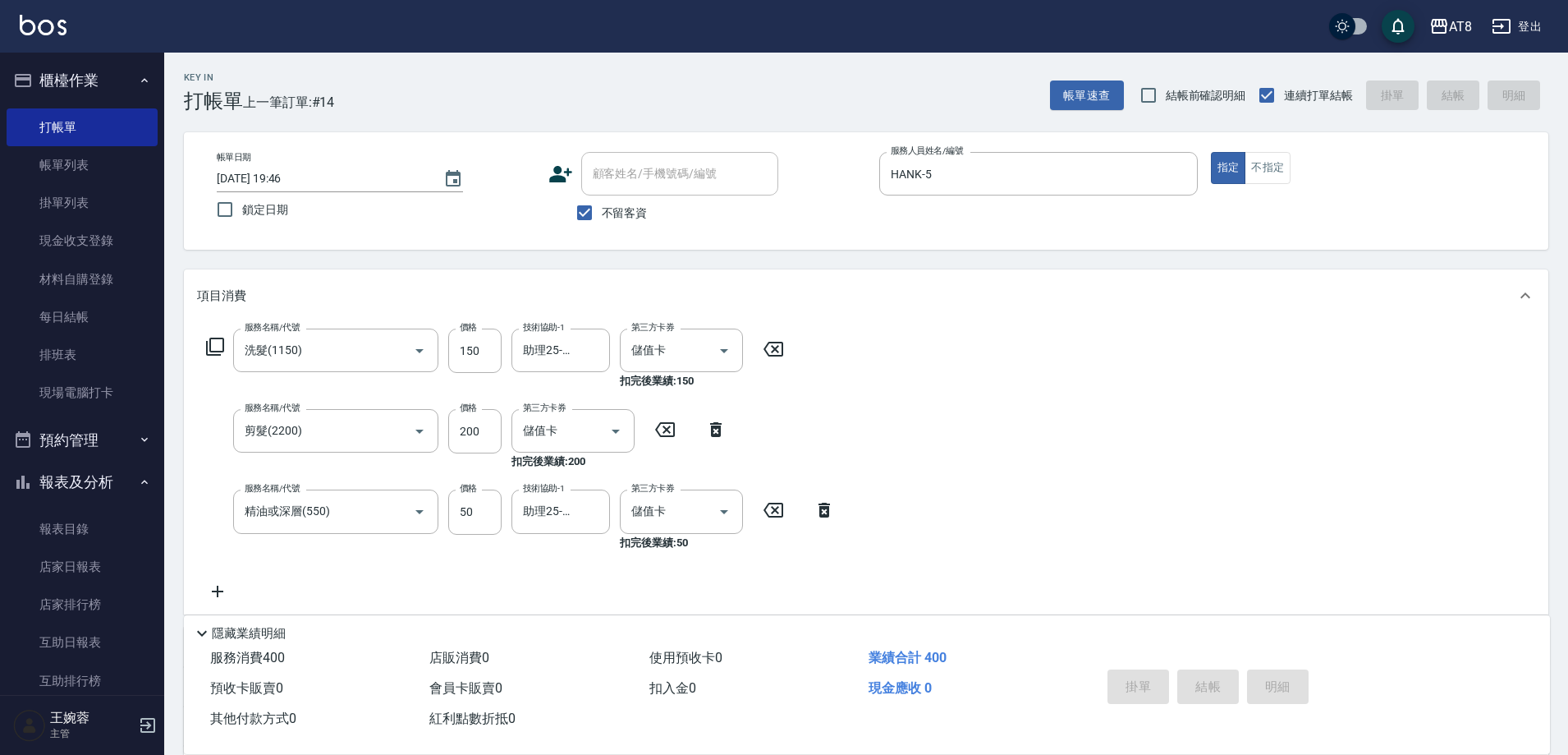
type input "[DATE] 19:47"
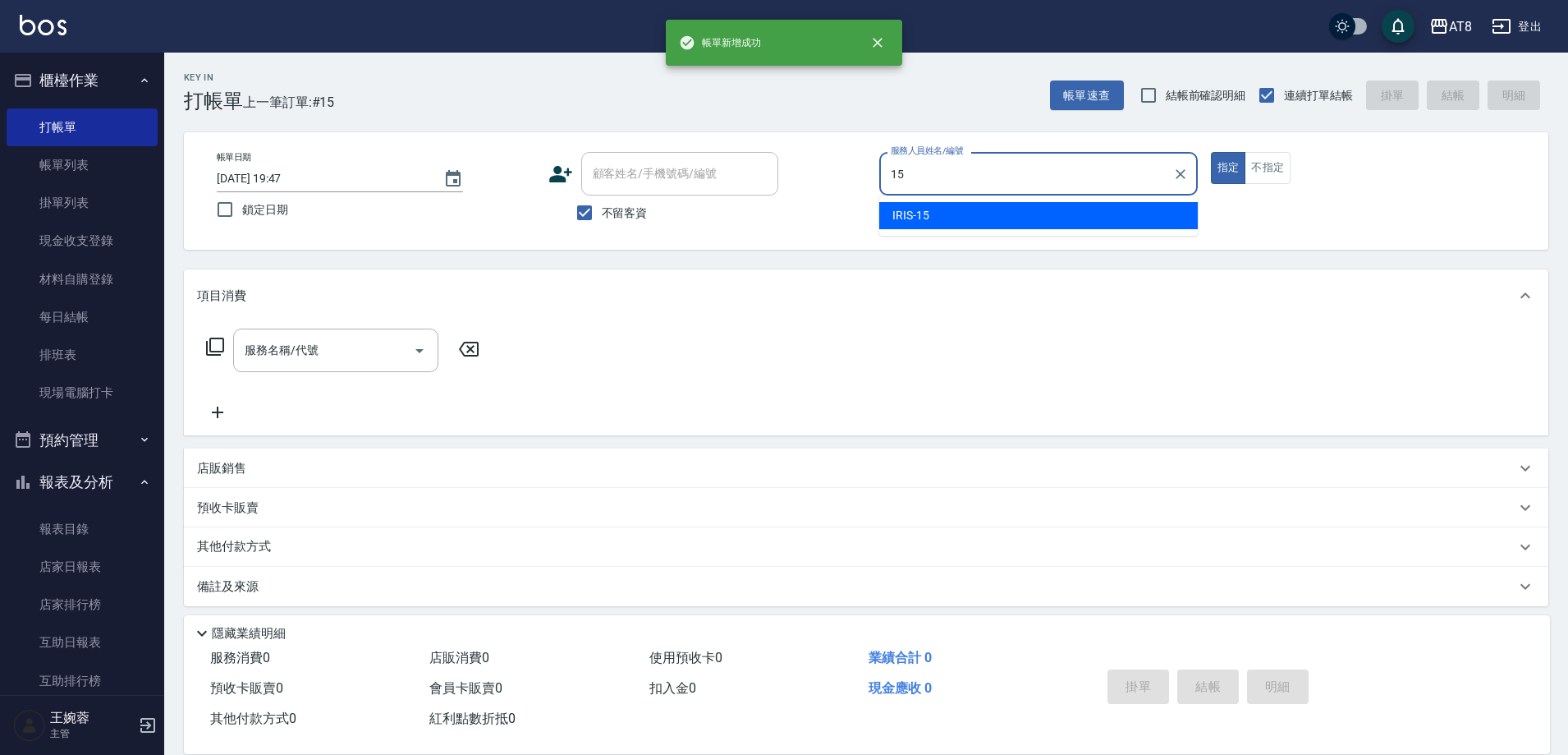
type input "IRIS-15"
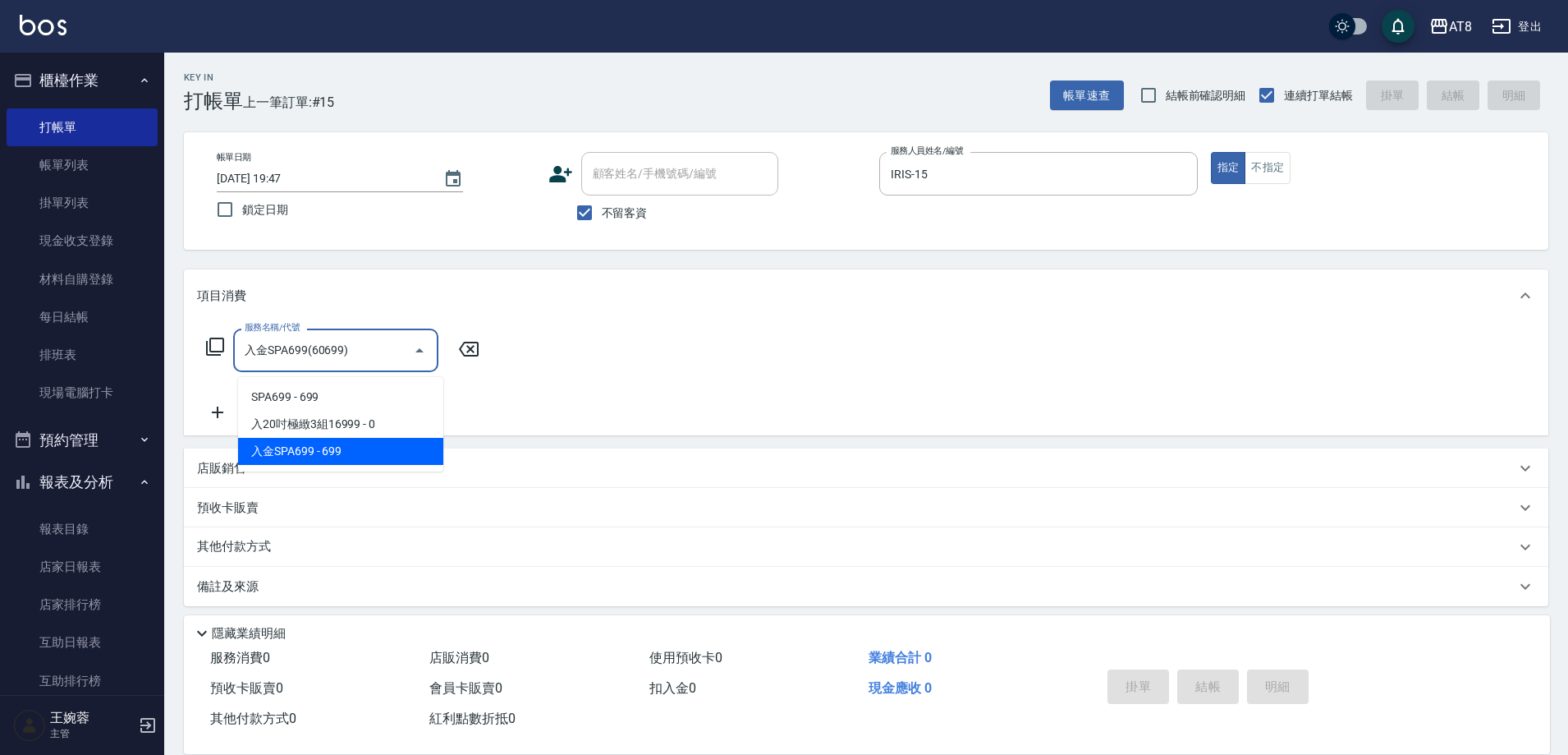
type input "入金SPA699(60699)"
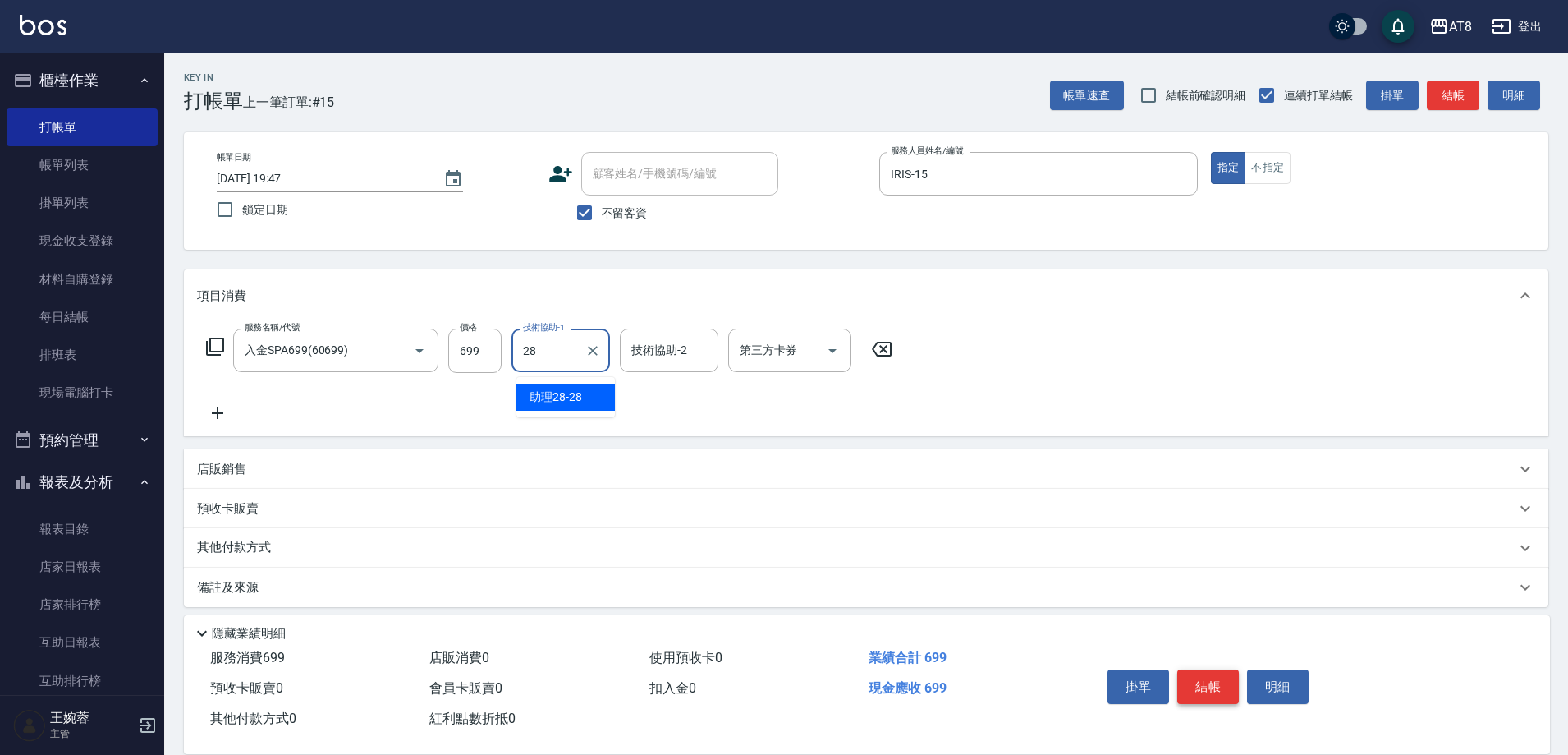
type input "助理28-28"
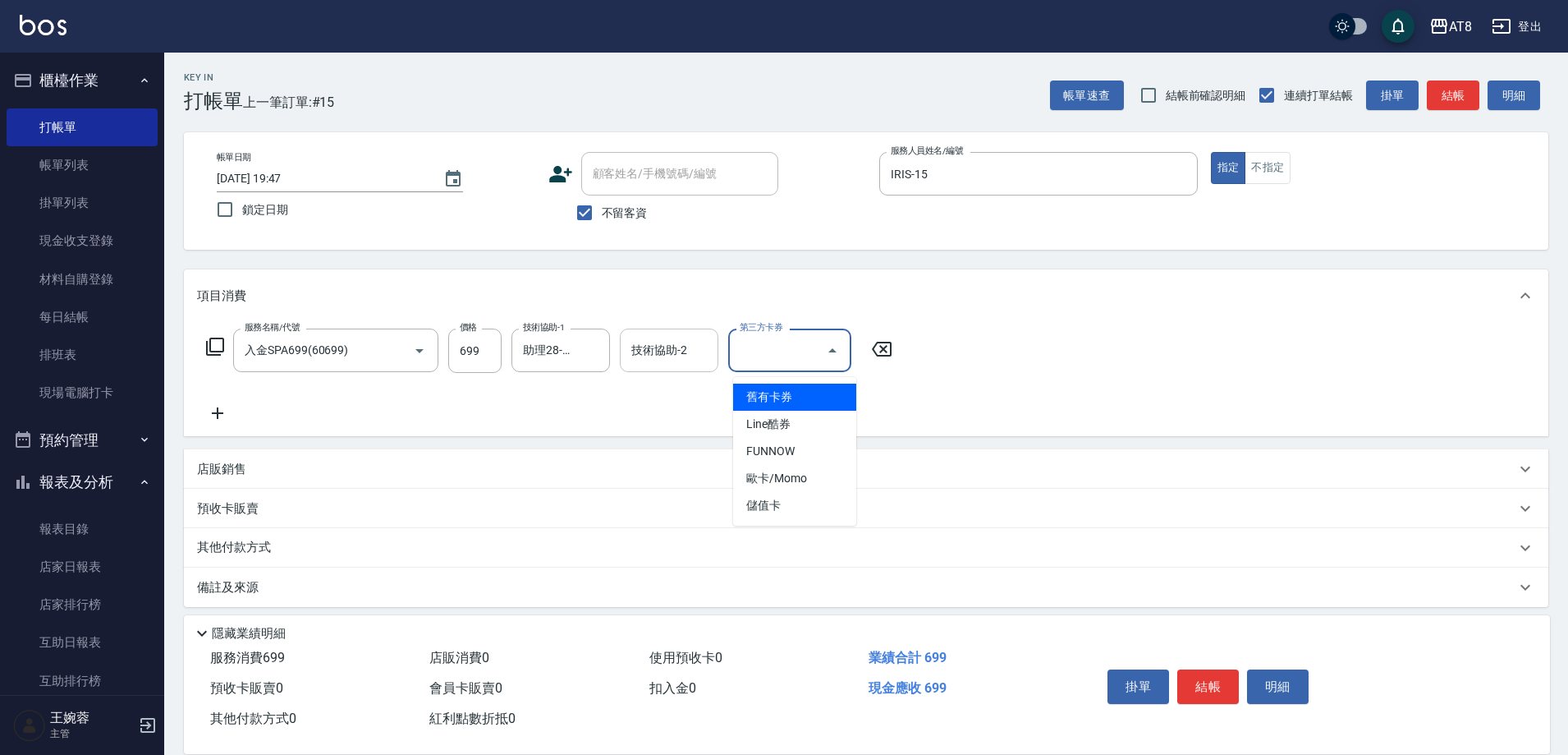
click at [677, 359] on input "技術協助-2" at bounding box center [670, 349] width 84 height 28
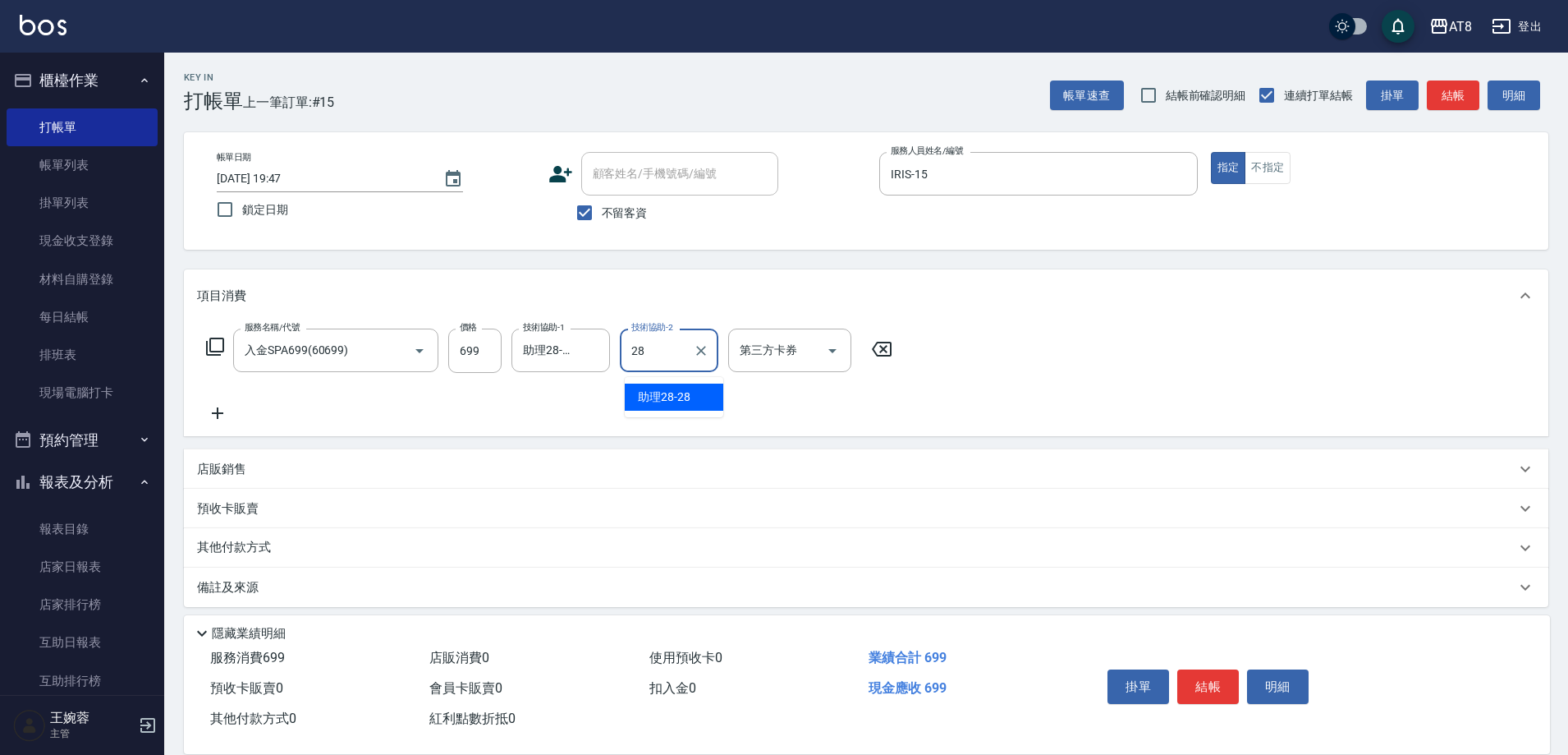
type input "助理28-28"
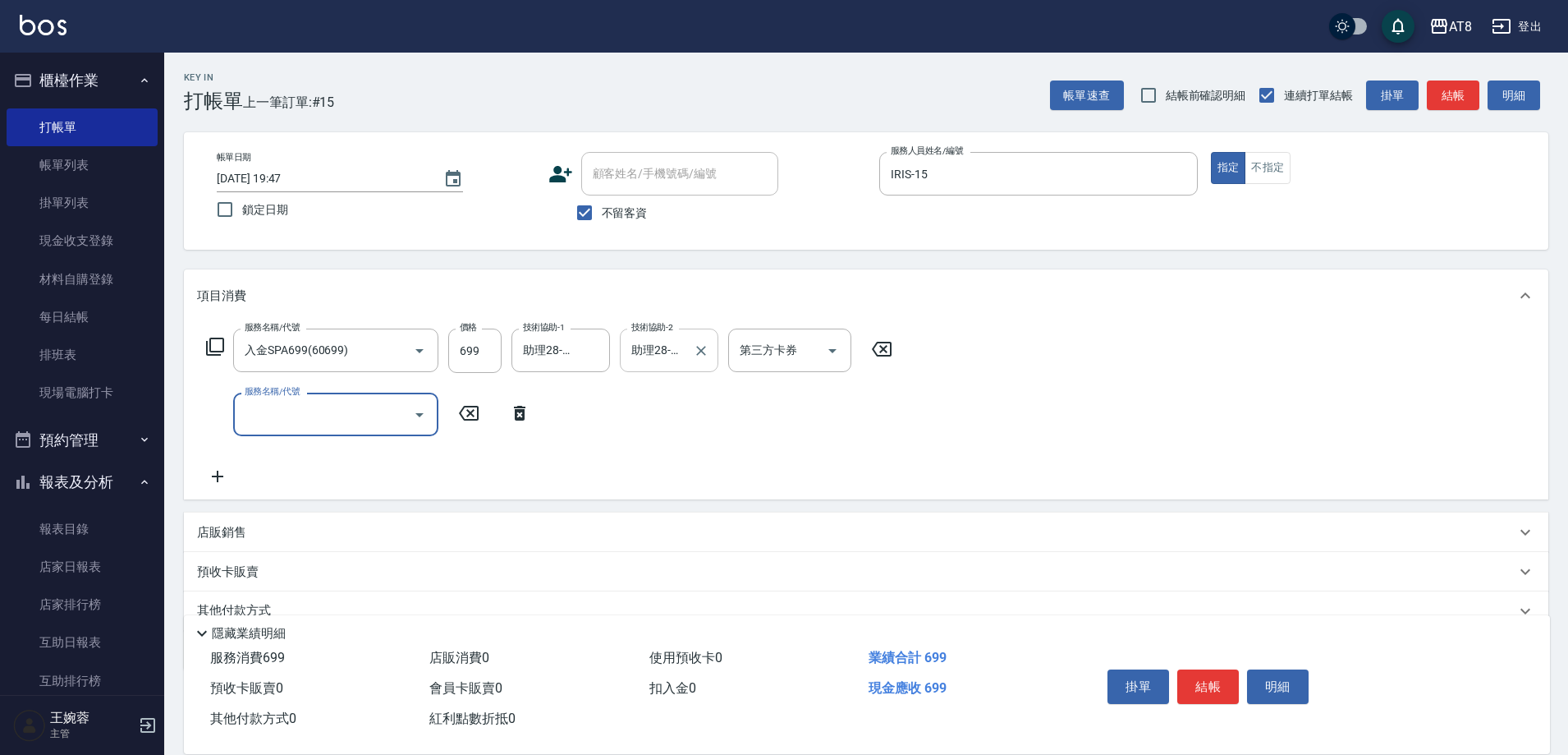
type input "1"
type input "剪髮(21300)"
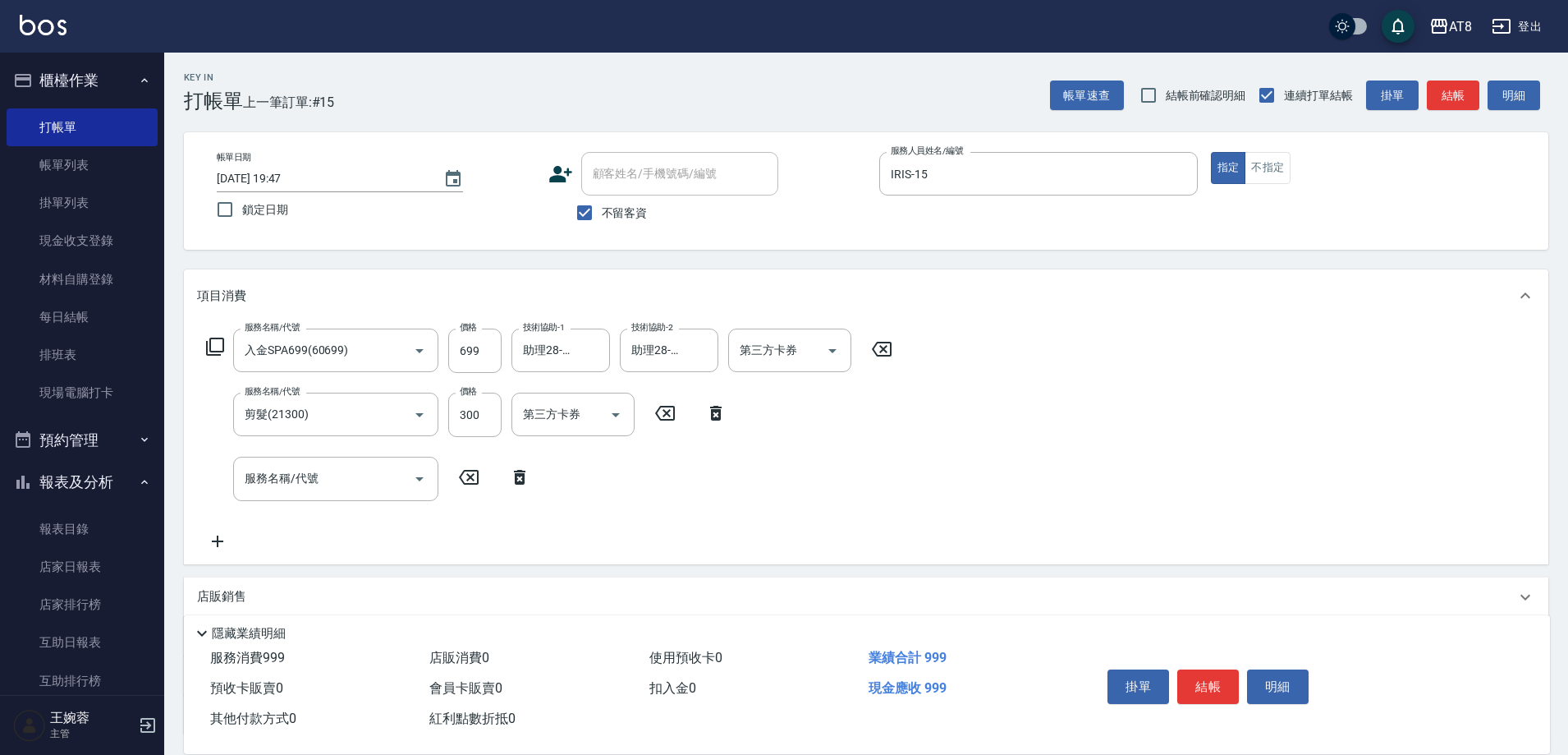
click at [719, 409] on icon at bounding box center [716, 413] width 41 height 20
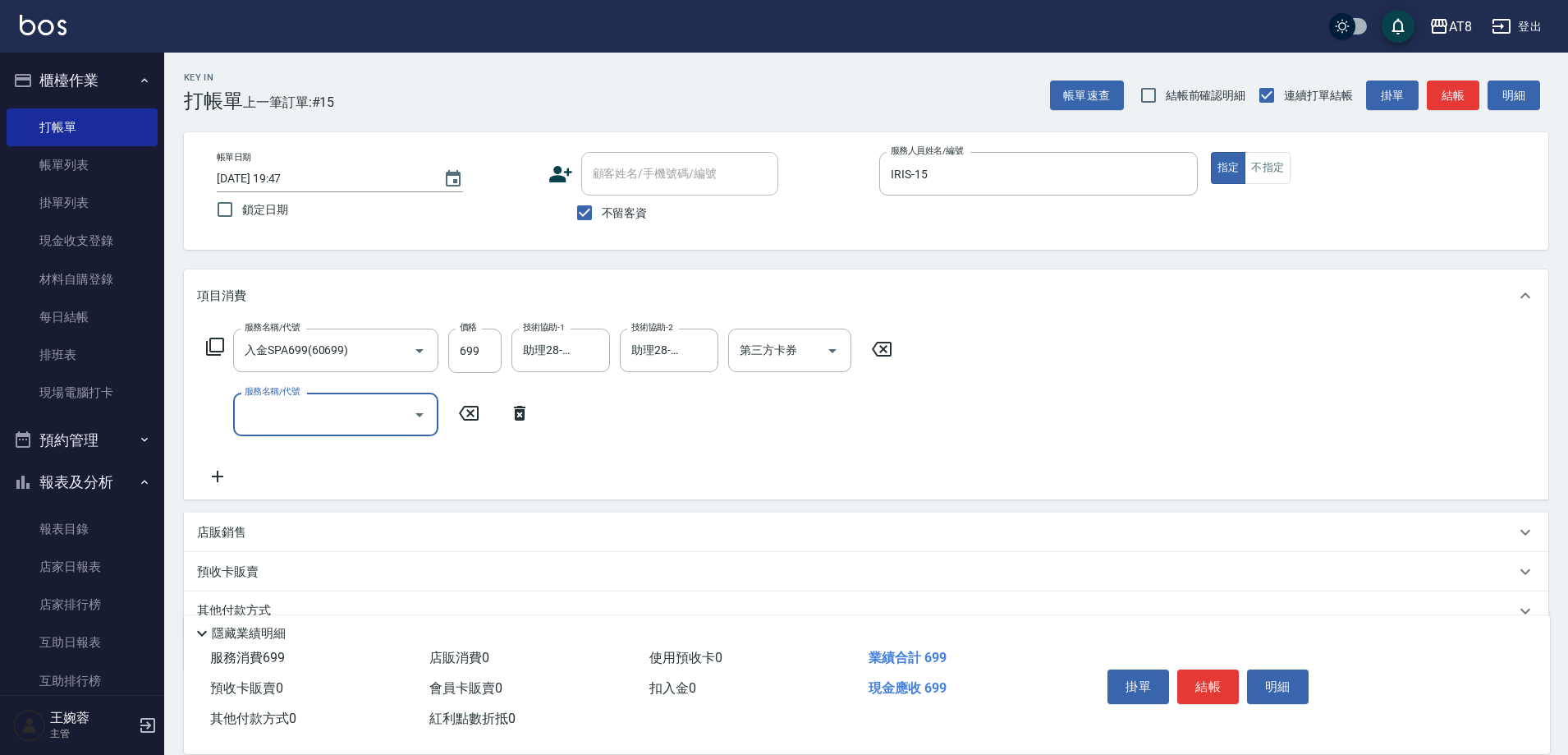
click at [528, 414] on icon at bounding box center [520, 413] width 41 height 20
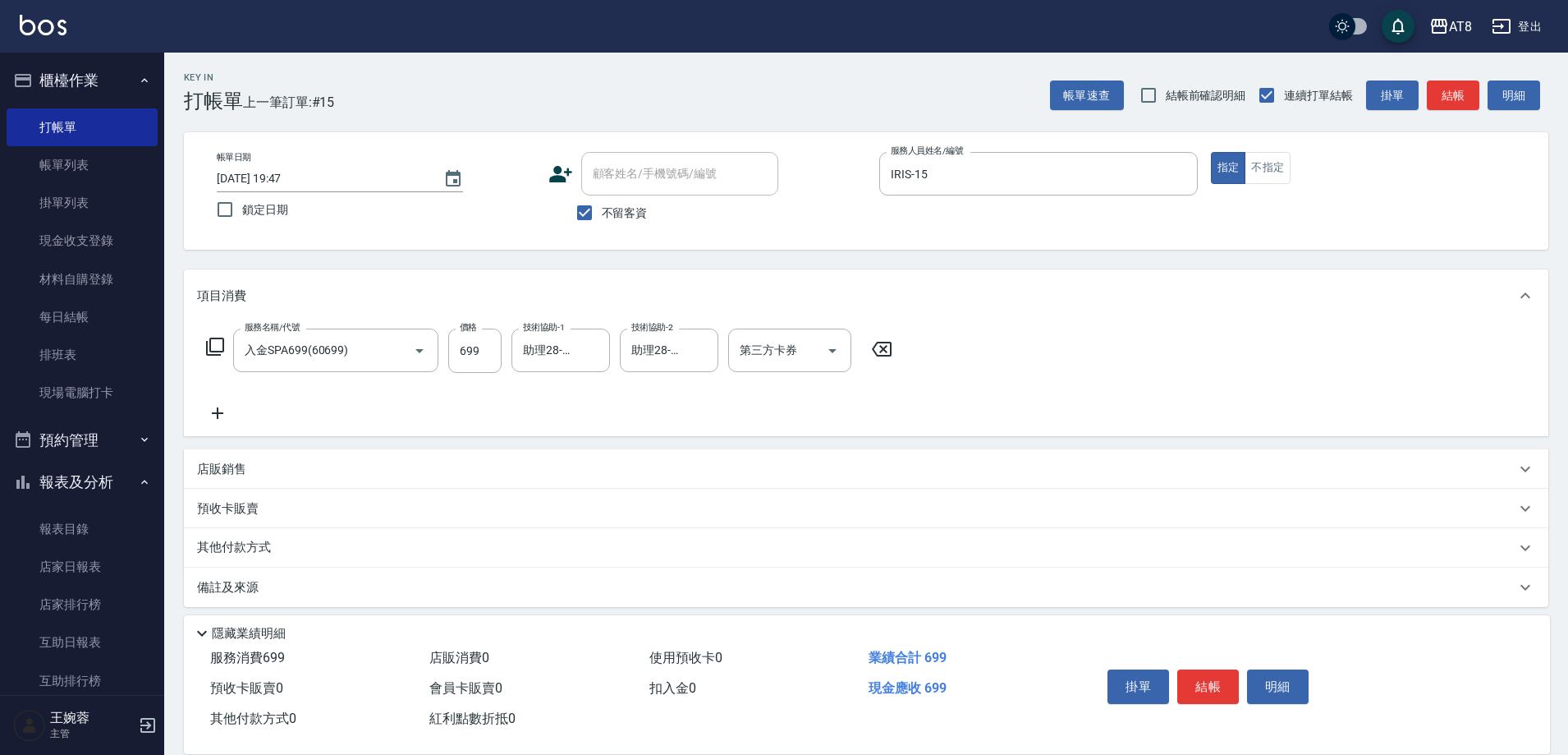
click at [211, 347] on icon at bounding box center [215, 346] width 20 height 20
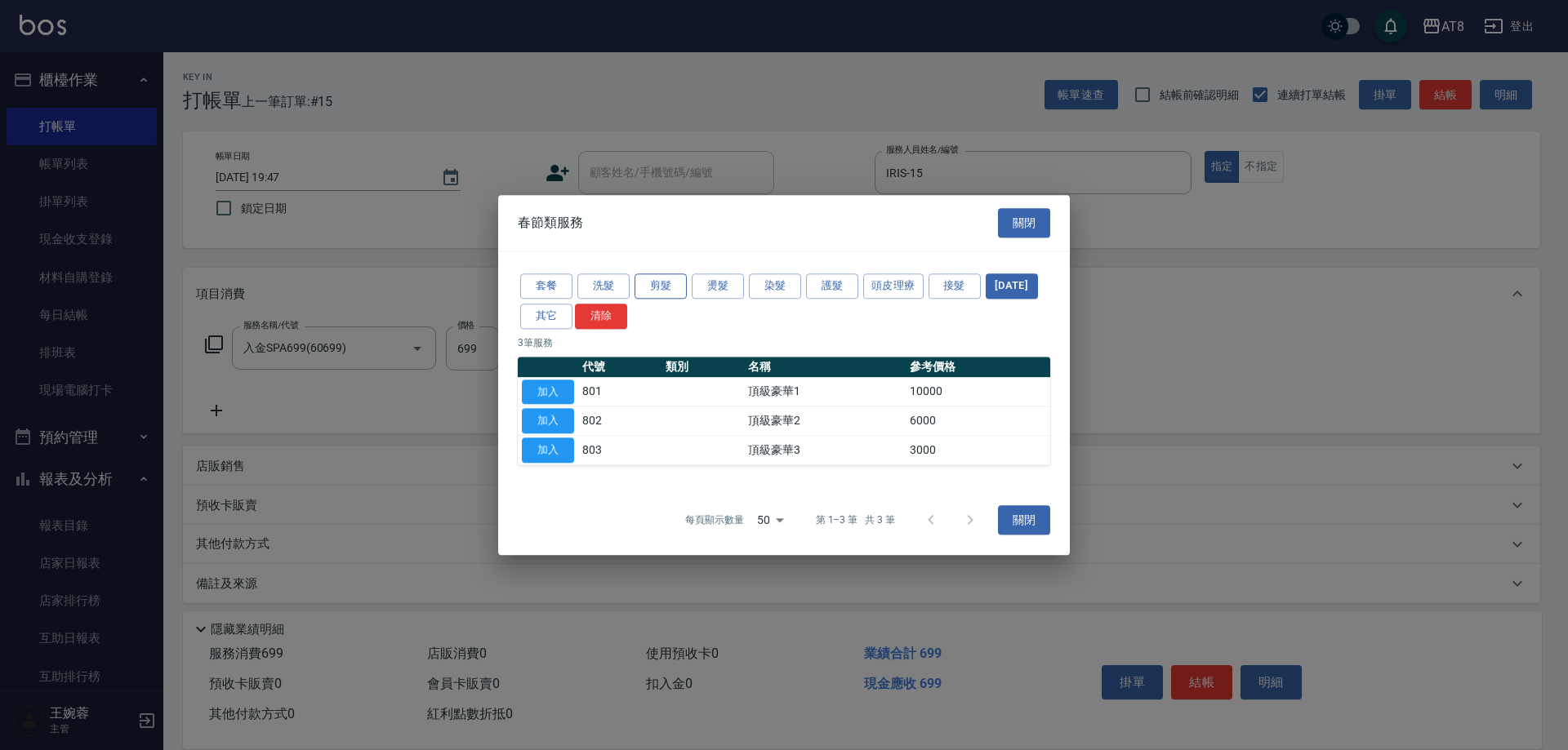
click at [655, 273] on button "剪髮" at bounding box center [661, 286] width 52 height 25
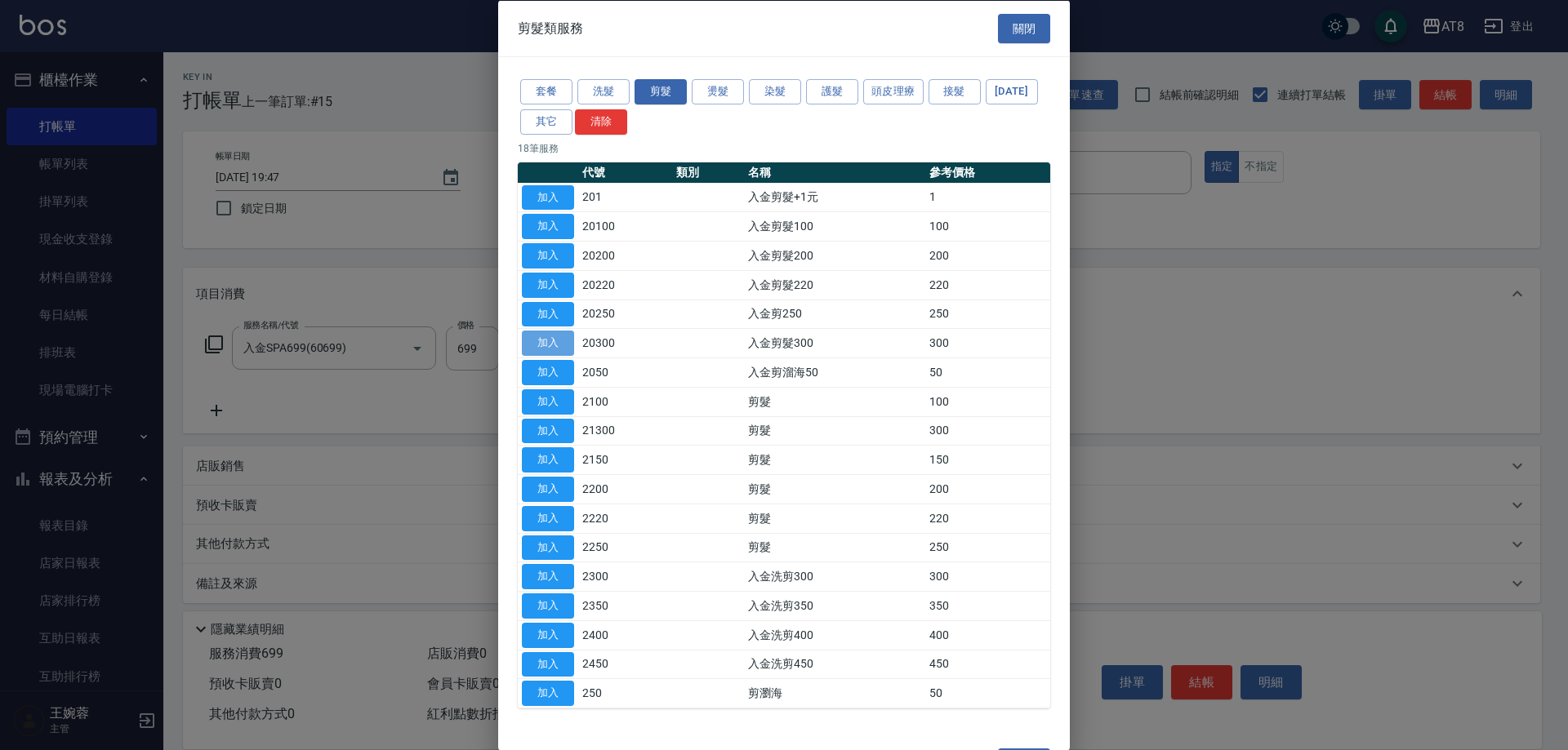
click at [545, 356] on button "加入" at bounding box center [548, 343] width 52 height 25
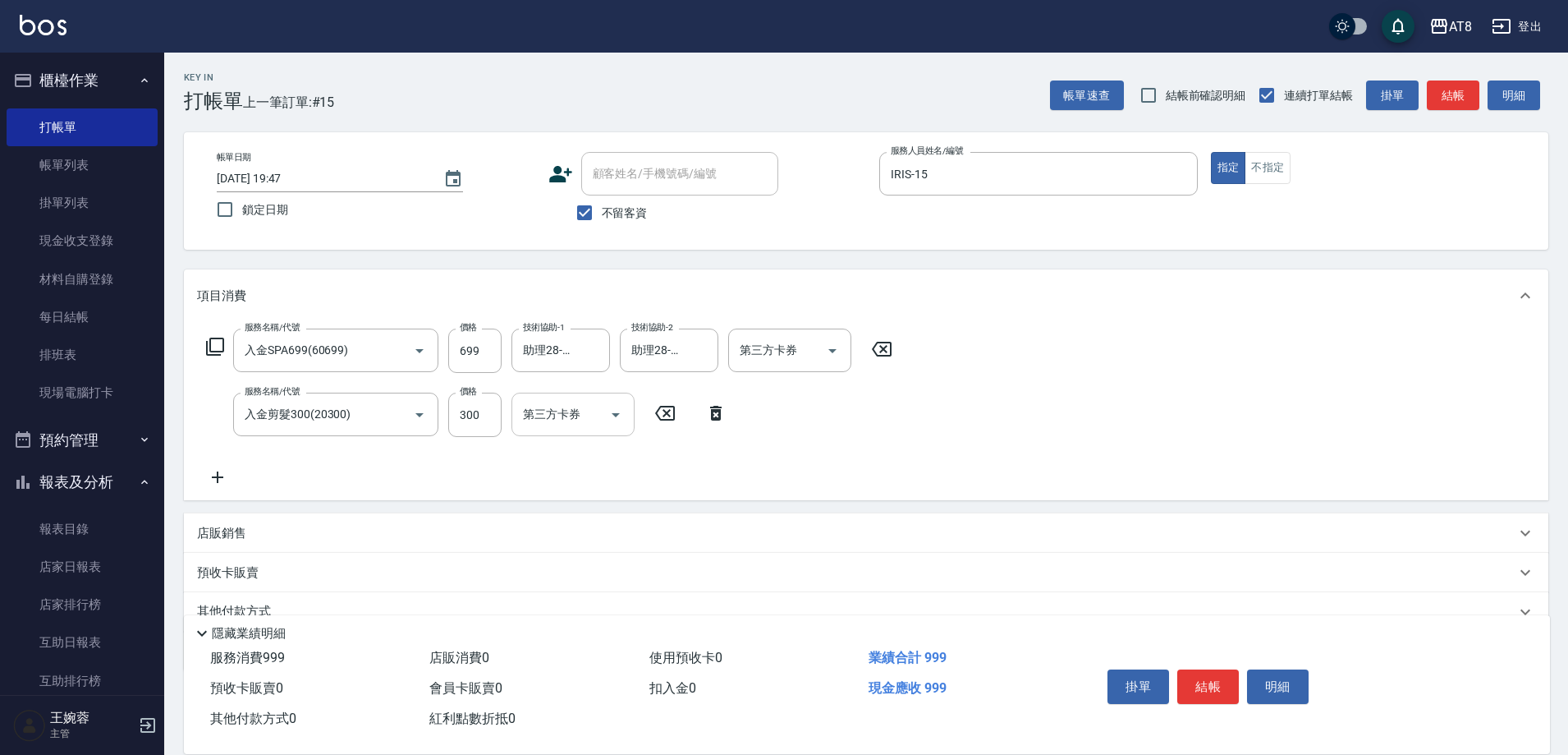
click at [585, 427] on input "第三方卡券" at bounding box center [561, 414] width 84 height 28
click at [574, 568] on span "儲值卡" at bounding box center [573, 570] width 123 height 27
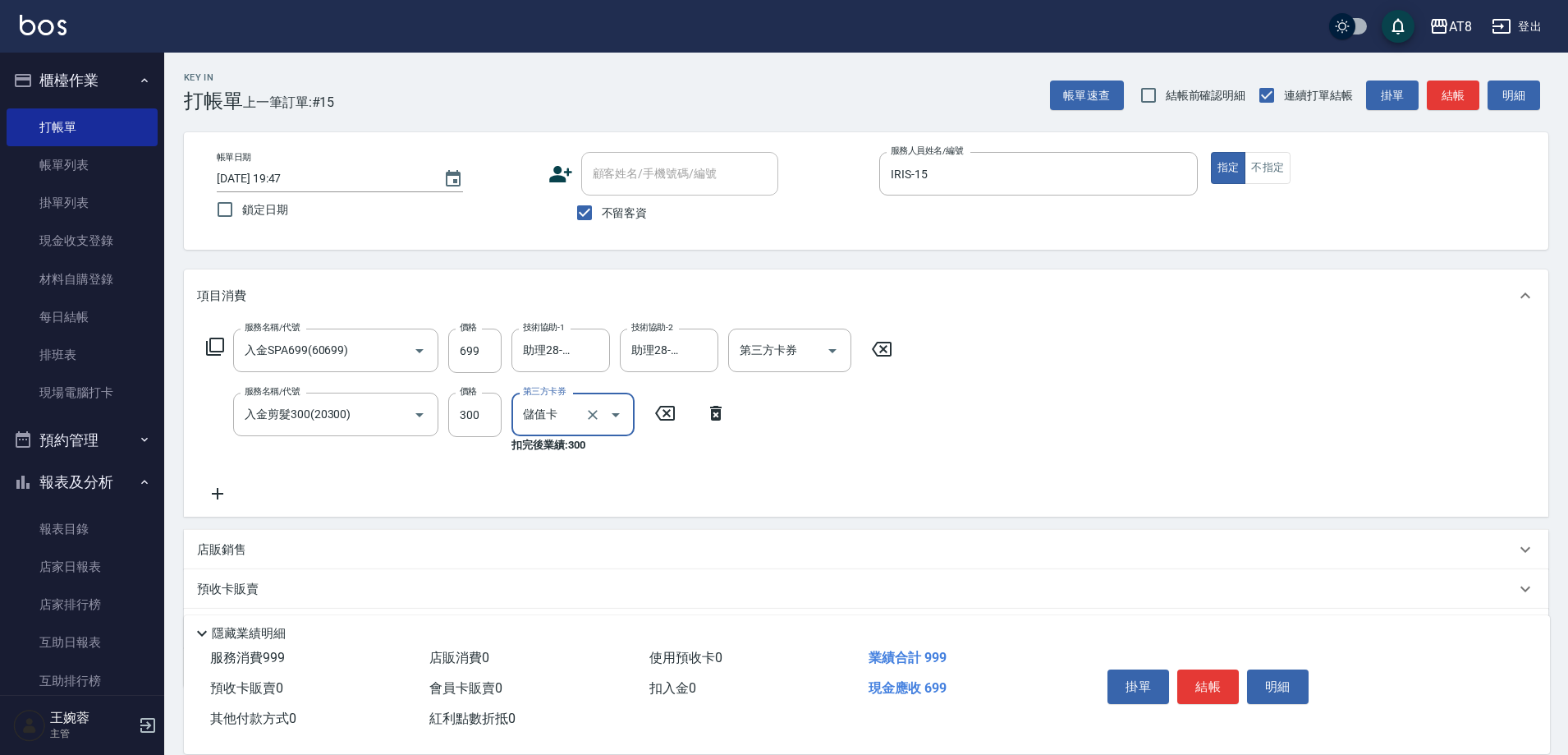
type input "儲值卡"
drag, startPoint x: 822, startPoint y: 333, endPoint x: 820, endPoint y: 345, distance: 12.2
click at [822, 335] on div at bounding box center [831, 350] width 24 height 44
click at [821, 363] on div at bounding box center [831, 350] width 24 height 44
click at [857, 346] on div "第三方卡券 第三方卡券" at bounding box center [795, 350] width 133 height 44
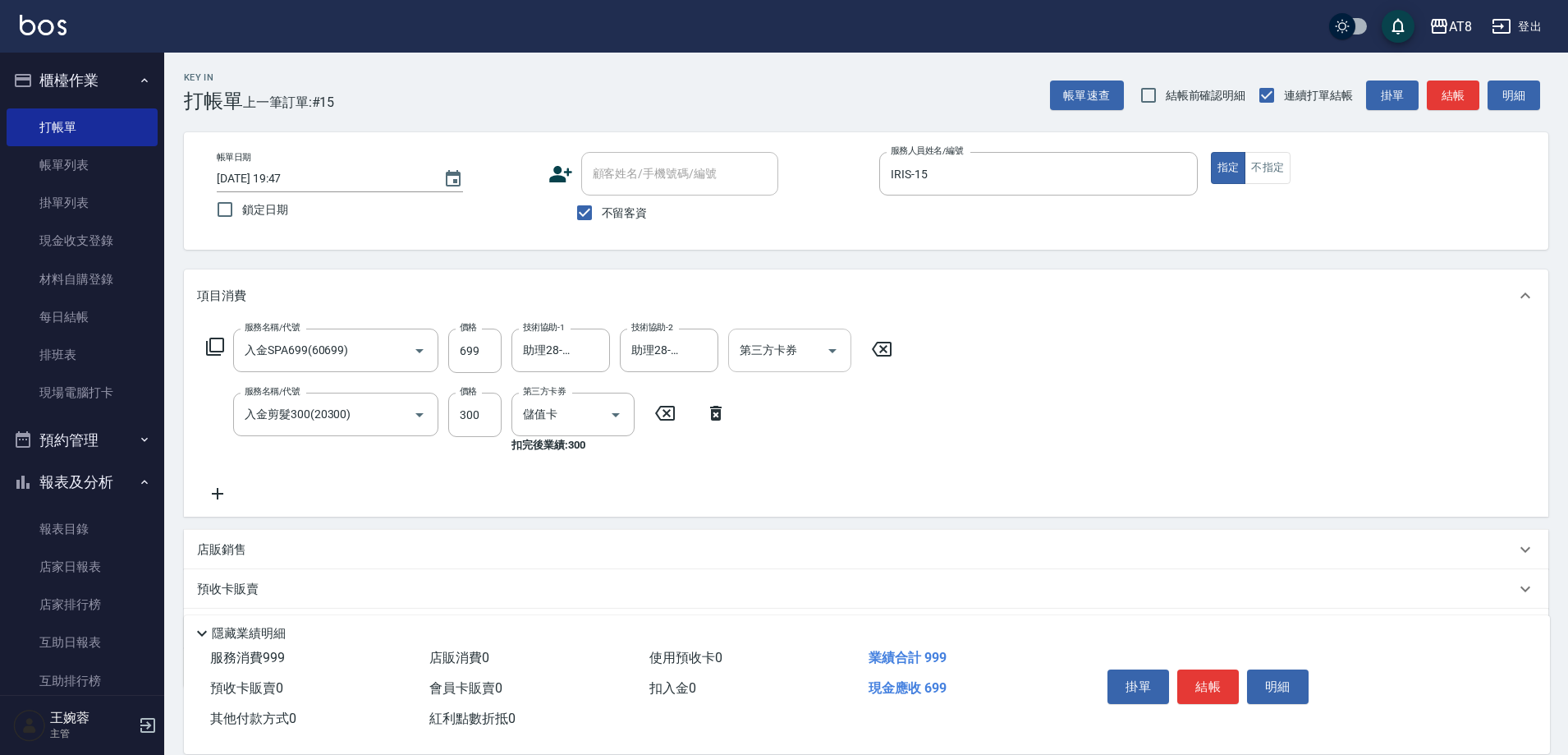
click at [826, 354] on icon "Open" at bounding box center [833, 351] width 20 height 20
click at [797, 504] on span "儲值卡" at bounding box center [795, 506] width 123 height 27
type input "儲值卡"
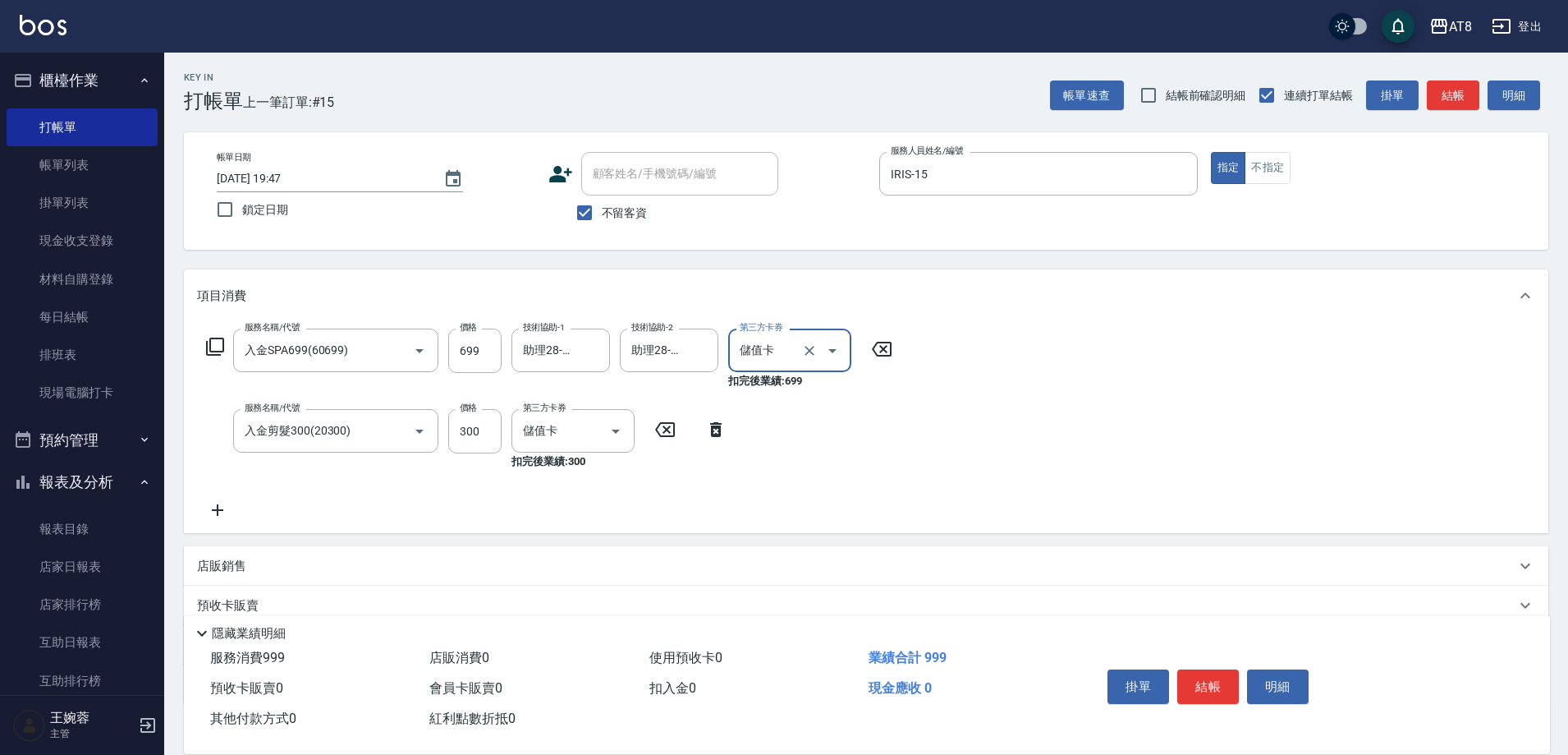
click at [1129, 435] on div "服務名稱/代號 入金SPA699(60699) 服務名稱/代號 價格 699 價格 技術協助-1 助理28-28 技術協助-1 技術協助-2 助理28-28 …" at bounding box center [866, 427] width 1365 height 211
click at [1233, 669] on button "結帳" at bounding box center [1207, 686] width 62 height 34
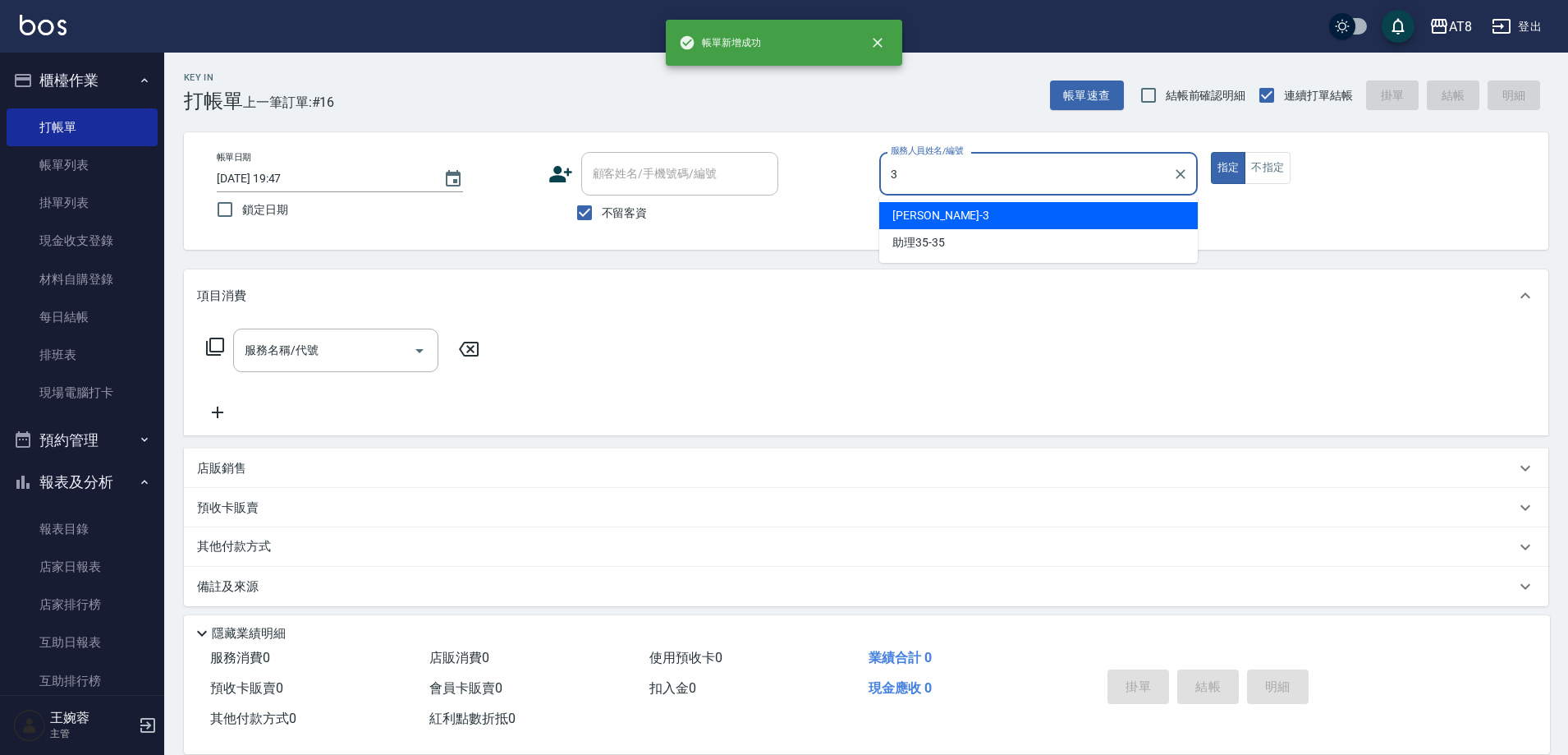
type input "[PERSON_NAME]-3"
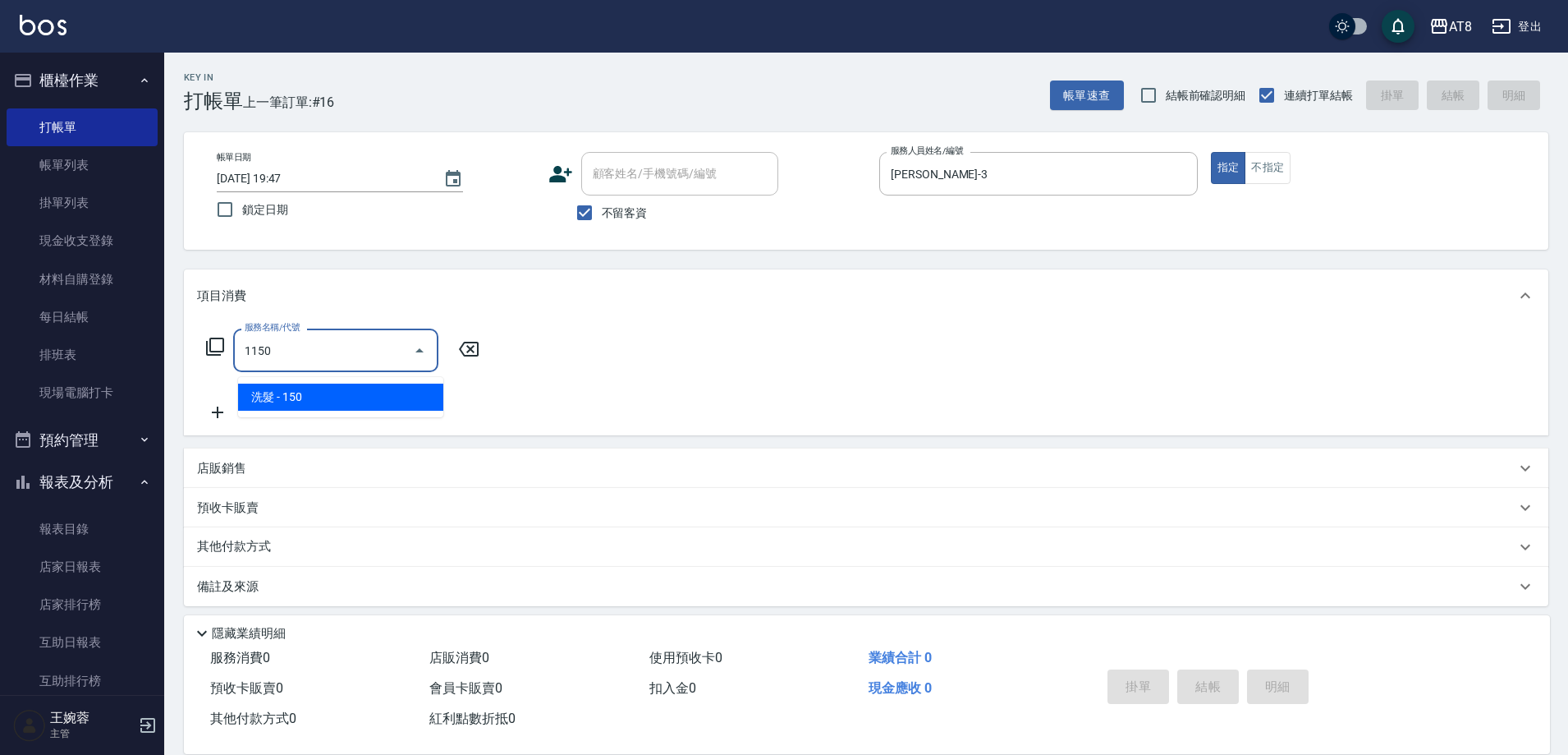
type input "1150"
click at [225, 351] on icon at bounding box center [215, 346] width 20 height 20
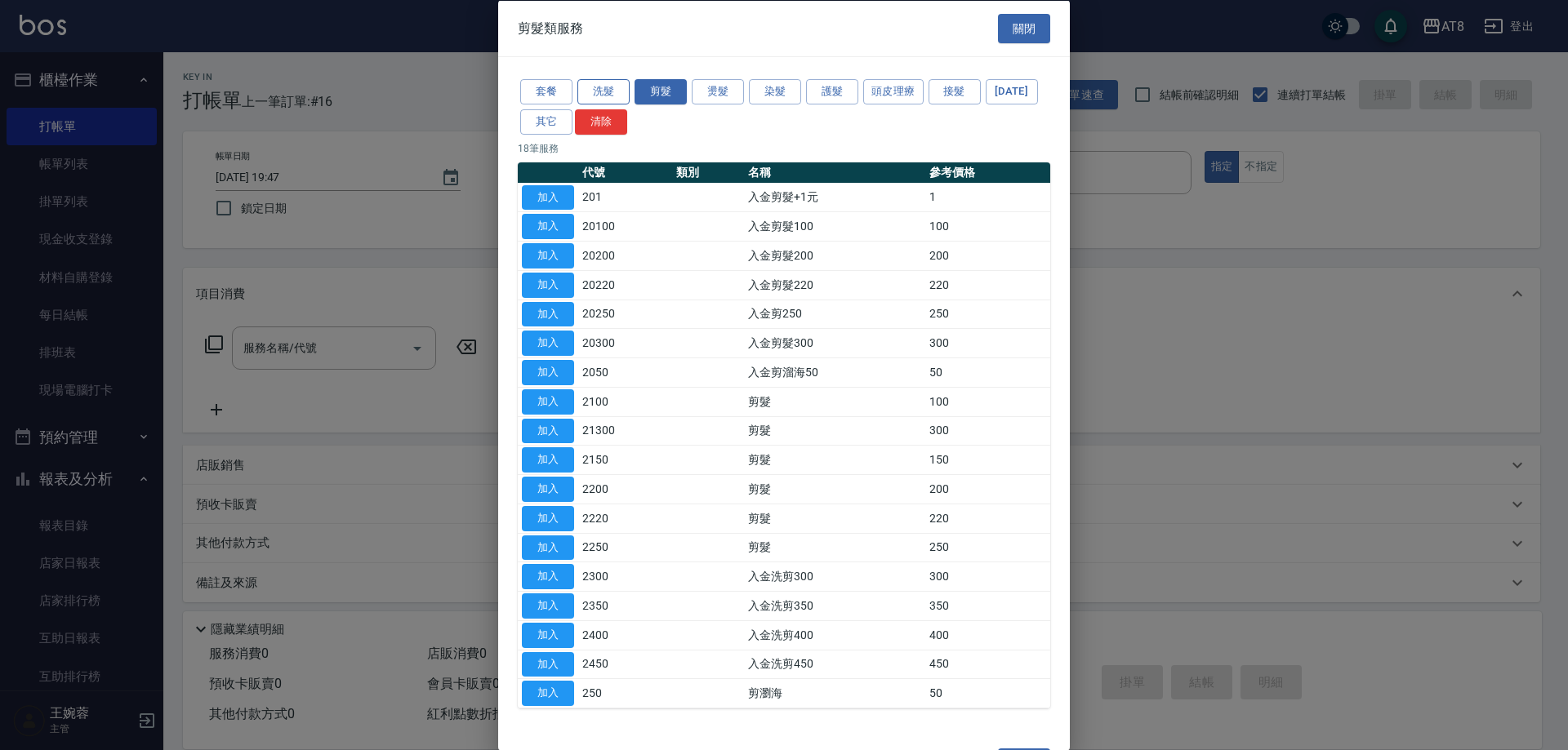
click at [604, 90] on button "洗髮" at bounding box center [604, 91] width 52 height 25
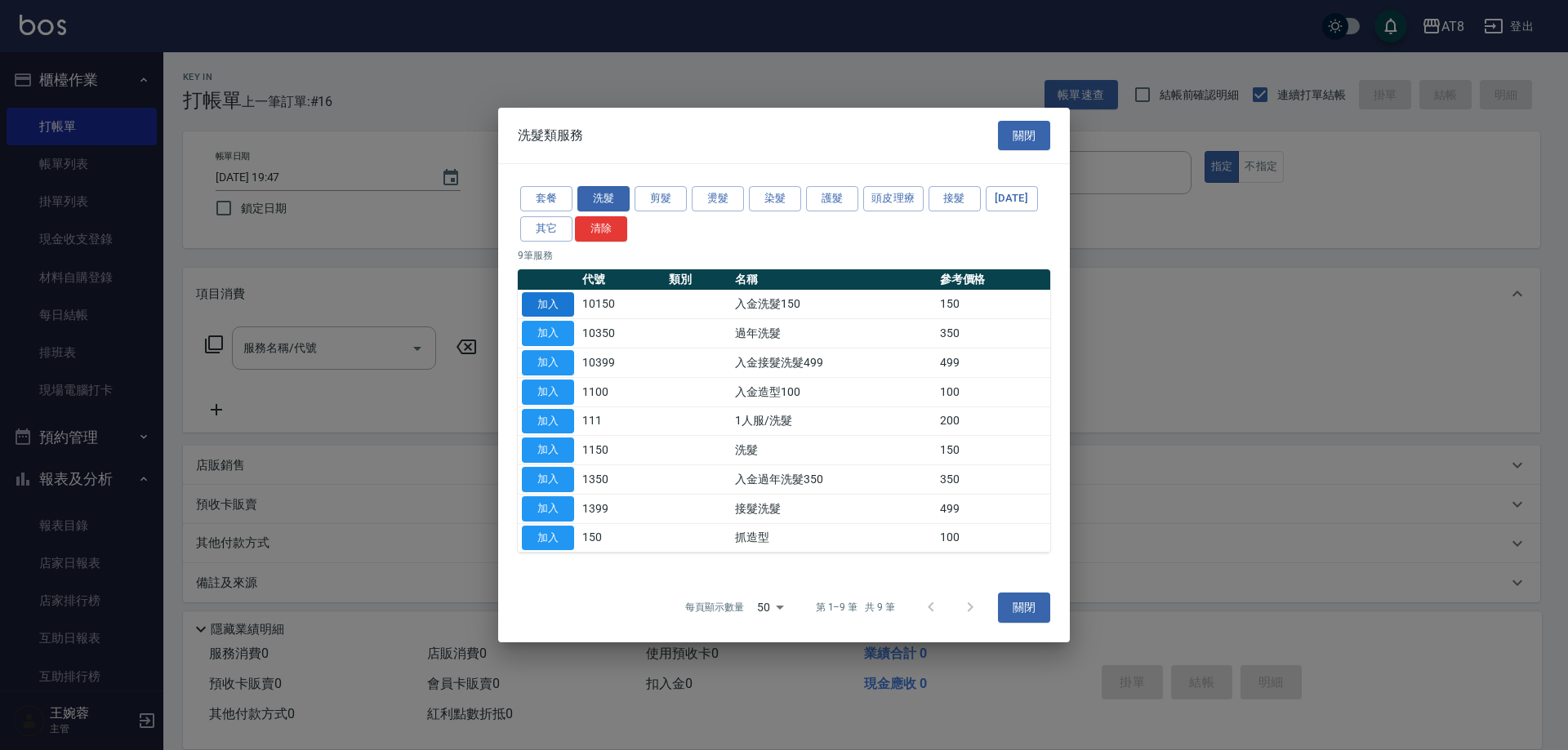
click at [553, 292] on button "加入" at bounding box center [548, 305] width 52 height 25
type input "入金洗髮150(10150)"
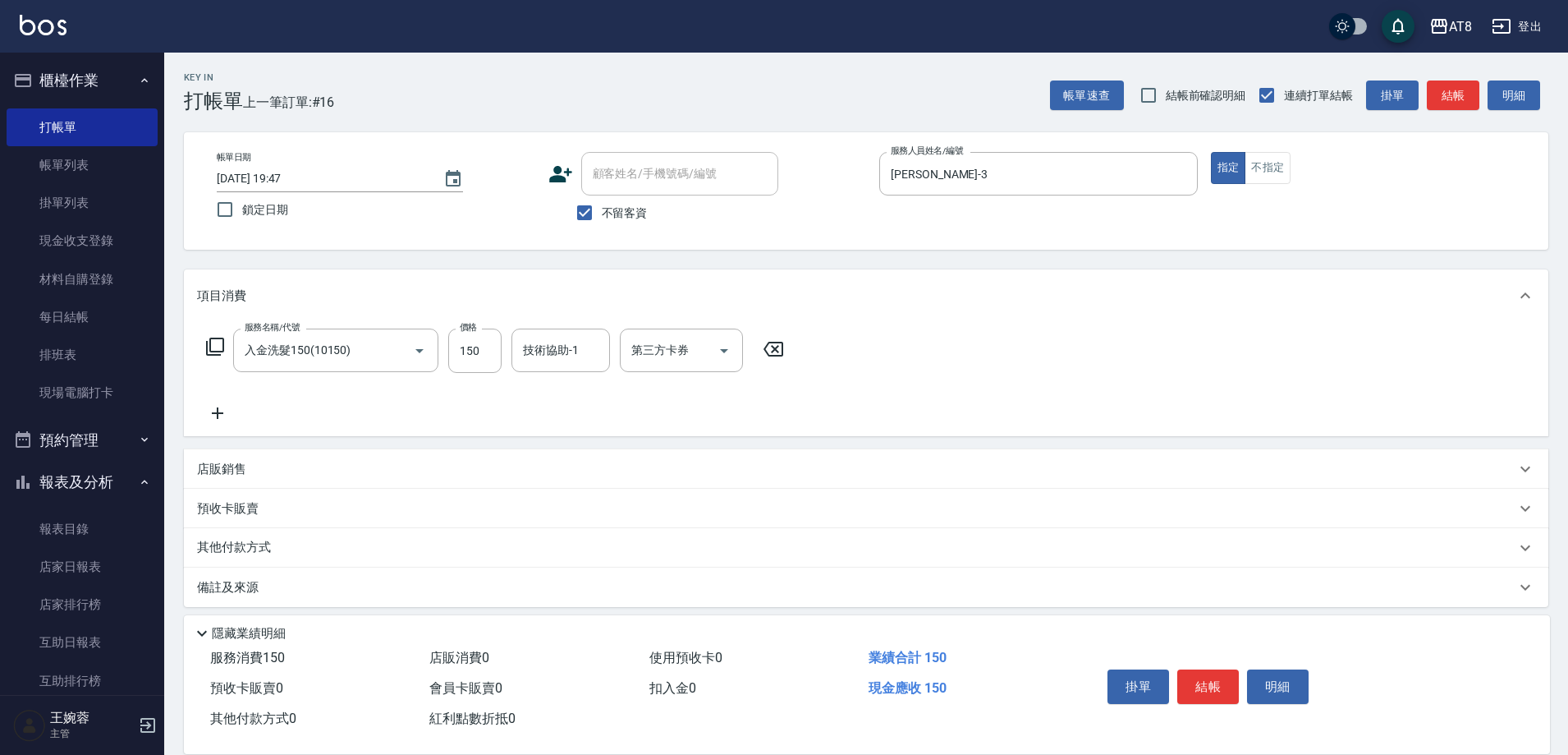
click at [214, 354] on icon at bounding box center [215, 346] width 20 height 20
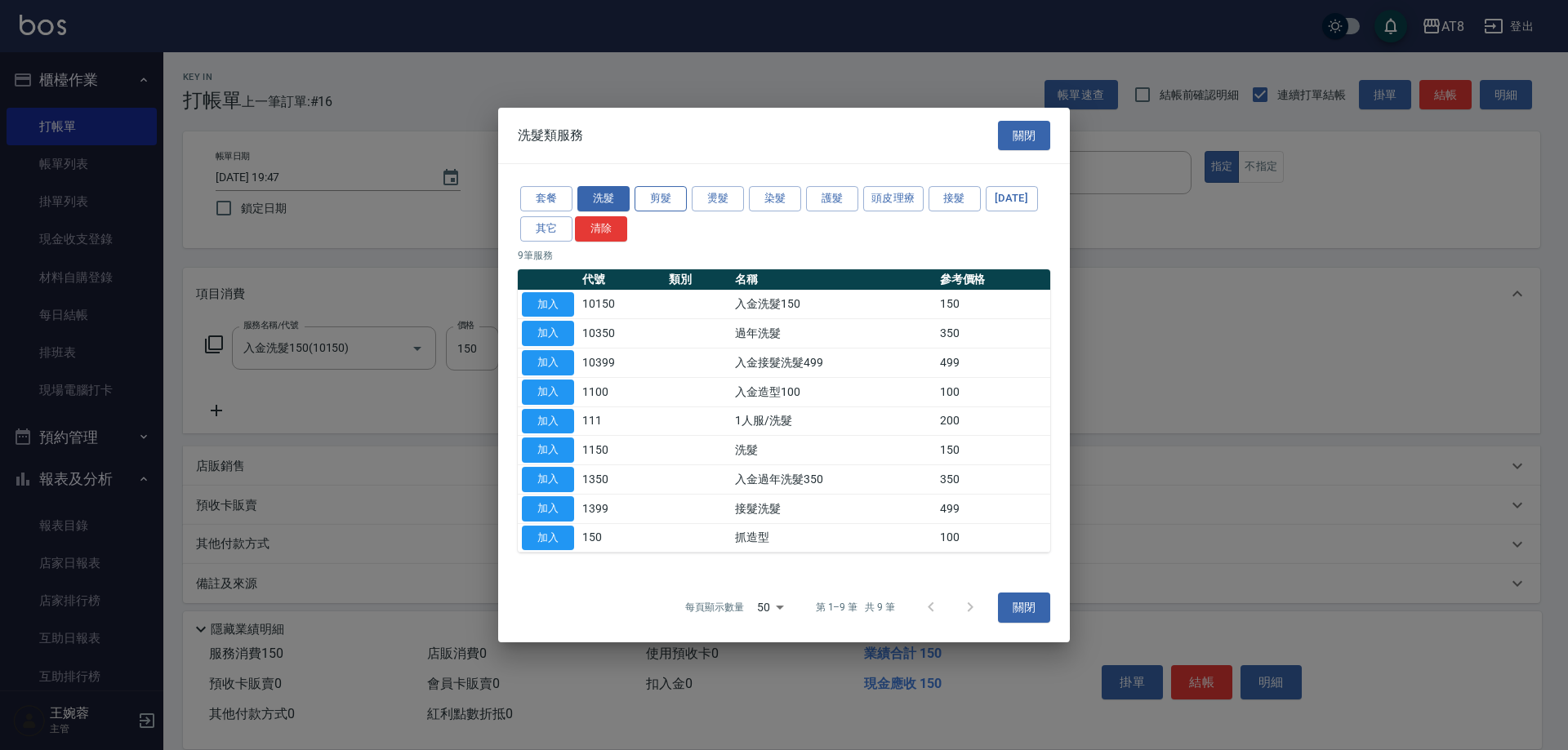
click at [645, 186] on button "剪髮" at bounding box center [661, 198] width 52 height 25
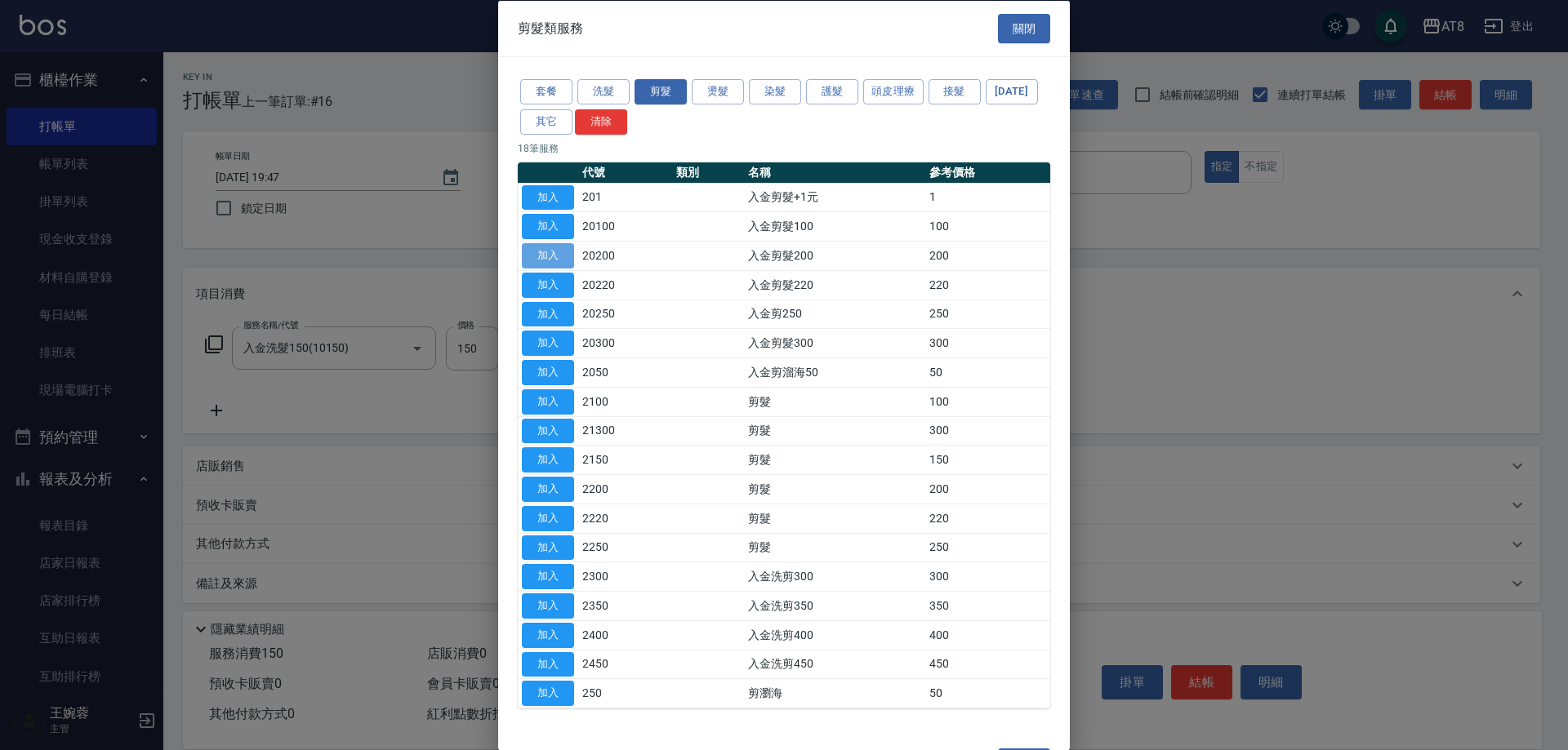
click at [563, 268] on button "加入" at bounding box center [548, 256] width 52 height 25
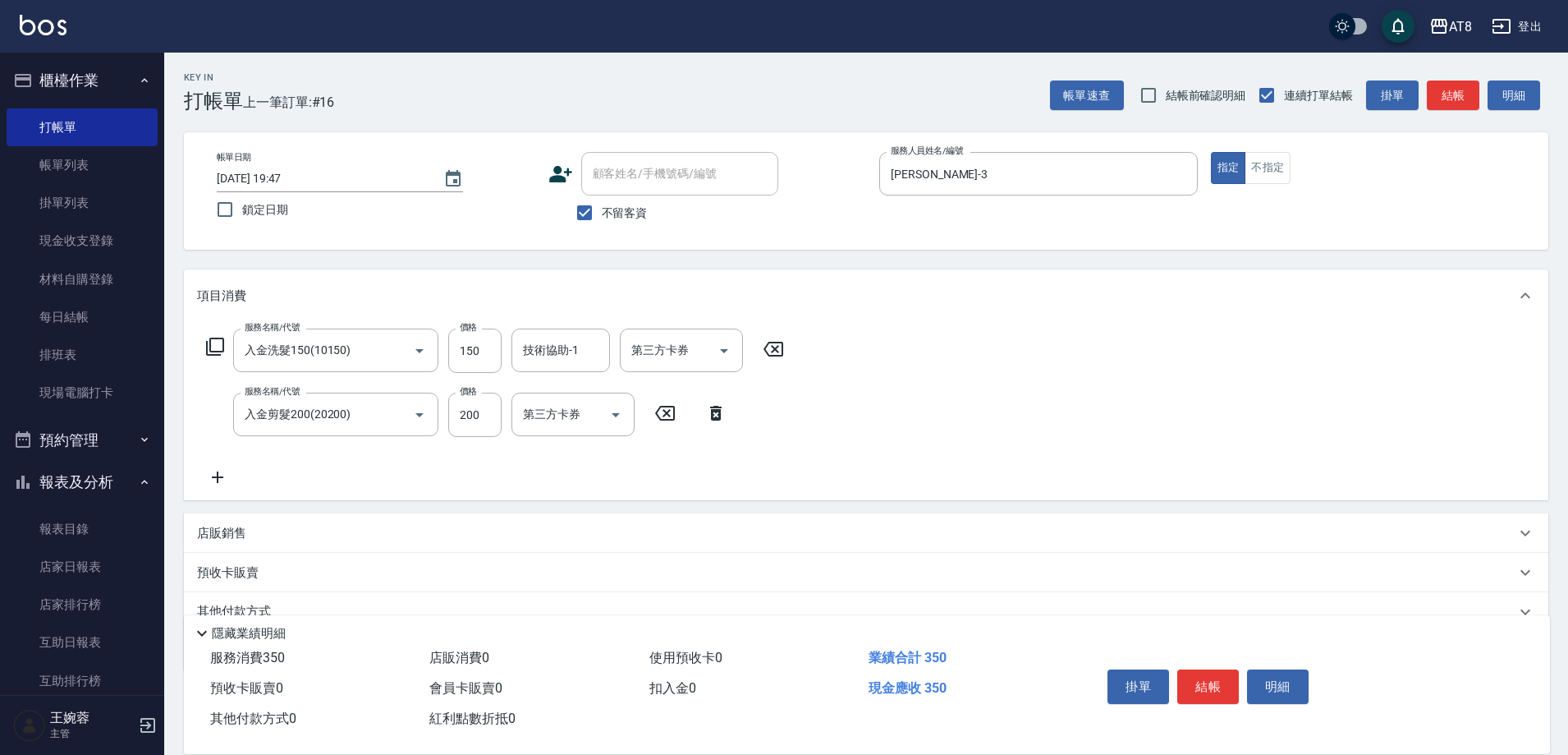
click at [218, 481] on icon at bounding box center [218, 477] width 12 height 12
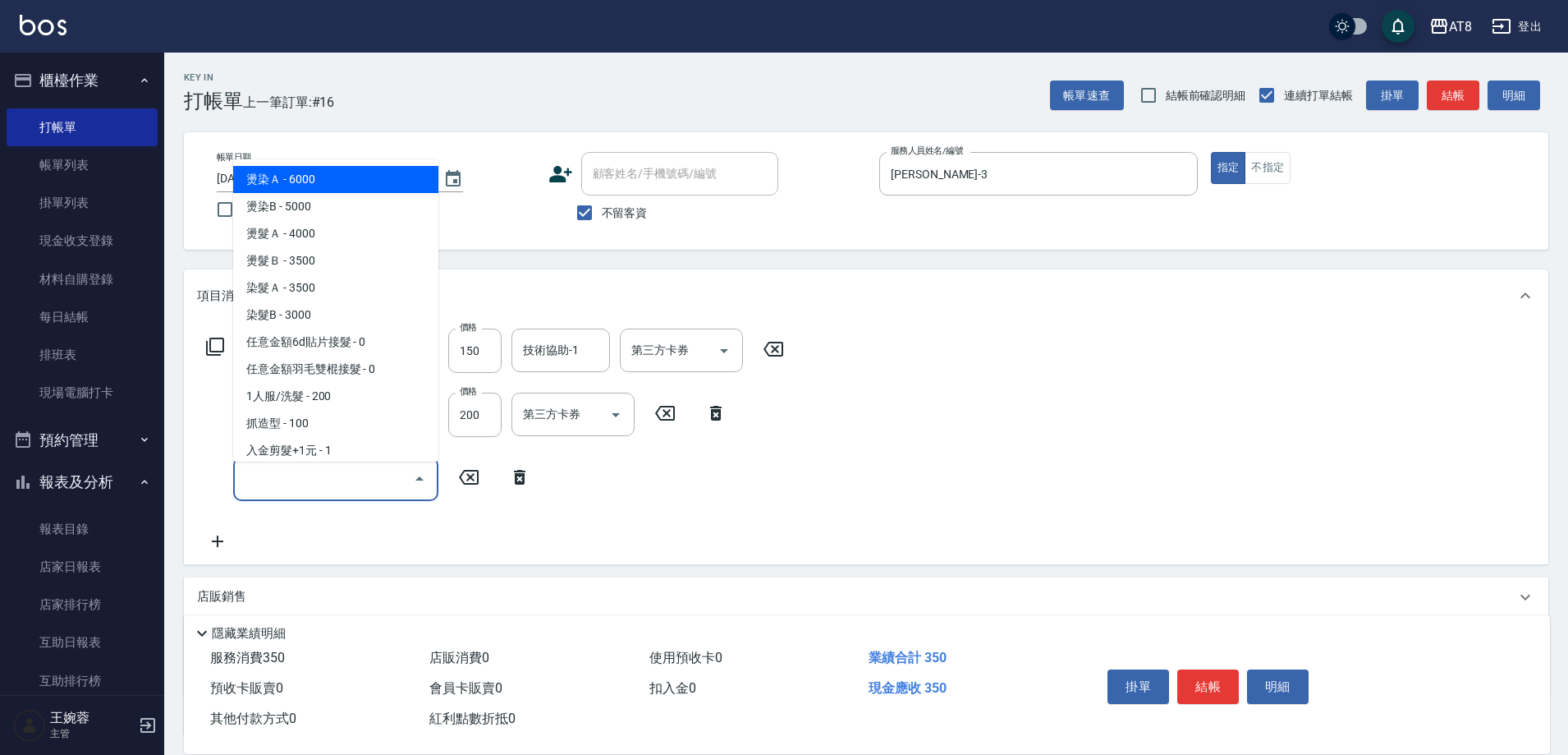
click at [304, 479] on input "服務名稱/代號" at bounding box center [324, 478] width 166 height 28
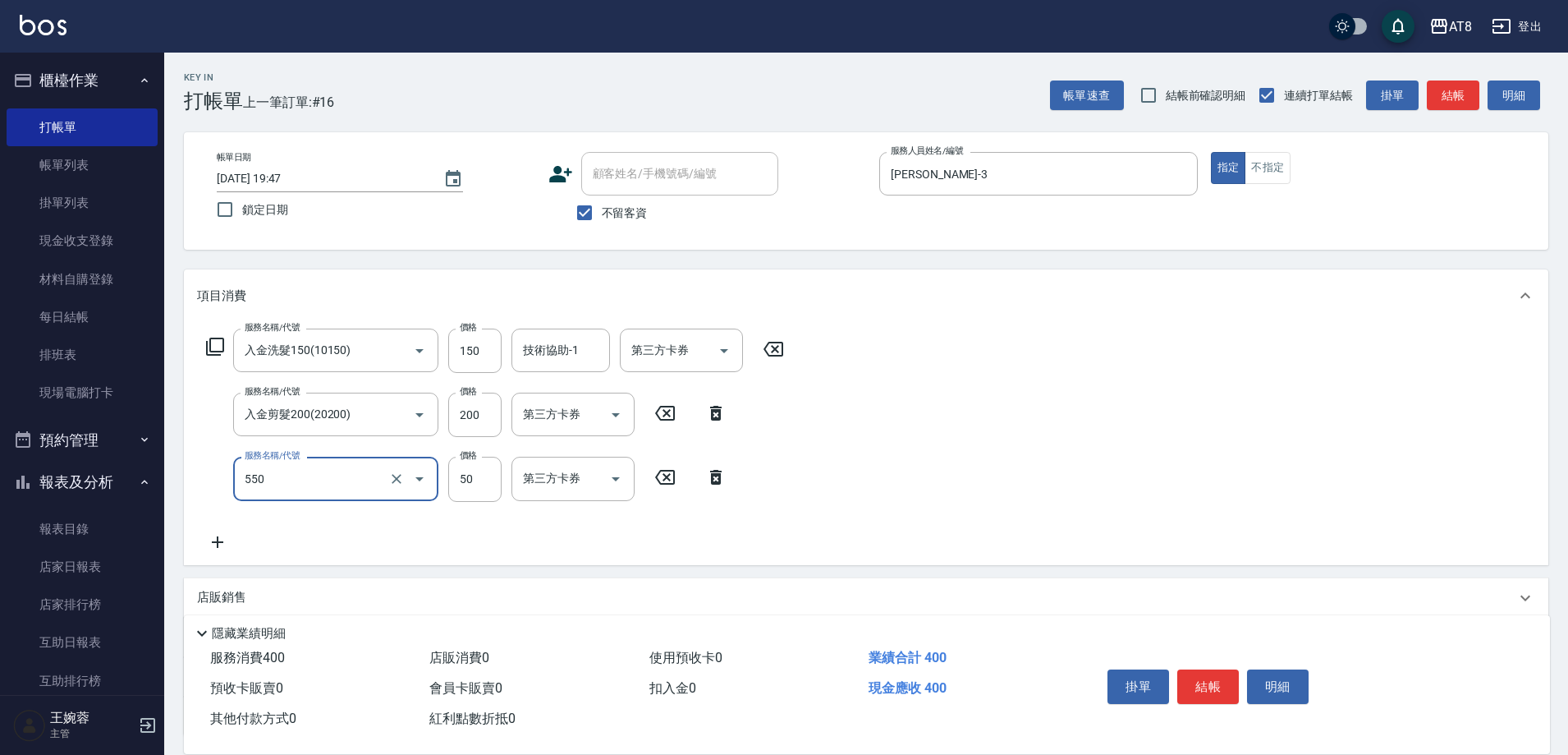
type input "精油或深層(550)"
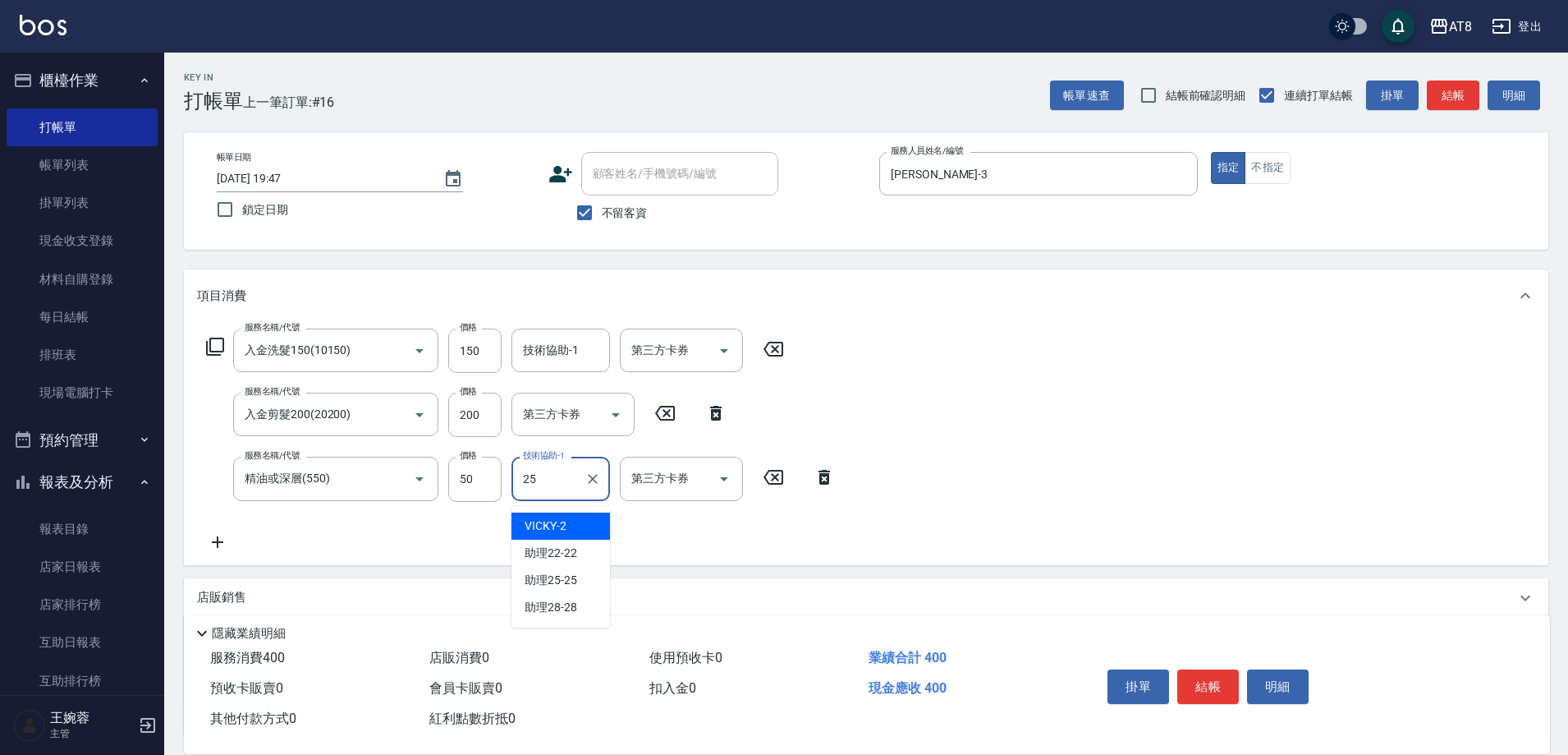
type input "助理25-25"
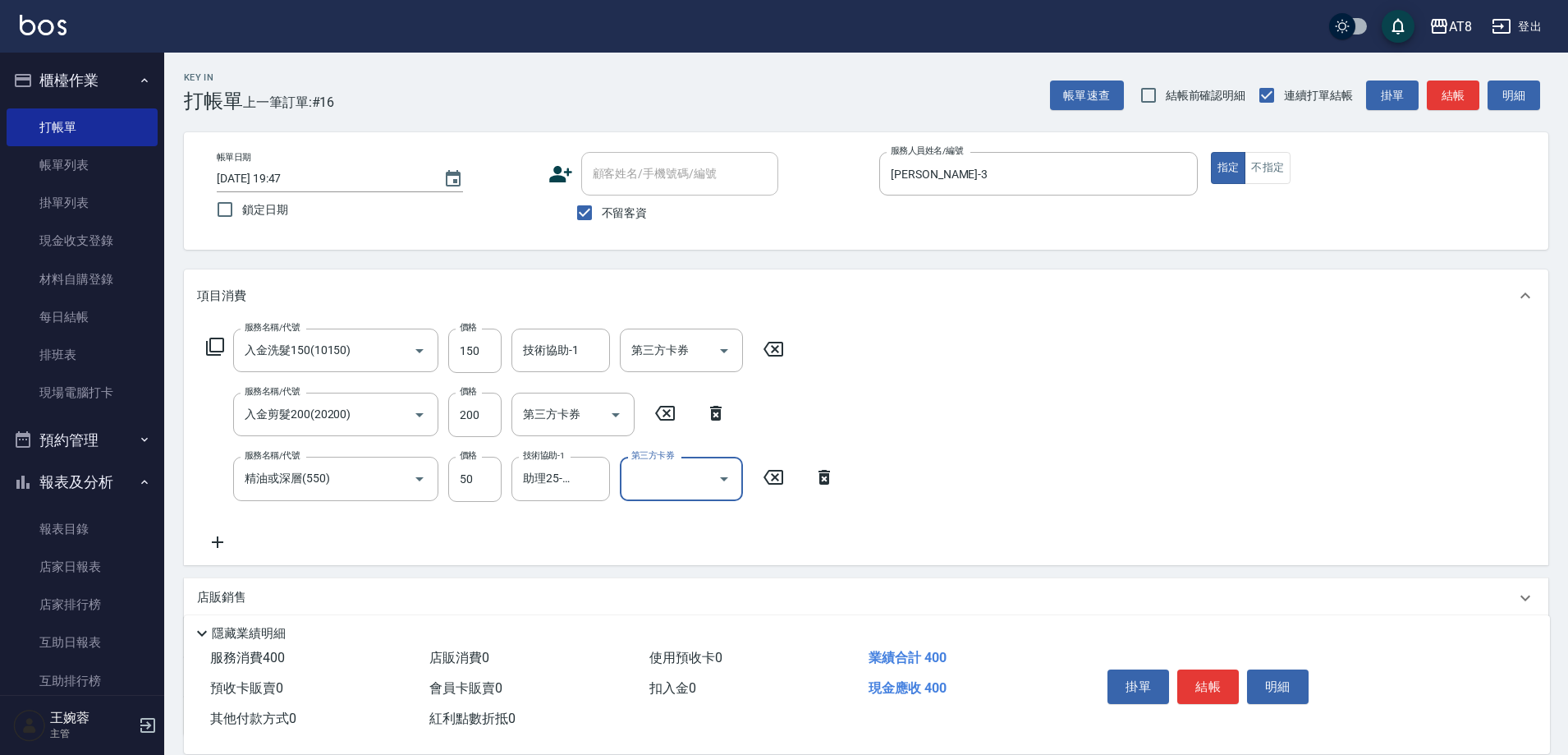
click at [572, 355] on input "技術協助-1" at bounding box center [561, 349] width 84 height 28
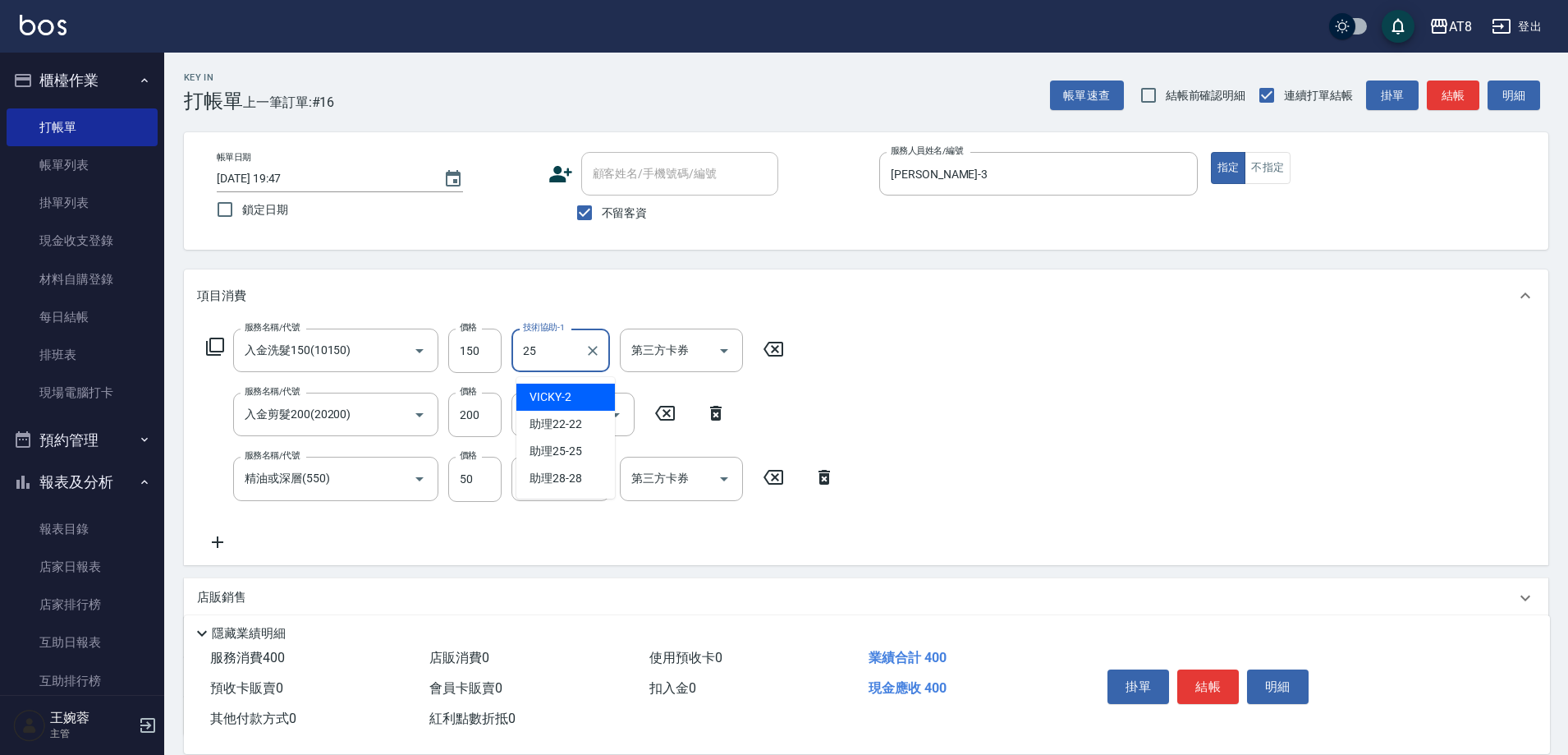
type input "助理25-25"
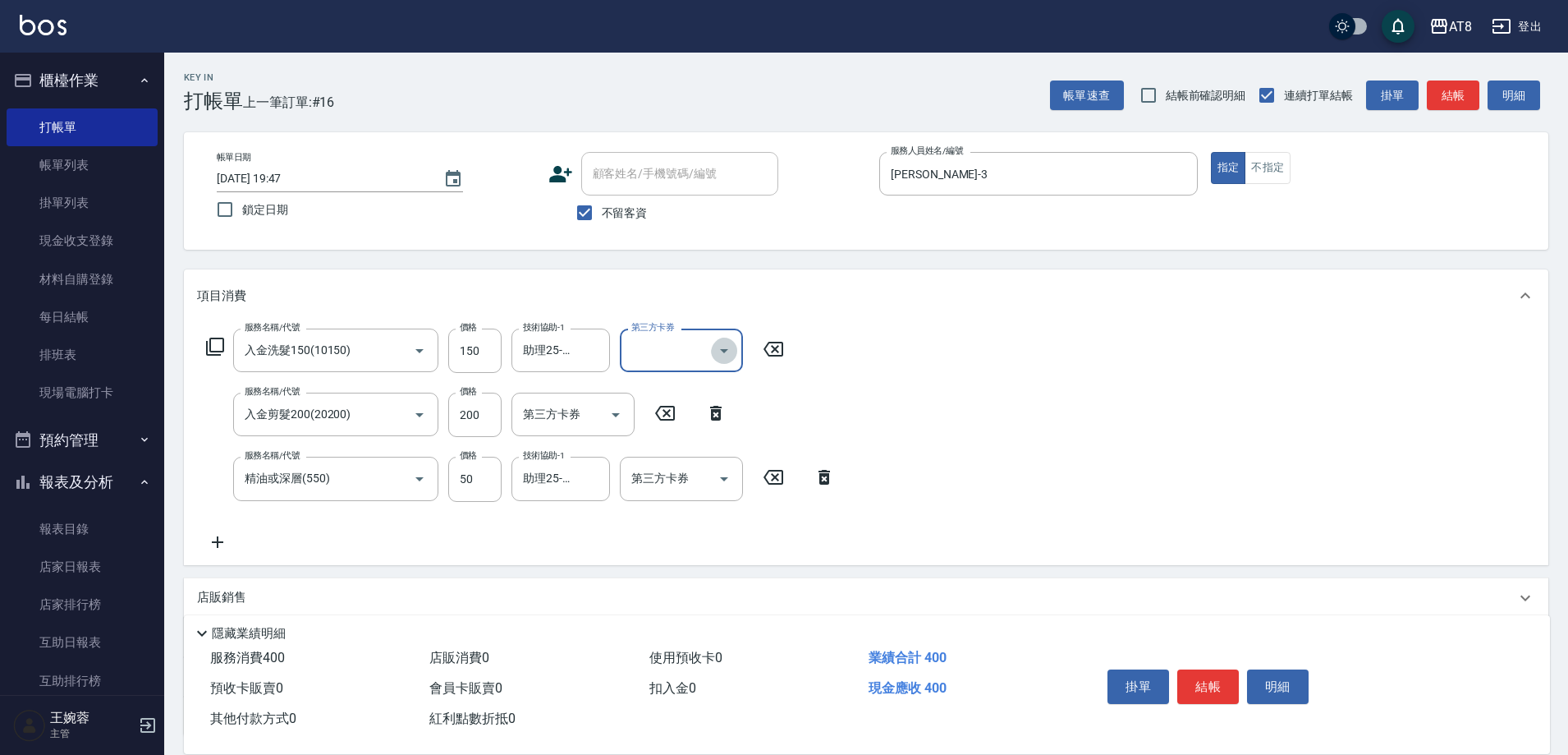
click at [716, 349] on icon "Open" at bounding box center [724, 351] width 20 height 20
click at [666, 493] on span "儲值卡" at bounding box center [686, 506] width 123 height 27
type input "儲值卡"
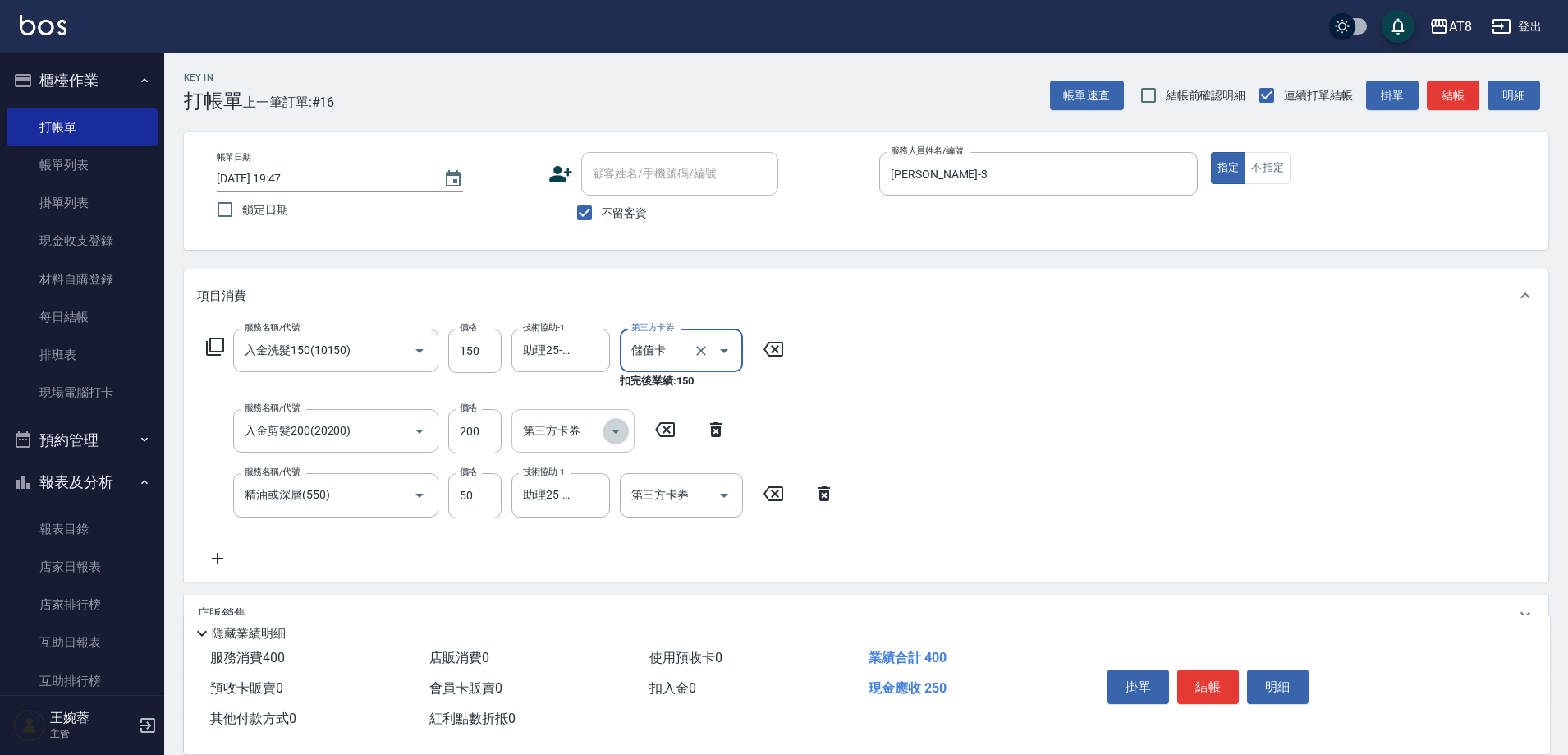
click at [607, 428] on icon "Open" at bounding box center [616, 431] width 20 height 20
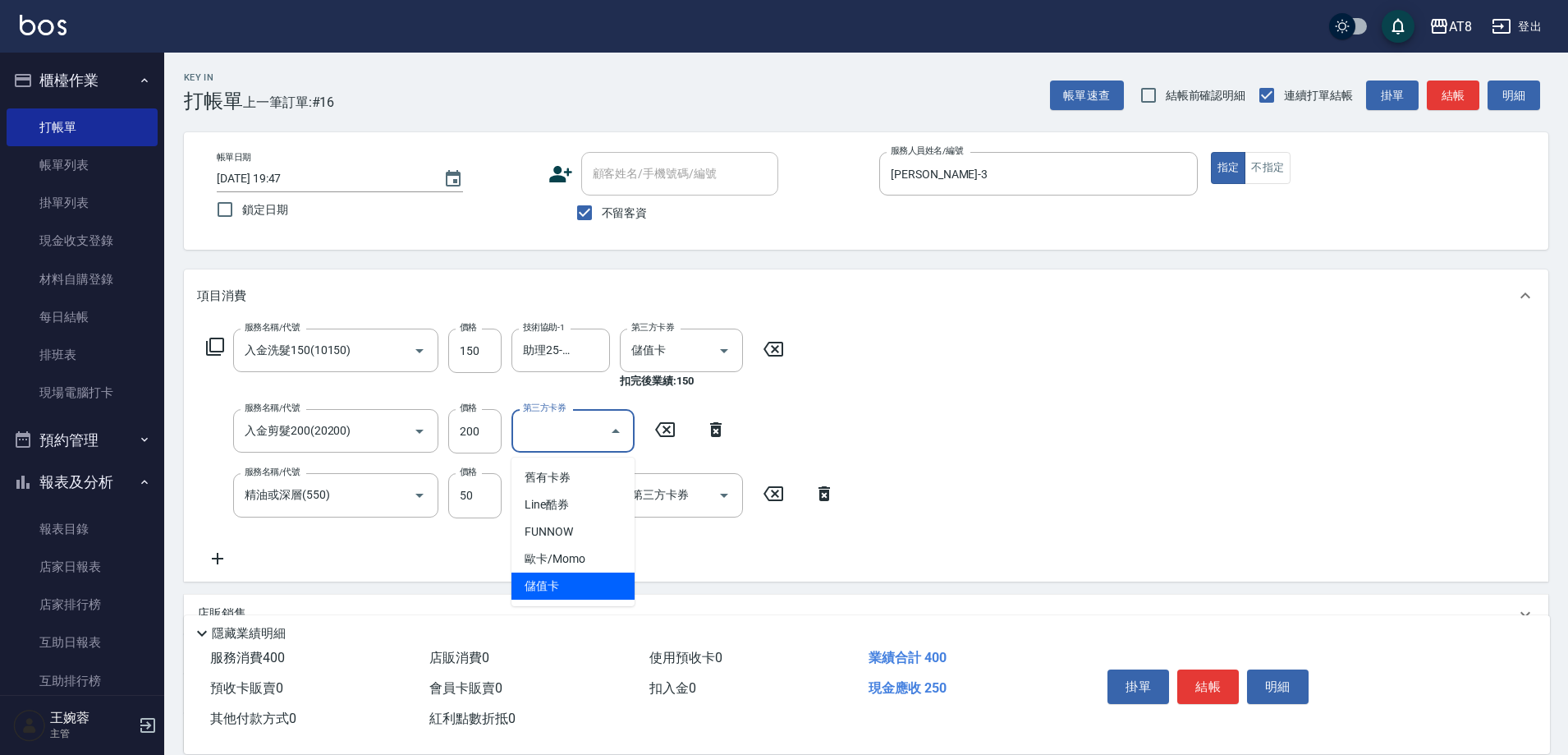
click at [591, 580] on span "儲值卡" at bounding box center [573, 586] width 123 height 27
type input "儲值卡"
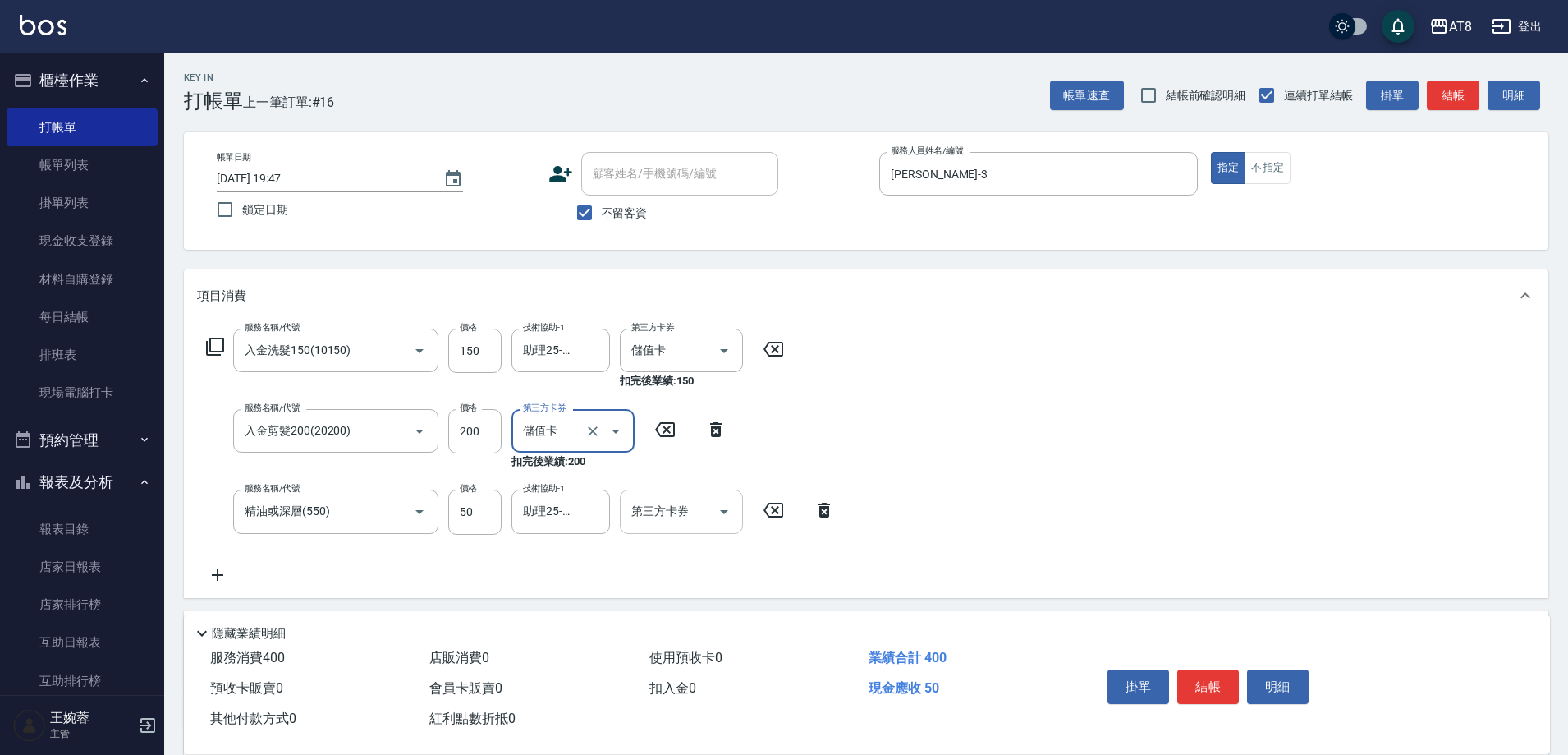
click at [711, 511] on div at bounding box center [722, 511] width 24 height 44
click at [718, 512] on icon "Open" at bounding box center [724, 511] width 20 height 20
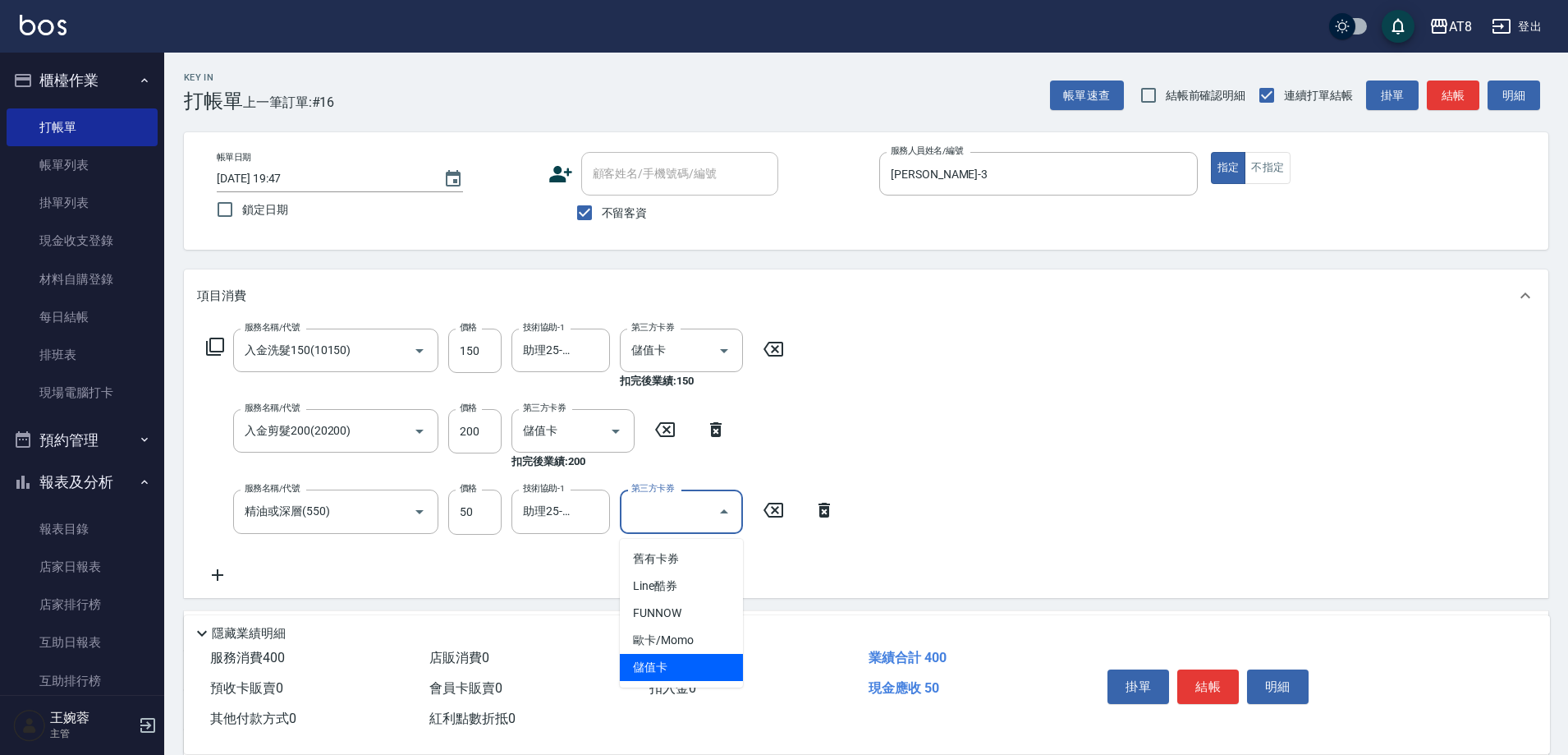
click at [674, 677] on span "儲值卡" at bounding box center [681, 668] width 123 height 27
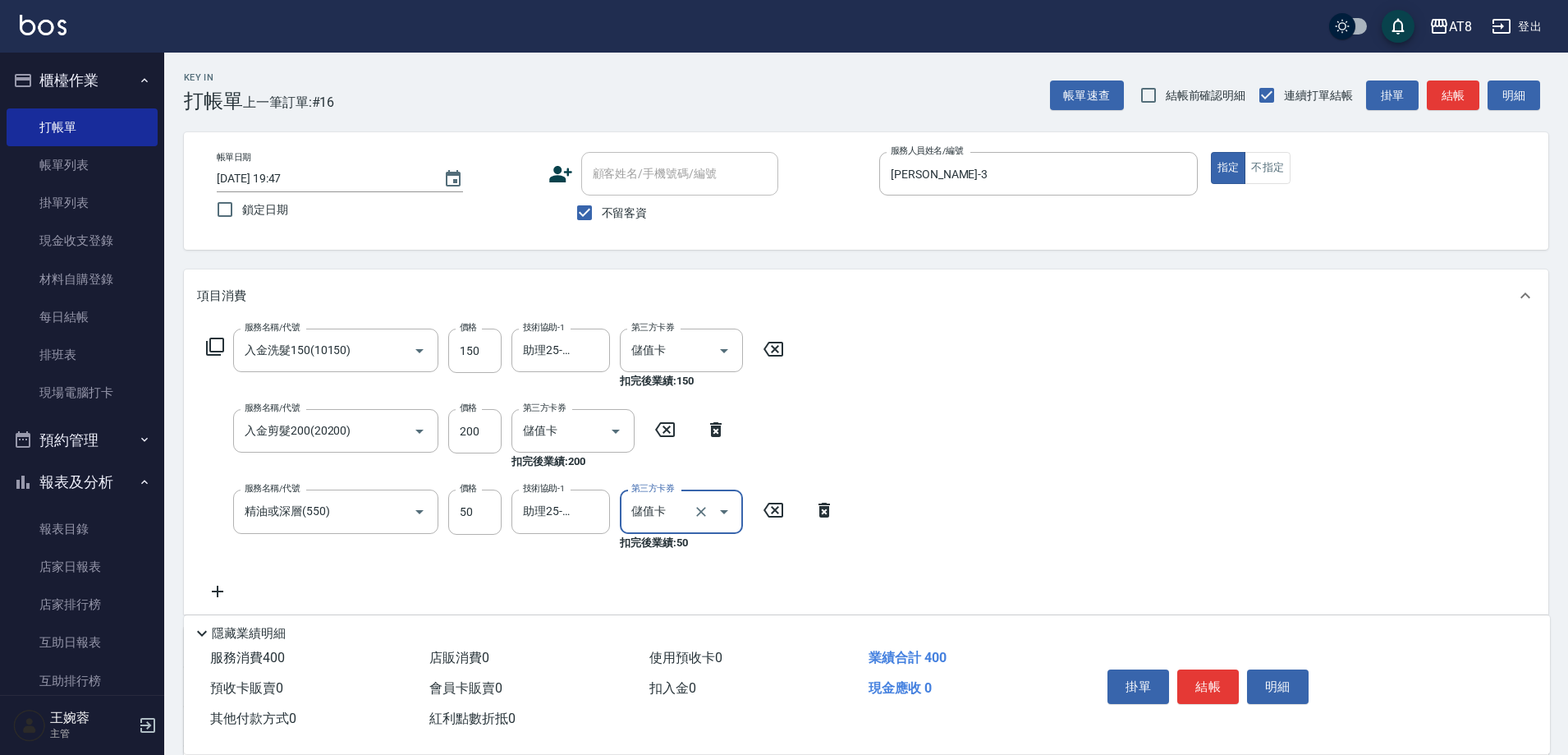
type input "儲值卡"
click at [1215, 673] on button "結帳" at bounding box center [1207, 686] width 62 height 34
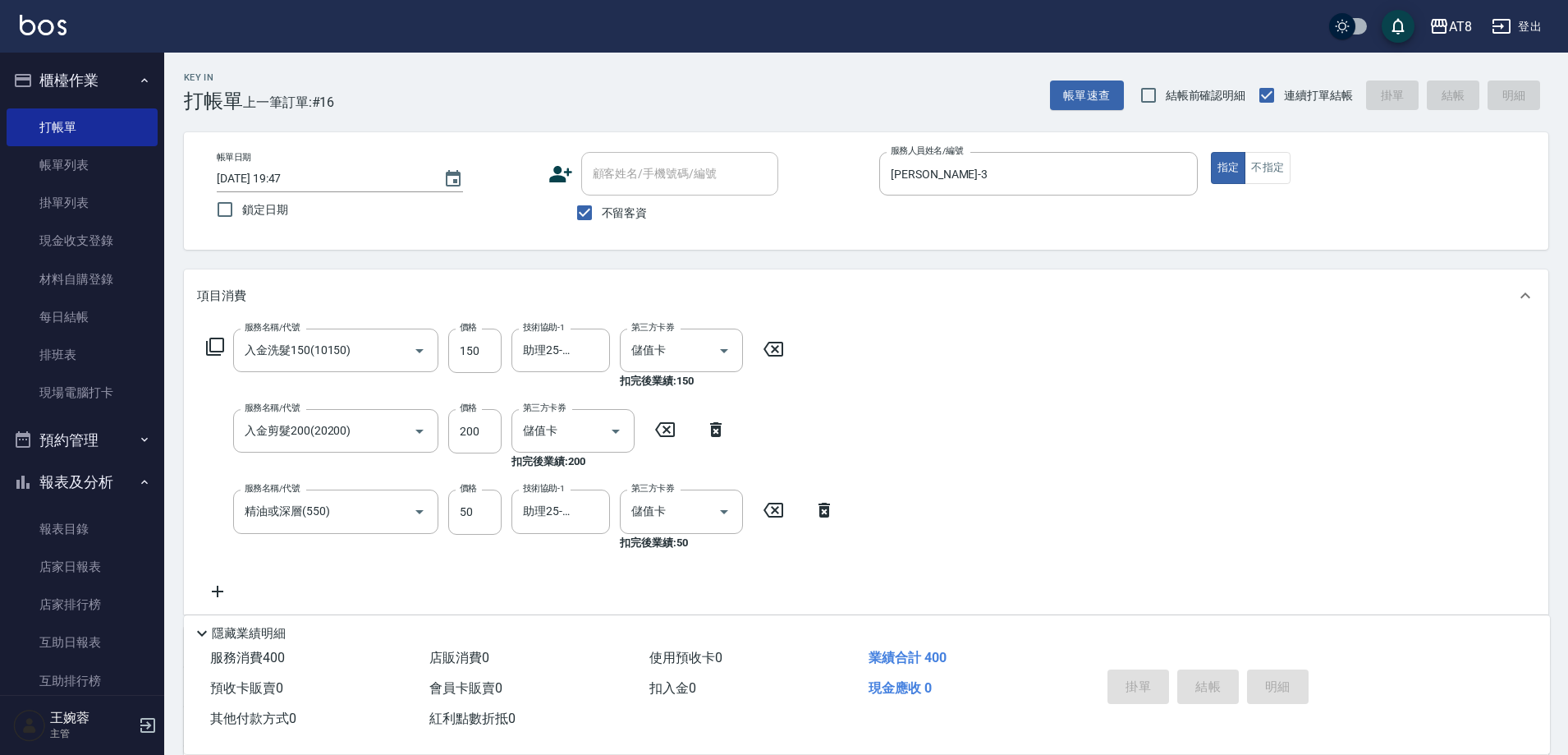
type input "[DATE] 19:48"
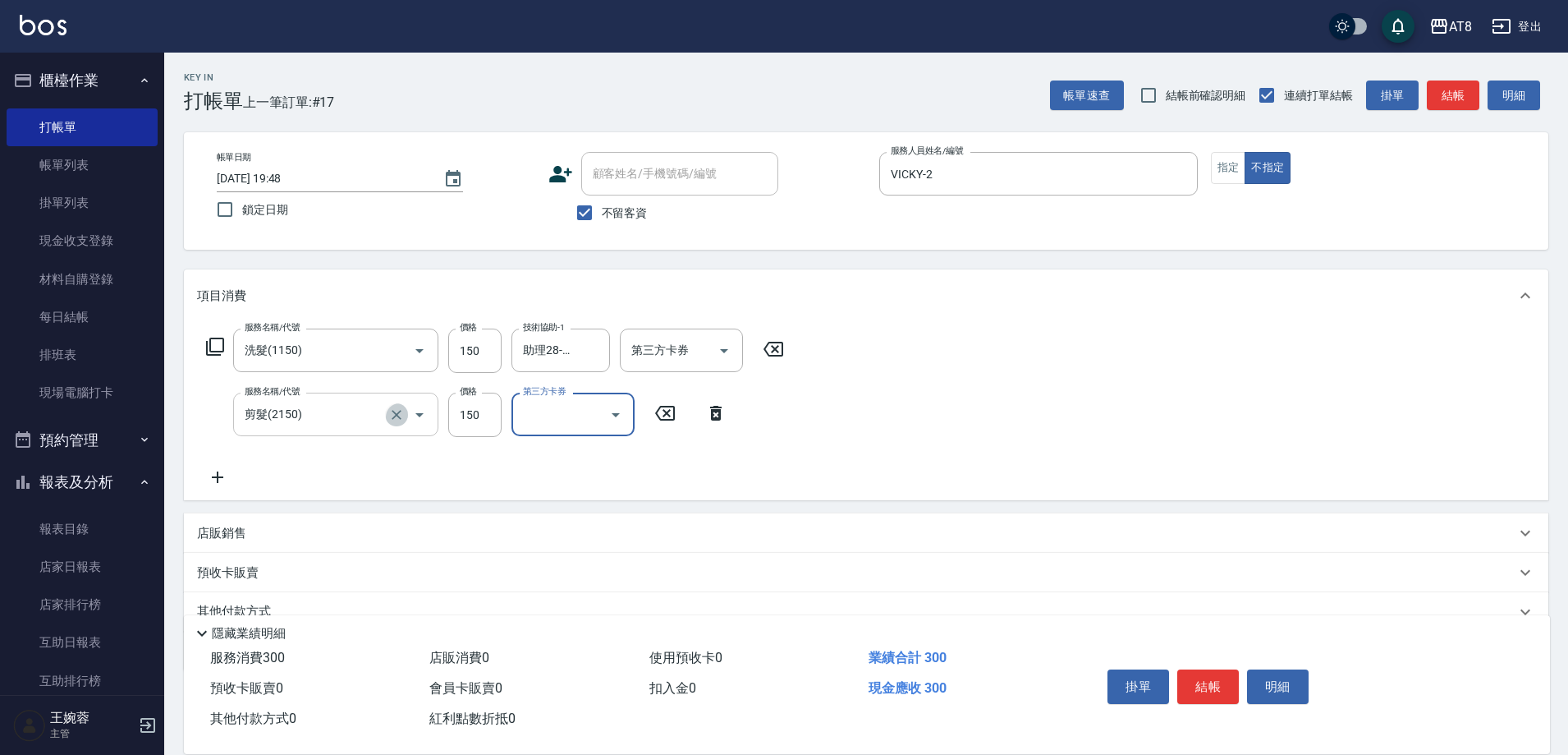
click at [397, 416] on icon "Clear" at bounding box center [396, 415] width 17 height 17
click at [397, 415] on icon "Clear" at bounding box center [396, 415] width 17 height 17
drag, startPoint x: 406, startPoint y: 415, endPoint x: 387, endPoint y: 429, distance: 23.6
click at [410, 413] on icon "Open" at bounding box center [419, 415] width 20 height 20
click at [385, 429] on div at bounding box center [408, 414] width 46 height 44
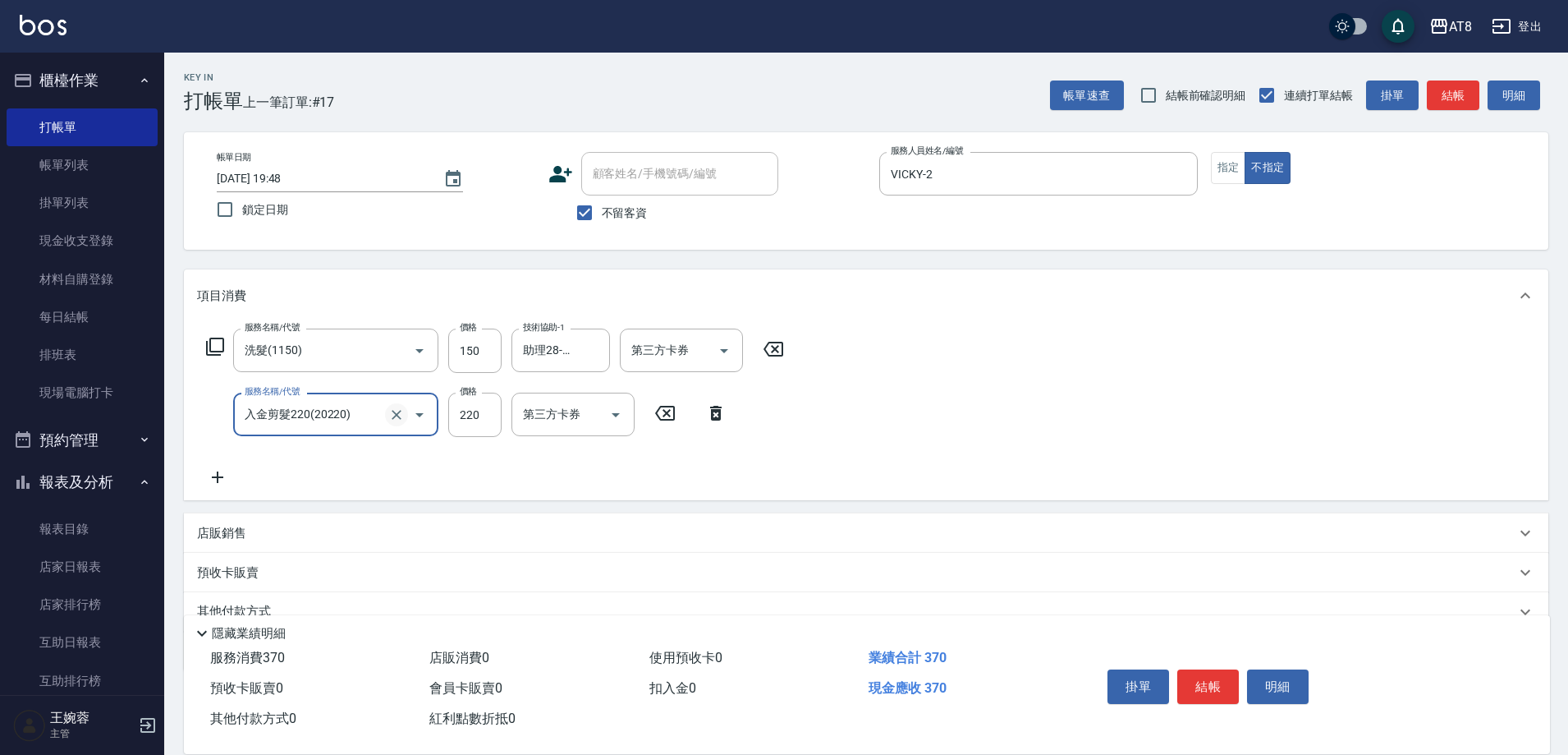
click at [388, 423] on icon "Clear" at bounding box center [396, 415] width 17 height 17
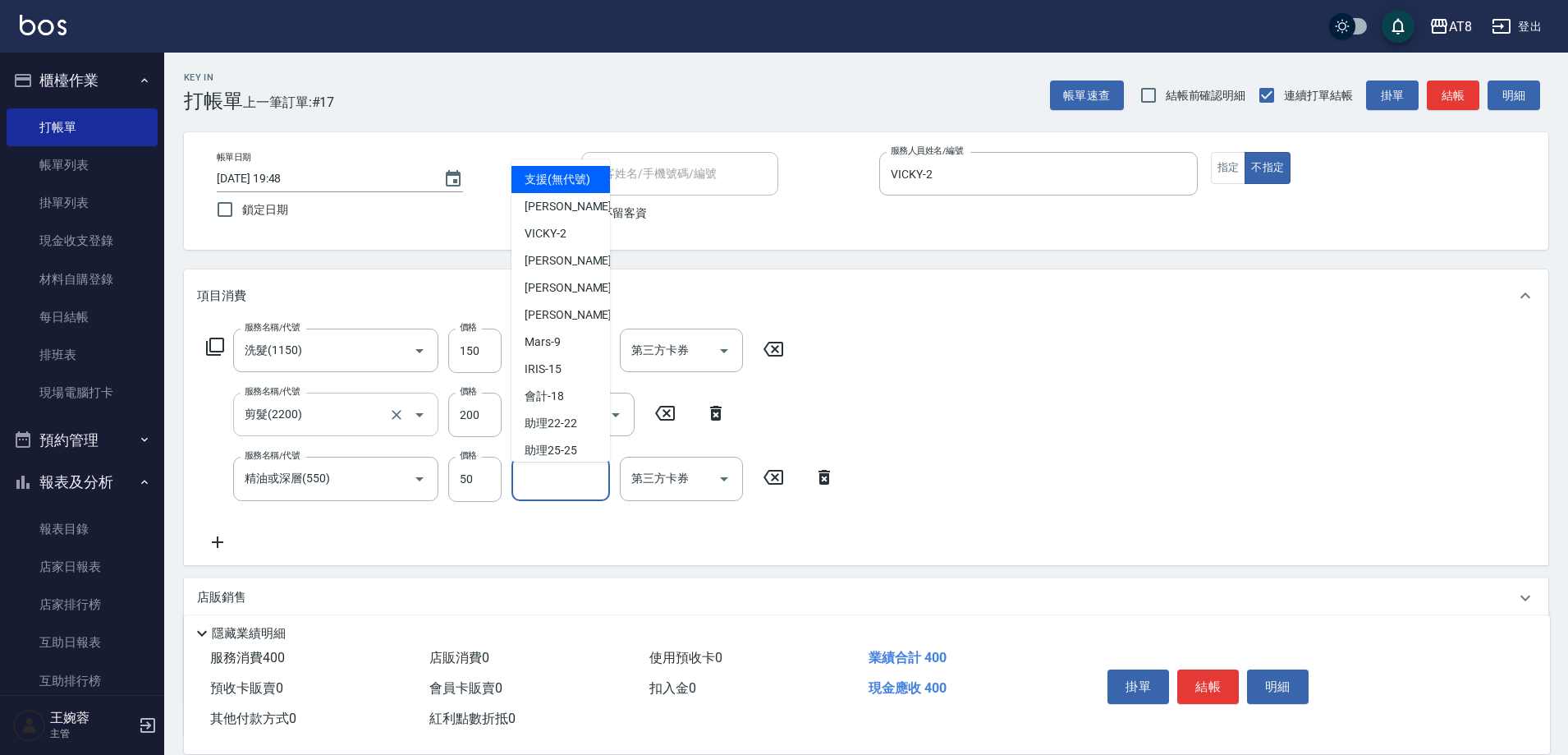
click at [571, 491] on input "技術協助-1" at bounding box center [561, 478] width 84 height 28
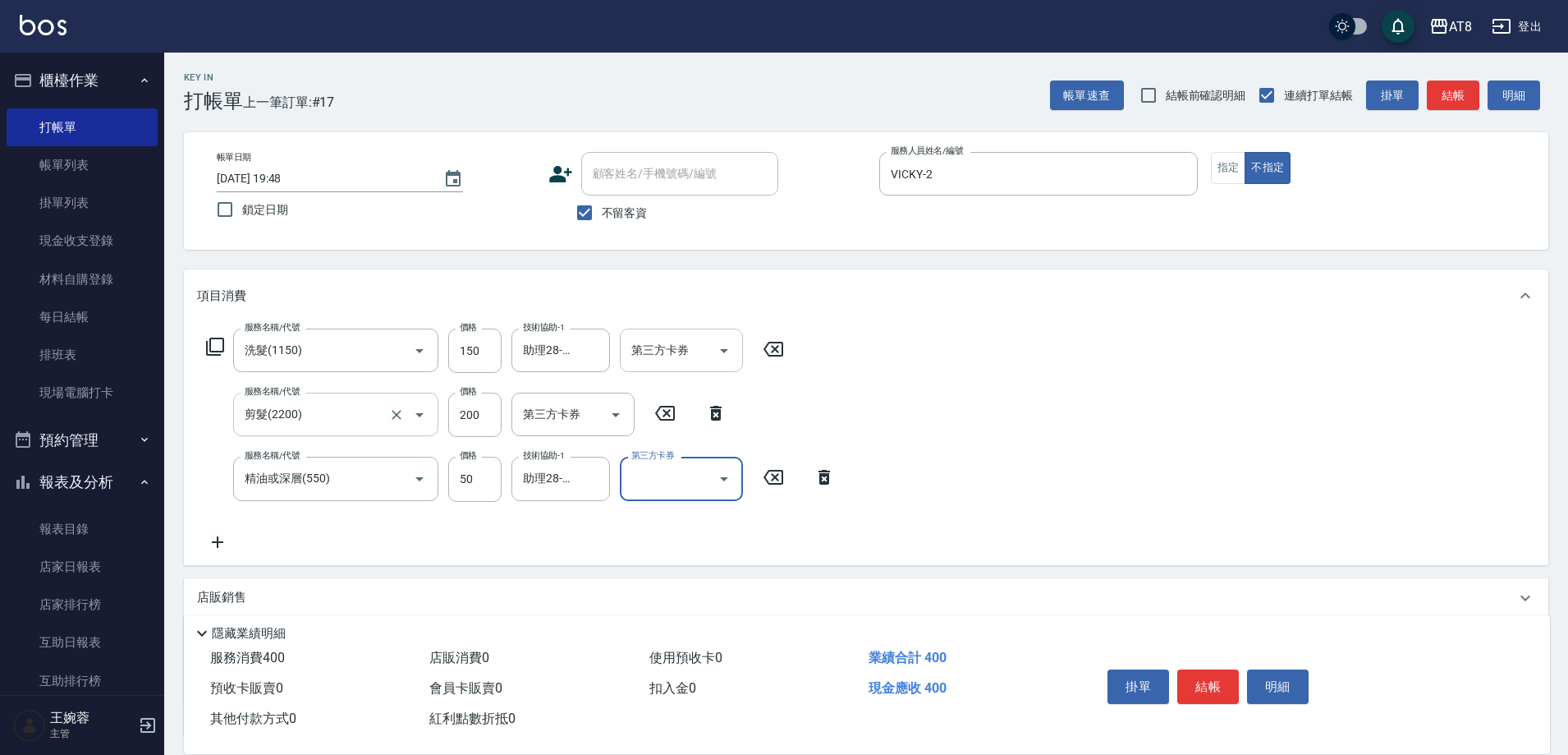
click at [730, 356] on icon "Open" at bounding box center [724, 351] width 20 height 20
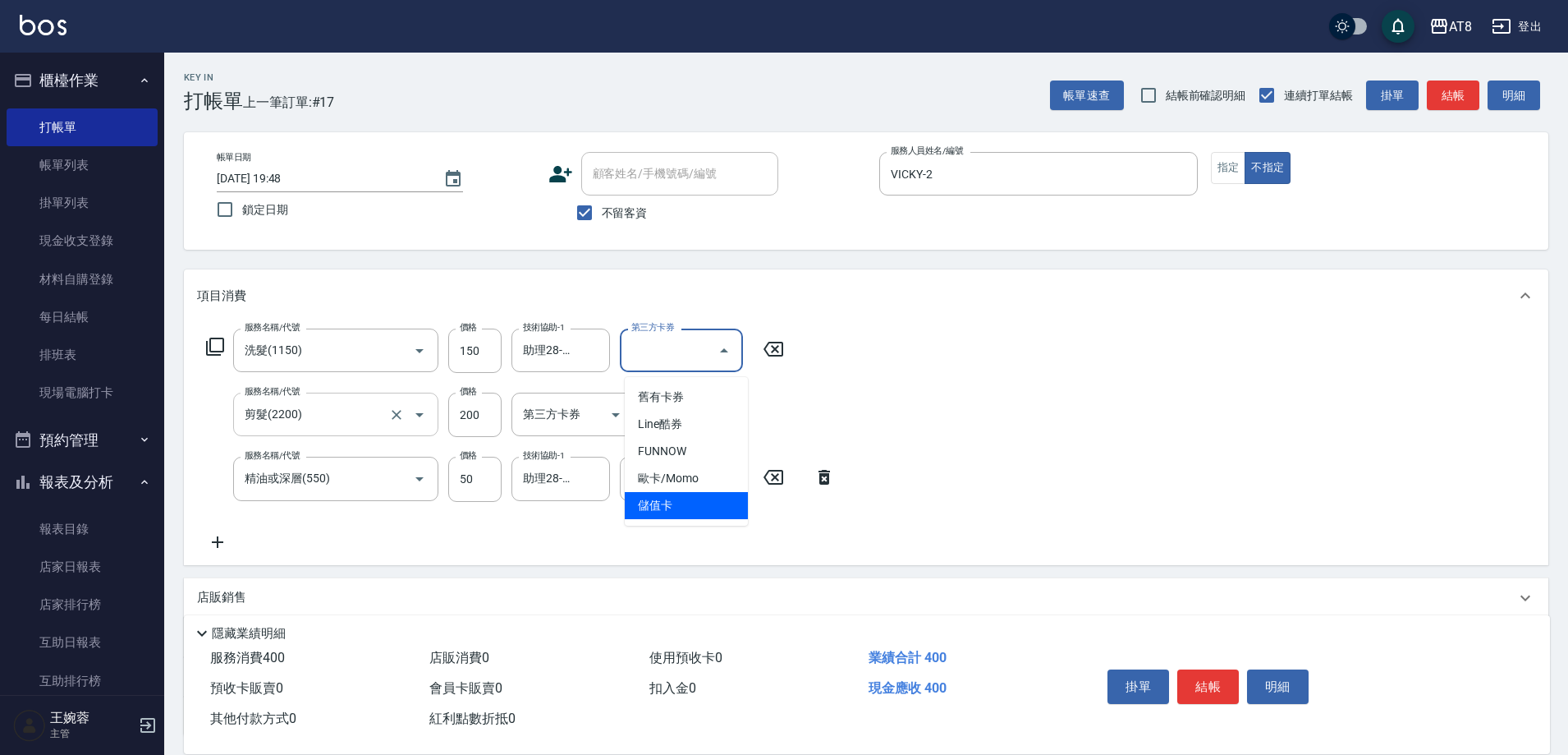
click at [679, 503] on span "儲值卡" at bounding box center [686, 506] width 123 height 27
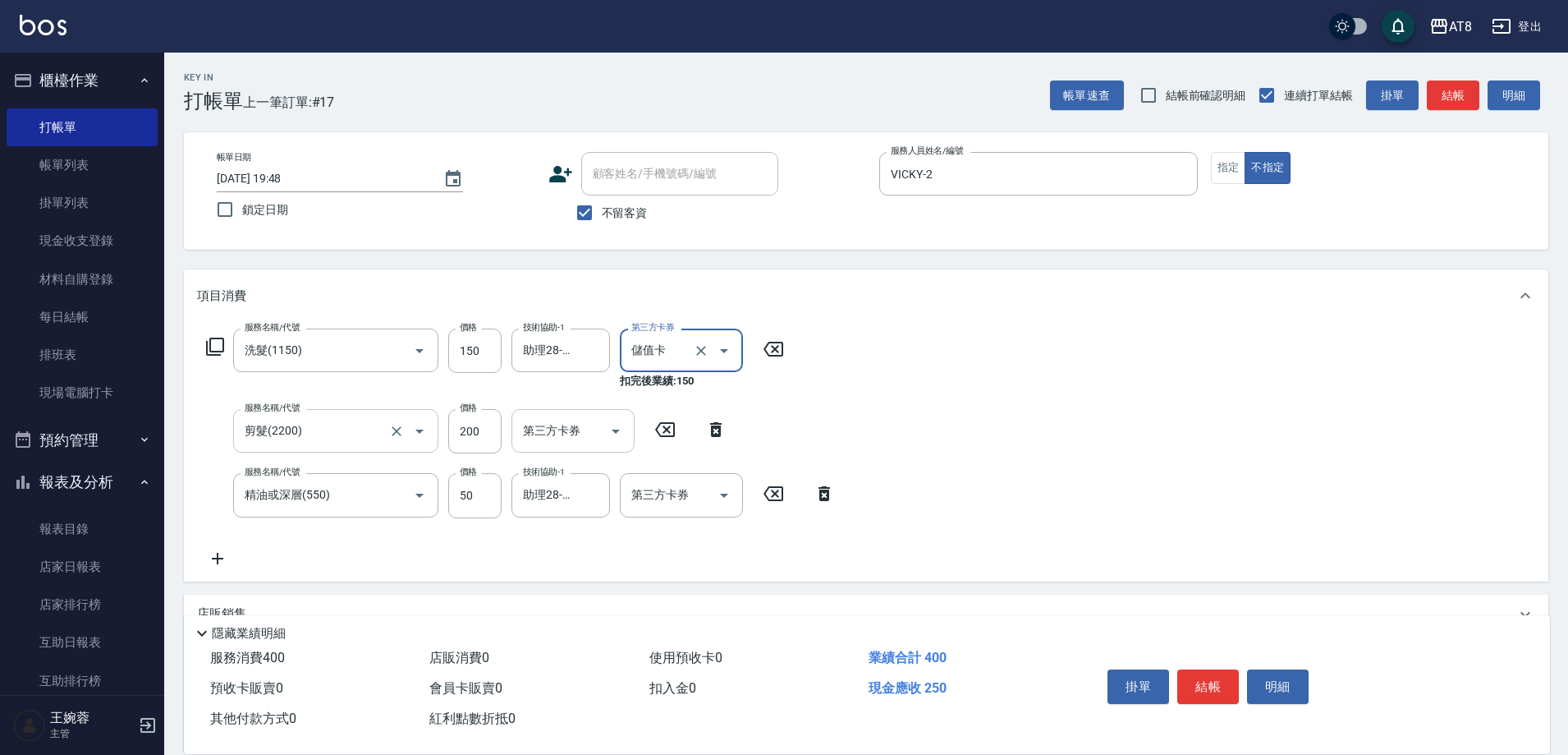
click at [617, 436] on icon "Open" at bounding box center [616, 431] width 20 height 20
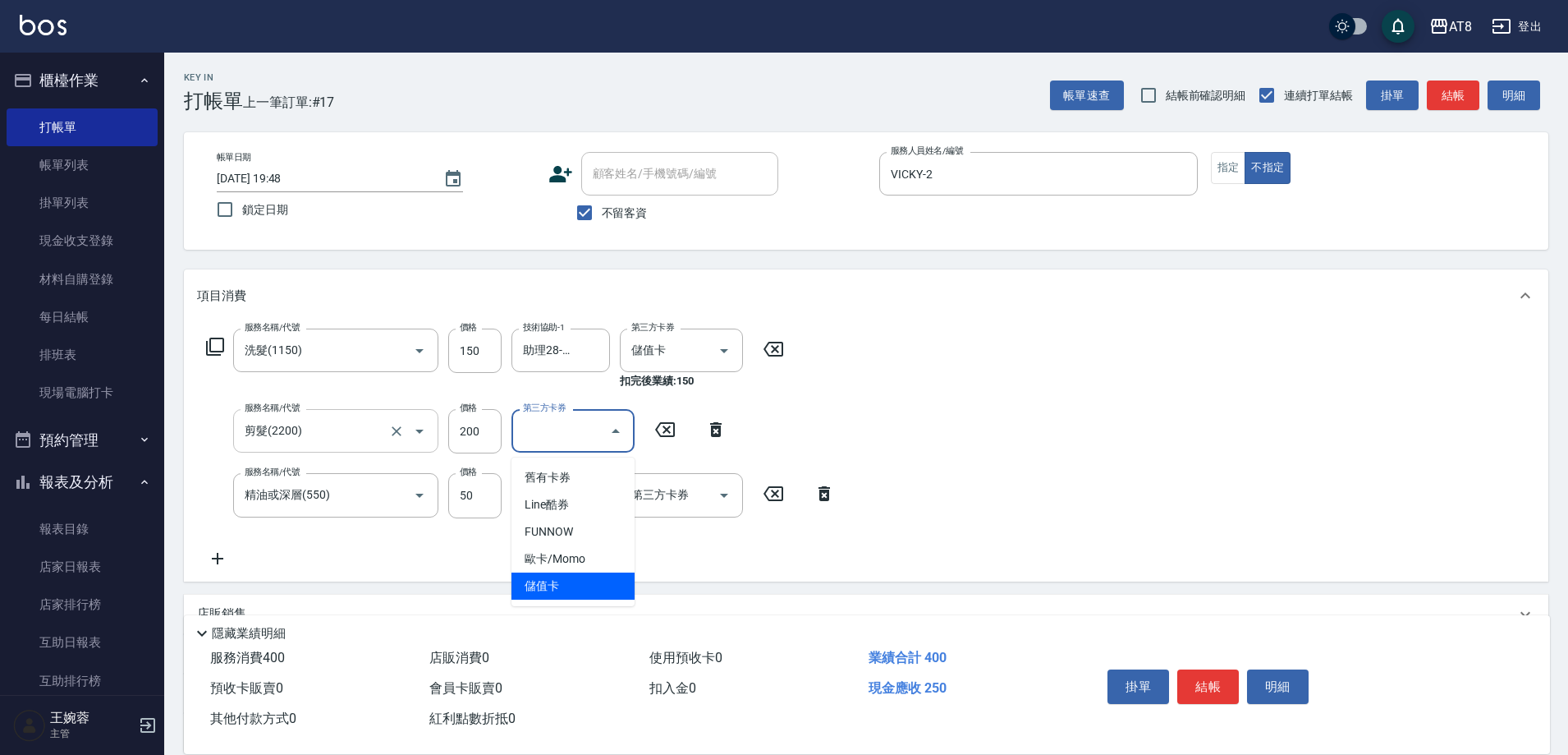
click at [560, 587] on span "儲值卡" at bounding box center [573, 586] width 123 height 27
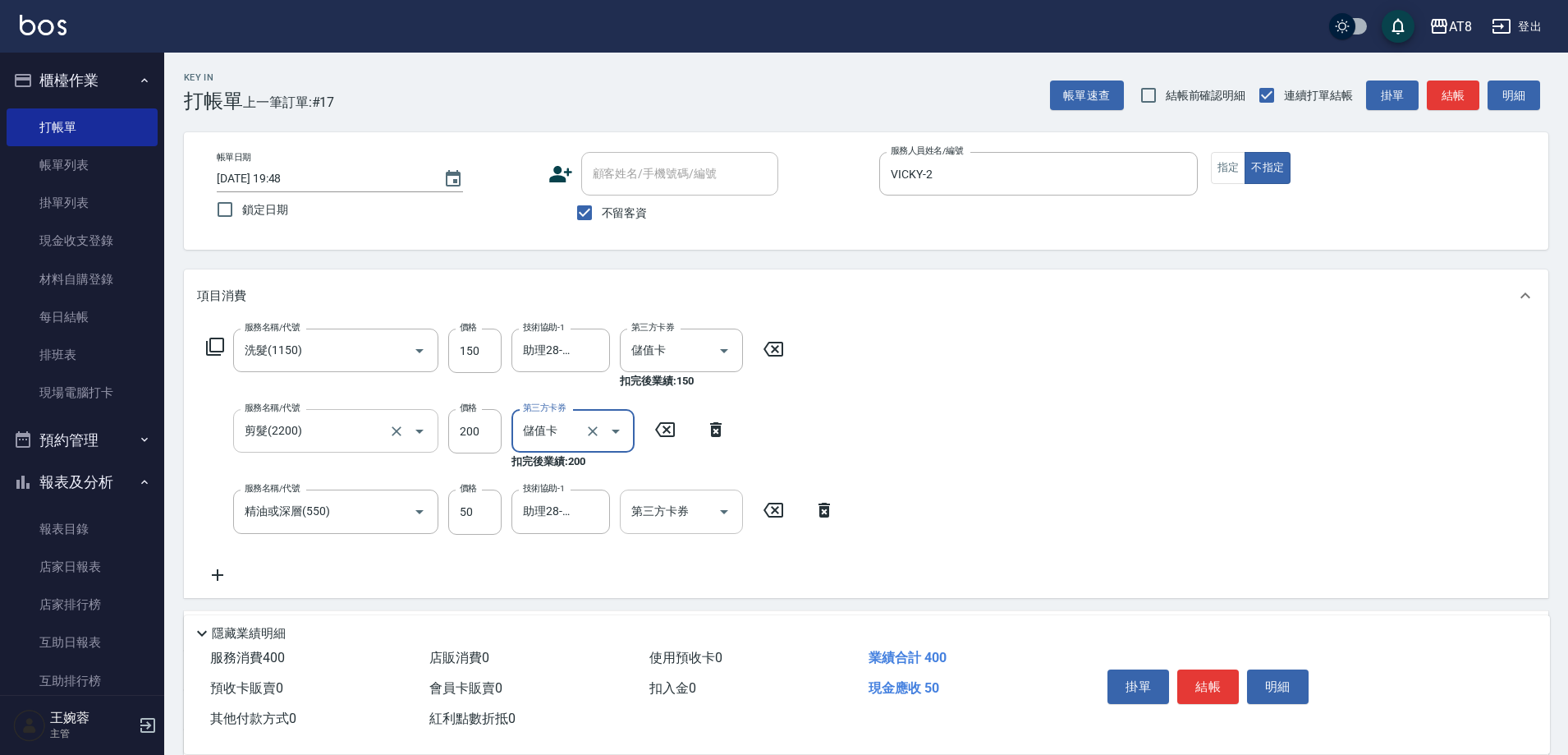
click at [715, 521] on icon "Open" at bounding box center [724, 511] width 20 height 20
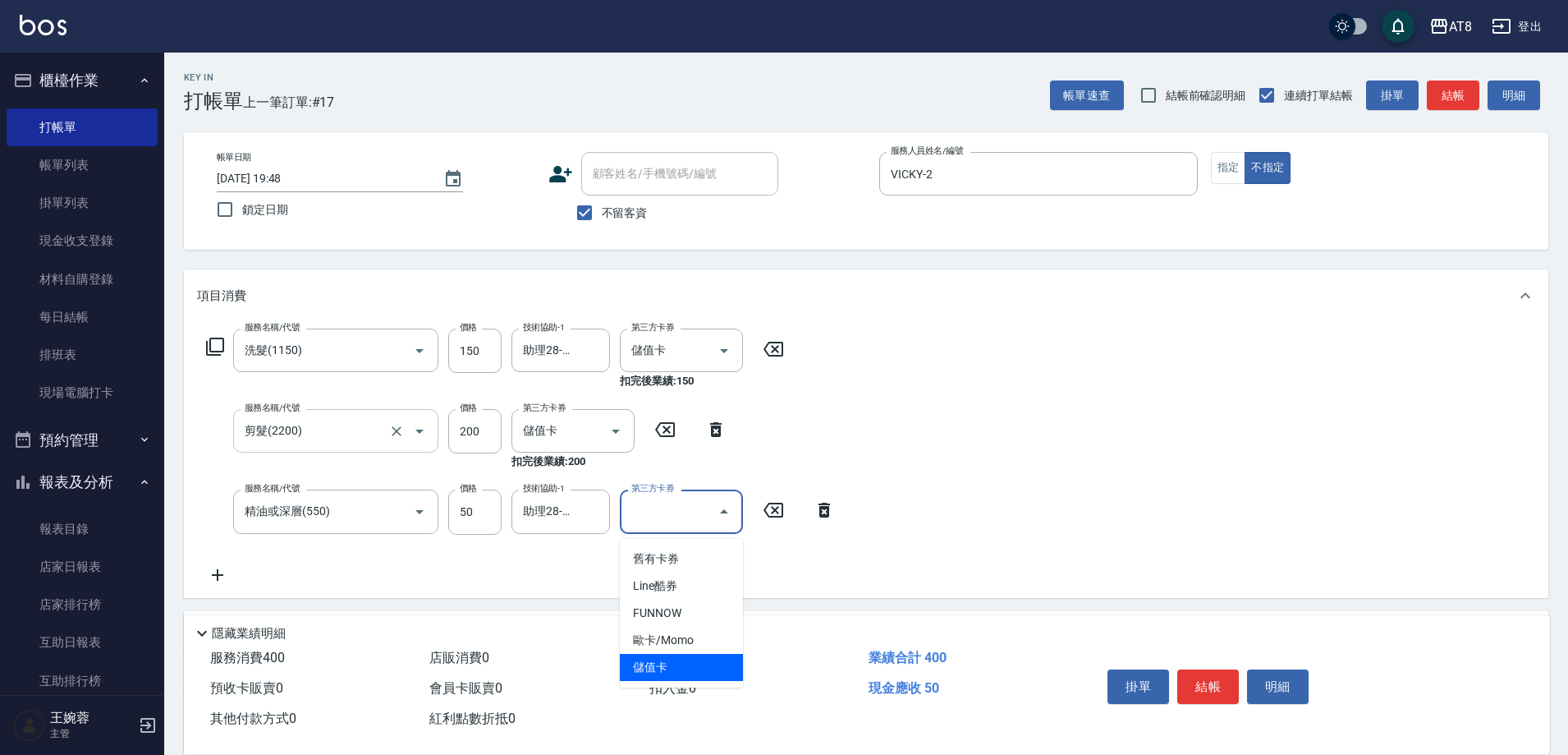
click at [674, 669] on span "儲值卡" at bounding box center [681, 668] width 123 height 27
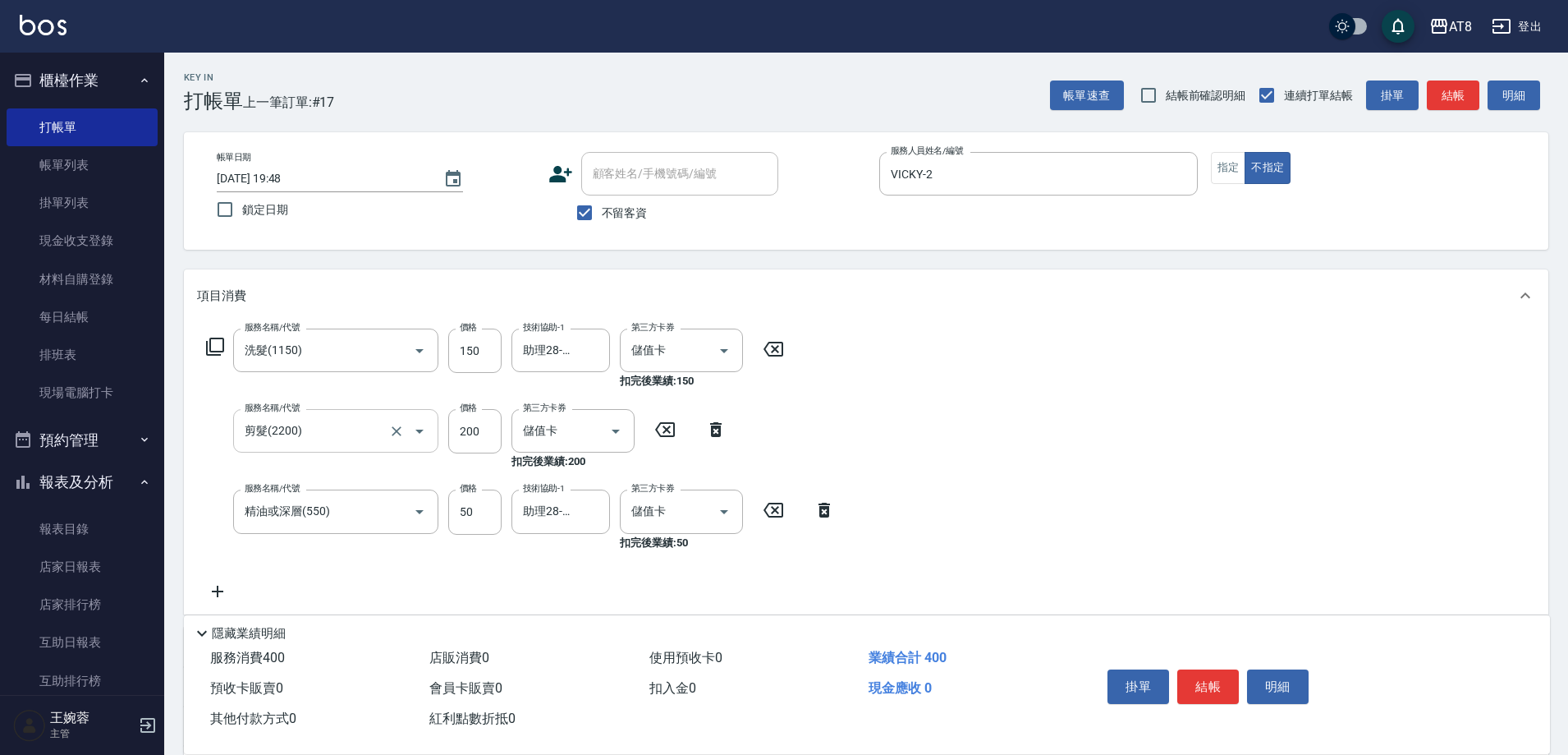
click at [1074, 488] on div "服務名稱/代號 洗髮(1150) 服務名稱/代號 價格 150 價格 技術協助-1 助理28-28 技術協助-1 第三方卡券 儲值卡 第三方卡券 扣完後業績:…" at bounding box center [866, 467] width 1365 height 291
click at [1221, 675] on button "結帳" at bounding box center [1207, 686] width 62 height 34
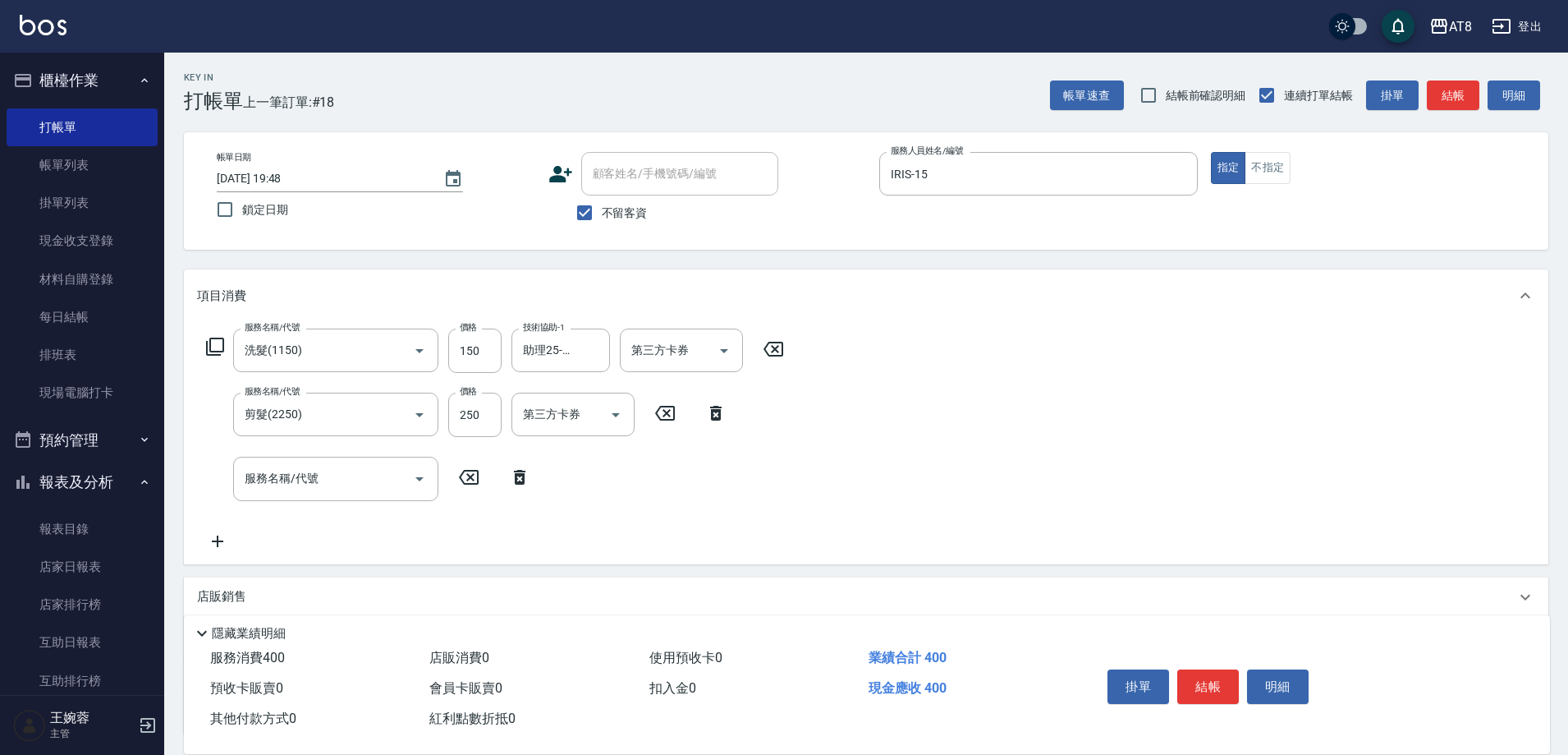
click at [513, 474] on icon at bounding box center [520, 477] width 41 height 20
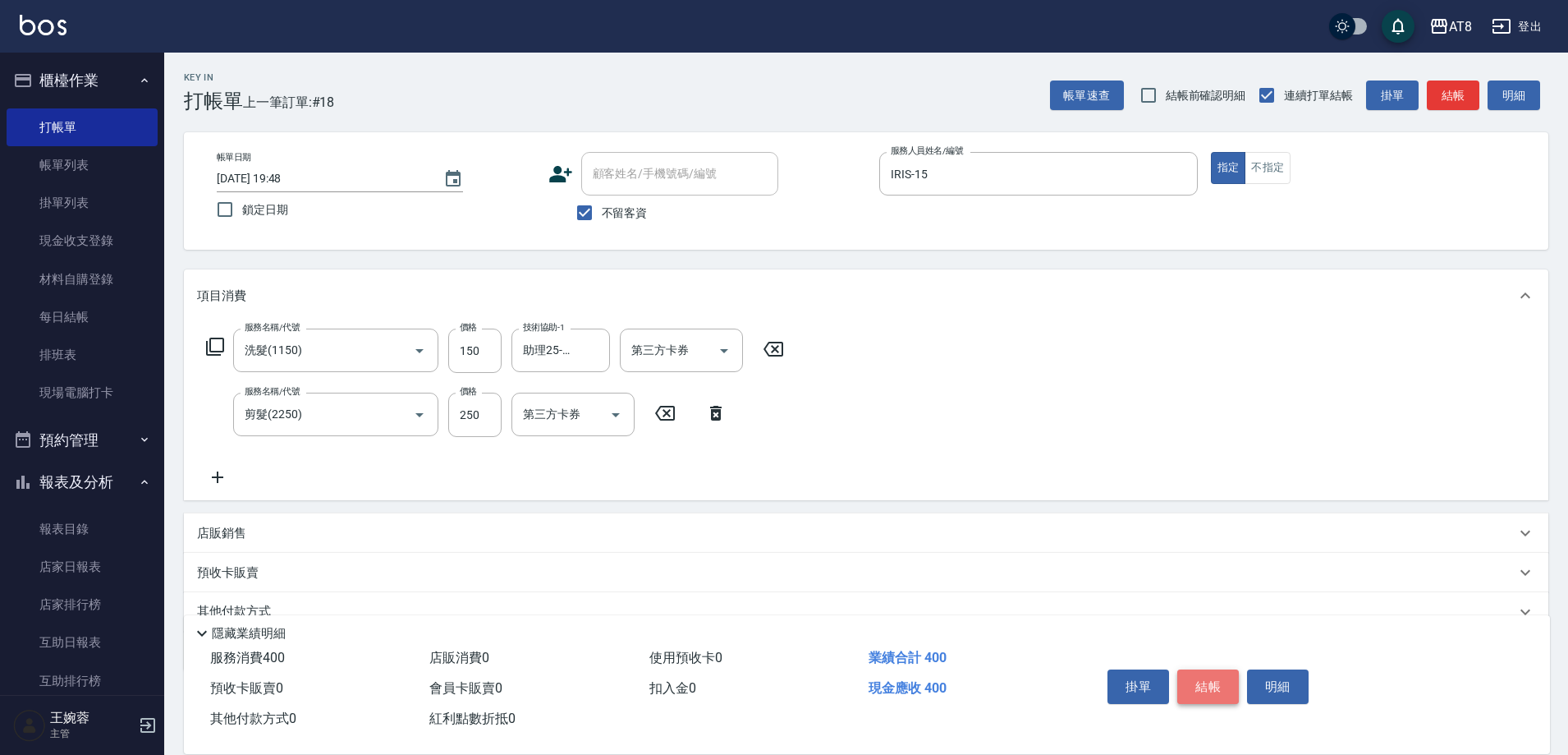
click at [1209, 669] on button "結帳" at bounding box center [1207, 686] width 62 height 34
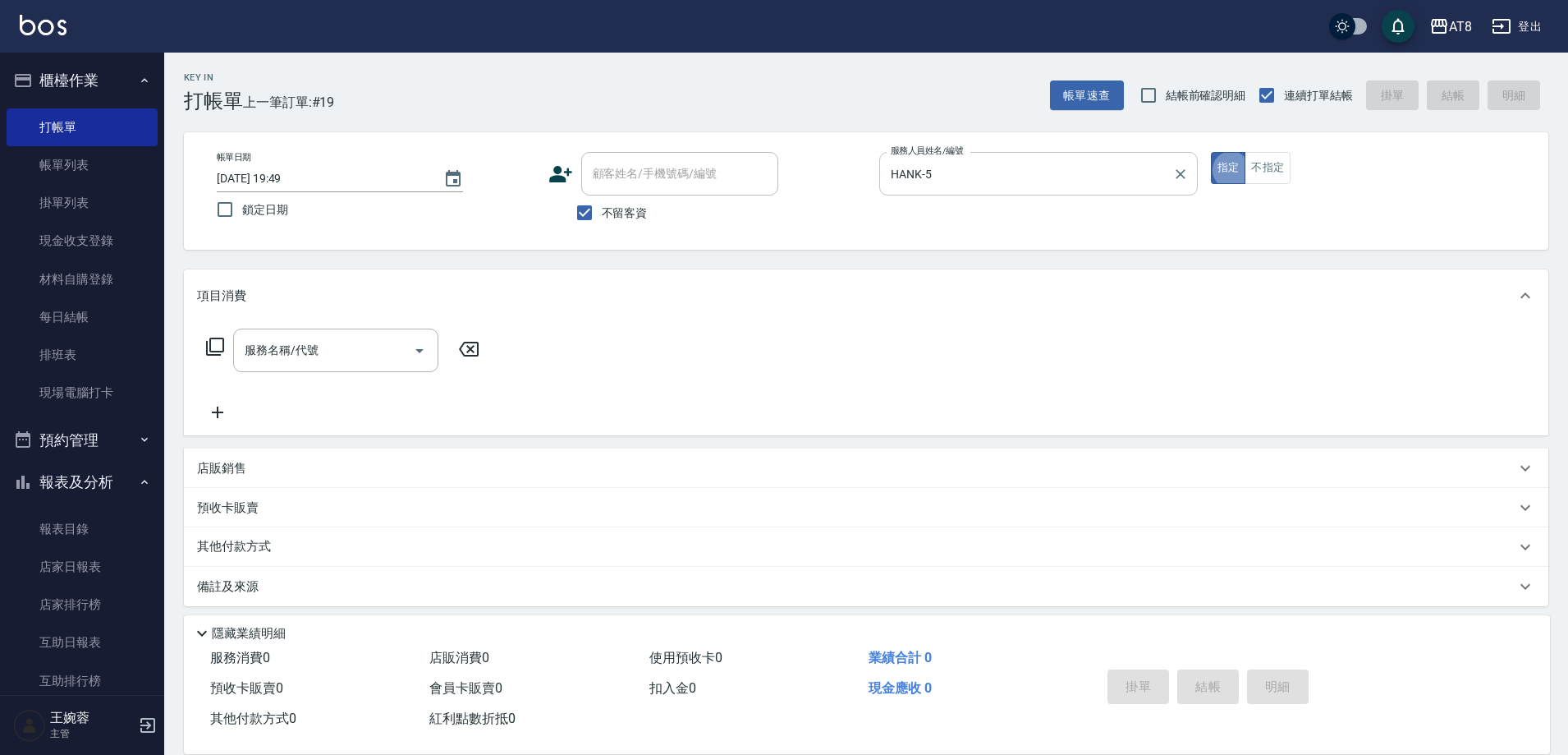
click at [1172, 175] on icon "Clear" at bounding box center [1180, 174] width 17 height 17
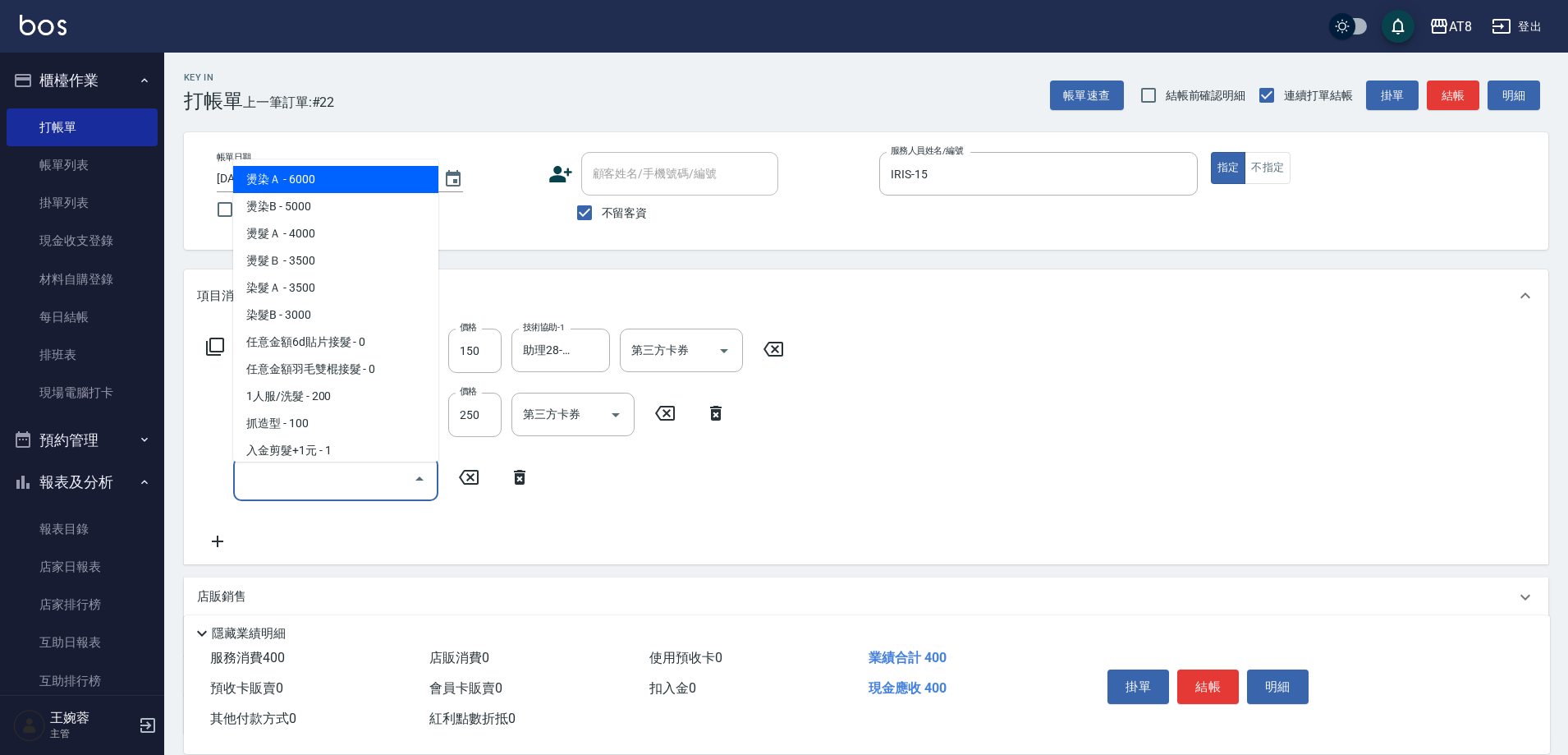
click at [643, 523] on div "服務名稱/代號 洗髮(1150) 服務名稱/代號 價格 150 價格 技術協助-1 助理28-28 技術協助-1 第三方卡券 第三方卡券 服務名稱/代號 剪髮…" at bounding box center [496, 439] width 597 height 222
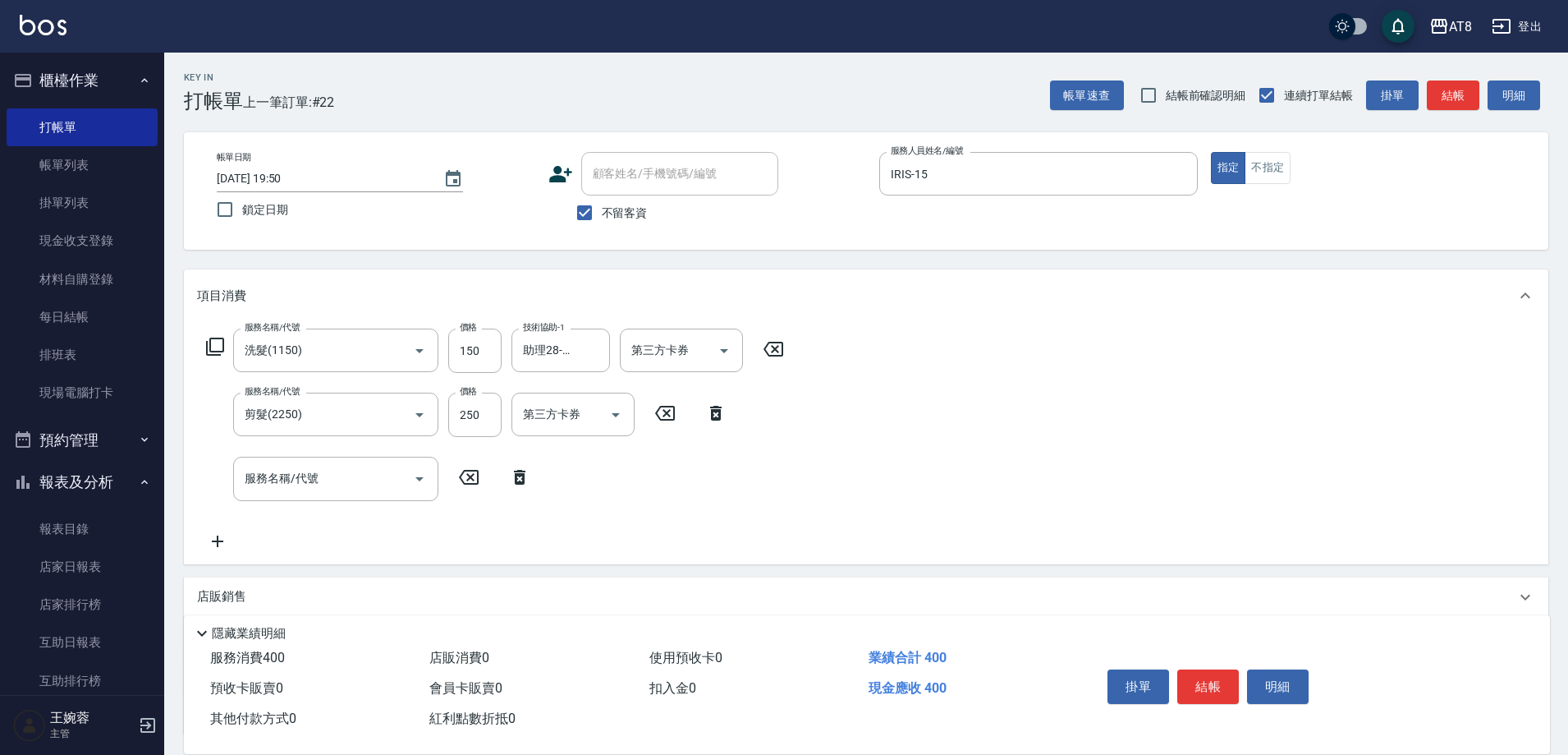
drag, startPoint x: 710, startPoint y: 433, endPoint x: 774, endPoint y: 366, distance: 92.7
click at [714, 432] on div "服務名稱/代號 剪髮(2250) 服務名稱/代號 價格 250 價格 第三方卡券 第三方卡券" at bounding box center [467, 414] width 540 height 44
drag, startPoint x: 730, startPoint y: 409, endPoint x: 724, endPoint y: 415, distance: 8.5
click at [724, 415] on icon at bounding box center [716, 413] width 41 height 20
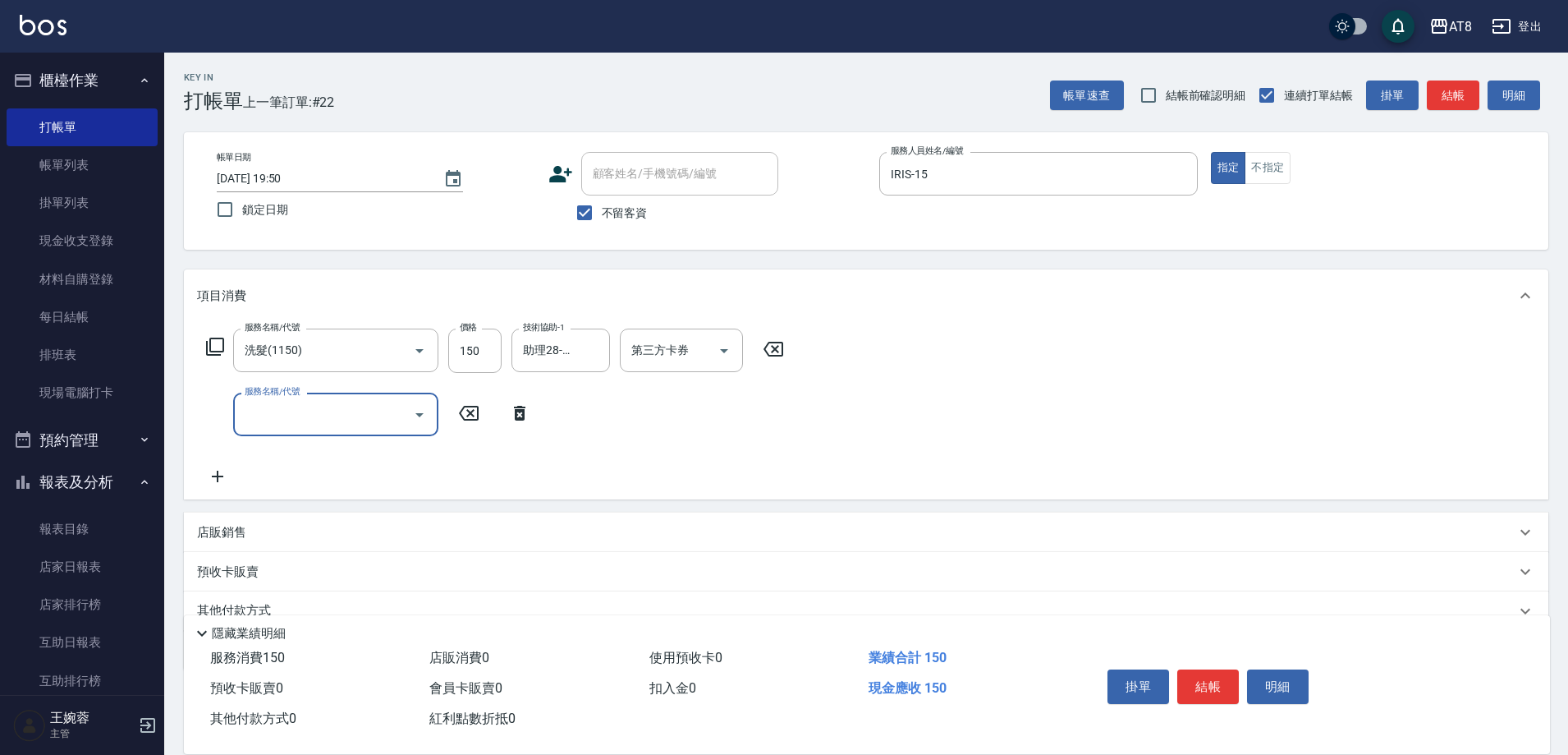
drag, startPoint x: 734, startPoint y: 408, endPoint x: 774, endPoint y: 384, distance: 46.6
click at [741, 404] on div "服務名稱/代號 洗髮(1150) 服務名稱/代號 價格 150 價格 技術協助-1 助理28-28 技術協助-1 第三方卡券 第三方卡券 服務名稱/代號 服務…" at bounding box center [496, 407] width 597 height 157
click at [783, 345] on icon at bounding box center [773, 349] width 41 height 20
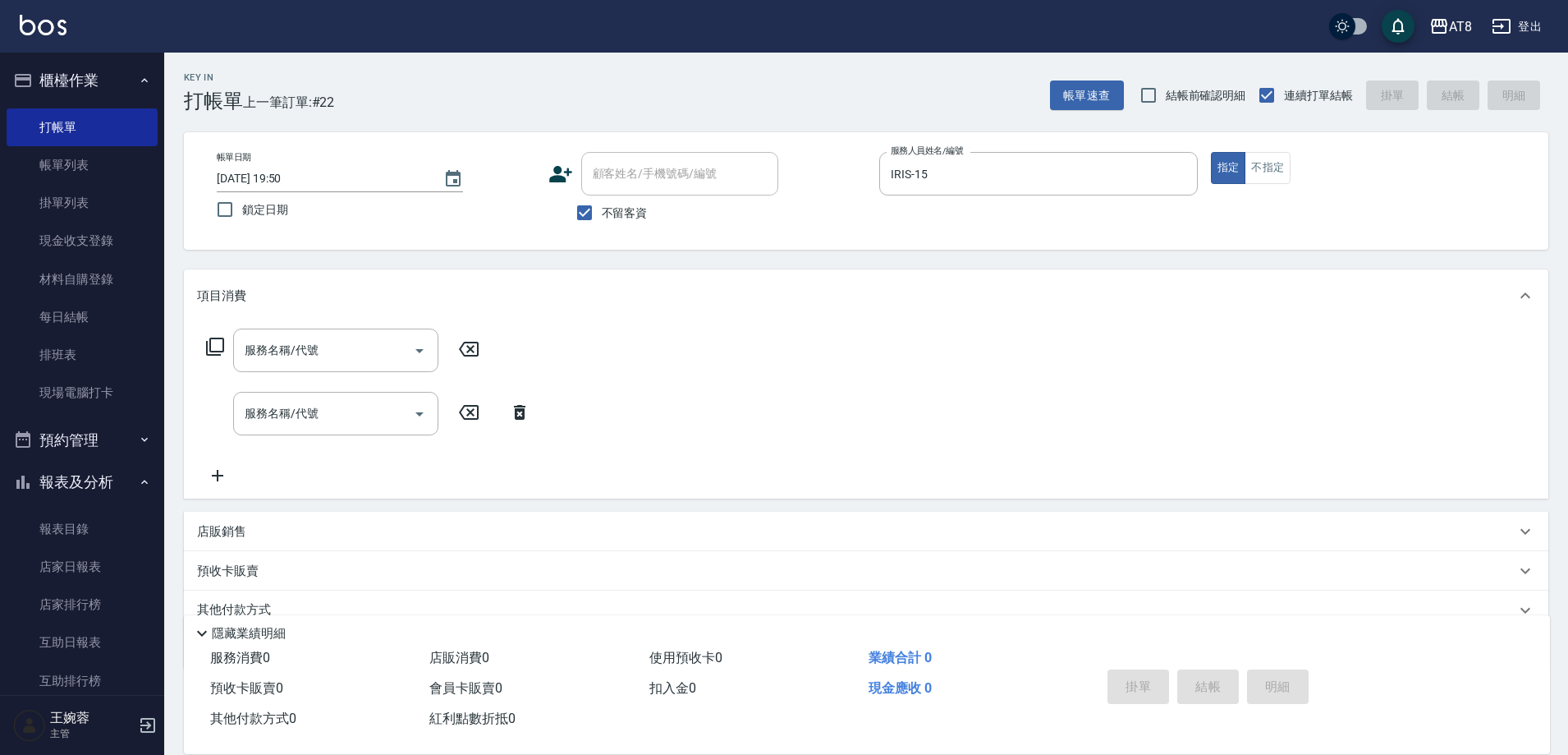
click at [520, 422] on icon at bounding box center [520, 413] width 41 height 20
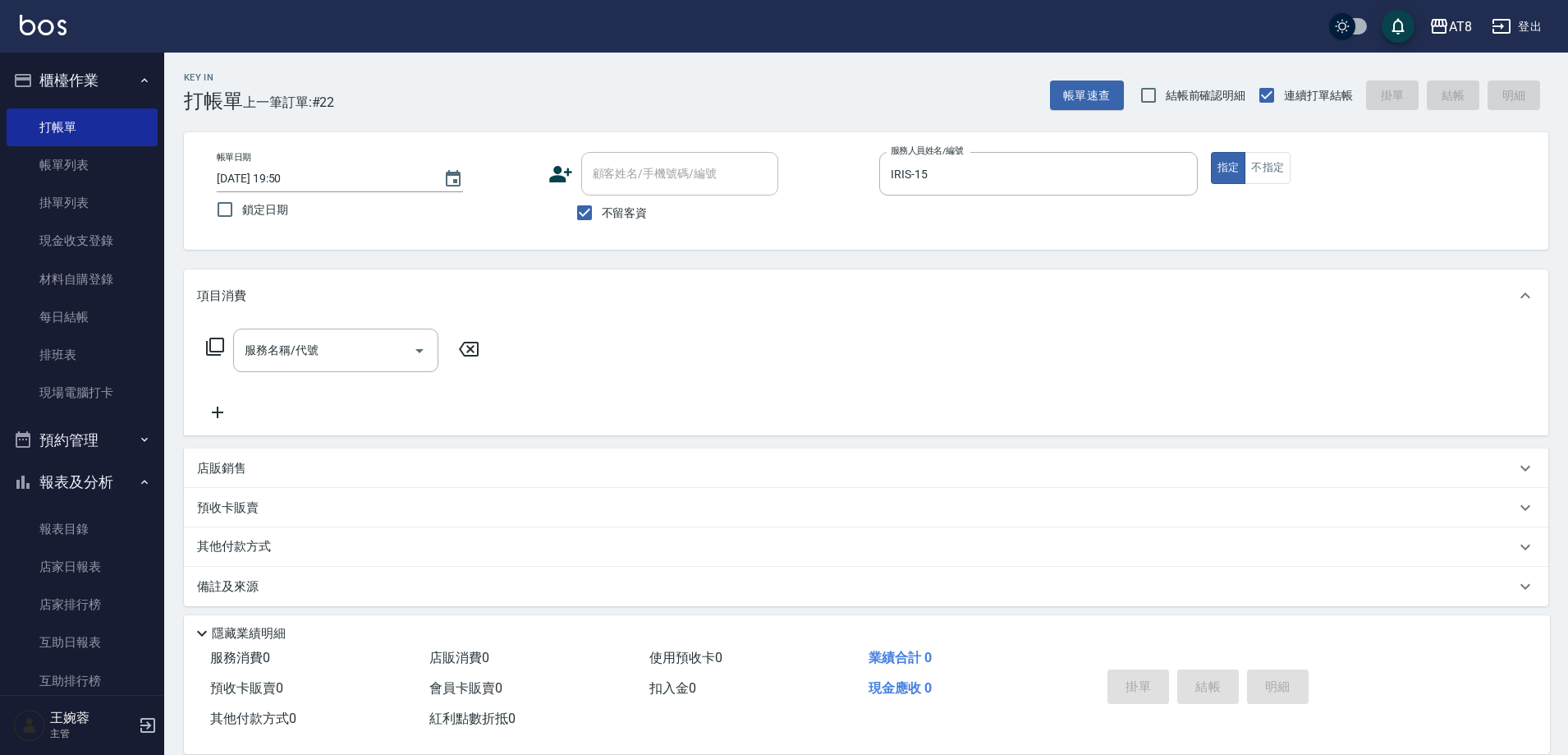
click at [223, 351] on icon at bounding box center [215, 346] width 20 height 20
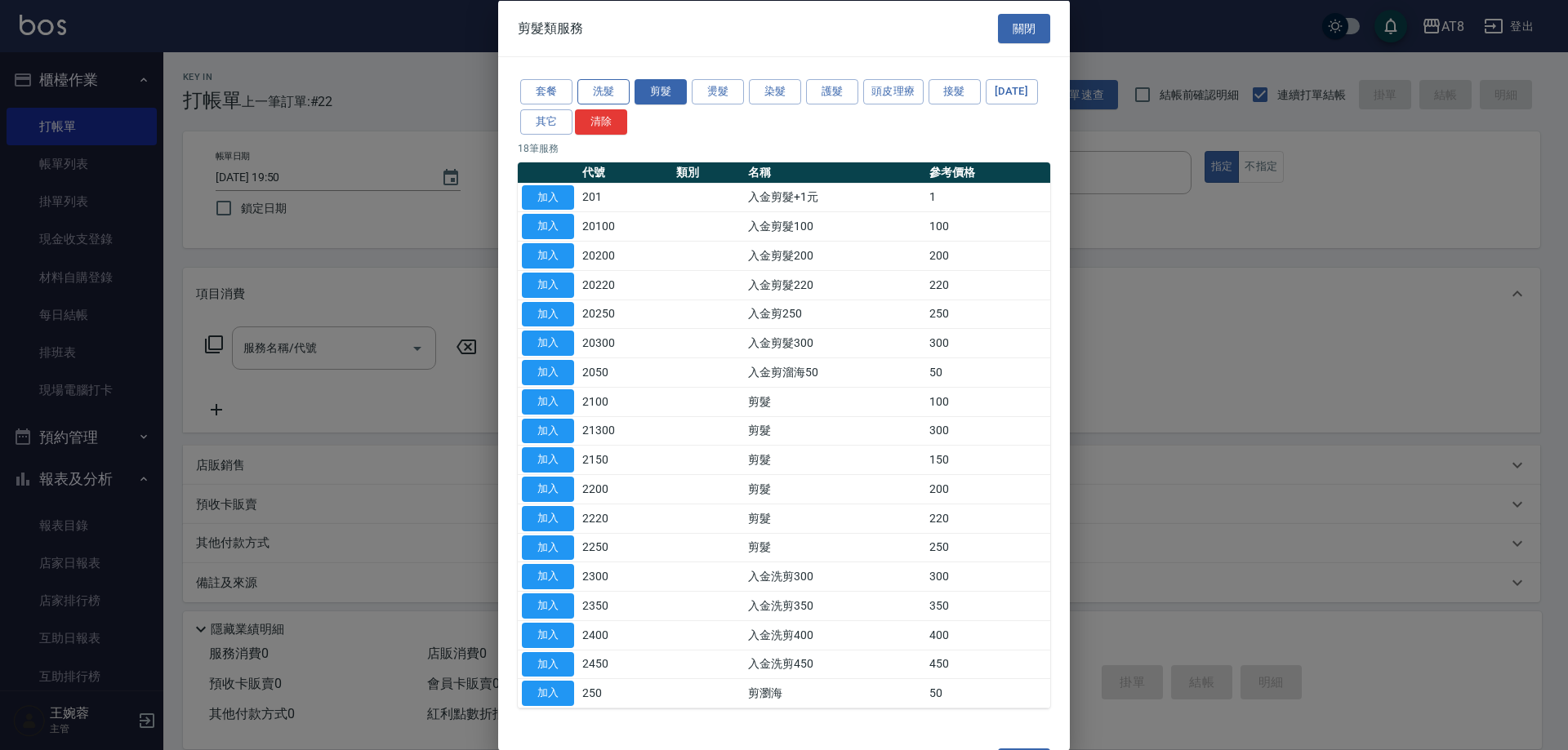
click at [609, 101] on button "洗髮" at bounding box center [604, 91] width 52 height 25
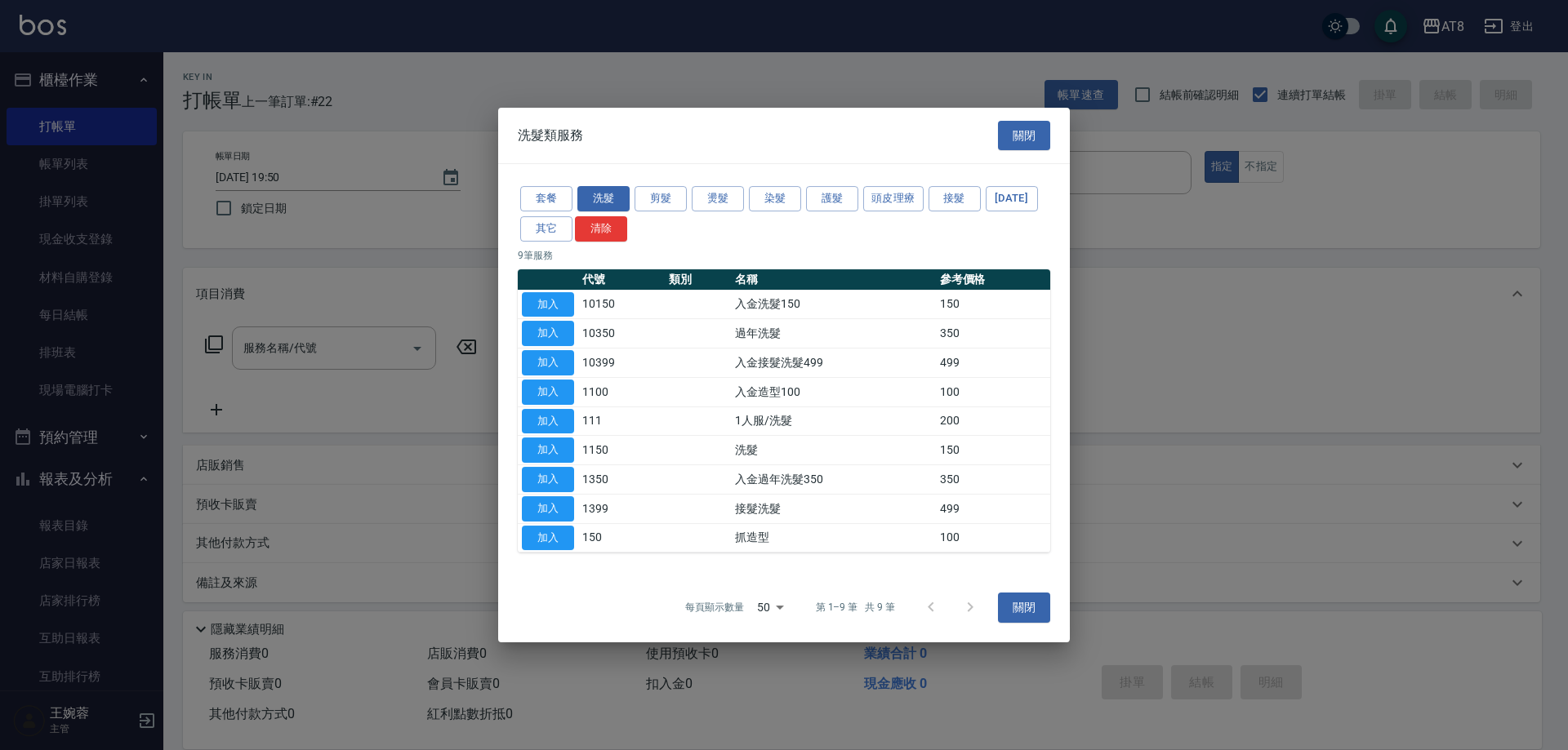
drag, startPoint x: 545, startPoint y: 288, endPoint x: 408, endPoint y: 299, distance: 137.4
click at [545, 292] on button "加入" at bounding box center [548, 305] width 52 height 25
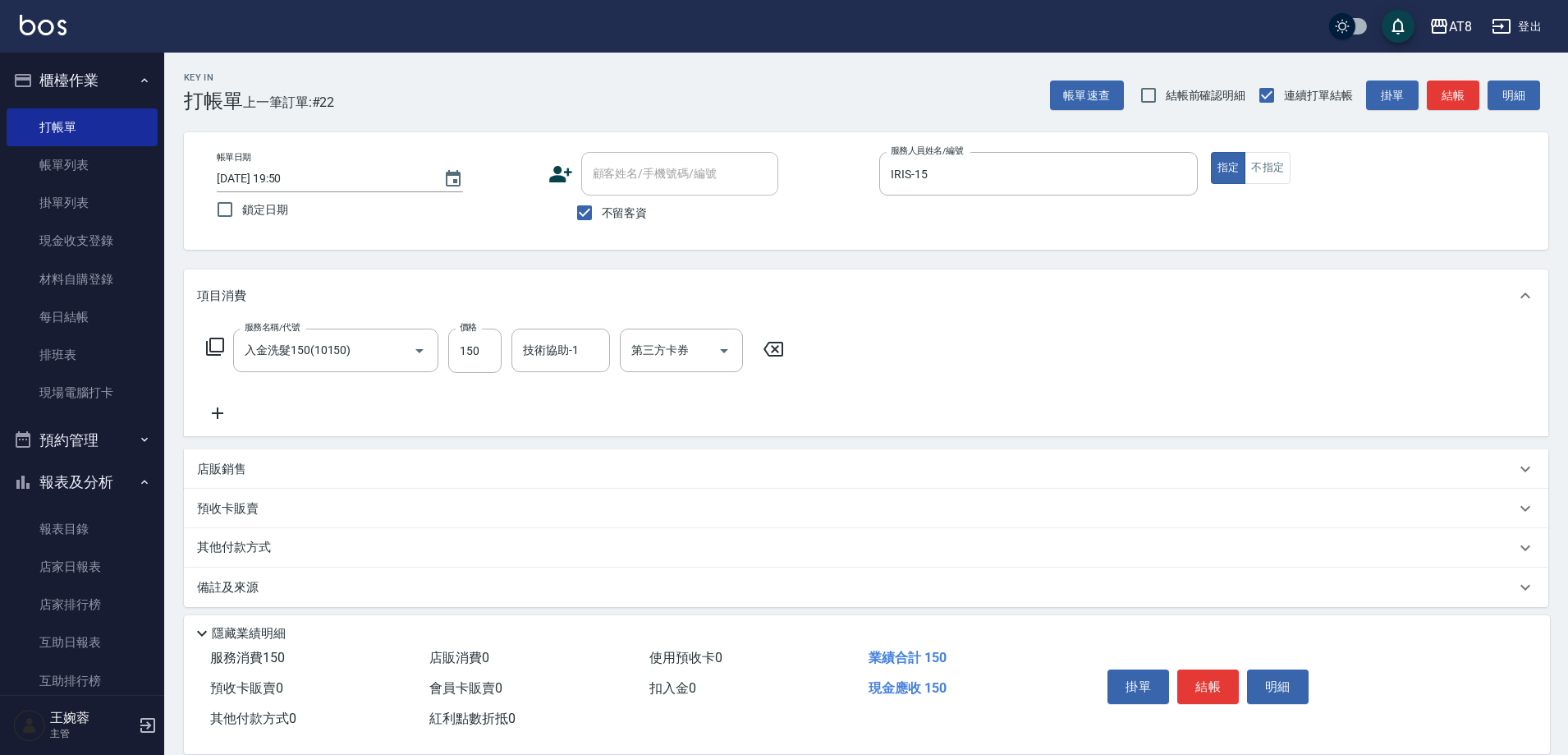
click at [208, 356] on icon at bounding box center [215, 346] width 20 height 20
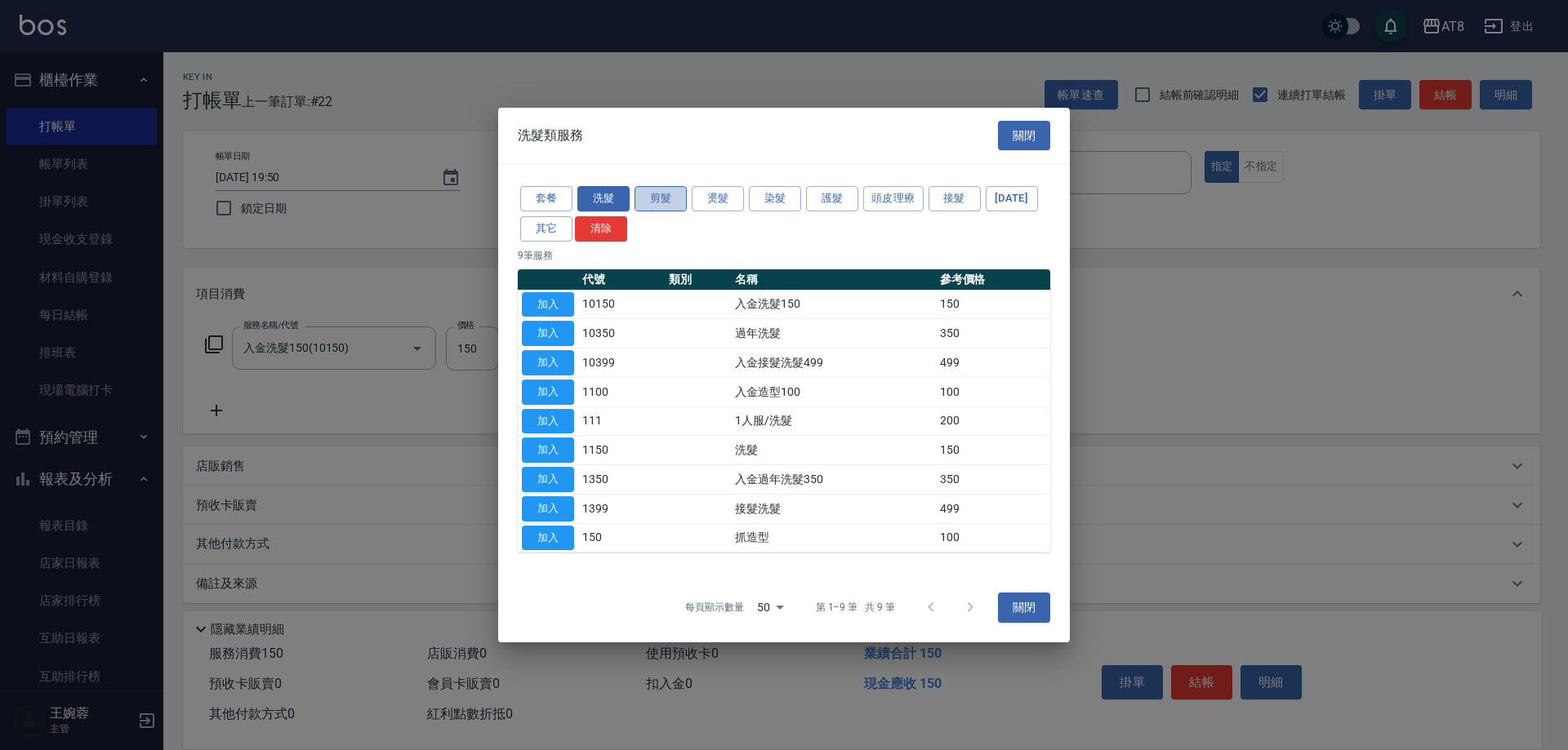
click at [680, 186] on button "剪髮" at bounding box center [661, 198] width 52 height 25
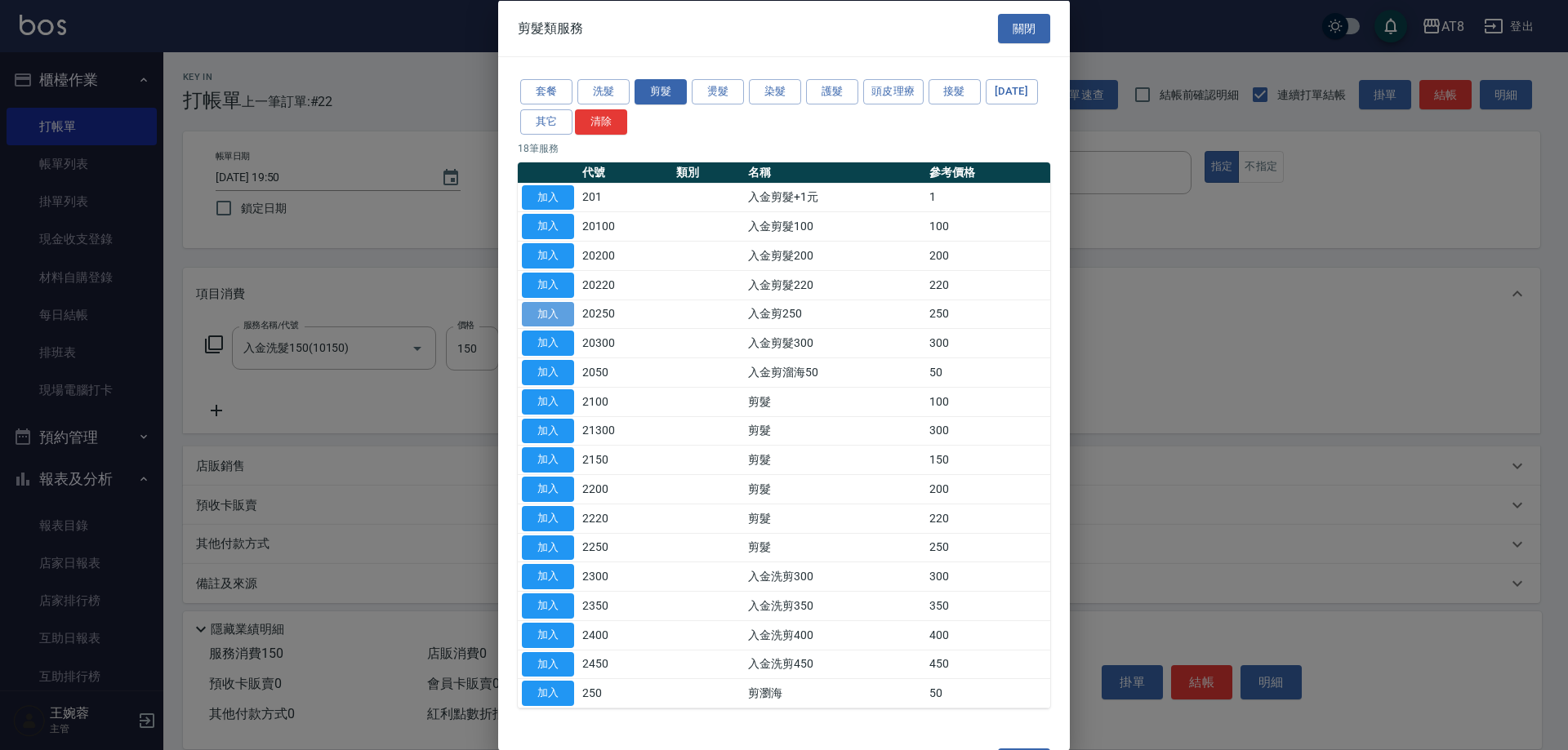
click at [539, 326] on button "加入" at bounding box center [548, 314] width 52 height 25
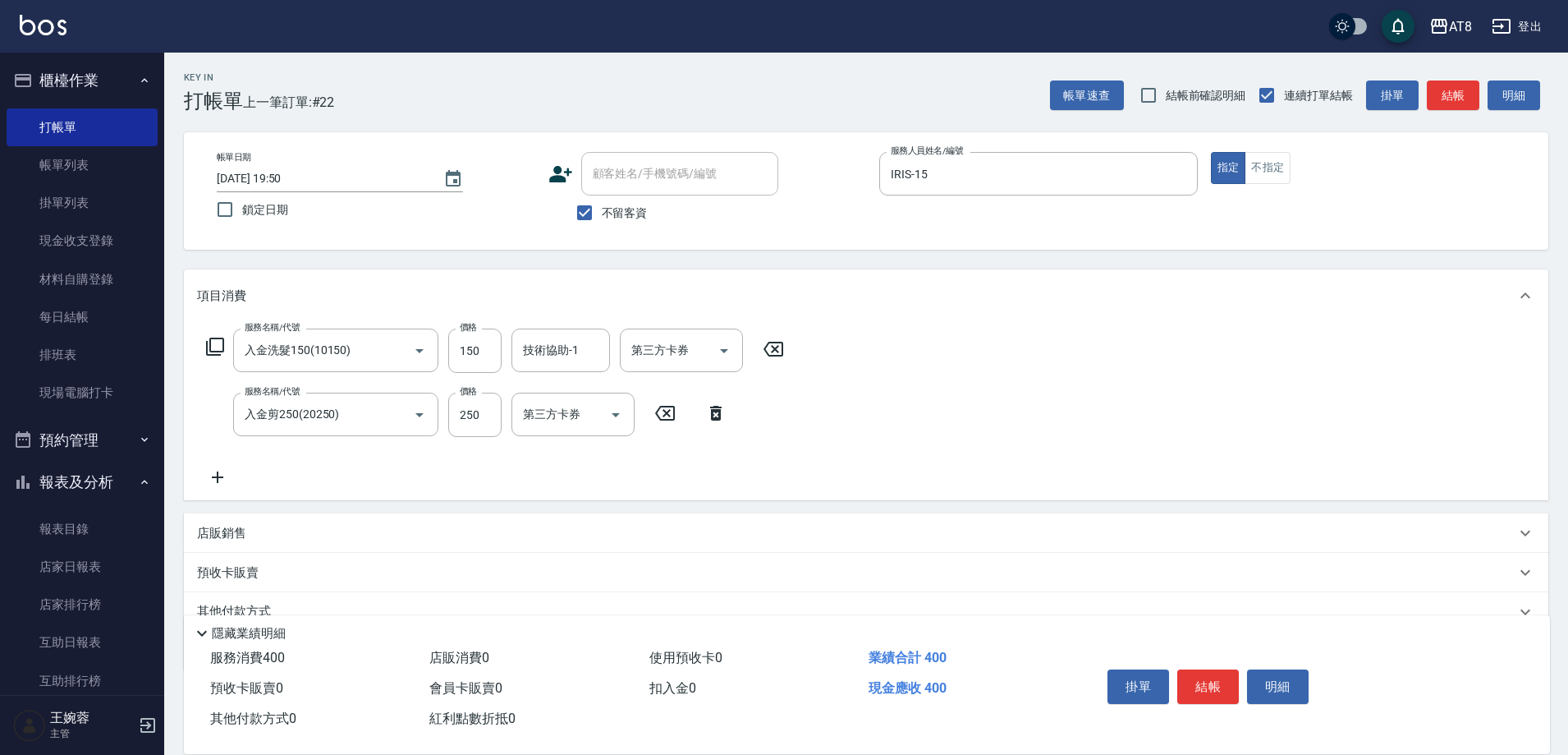
click at [211, 487] on icon at bounding box center [218, 477] width 41 height 20
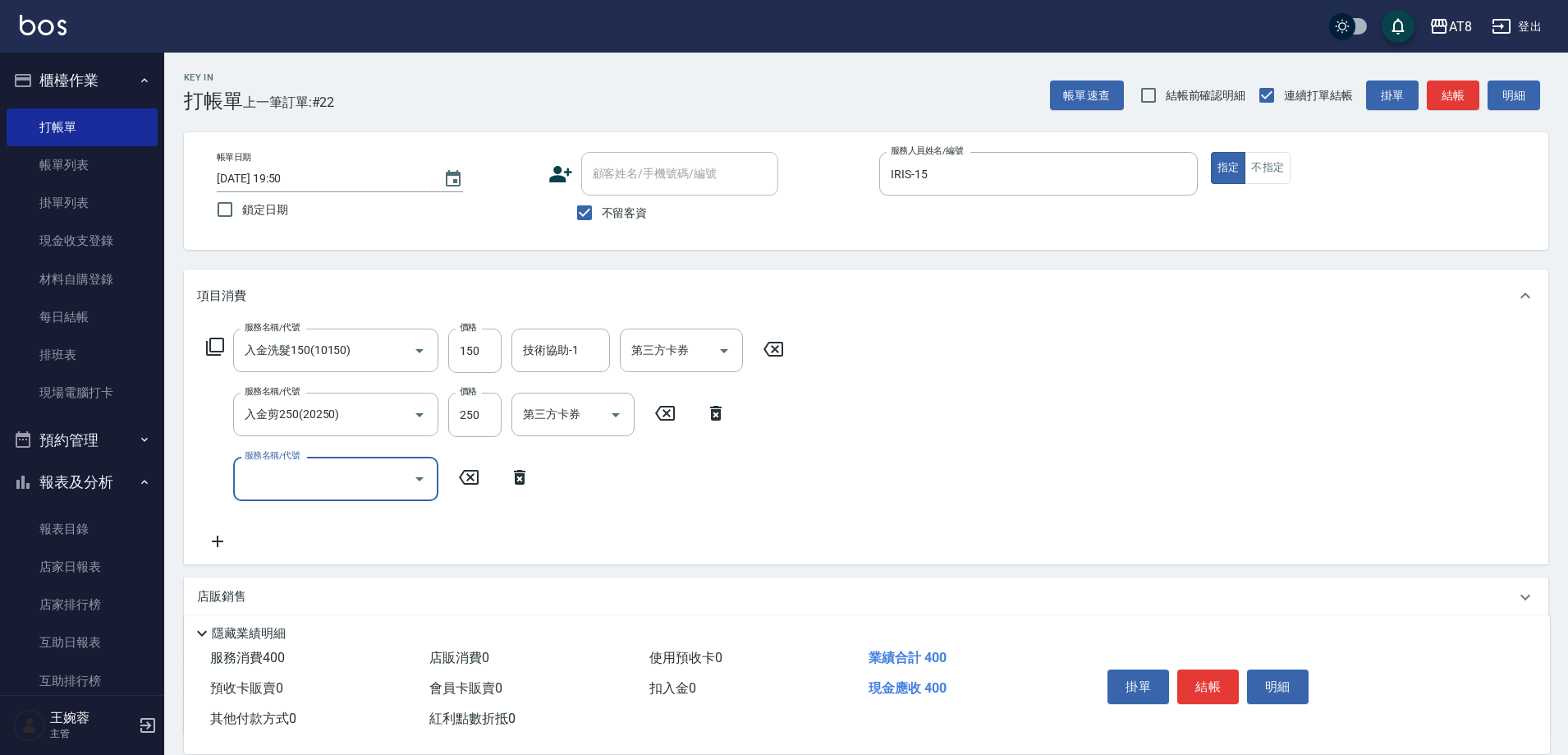
click at [215, 488] on div "服務名稱/代號 服務名稱/代號" at bounding box center [369, 478] width 343 height 44
click at [280, 479] on input "服務名稱/代號" at bounding box center [324, 478] width 166 height 28
click at [821, 485] on icon at bounding box center [824, 476] width 12 height 15
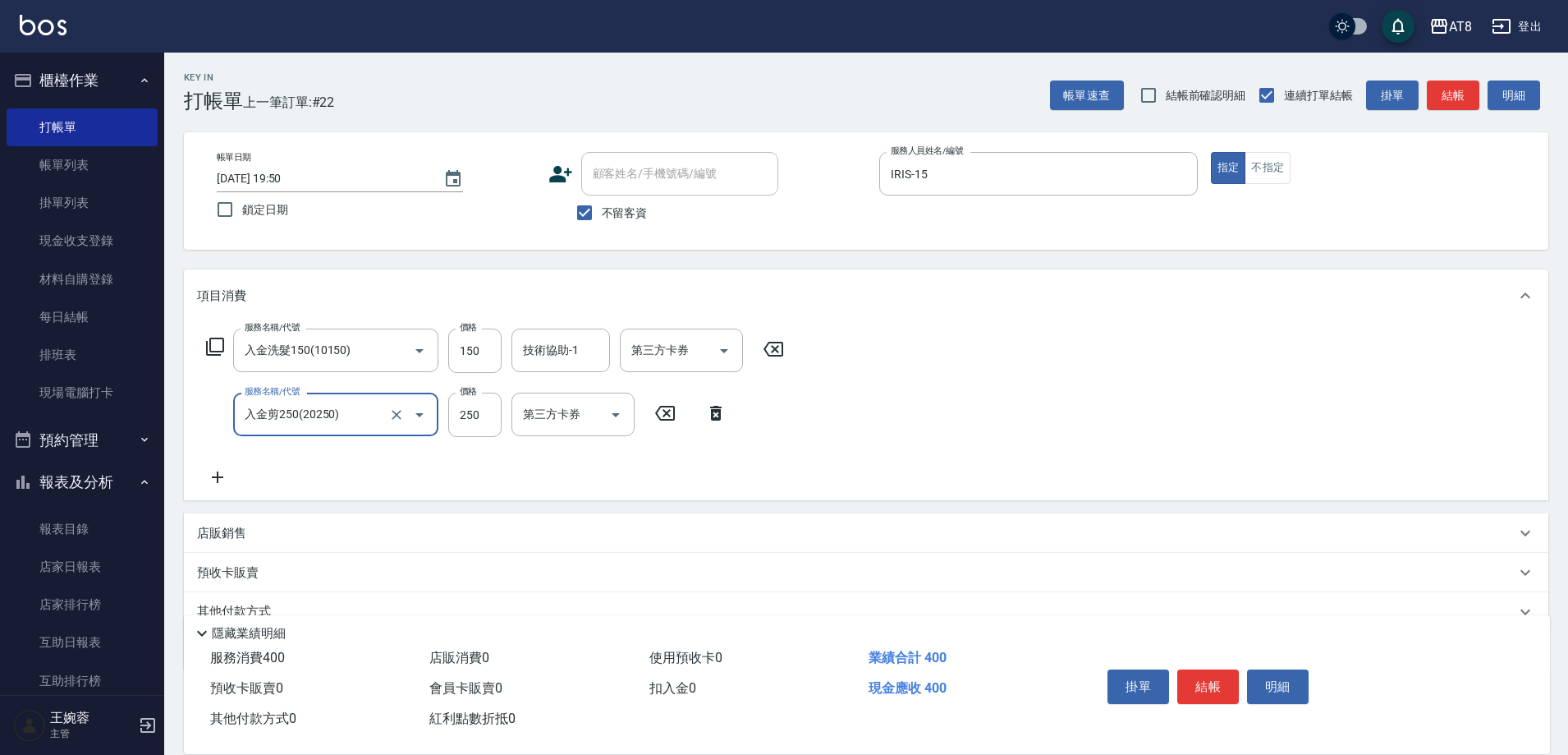
click at [223, 356] on icon at bounding box center [215, 346] width 20 height 20
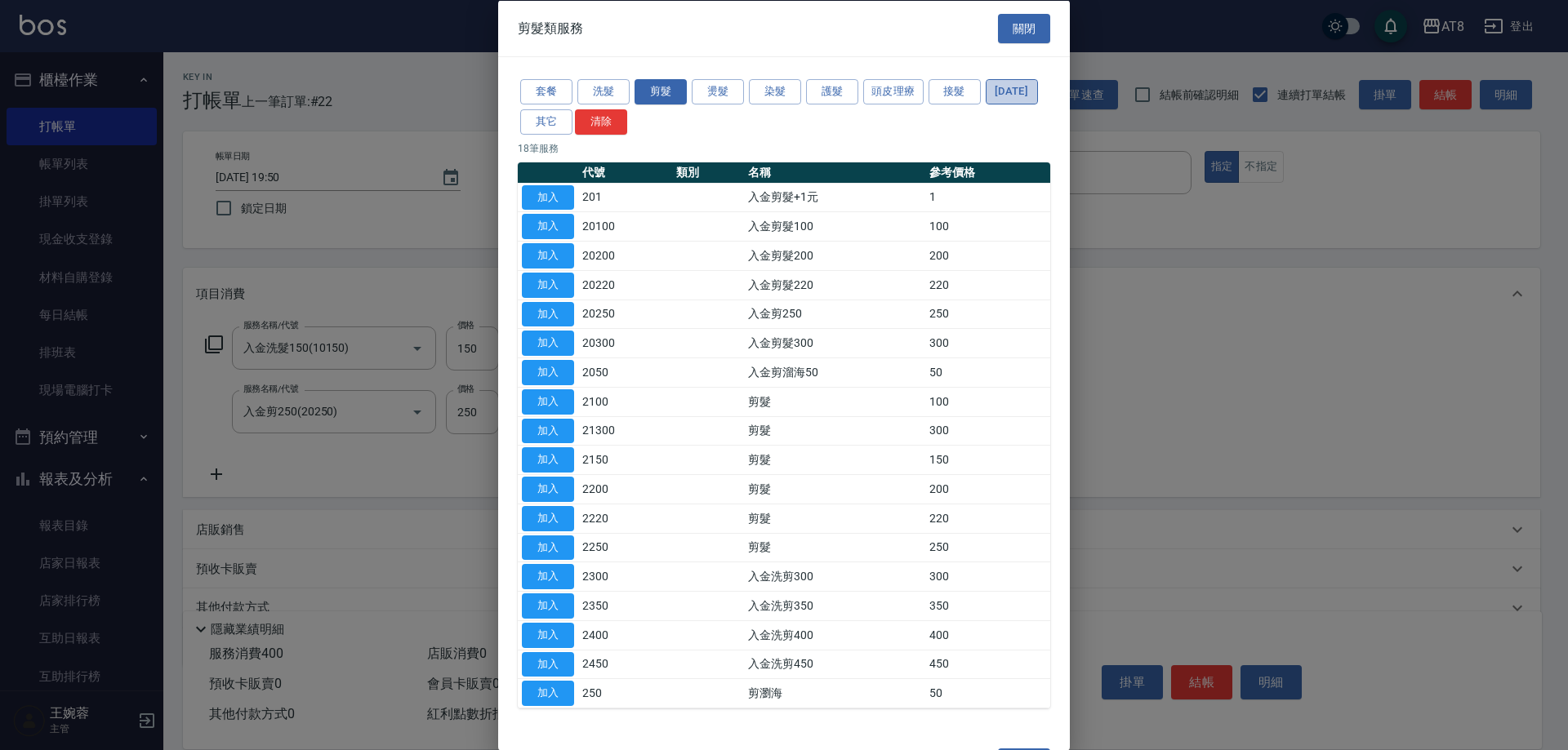
click at [986, 105] on button "[DATE]" at bounding box center [1012, 91] width 52 height 25
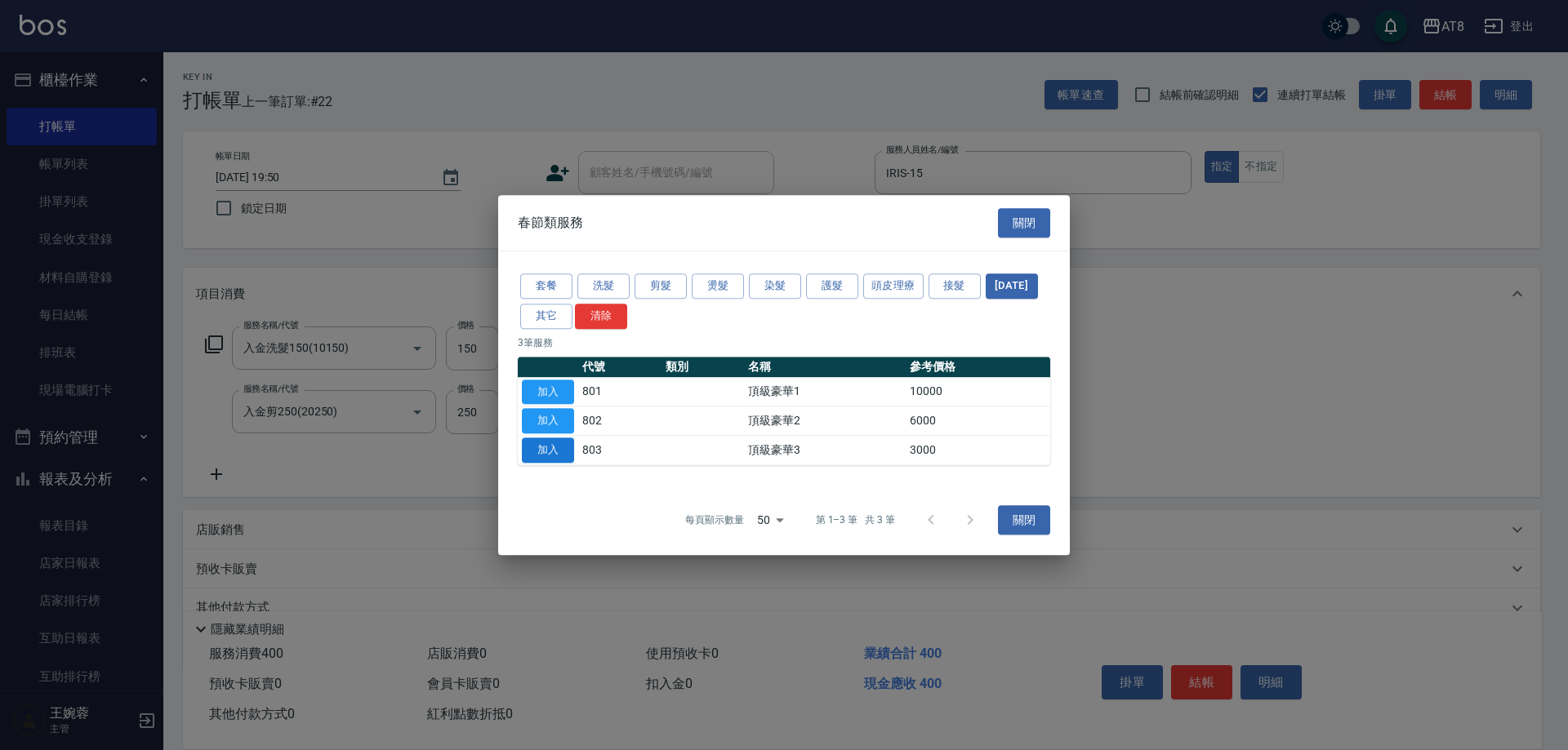
click at [550, 461] on button "加入" at bounding box center [548, 450] width 52 height 25
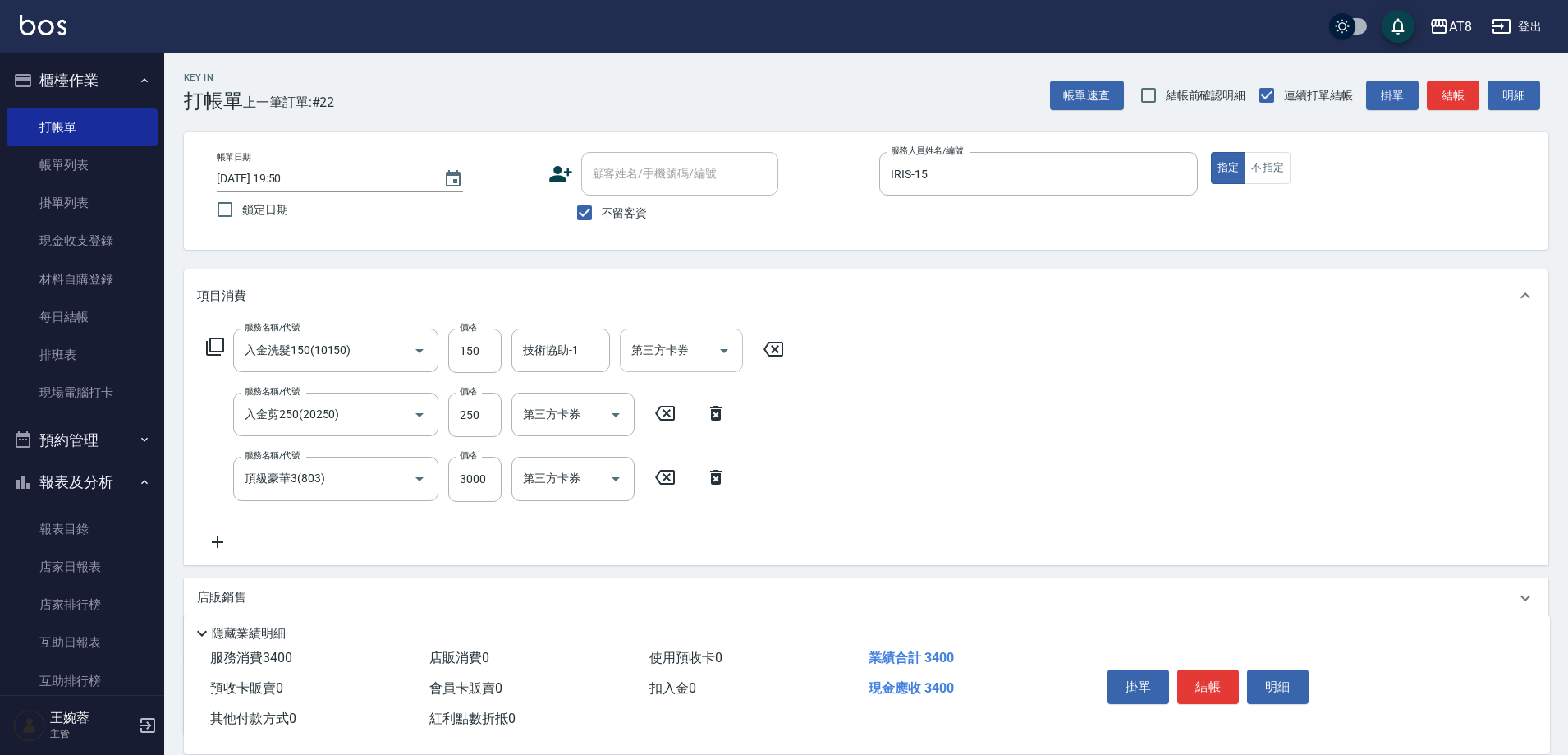
click at [696, 359] on input "第三方卡券" at bounding box center [670, 349] width 84 height 28
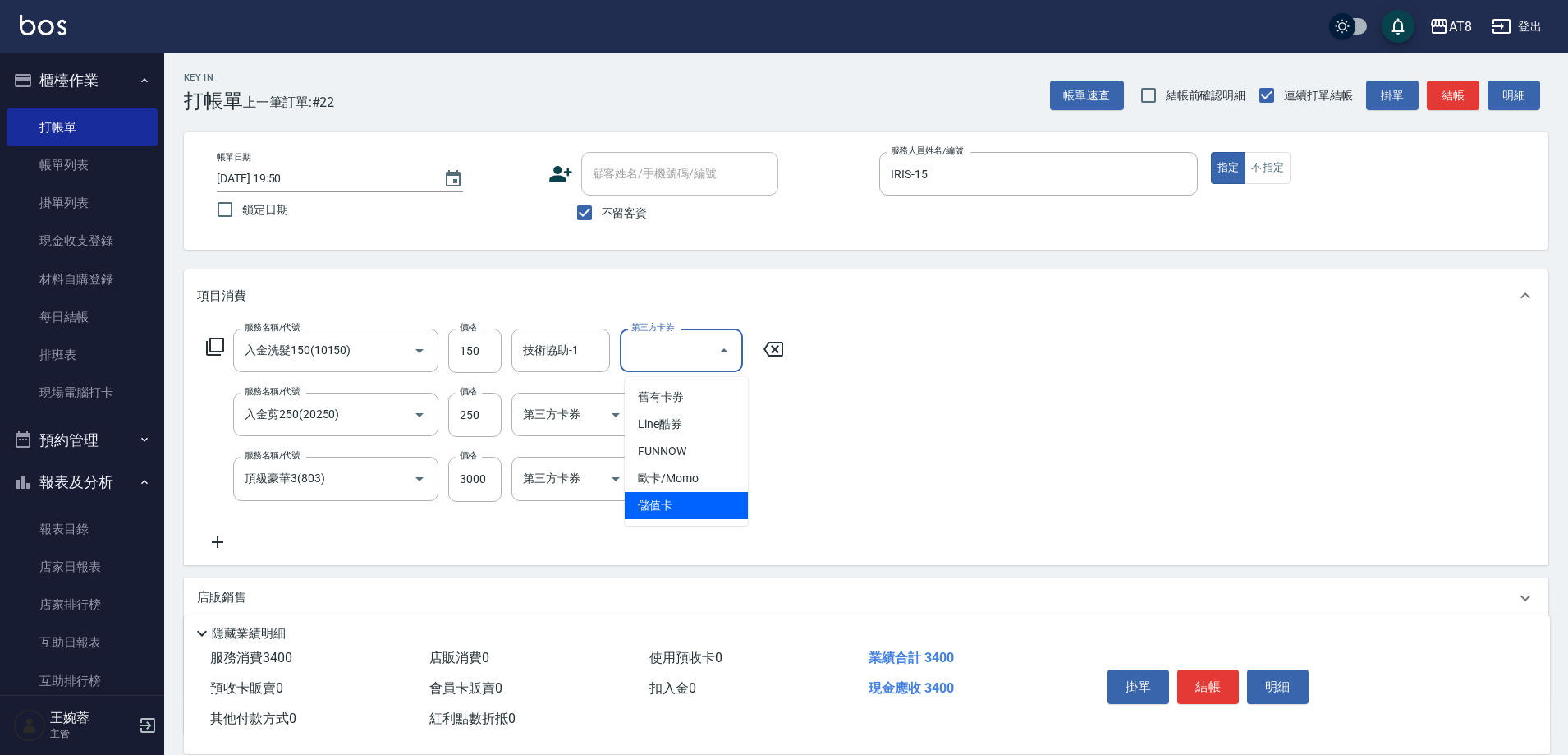
click at [673, 509] on span "儲值卡" at bounding box center [686, 506] width 123 height 27
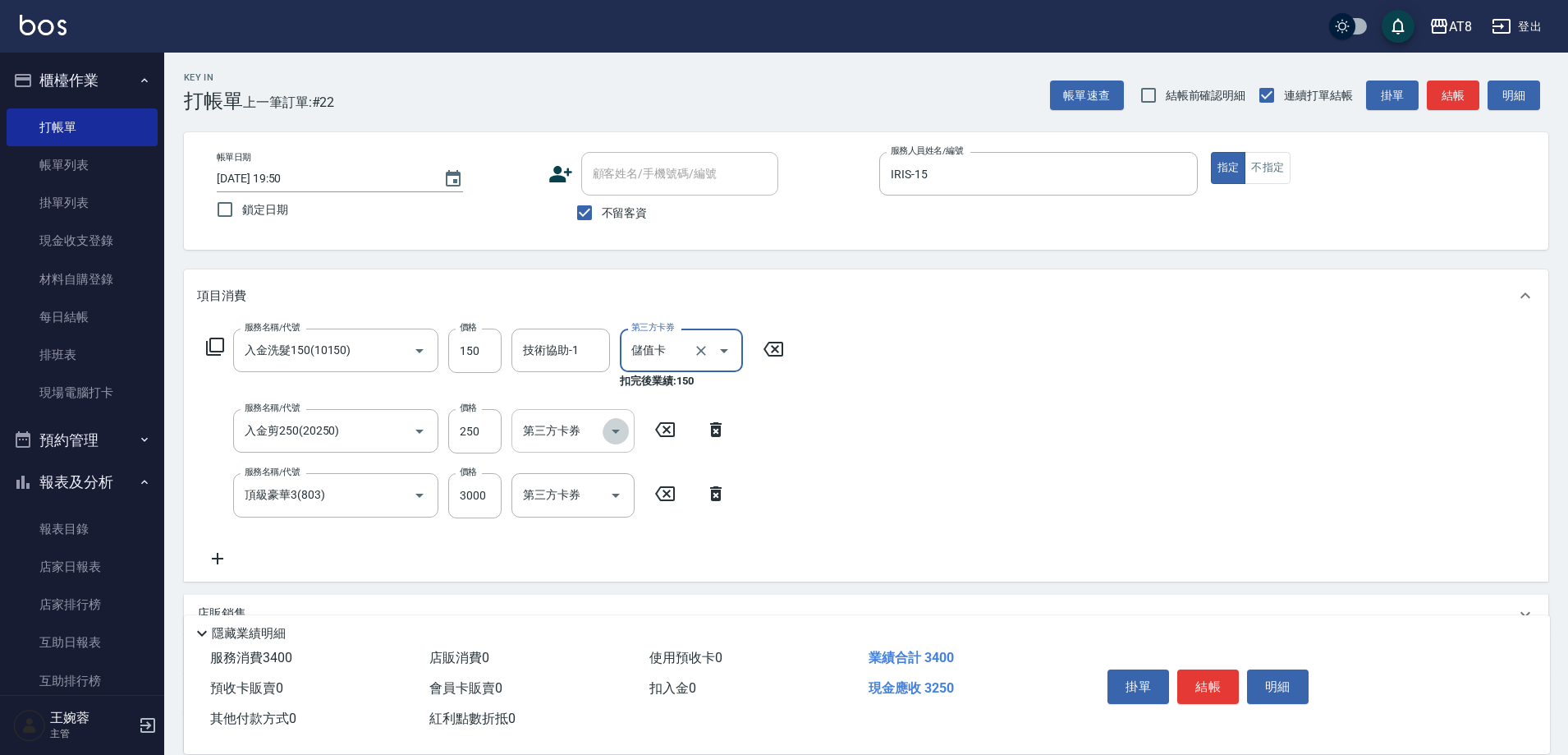
click at [610, 430] on icon "Open" at bounding box center [616, 431] width 20 height 20
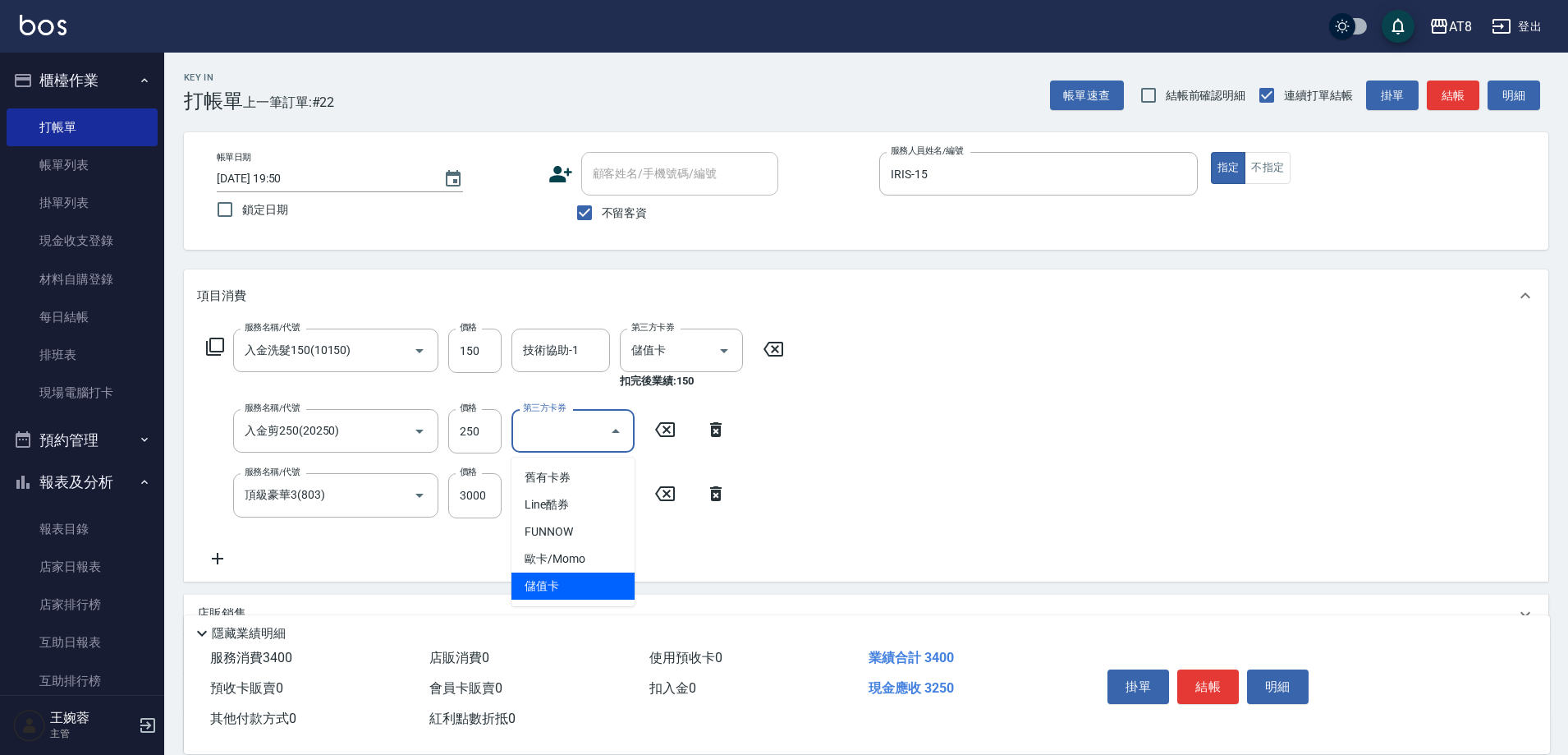
drag, startPoint x: 577, startPoint y: 582, endPoint x: 576, endPoint y: 570, distance: 12.0
click at [577, 586] on span "儲值卡" at bounding box center [573, 586] width 123 height 27
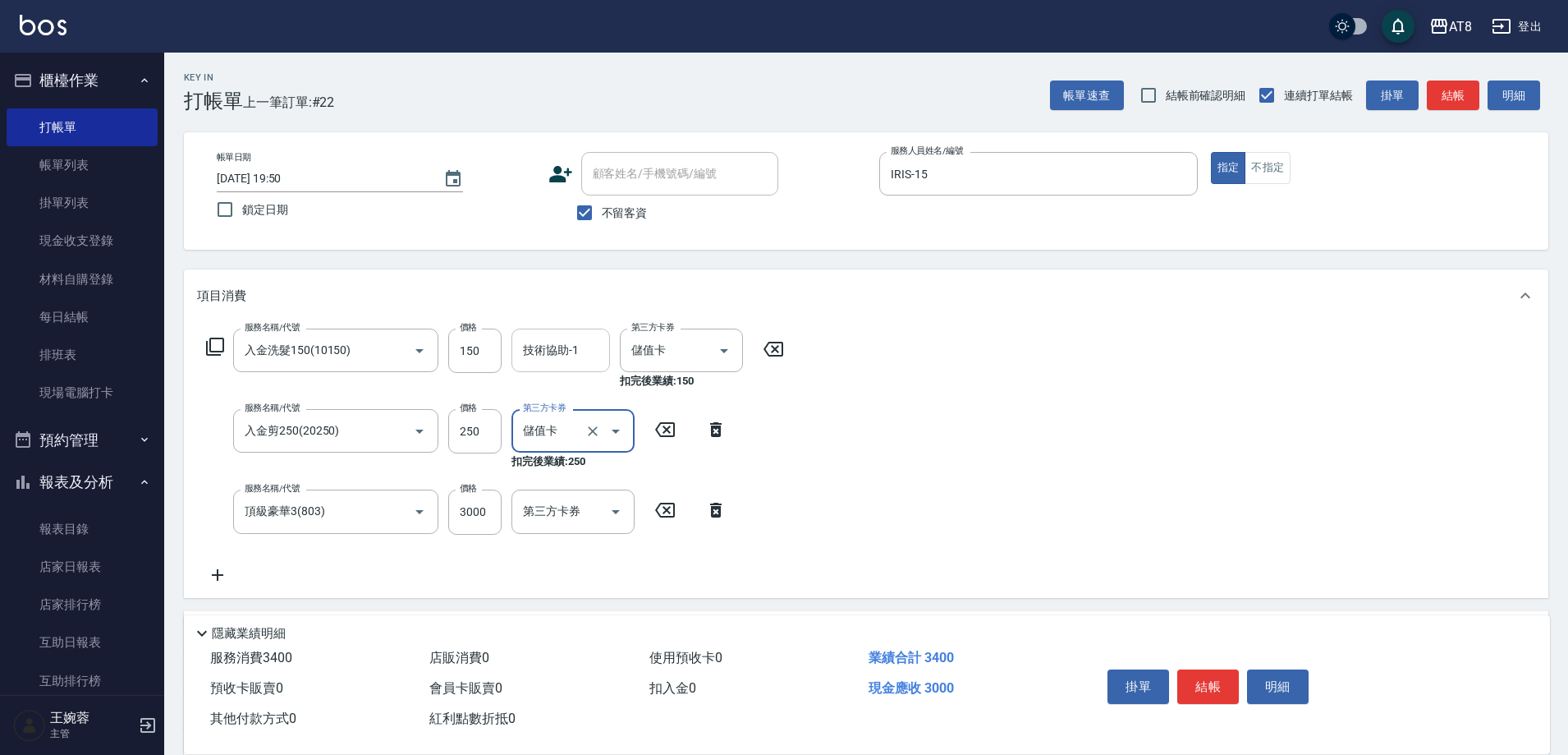
click at [587, 370] on div "技術協助-1" at bounding box center [560, 350] width 99 height 44
click at [1079, 469] on div "服務名稱/代號 入金洗髮150(10150) 服務名稱/代號 價格 150 價格 技術協助-1 助理28-28 技術協助-1 第三方卡券 儲值卡 第三方卡券 …" at bounding box center [866, 459] width 1365 height 275
click at [1217, 669] on button "結帳" at bounding box center [1207, 686] width 62 height 34
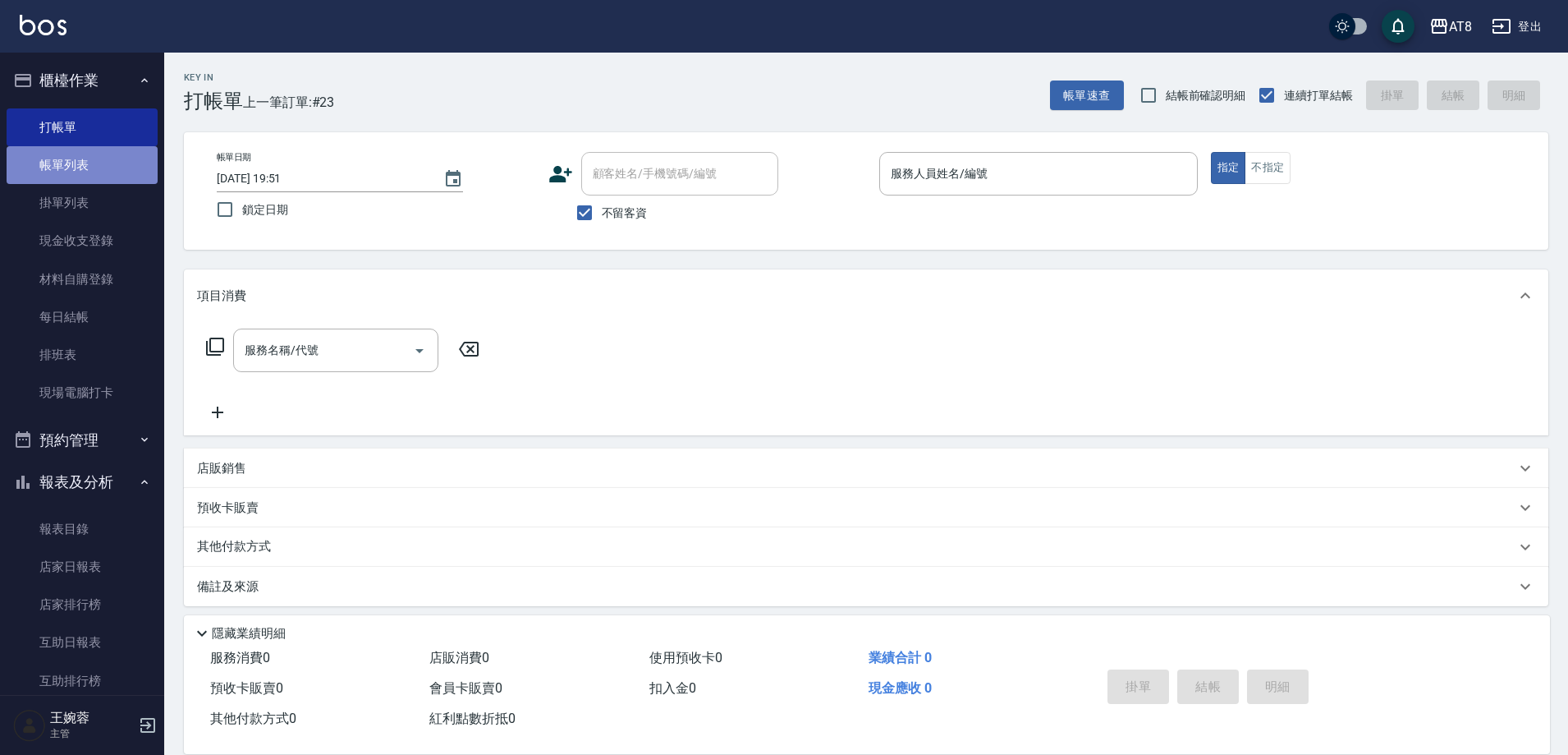
click at [106, 156] on link "帳單列表" at bounding box center [82, 164] width 152 height 38
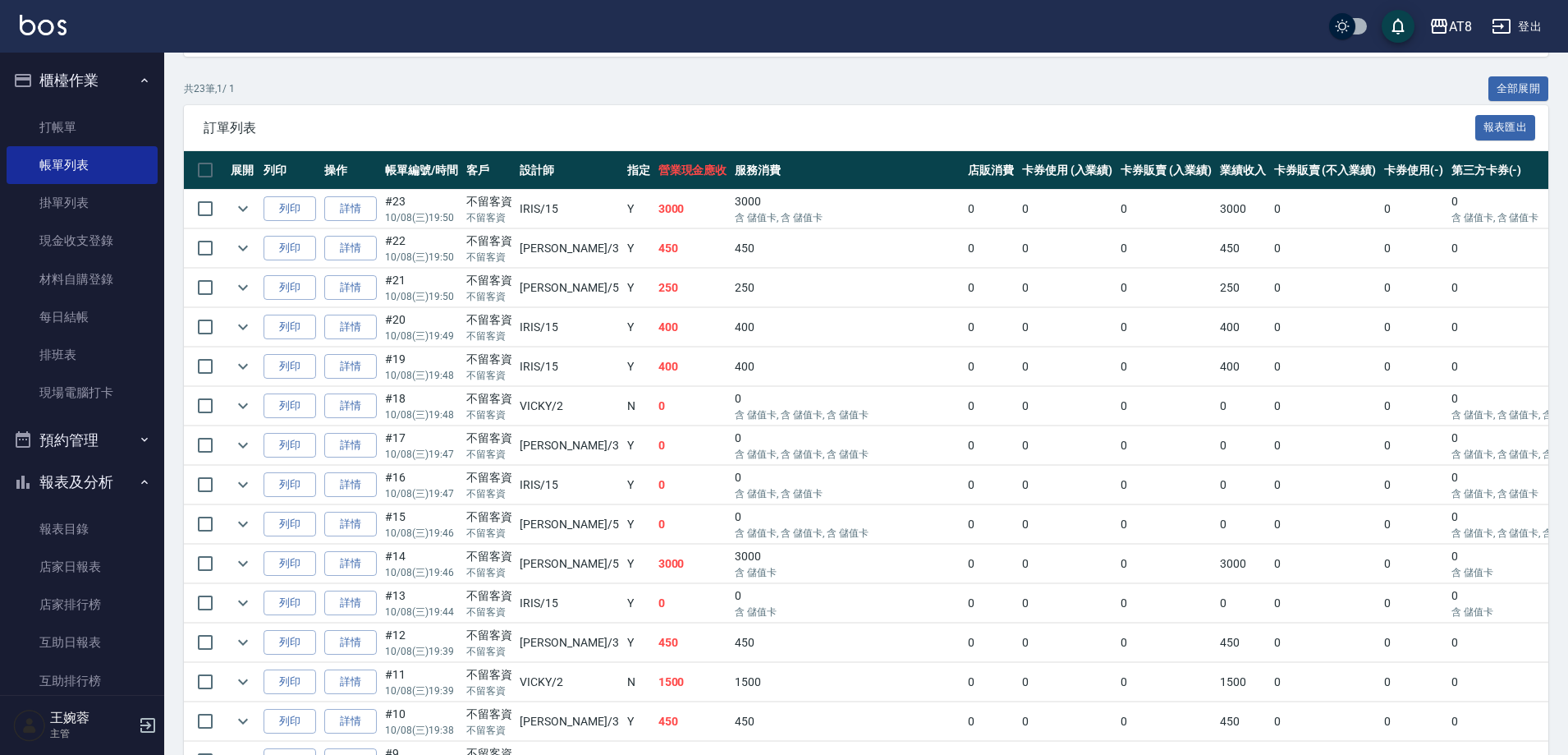
scroll to position [316, 0]
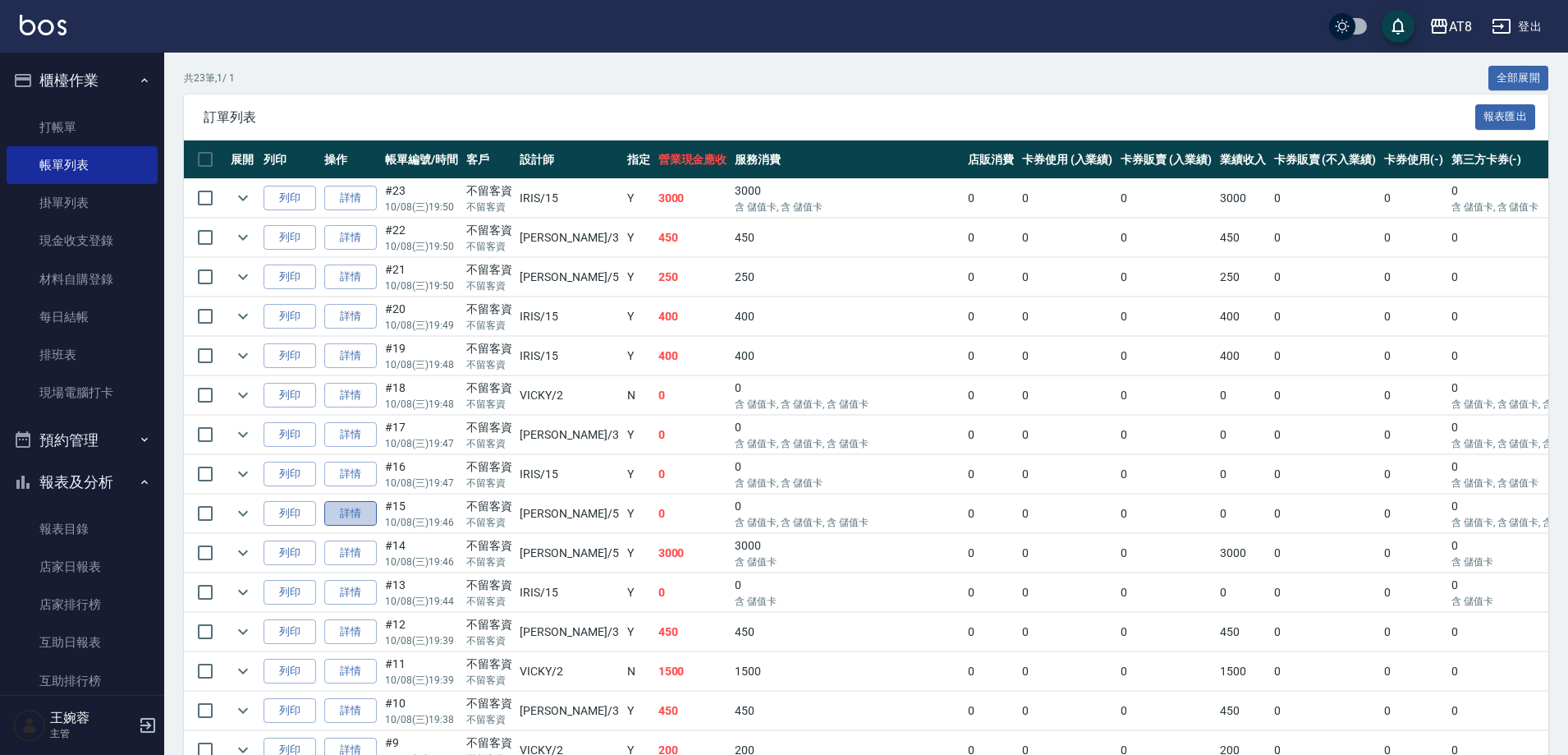
click at [348, 526] on link "詳情" at bounding box center [351, 513] width 53 height 25
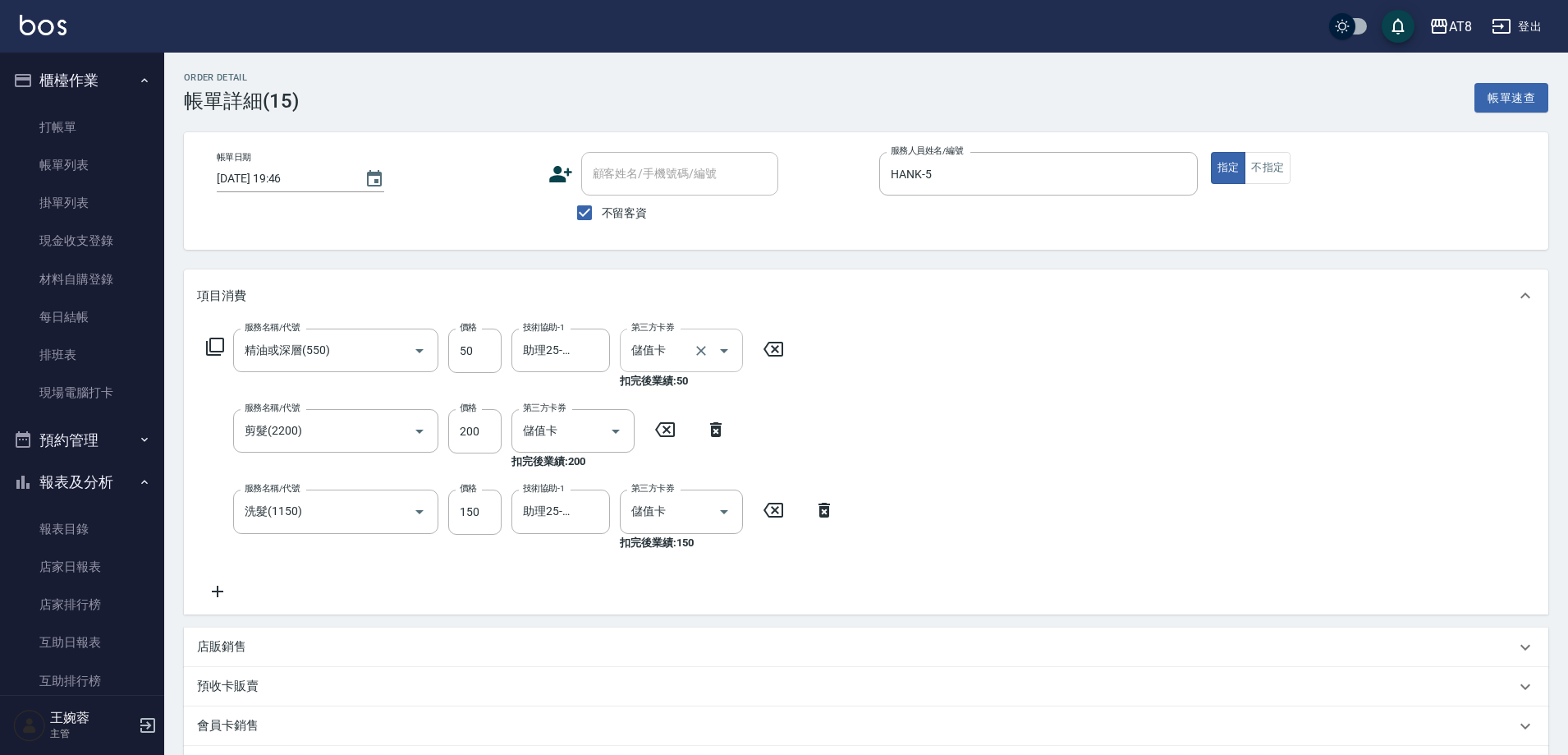
click at [697, 359] on icon "Clear" at bounding box center [701, 350] width 17 height 17
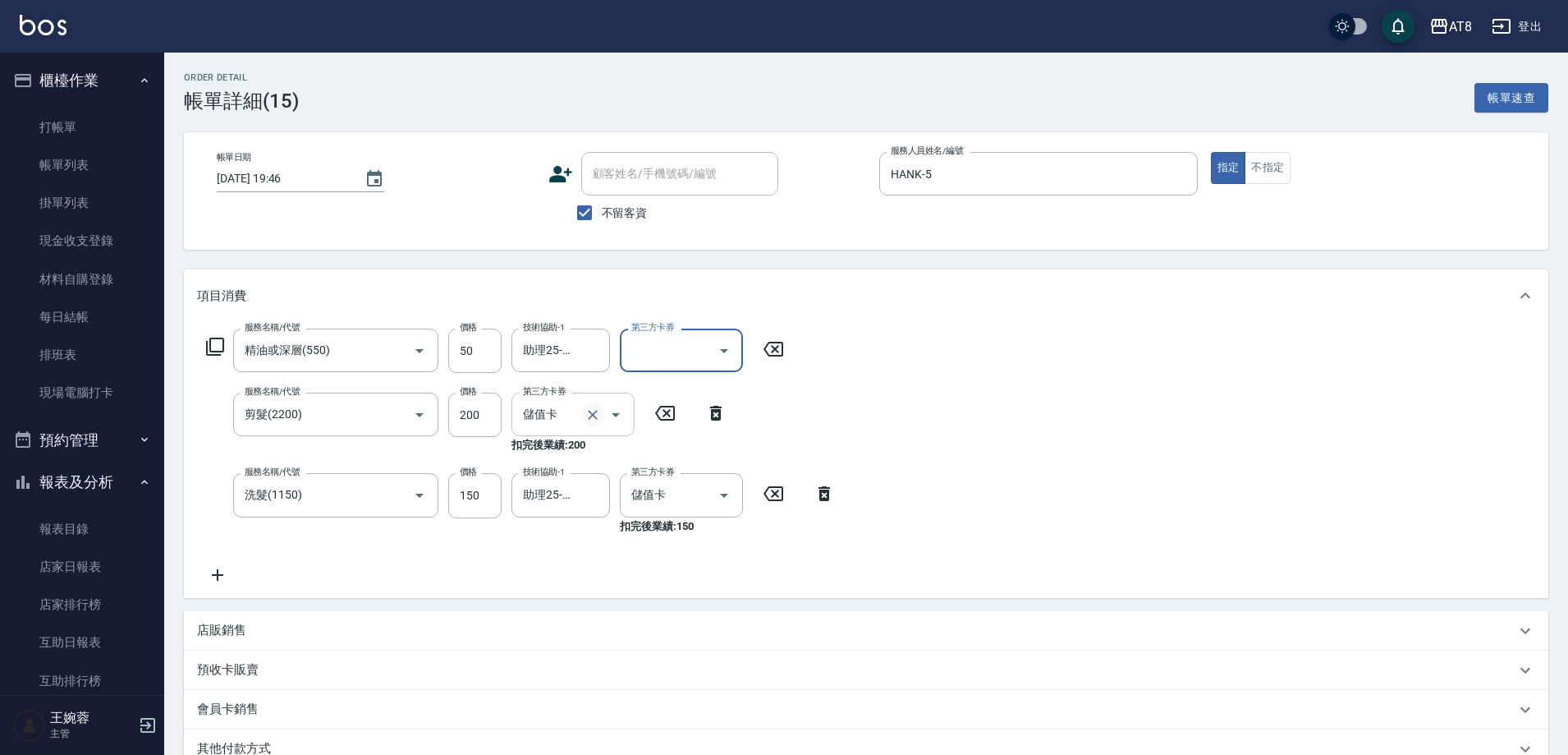
click at [588, 420] on icon "Clear" at bounding box center [592, 415] width 10 height 10
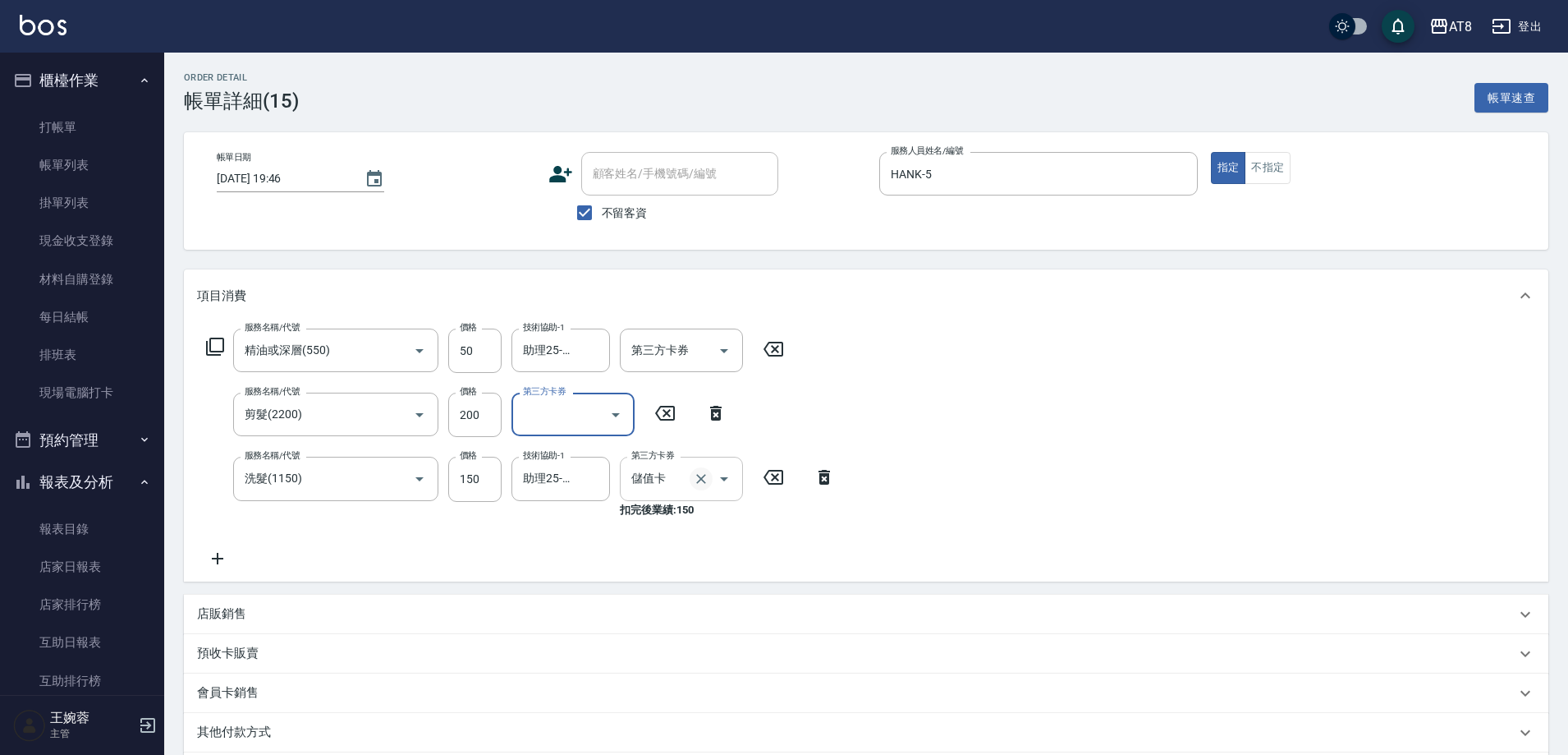
click at [693, 487] on icon "Clear" at bounding box center [701, 478] width 17 height 17
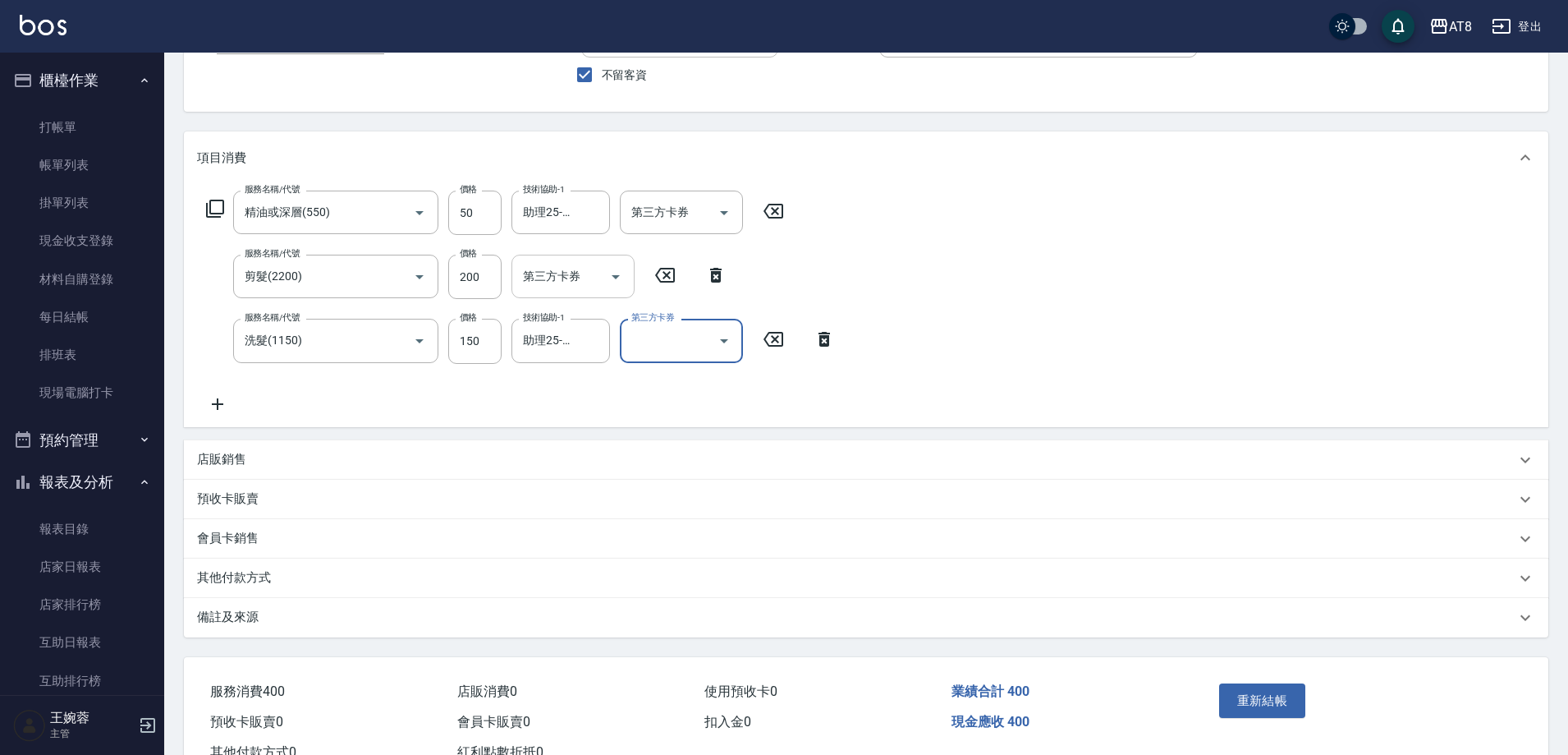
scroll to position [220, 0]
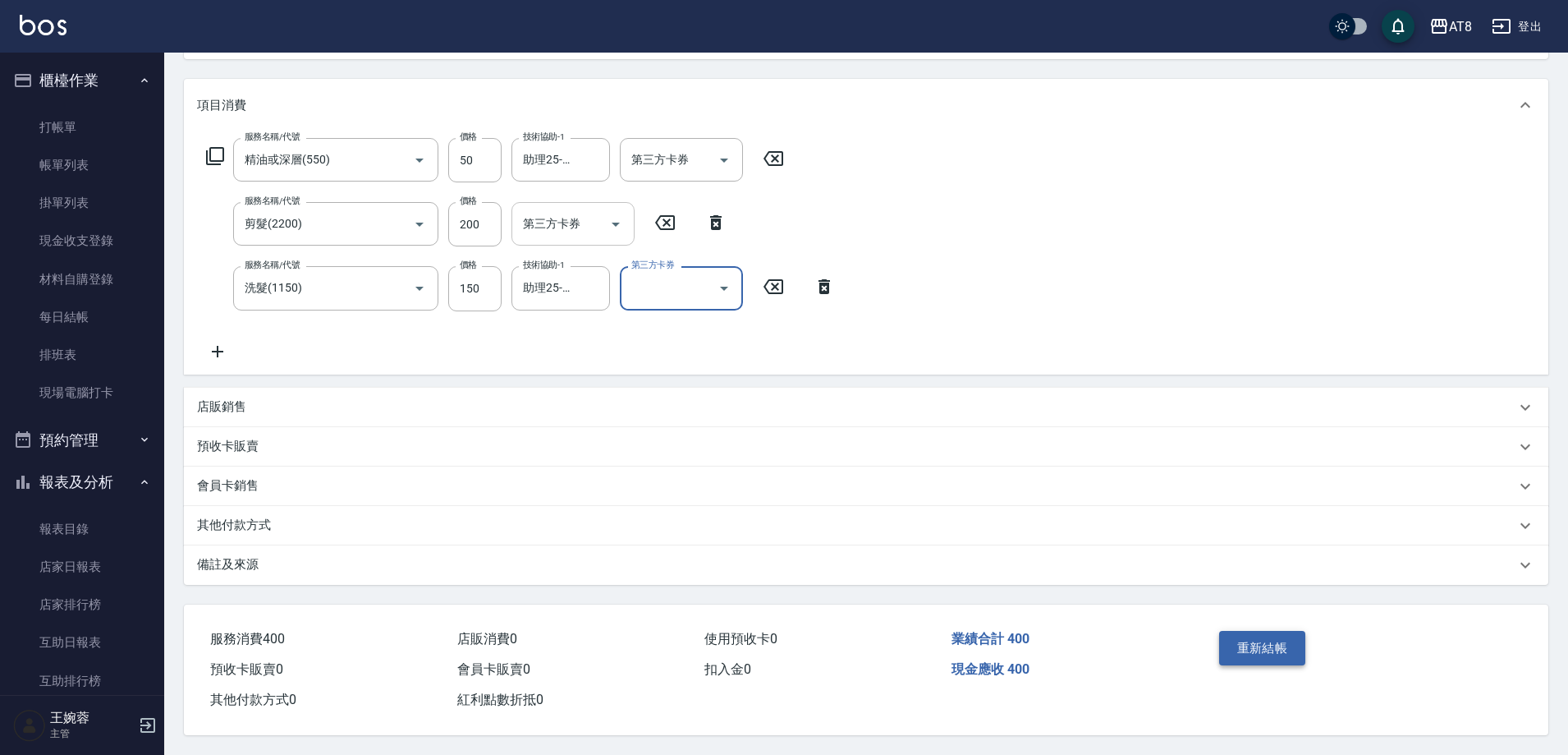
click at [1274, 631] on button "重新結帳" at bounding box center [1262, 647] width 87 height 34
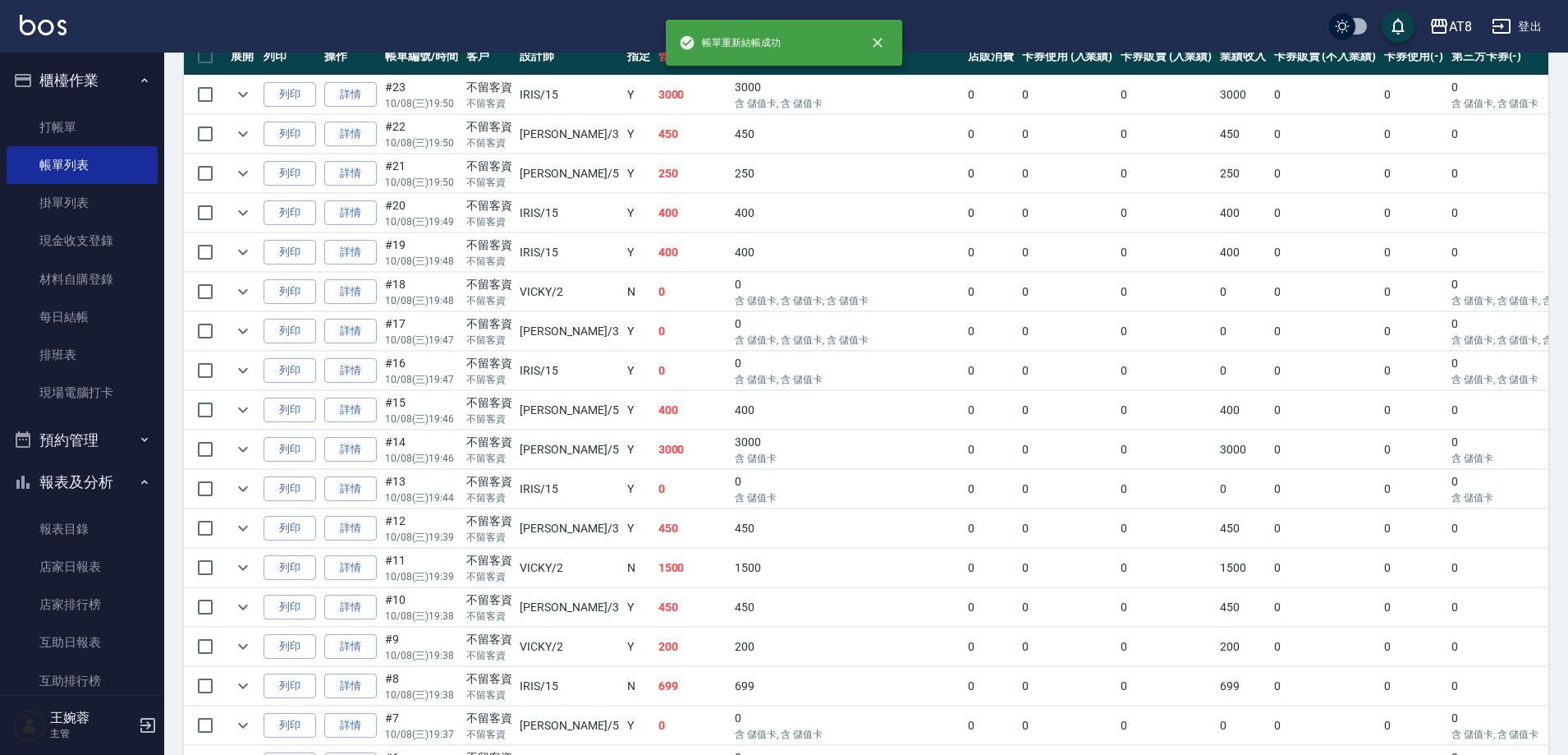
scroll to position [434, 0]
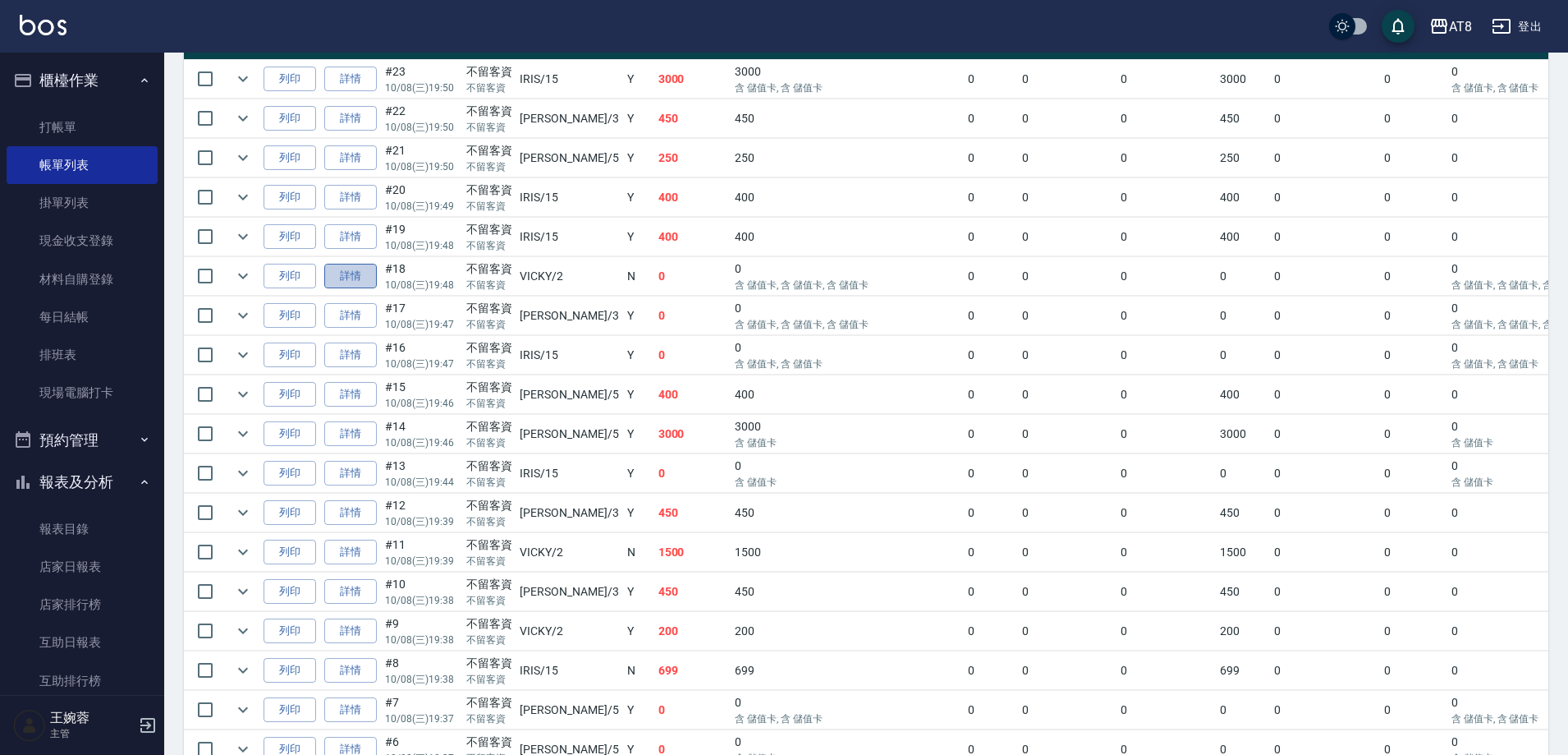
click at [362, 289] on link "詳情" at bounding box center [351, 277] width 53 height 25
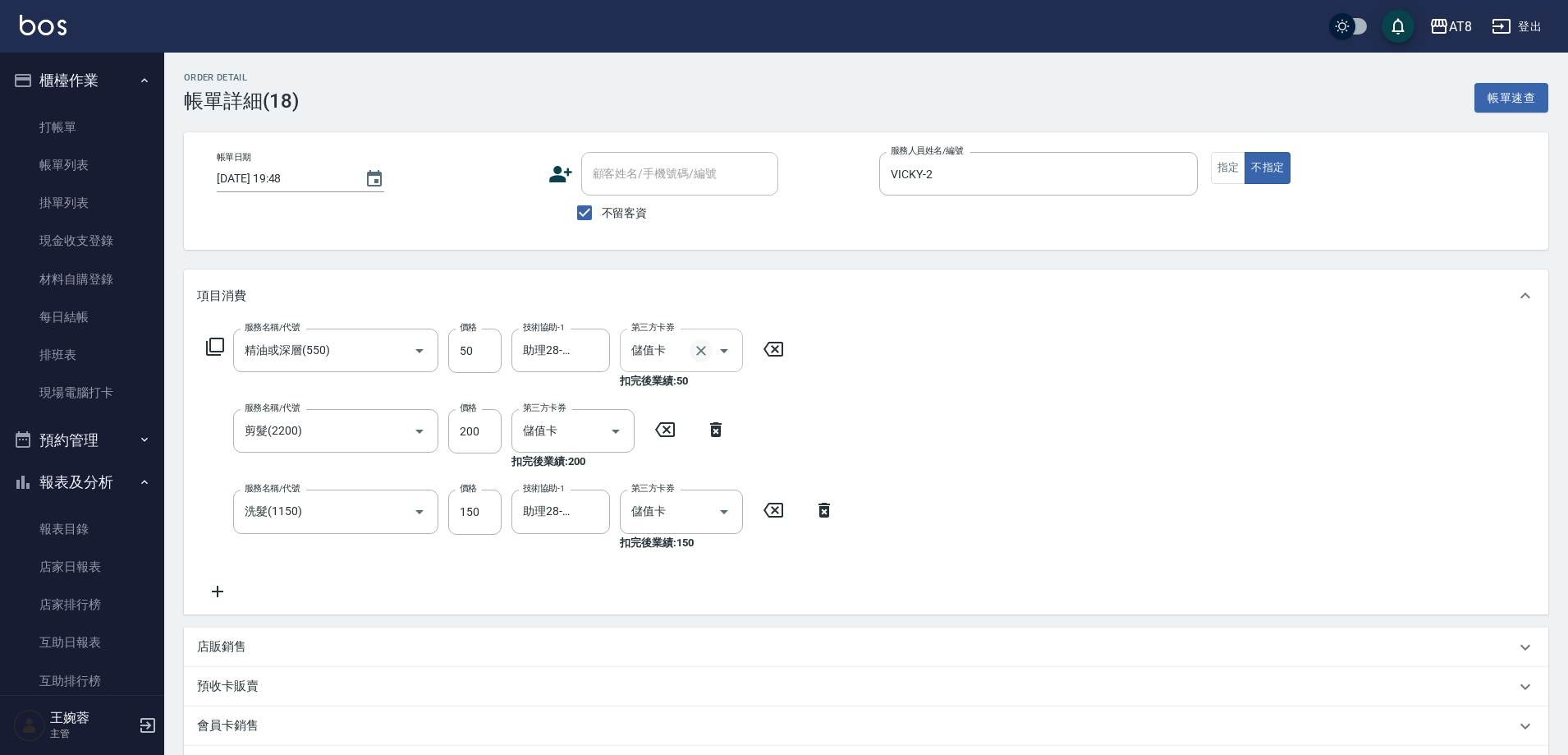
click at [698, 356] on icon "Clear" at bounding box center [701, 351] width 10 height 10
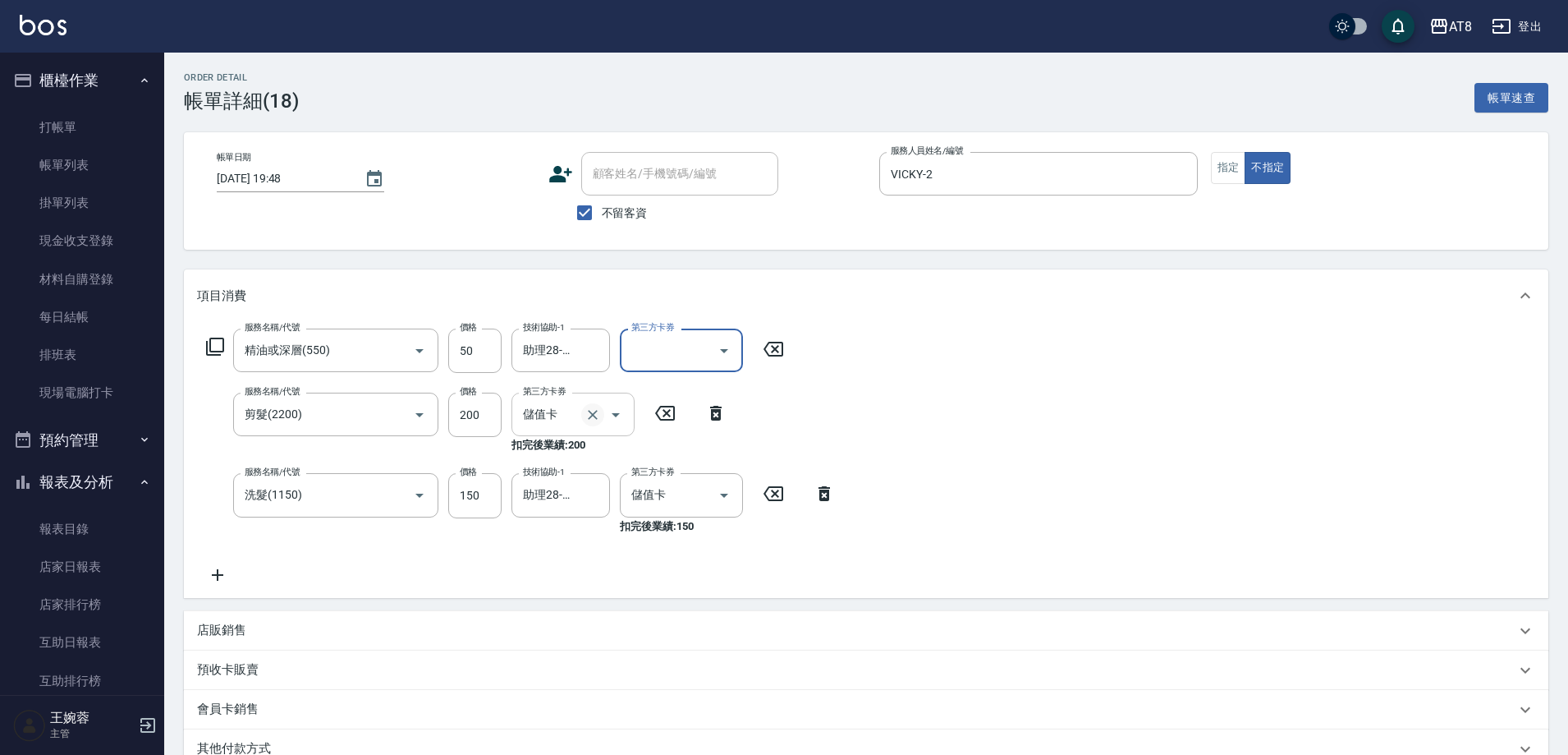
click at [588, 420] on icon "Clear" at bounding box center [592, 415] width 10 height 10
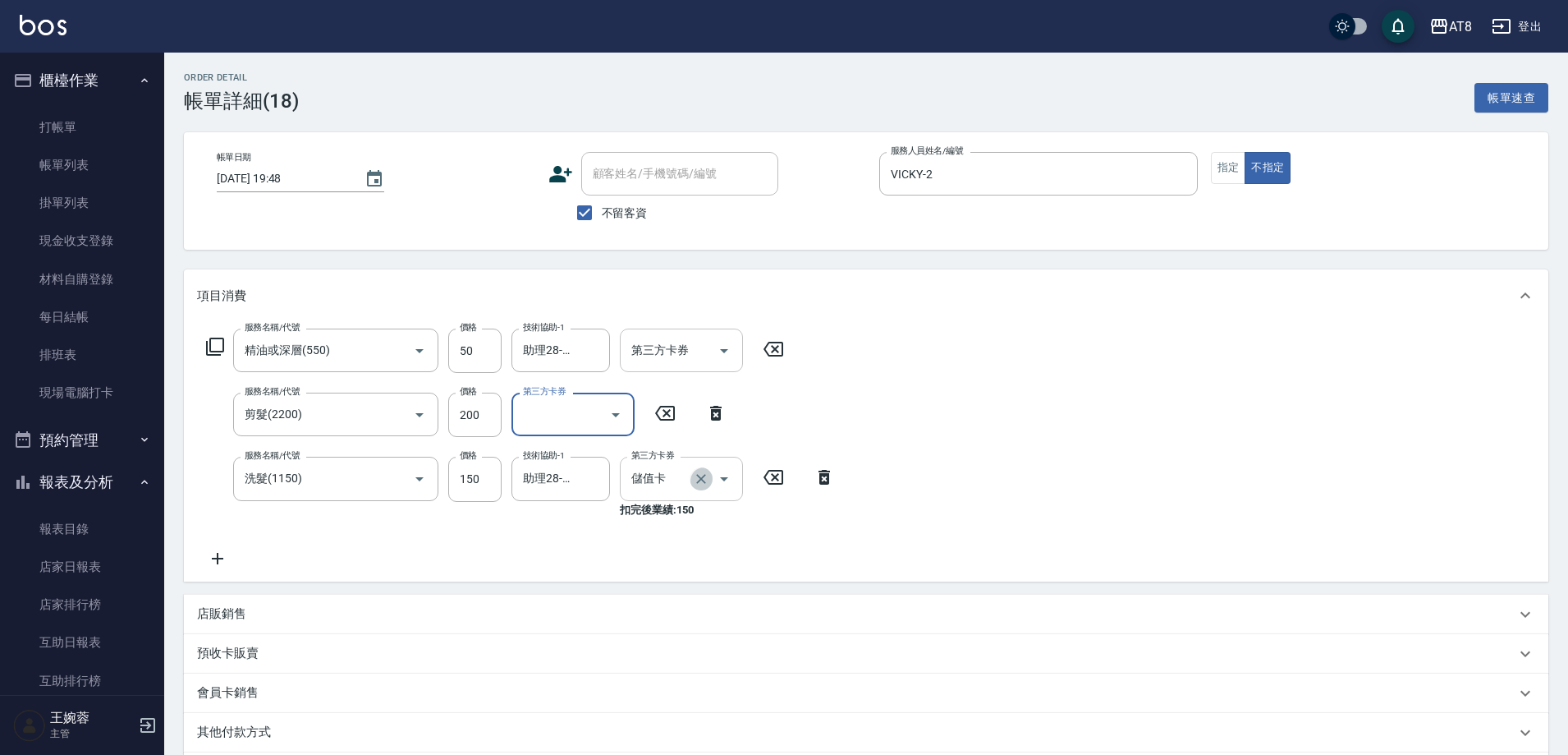
click at [693, 482] on icon "Clear" at bounding box center [701, 478] width 17 height 17
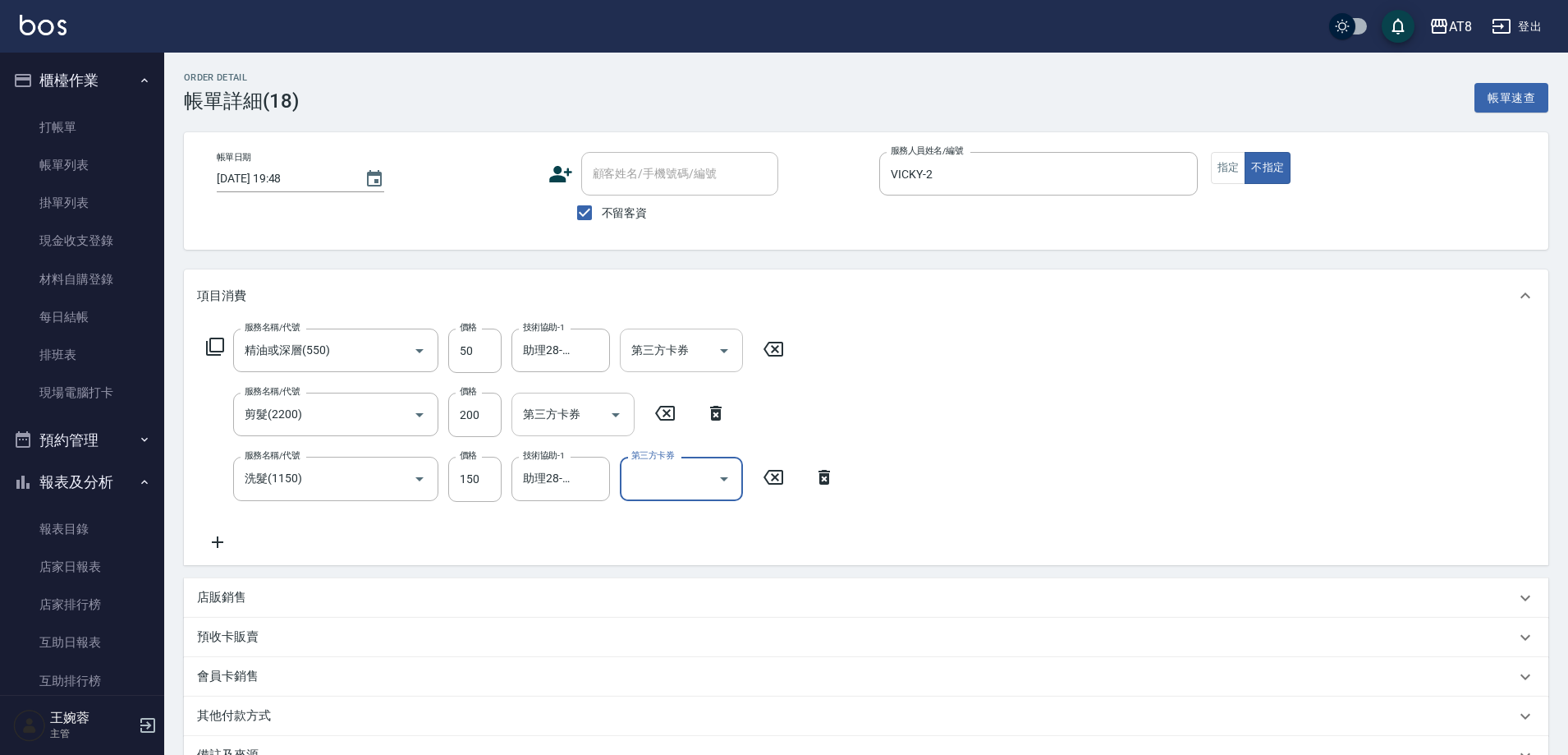
click at [986, 465] on div "服務名稱/代號 精油或深層(550) 服務名稱/代號 價格 50 價格 技術協助-1 助理28-28 技術協助-1 第三方卡券 第三方卡券 服務名稱/代號 剪…" at bounding box center [866, 443] width 1365 height 243
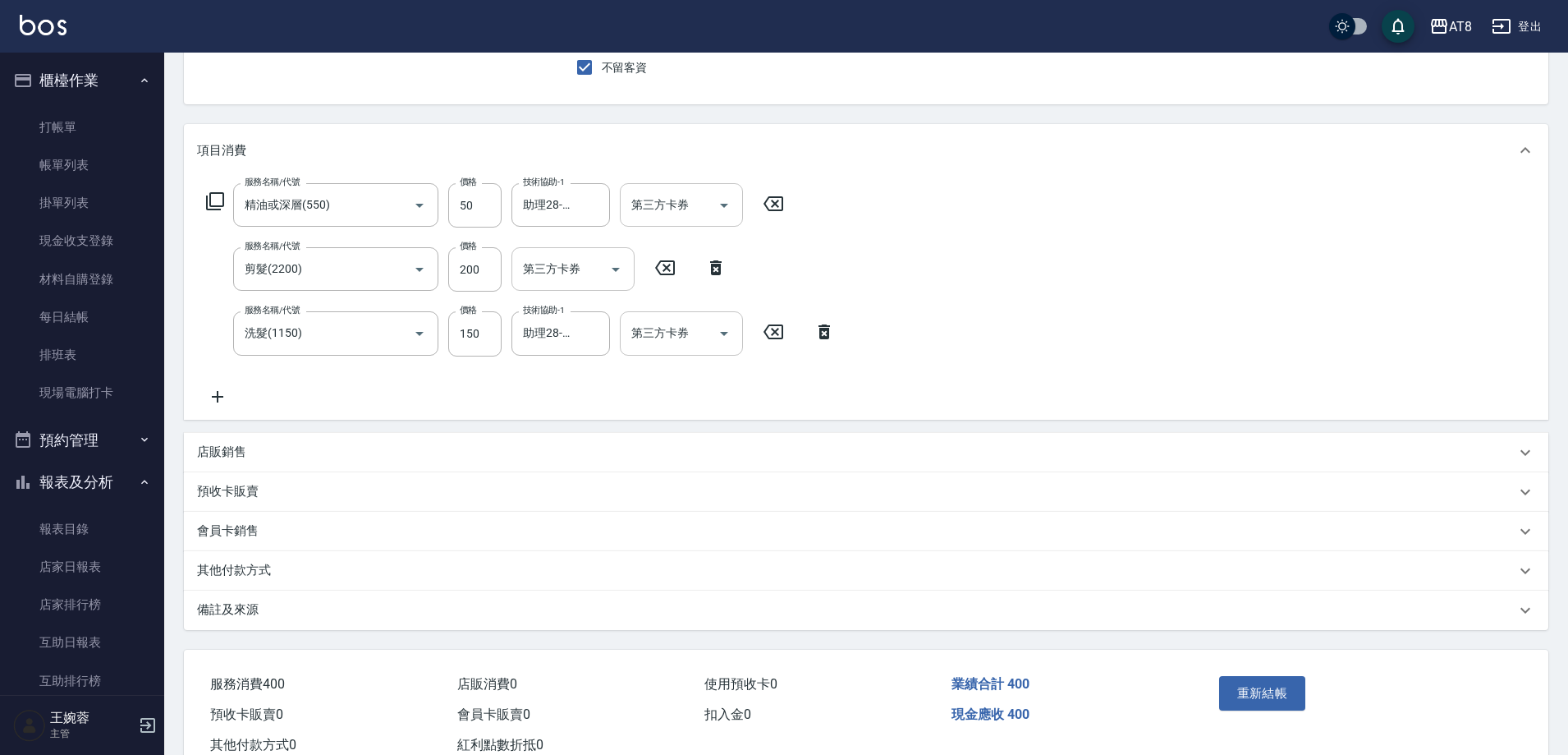
scroll to position [220, 0]
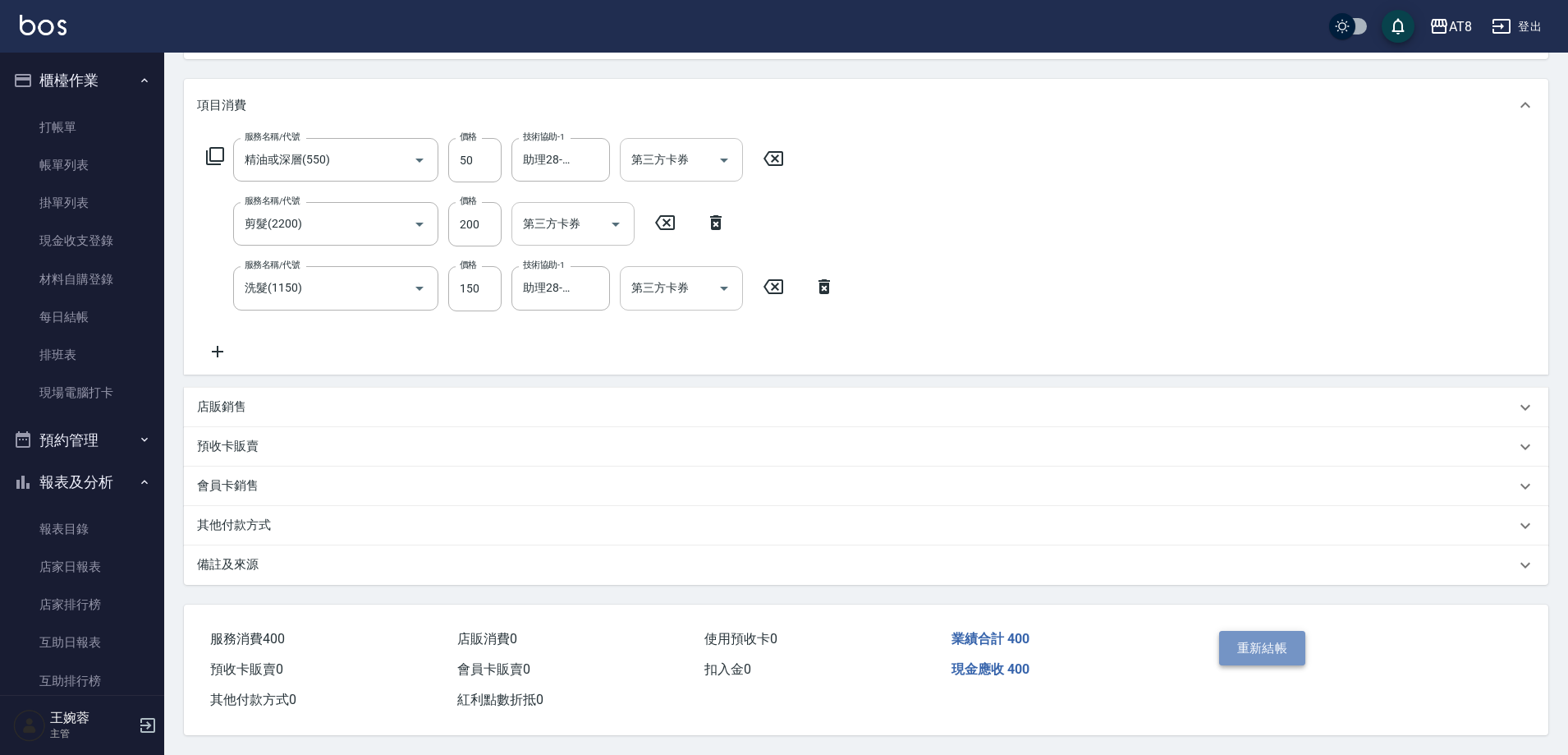
click at [1284, 631] on button "重新結帳" at bounding box center [1262, 647] width 87 height 34
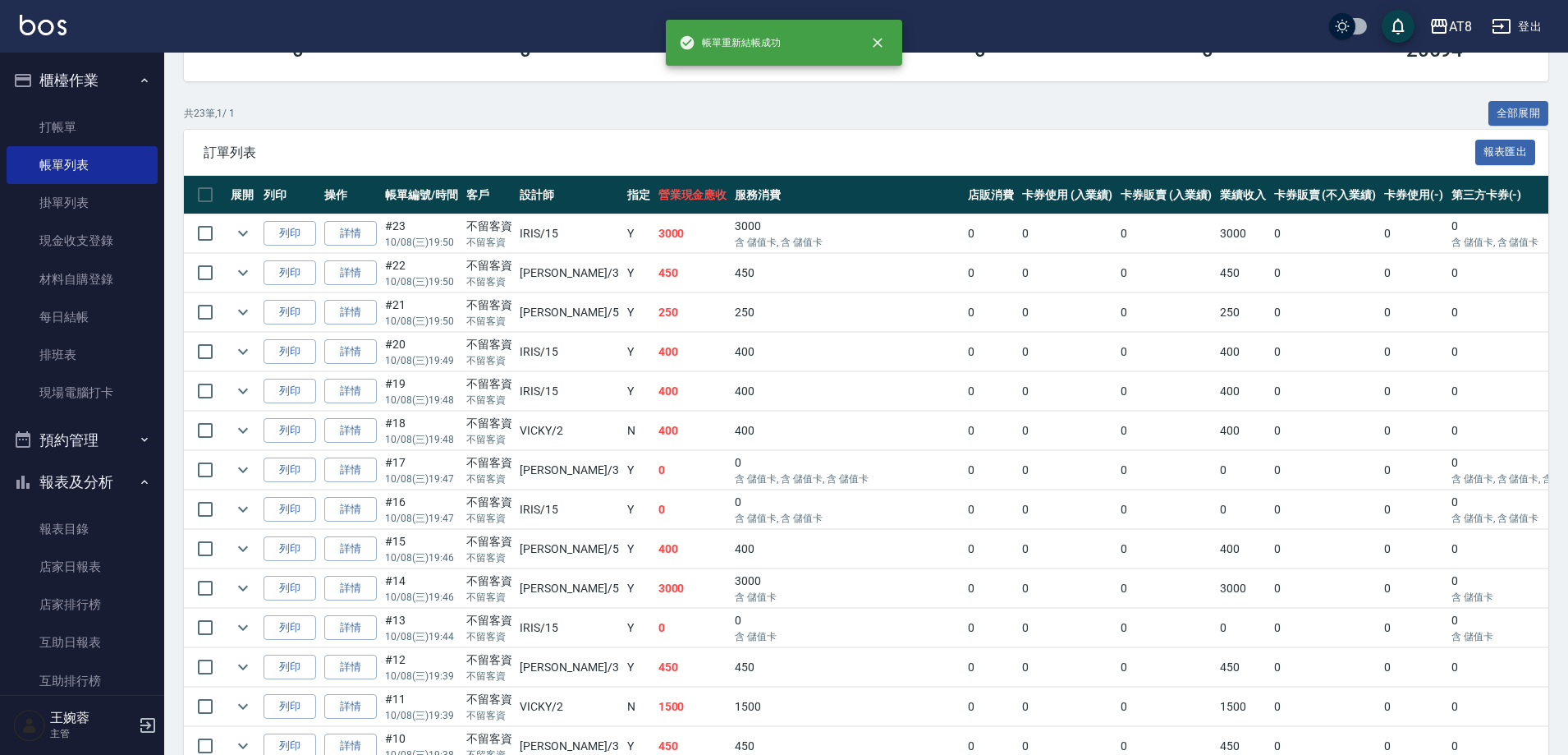
scroll to position [283, 0]
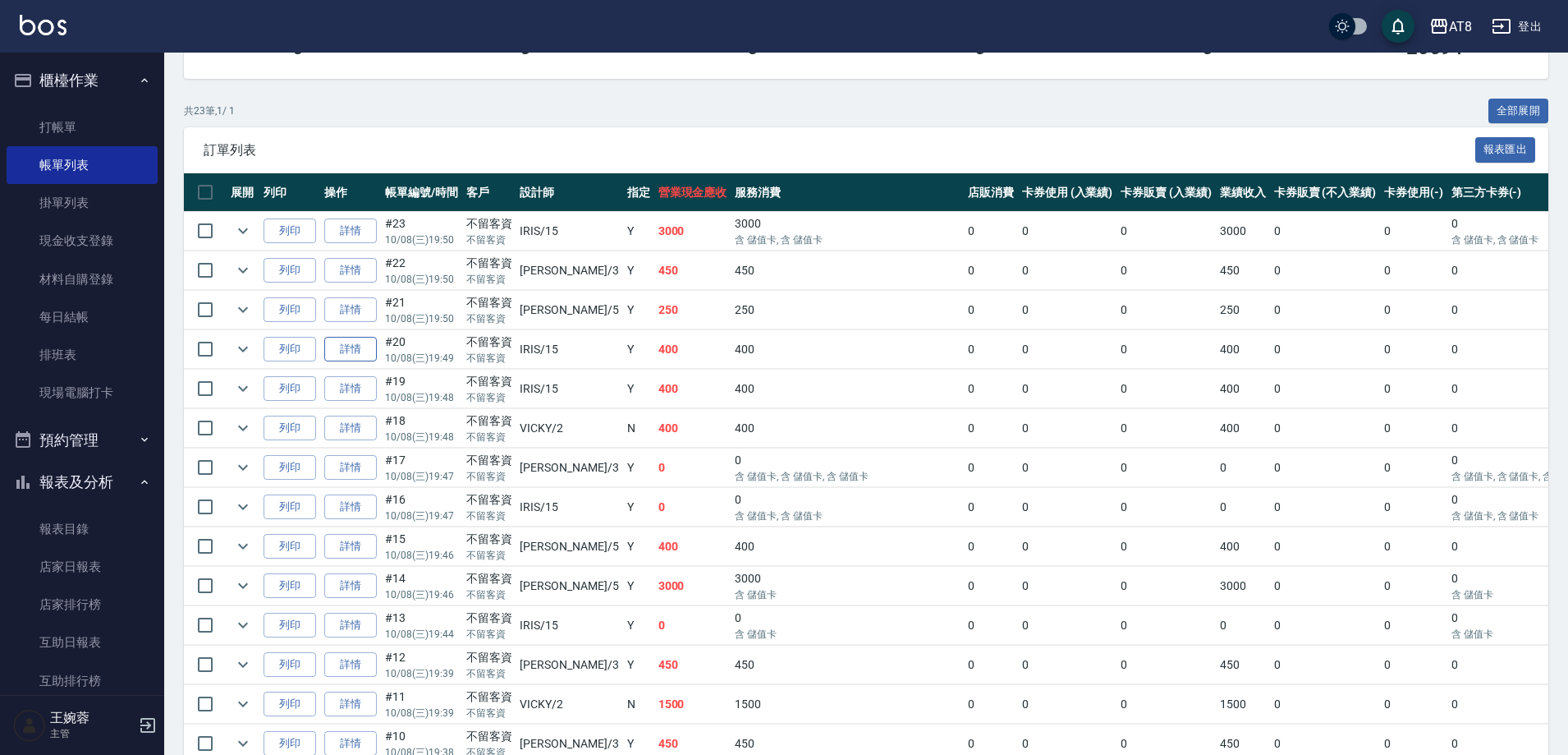
click at [355, 362] on link "詳情" at bounding box center [351, 349] width 53 height 25
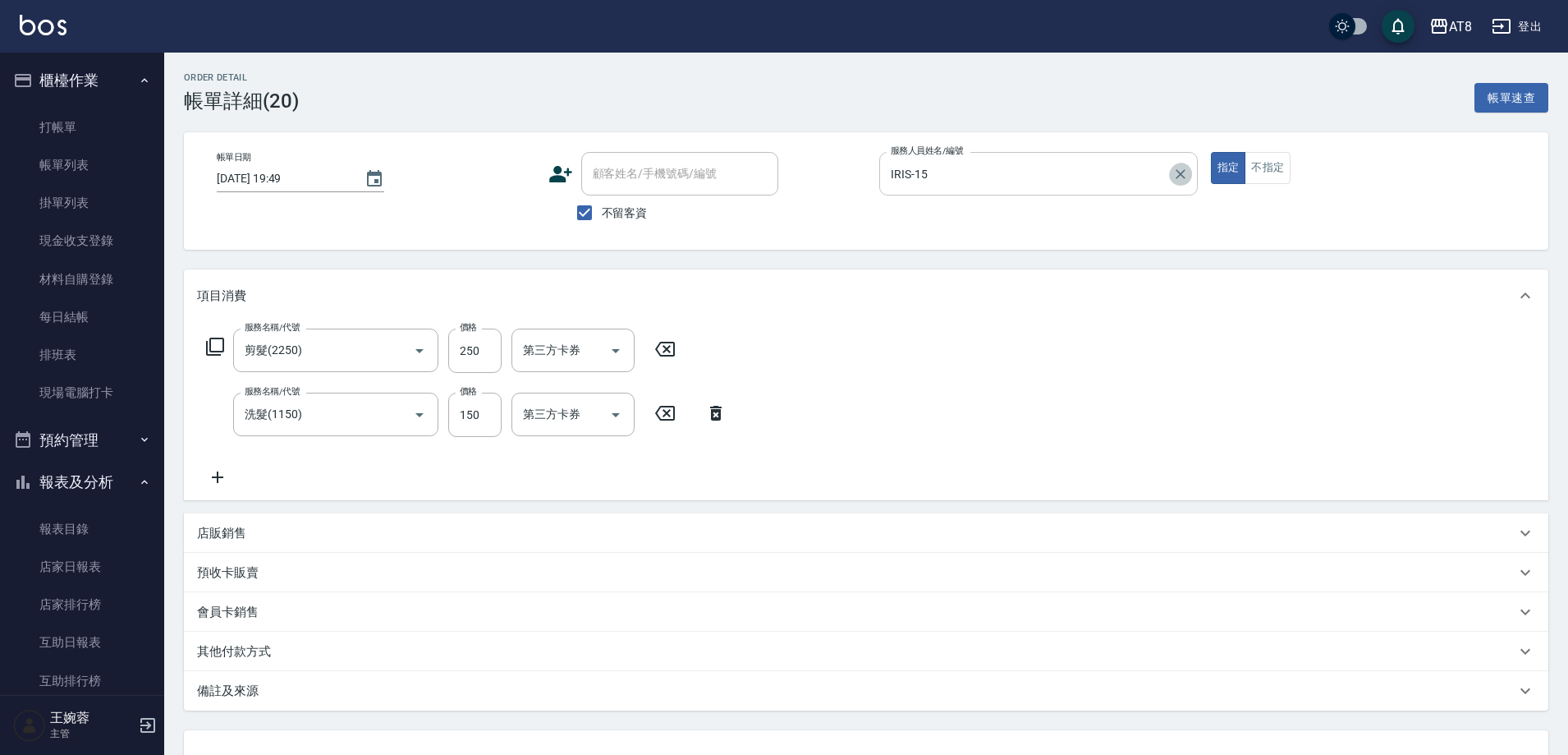
click at [1172, 177] on icon "Clear" at bounding box center [1180, 174] width 17 height 17
click at [829, 418] on icon at bounding box center [824, 413] width 12 height 15
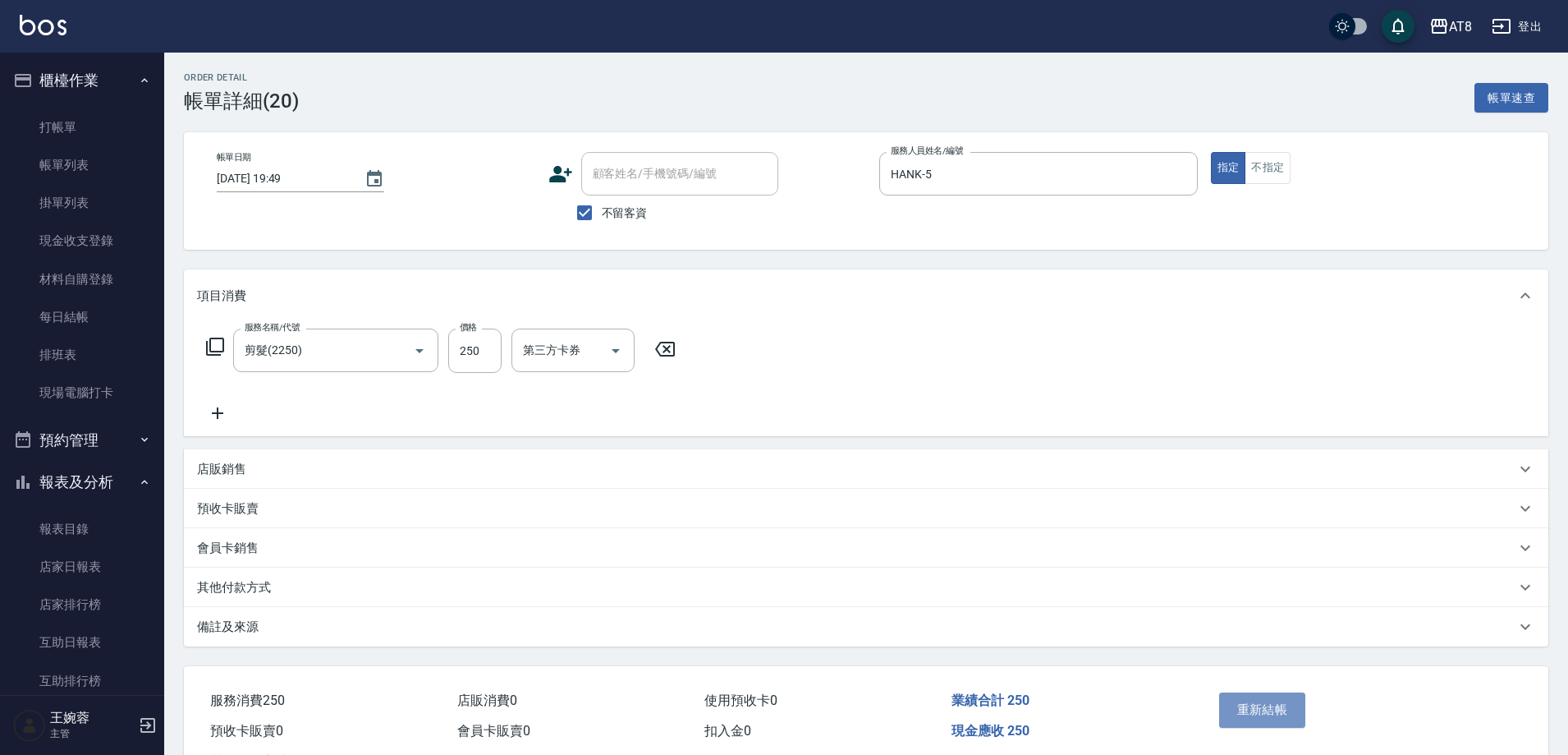
click at [1268, 708] on button "重新結帳" at bounding box center [1262, 709] width 87 height 34
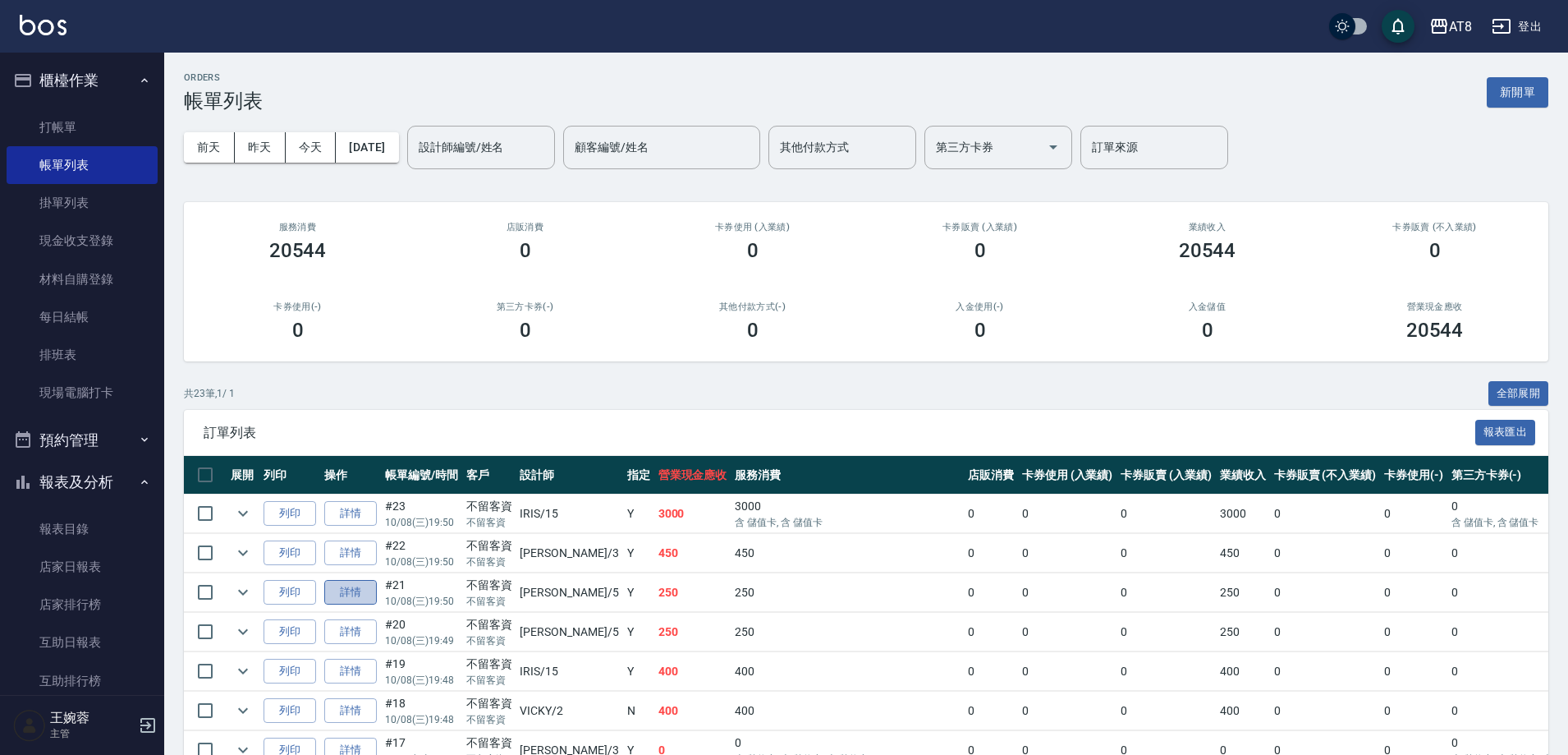
click at [346, 605] on link "詳情" at bounding box center [351, 593] width 53 height 25
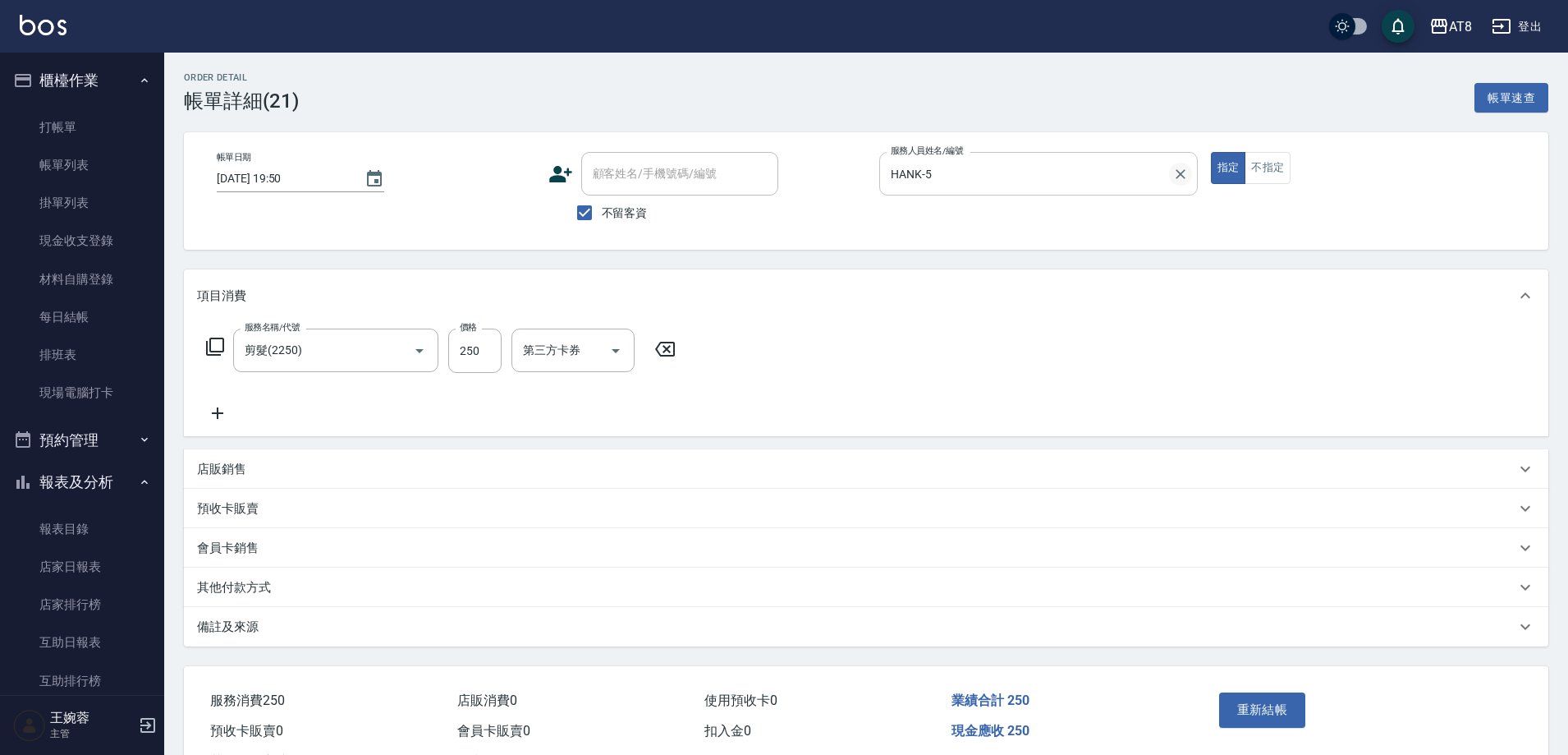
click at [1187, 171] on icon "Clear" at bounding box center [1180, 174] width 17 height 17
click at [679, 352] on icon at bounding box center [665, 349] width 41 height 20
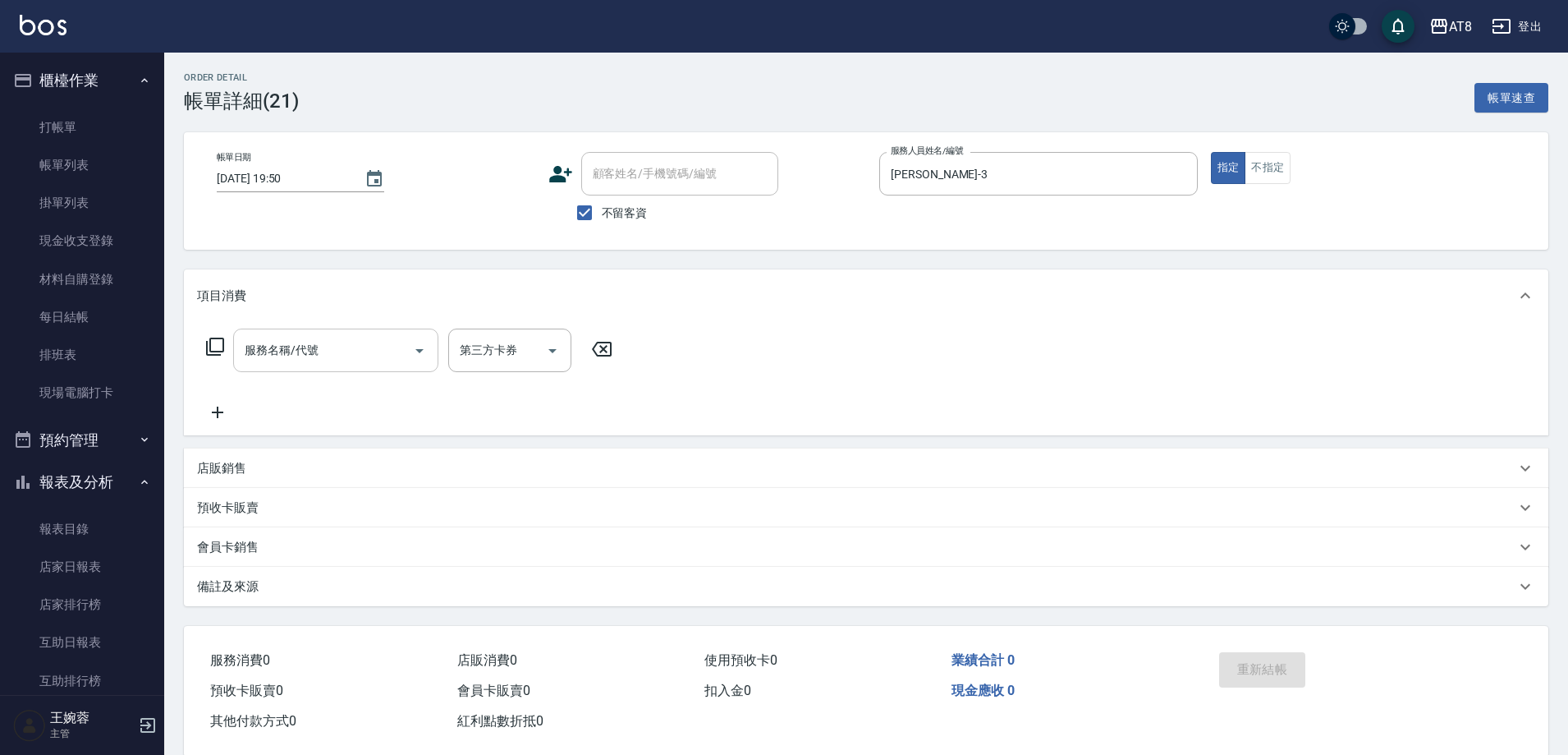
click at [275, 358] on input "服務名稱/代號" at bounding box center [324, 349] width 166 height 28
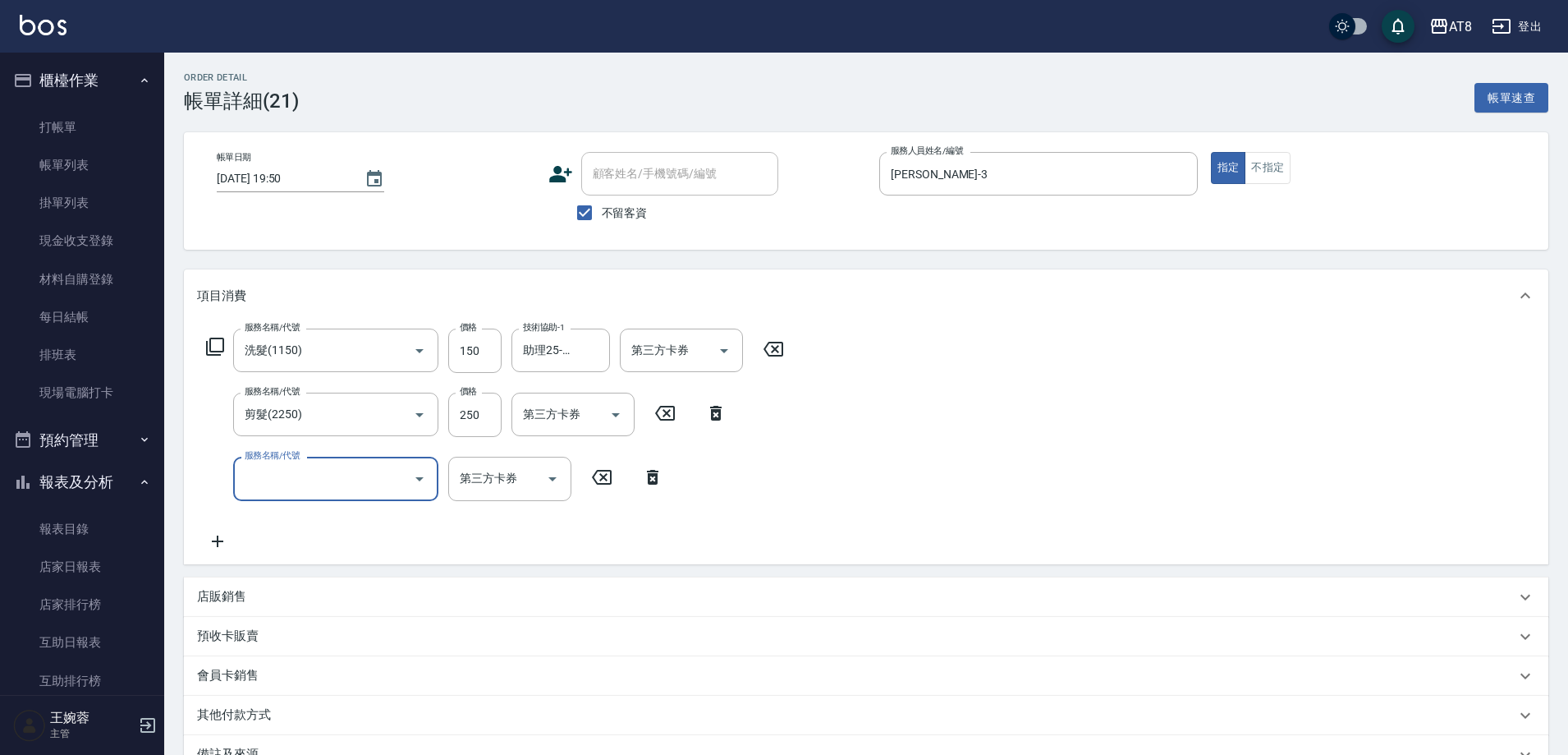
click at [651, 475] on icon at bounding box center [653, 477] width 41 height 20
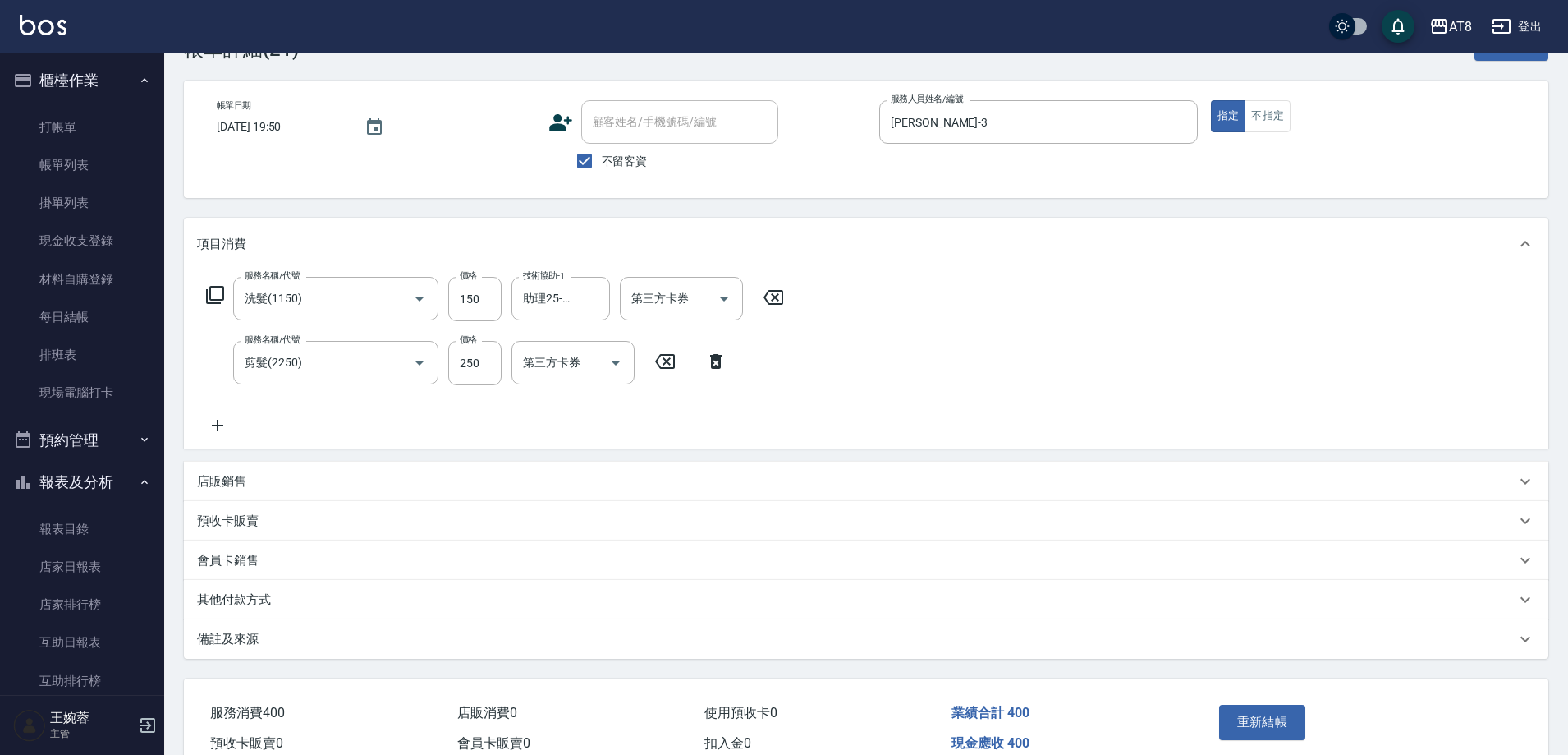
scroll to position [60, 0]
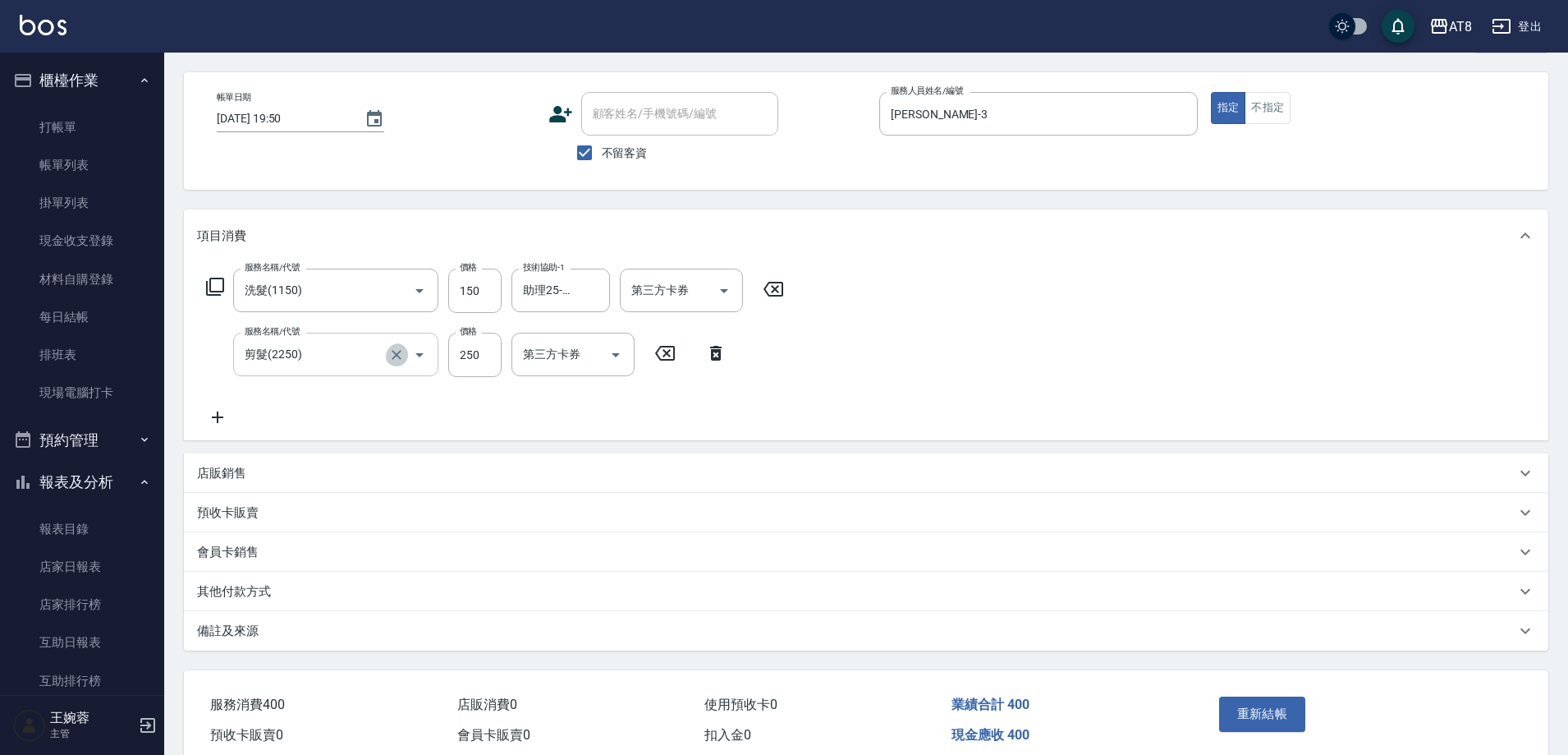
click at [388, 356] on icon "Clear" at bounding box center [396, 354] width 17 height 17
click at [370, 350] on input "入金染髮1300(401300)" at bounding box center [313, 354] width 145 height 28
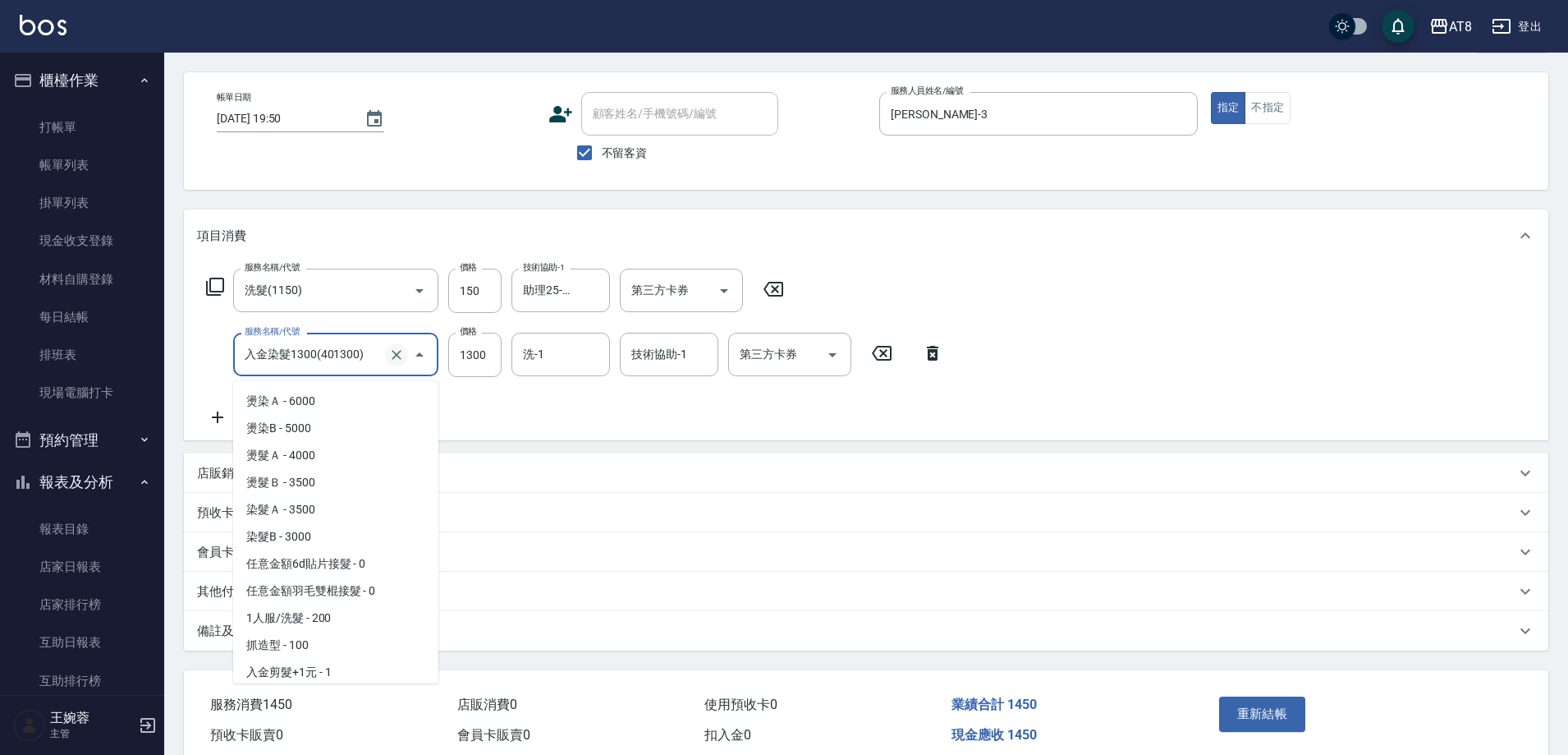
scroll to position [3797, 0]
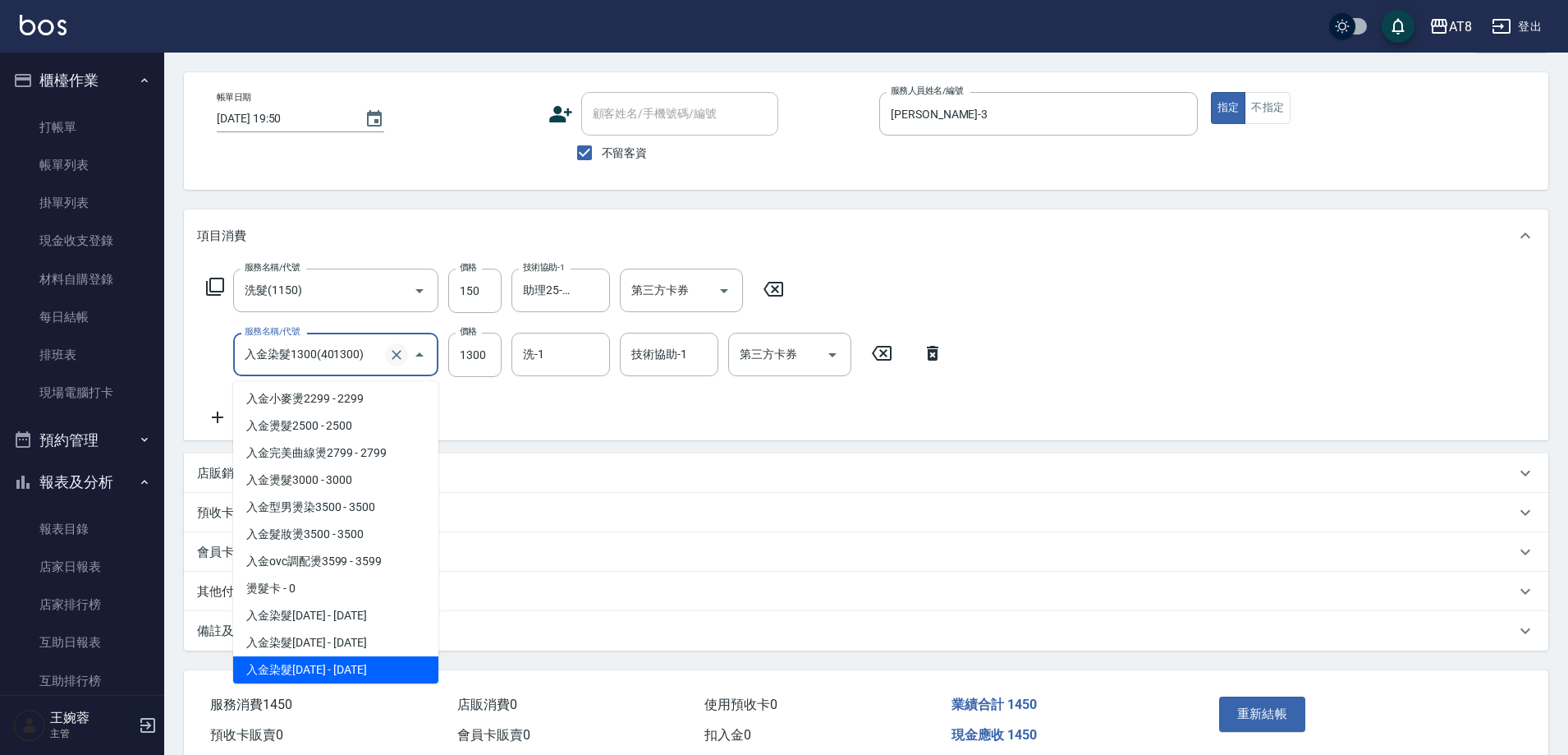
drag, startPoint x: 376, startPoint y: 355, endPoint x: 390, endPoint y: 358, distance: 14.3
click at [385, 356] on button "Clear" at bounding box center [397, 355] width 23 height 23
click at [392, 359] on icon "Clear" at bounding box center [397, 355] width 10 height 10
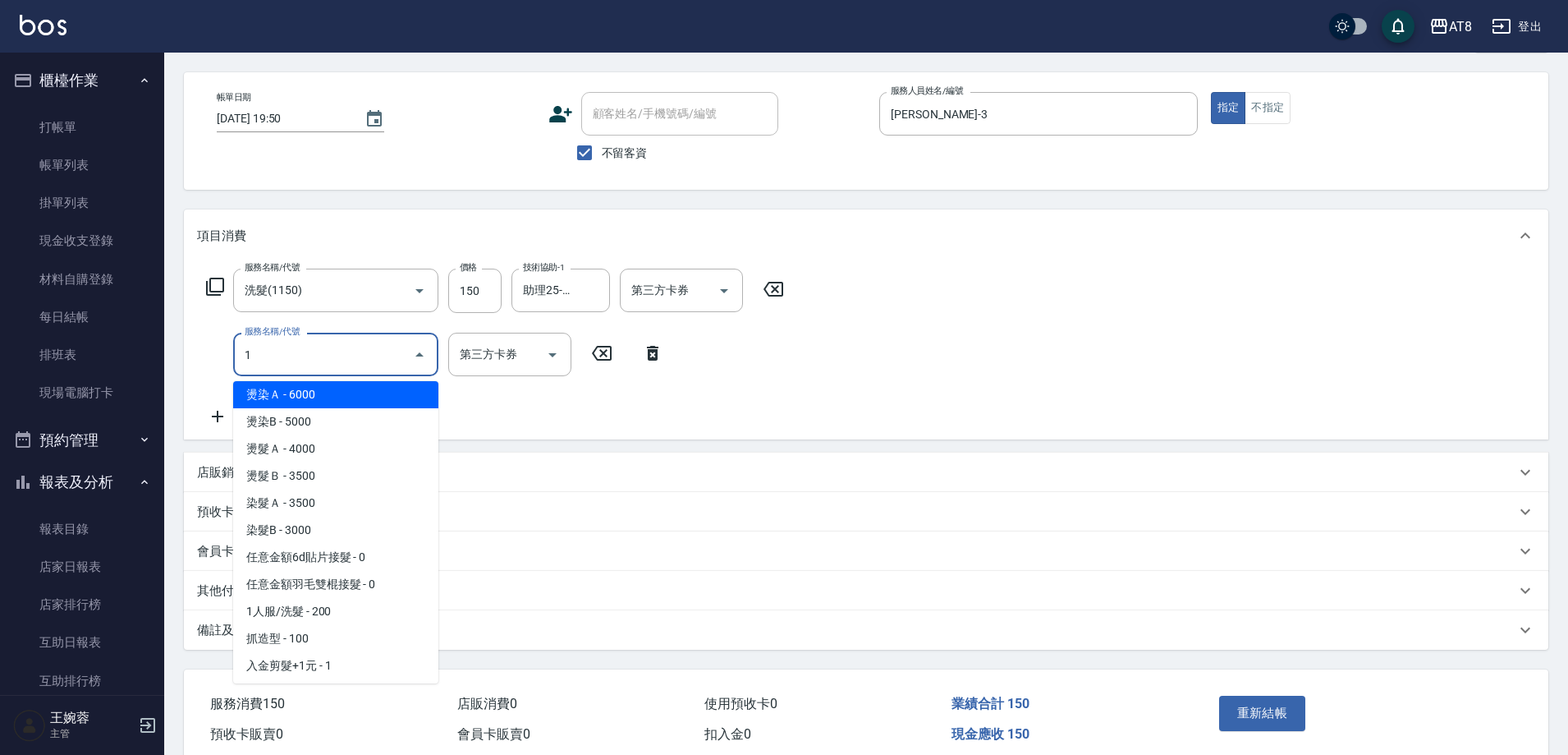
scroll to position [0, 0]
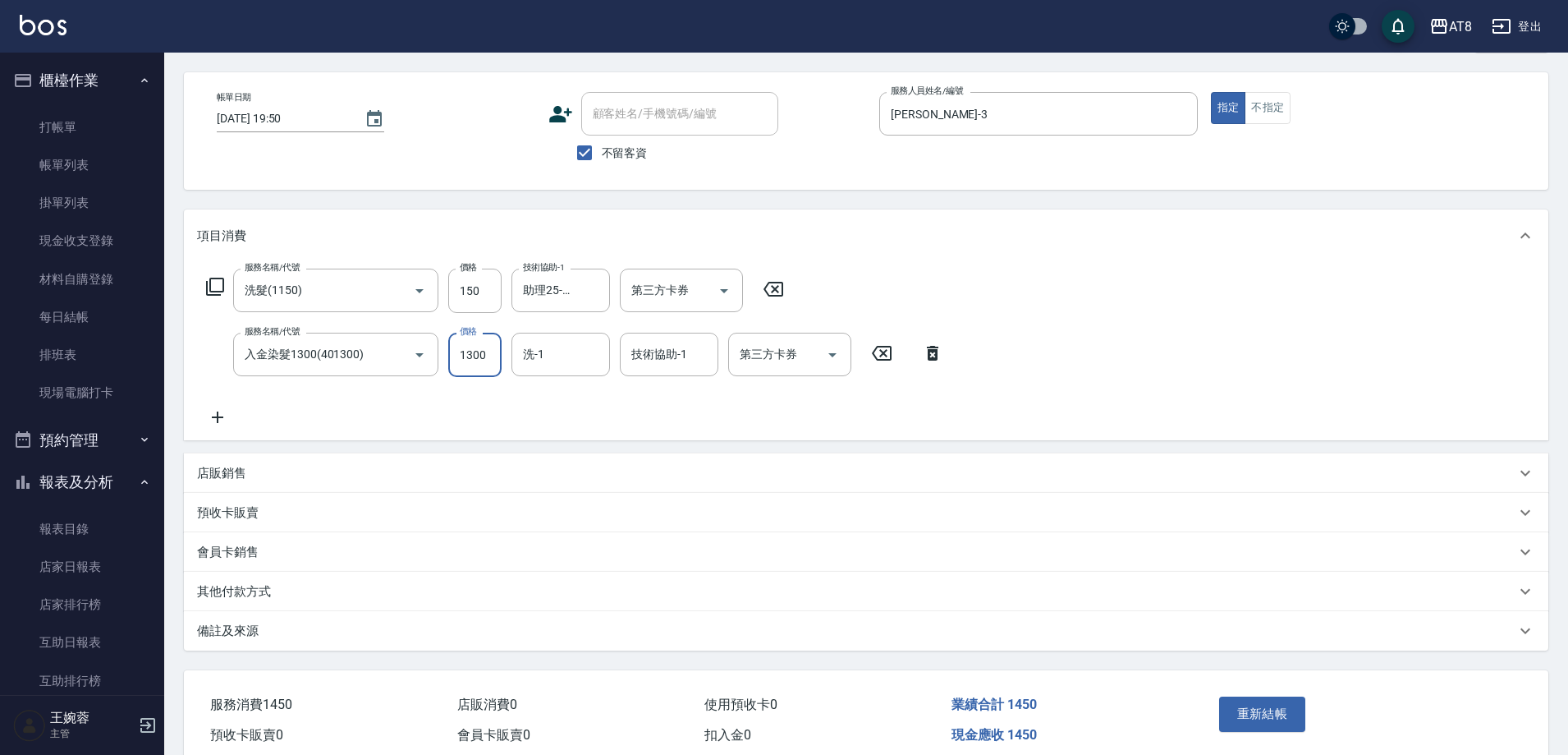
click at [392, 360] on icon "Clear" at bounding box center [397, 355] width 10 height 10
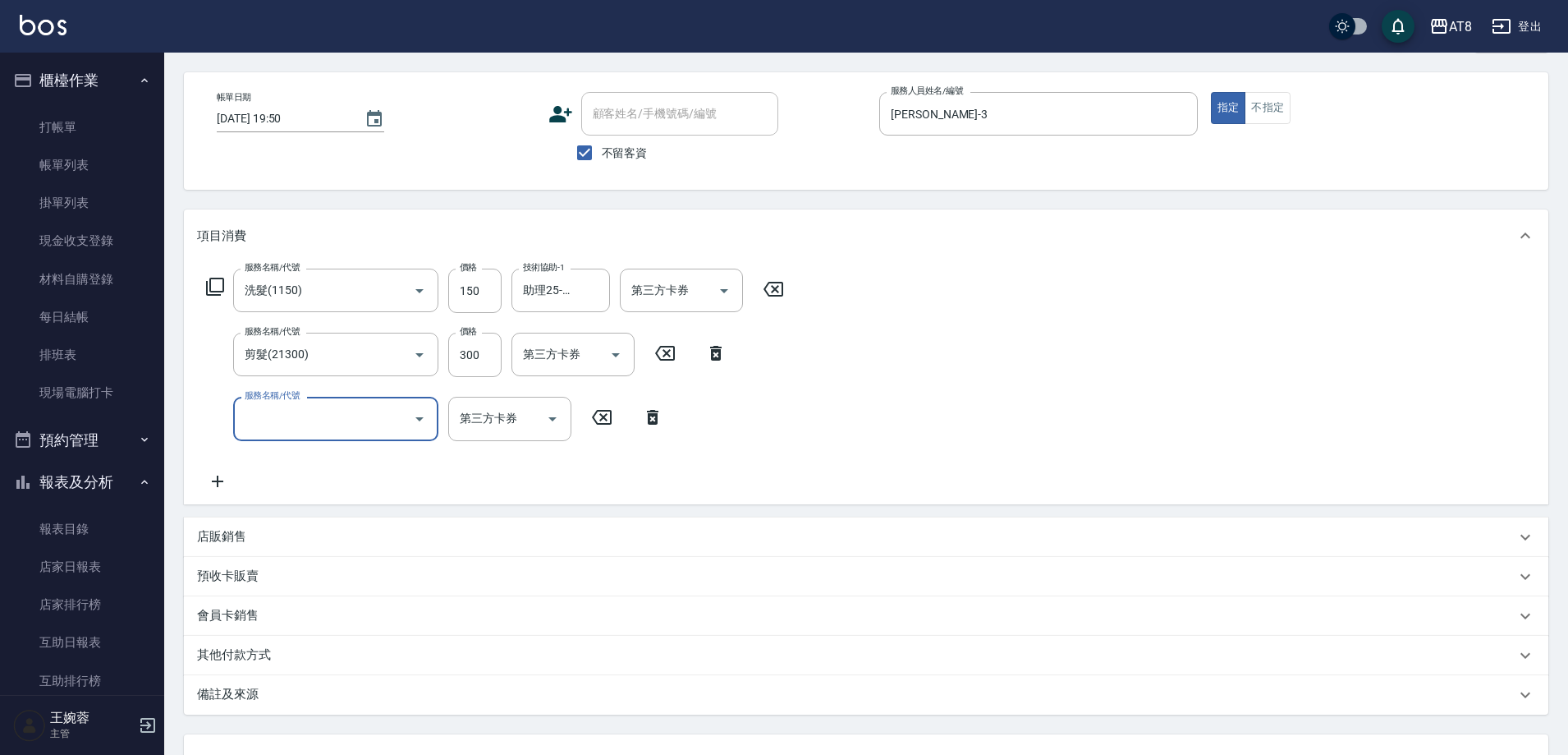
click at [635, 427] on icon at bounding box center [653, 418] width 41 height 20
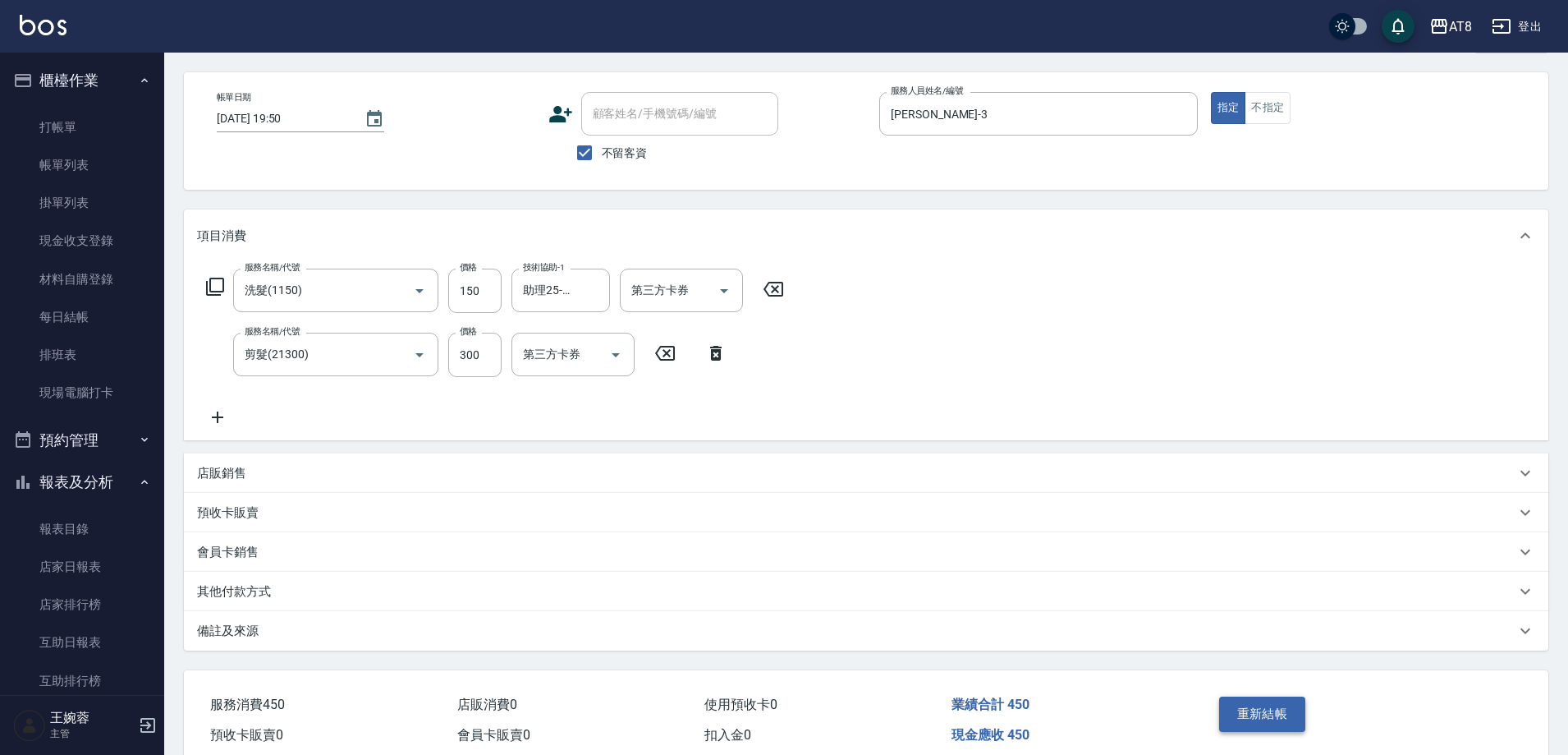
click at [1253, 730] on button "重新結帳" at bounding box center [1262, 713] width 87 height 34
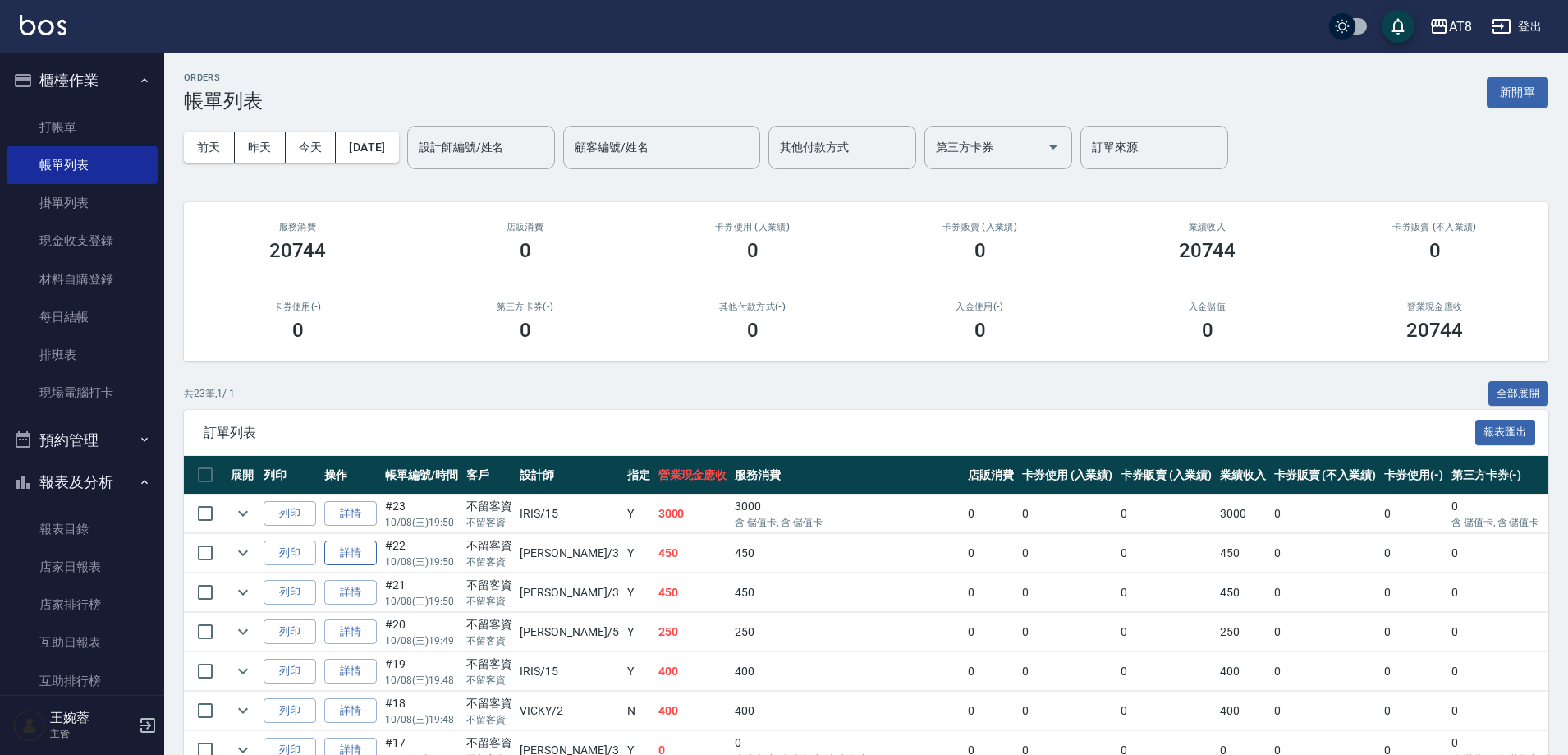
click at [367, 566] on link "詳情" at bounding box center [351, 554] width 53 height 25
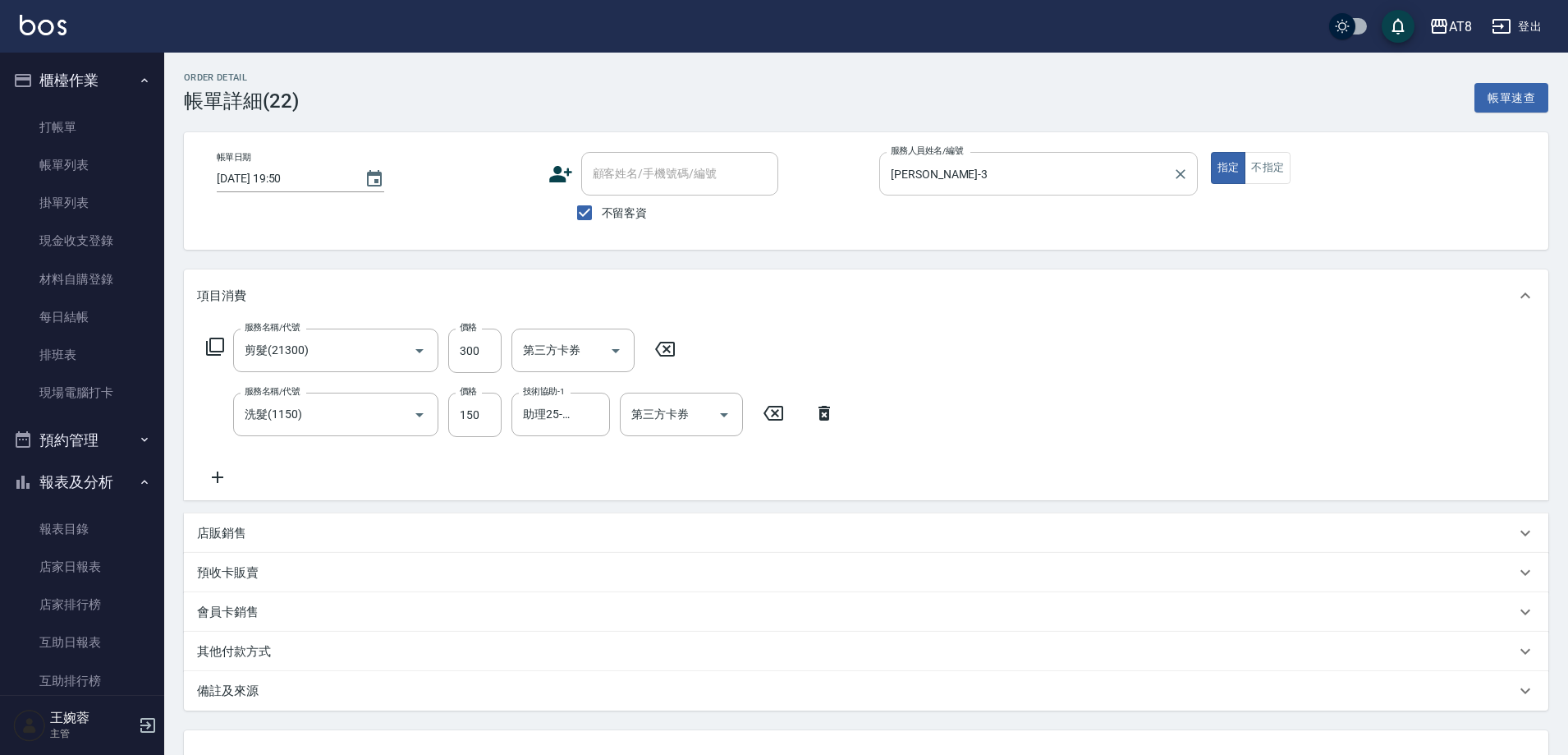
drag, startPoint x: 1185, startPoint y: 182, endPoint x: 1173, endPoint y: 183, distance: 12.0
click at [1185, 181] on icon "Clear" at bounding box center [1180, 174] width 17 height 17
drag, startPoint x: 823, startPoint y: 421, endPoint x: 654, endPoint y: 383, distance: 173.2
click at [823, 419] on icon at bounding box center [824, 413] width 41 height 20
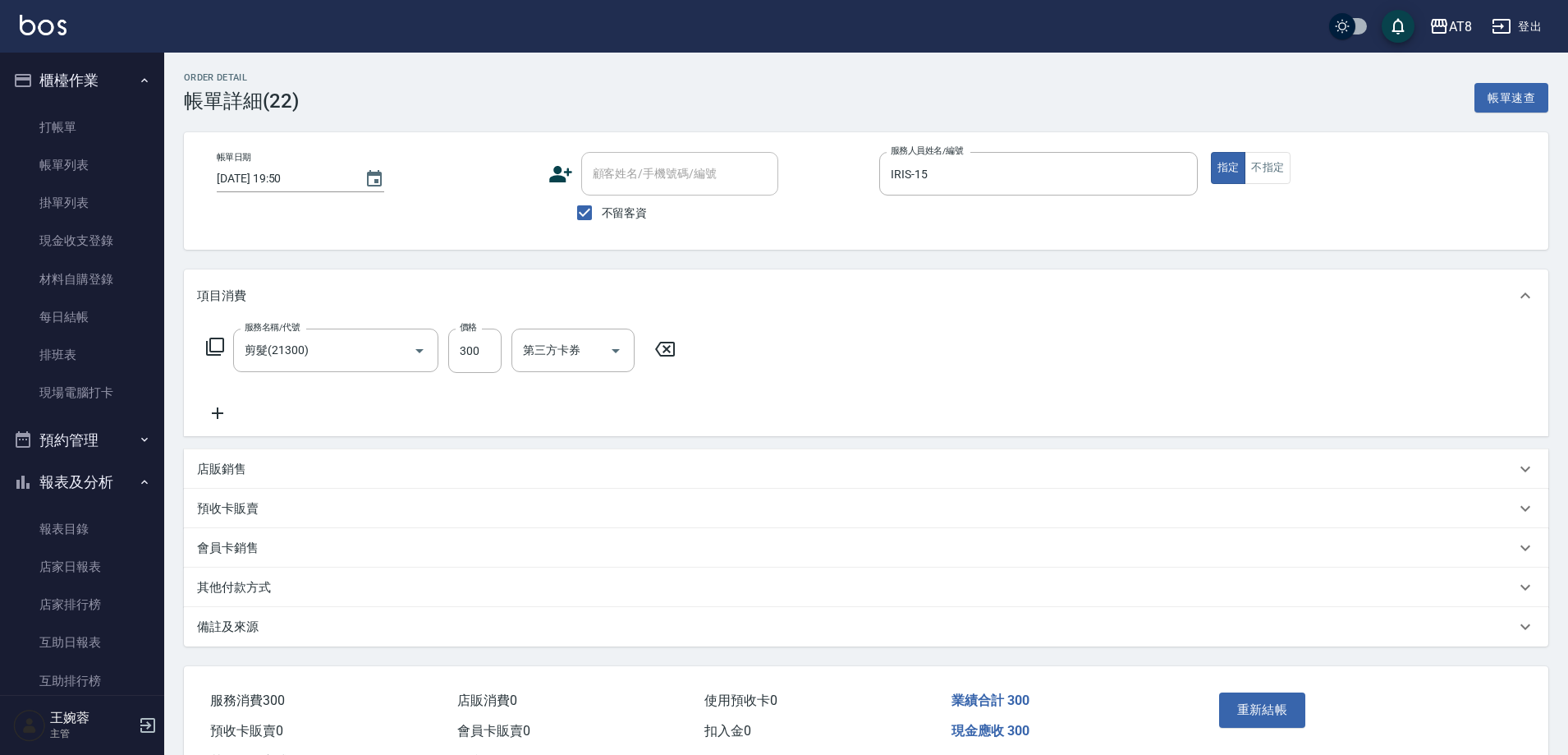
click at [652, 356] on icon at bounding box center [665, 349] width 41 height 20
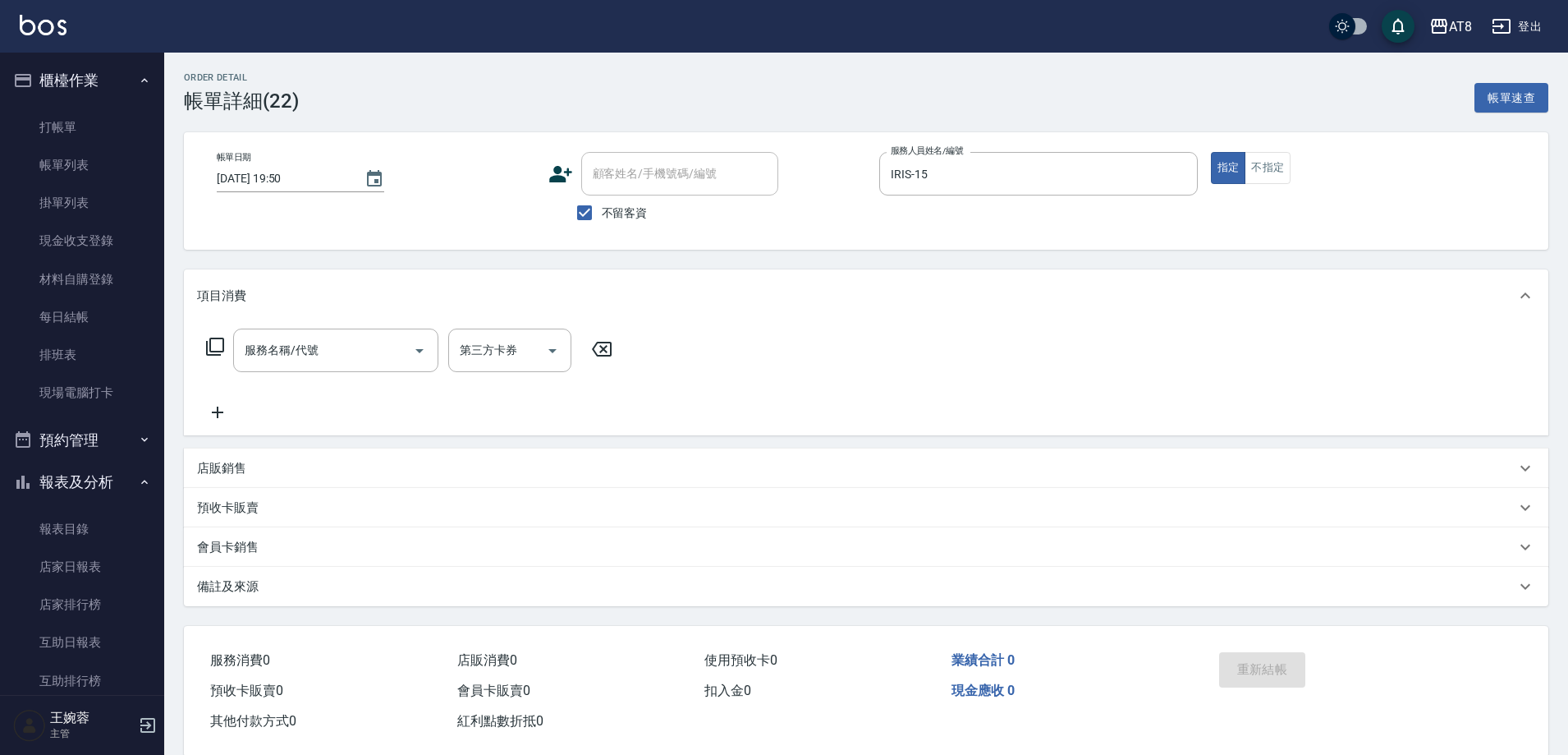
click at [213, 354] on icon at bounding box center [215, 346] width 20 height 20
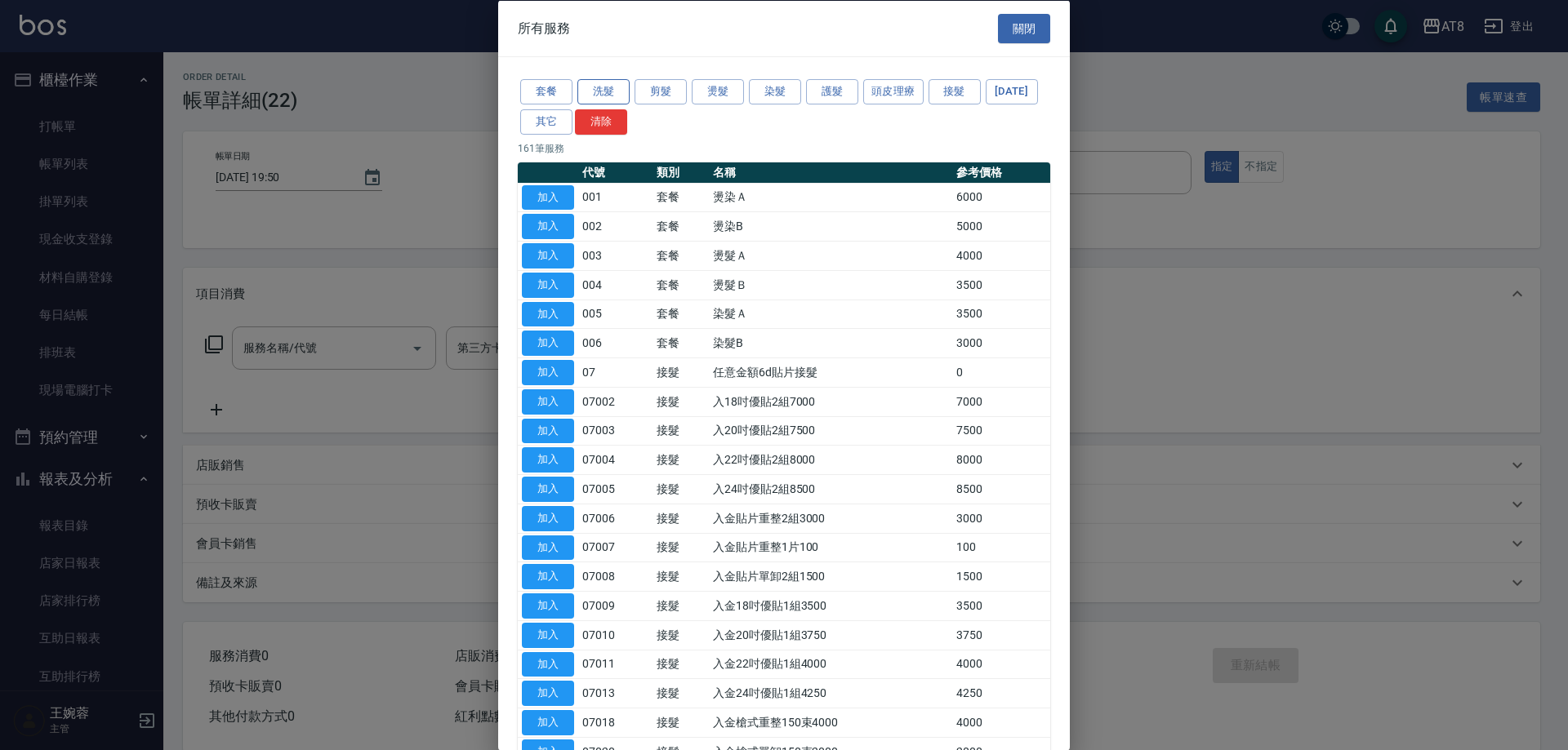
click at [599, 96] on button "洗髮" at bounding box center [604, 91] width 52 height 25
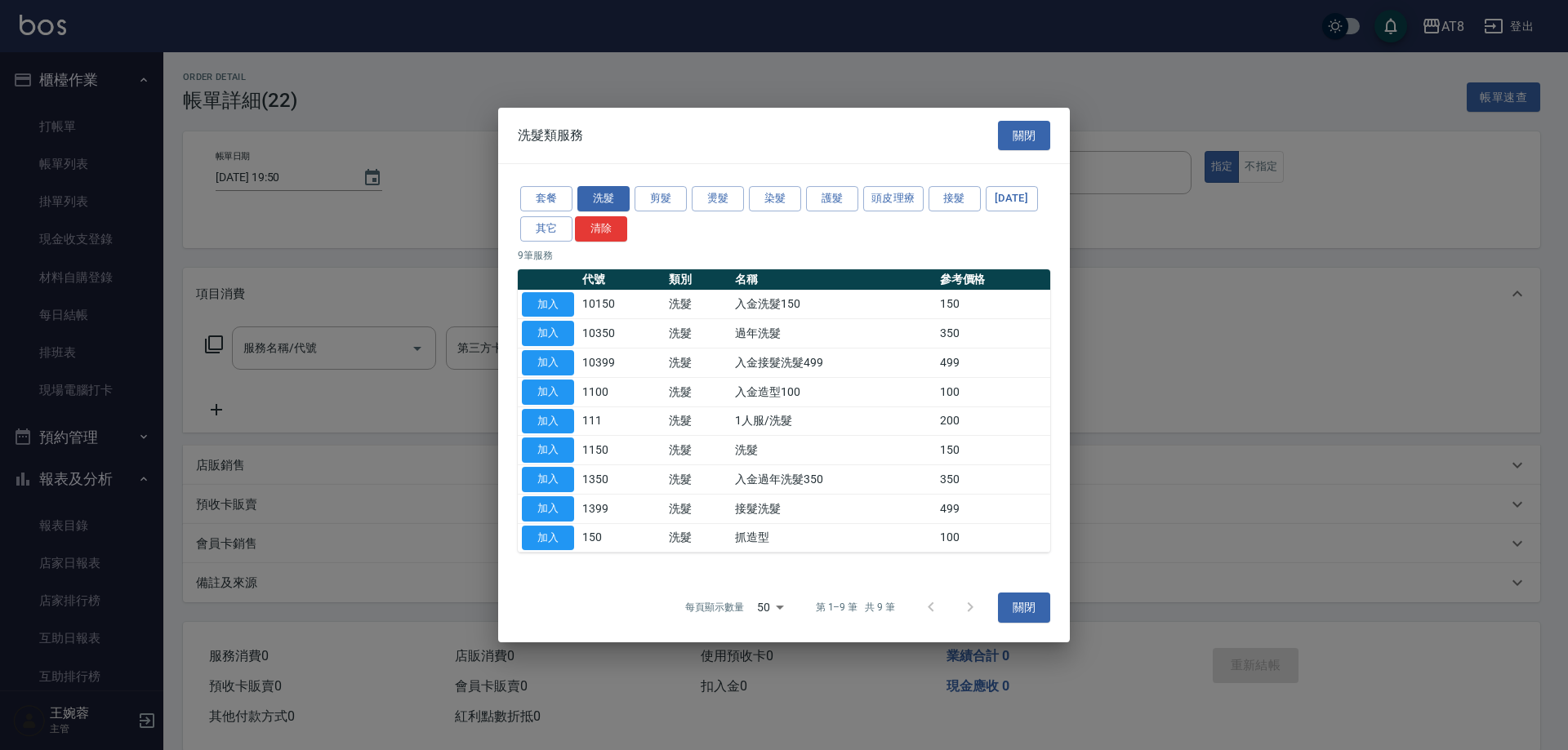
drag, startPoint x: 551, startPoint y: 293, endPoint x: 513, endPoint y: 293, distance: 38.0
click at [549, 292] on button "加入" at bounding box center [548, 305] width 52 height 25
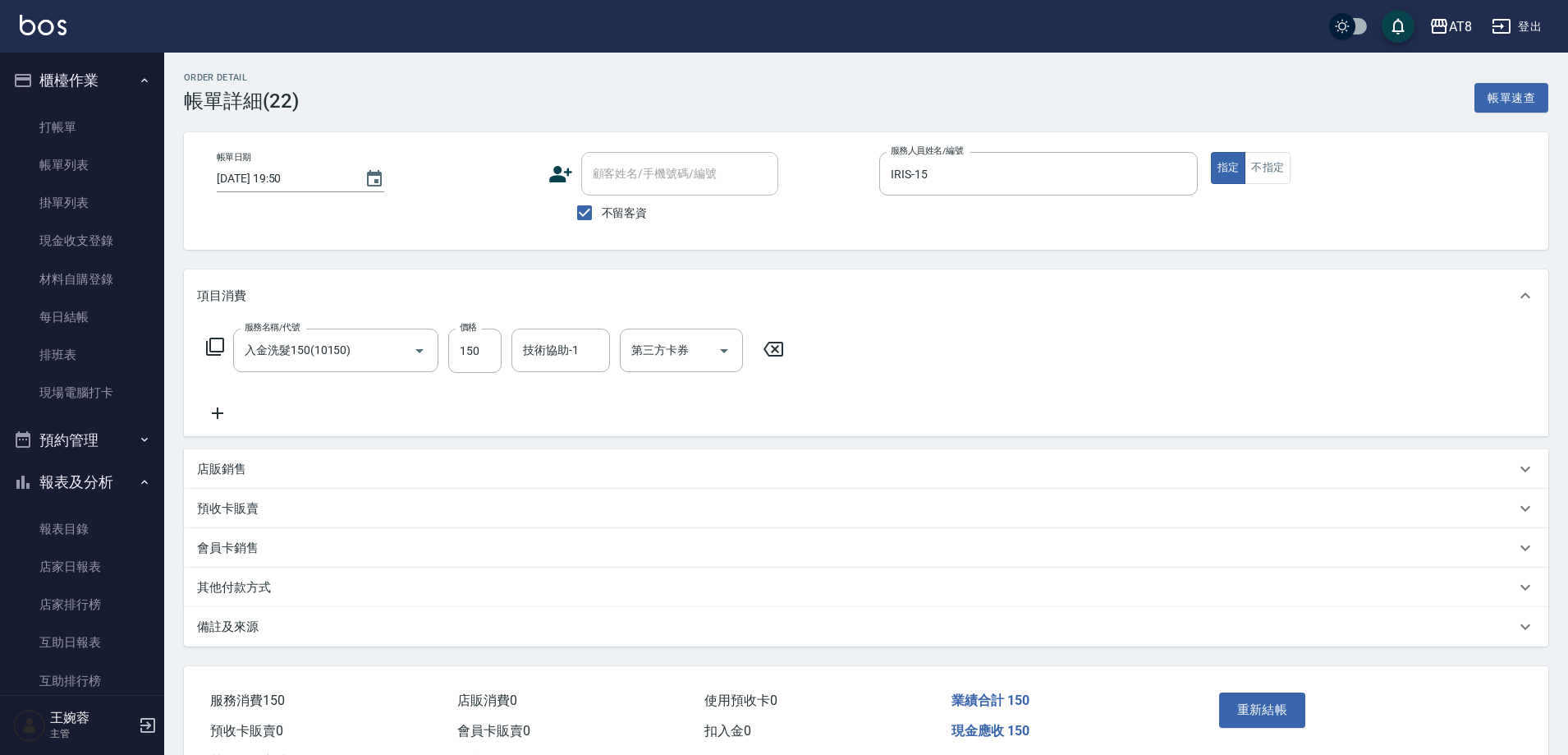
click at [200, 361] on div "服務名稱/代號 入金洗髮150(10150) 服務名稱/代號 價格 150 價格 技術協助-1 技術協助-1 第三方卡券 第三方卡券" at bounding box center [496, 350] width 597 height 44
click at [228, 350] on div "服務名稱/代號 入金洗髮150(10150) 服務名稱/代號 價格 150 價格 技術協助-1 技術協助-1 第三方卡券 第三方卡券" at bounding box center [496, 350] width 597 height 44
click at [223, 353] on icon at bounding box center [215, 346] width 20 height 20
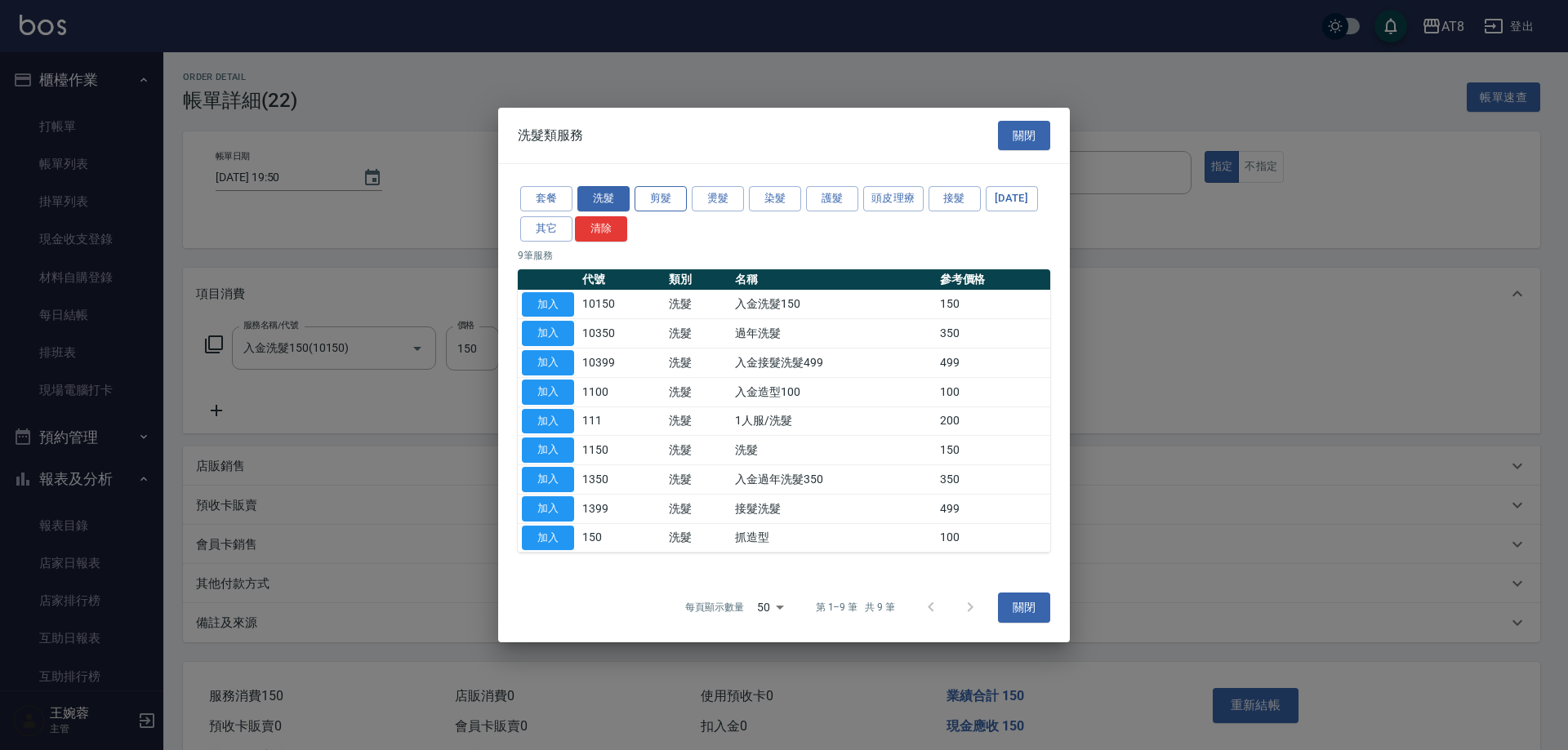
click at [685, 186] on button "剪髮" at bounding box center [661, 198] width 52 height 25
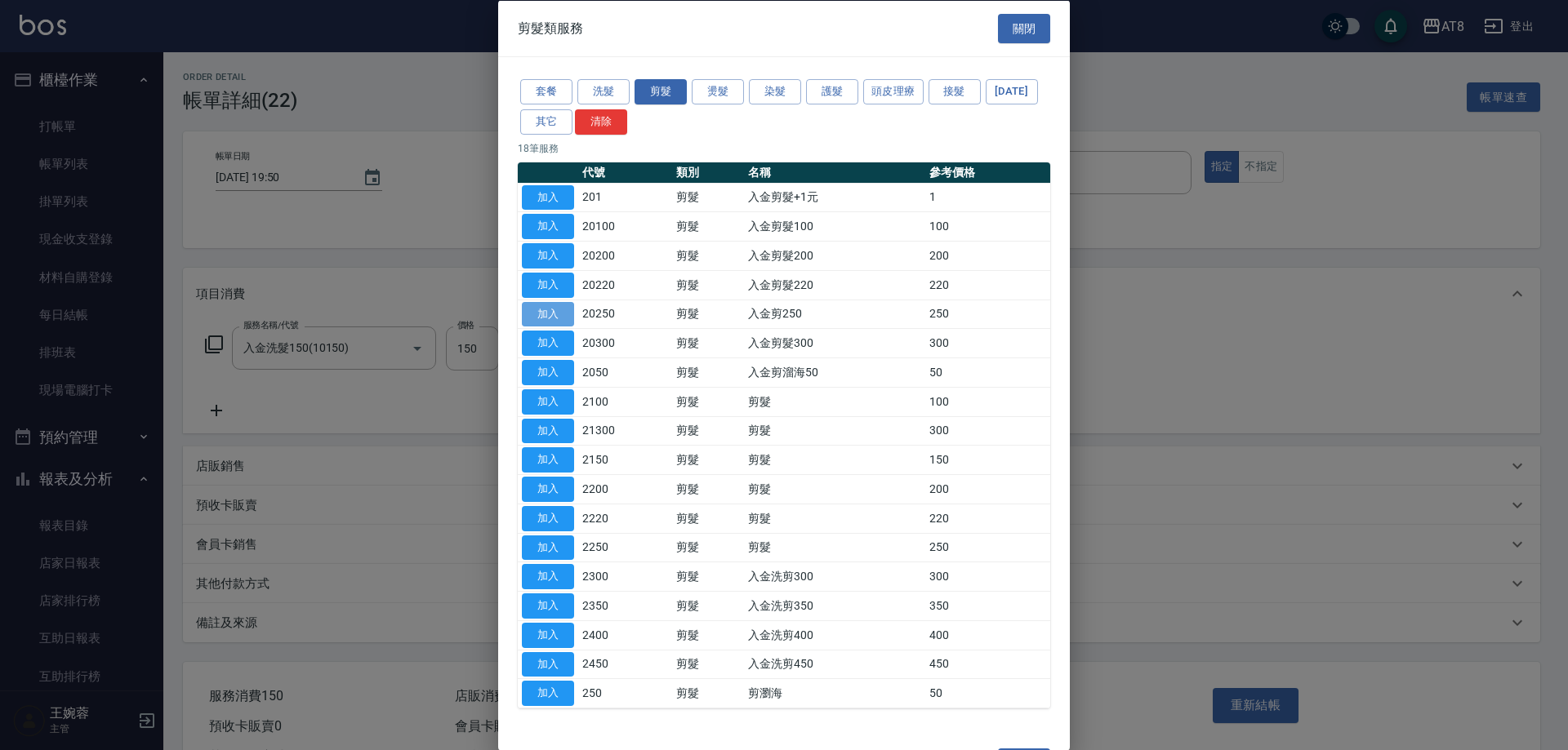
click at [558, 326] on button "加入" at bounding box center [548, 314] width 52 height 25
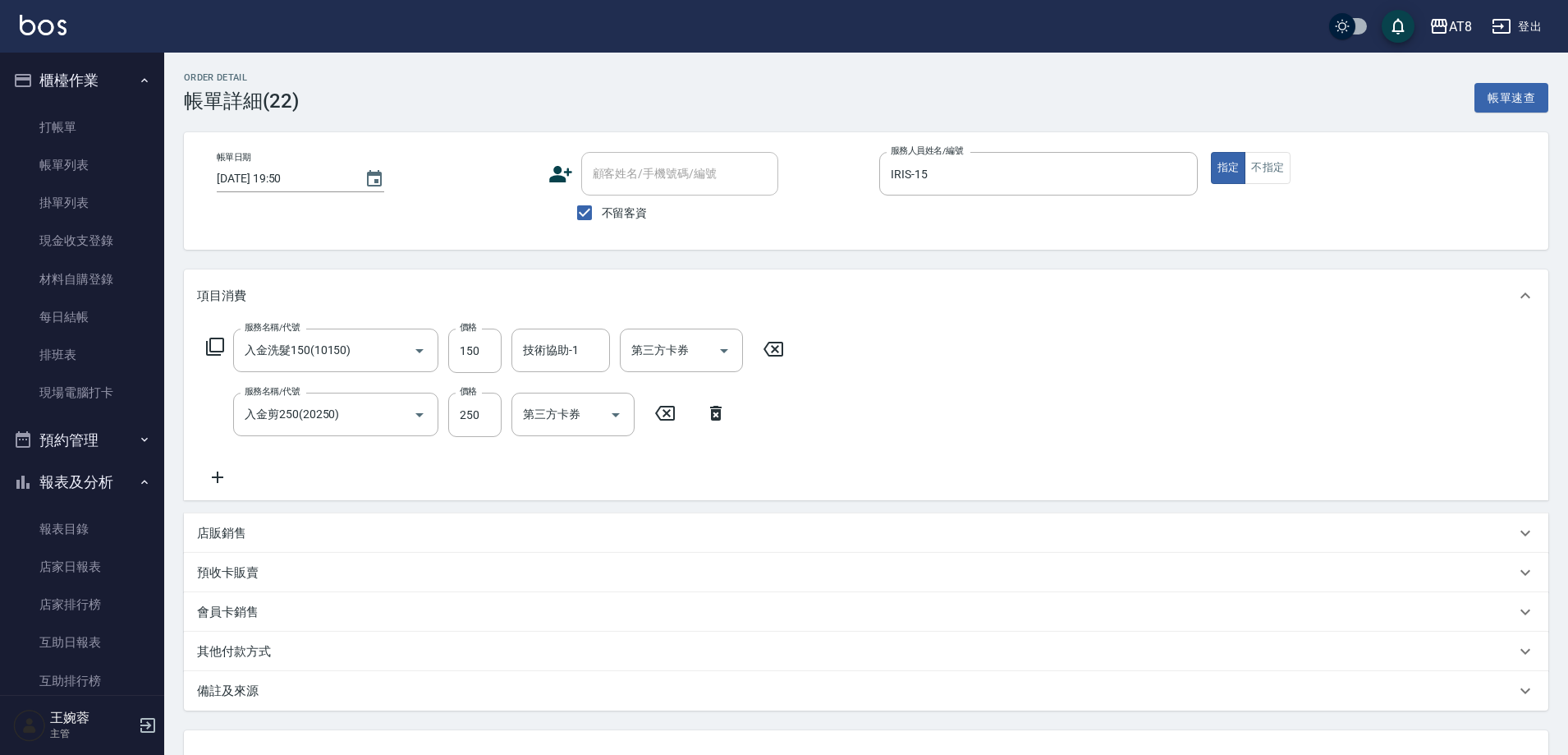
click at [204, 349] on div "服務名稱/代號 入金洗髮150(10150) 服務名稱/代號 價格 150 價格 技術協助-1 技術協助-1 第三方卡券 第三方卡券" at bounding box center [496, 350] width 597 height 44
click at [211, 350] on icon at bounding box center [215, 346] width 18 height 18
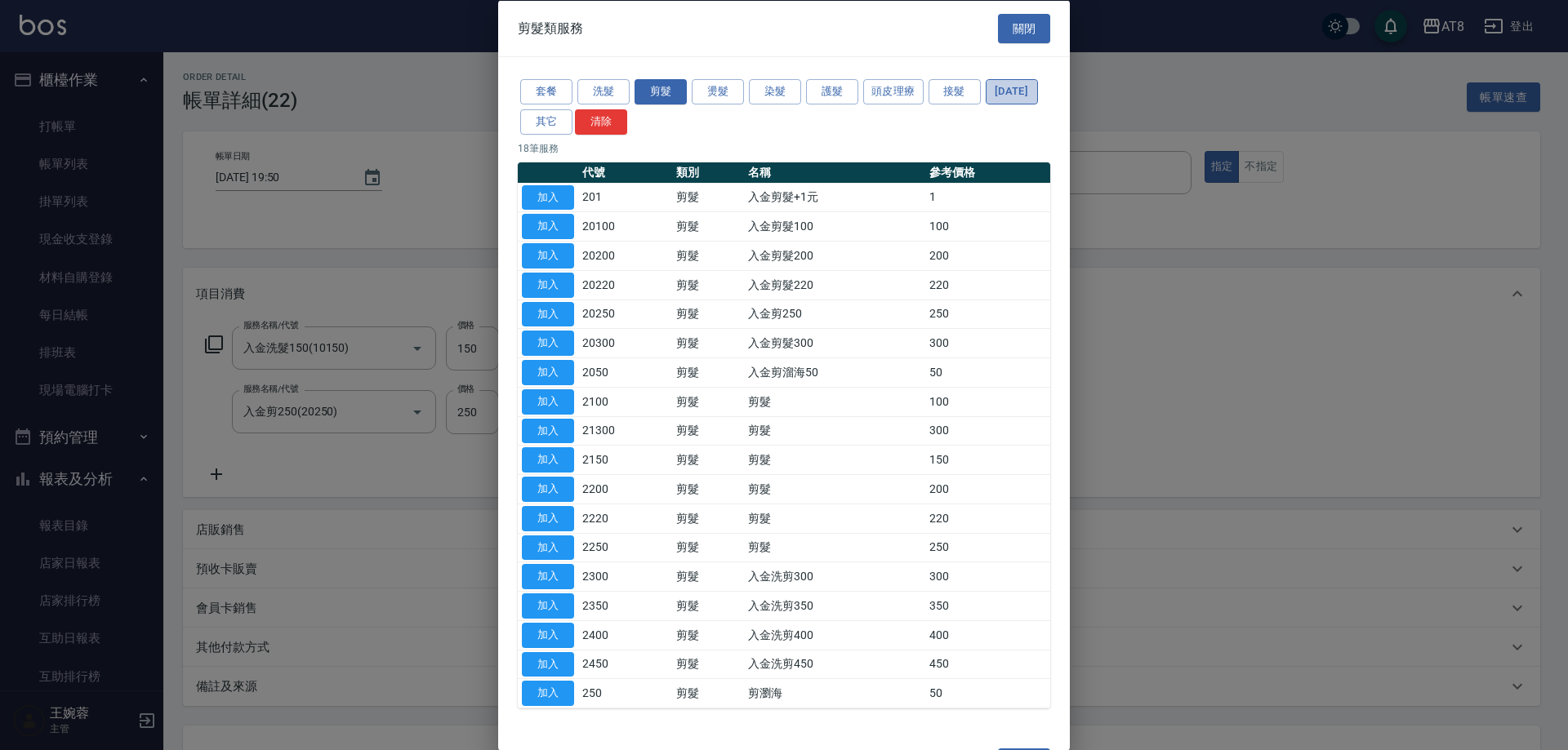
click at [986, 105] on button "[DATE]" at bounding box center [1012, 91] width 52 height 25
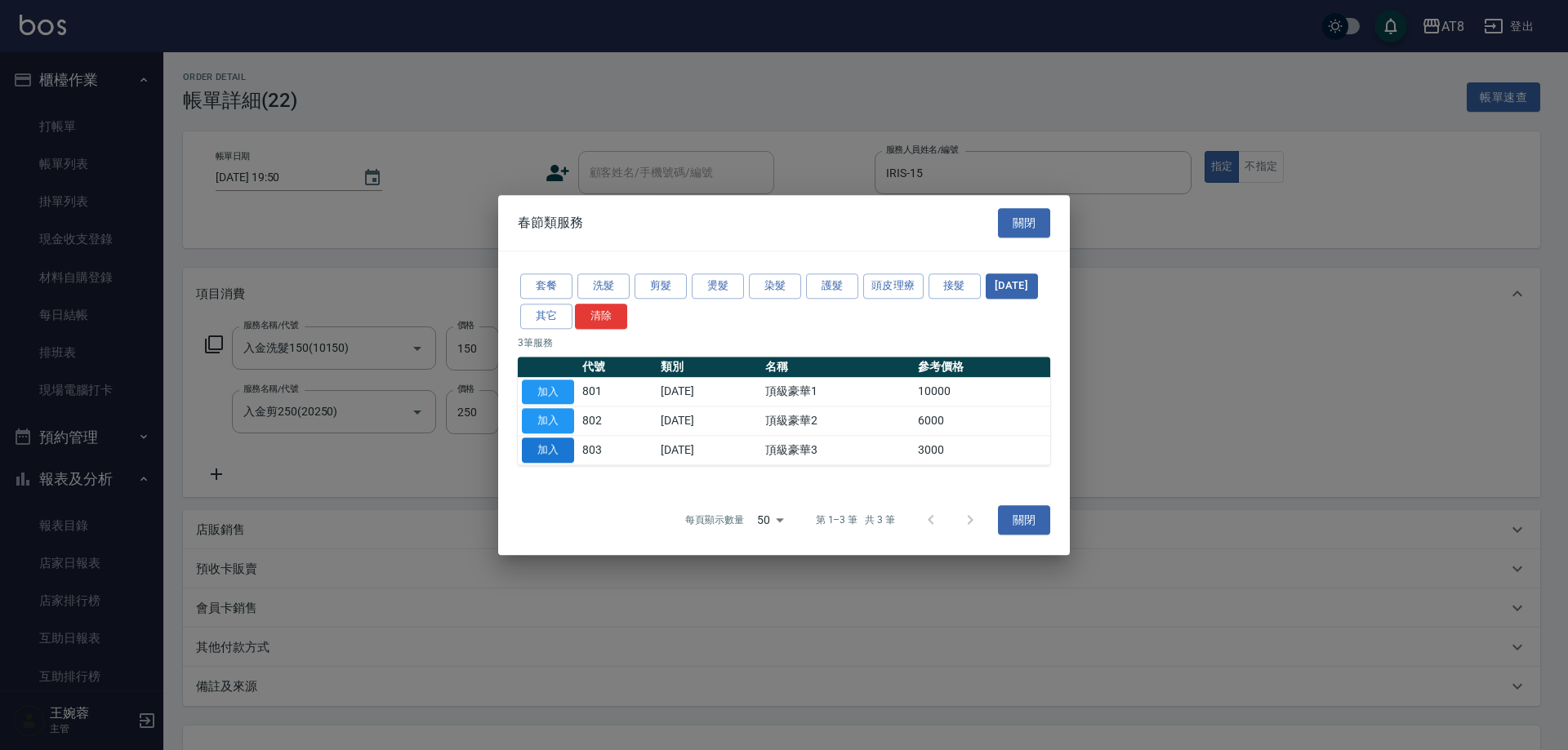
click at [545, 460] on button "加入" at bounding box center [548, 450] width 52 height 25
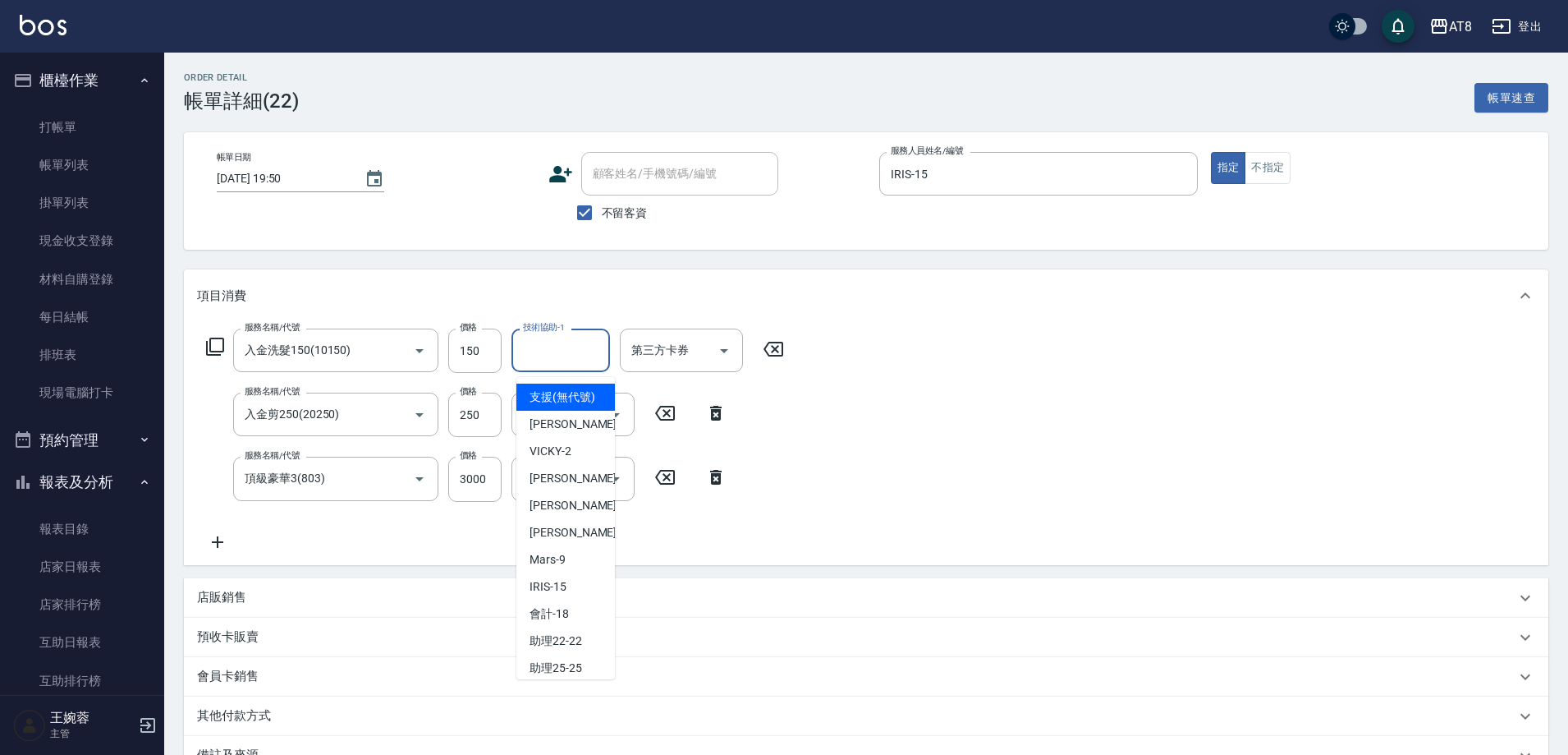
click at [580, 363] on input "技術協助-1" at bounding box center [561, 349] width 84 height 28
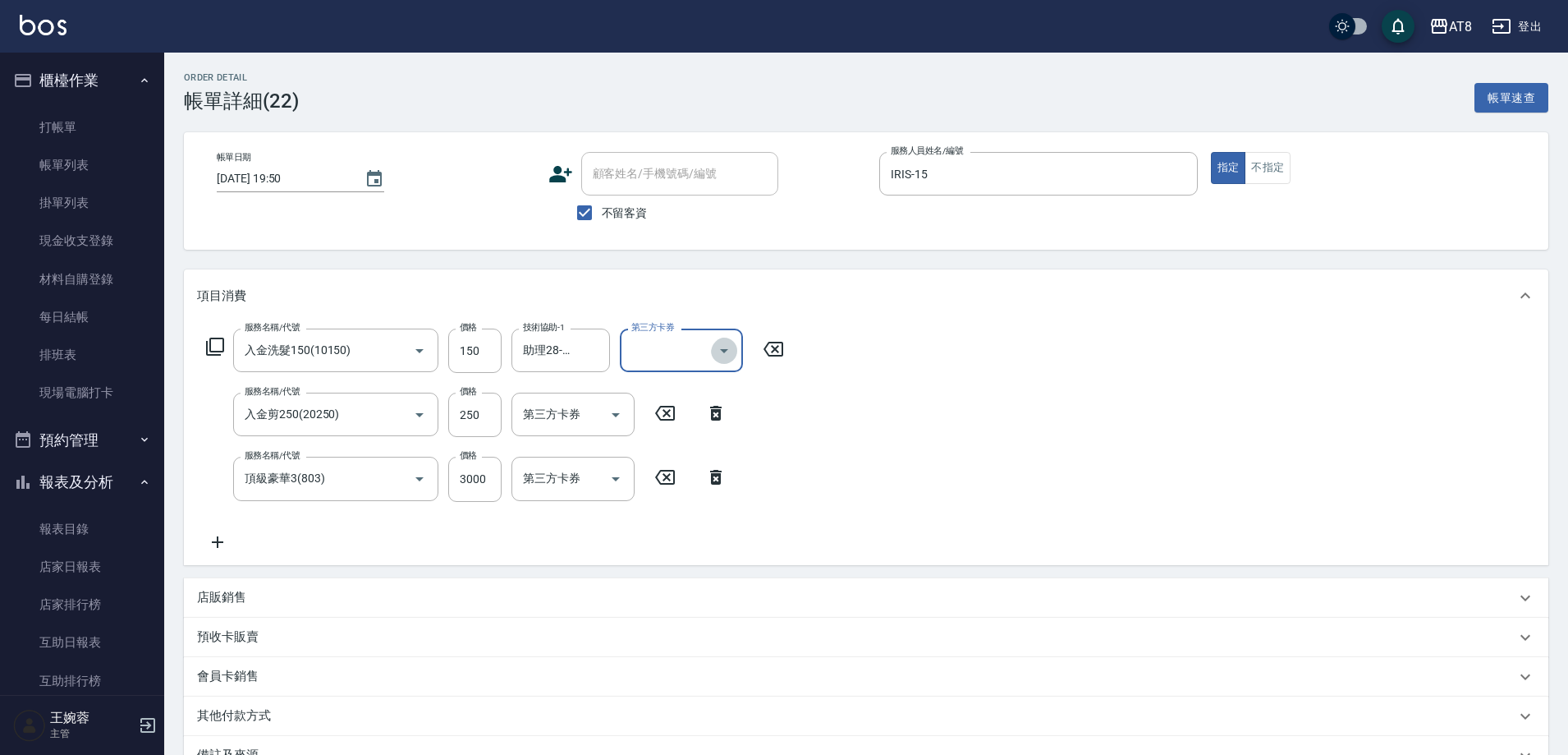
click at [725, 353] on icon "Open" at bounding box center [724, 351] width 8 height 4
click at [678, 504] on span "儲值卡" at bounding box center [686, 506] width 123 height 27
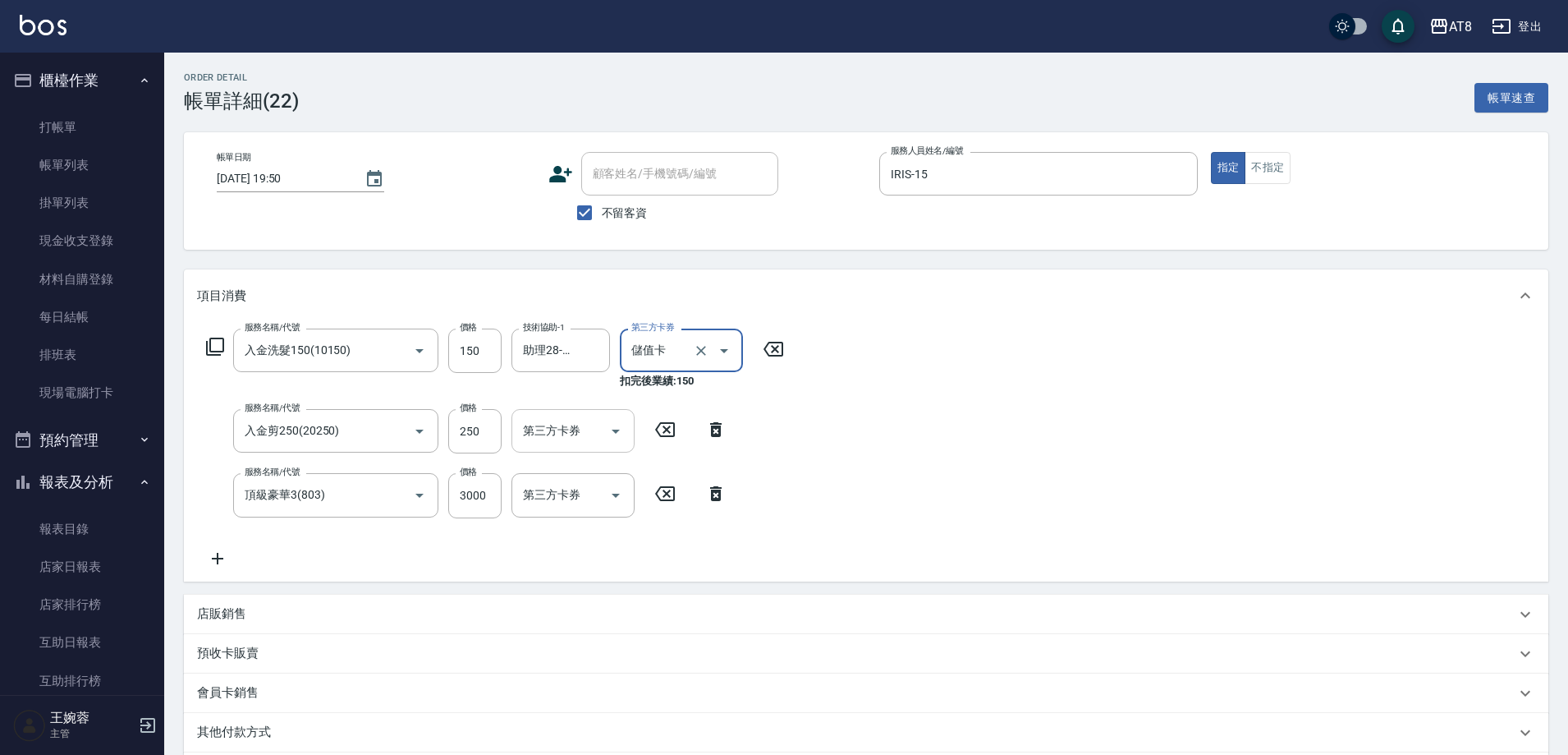
click at [613, 429] on icon "Open" at bounding box center [616, 431] width 20 height 20
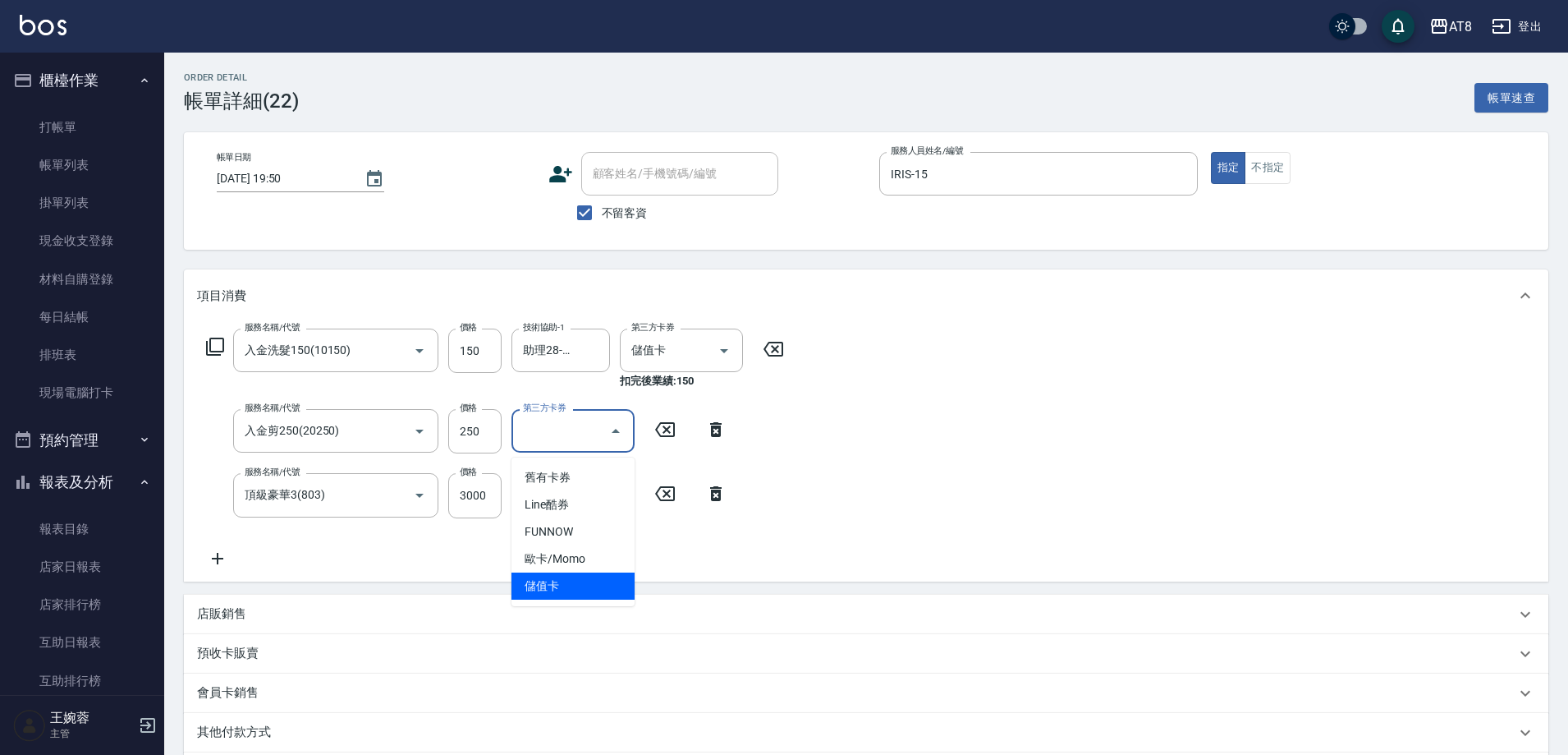
click at [568, 592] on span "儲值卡" at bounding box center [573, 586] width 123 height 27
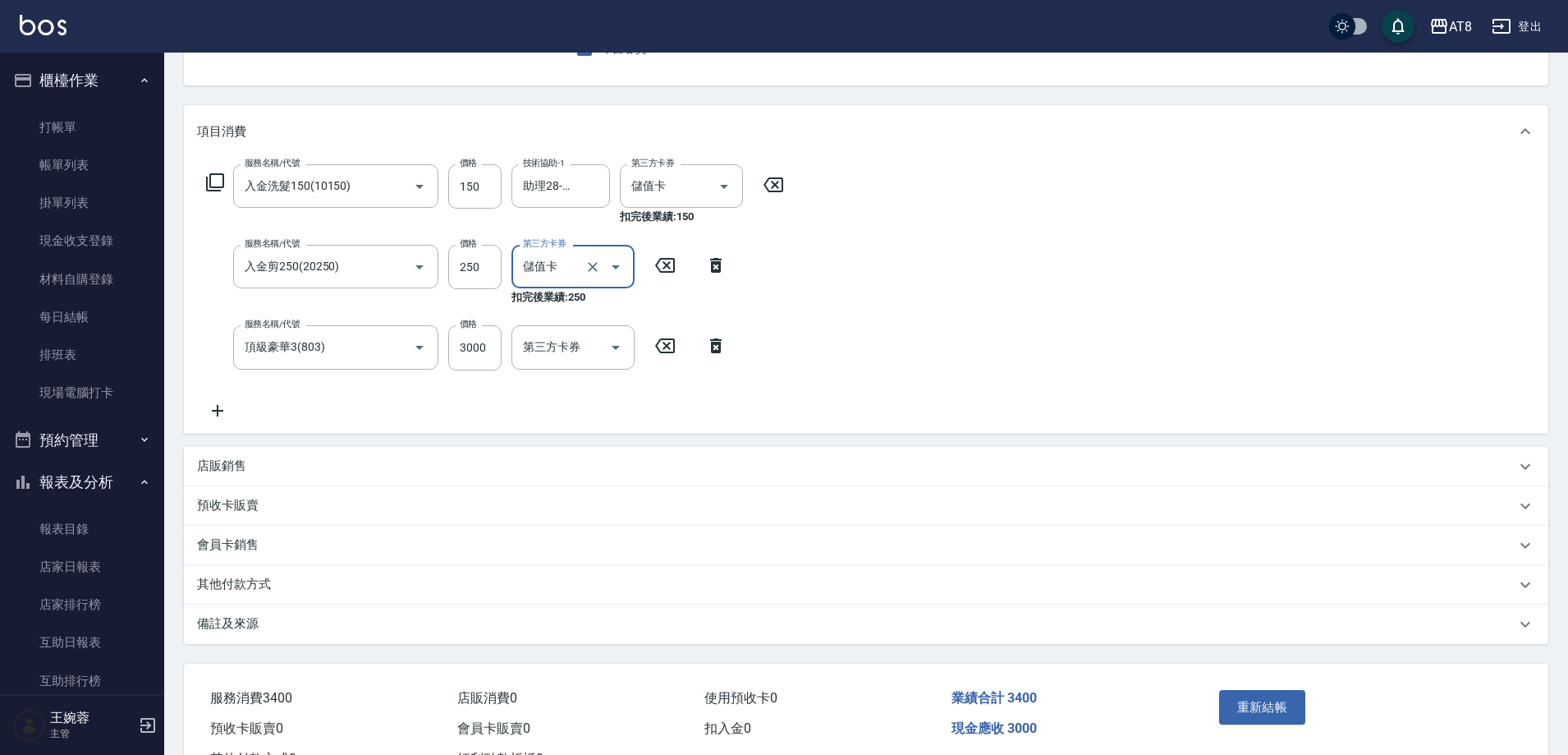
scroll to position [204, 0]
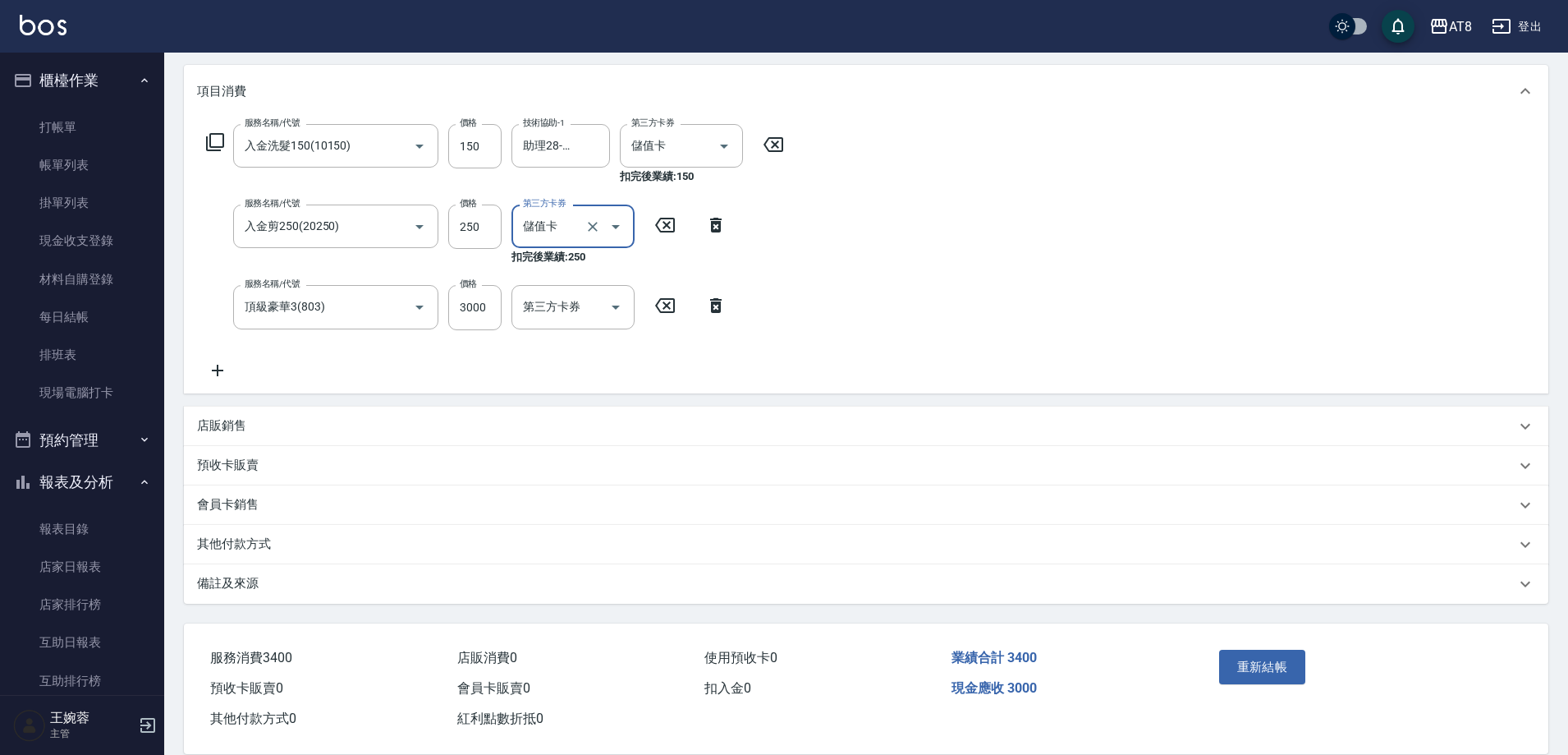
click at [969, 146] on div "服務名稱/代號 入金洗髮150(10150) 服務名稱/代號 價格 150 價格 技術協助-1 助理28-28 技術協助-1 第三方卡券 儲值卡 第三方卡券 …" at bounding box center [866, 254] width 1365 height 275
click at [1270, 683] on button "重新結帳" at bounding box center [1262, 666] width 87 height 34
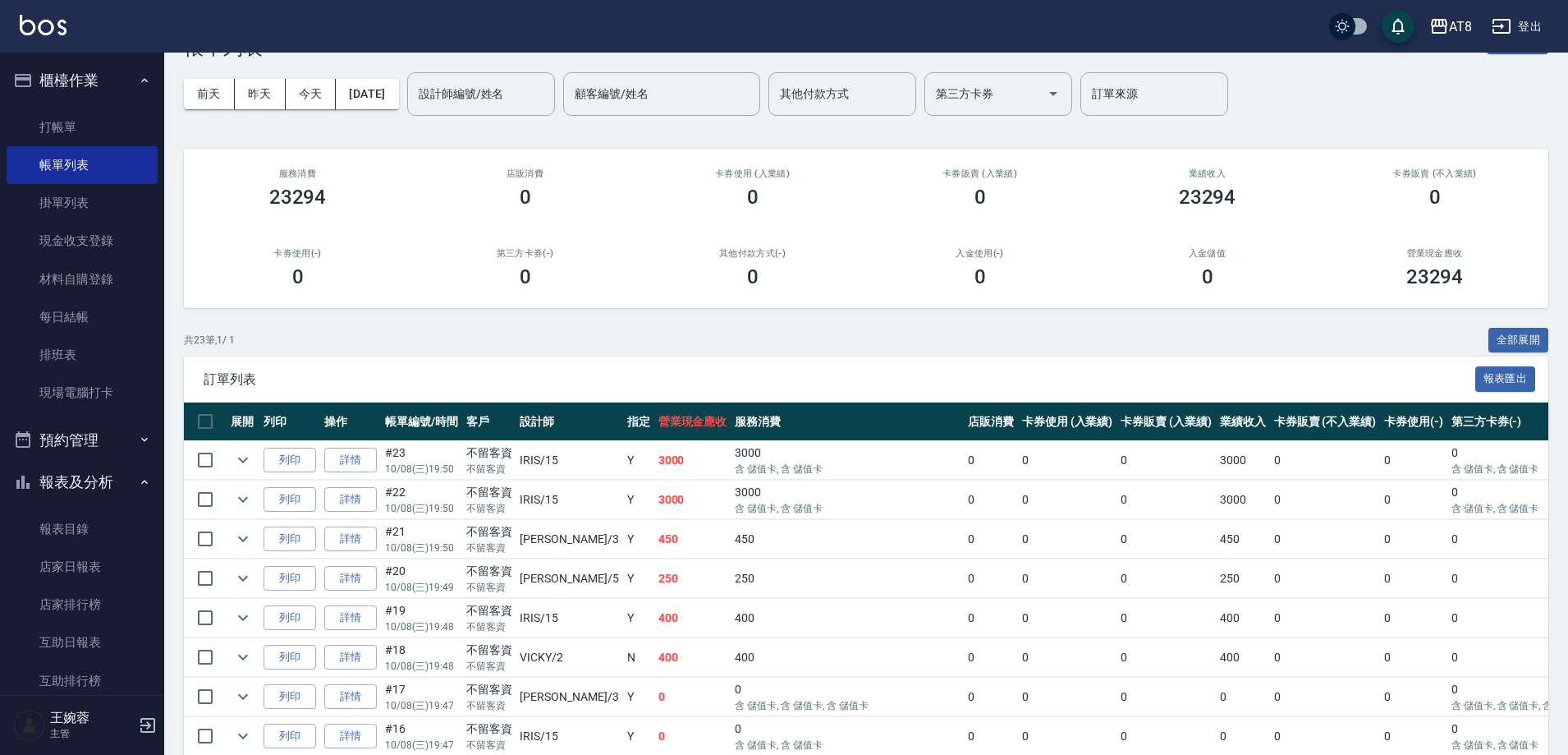
scroll to position [82, 0]
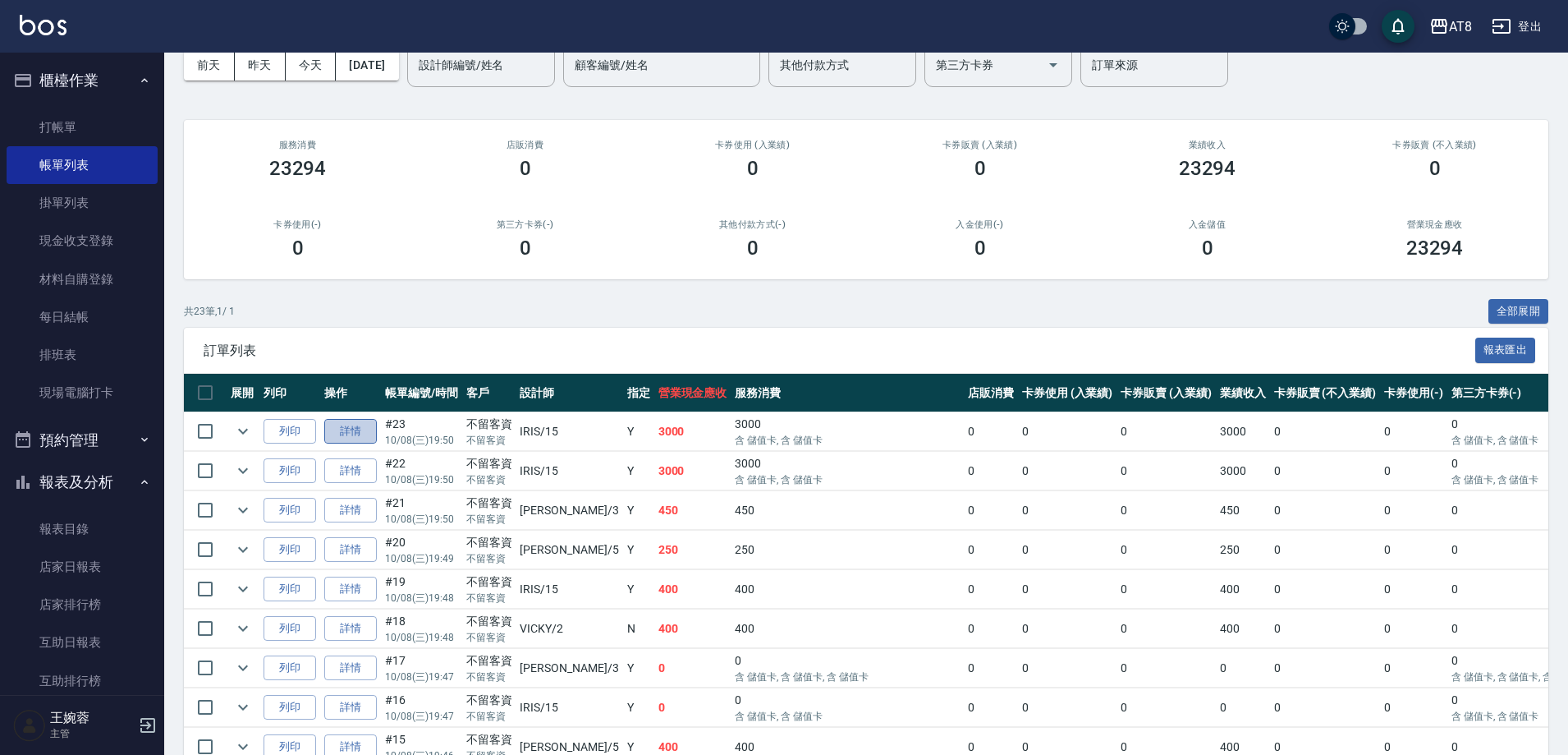
click at [370, 441] on link "詳情" at bounding box center [351, 431] width 53 height 25
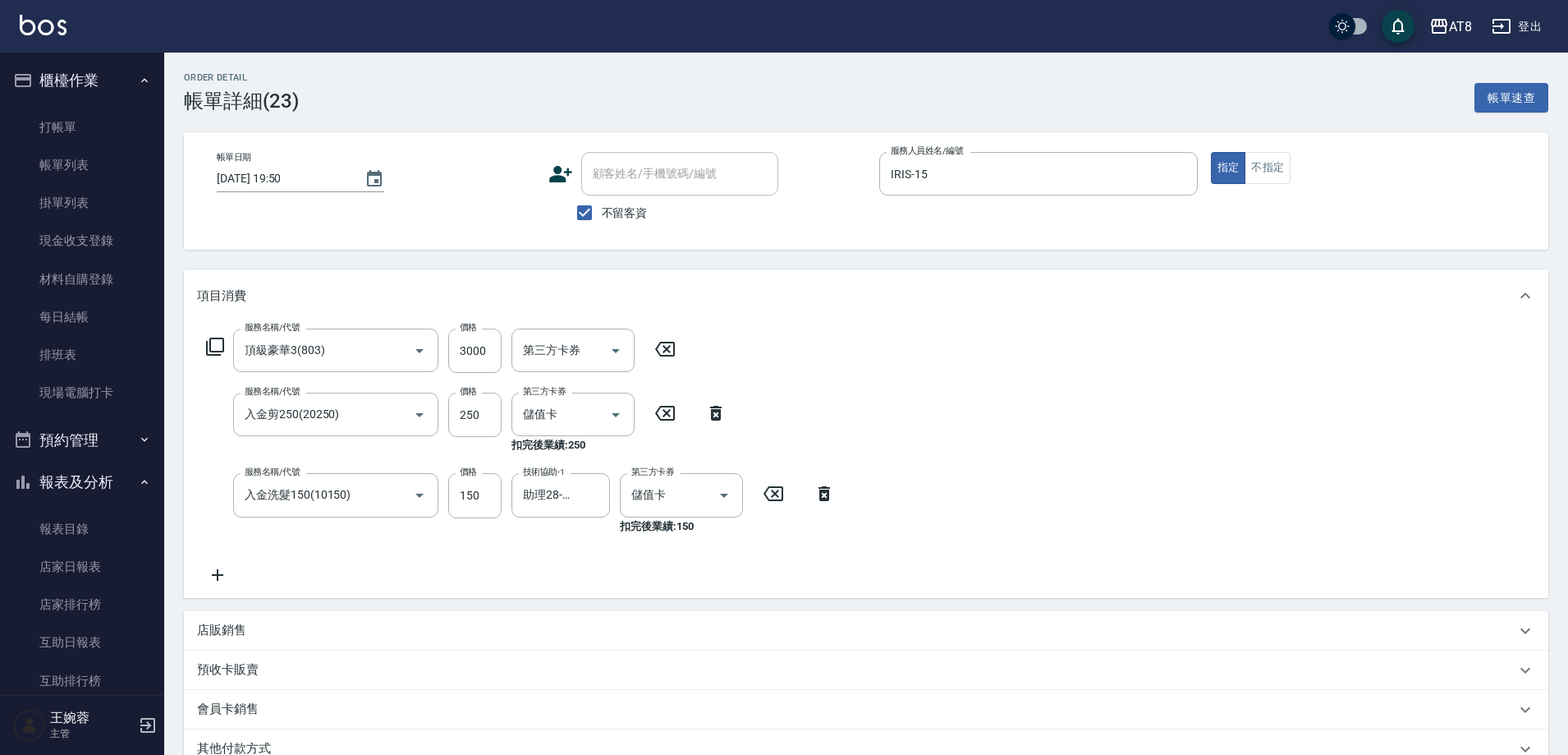
click at [674, 344] on icon at bounding box center [665, 349] width 41 height 20
click at [672, 352] on div "服務名稱/代號 服務名稱/代號 第三方卡券 第三方卡券 服務名稱/代號 入金剪250(20250) 服務名稱/代號 價格 250 價格 第三方卡券 儲值卡 第…" at bounding box center [521, 456] width 648 height 254
click at [675, 357] on div "服務名稱/代號 服務名稱/代號 第三方卡券 第三方卡券 服務名稱/代號 入金剪250(20250) 服務名稱/代號 價格 250 價格 第三方卡券 儲值卡 第…" at bounding box center [521, 456] width 648 height 254
drag, startPoint x: 661, startPoint y: 444, endPoint x: 666, endPoint y: 432, distance: 13.0
click at [661, 444] on div "服務名稱/代號 入金剪250(20250) 服務名稱/代號 價格 250 價格 第三方卡券 儲值卡 第三方卡券 扣完後業績: 250" at bounding box center [467, 422] width 540 height 61
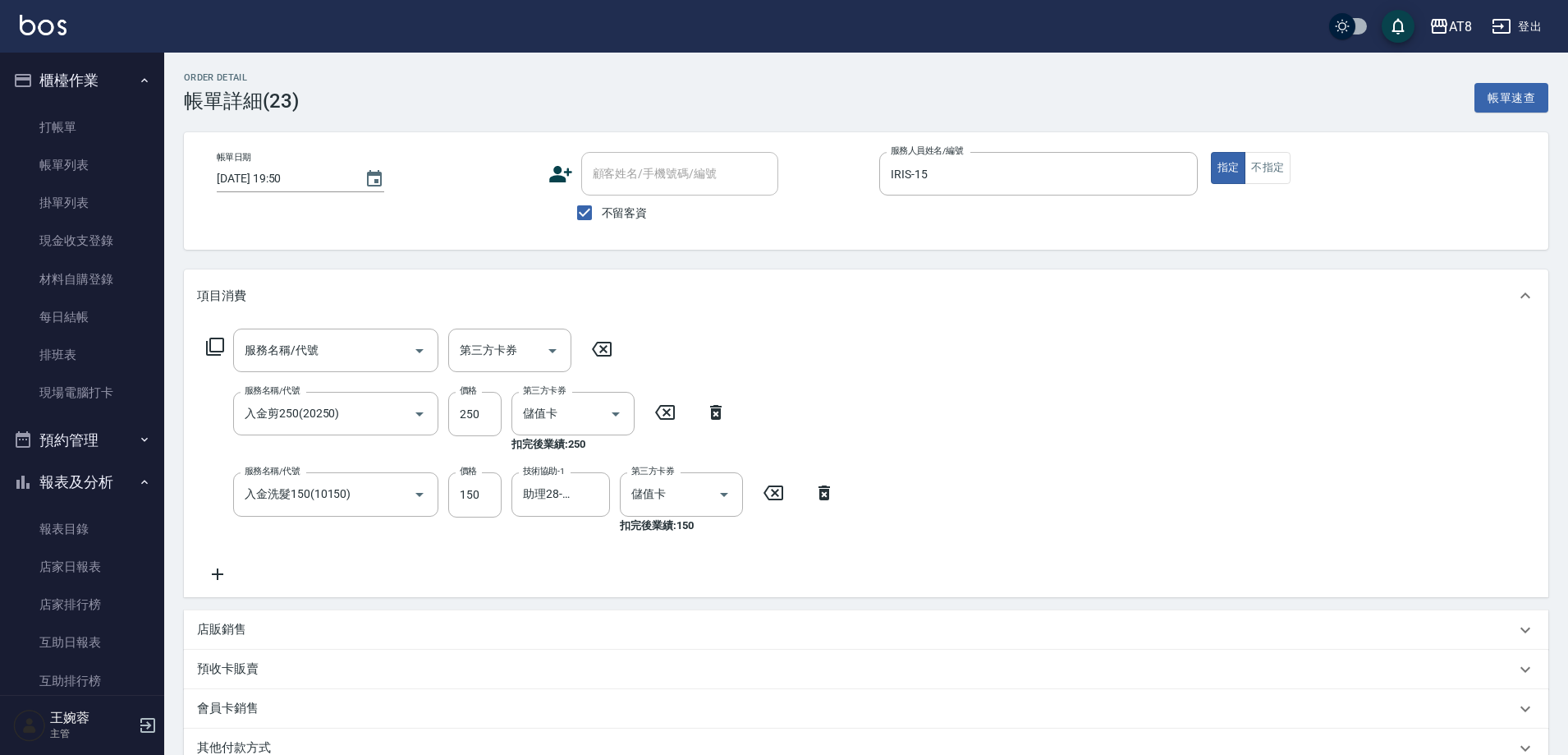
click at [669, 420] on icon at bounding box center [665, 412] width 20 height 15
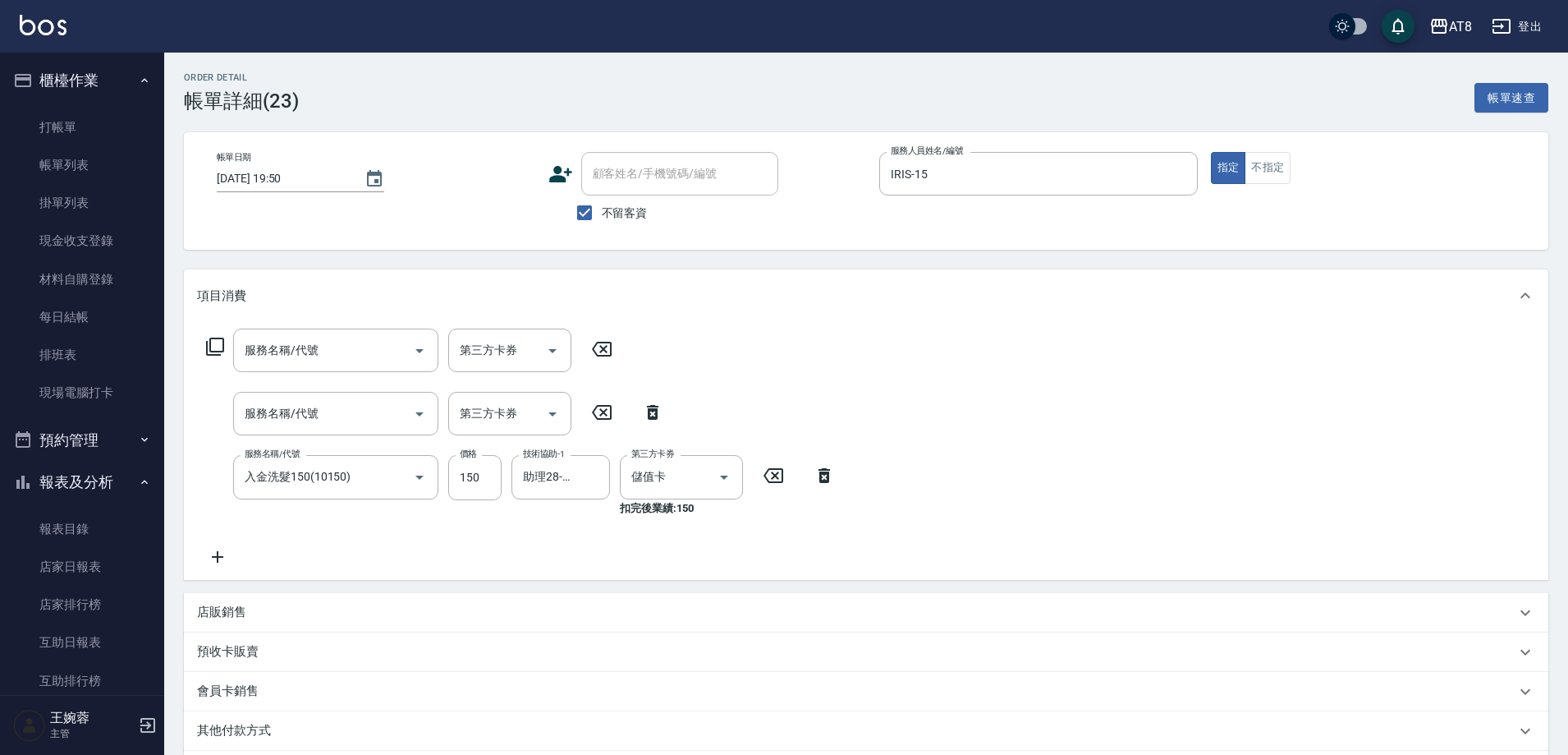
click at [657, 420] on icon at bounding box center [653, 413] width 41 height 20
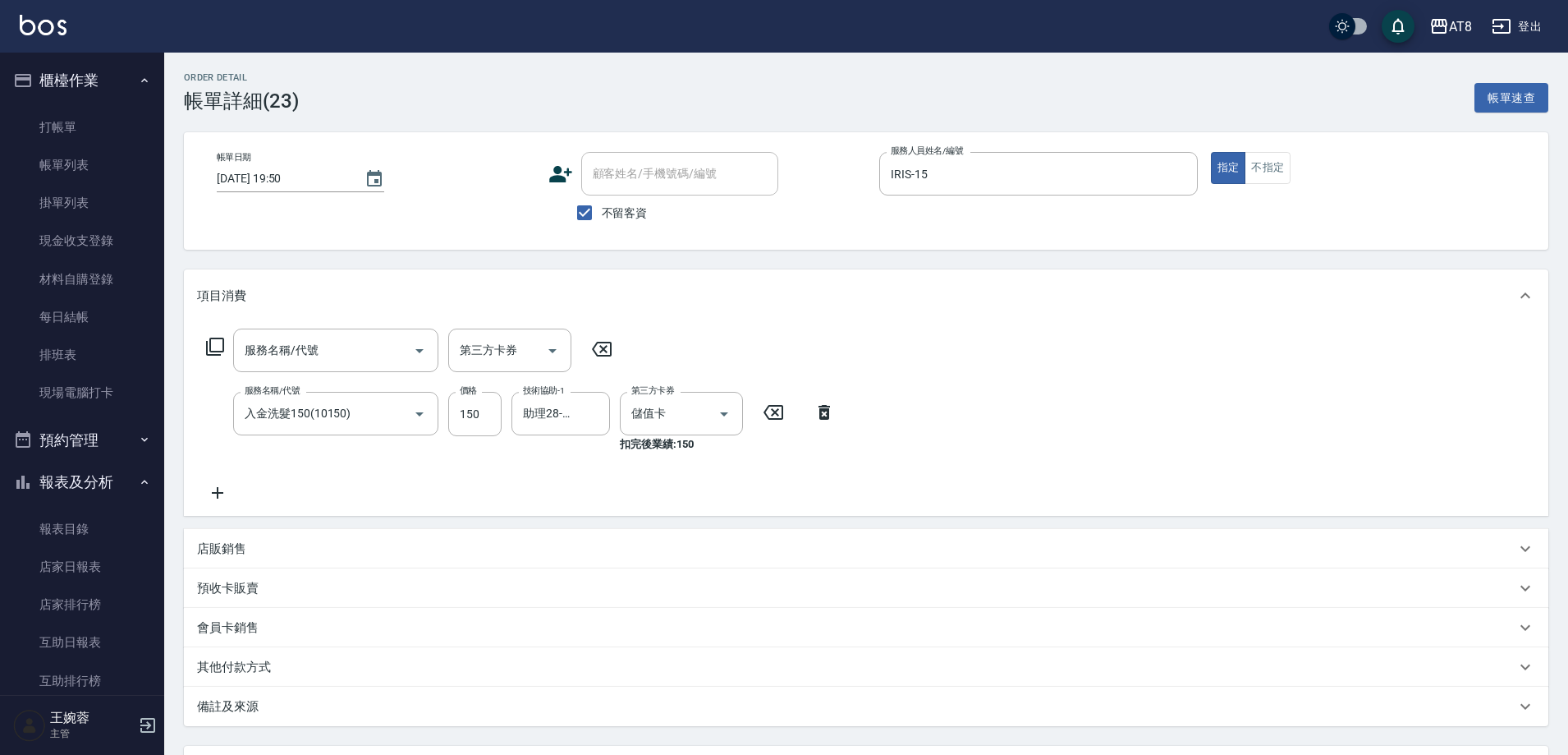
click at [817, 422] on icon at bounding box center [824, 413] width 41 height 20
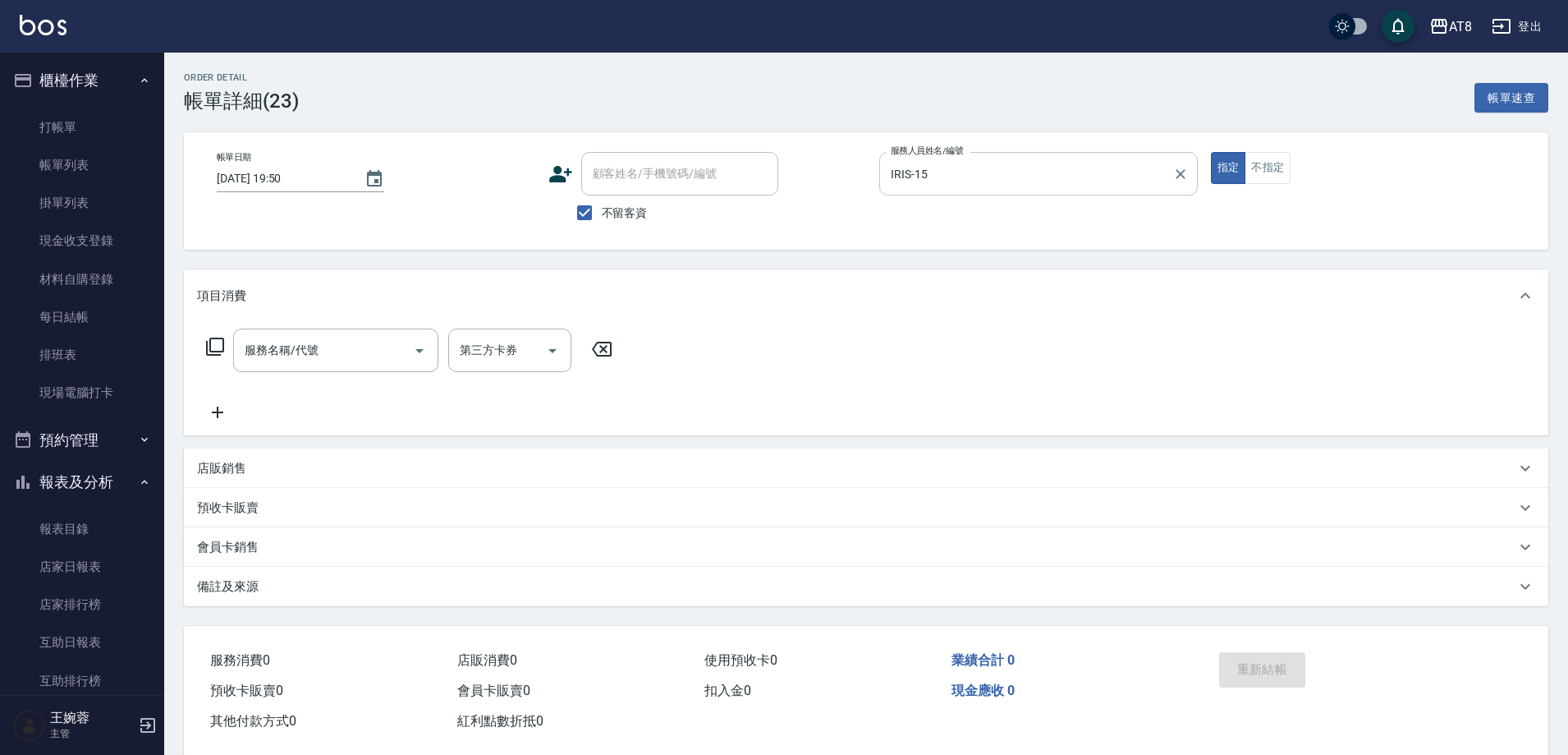
click at [991, 170] on input "IRIS-15" at bounding box center [1026, 173] width 280 height 28
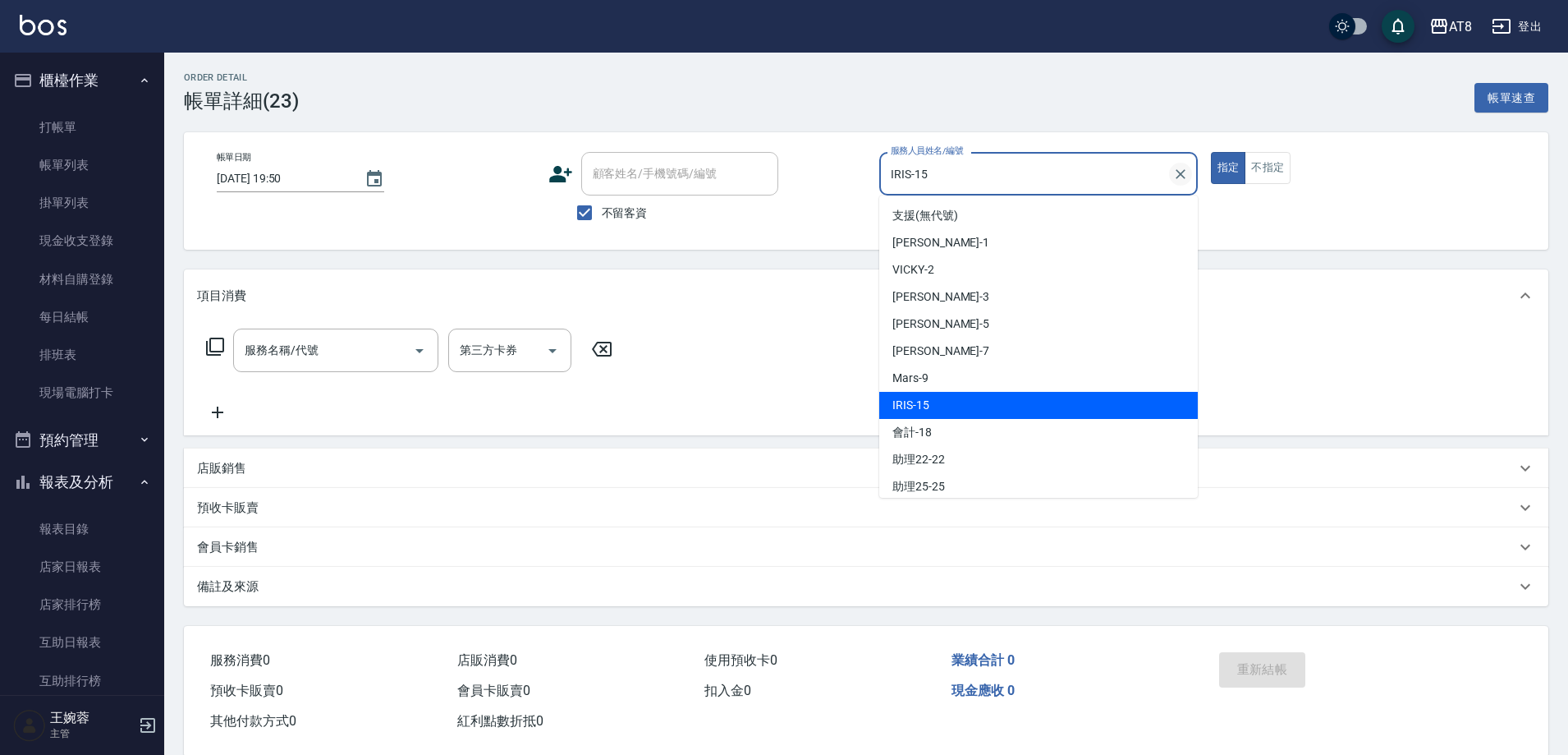
click at [1169, 177] on button "Clear" at bounding box center [1181, 174] width 23 height 23
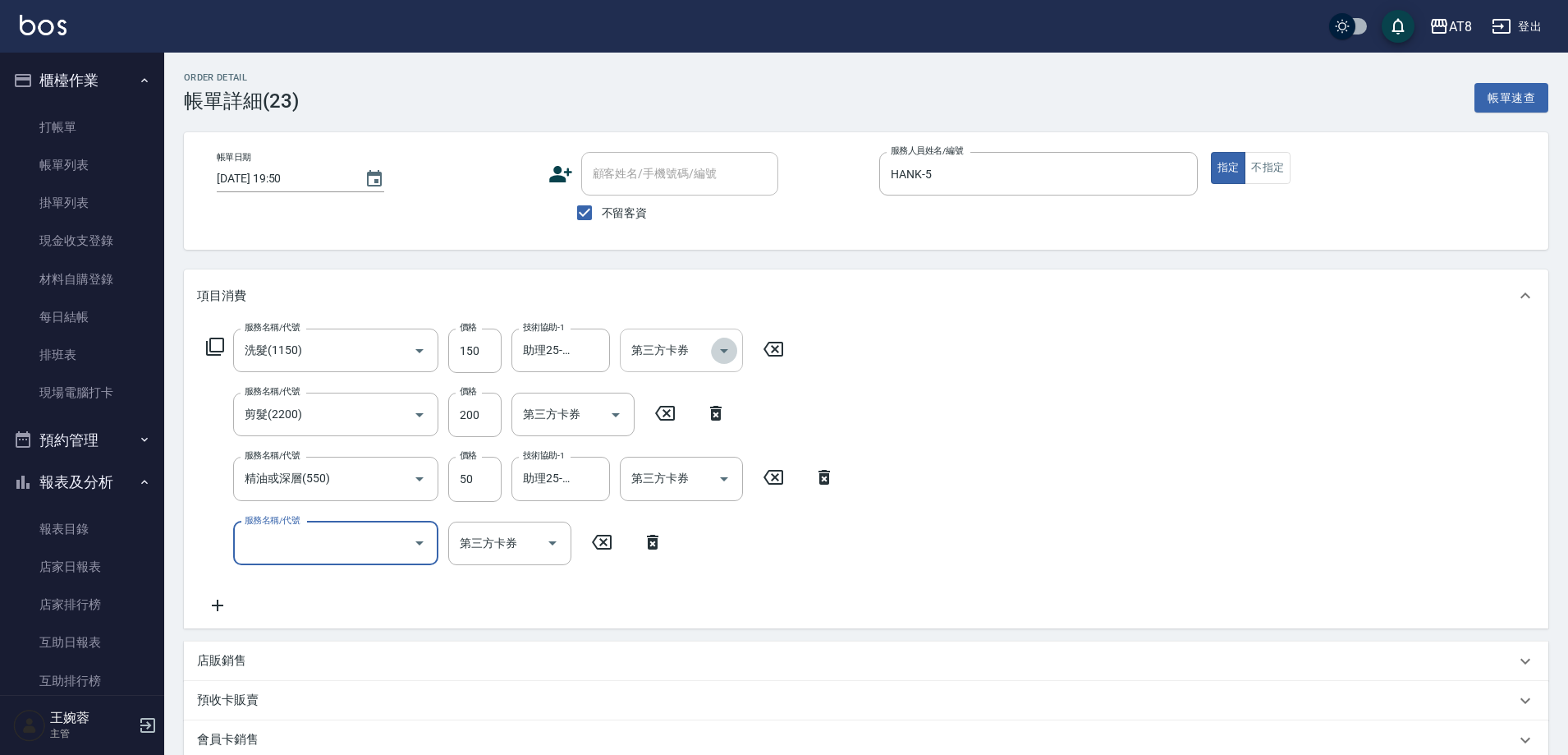
drag, startPoint x: 739, startPoint y: 351, endPoint x: 725, endPoint y: 376, distance: 28.7
click at [737, 351] on button "Open" at bounding box center [723, 350] width 26 height 26
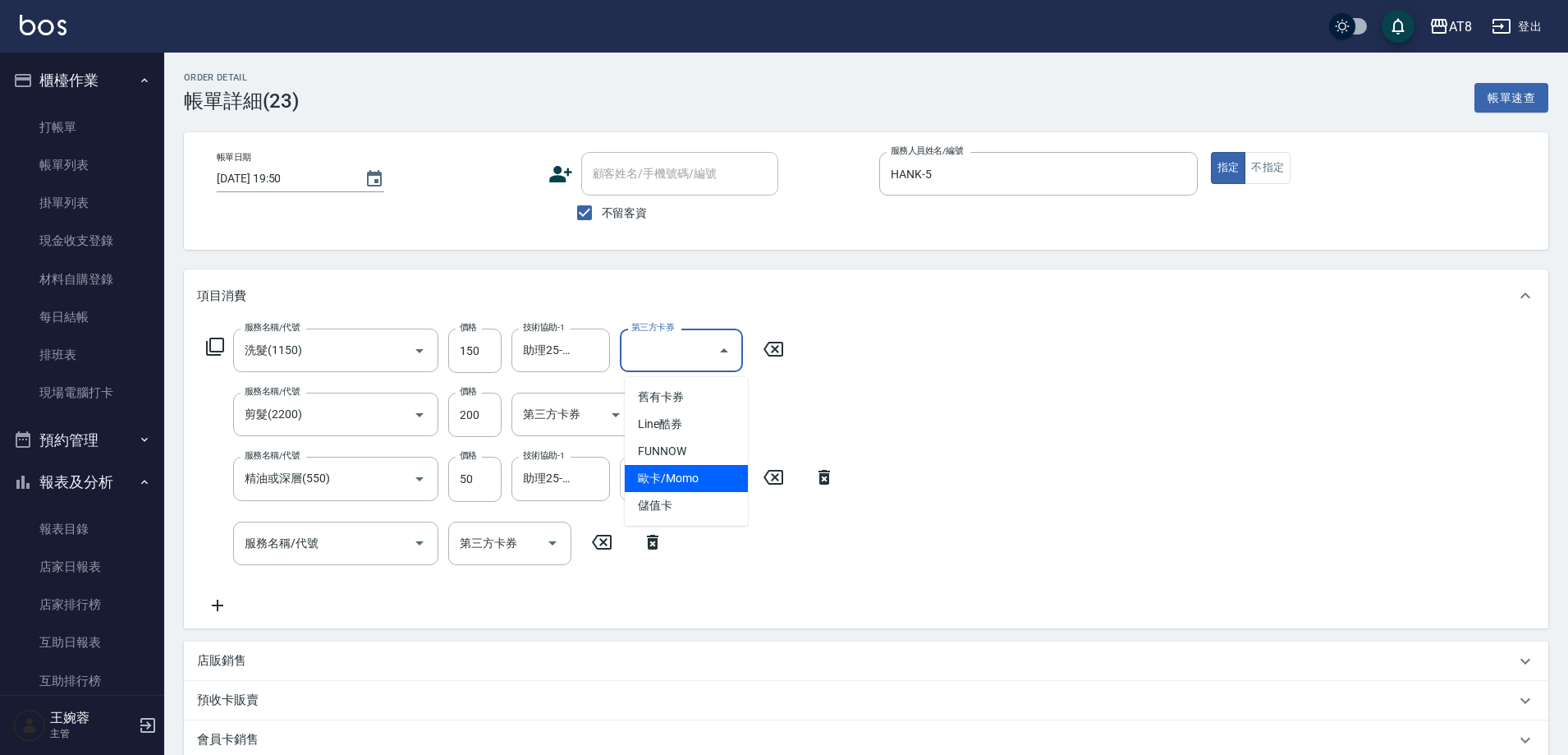
click at [683, 500] on span "儲值卡" at bounding box center [686, 506] width 123 height 27
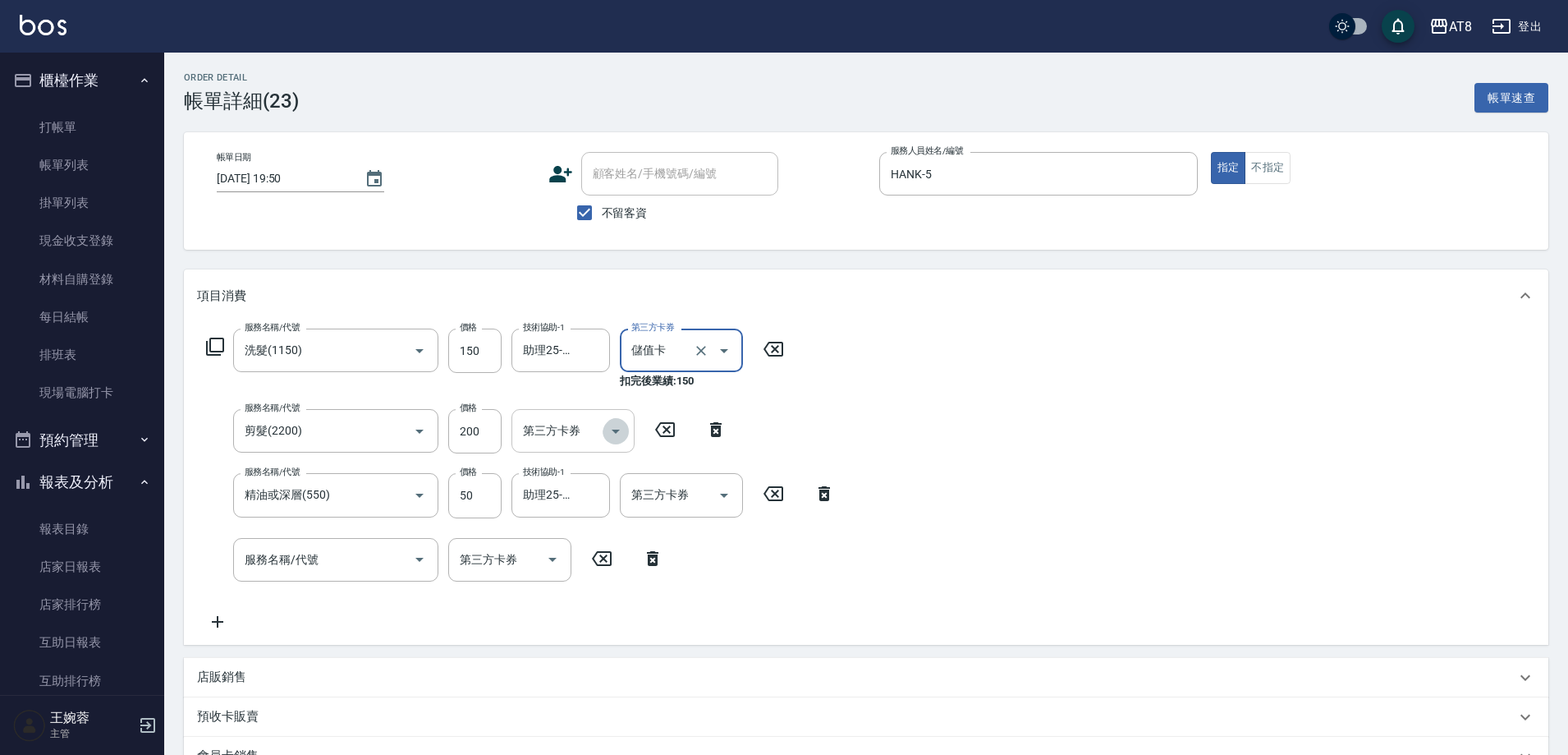
click at [614, 429] on icon "Open" at bounding box center [616, 431] width 20 height 20
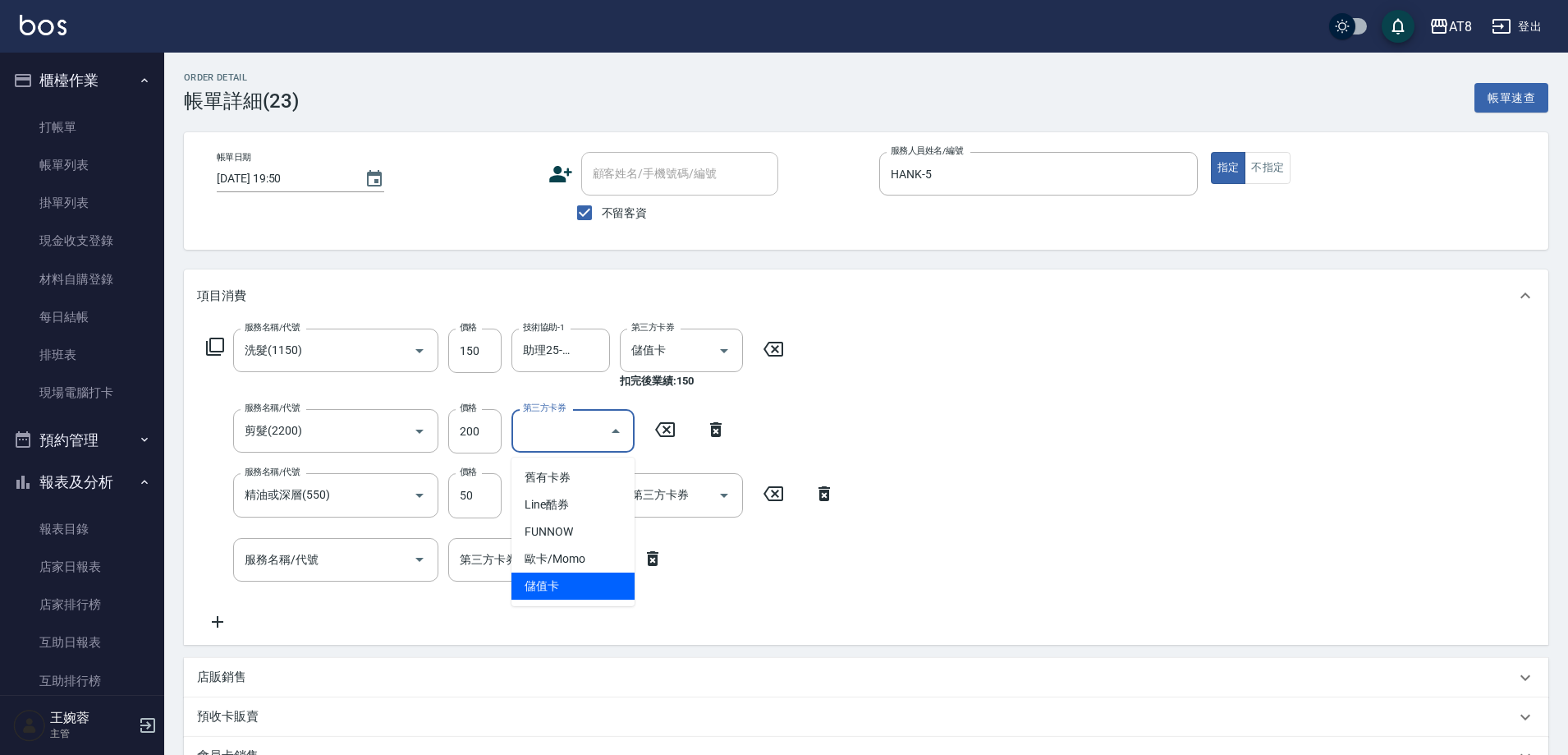
click at [590, 577] on span "儲值卡" at bounding box center [573, 586] width 123 height 27
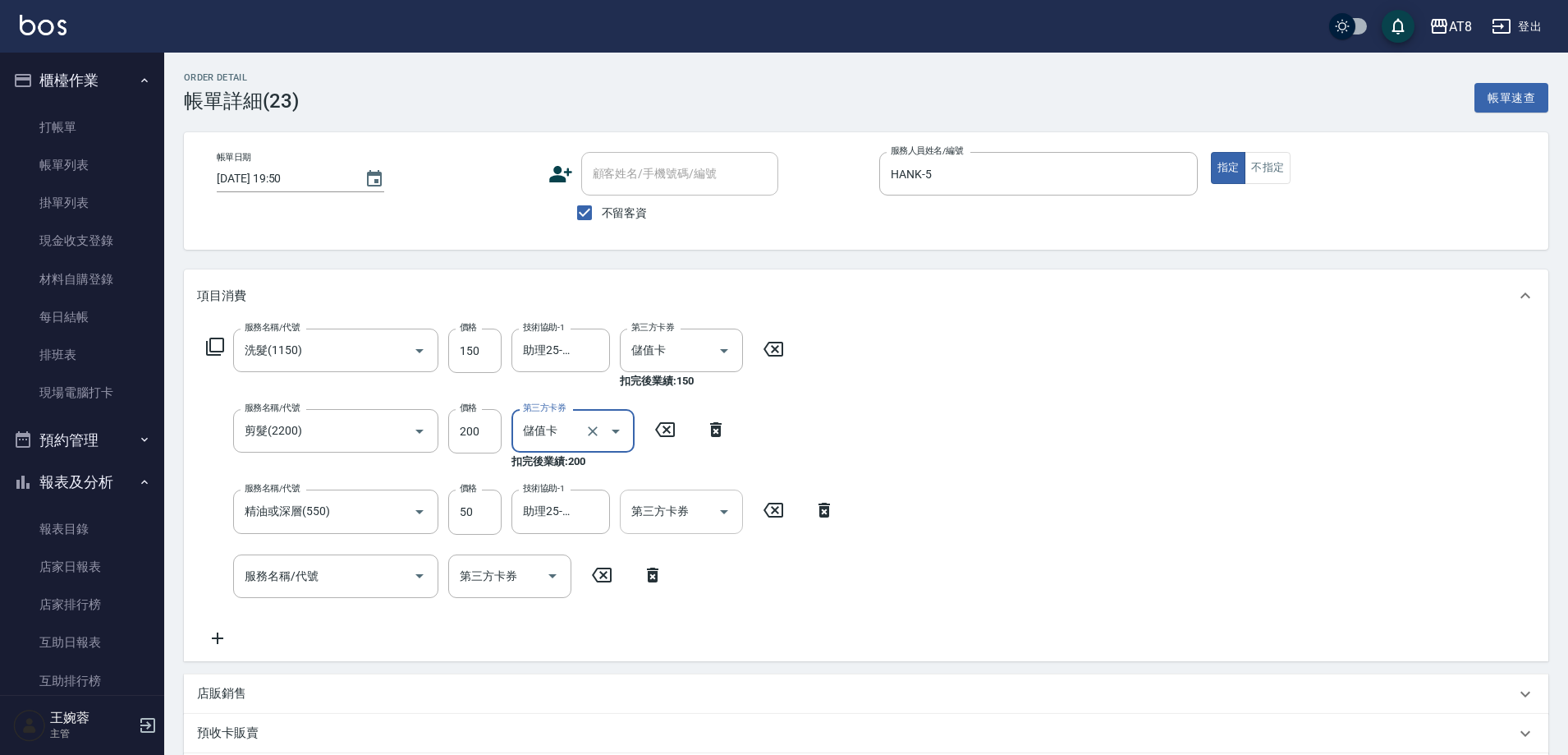
click at [728, 508] on icon "Open" at bounding box center [724, 511] width 20 height 20
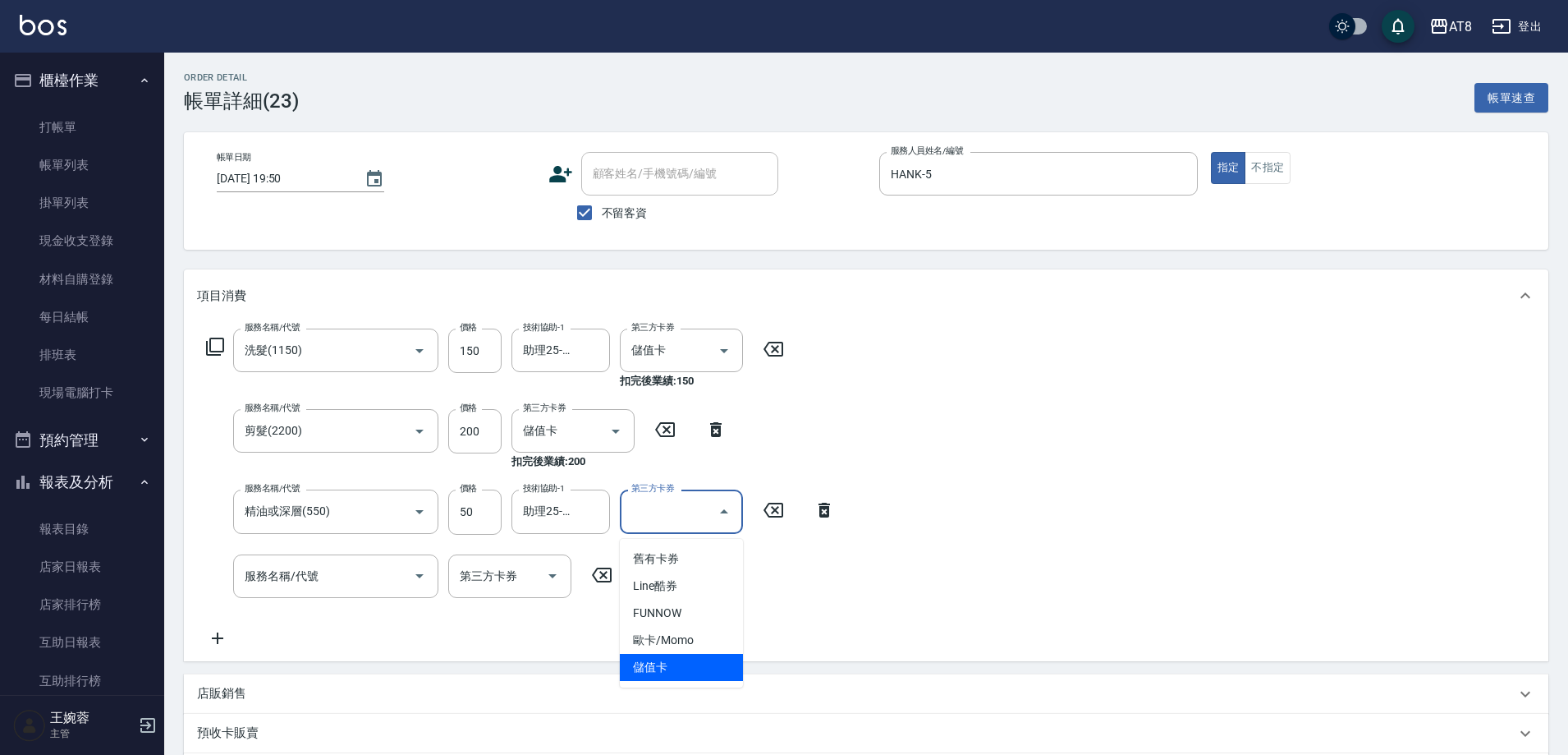
click at [676, 671] on span "儲值卡" at bounding box center [681, 668] width 123 height 27
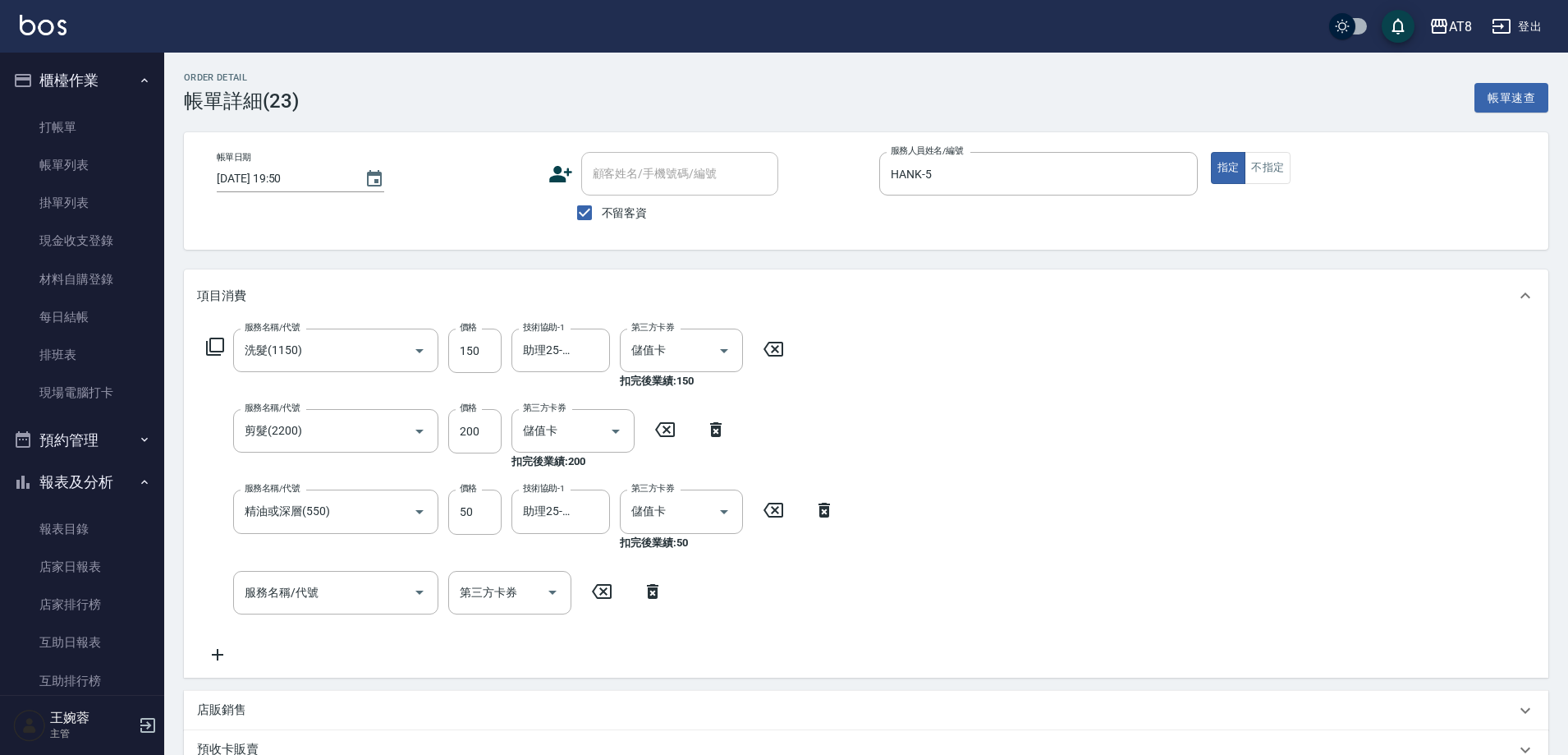
click at [638, 587] on icon at bounding box center [653, 592] width 41 height 20
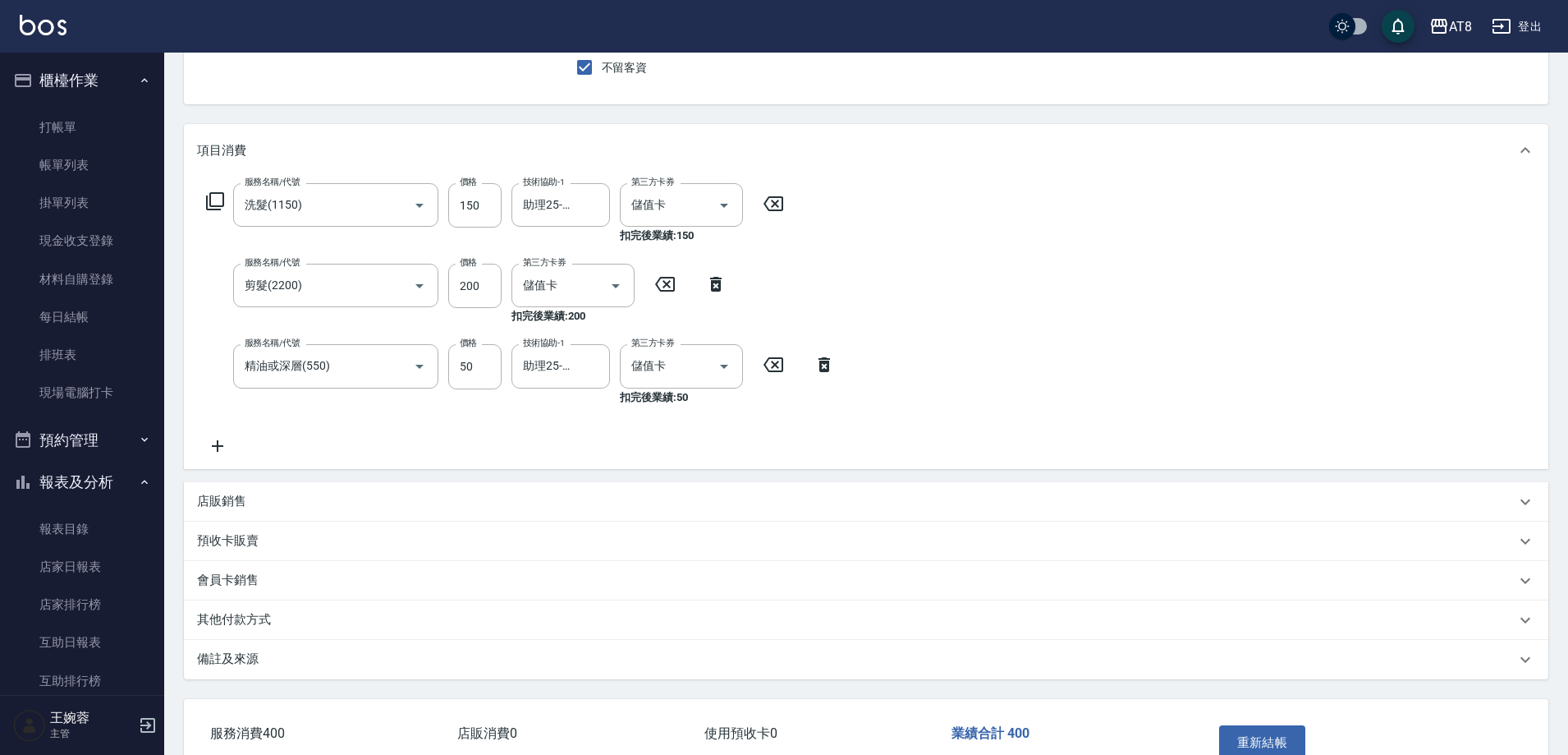
scroll to position [269, 0]
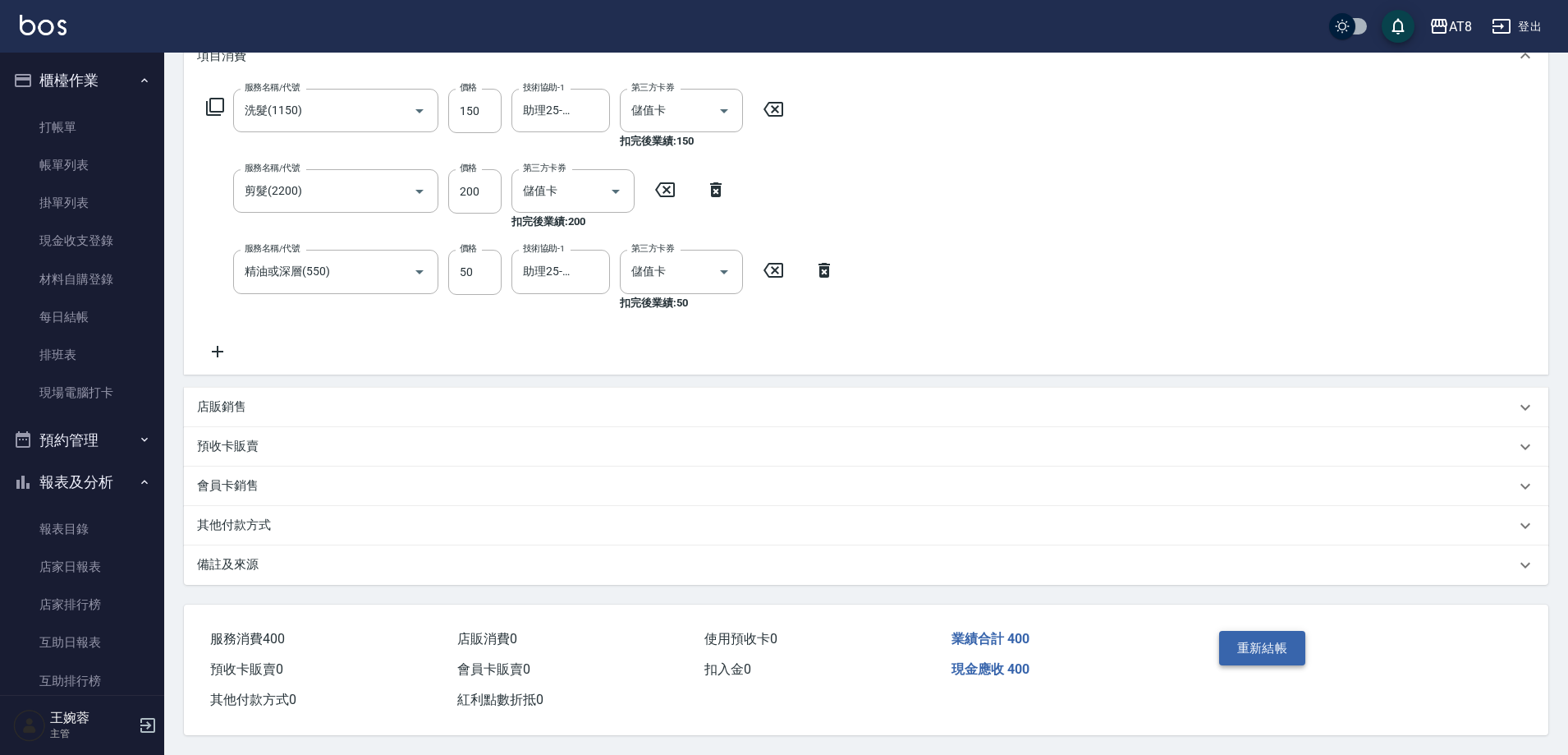
click at [1278, 631] on button "重新結帳" at bounding box center [1262, 647] width 87 height 34
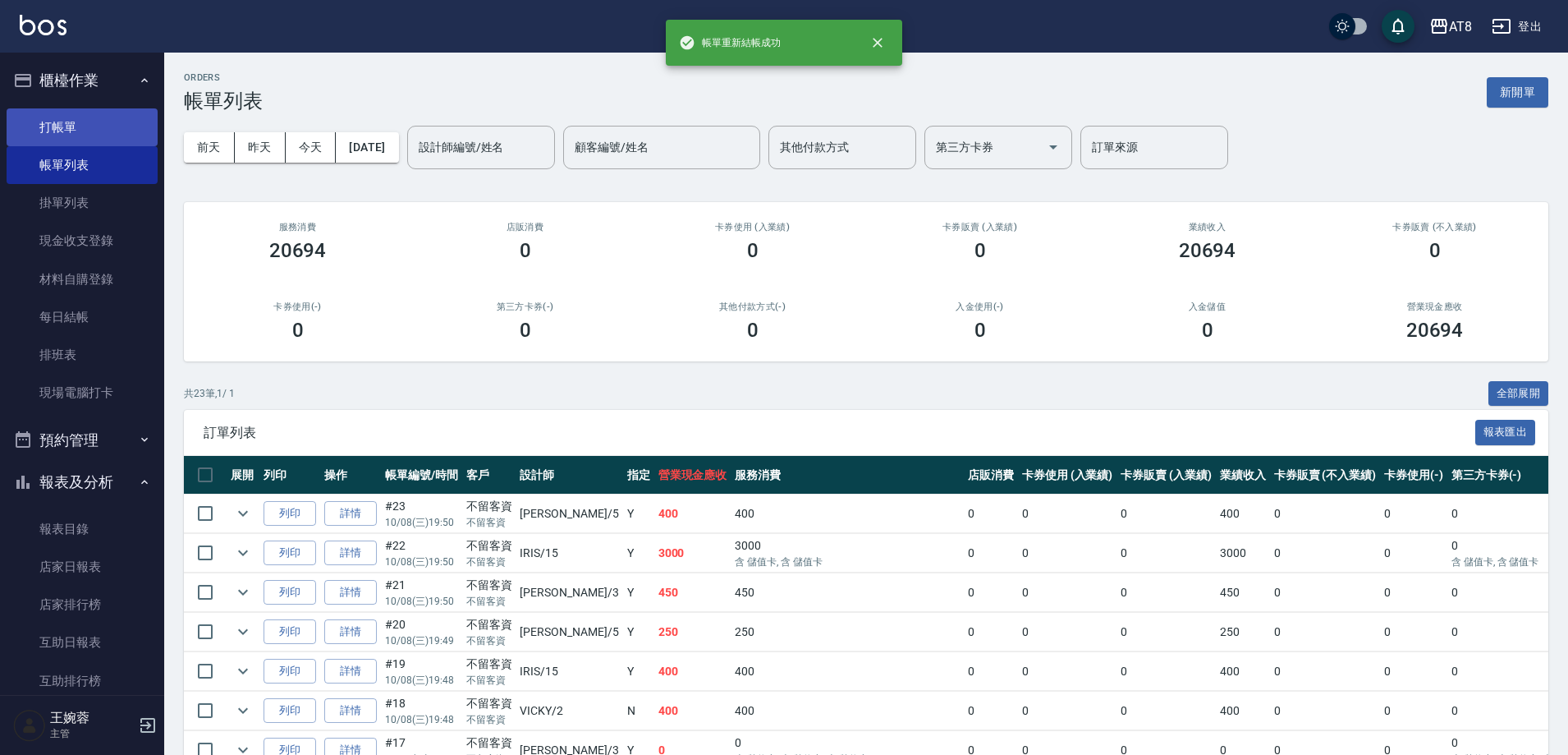
click at [77, 118] on link "打帳單" at bounding box center [82, 127] width 152 height 38
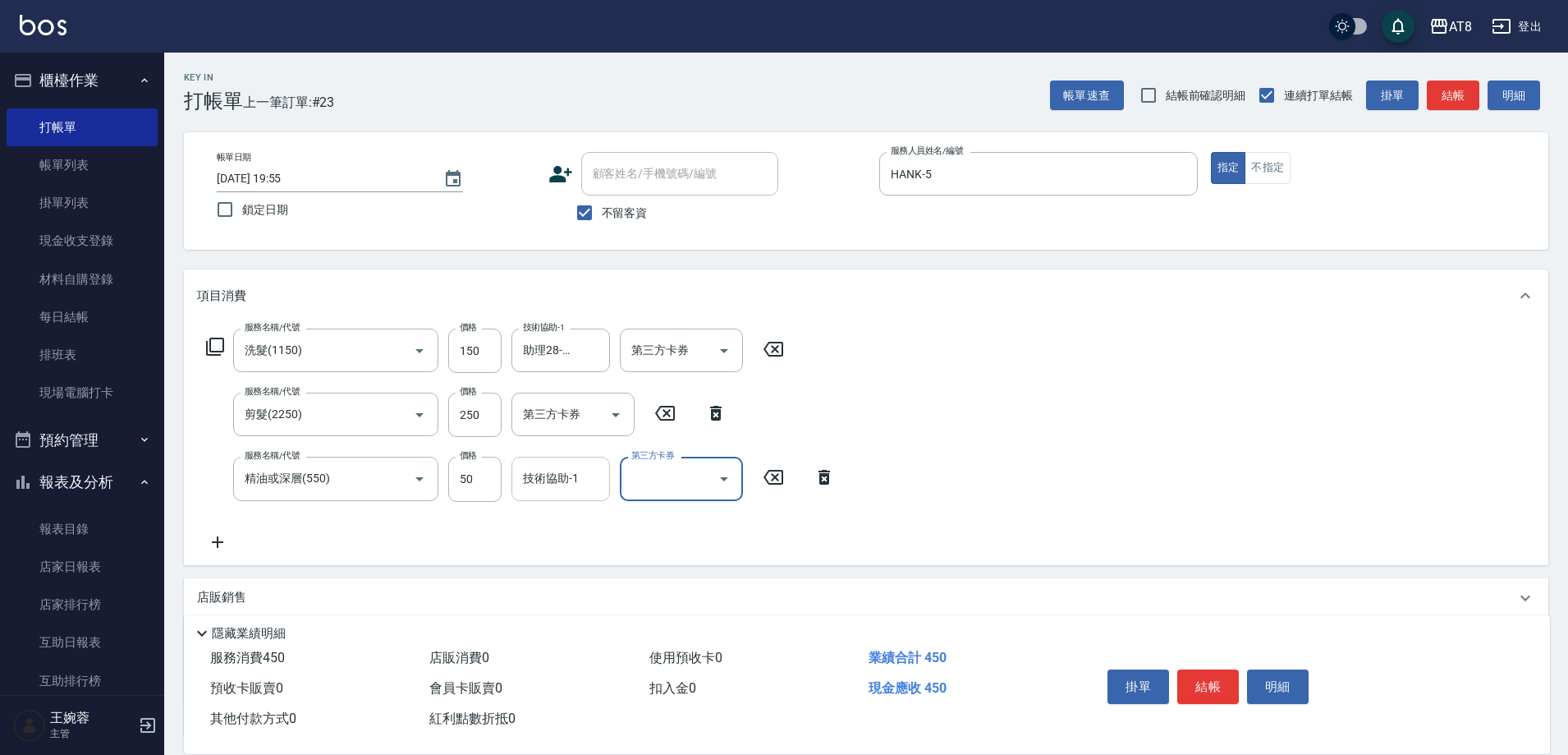
click at [531, 477] on input "技術協助-1" at bounding box center [561, 478] width 84 height 28
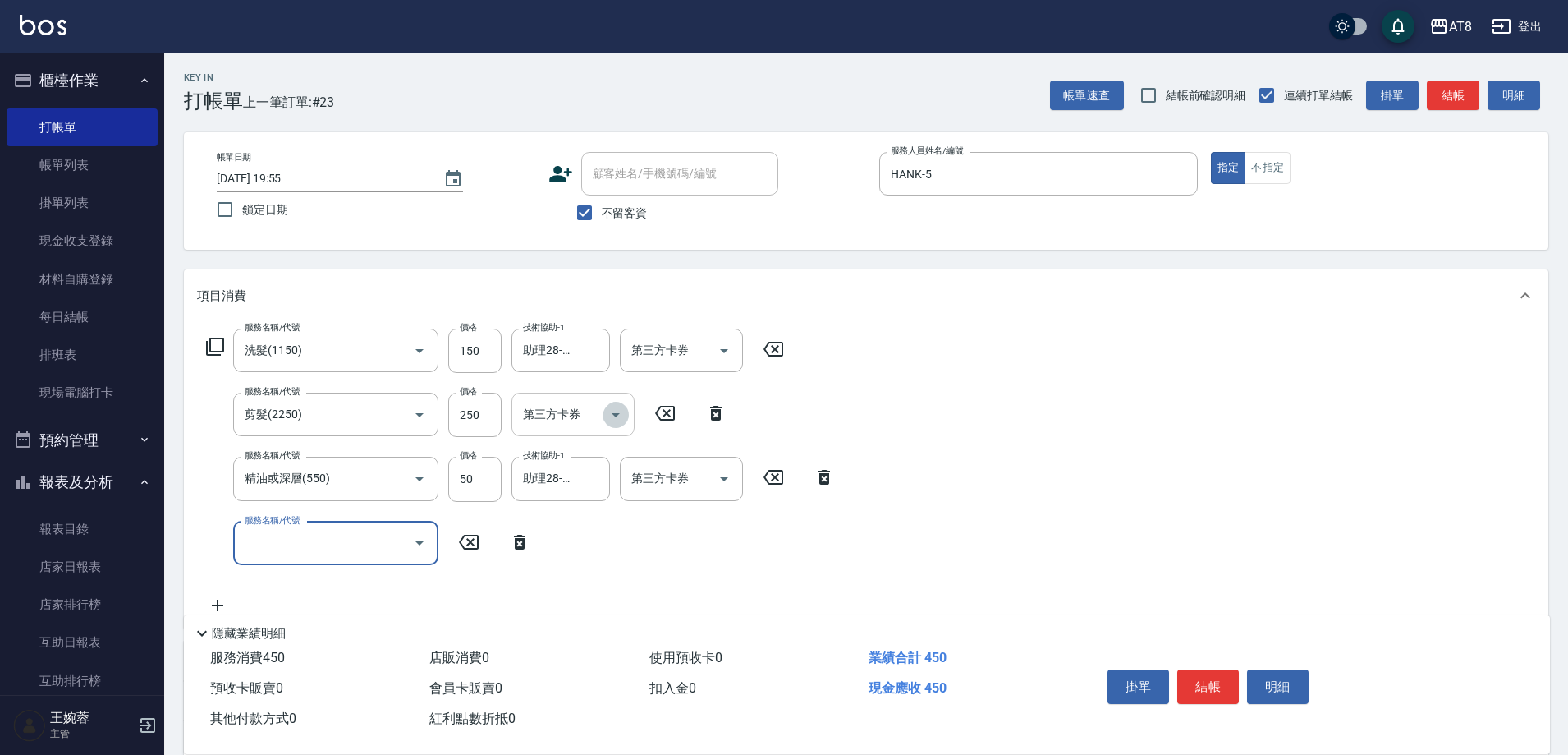
click at [623, 412] on icon "Open" at bounding box center [616, 415] width 20 height 20
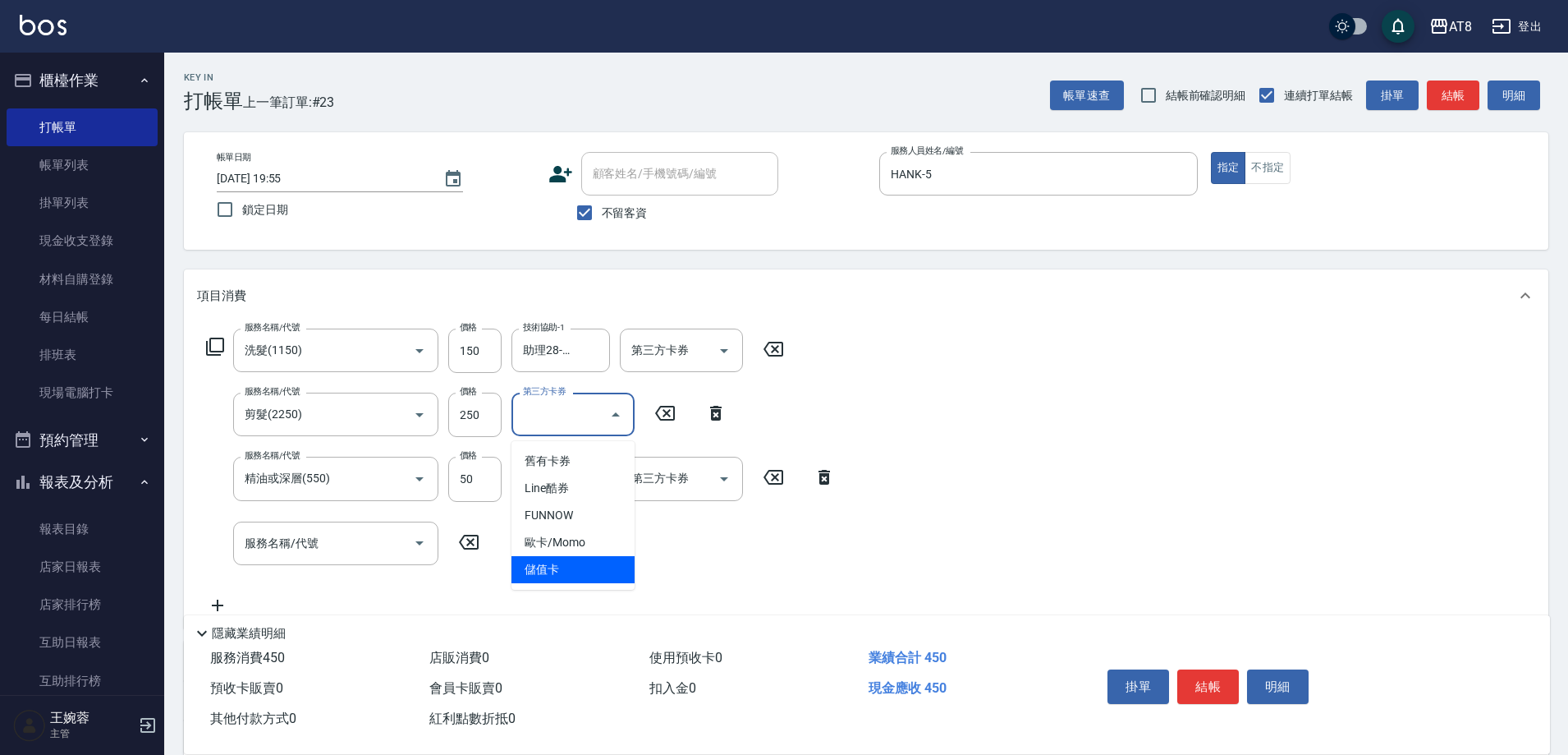
click at [558, 571] on span "儲值卡" at bounding box center [573, 570] width 123 height 27
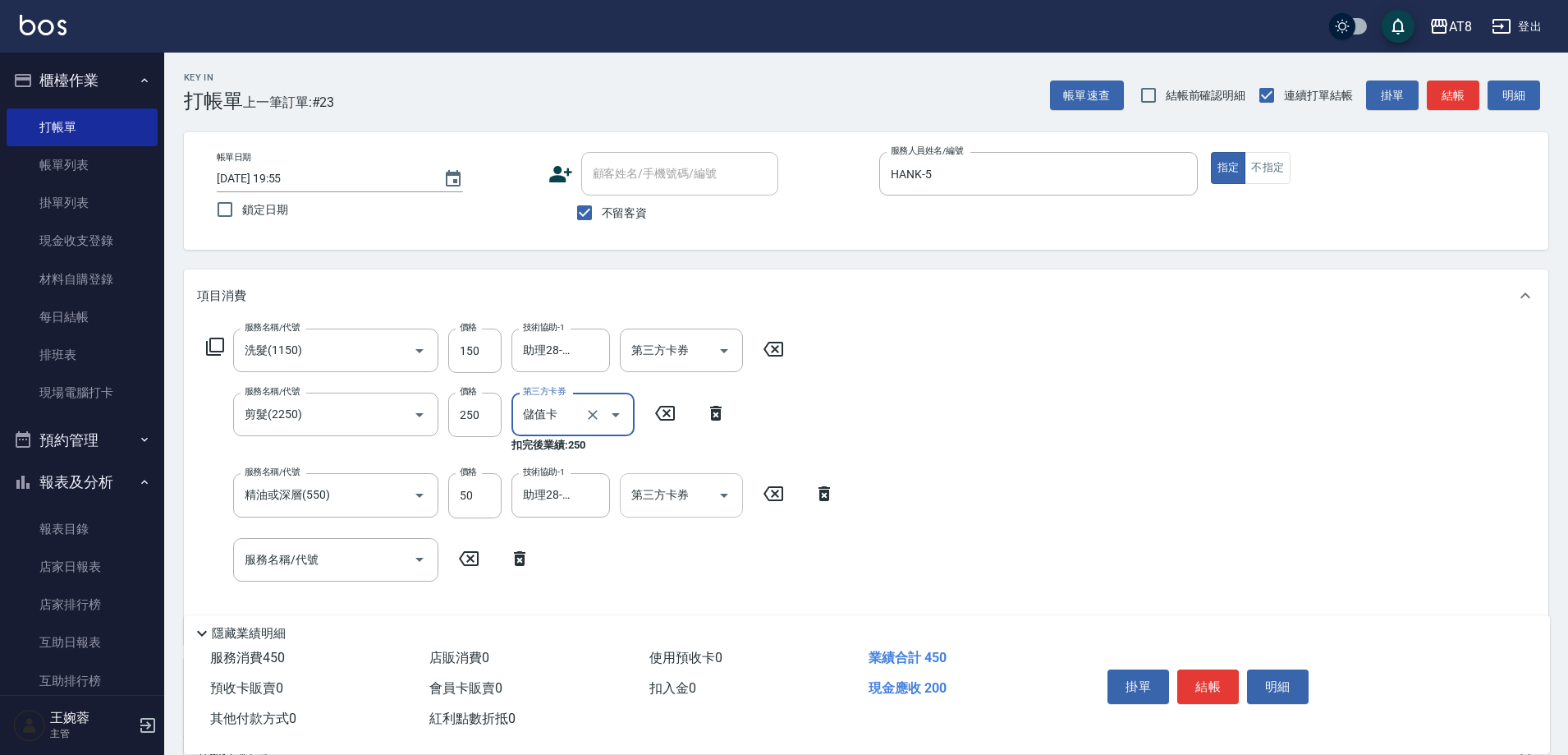
click at [715, 506] on icon "Open" at bounding box center [724, 495] width 20 height 20
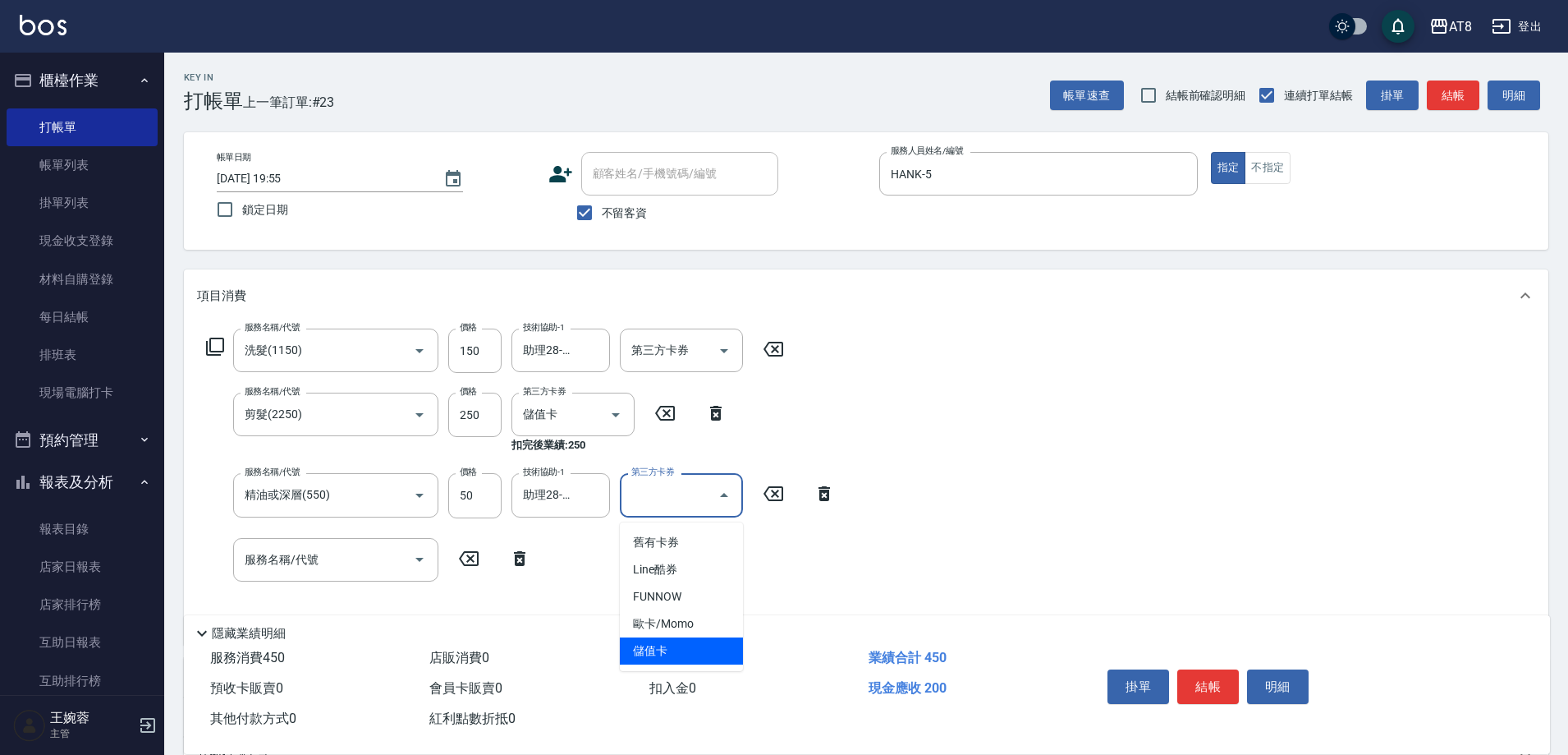
click at [703, 651] on span "儲值卡" at bounding box center [681, 651] width 123 height 27
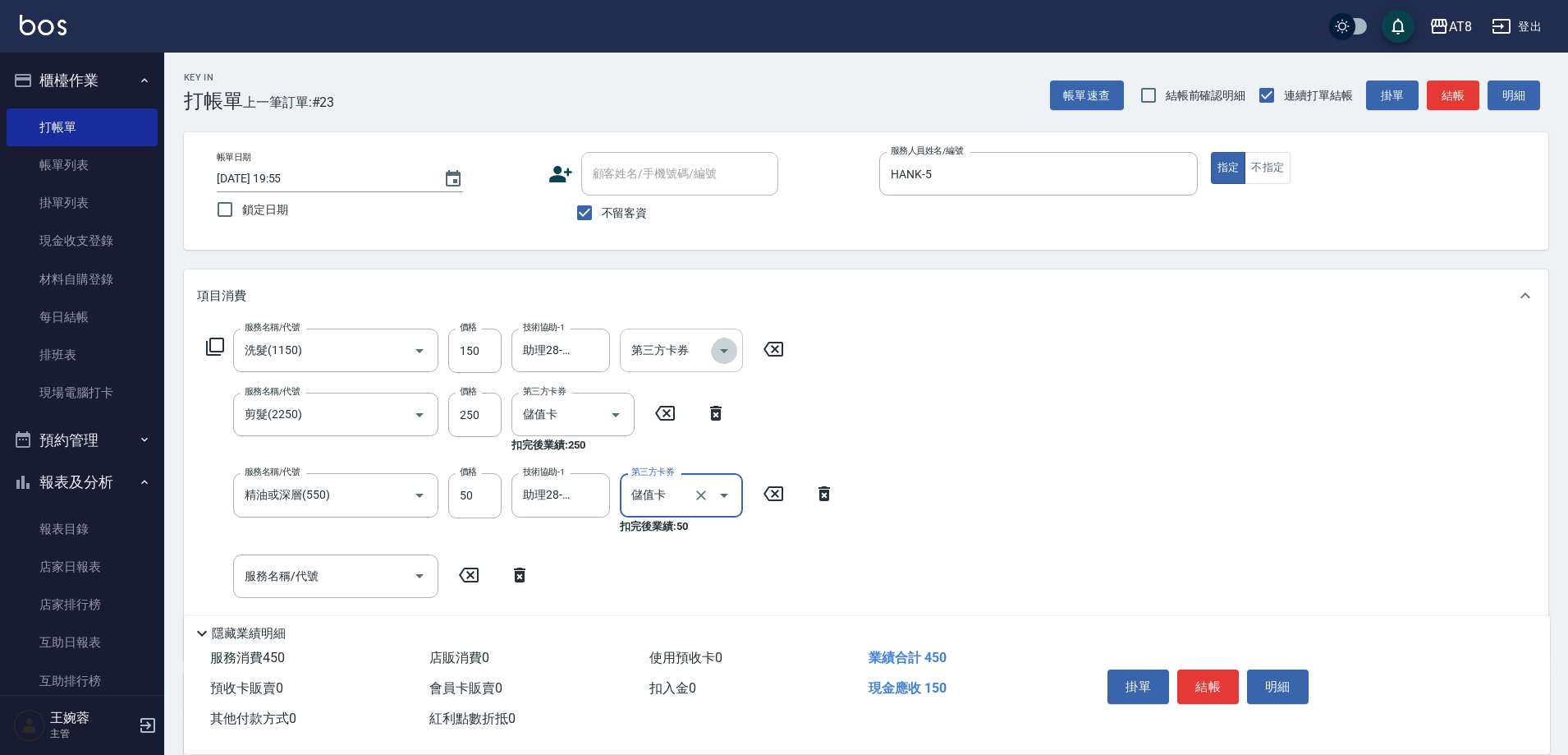
click at [733, 360] on icon "Open" at bounding box center [724, 351] width 20 height 20
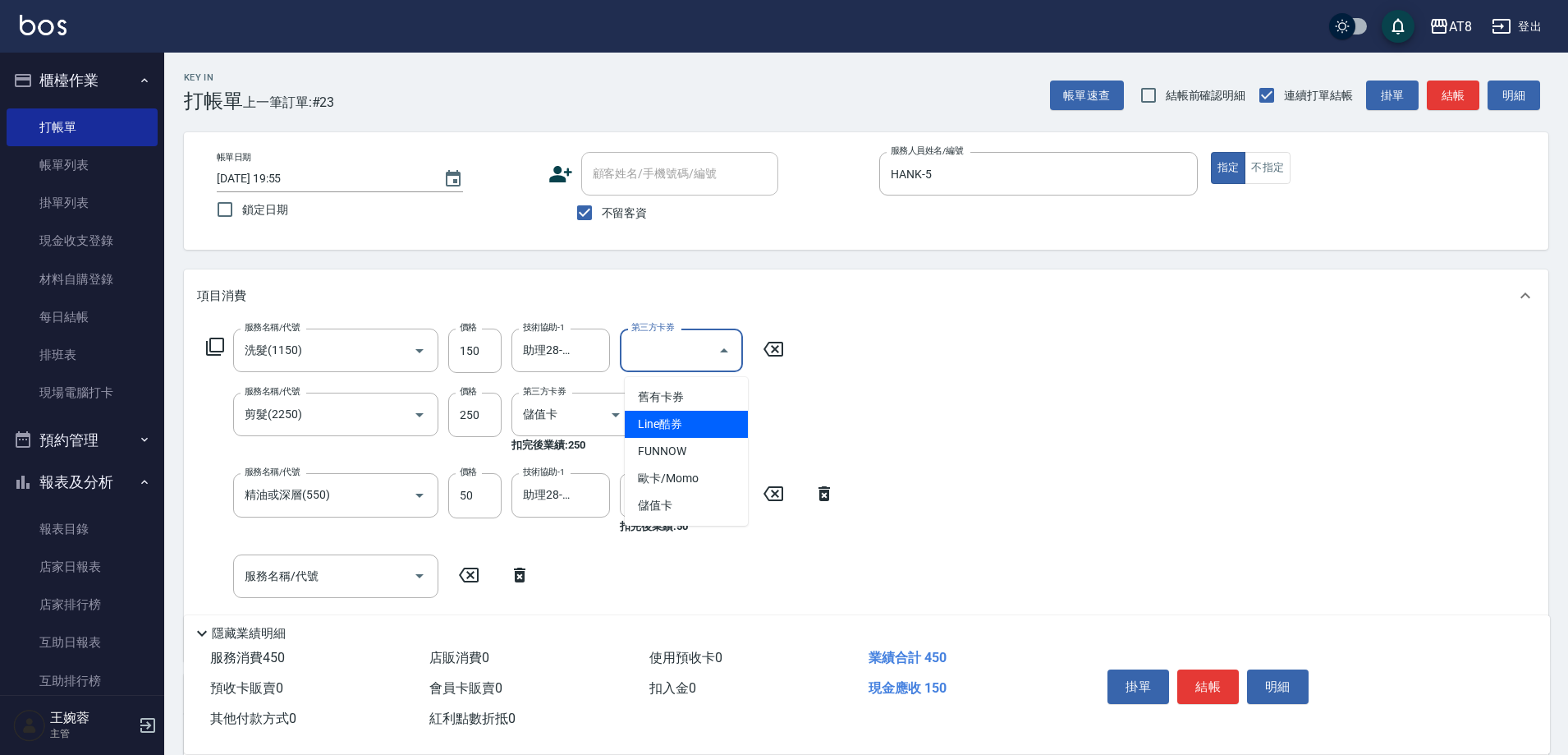
drag, startPoint x: 700, startPoint y: 470, endPoint x: 696, endPoint y: 506, distance: 36.2
click at [696, 506] on ul "舊有卡券 Line酷券 FUNNOW 歐卡/Momo 儲值卡" at bounding box center [686, 451] width 123 height 149
click at [693, 509] on span "儲值卡" at bounding box center [686, 506] width 123 height 27
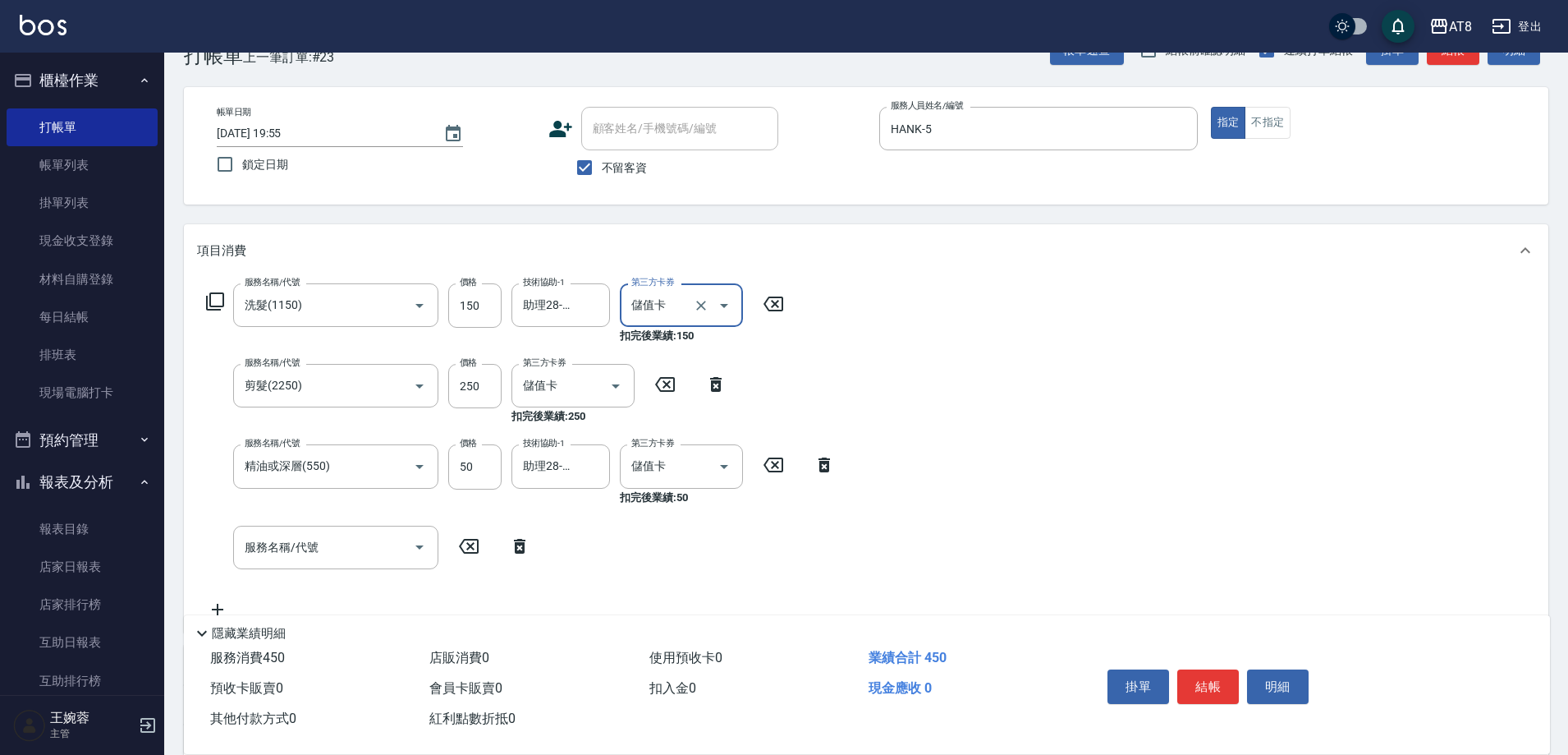
scroll to position [158, 0]
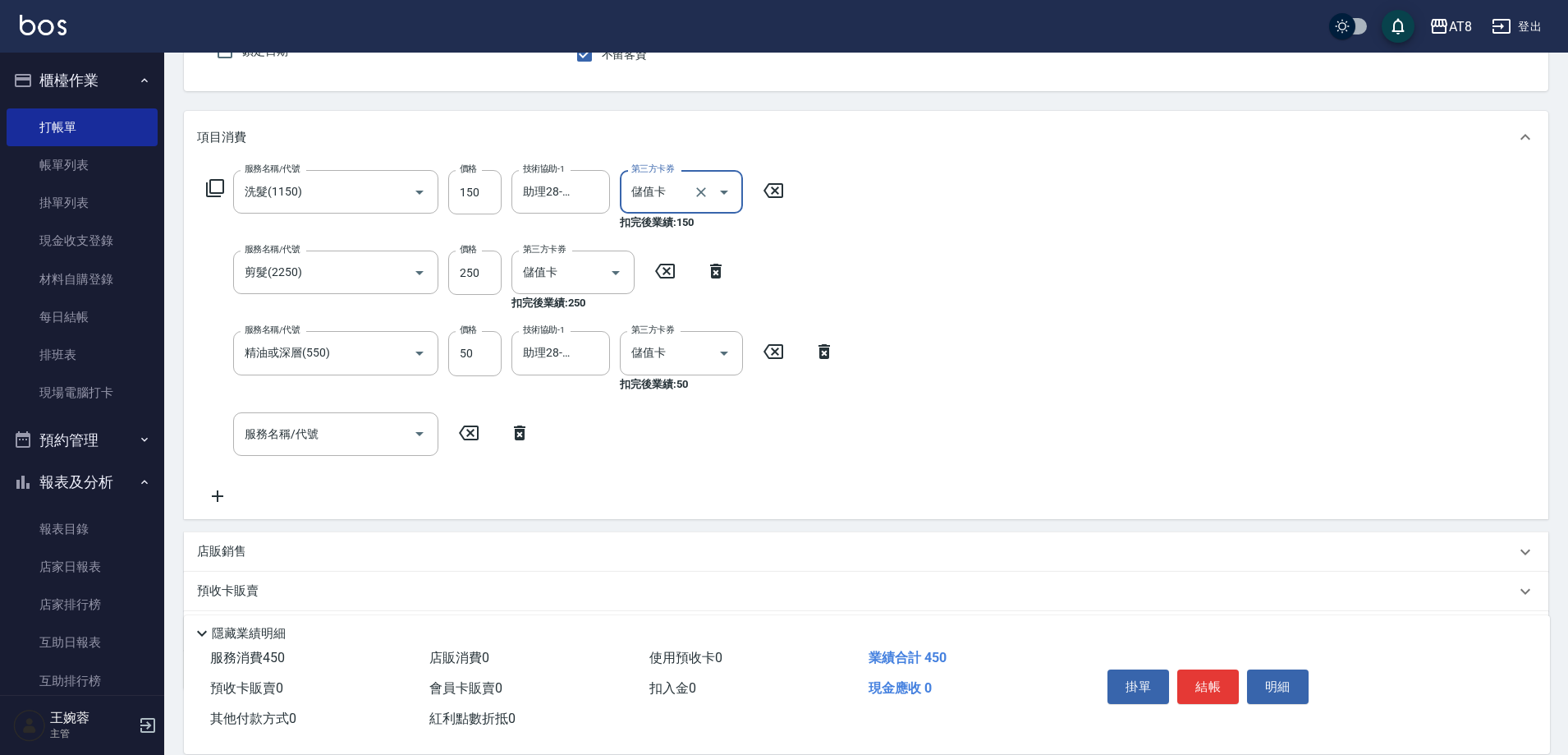
drag, startPoint x: 517, startPoint y: 430, endPoint x: 506, endPoint y: 431, distance: 11.0
click at [516, 431] on icon at bounding box center [520, 433] width 41 height 20
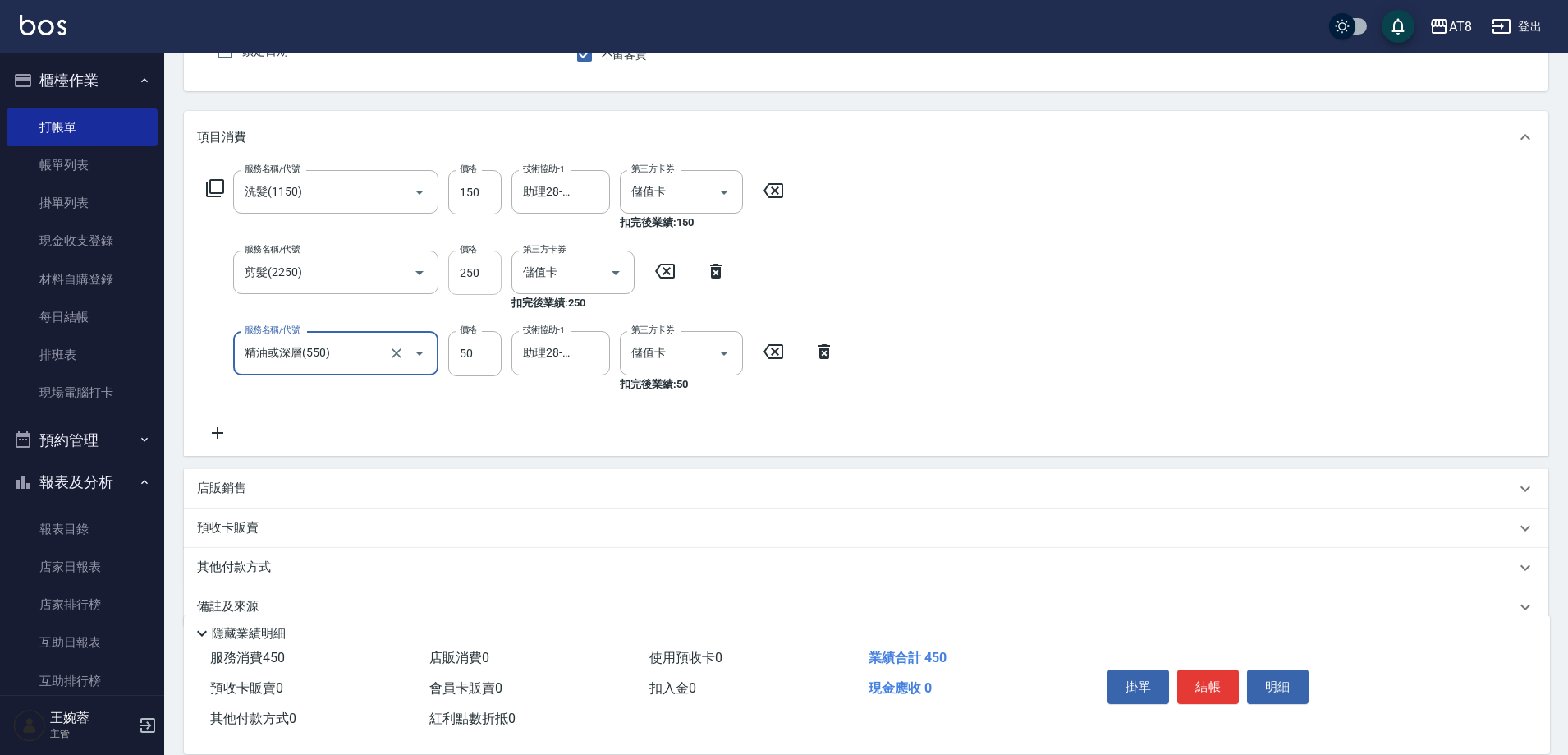
click at [480, 274] on input "250" at bounding box center [475, 272] width 54 height 44
click at [695, 275] on div "服務名稱/代號 剪髮(2250) 服務名稱/代號 價格 250 價格 第三方卡券 儲值卡 第三方卡券 扣完後業績: 250" at bounding box center [467, 281] width 540 height 61
click at [719, 279] on icon at bounding box center [716, 271] width 41 height 20
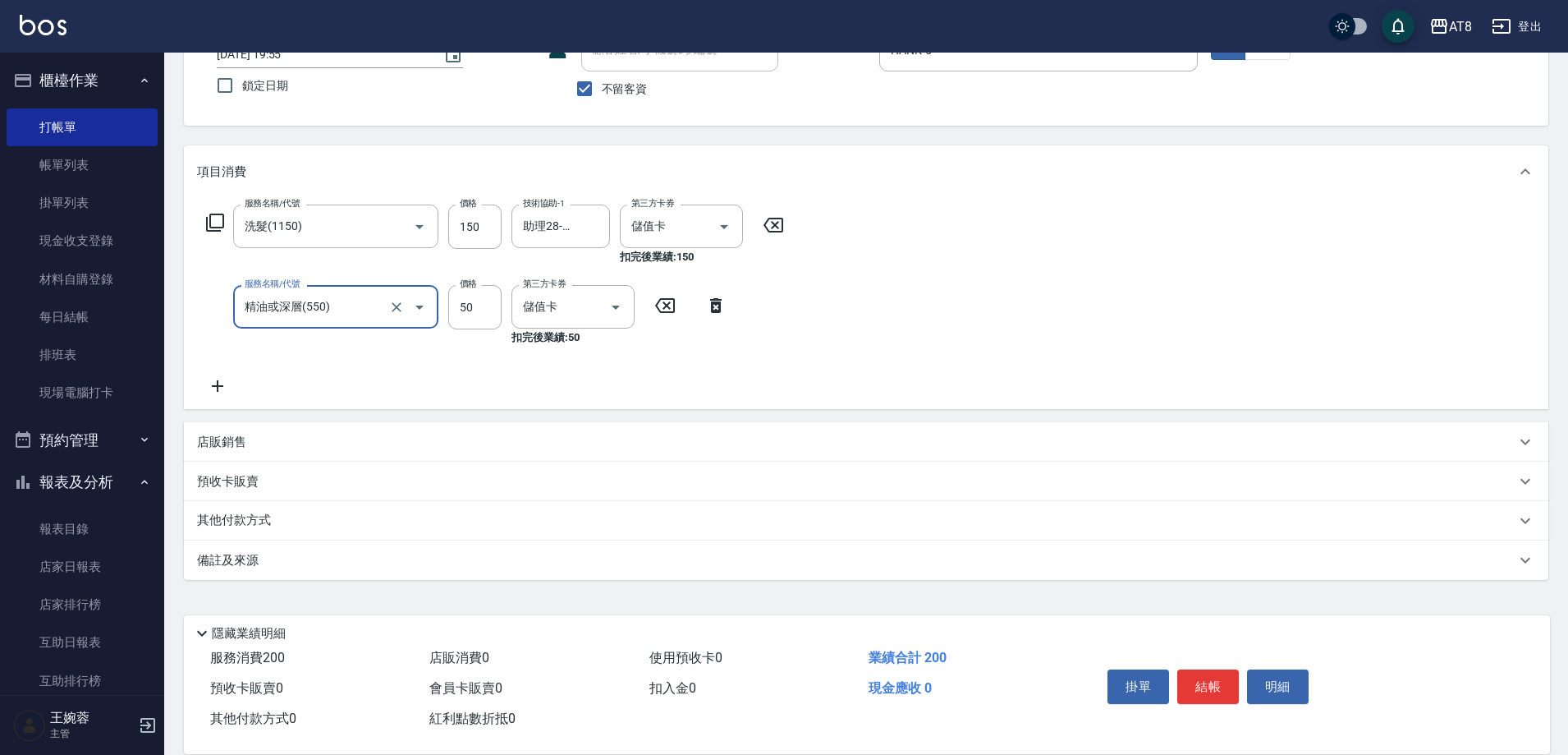
scroll to position [134, 0]
click at [222, 386] on icon at bounding box center [218, 386] width 41 height 20
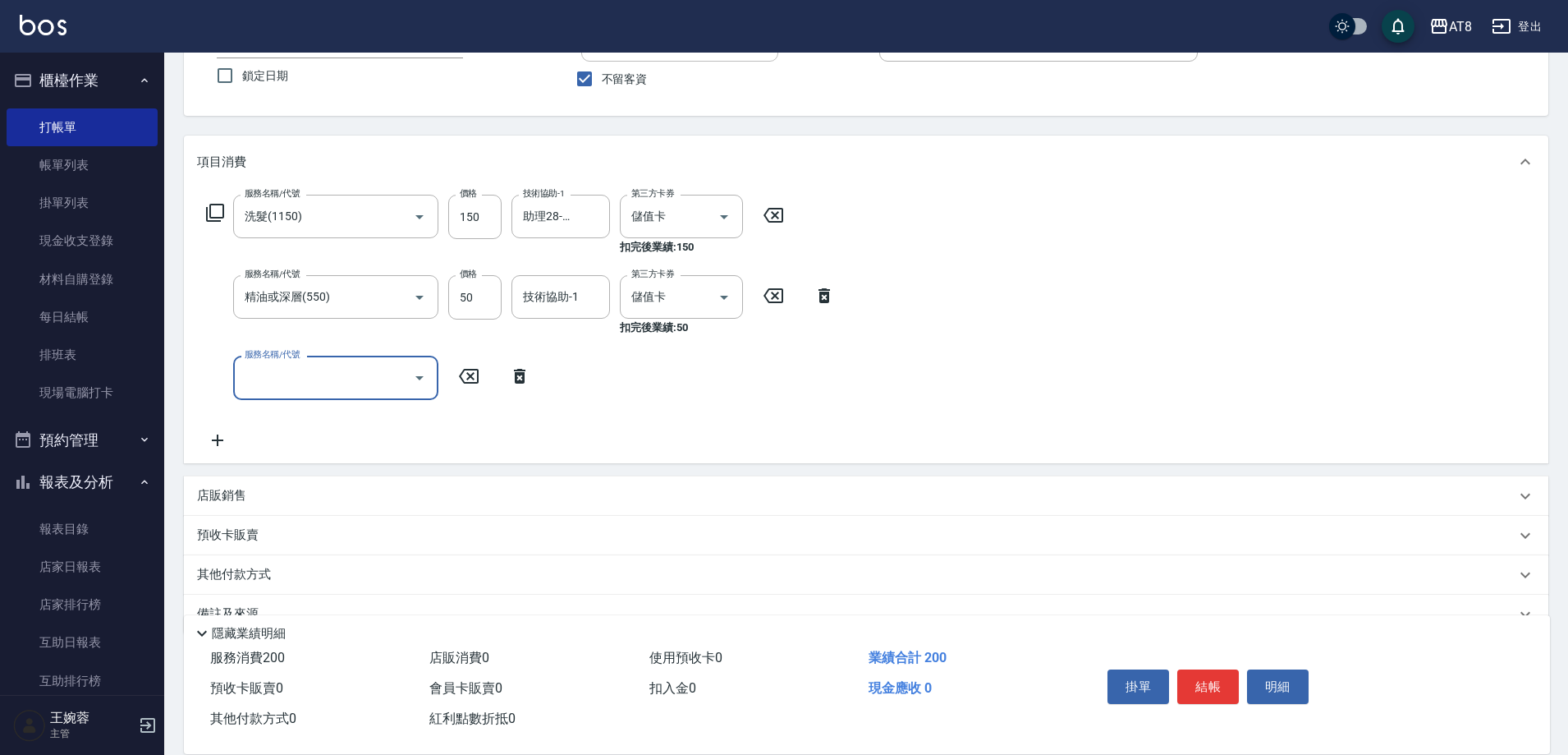
click at [335, 391] on input "服務名稱/代號" at bounding box center [324, 377] width 166 height 28
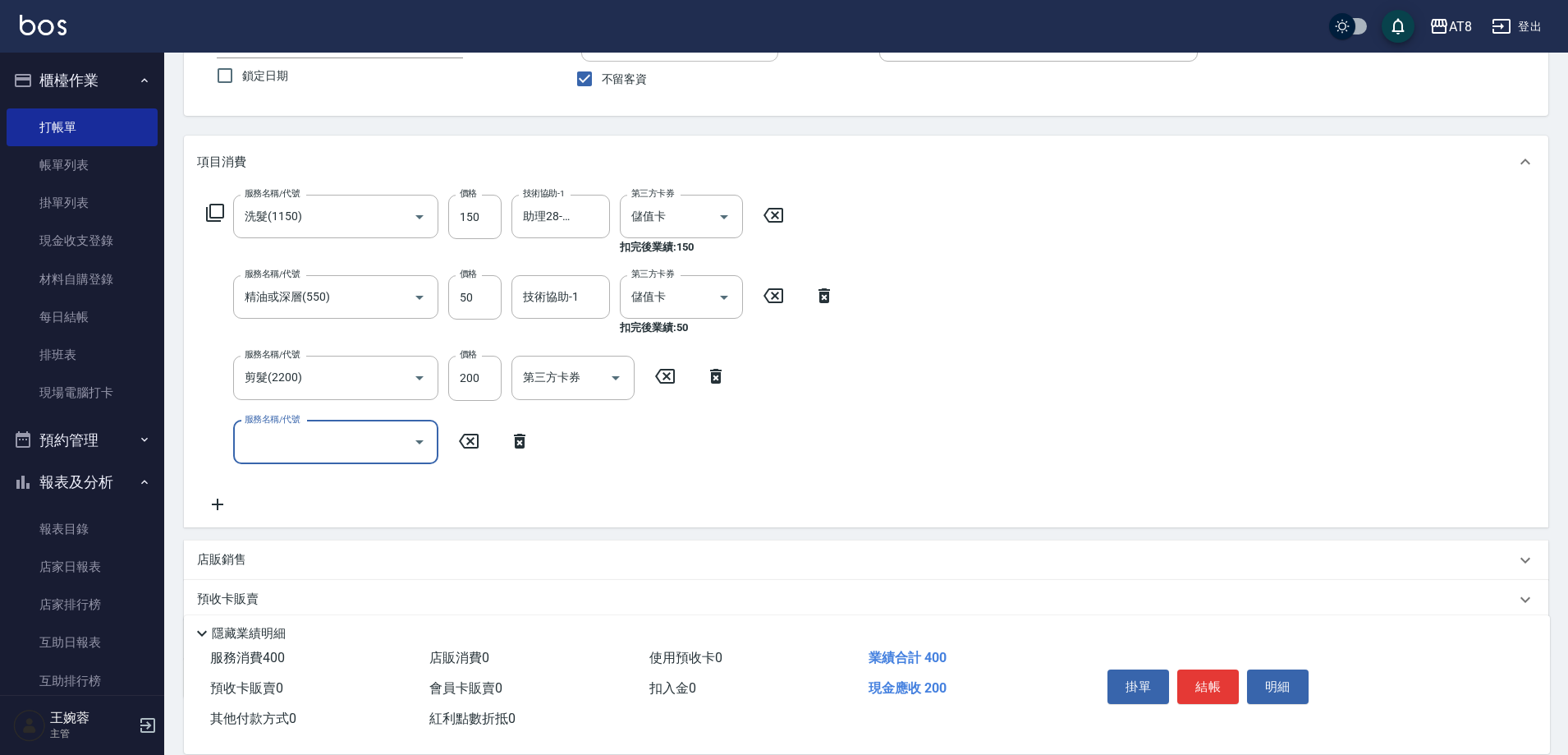
click at [643, 394] on div "第三方卡券 第三方卡券" at bounding box center [578, 378] width 133 height 44
click at [610, 368] on div at bounding box center [614, 378] width 24 height 44
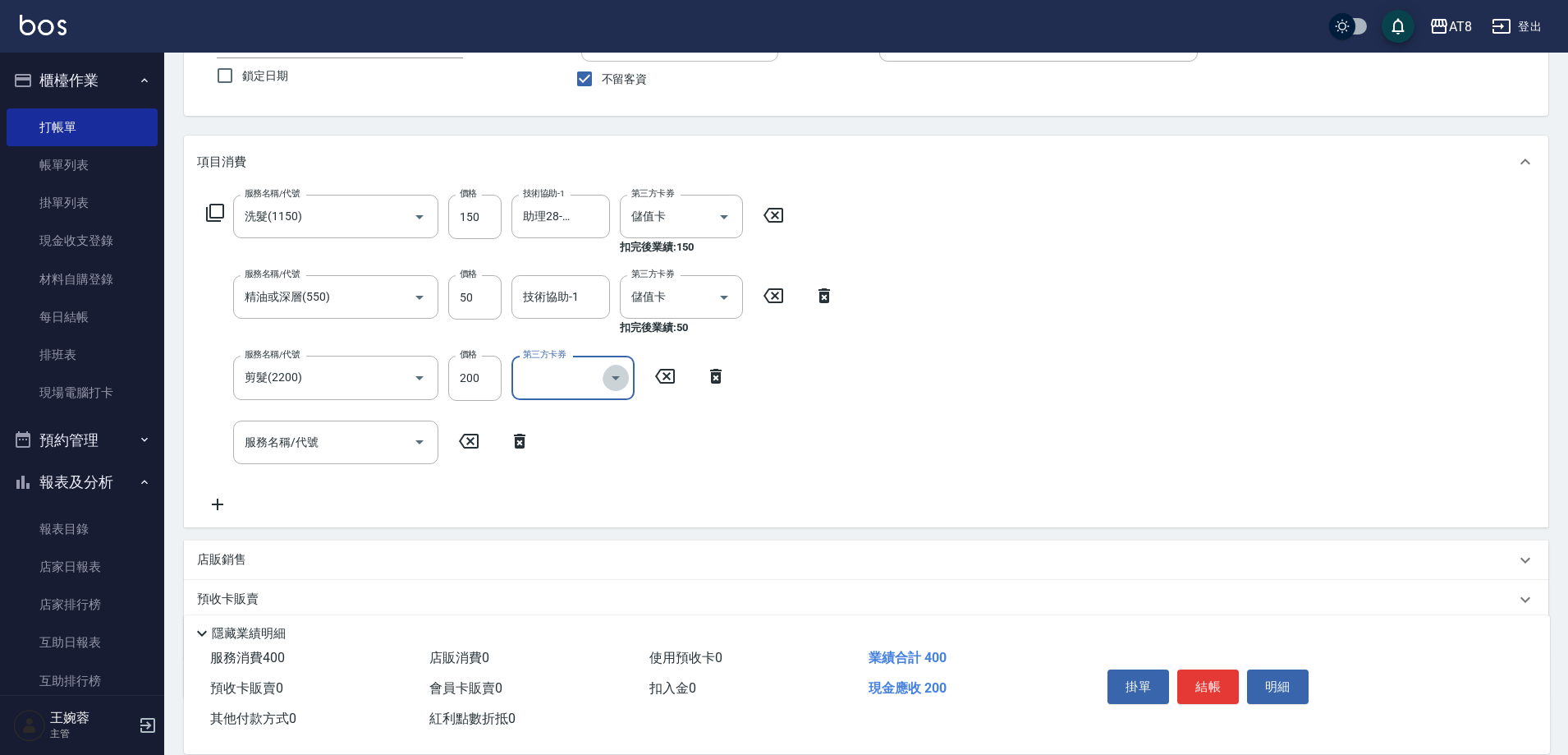
click at [610, 387] on icon "Open" at bounding box center [616, 378] width 20 height 20
click at [582, 533] on span "儲值卡" at bounding box center [573, 534] width 123 height 27
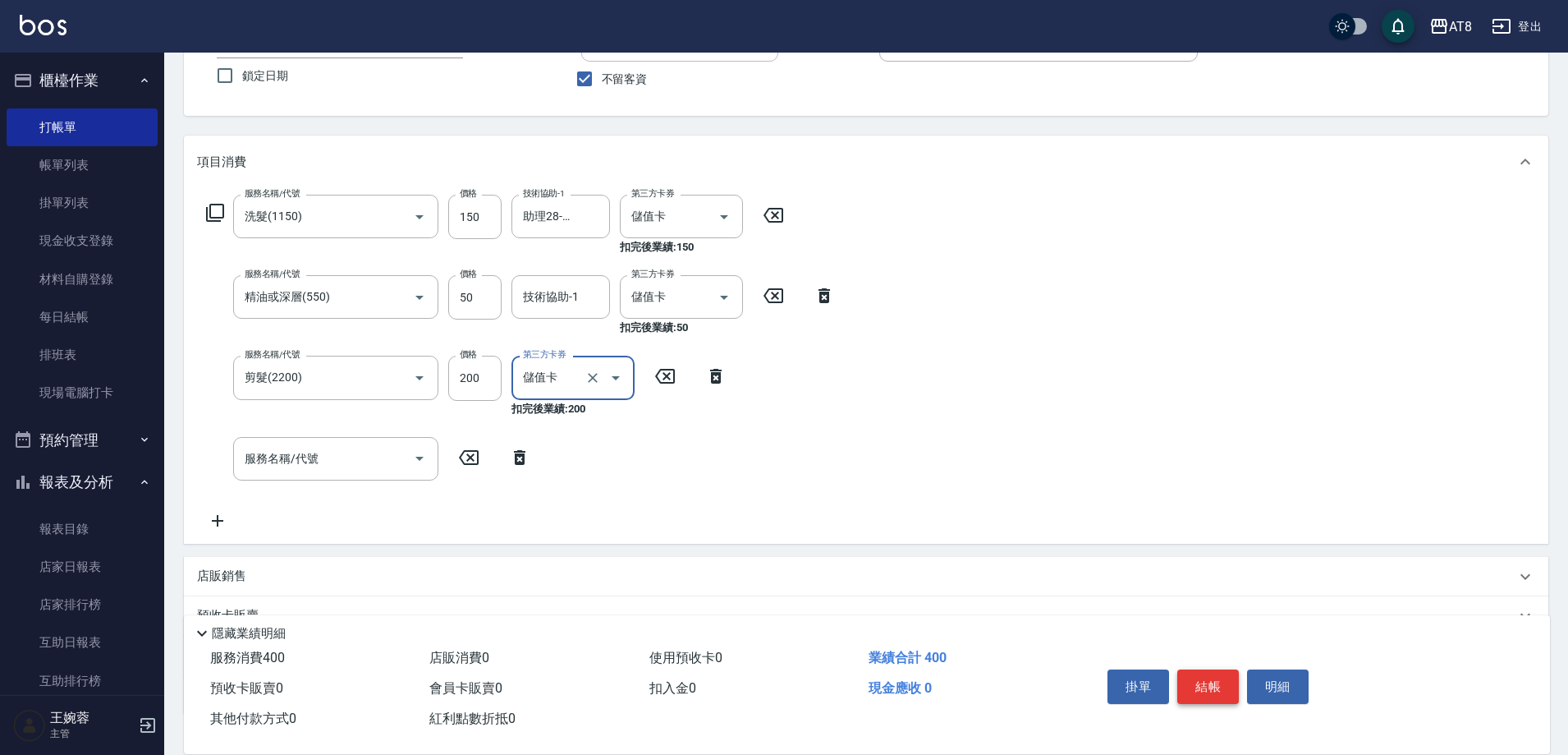
click at [1224, 673] on button "結帳" at bounding box center [1207, 686] width 62 height 34
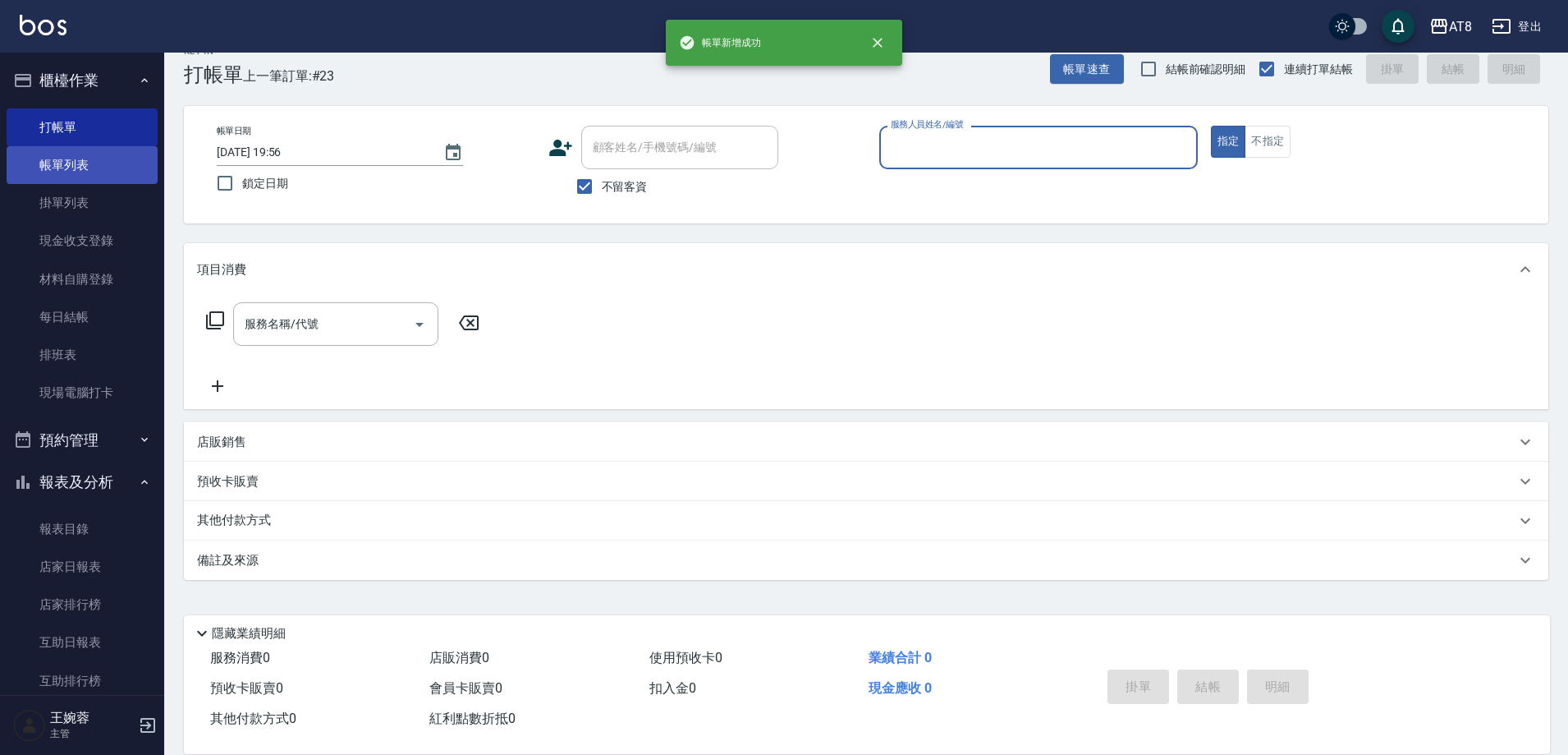
scroll to position [36, 0]
click at [74, 182] on link "帳單列表" at bounding box center [82, 164] width 152 height 38
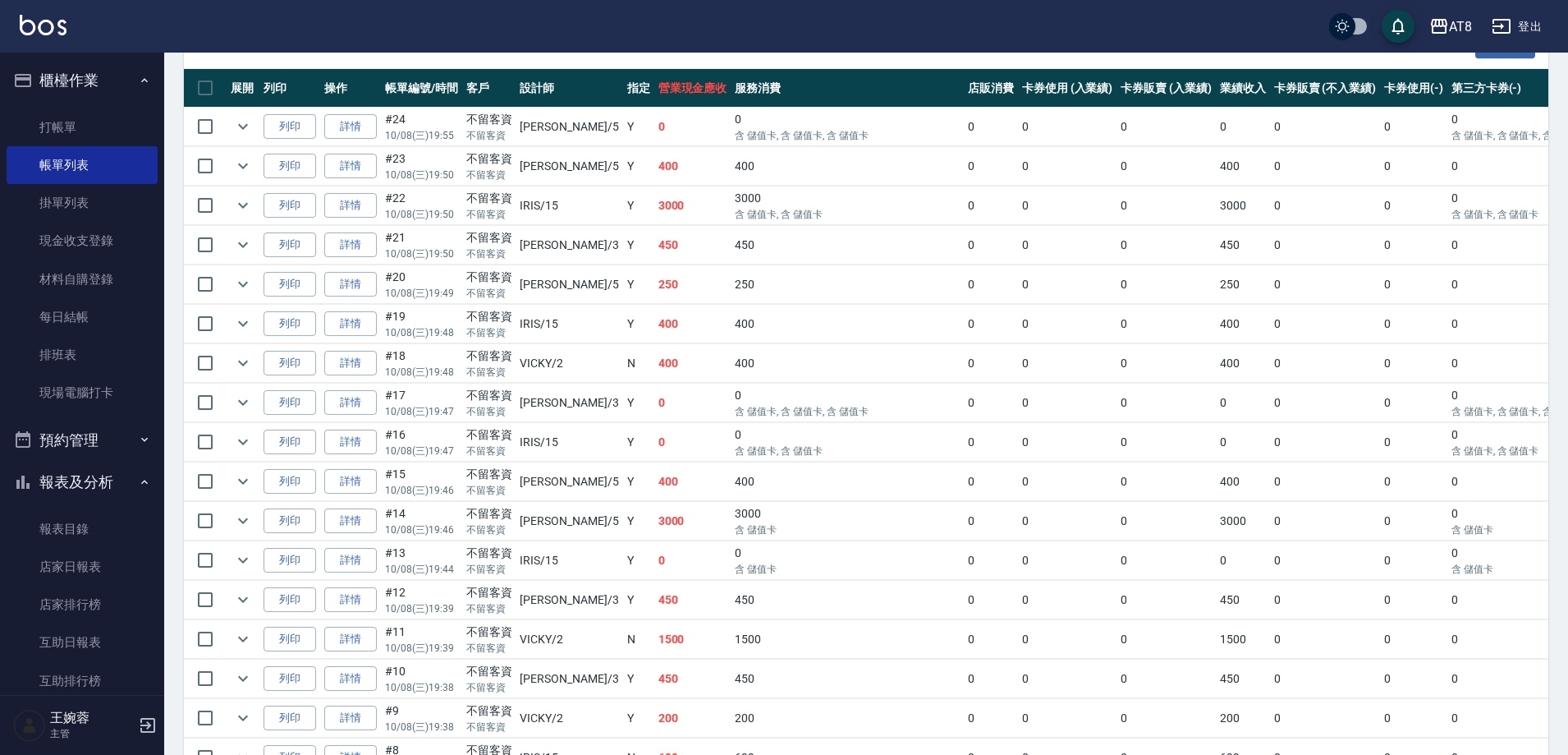
scroll to position [315, 0]
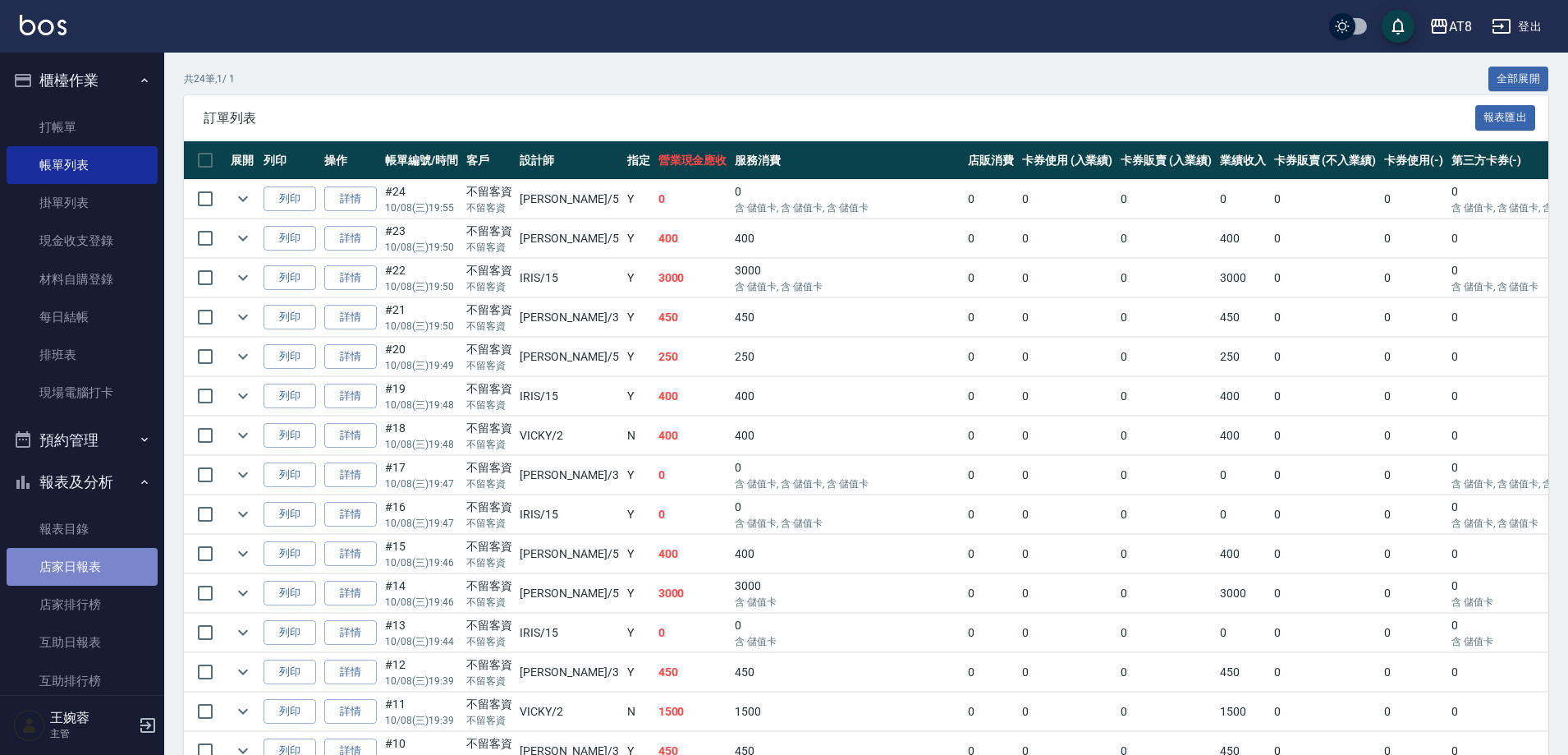
click at [93, 561] on link "店家日報表" at bounding box center [82, 566] width 152 height 38
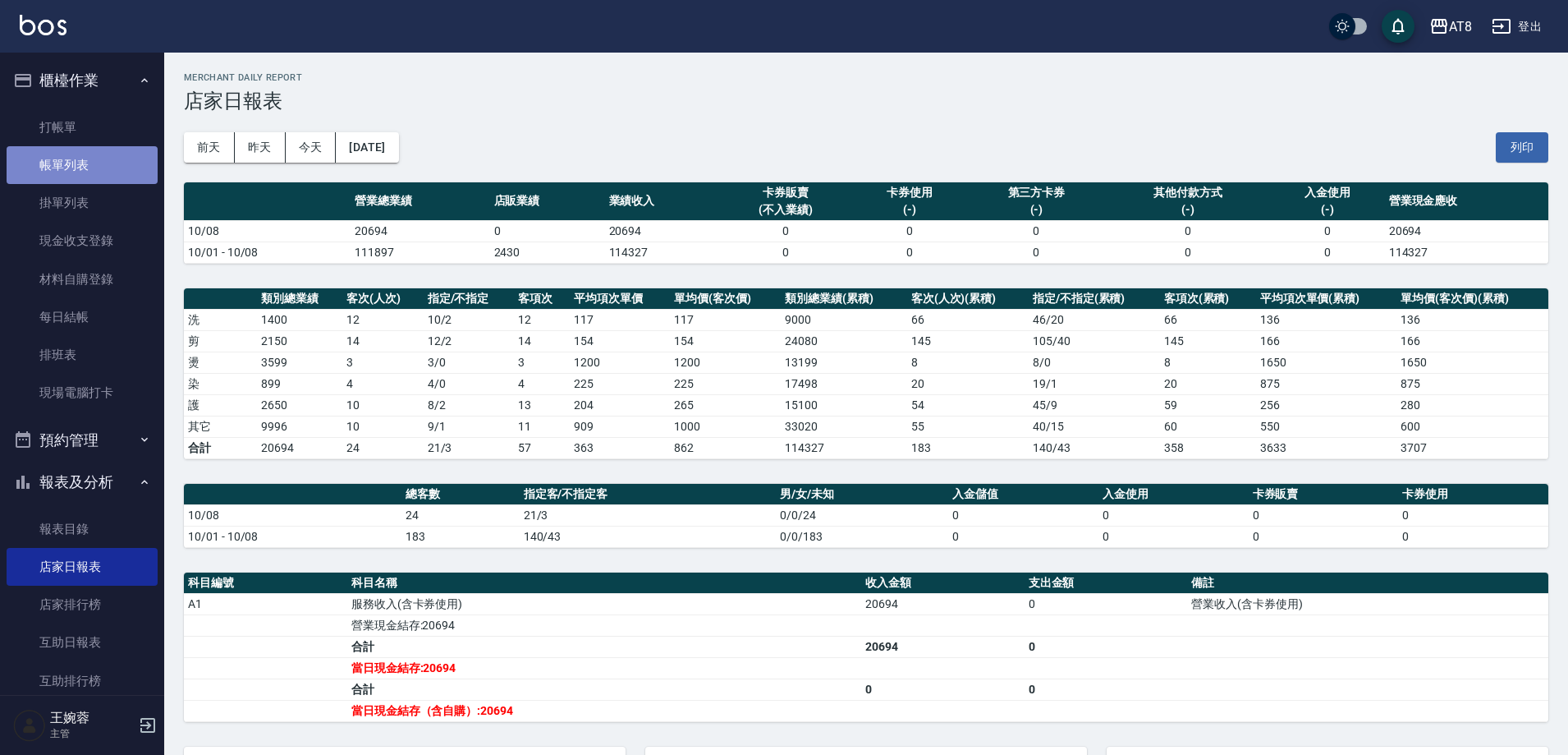
click at [104, 172] on link "帳單列表" at bounding box center [82, 164] width 152 height 38
click at [100, 167] on link "帳單列表" at bounding box center [82, 164] width 152 height 38
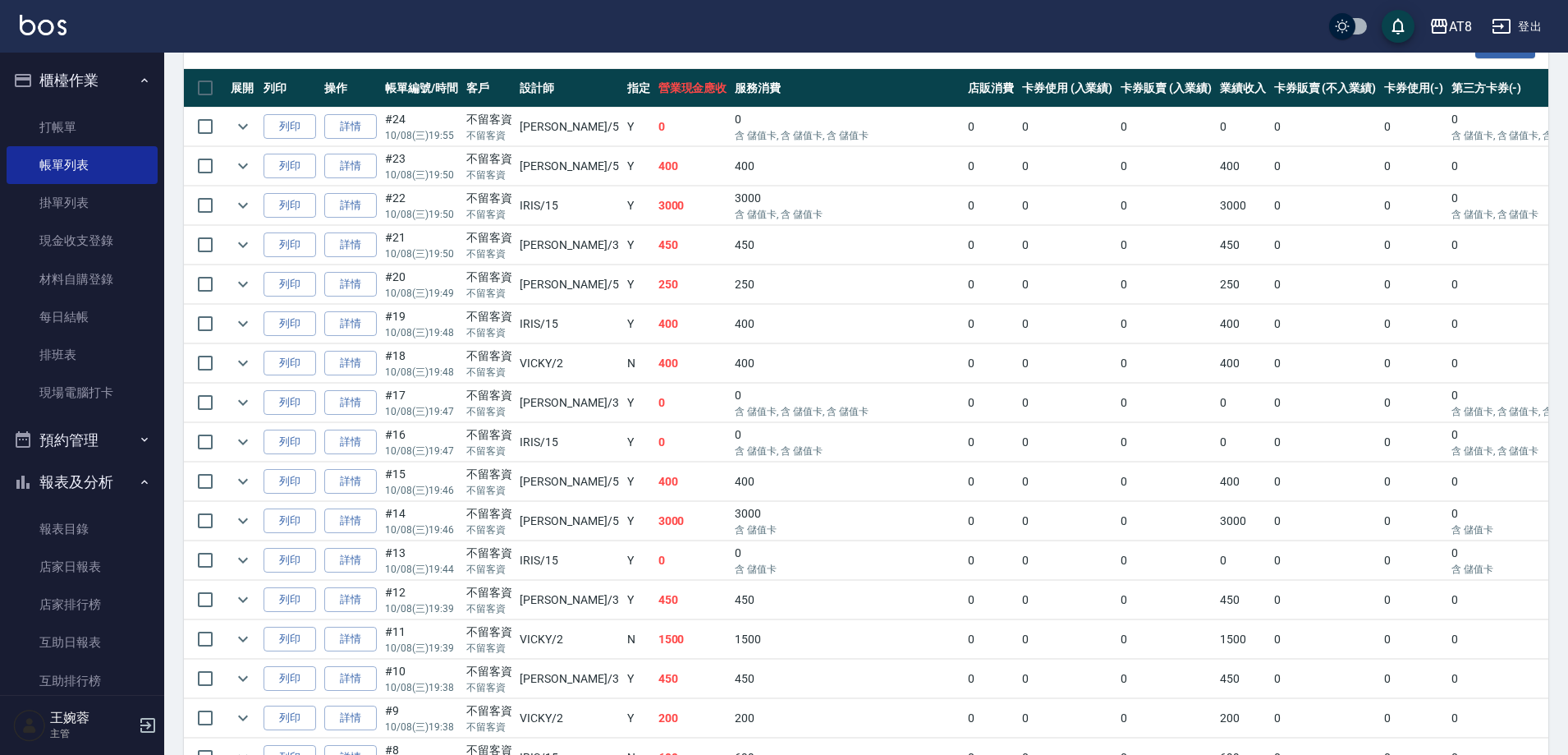
scroll to position [385, 0]
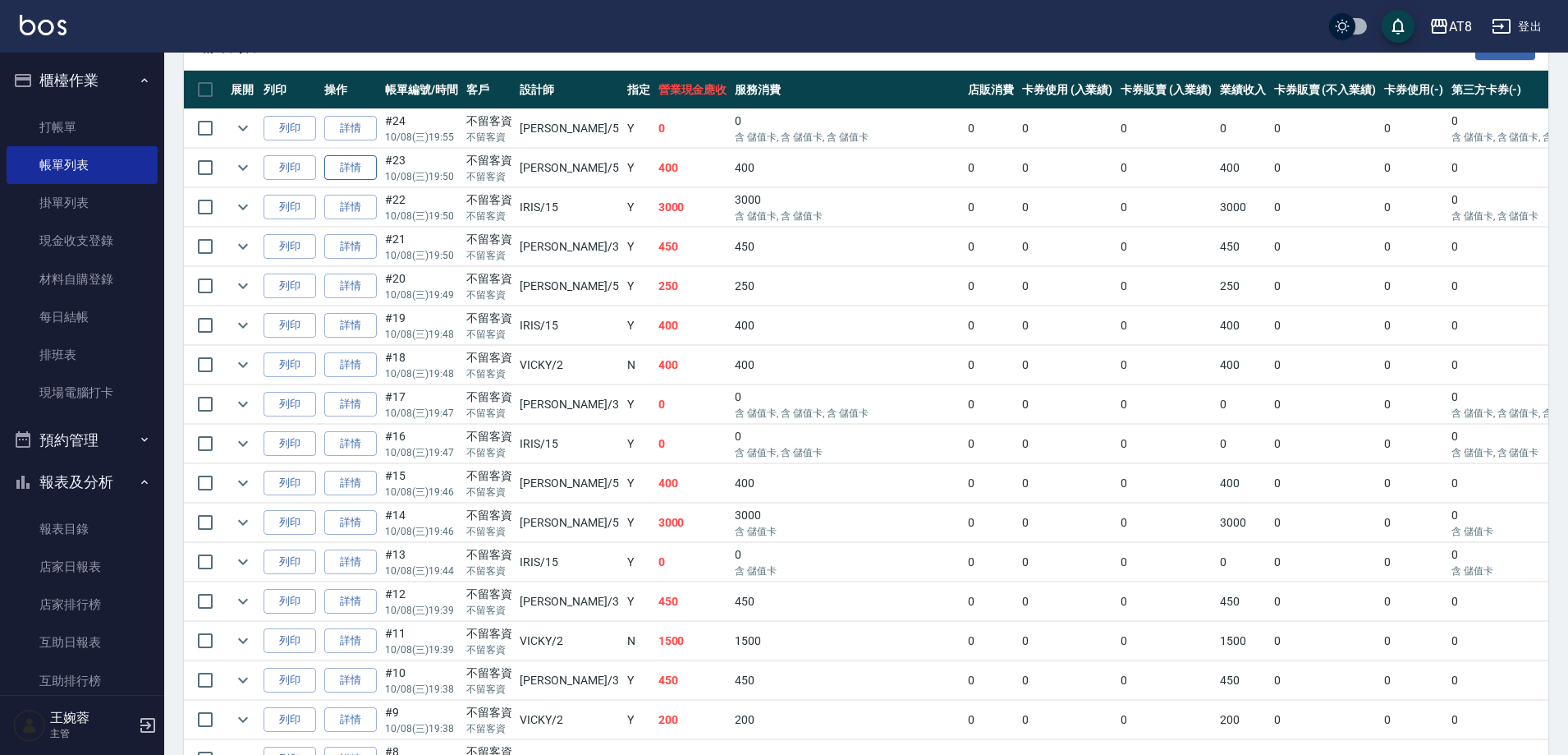
click at [376, 181] on link "詳情" at bounding box center [351, 168] width 53 height 25
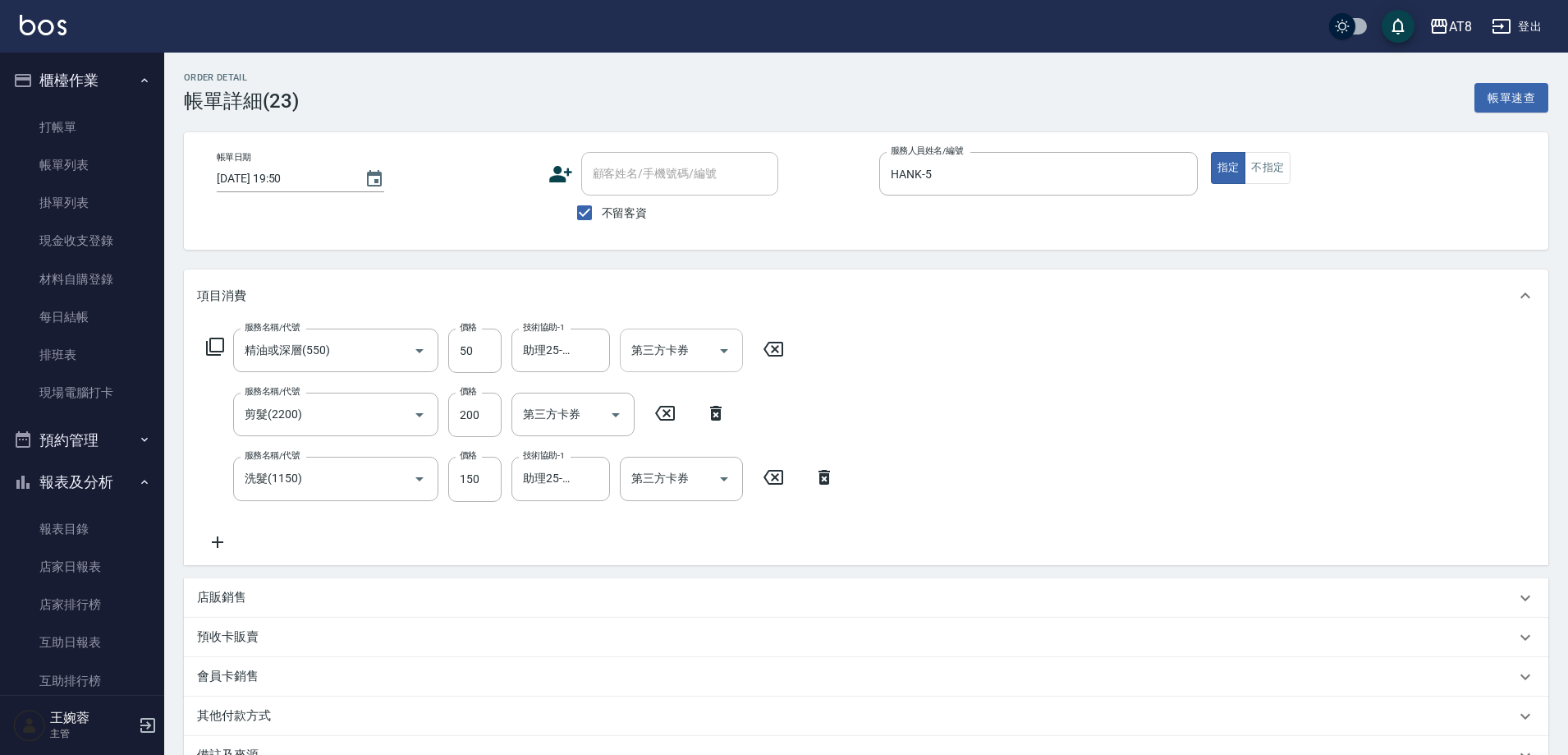
click at [717, 354] on icon "Open" at bounding box center [724, 351] width 20 height 20
click at [668, 498] on span "儲值卡" at bounding box center [686, 506] width 123 height 27
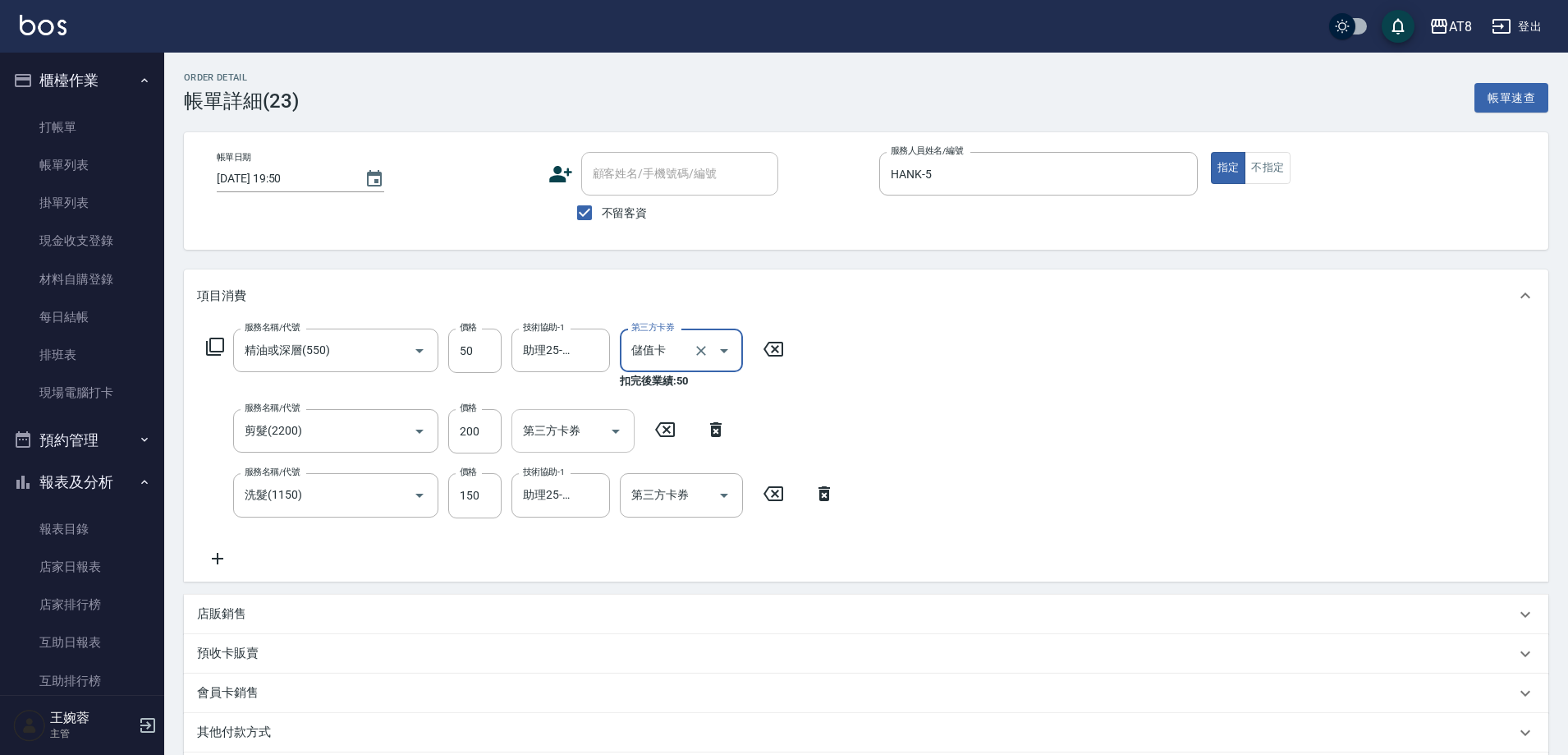
drag, startPoint x: 596, startPoint y: 430, endPoint x: 604, endPoint y: 445, distance: 17.0
click at [596, 429] on input "第三方卡券" at bounding box center [561, 430] width 84 height 28
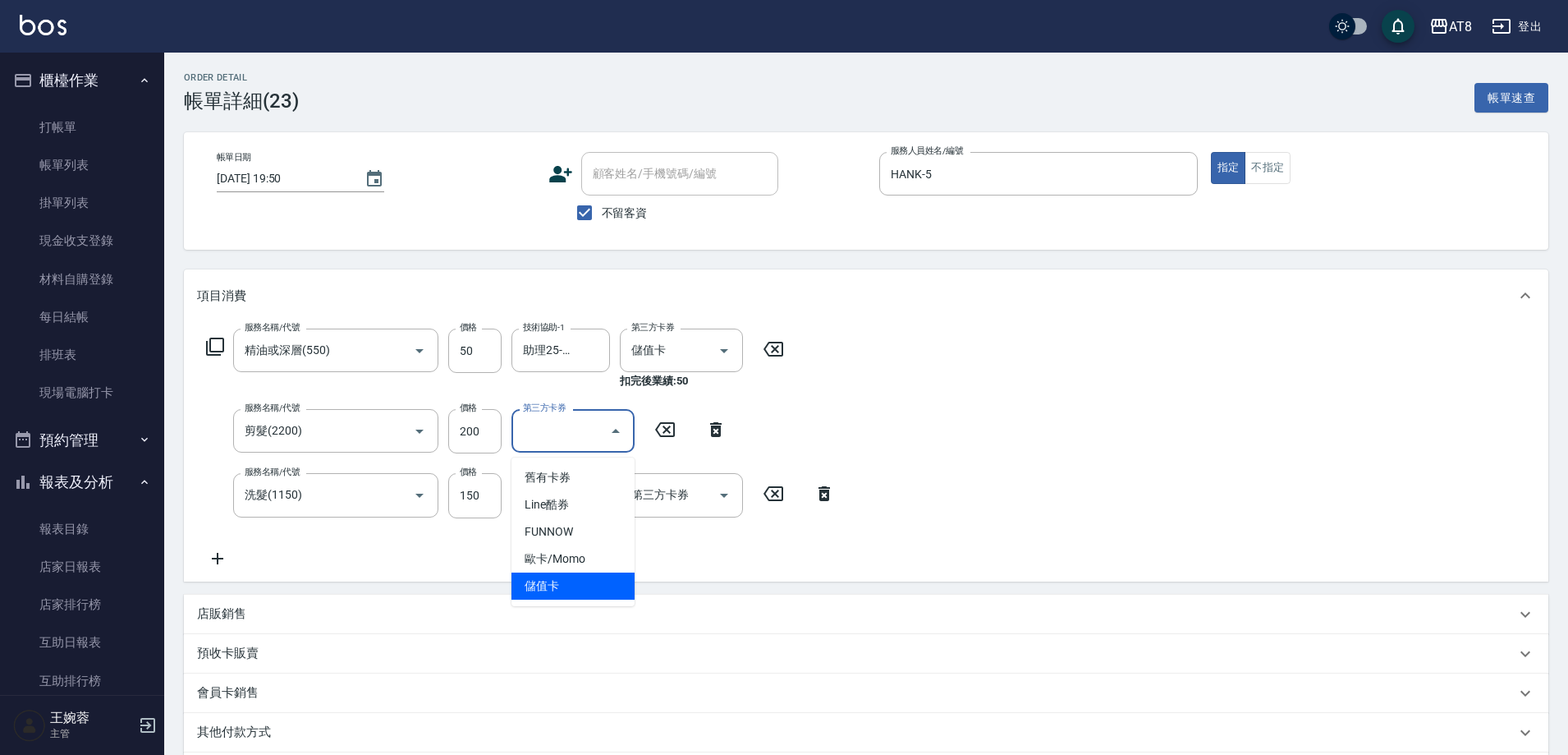
click at [579, 584] on span "儲值卡" at bounding box center [573, 586] width 123 height 27
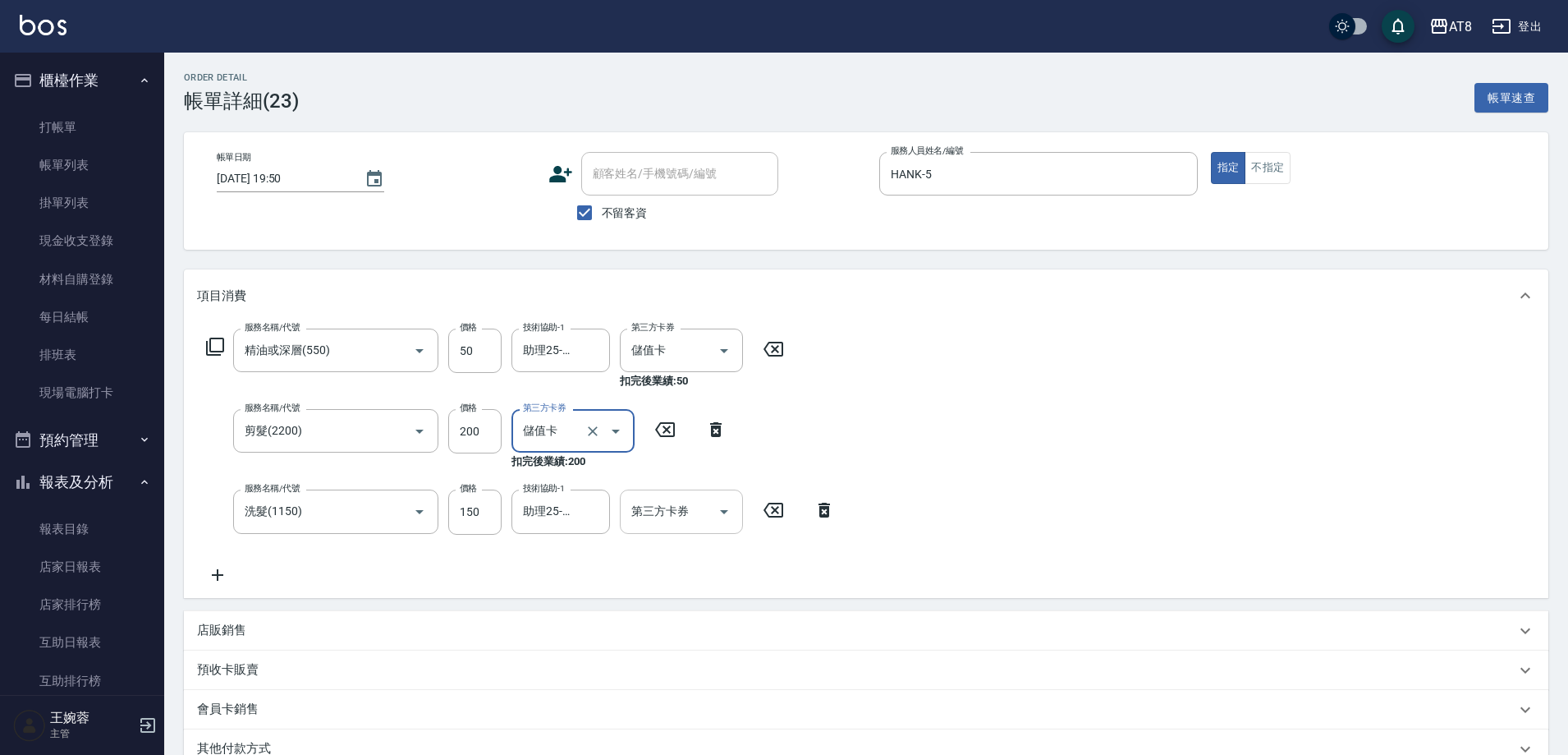
click at [692, 526] on input "第三方卡券" at bounding box center [670, 511] width 84 height 28
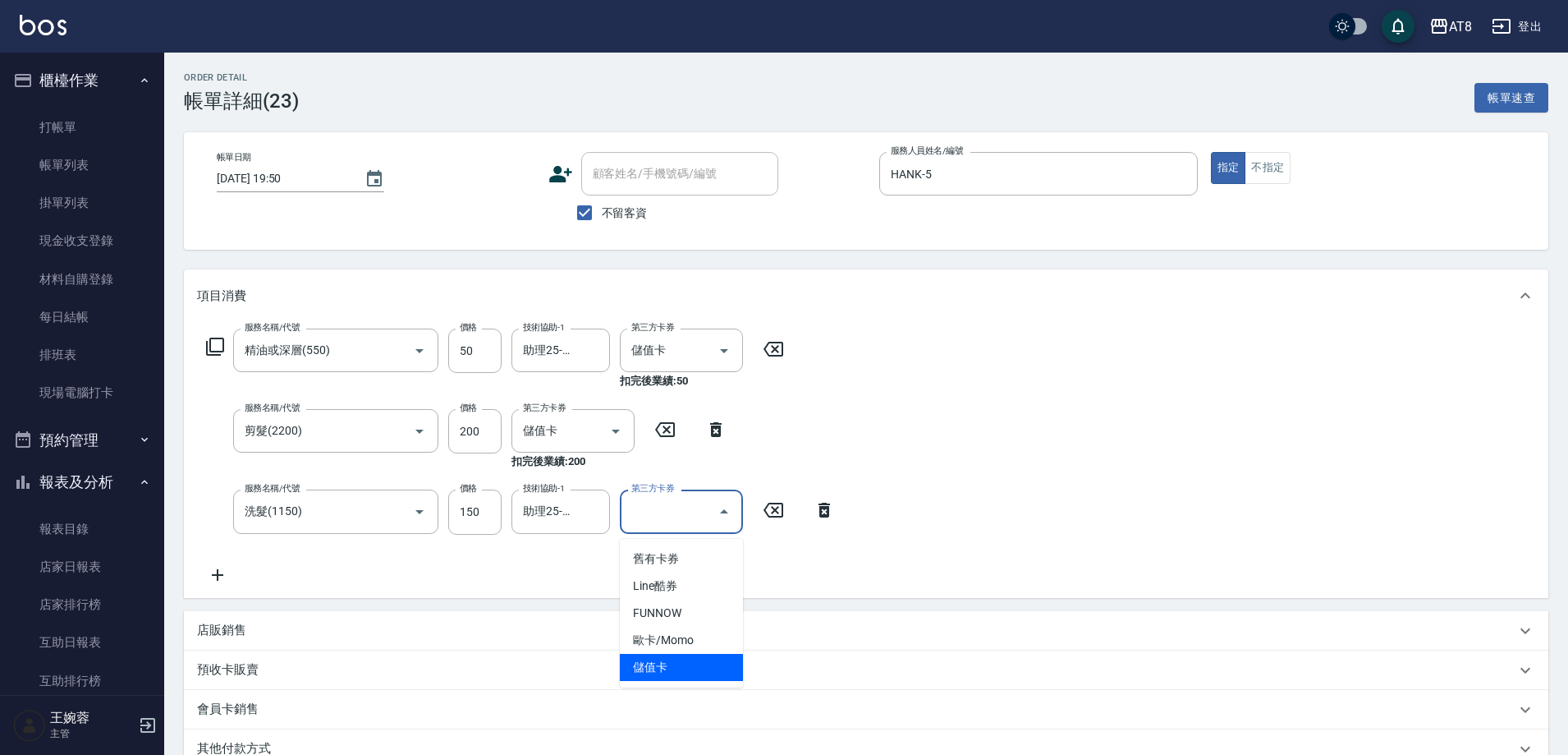
click at [669, 676] on span "儲值卡" at bounding box center [681, 668] width 123 height 27
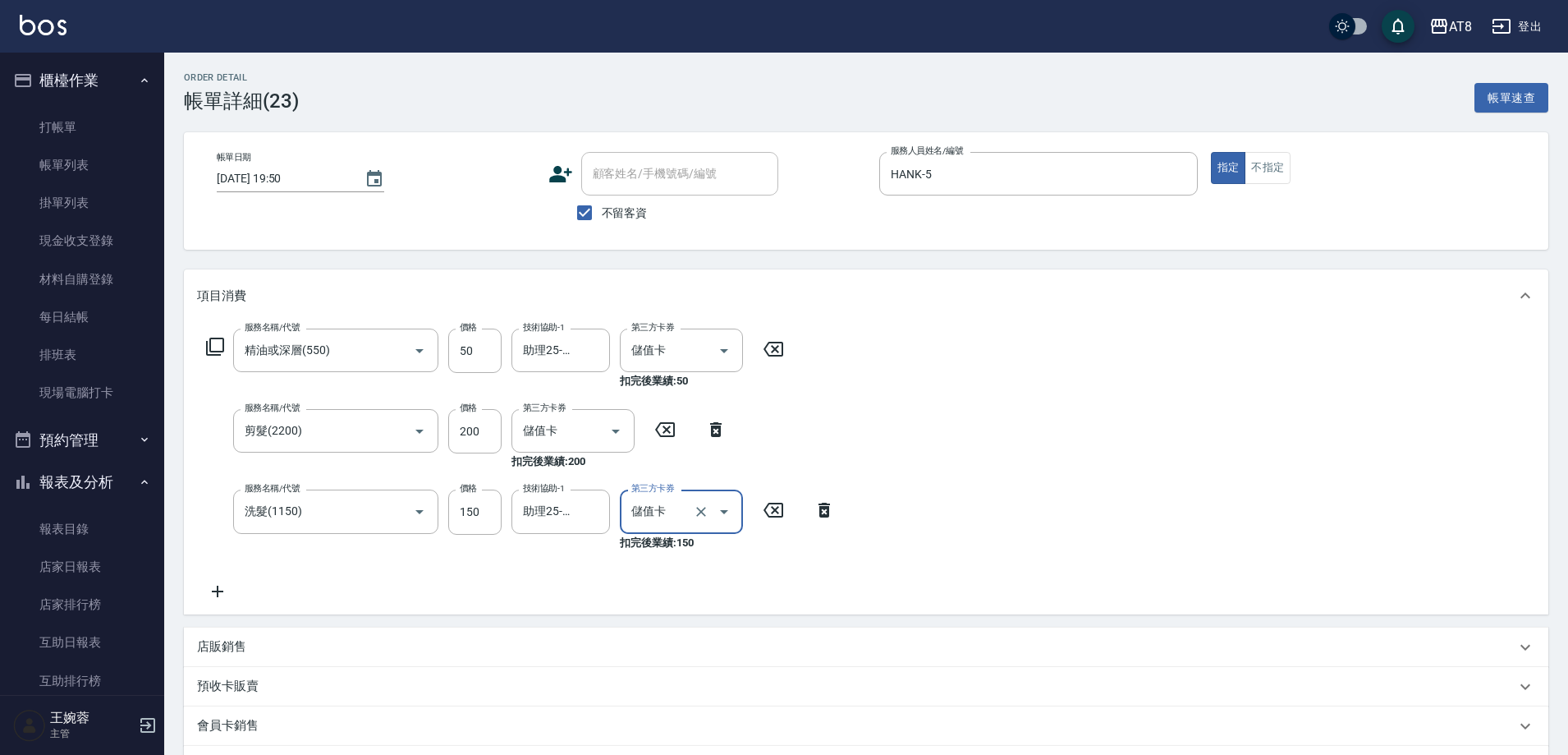
scroll to position [269, 0]
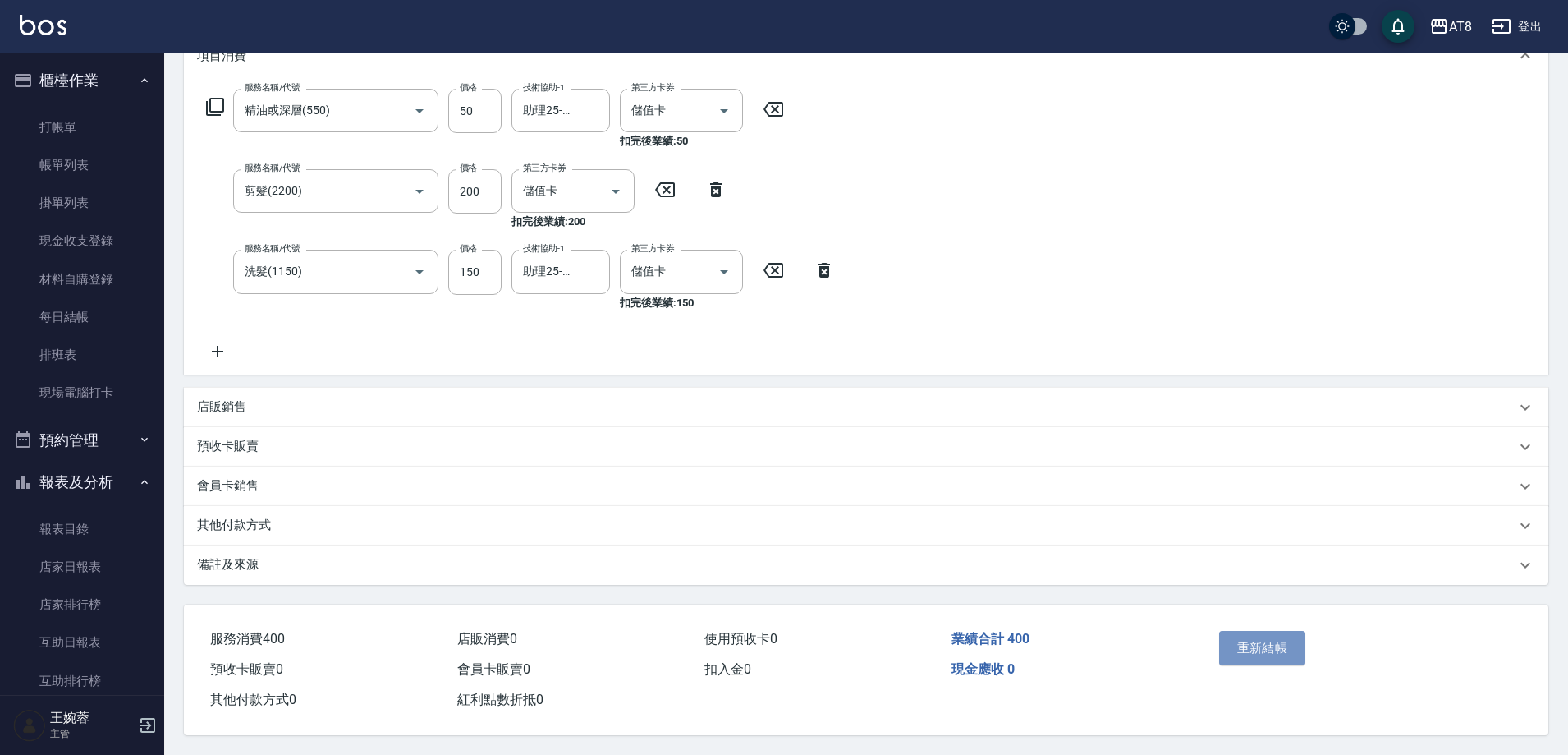
click at [1252, 644] on button "重新結帳" at bounding box center [1262, 647] width 87 height 34
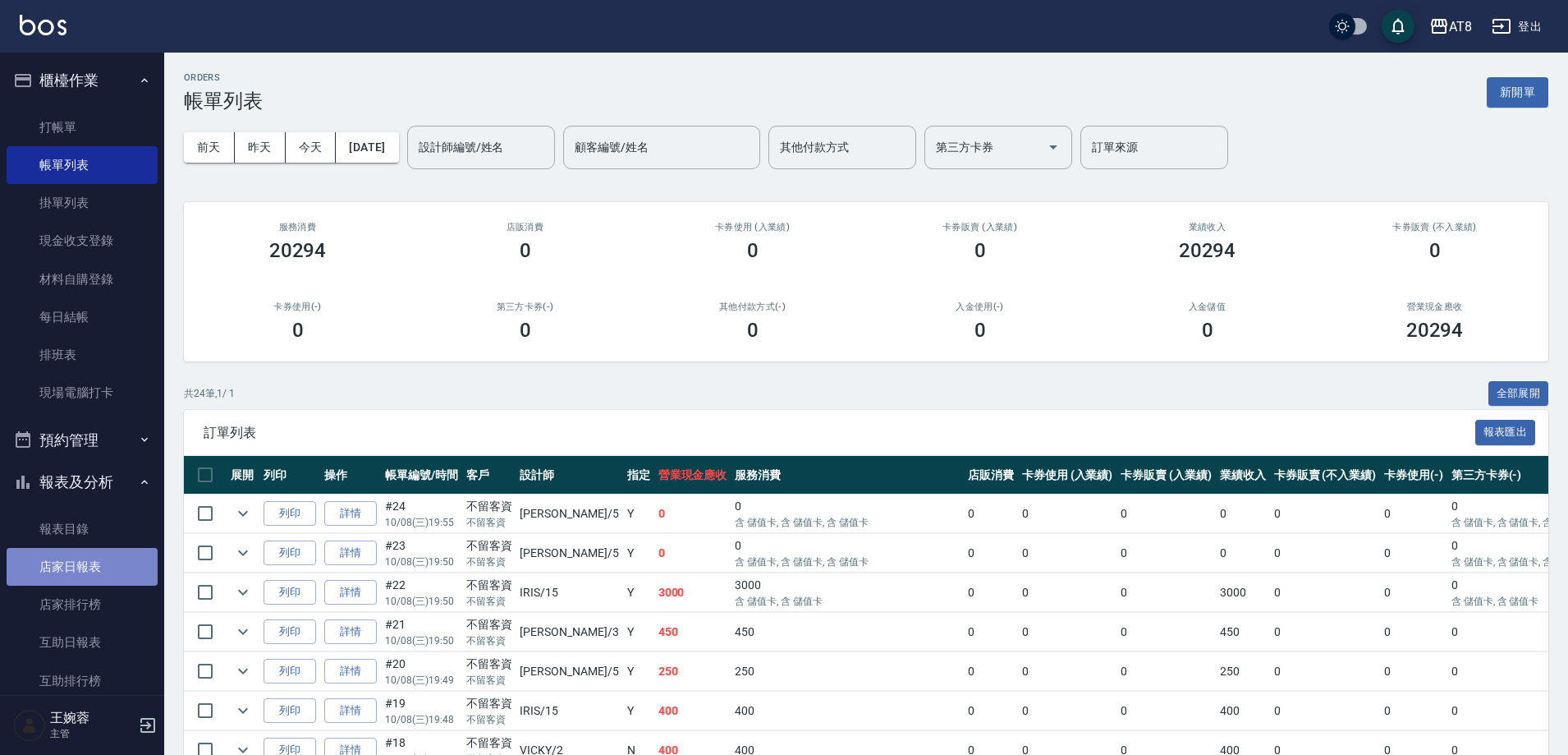
click at [100, 566] on link "店家日報表" at bounding box center [82, 566] width 152 height 38
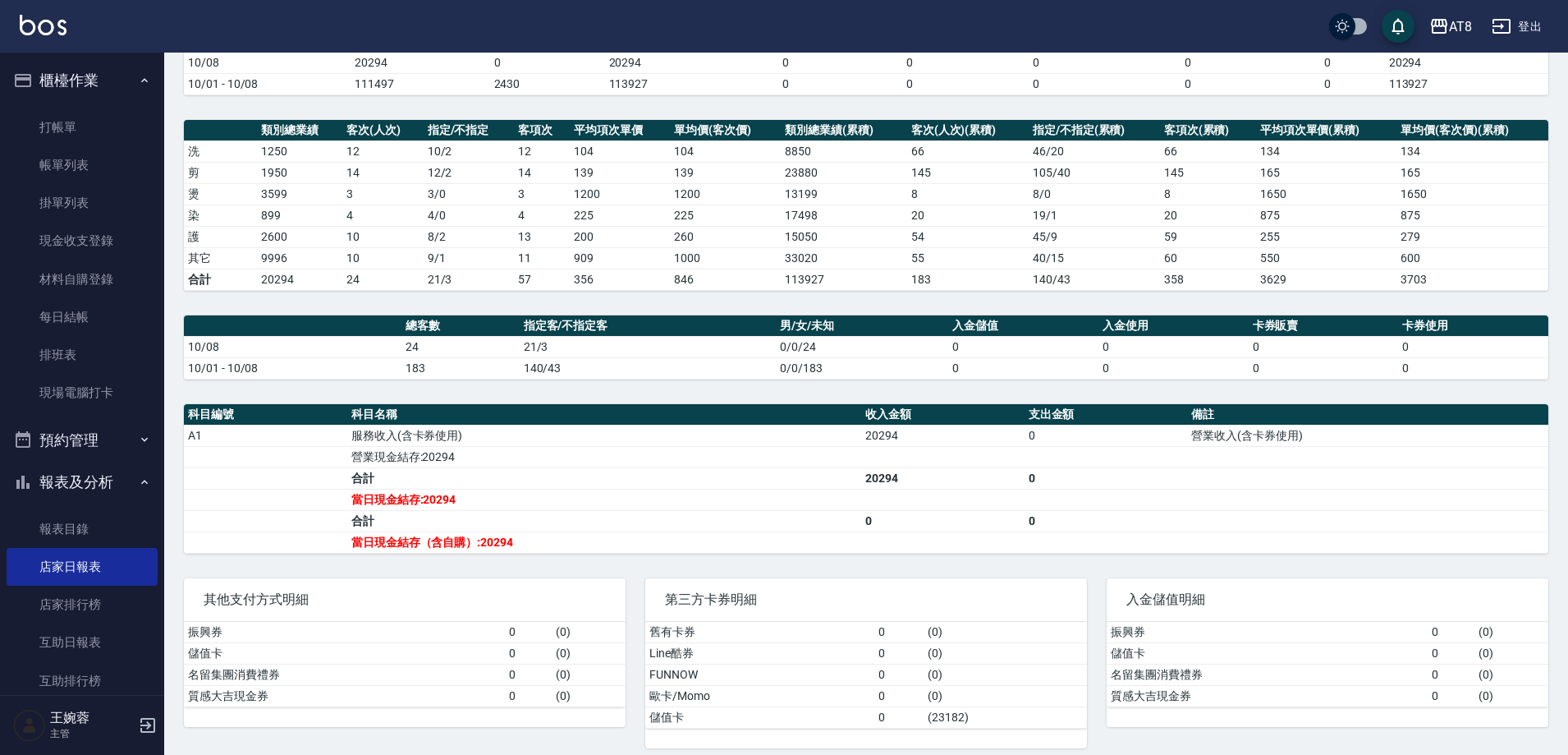
scroll to position [182, 0]
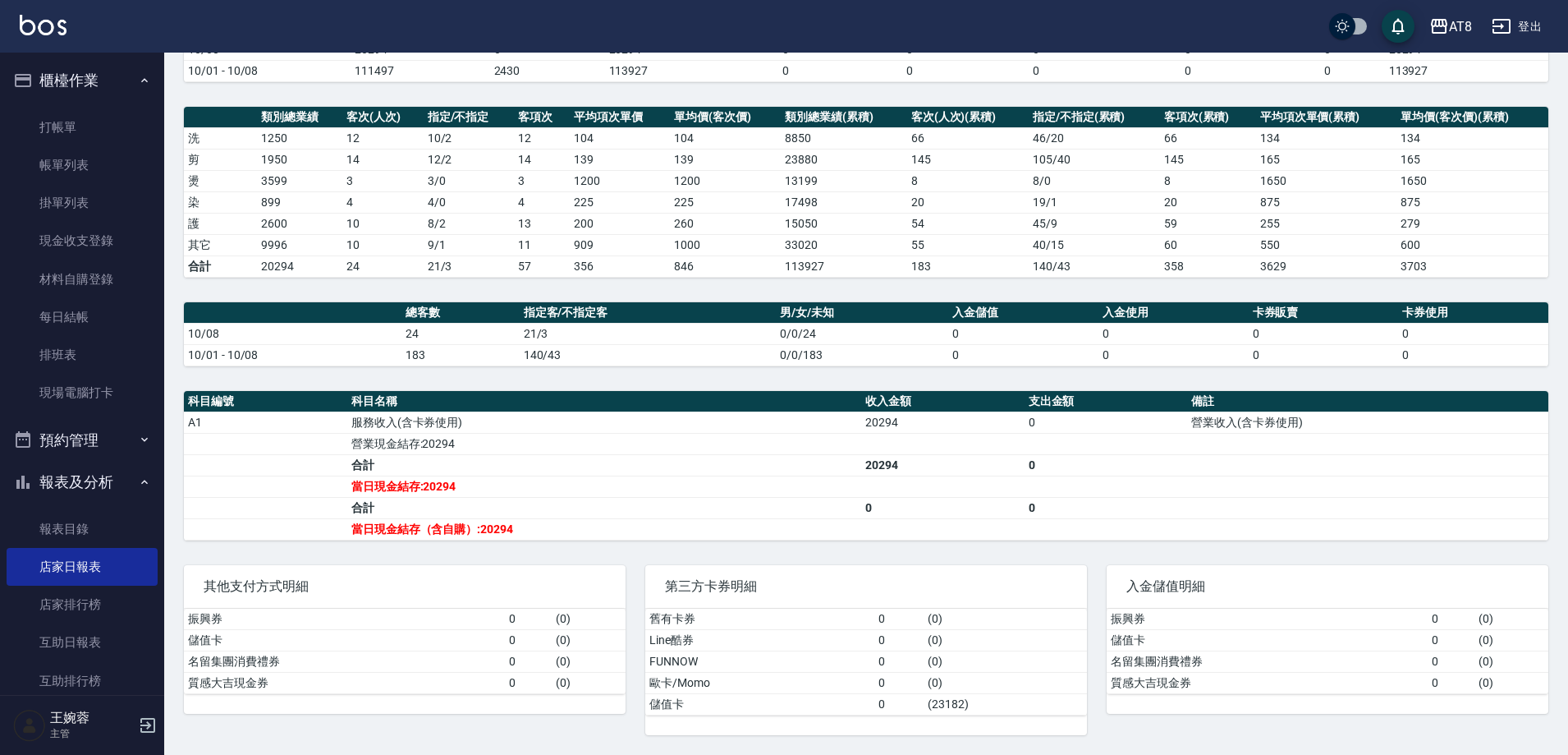
drag, startPoint x: 164, startPoint y: 316, endPoint x: 149, endPoint y: 373, distance: 58.9
click at [161, 392] on div "櫃檯作業 打帳單 帳單列表 掛單列表 現金收支登錄 材料自購登錄 每日結帳 排班表 現場電腦打卡 預約管理 預約管理 單日預約紀錄 單週預約紀錄 報表及分析 …" at bounding box center [82, 404] width 165 height 702
drag, startPoint x: 156, startPoint y: 342, endPoint x: 155, endPoint y: 356, distance: 14.0
click at [160, 364] on nav "櫃檯作業 打帳單 帳單列表 掛單列表 現金收支登錄 材料自購登錄 每日結帳 排班表 現場電腦打卡 預約管理 預約管理 單日預約紀錄 單週預約紀錄 報表及分析 …" at bounding box center [82, 374] width 164 height 643
drag, startPoint x: 162, startPoint y: 369, endPoint x: 162, endPoint y: 434, distance: 65.0
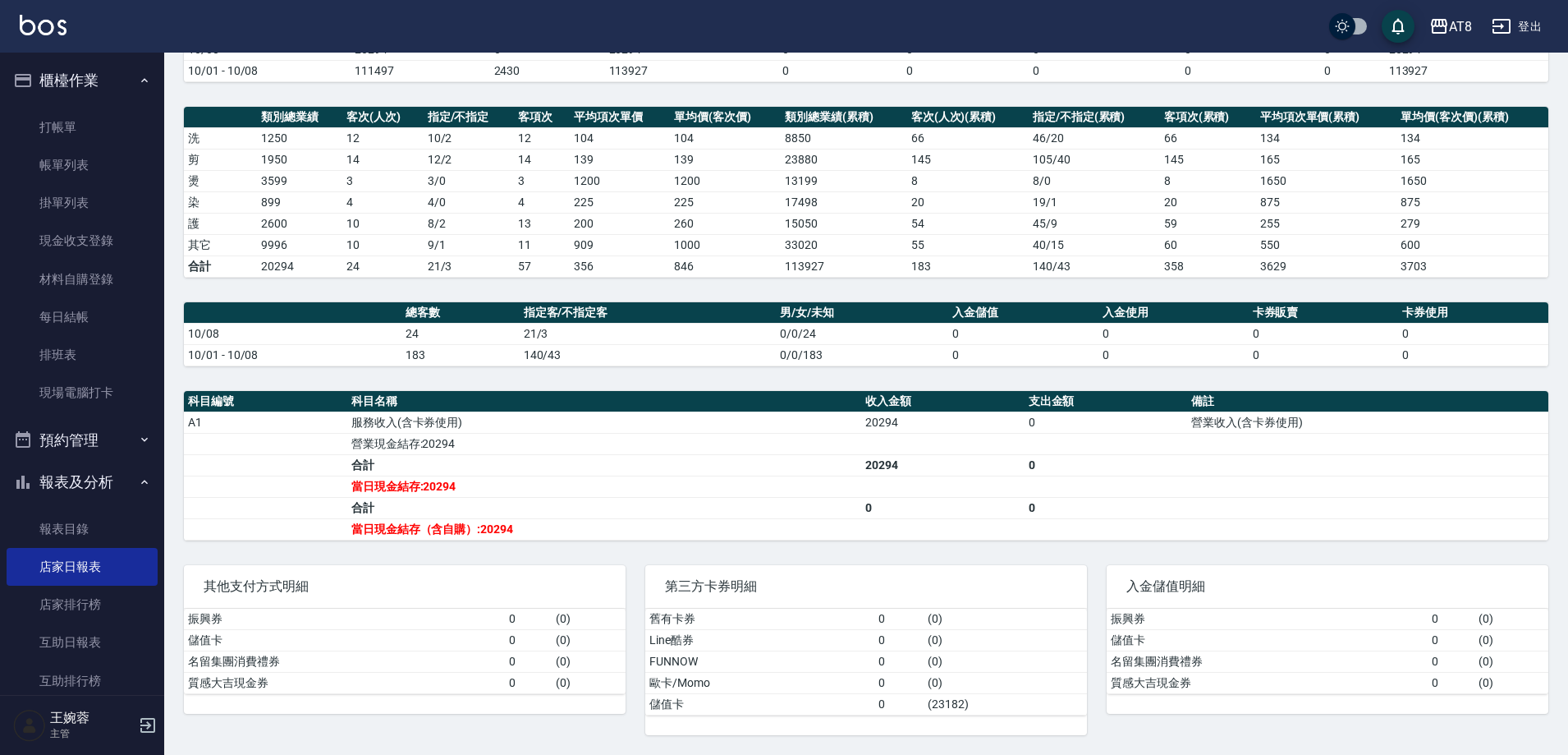
click at [162, 434] on nav "櫃檯作業 打帳單 帳單列表 掛單列表 現金收支登錄 材料自購登錄 每日結帳 排班表 現場電腦打卡 預約管理 預約管理 單日預約紀錄 單週預約紀錄 報表及分析 …" at bounding box center [82, 374] width 164 height 643
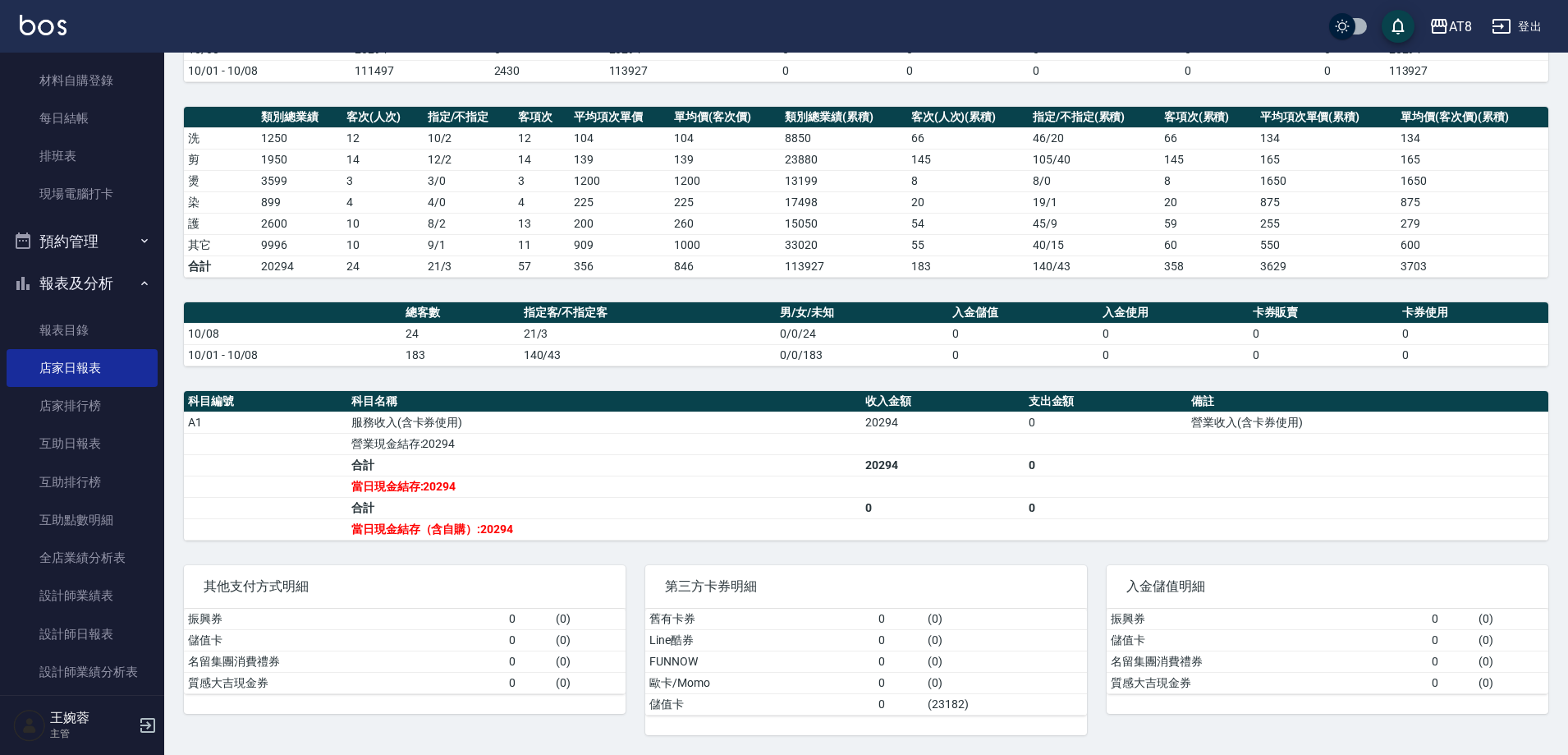
scroll to position [211, 0]
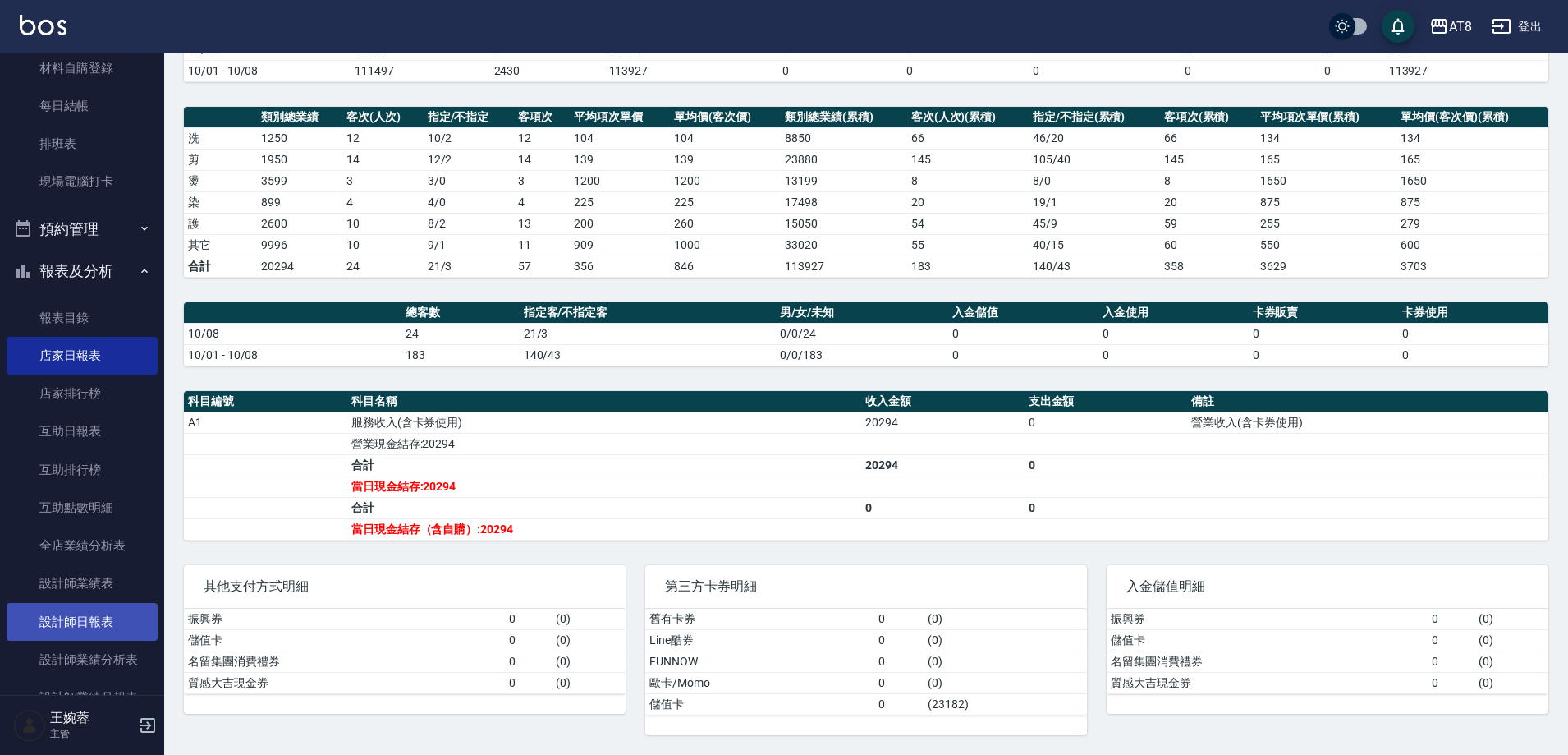
click at [83, 608] on link "設計師日報表" at bounding box center [82, 621] width 152 height 38
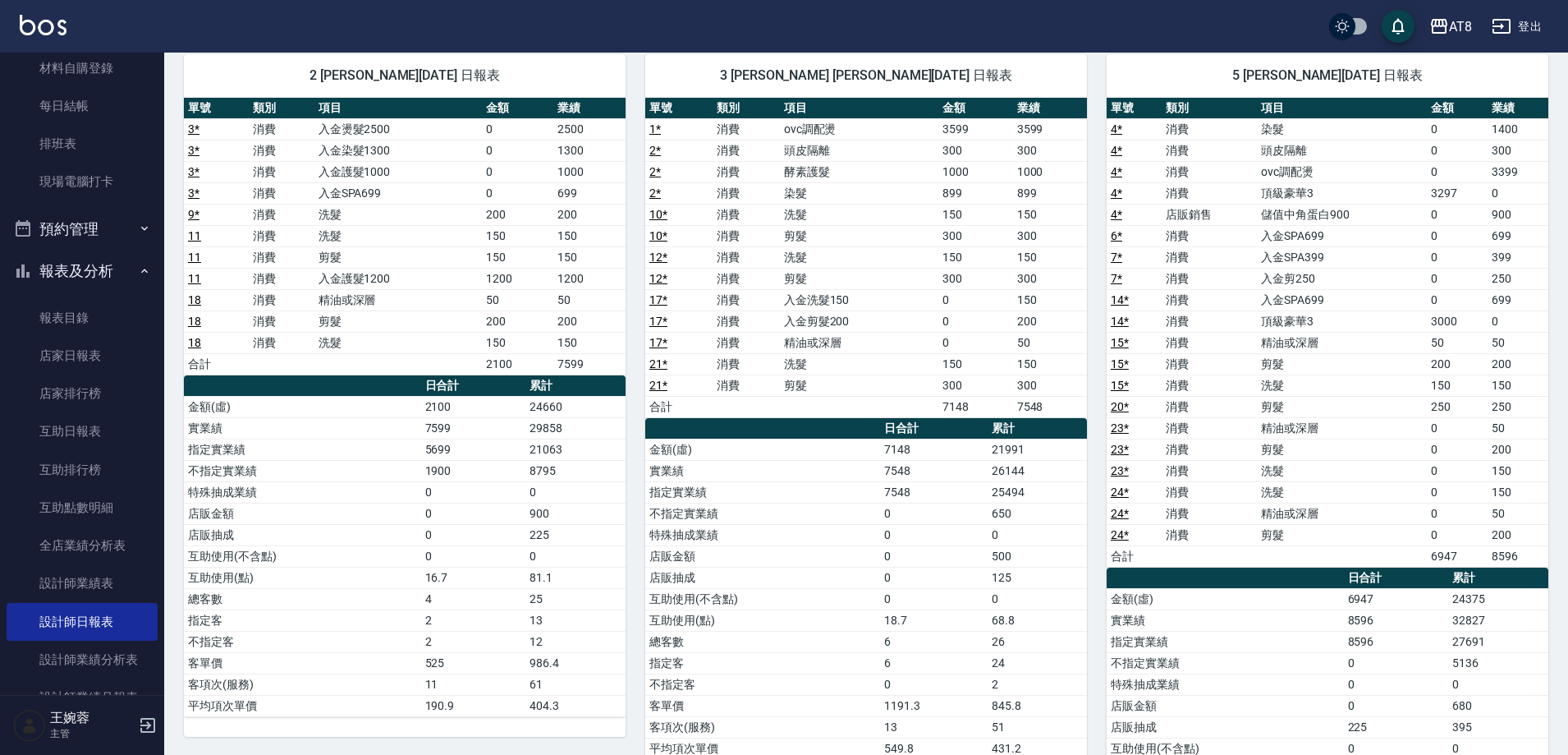
scroll to position [154, 0]
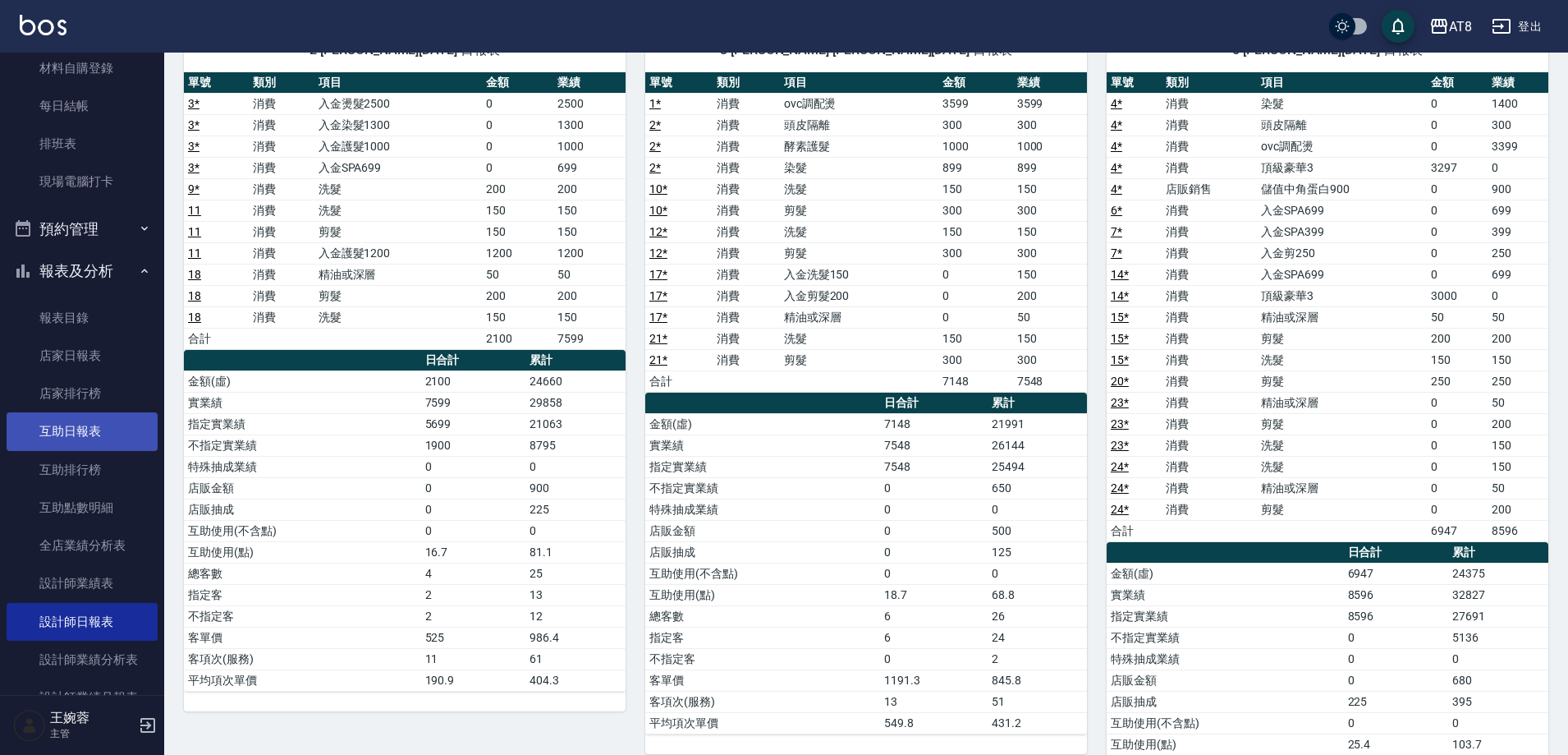
click at [89, 430] on link "互助日報表" at bounding box center [82, 431] width 152 height 38
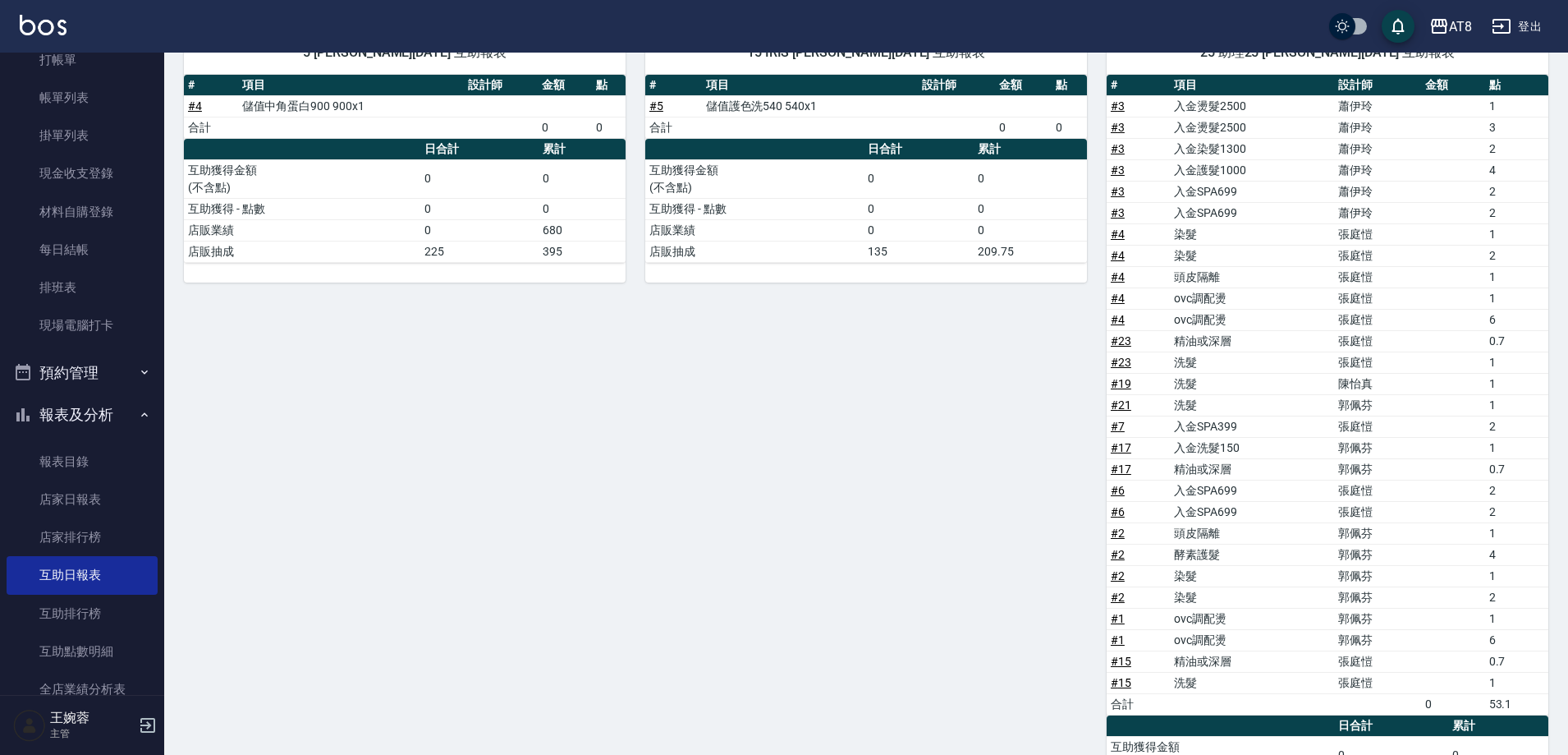
scroll to position [63, 0]
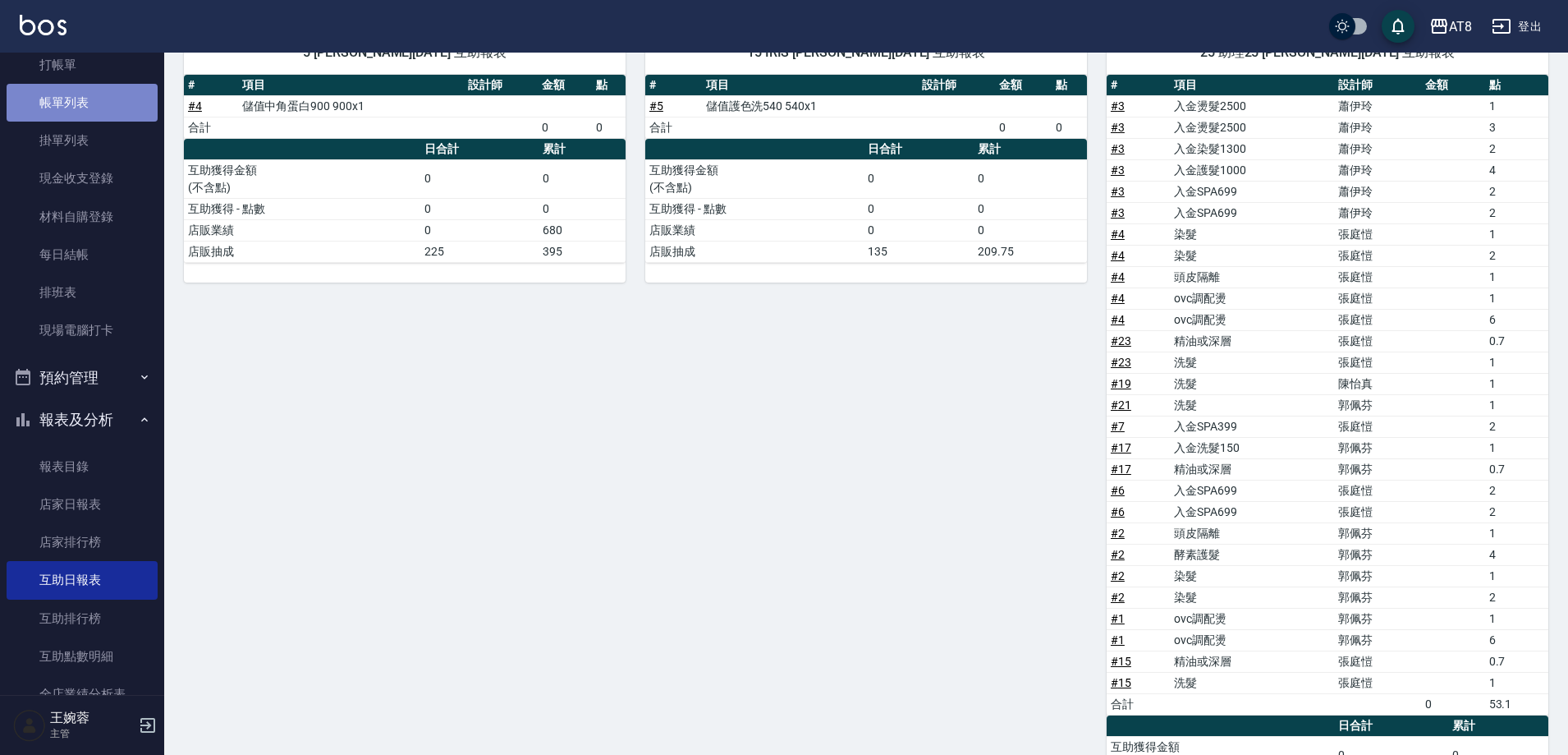
click at [90, 107] on link "帳單列表" at bounding box center [82, 103] width 152 height 38
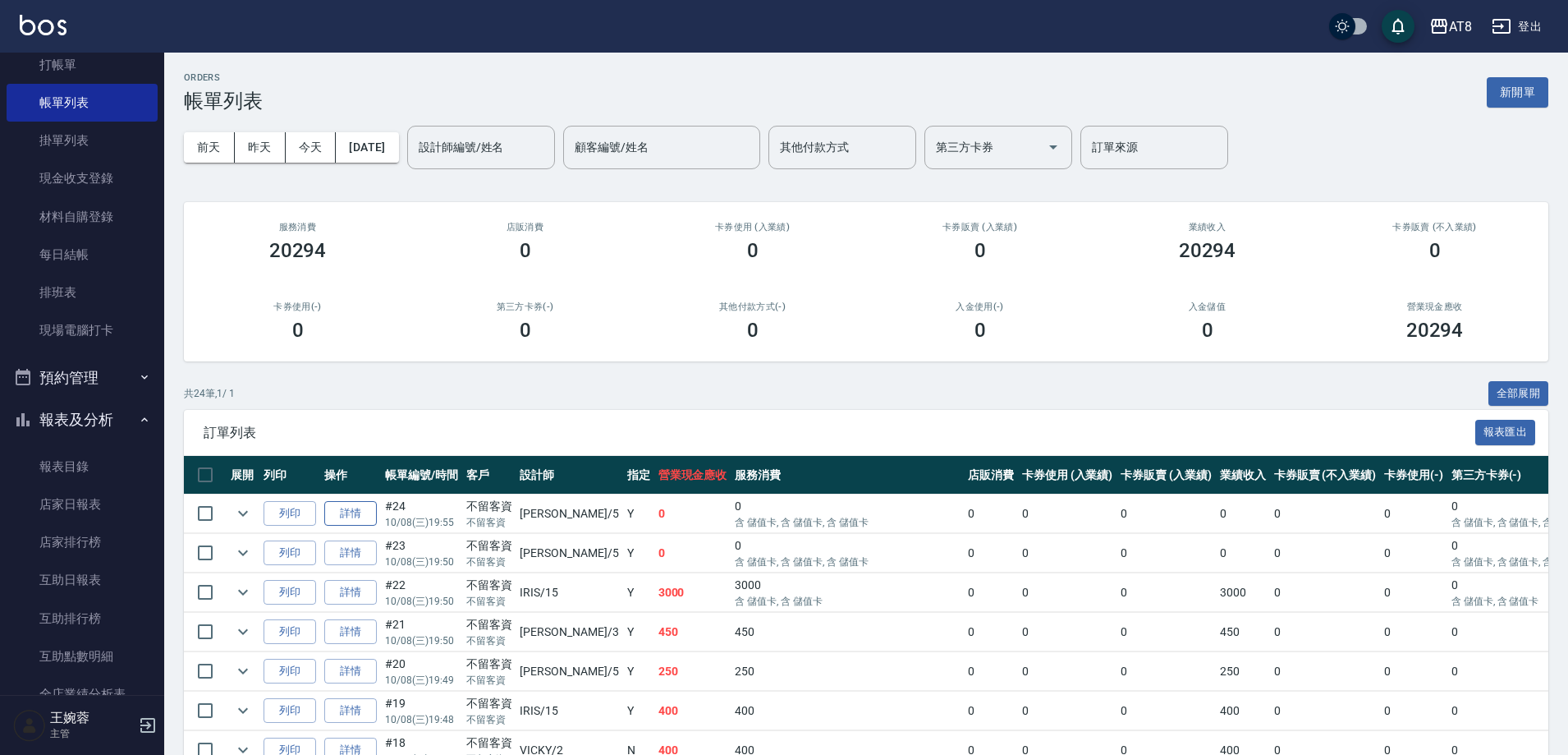
click at [364, 526] on link "詳情" at bounding box center [351, 513] width 53 height 25
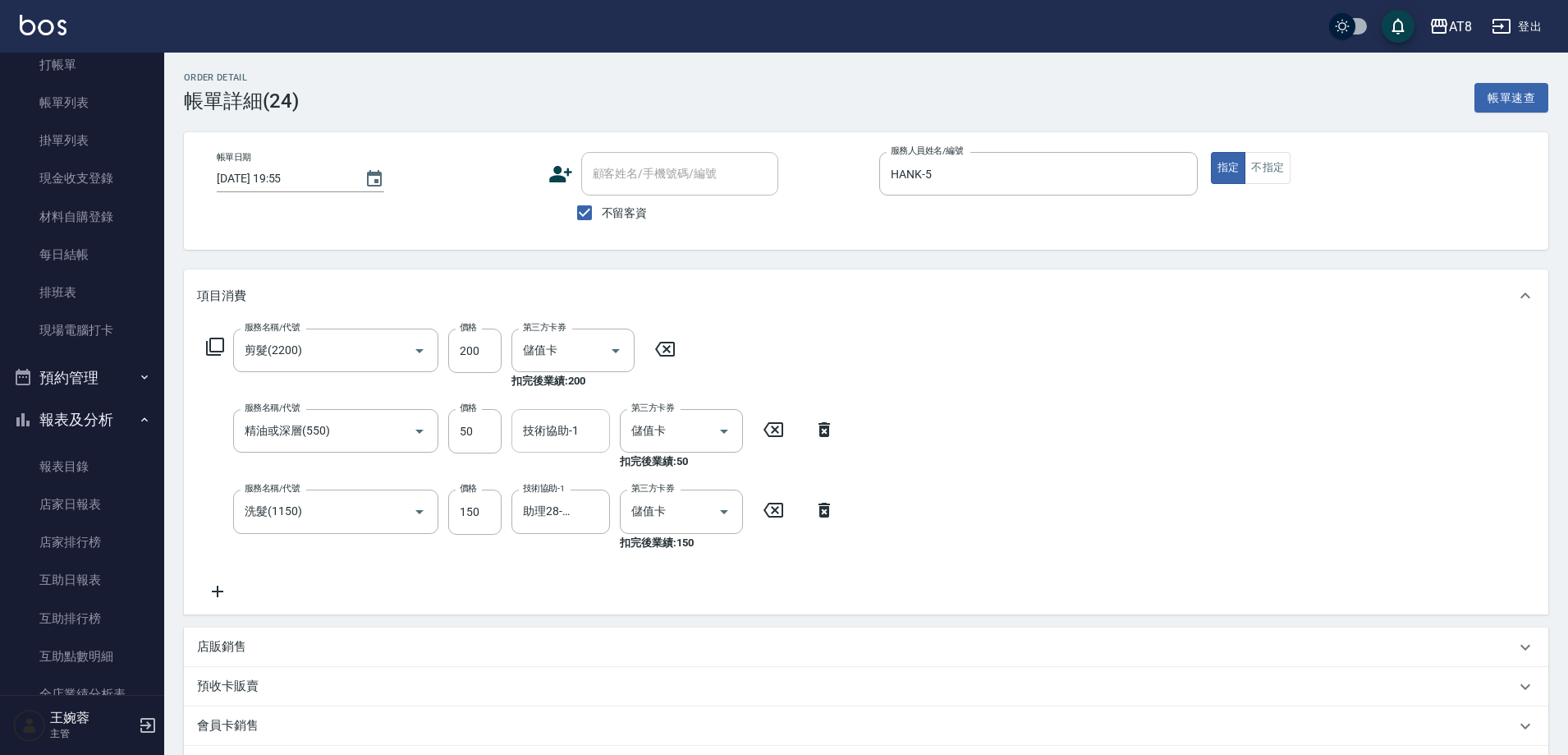
click at [586, 433] on input "技術協助-1" at bounding box center [561, 430] width 84 height 28
click at [1478, 518] on div "服務名稱/代號 剪髮(2200) 服務名稱/代號 價格 200 價格 第三方卡券 儲值卡 第三方卡券 扣完後業績: 200 服務名稱/代號 精油或深層(550…" at bounding box center [866, 467] width 1365 height 291
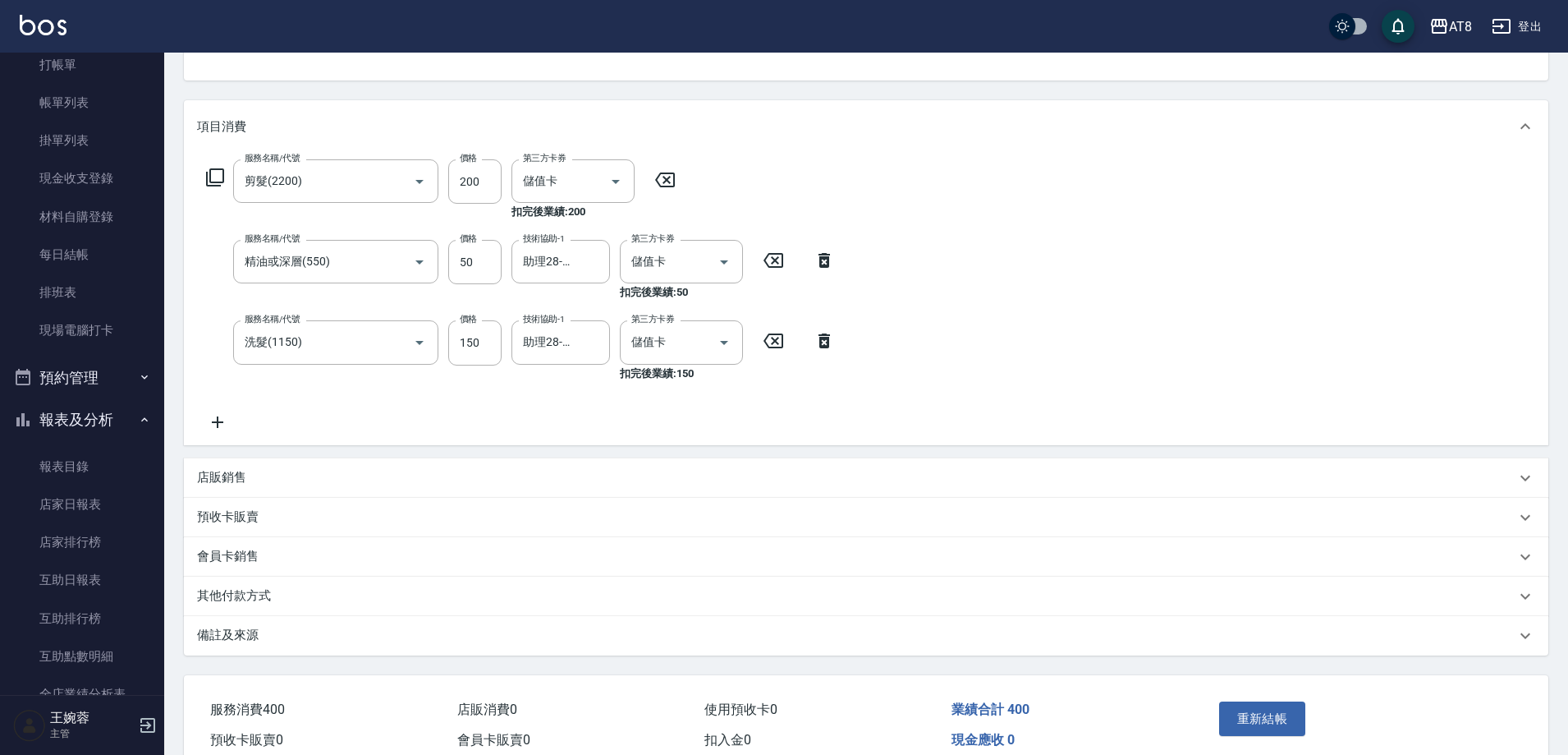
scroll to position [269, 0]
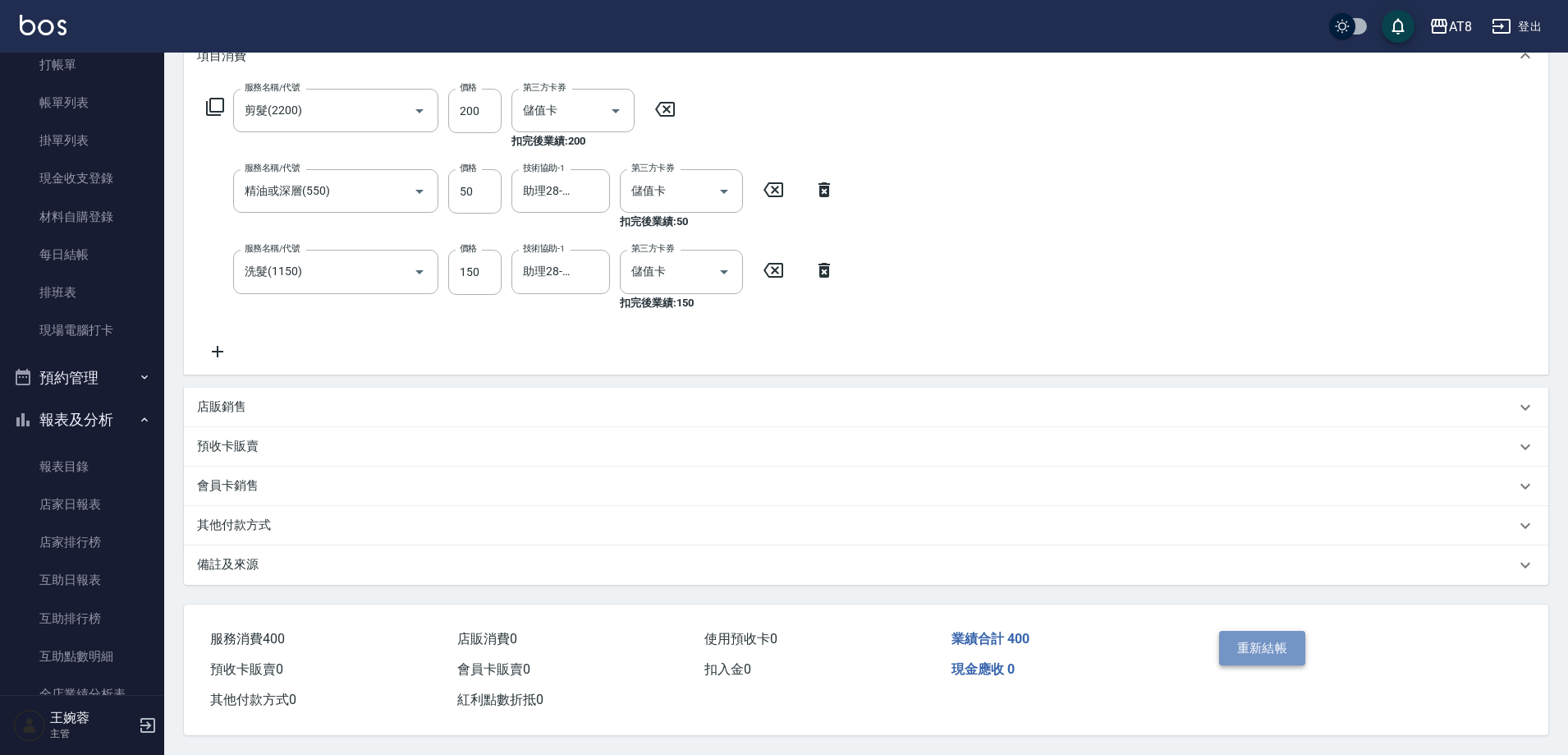
click at [1291, 631] on button "重新結帳" at bounding box center [1262, 647] width 87 height 34
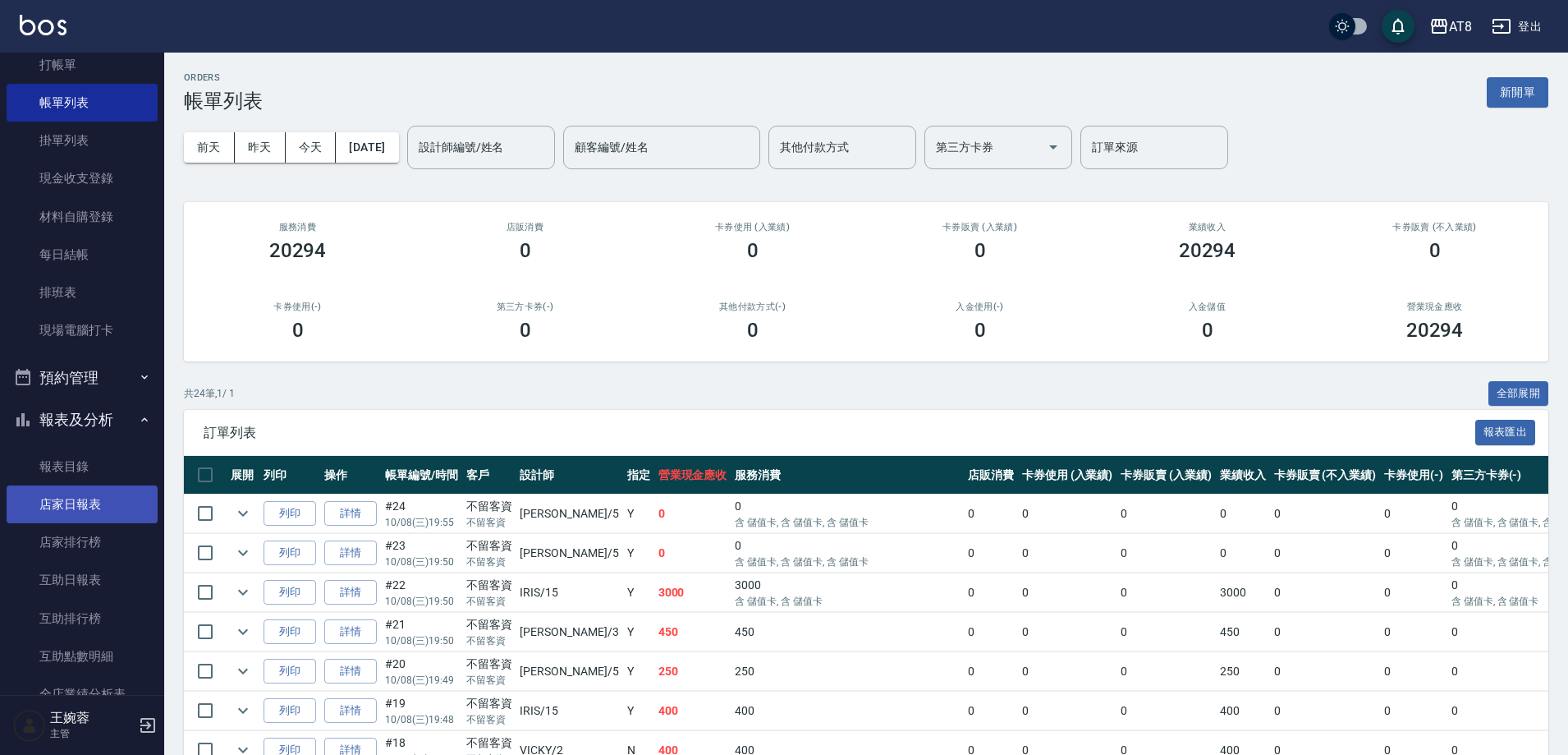
click at [83, 503] on link "店家日報表" at bounding box center [82, 504] width 152 height 38
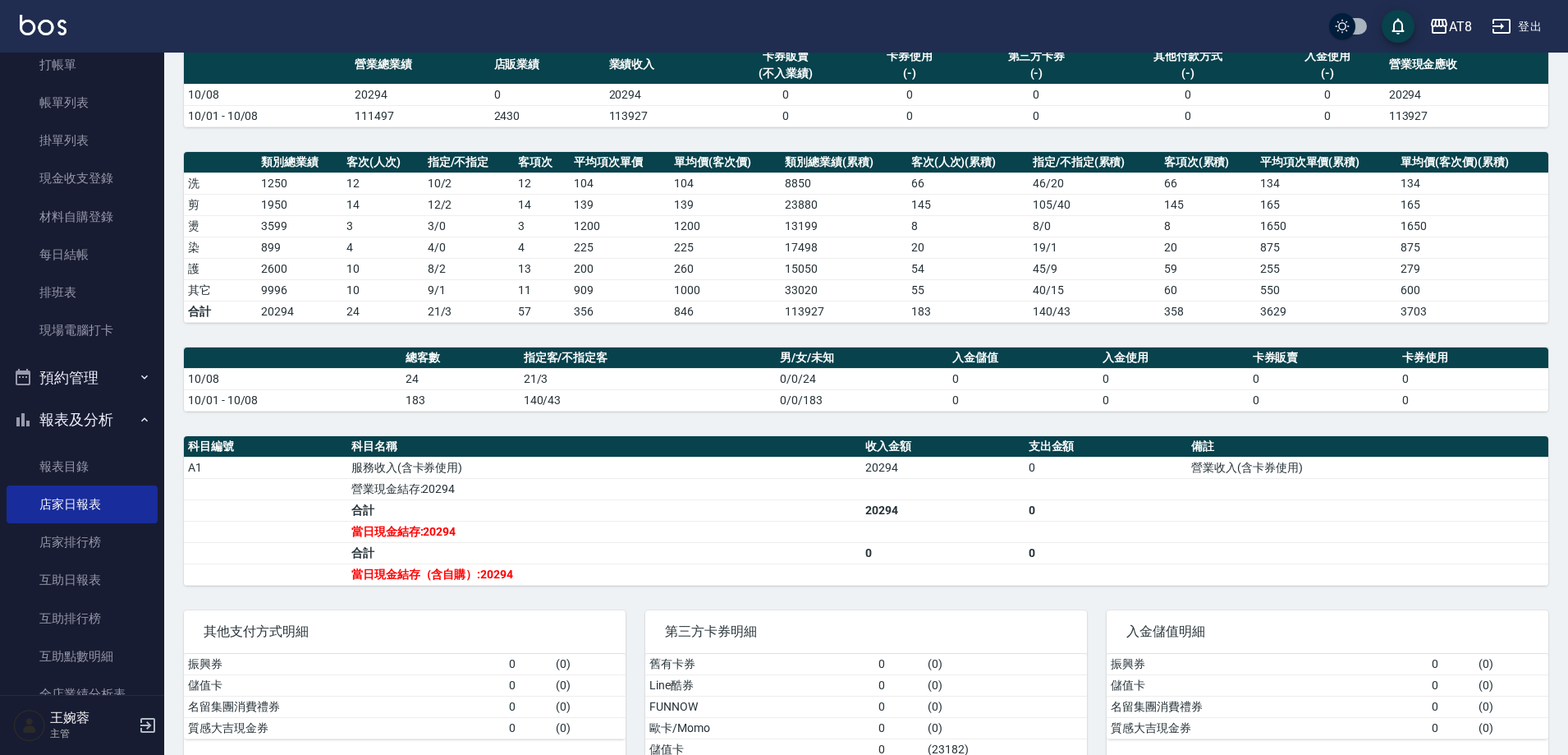
scroll to position [182, 0]
